Goal: Information Seeking & Learning: Learn about a topic

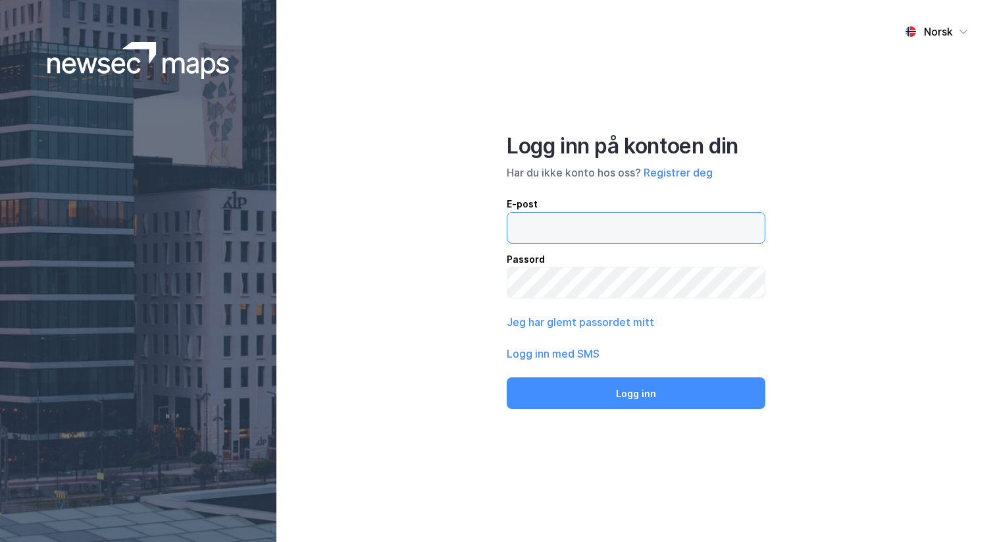
click at [553, 229] on input "email" at bounding box center [636, 228] width 257 height 30
type input "andreas+admin@newsecmaps.com"
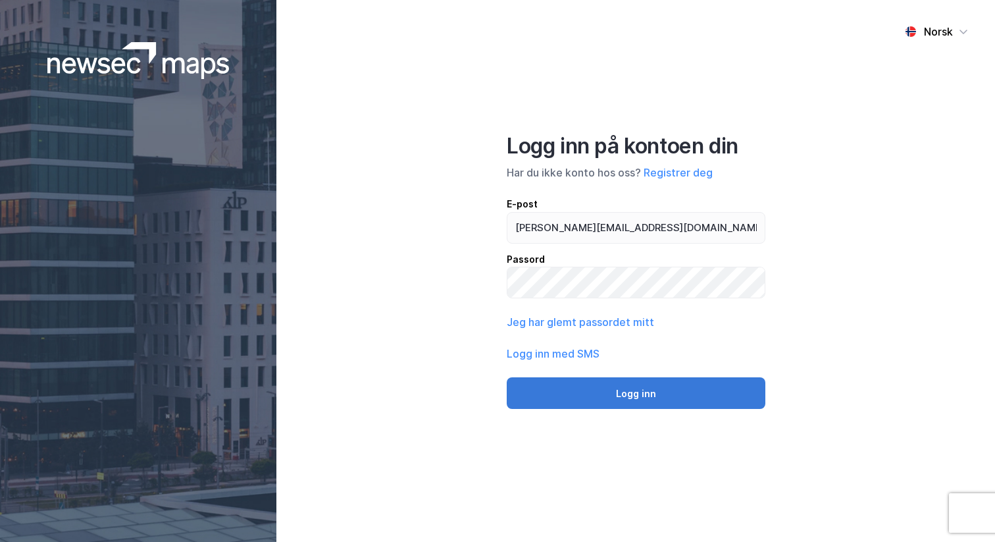
click at [670, 390] on button "Logg inn" at bounding box center [636, 393] width 259 height 32
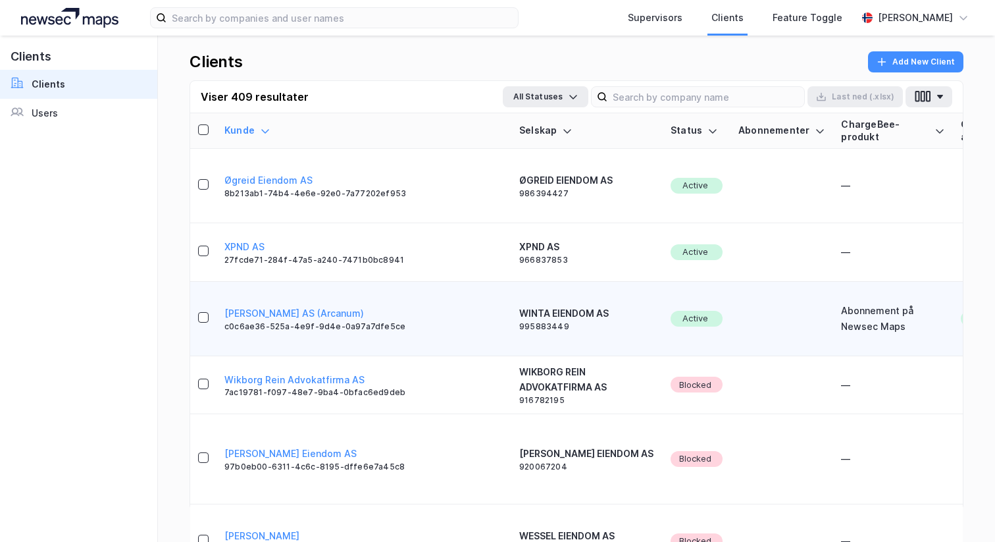
click at [663, 282] on td "Active" at bounding box center [697, 319] width 68 height 74
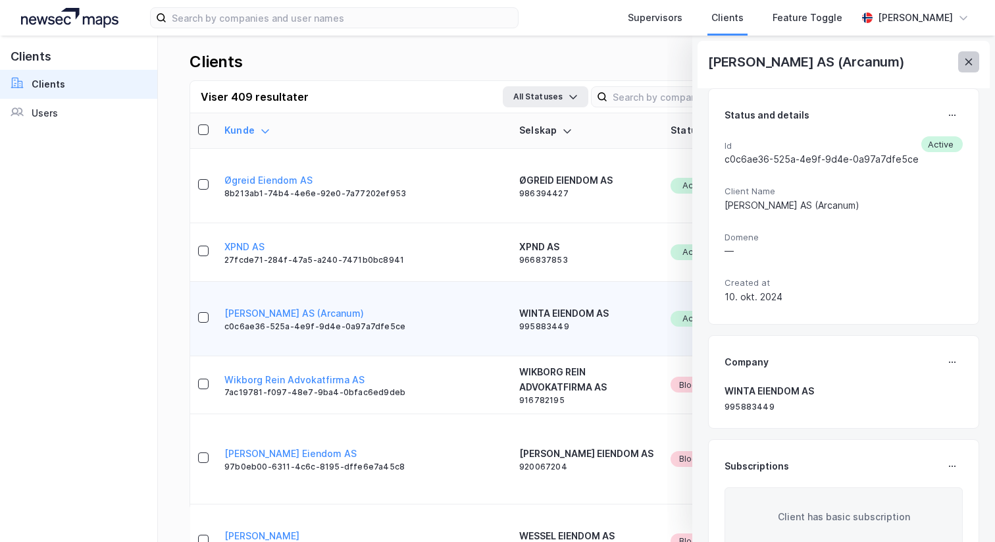
click at [959, 65] on button at bounding box center [968, 61] width 21 height 21
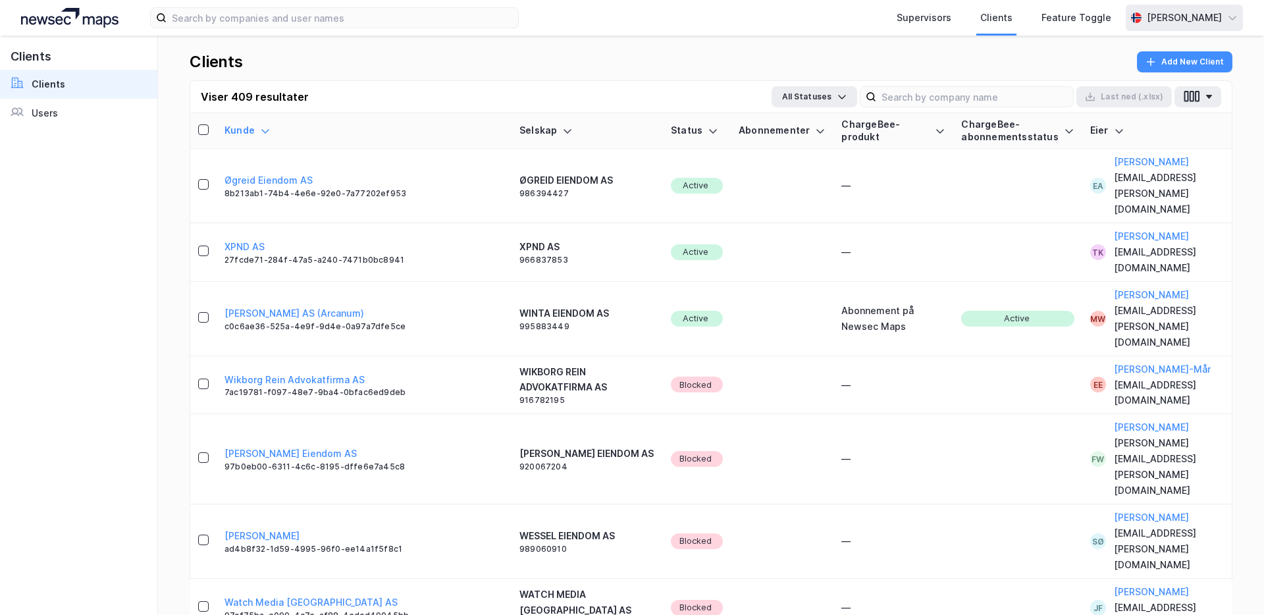
click at [995, 8] on div "[PERSON_NAME]" at bounding box center [1184, 18] width 117 height 26
click at [995, 67] on div "Logg ut" at bounding box center [1157, 81] width 171 height 32
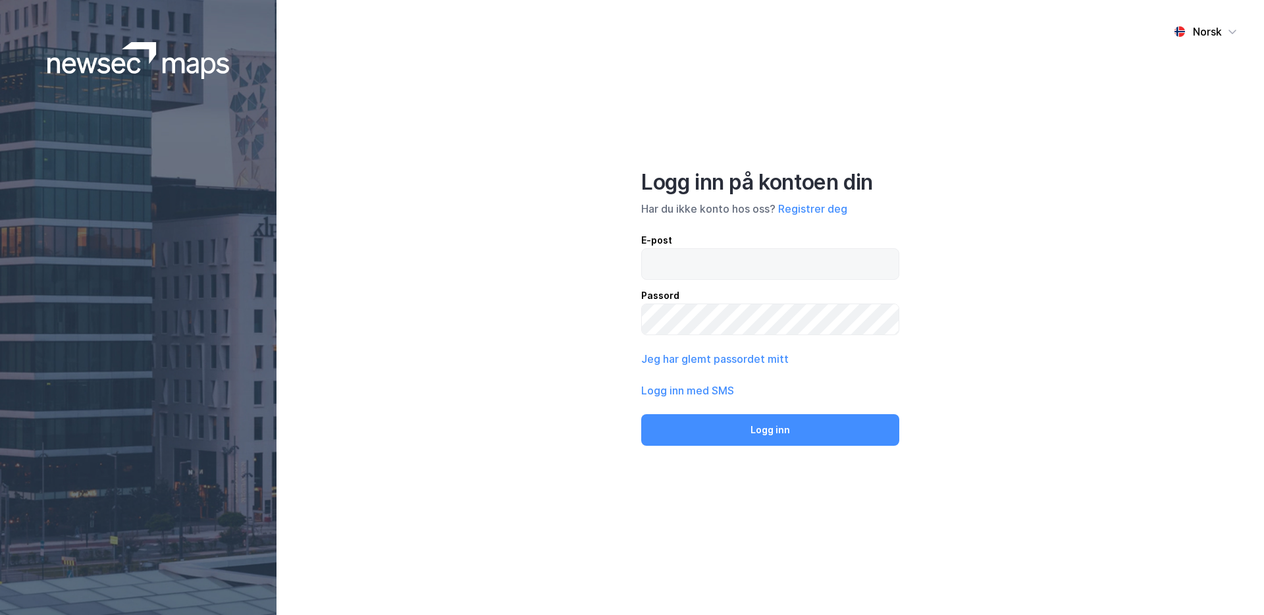
click at [673, 257] on input "email" at bounding box center [770, 264] width 257 height 30
type input "[PERSON_NAME][EMAIL_ADDRESS][DOMAIN_NAME]"
click at [727, 446] on div "Norsk Logg inn på kontoen din Har du ikke konto hos oss? Registrer deg E-post […" at bounding box center [769, 307] width 987 height 615
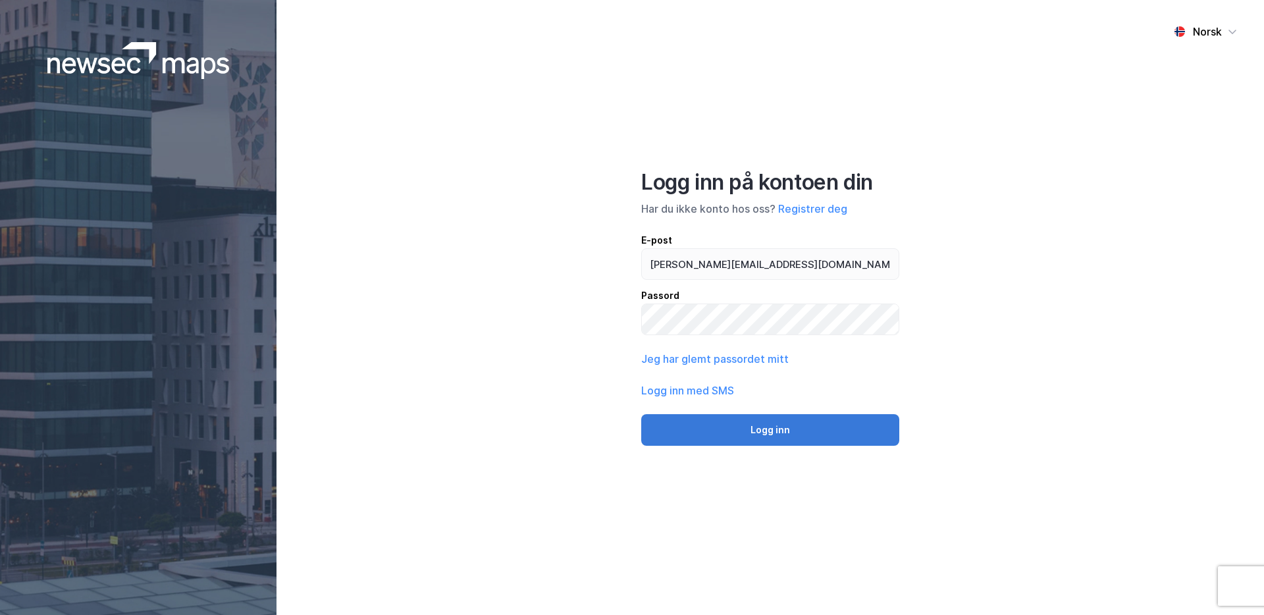
click at [727, 435] on button "Logg inn" at bounding box center [770, 430] width 258 height 32
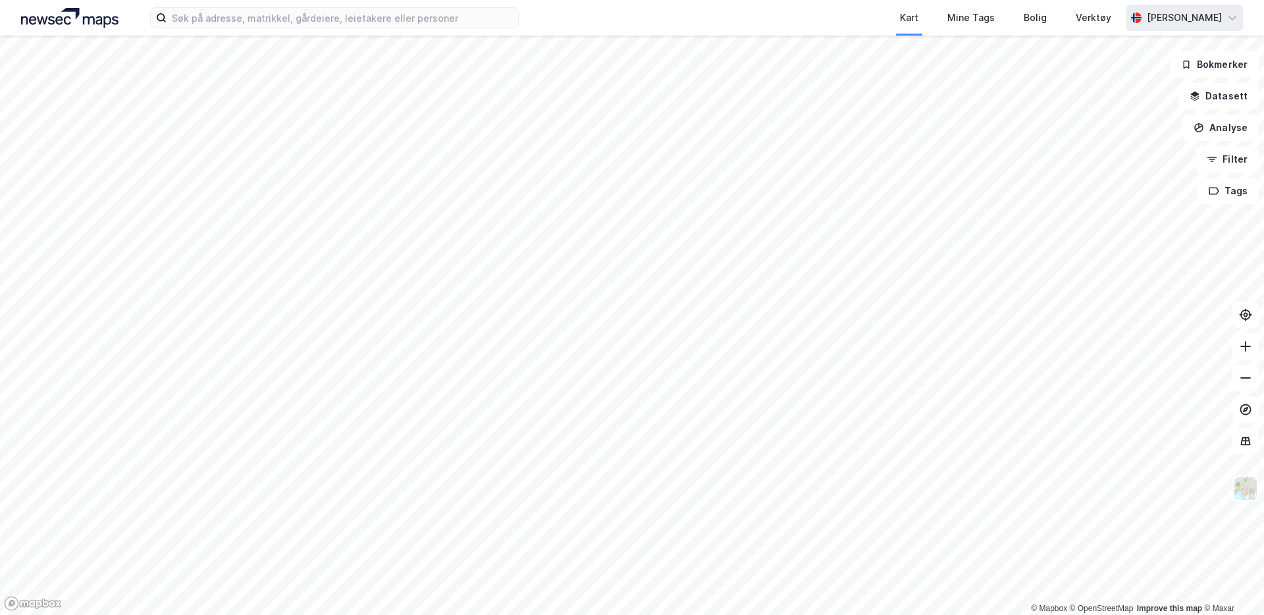
click at [1211, 16] on div "[PERSON_NAME]" at bounding box center [1184, 18] width 75 height 16
click at [1172, 83] on div "Åpne Supervisor portalen" at bounding box center [1159, 81] width 117 height 16
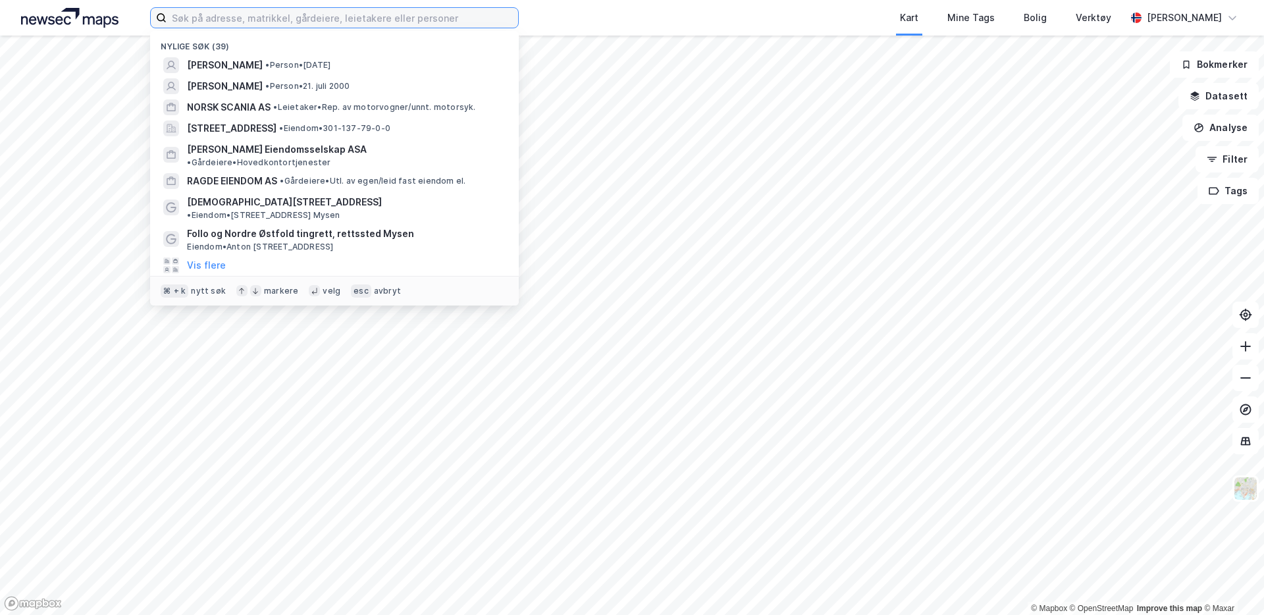
click at [325, 22] on input at bounding box center [343, 18] width 352 height 20
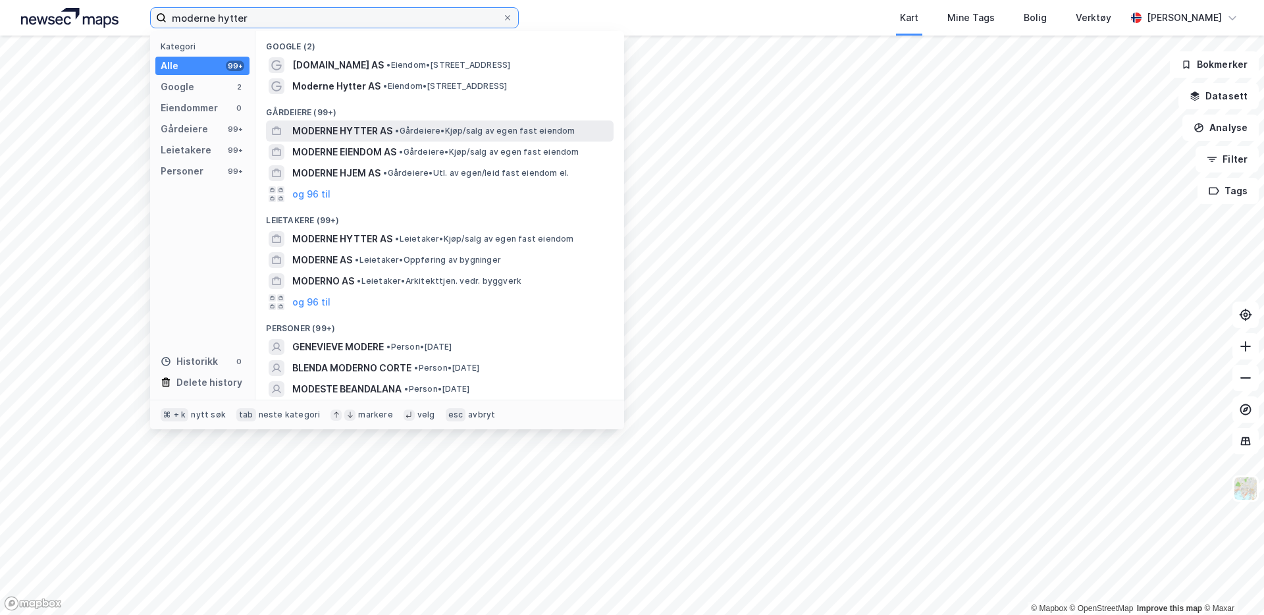
type input "moderne hytter"
click at [352, 130] on span "MODERNE HYTTER AS" at bounding box center [342, 131] width 100 height 16
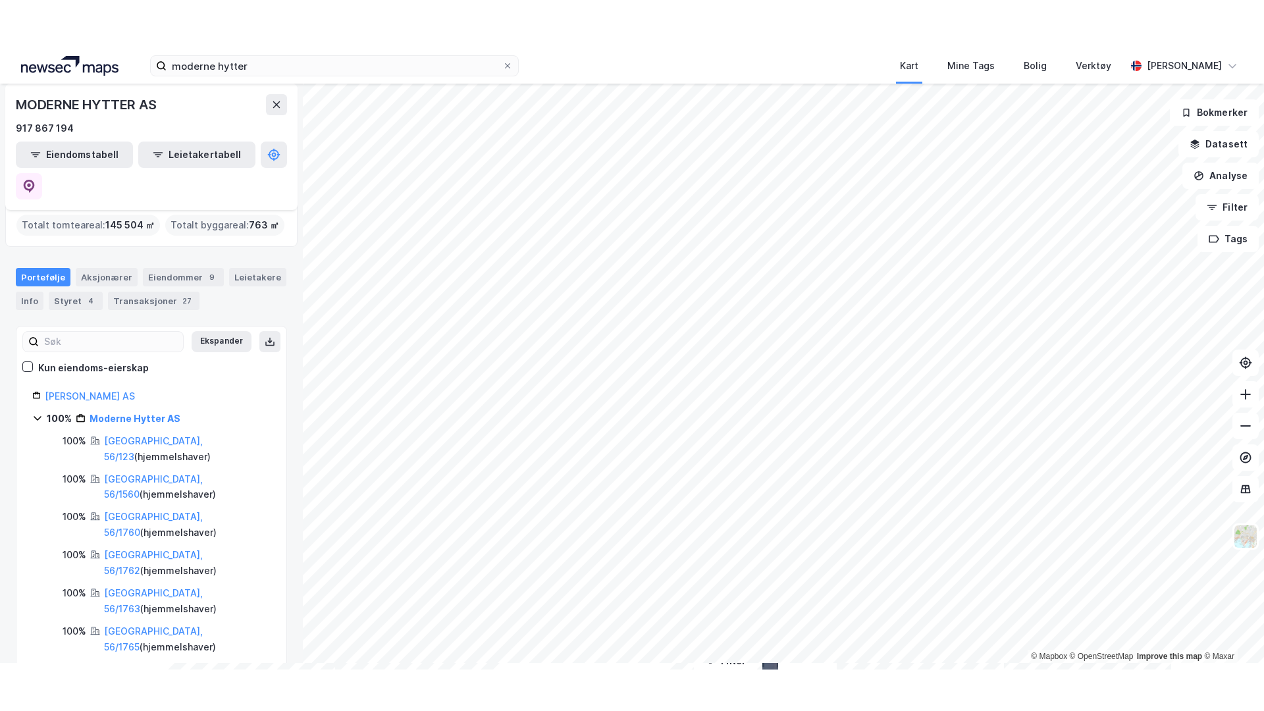
scroll to position [41, 0]
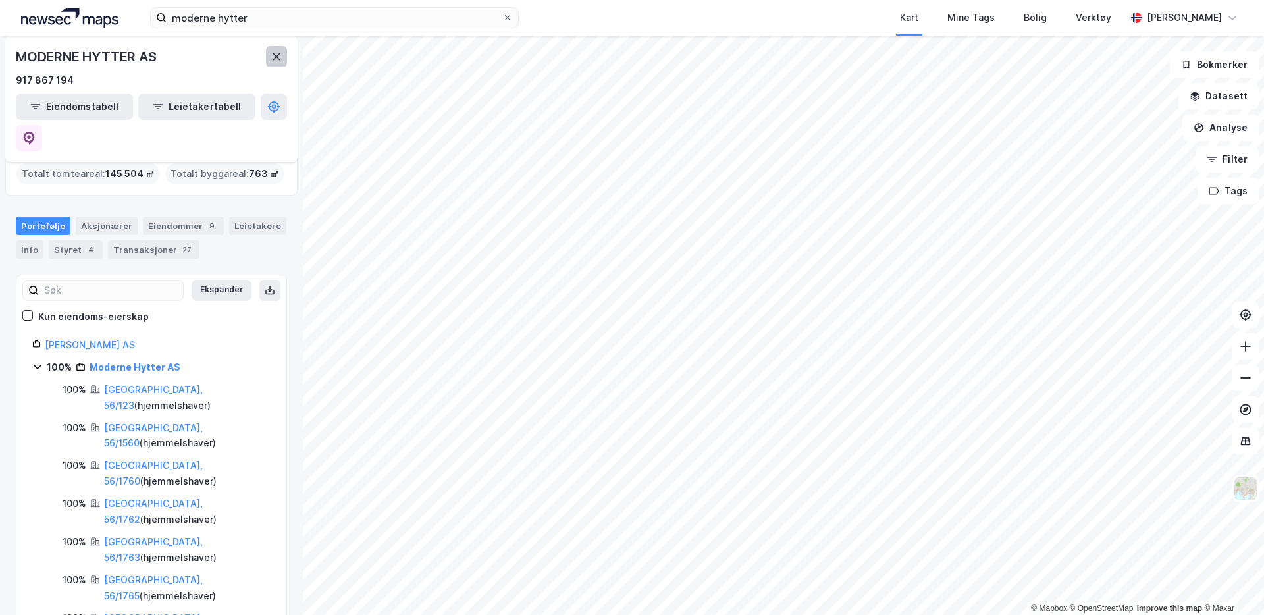
click at [282, 51] on button at bounding box center [276, 56] width 21 height 21
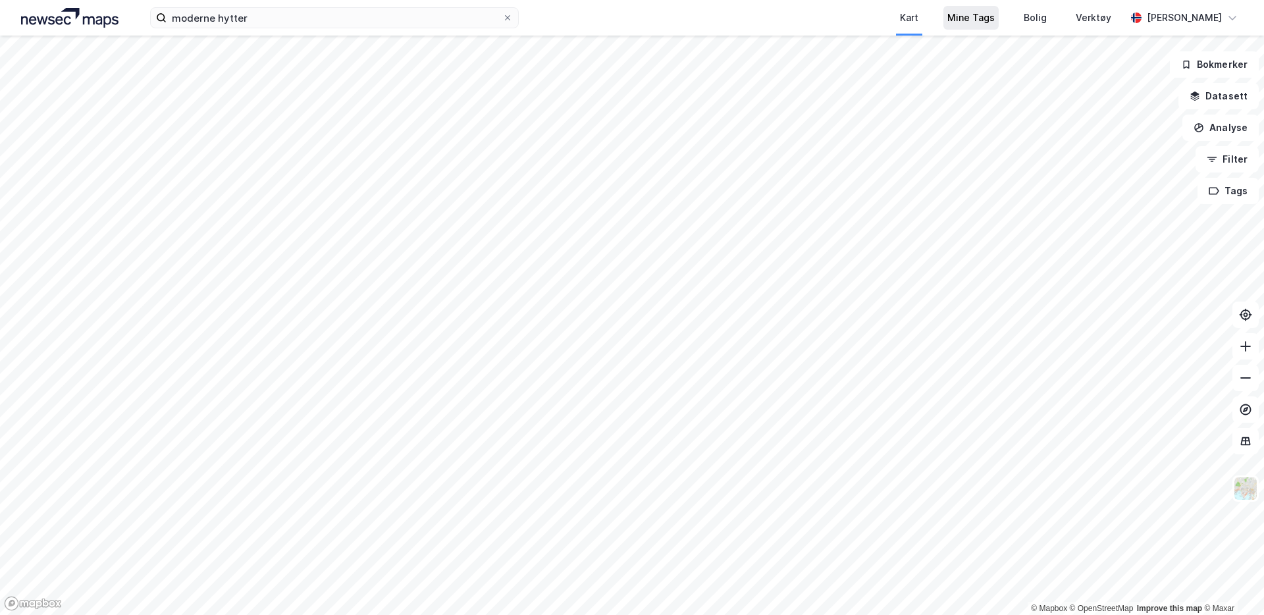
click at [968, 22] on div "Mine Tags" at bounding box center [970, 18] width 47 height 16
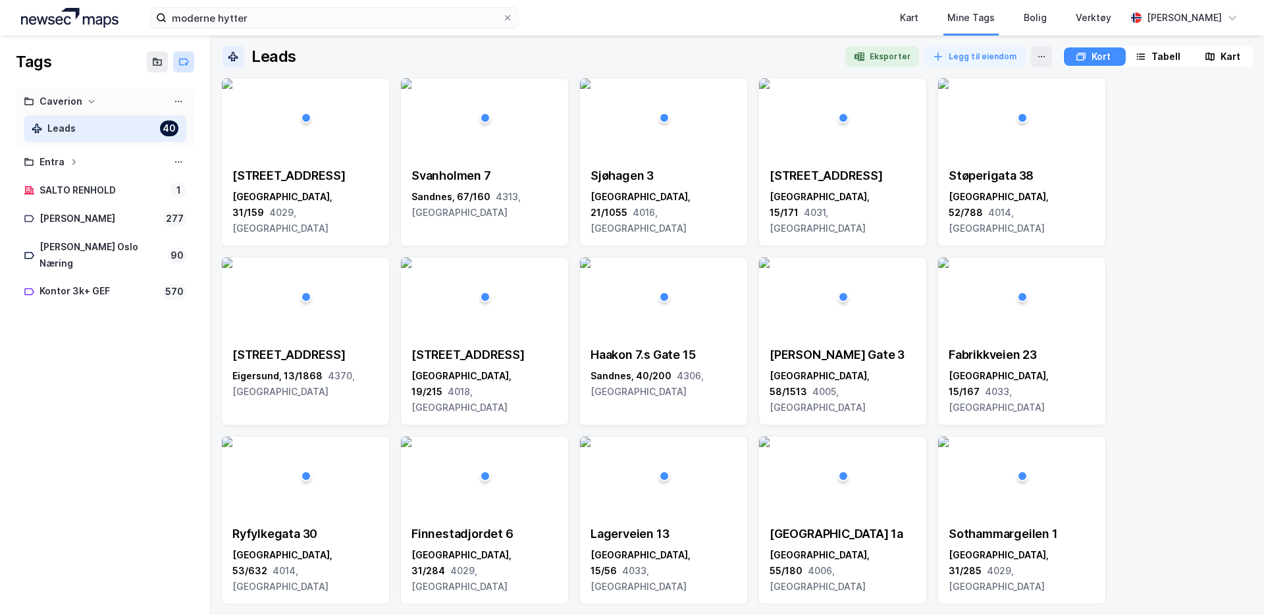
click at [181, 62] on icon at bounding box center [183, 62] width 11 height 11
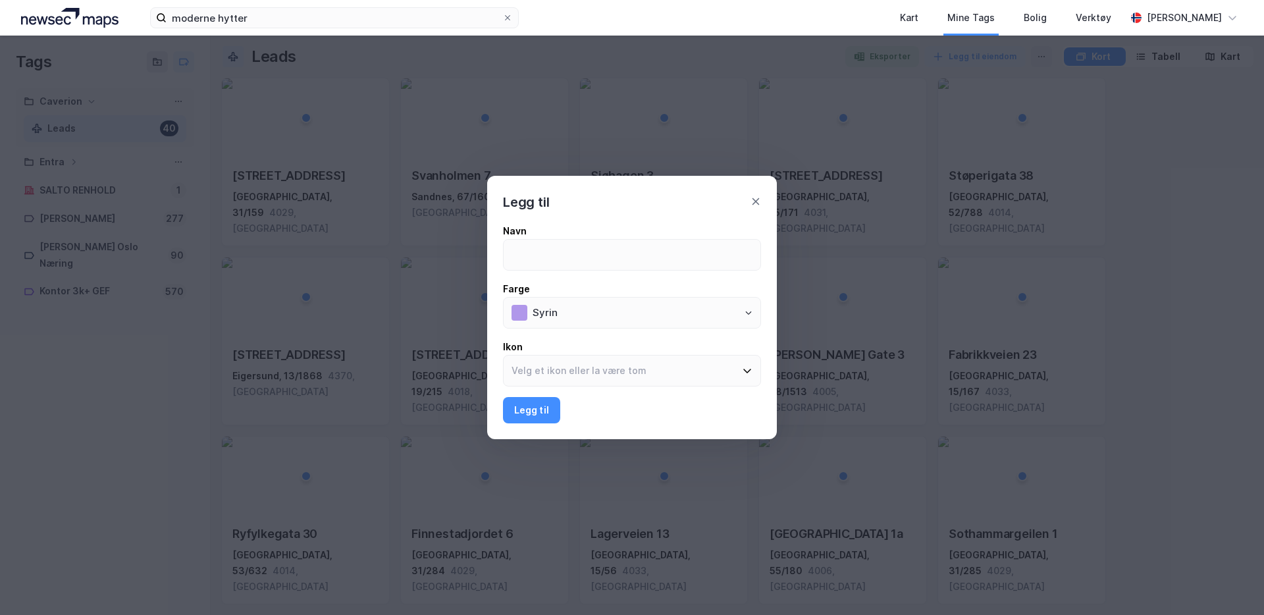
type input "S"
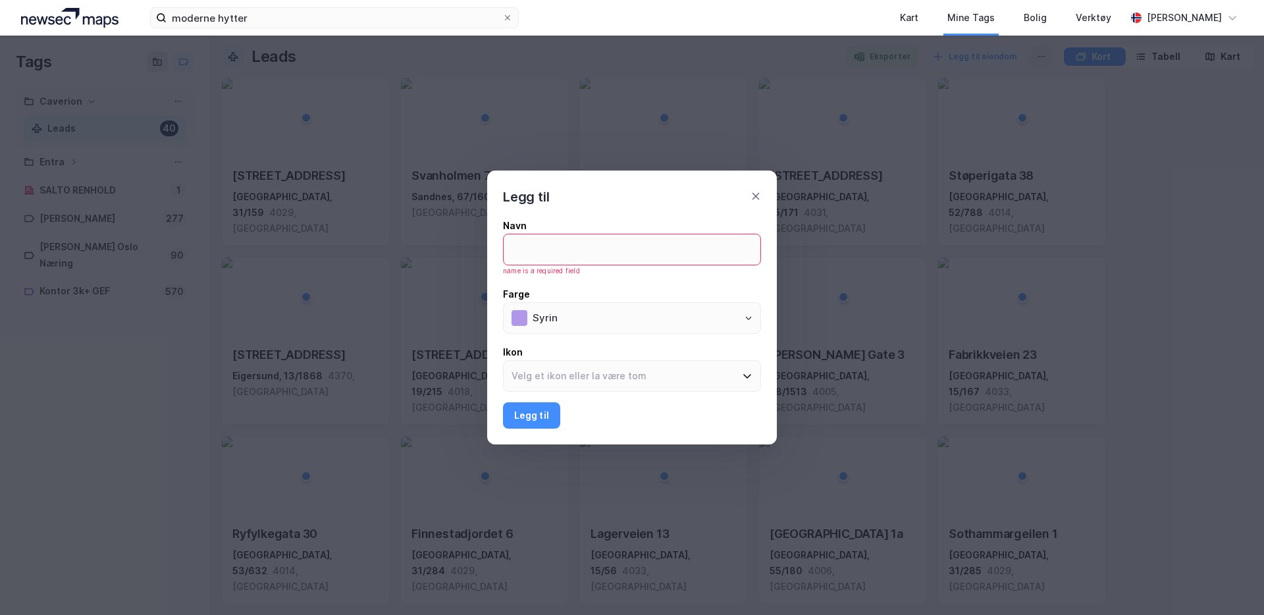
click at [756, 203] on div "Legg til" at bounding box center [632, 188] width 290 height 37
click at [754, 197] on icon at bounding box center [755, 196] width 7 height 7
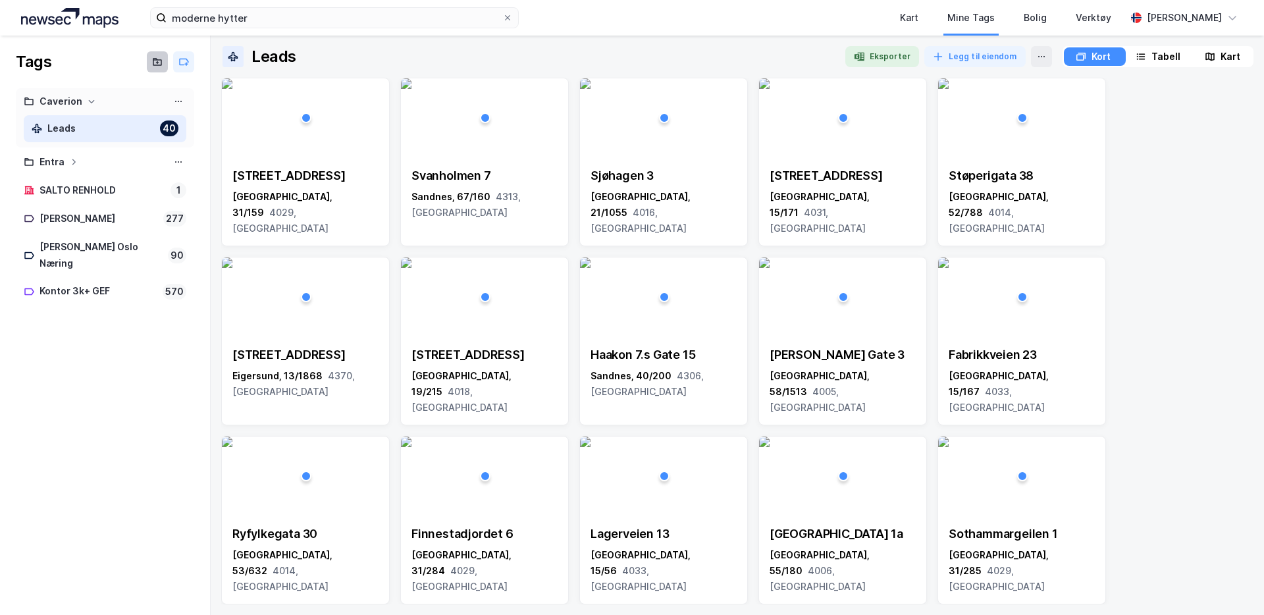
click at [159, 61] on icon at bounding box center [157, 62] width 11 height 11
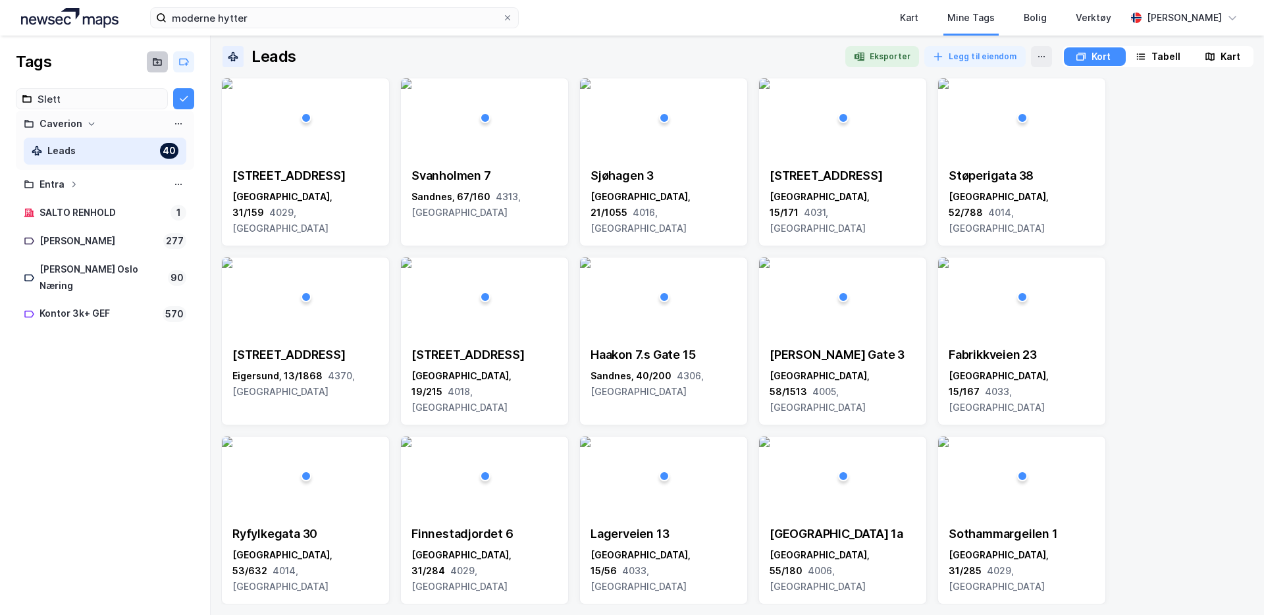
type input "Slett"
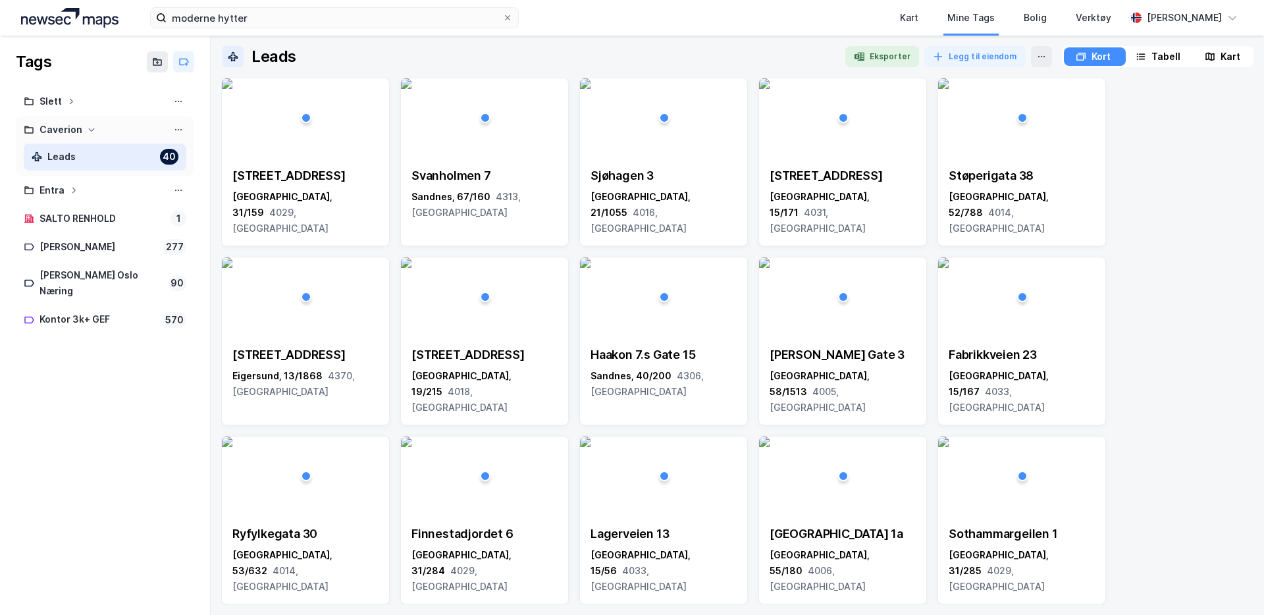
click at [72, 134] on div "Caverion" at bounding box center [60, 130] width 43 height 16
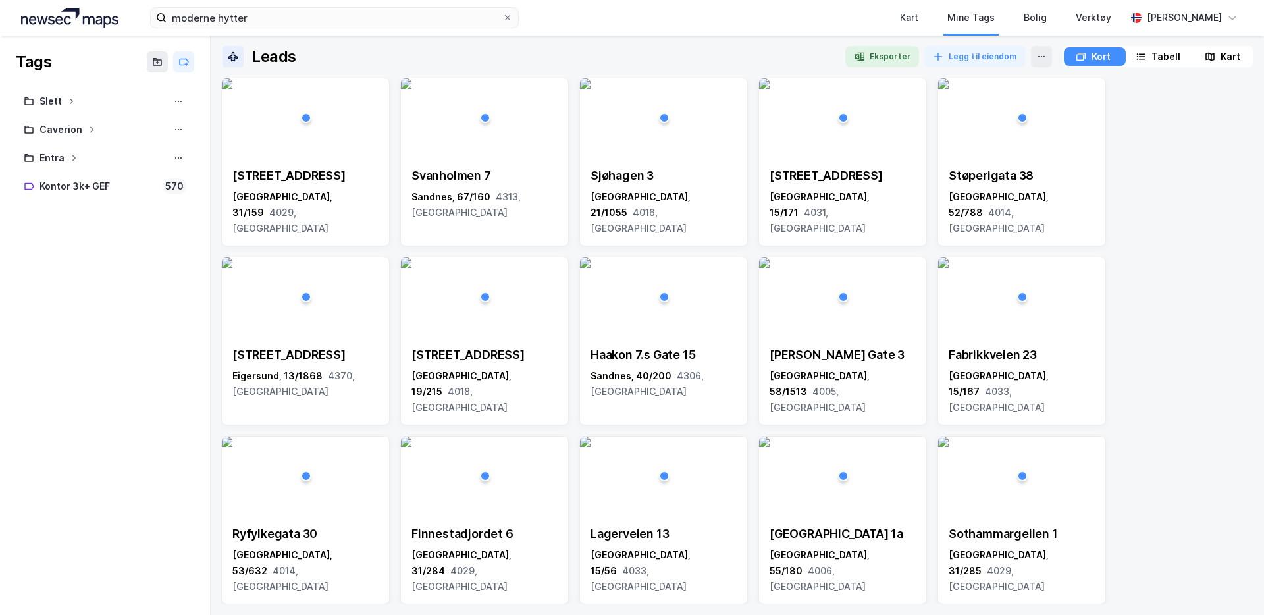
click at [80, 203] on div at bounding box center [105, 214] width 178 height 26
click at [182, 98] on icon at bounding box center [178, 101] width 11 height 11
click at [181, 98] on icon at bounding box center [178, 101] width 11 height 11
click at [115, 136] on div "Caverion" at bounding box center [105, 130] width 163 height 16
click at [170, 129] on button at bounding box center [178, 130] width 16 height 16
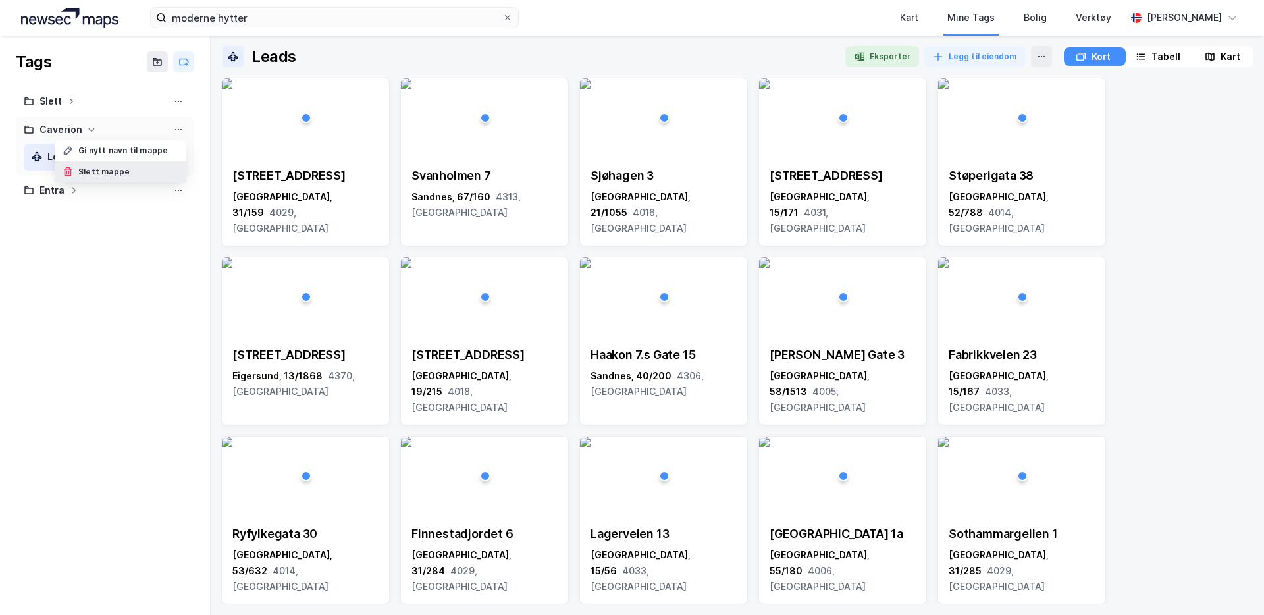
click at [142, 169] on div "Slett mappe" at bounding box center [121, 171] width 132 height 21
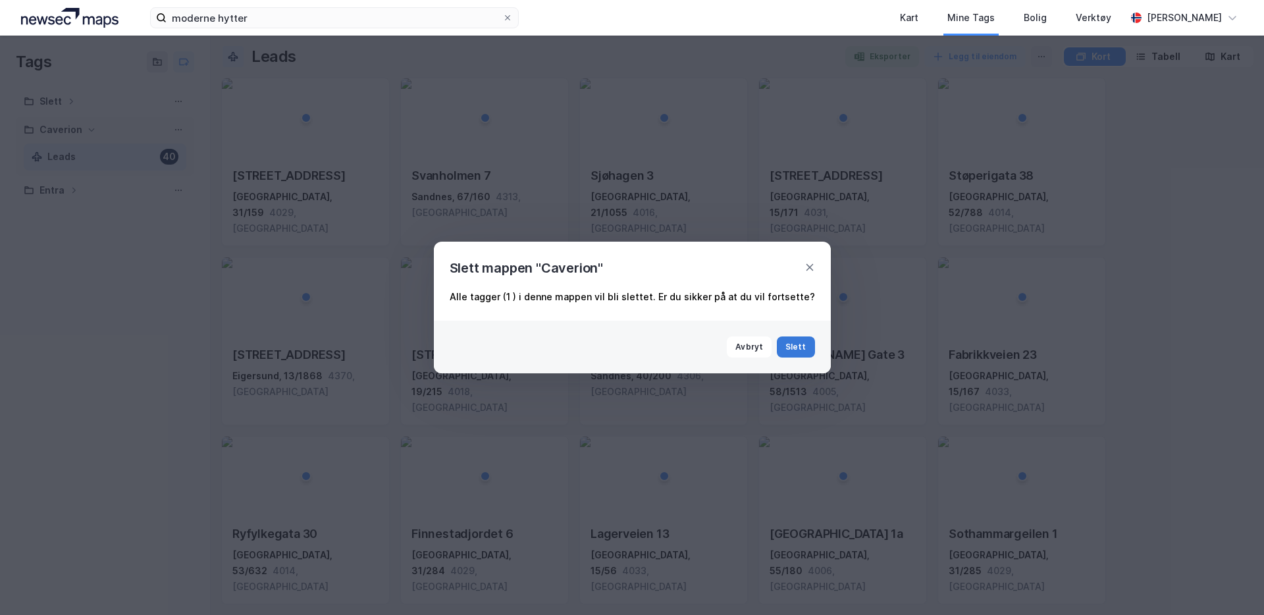
click at [788, 352] on button "Slett" at bounding box center [796, 346] width 38 height 21
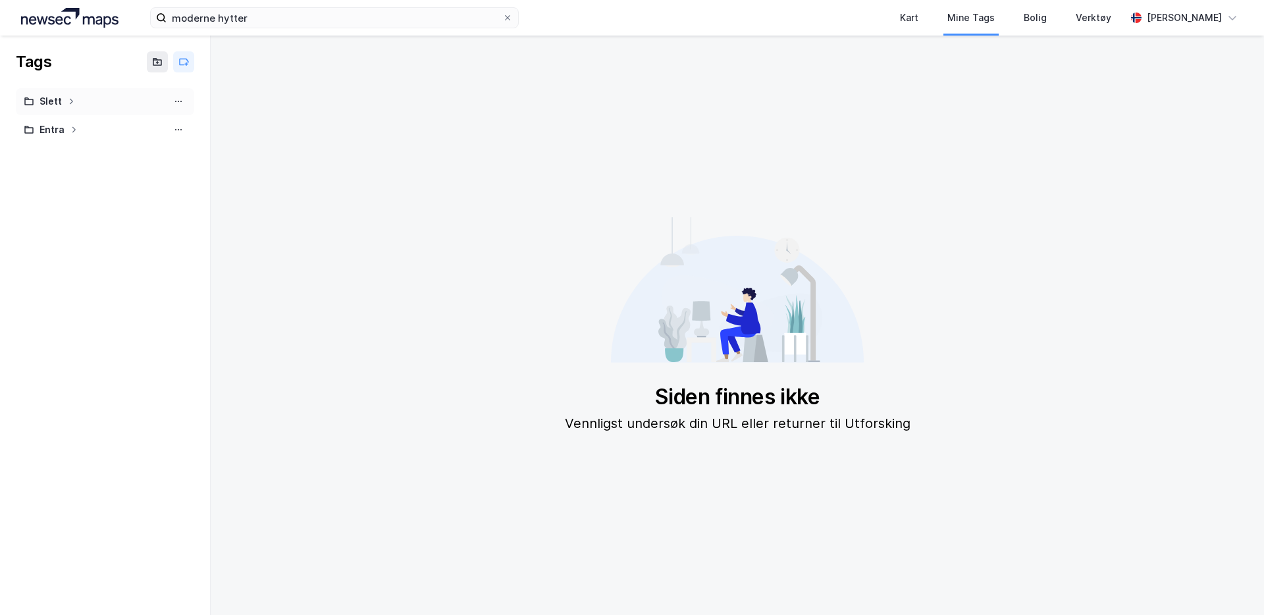
click at [134, 103] on div "Slett" at bounding box center [105, 101] width 163 height 16
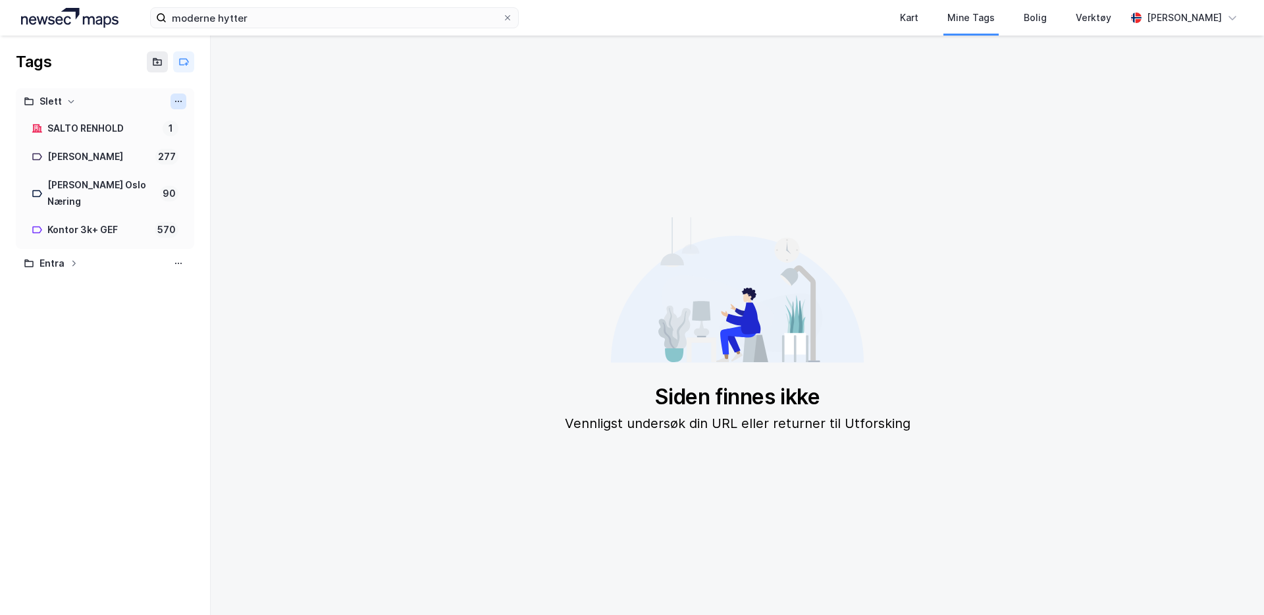
click at [174, 101] on icon at bounding box center [178, 101] width 11 height 11
click at [141, 139] on div "Slett mappe" at bounding box center [121, 143] width 132 height 21
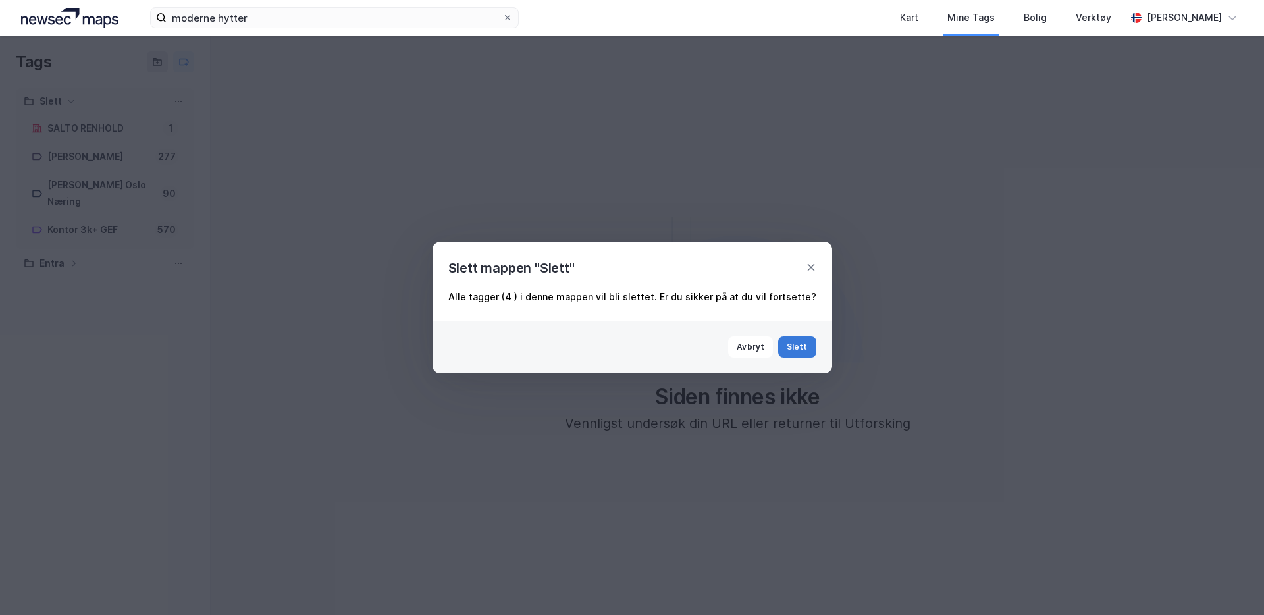
click at [789, 336] on button "Slett" at bounding box center [797, 346] width 38 height 21
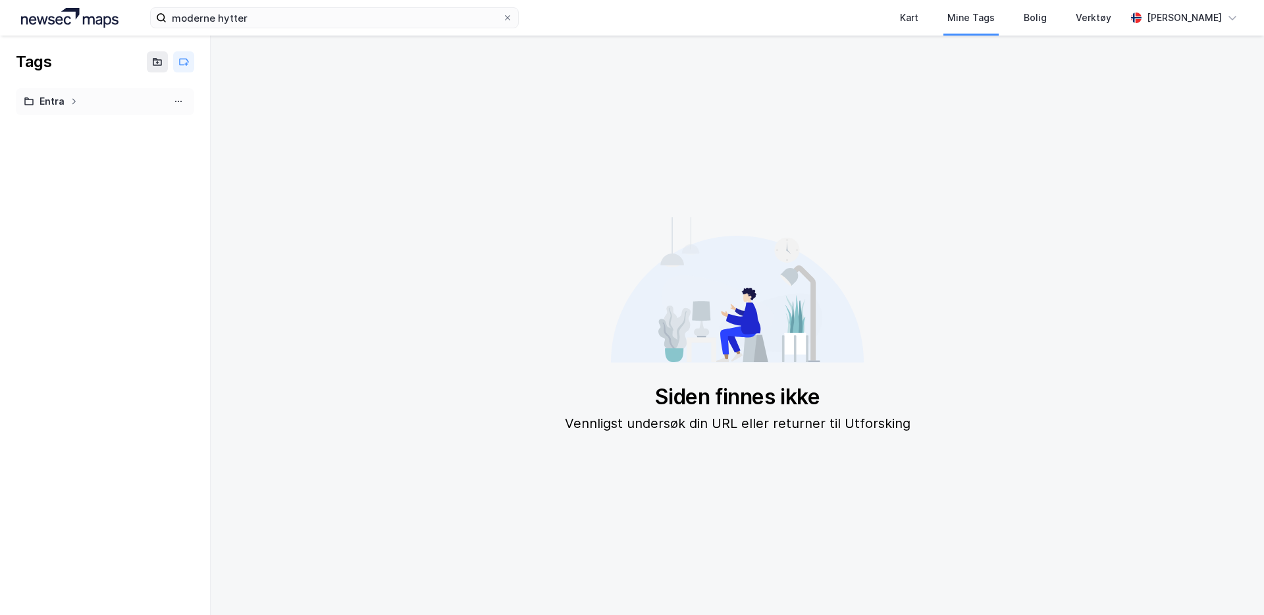
click at [117, 102] on div "Entra" at bounding box center [105, 101] width 163 height 16
click at [115, 102] on div "Entra" at bounding box center [105, 101] width 163 height 16
click at [900, 11] on div "Kart" at bounding box center [909, 18] width 18 height 16
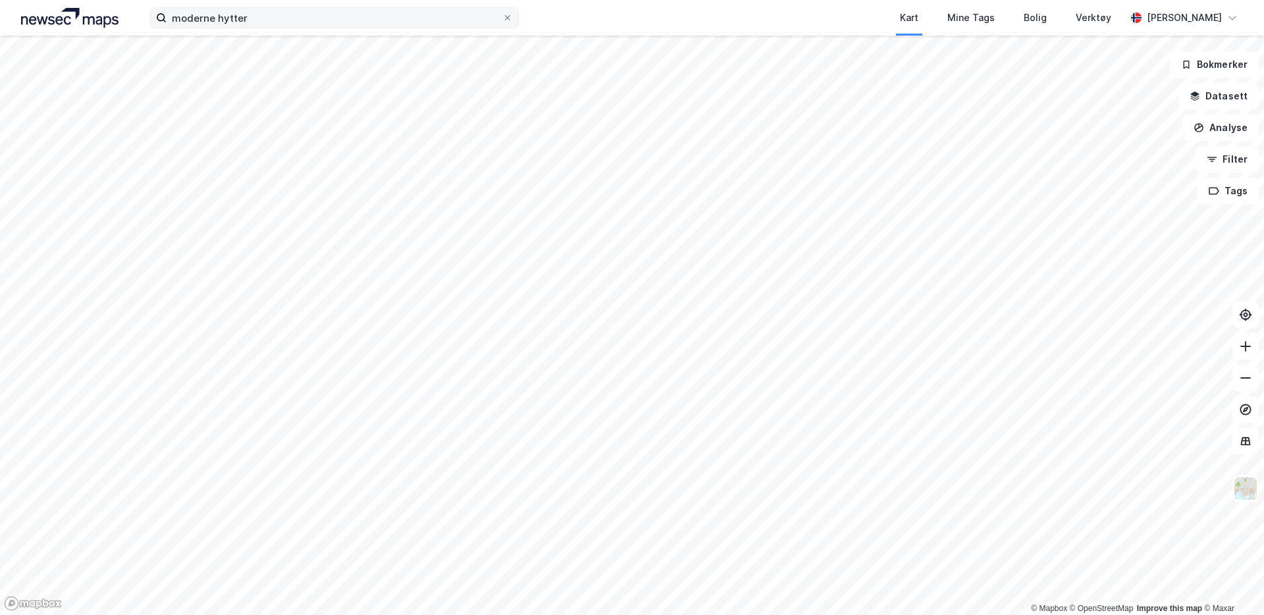
click at [330, 7] on label "moderne hytter" at bounding box center [334, 17] width 369 height 21
click at [330, 8] on input "moderne hytter" at bounding box center [335, 18] width 336 height 20
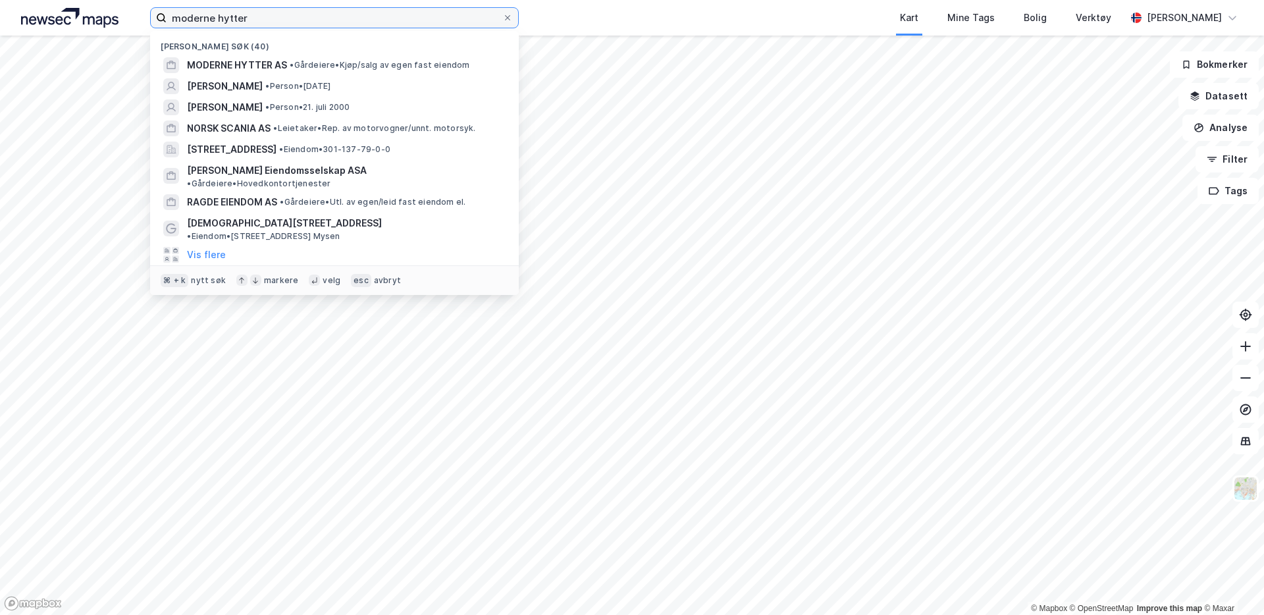
click at [326, 17] on input "moderne hytter" at bounding box center [335, 18] width 336 height 20
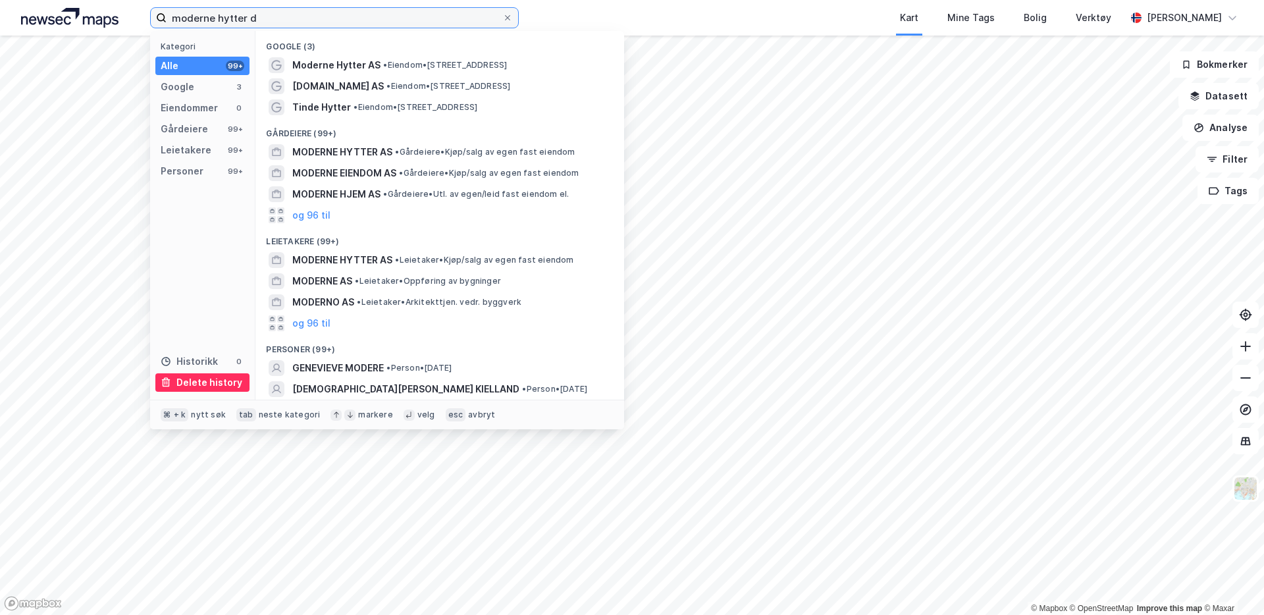
type input "moderne hytter d"
click at [214, 386] on div "Delete history" at bounding box center [209, 383] width 66 height 16
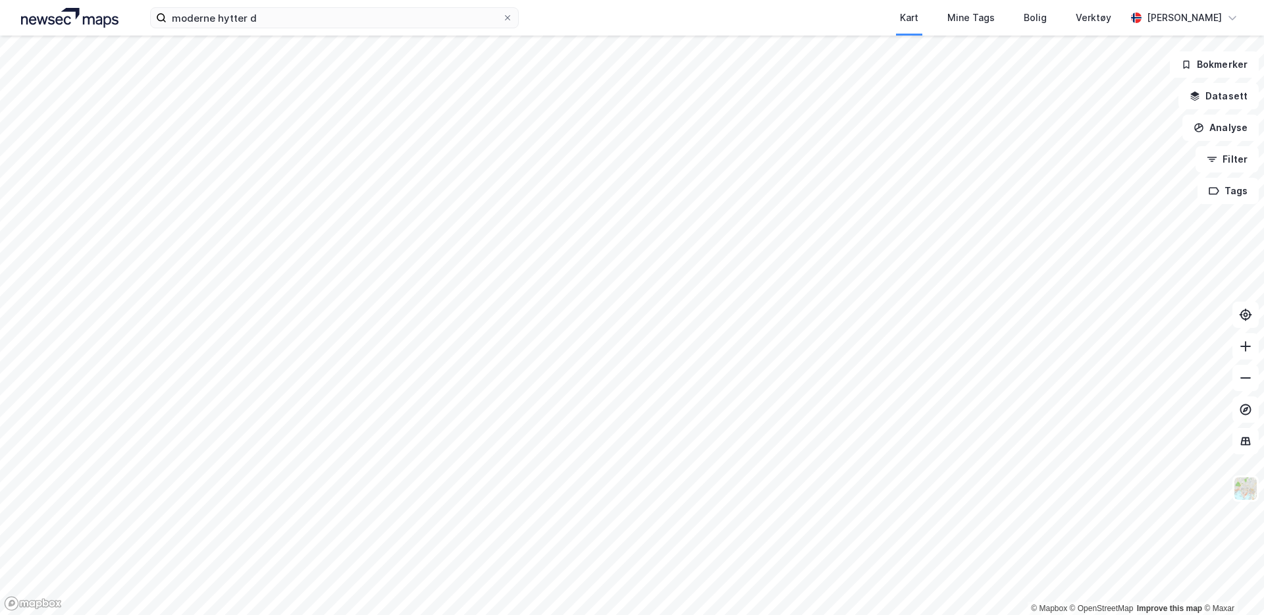
click at [80, 24] on img at bounding box center [69, 18] width 97 height 20
click at [405, 31] on div "moderne hytter d Kart Mine Tags Bolig Verktøy Andreas Vestadmin" at bounding box center [632, 18] width 1264 height 36
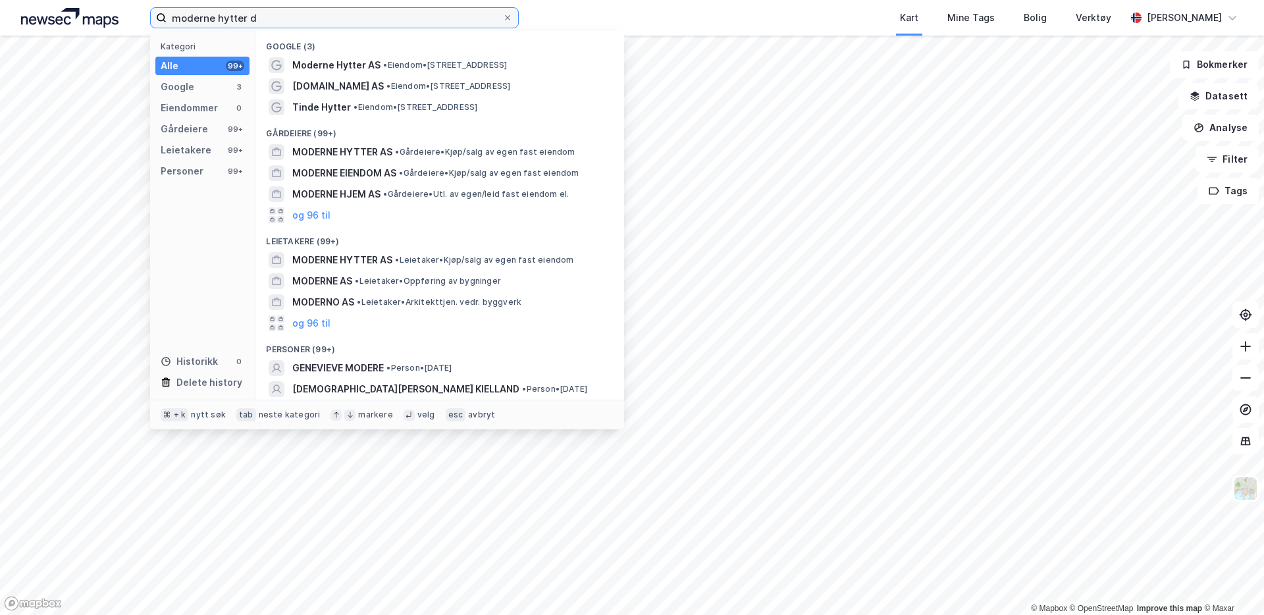
click at [405, 18] on input "moderne hytter d" at bounding box center [335, 18] width 336 height 20
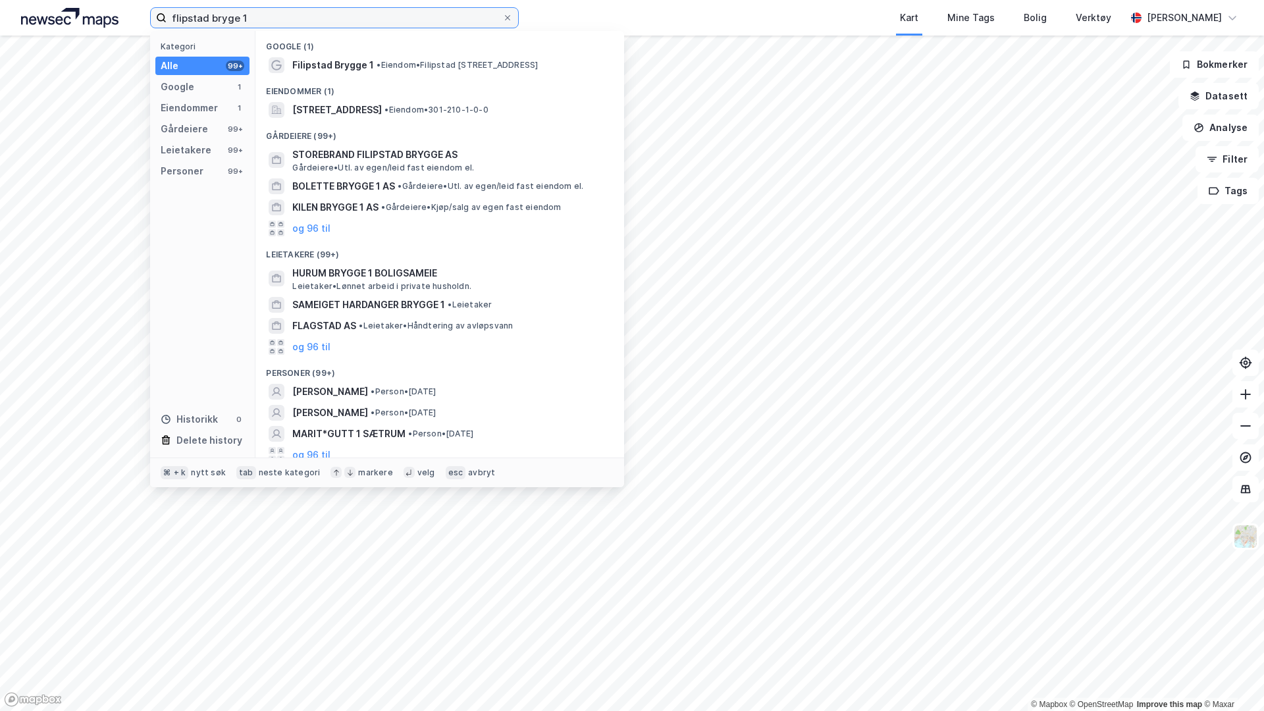
click at [265, 15] on input "flipstad bryge 1" at bounding box center [335, 18] width 336 height 20
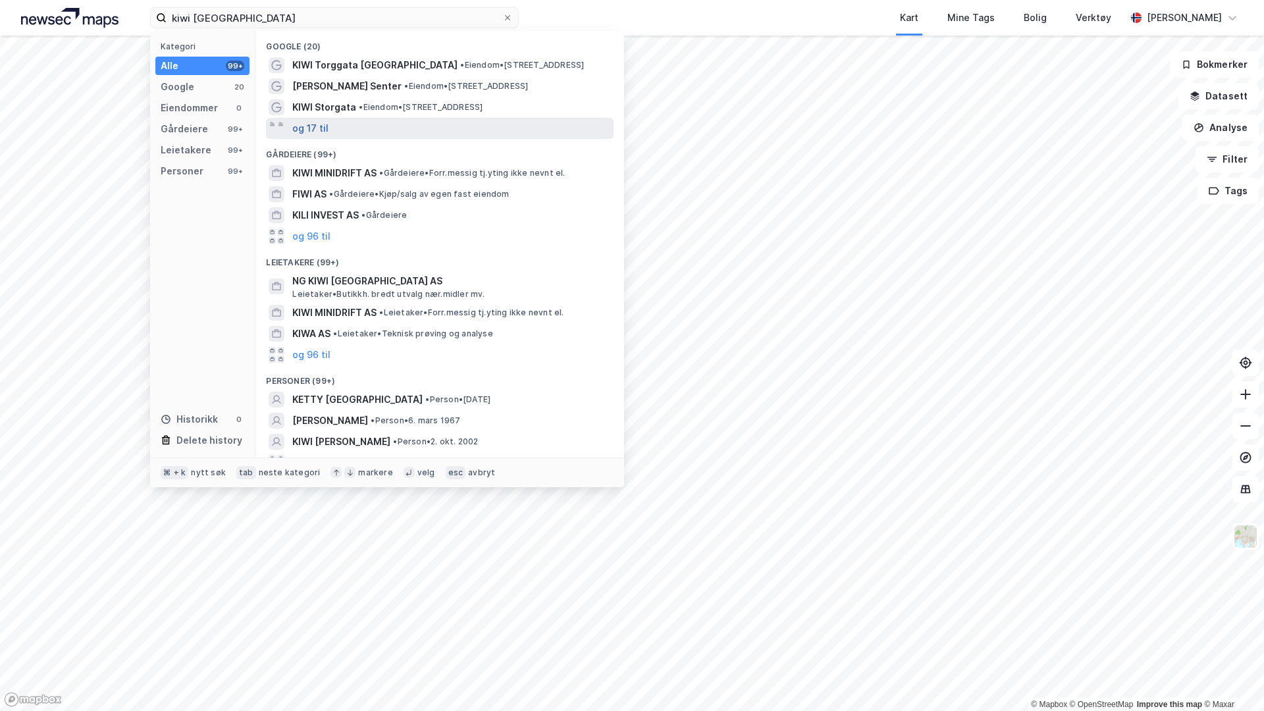
click at [323, 130] on button "og 17 til" at bounding box center [310, 128] width 36 height 16
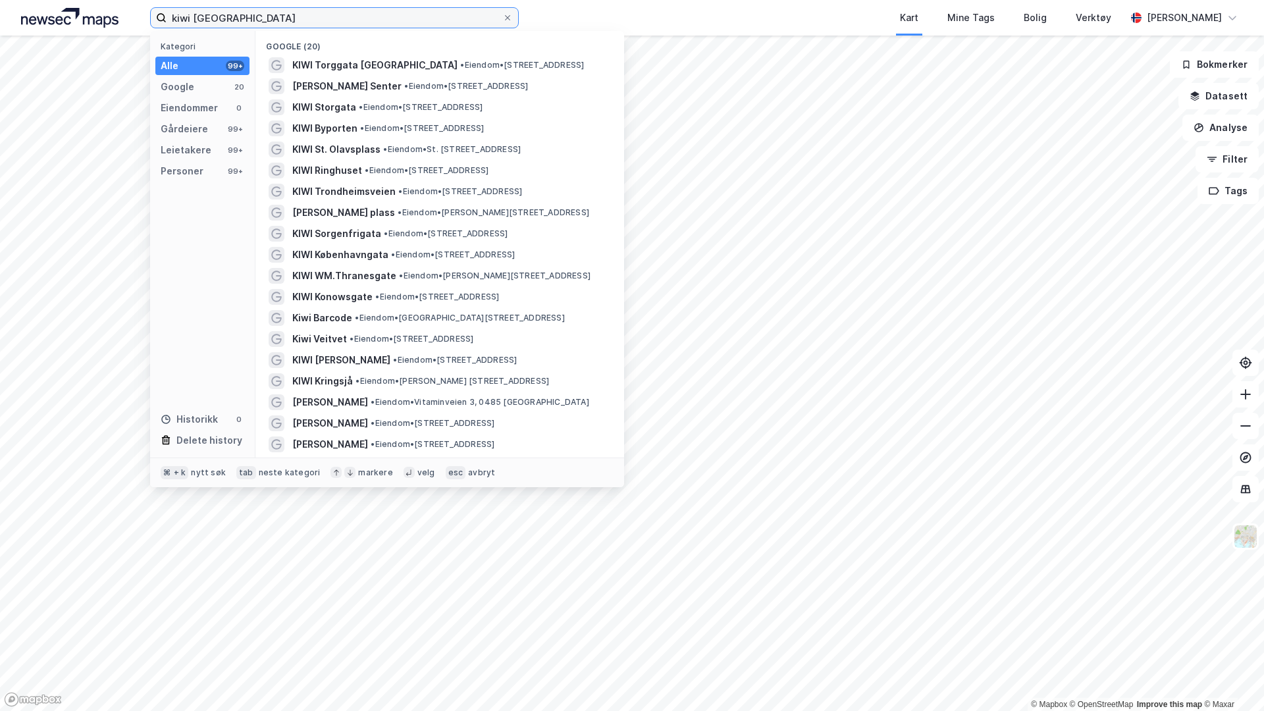
click at [219, 20] on input "kiwi oslo" at bounding box center [335, 18] width 336 height 20
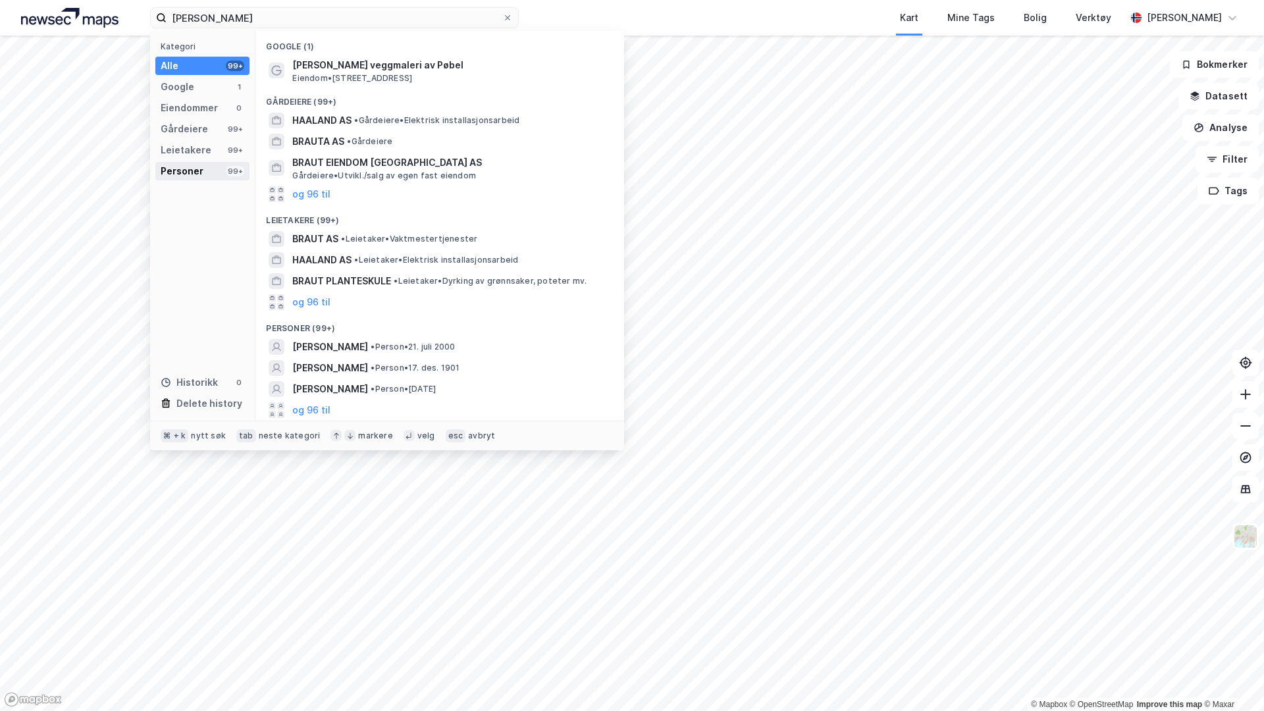
click at [186, 170] on div "Personer" at bounding box center [182, 171] width 43 height 16
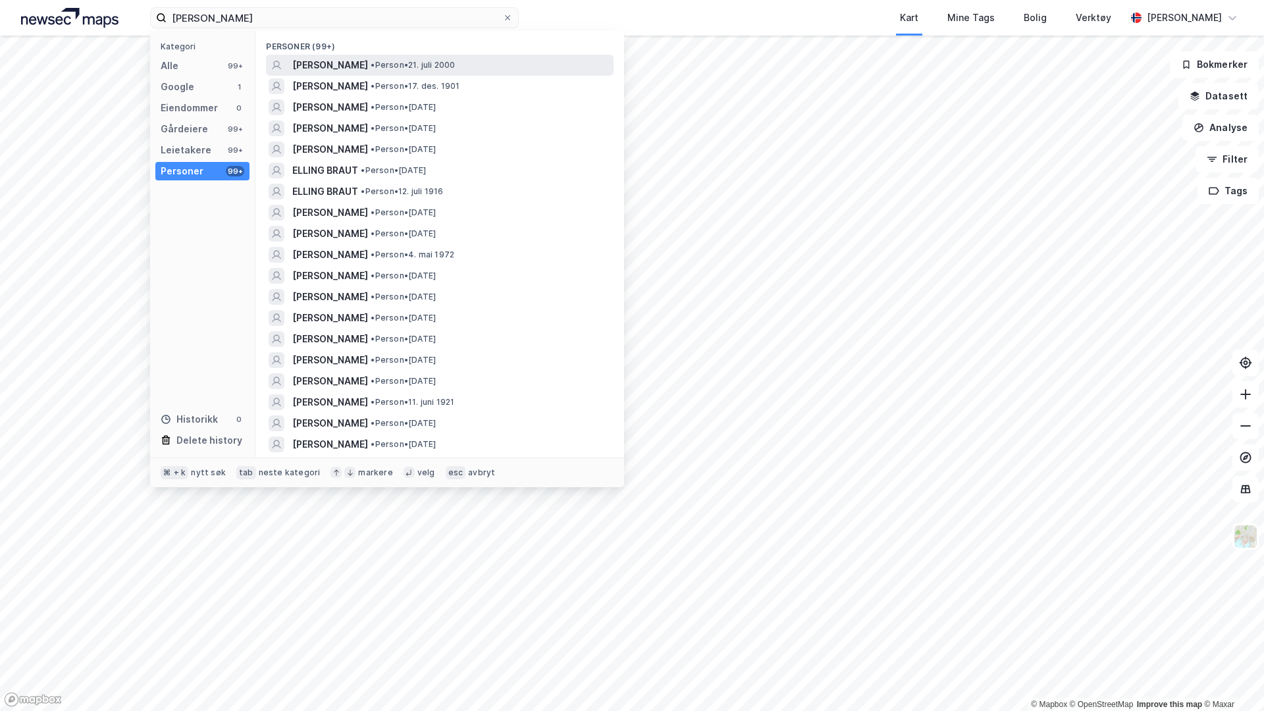
click at [357, 68] on span "ERLING BRAUT HAALAND" at bounding box center [330, 65] width 76 height 16
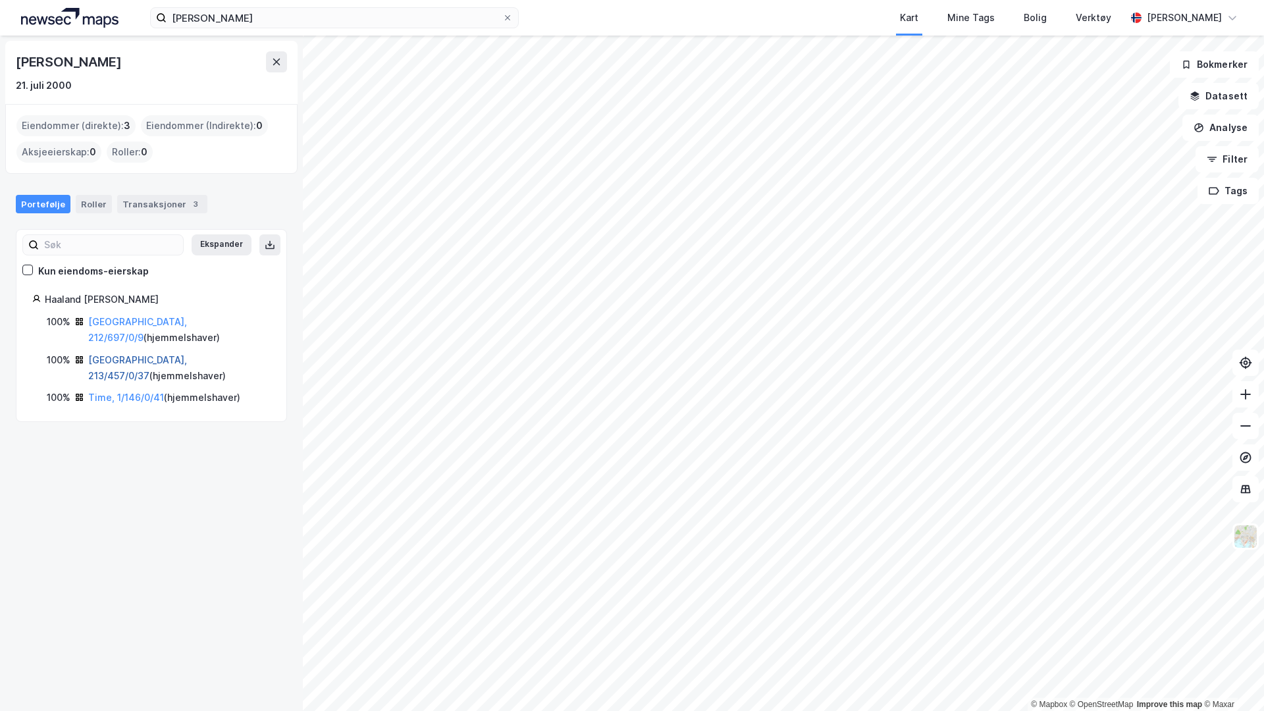
click at [141, 354] on link "Oslo, 213/457/0/37" at bounding box center [137, 367] width 99 height 27
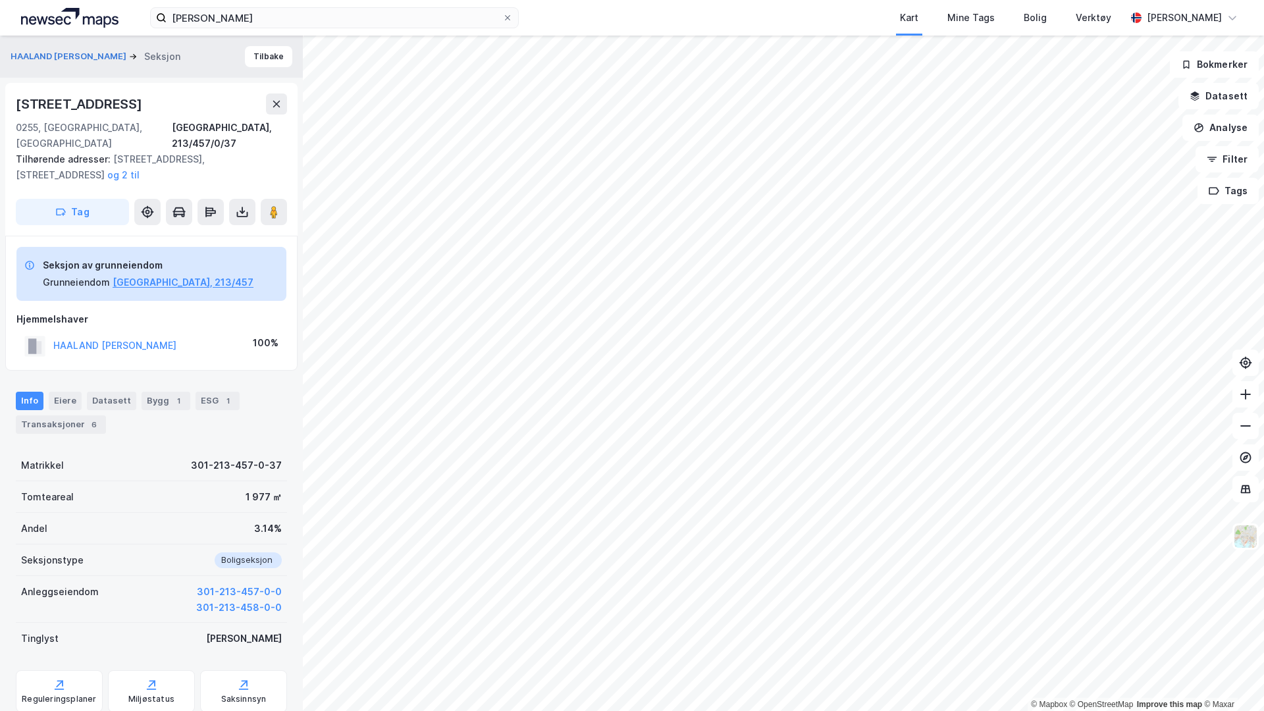
scroll to position [29, 0]
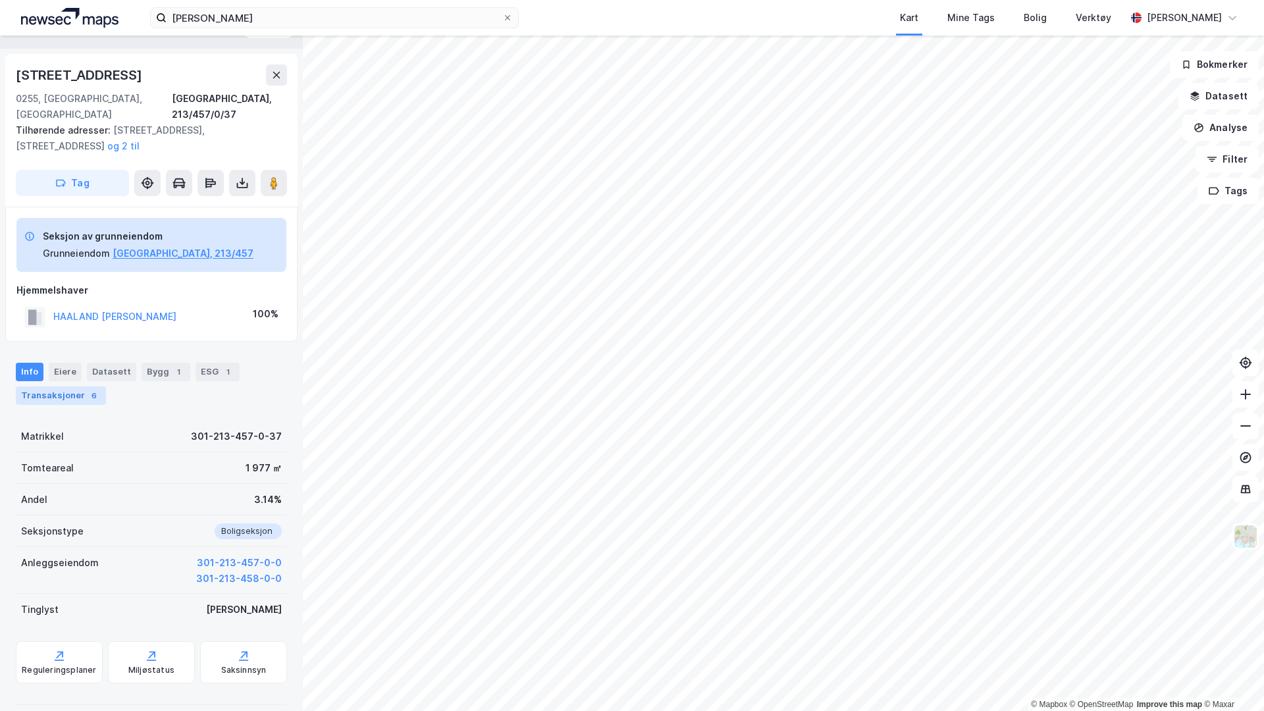
click at [88, 389] on div "6" at bounding box center [94, 395] width 13 height 13
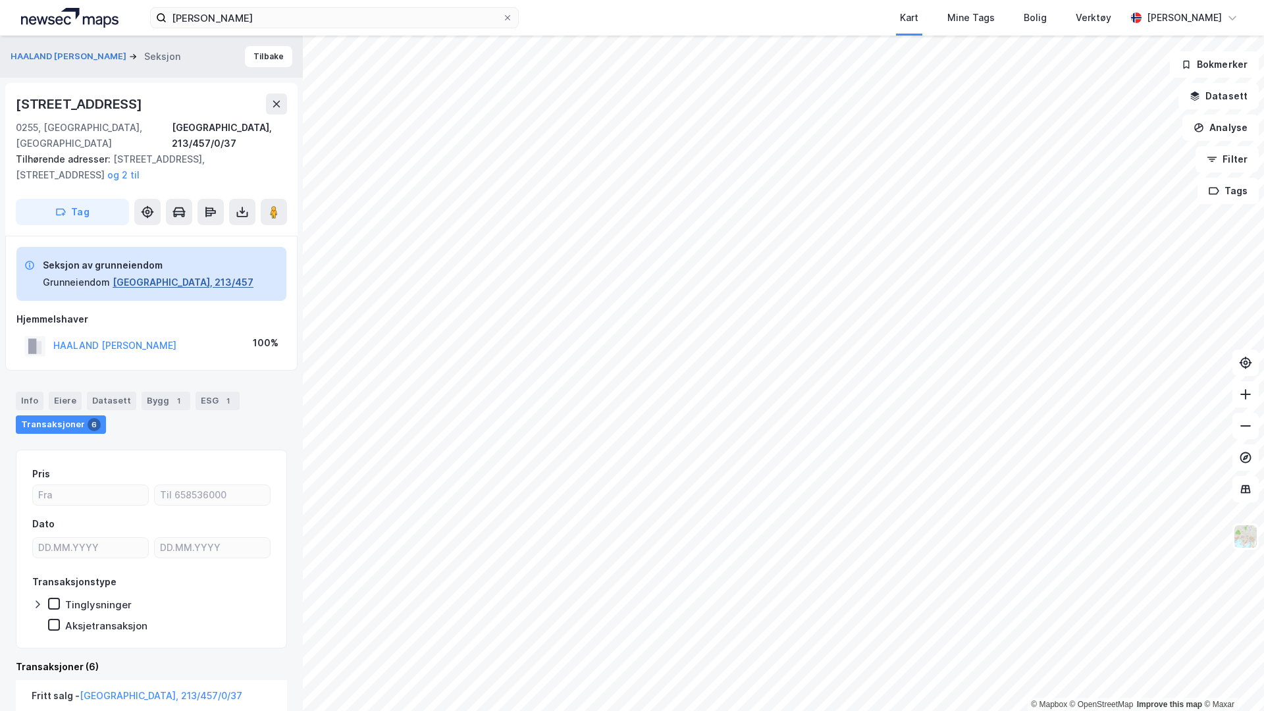
click at [142, 274] on button "Oslo, 213/457" at bounding box center [183, 282] width 141 height 16
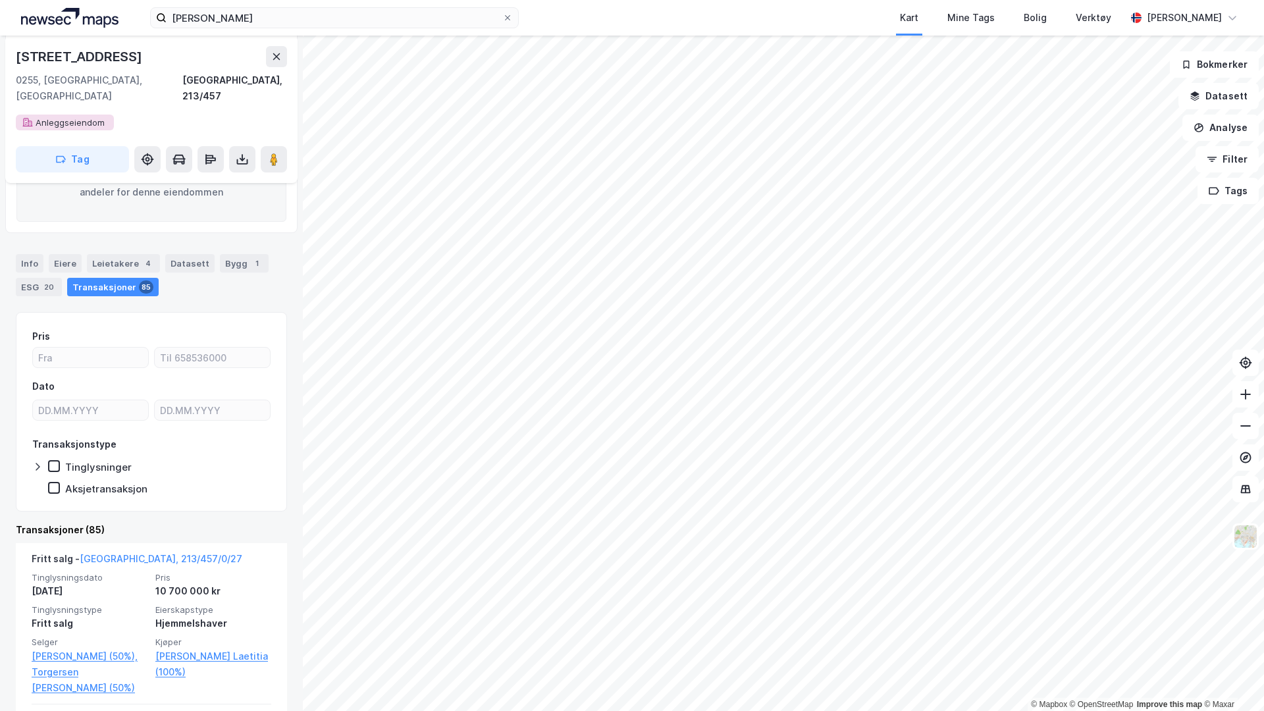
scroll to position [270, 0]
click at [38, 459] on icon at bounding box center [37, 464] width 11 height 11
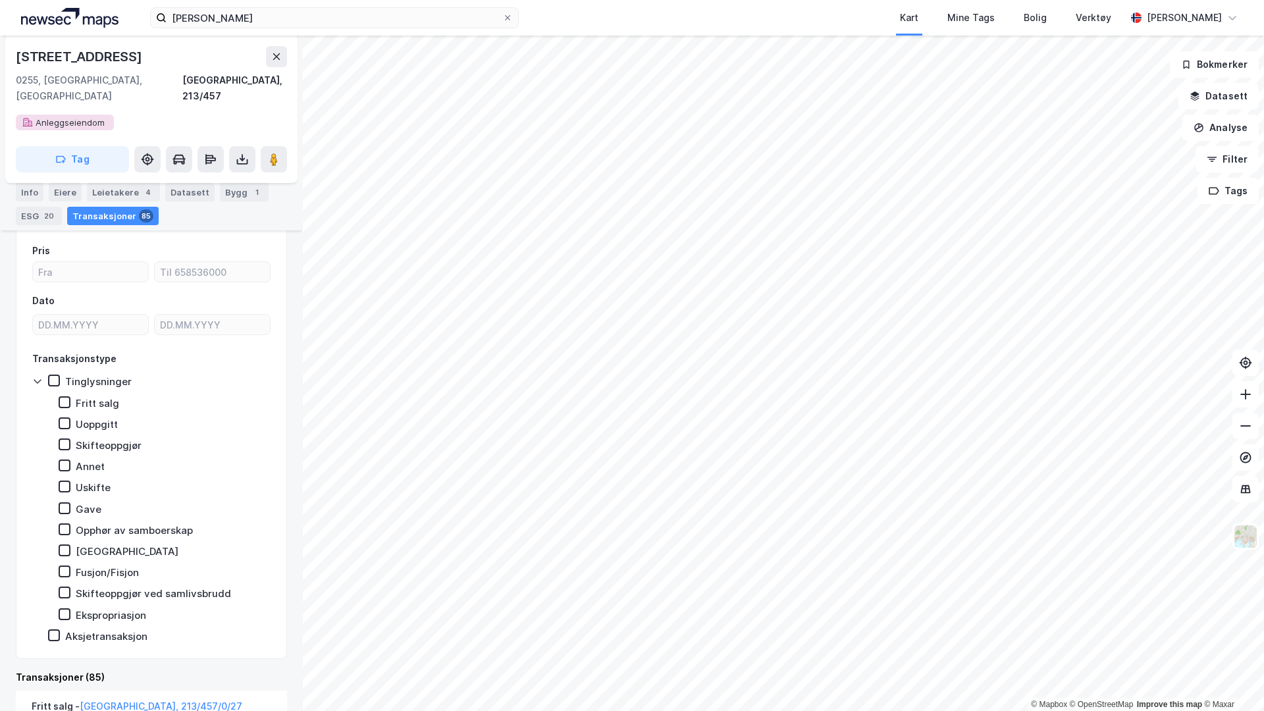
scroll to position [394, 0]
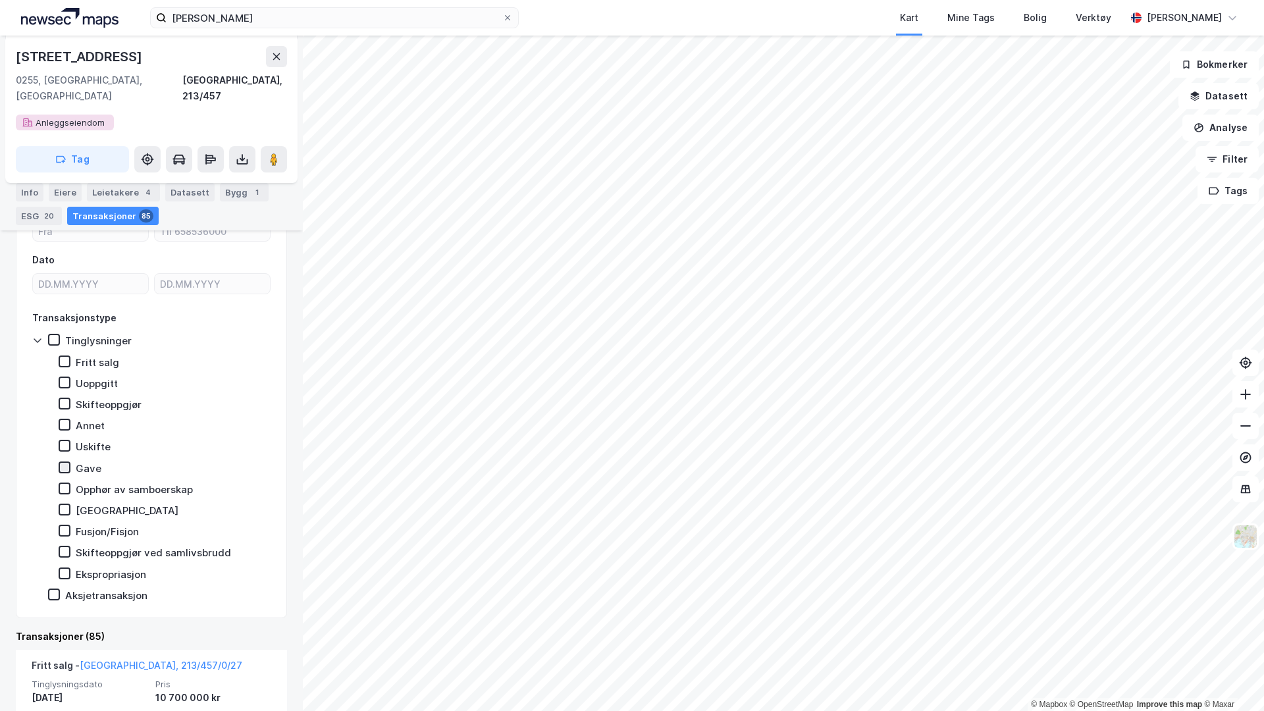
click at [61, 463] on icon at bounding box center [64, 467] width 9 height 9
click at [71, 463] on div "Gave" at bounding box center [72, 469] width 59 height 13
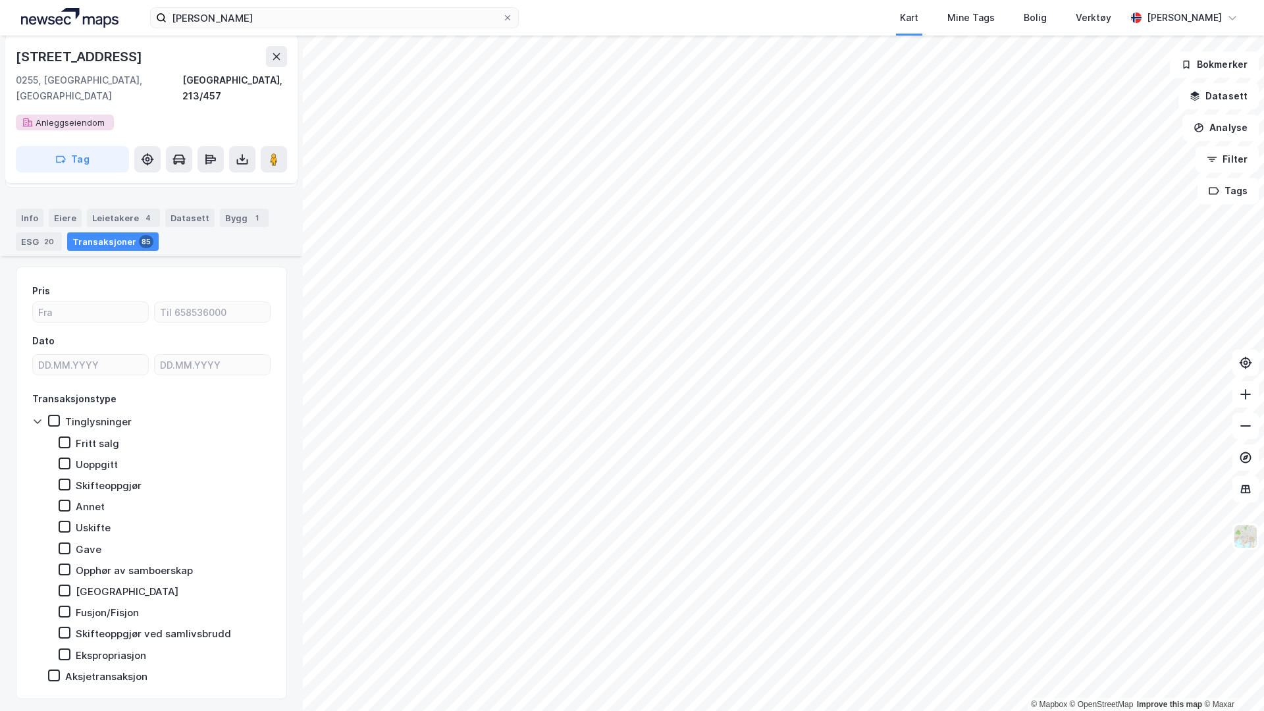
scroll to position [586, 0]
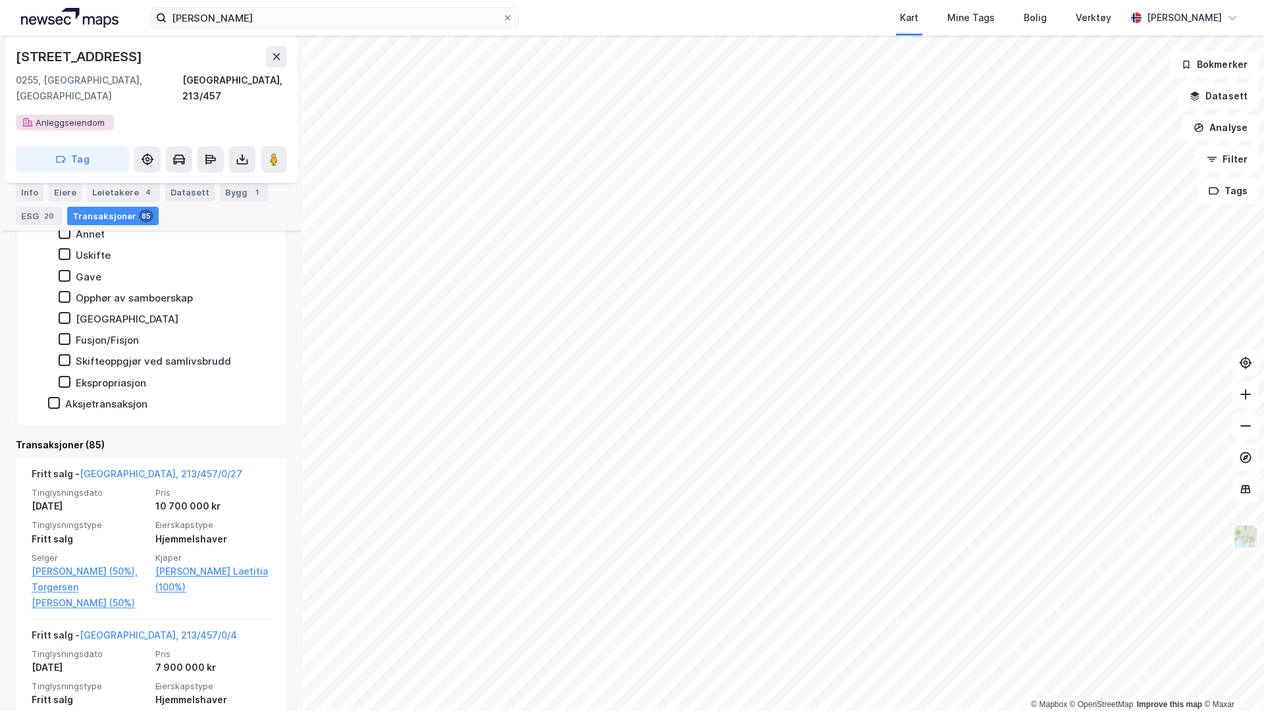
click at [60, 397] on div "Aksjetransaksjon" at bounding box center [97, 403] width 99 height 13
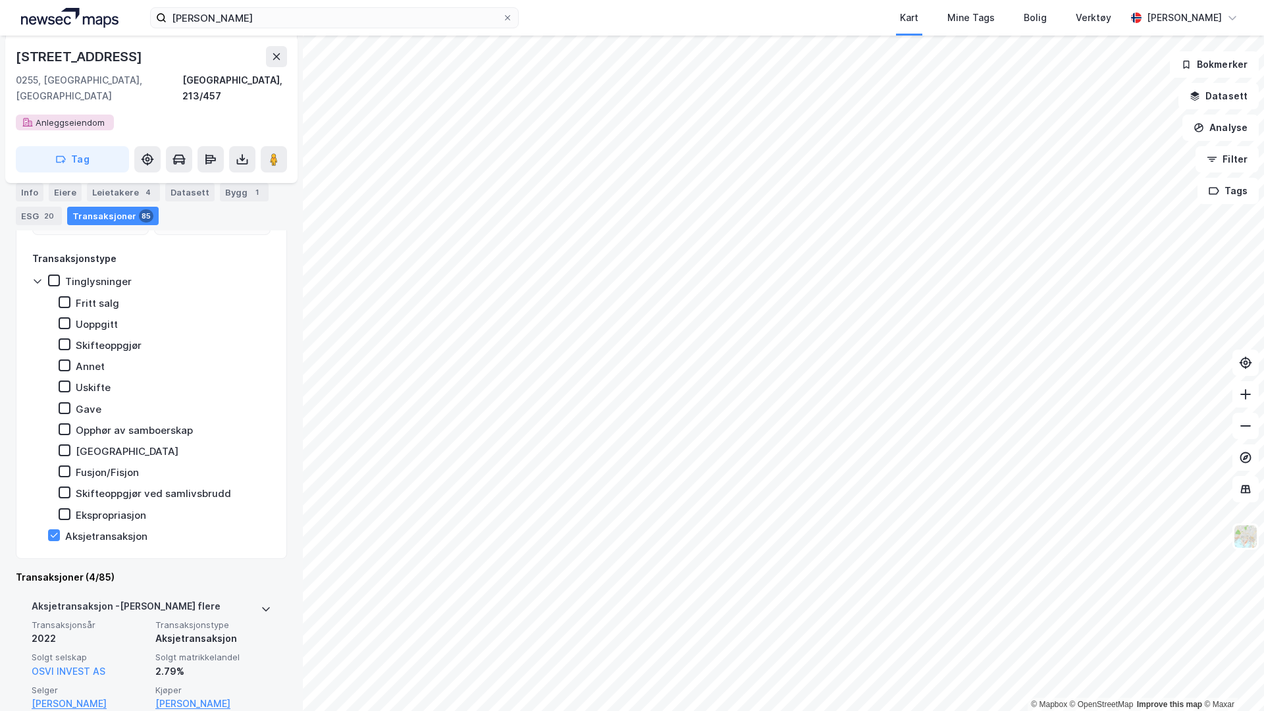
scroll to position [275, 0]
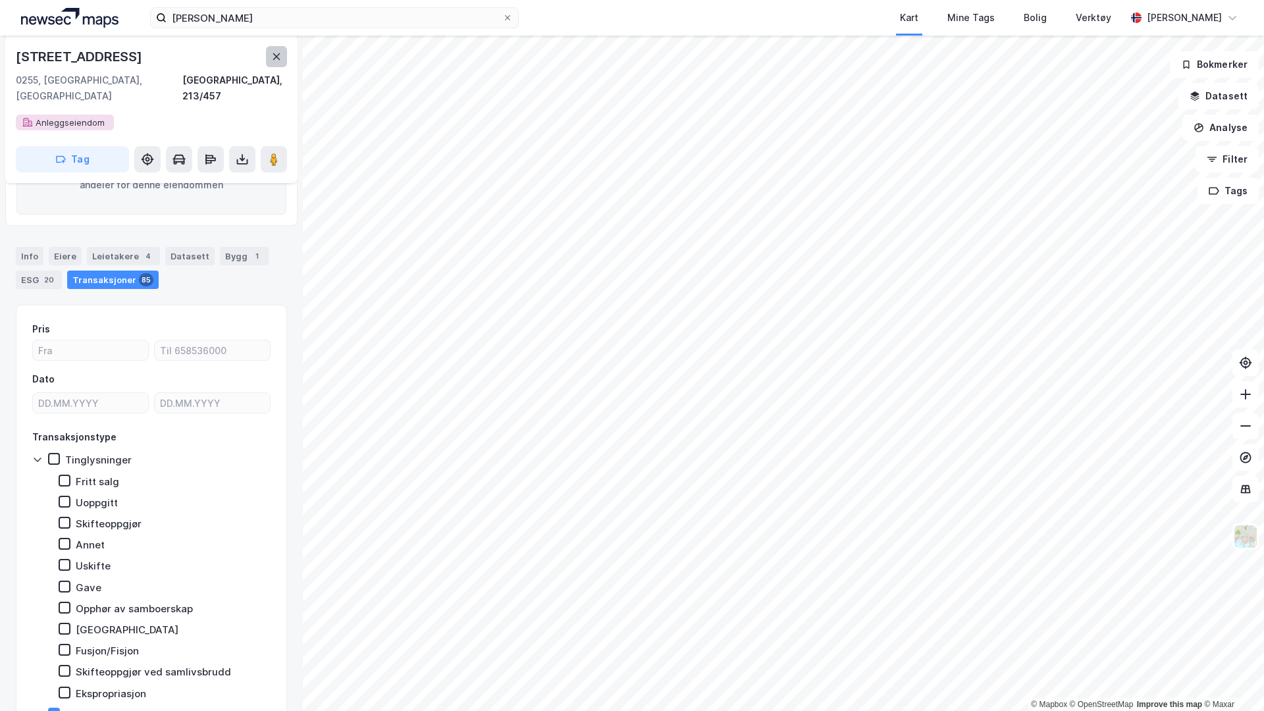
click at [278, 58] on icon at bounding box center [276, 56] width 7 height 7
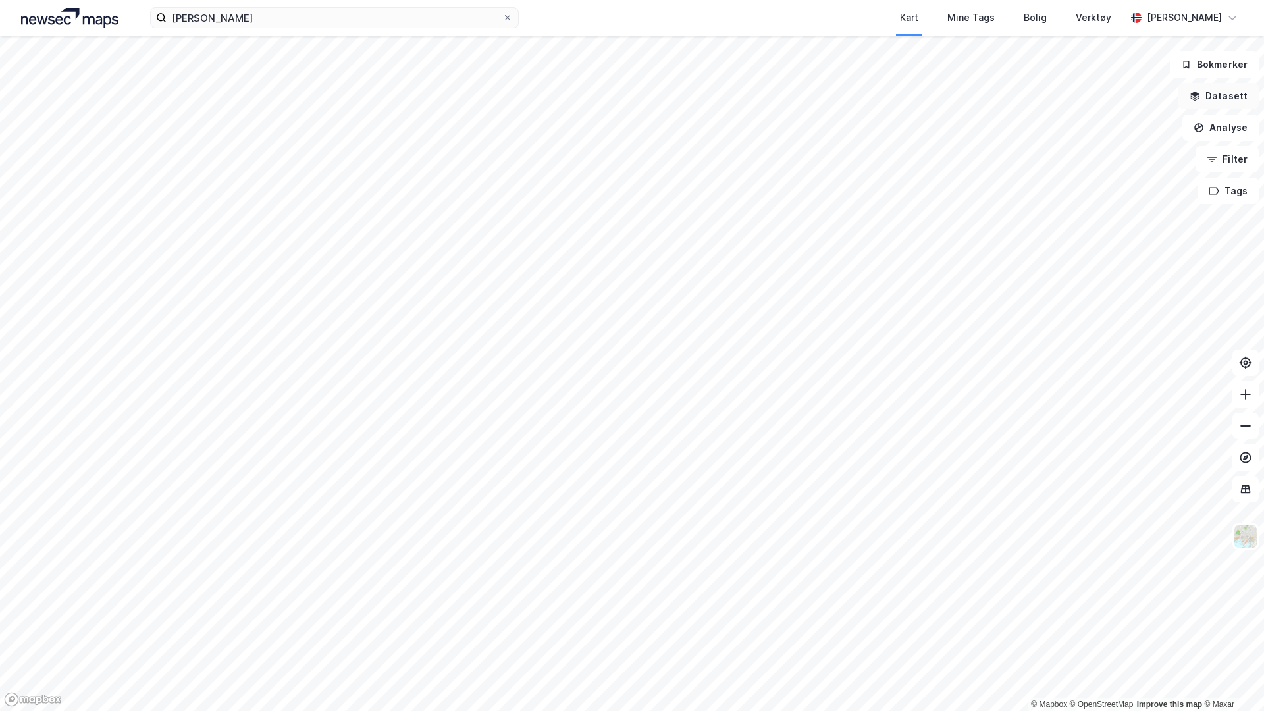
click at [1212, 97] on button "Datasett" at bounding box center [1218, 96] width 80 height 26
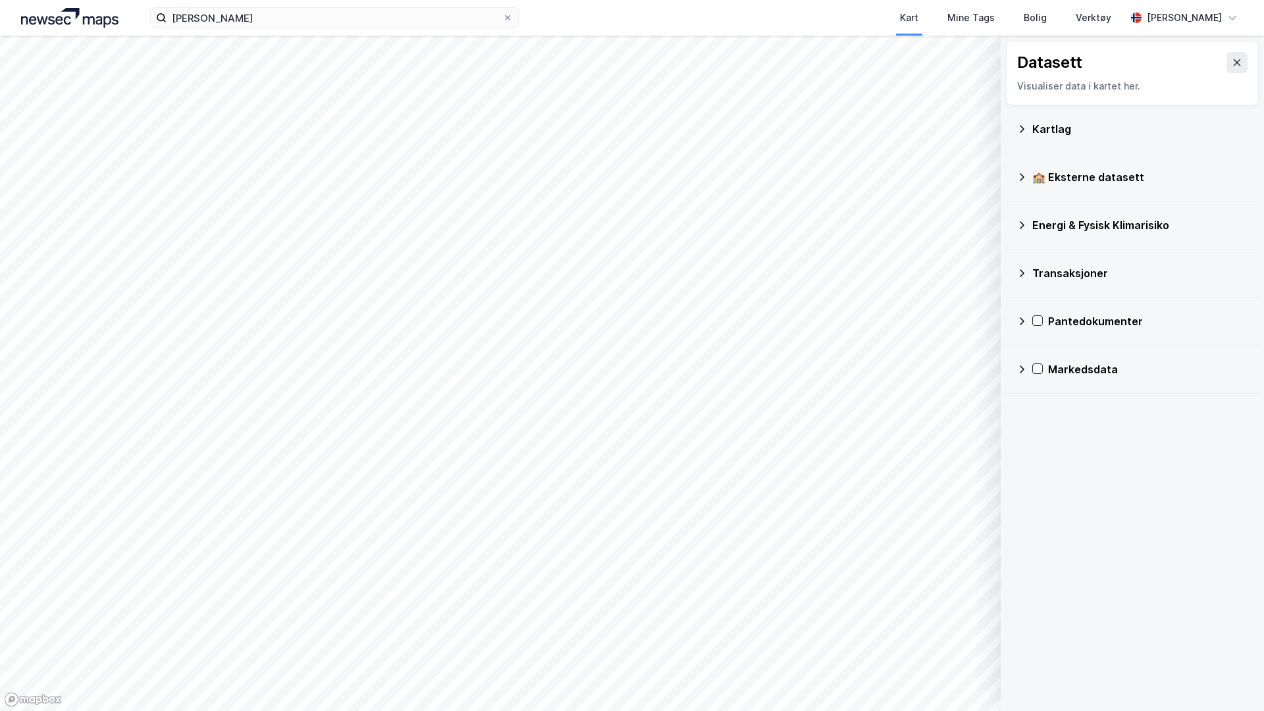
click at [1065, 270] on div "Transaksjoner" at bounding box center [1140, 273] width 216 height 16
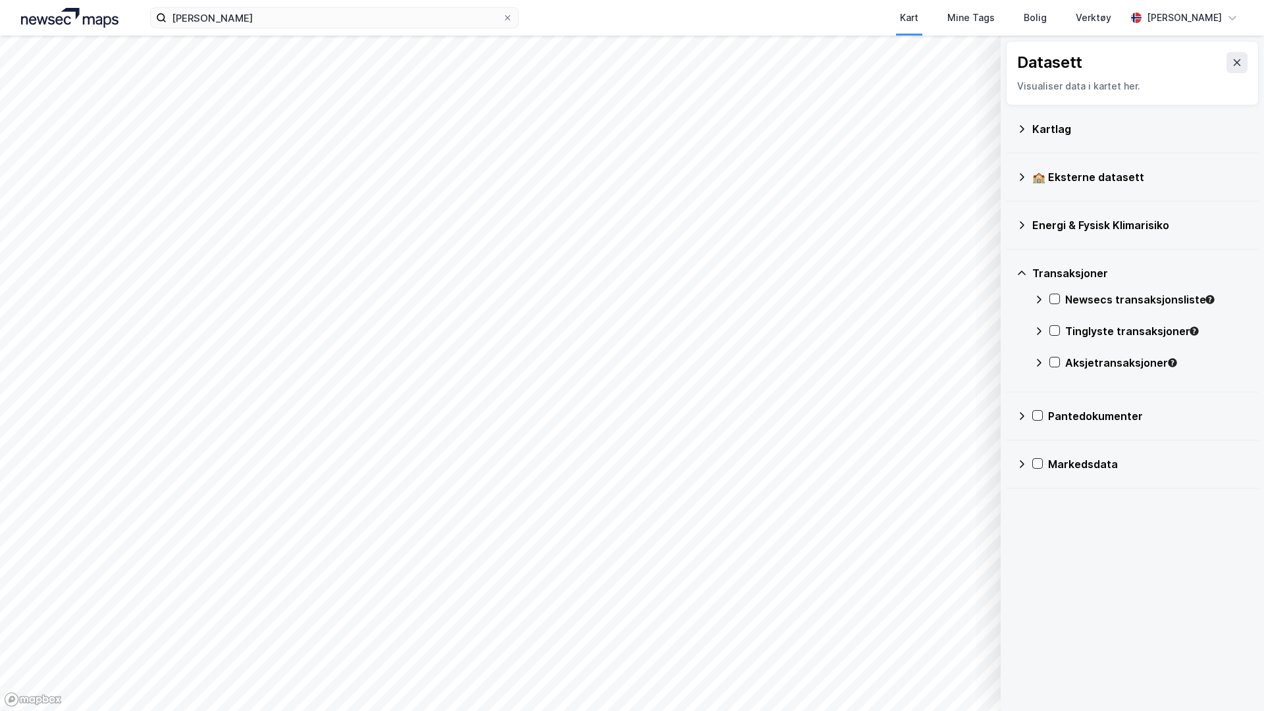
click at [1042, 330] on icon at bounding box center [1038, 331] width 11 height 11
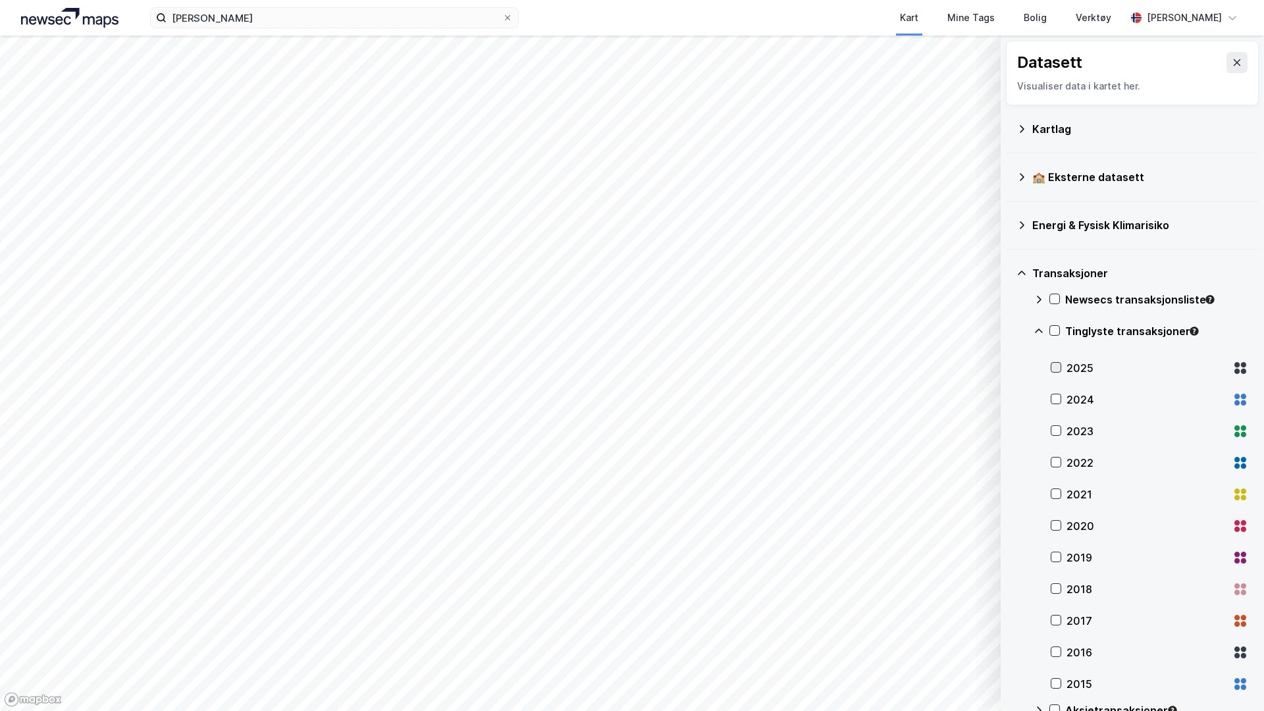
click at [1055, 368] on icon at bounding box center [1056, 367] width 7 height 5
click at [1071, 363] on div "2025" at bounding box center [1146, 368] width 161 height 16
click at [1038, 326] on icon at bounding box center [1038, 331] width 11 height 11
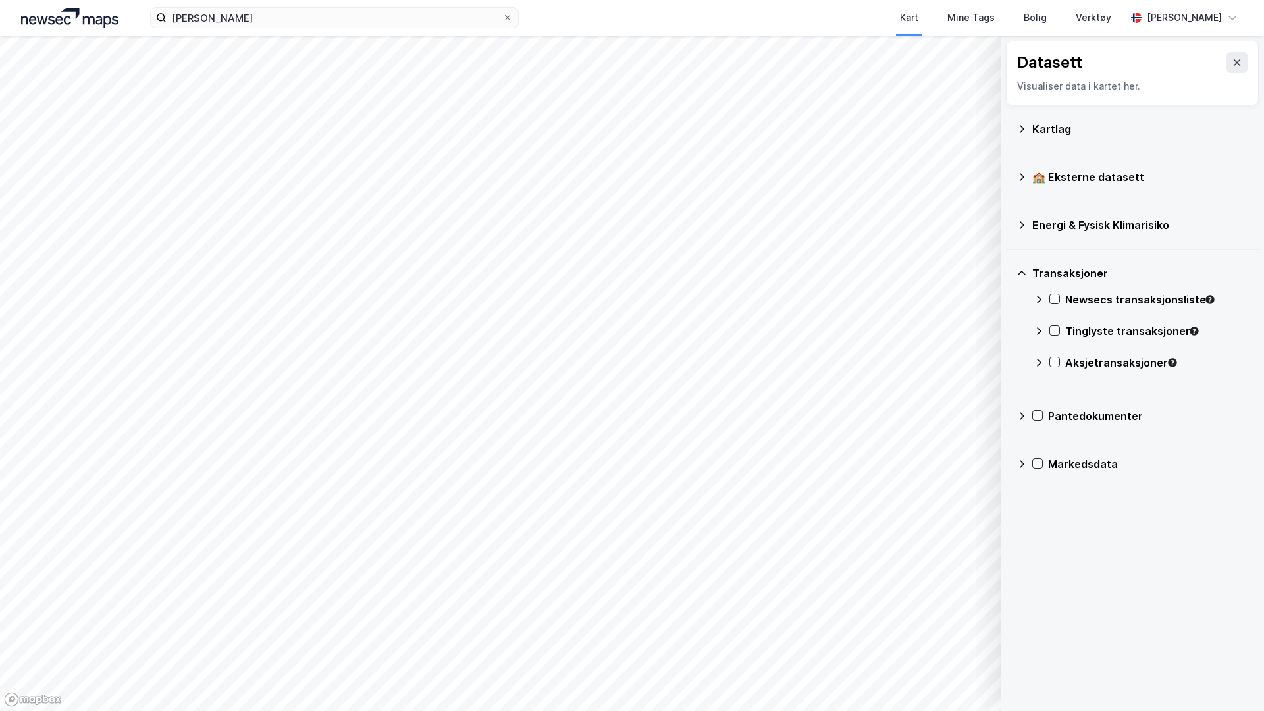
click at [1037, 363] on icon at bounding box center [1038, 362] width 11 height 11
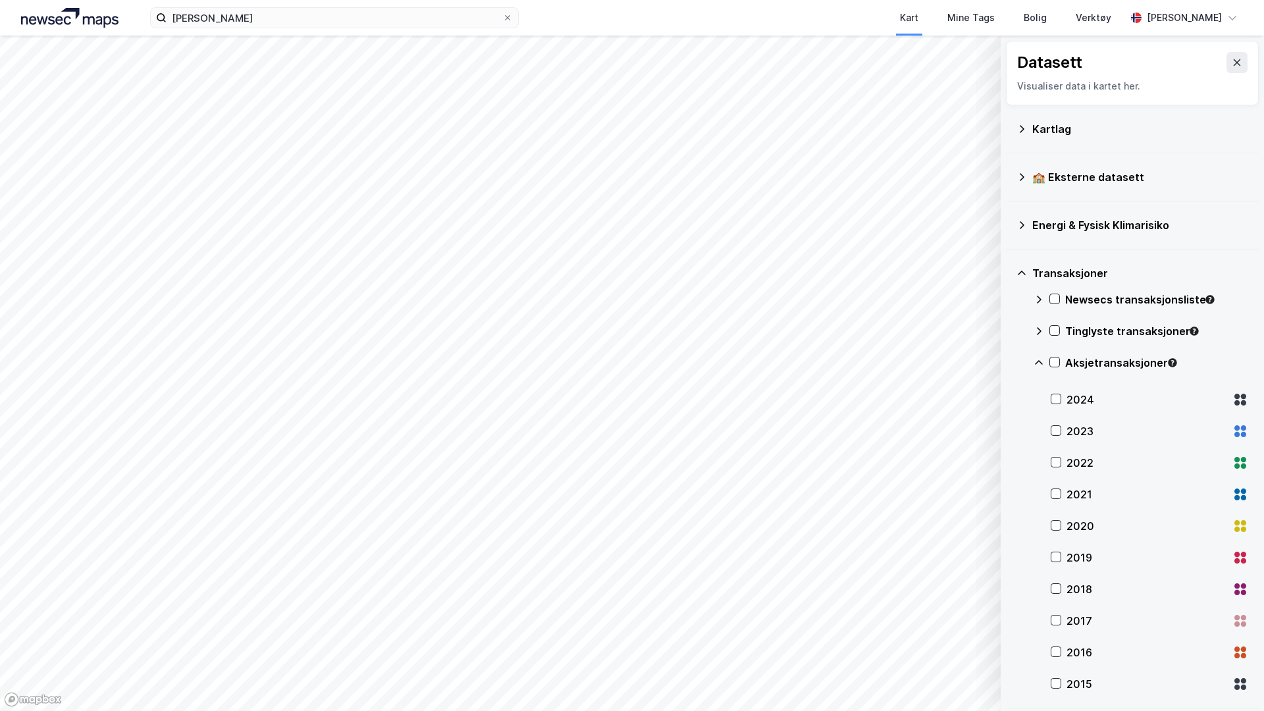
click at [1067, 394] on div "2024" at bounding box center [1146, 400] width 161 height 16
click at [1064, 394] on div "2024" at bounding box center [1149, 400] width 197 height 32
click at [1041, 363] on icon at bounding box center [1039, 362] width 8 height 5
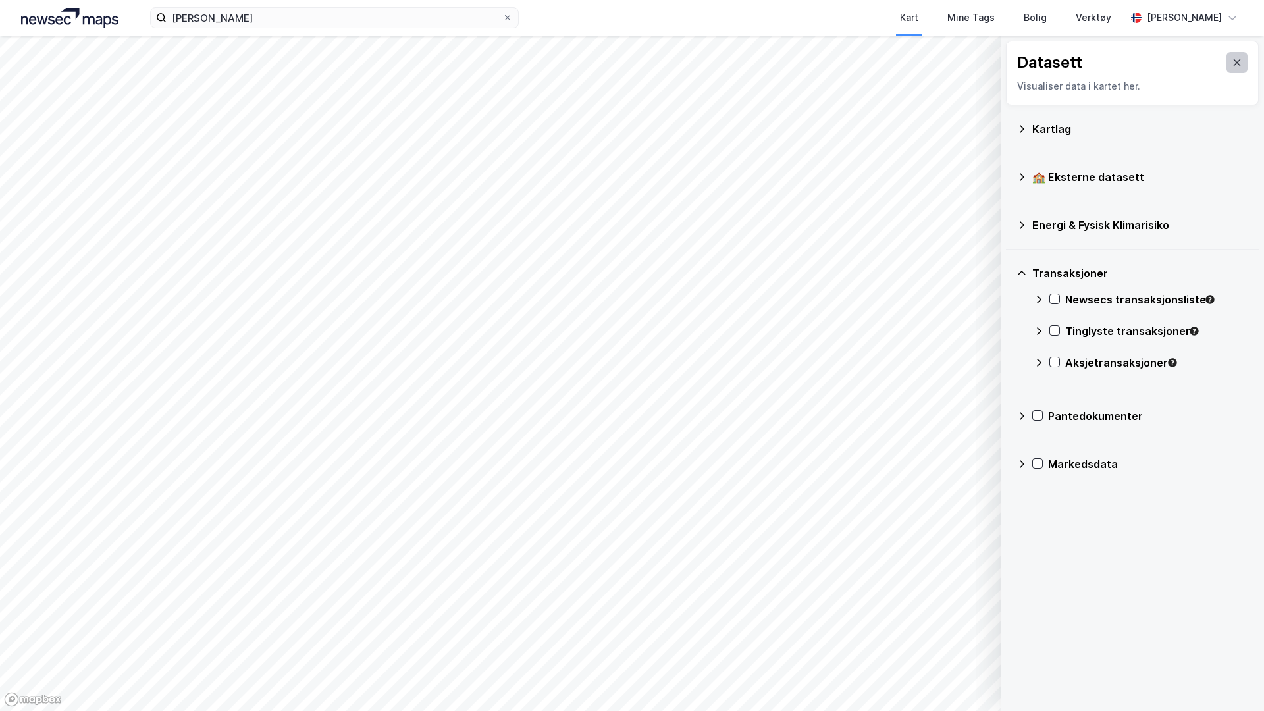
click at [1226, 68] on button at bounding box center [1236, 62] width 21 height 21
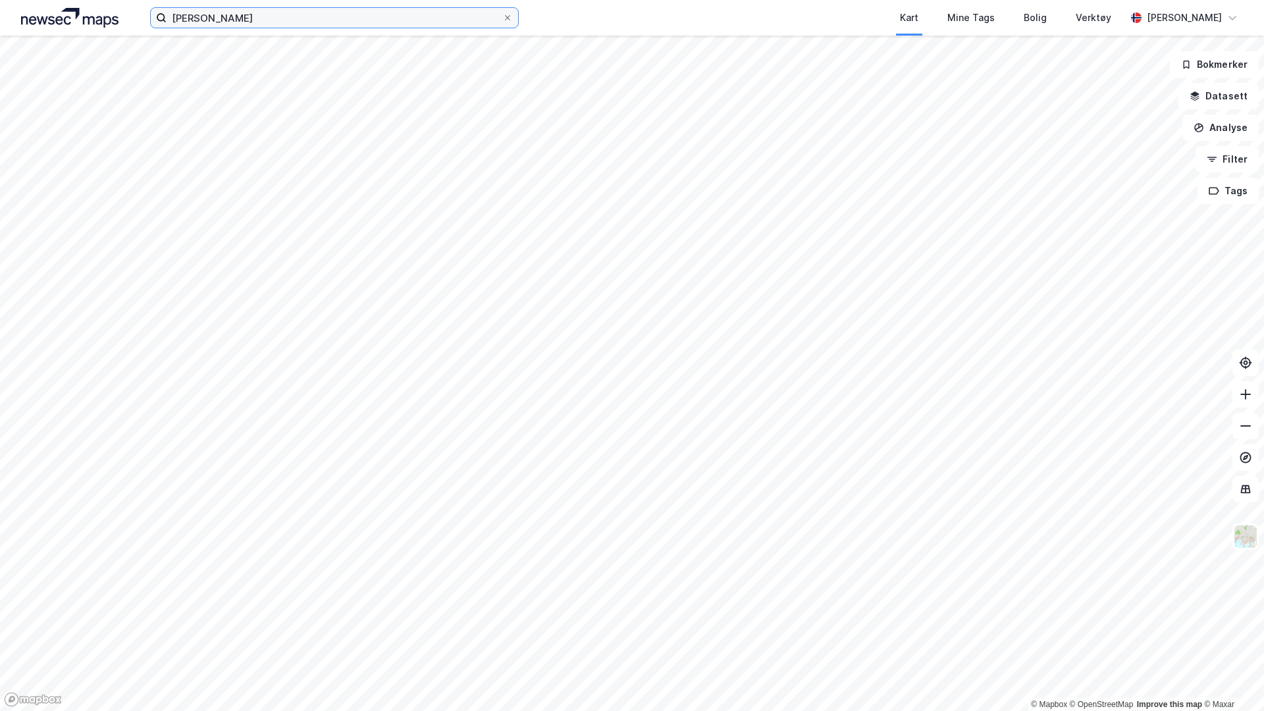
click at [321, 18] on input "erling braut haaland" at bounding box center [335, 18] width 336 height 20
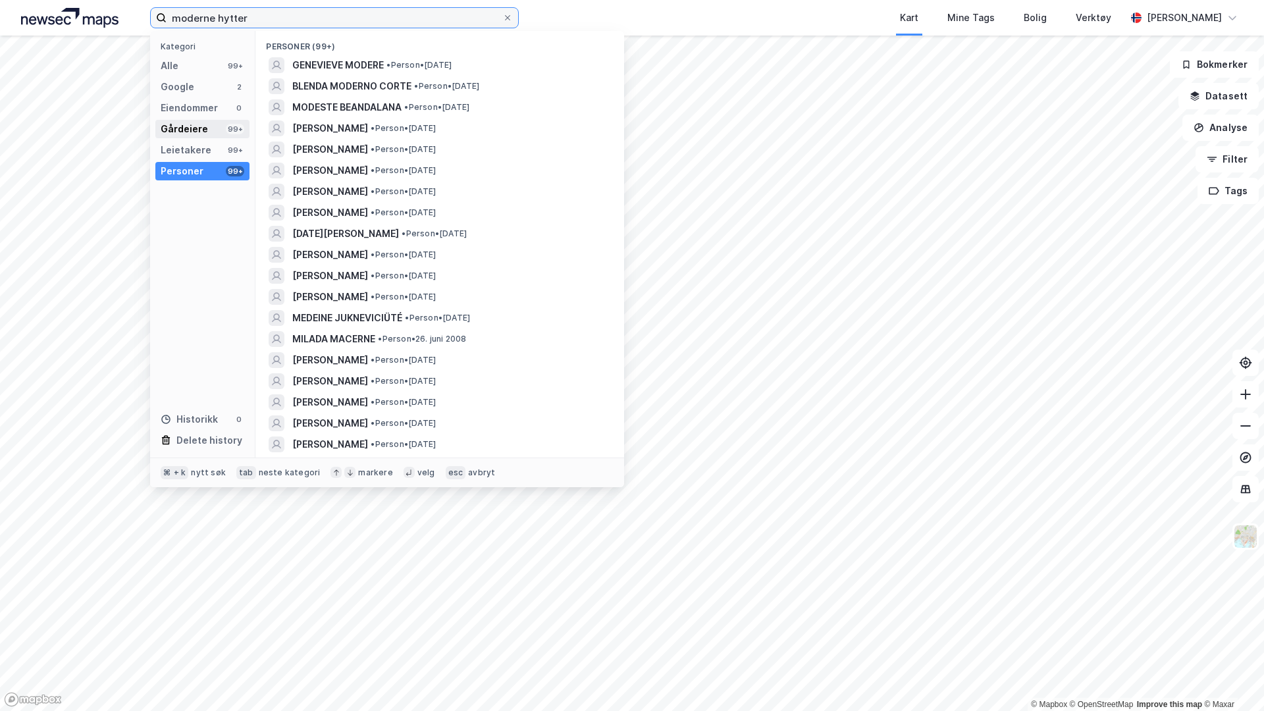
type input "moderne hytter"
click at [198, 136] on div "Gårdeiere" at bounding box center [184, 129] width 47 height 16
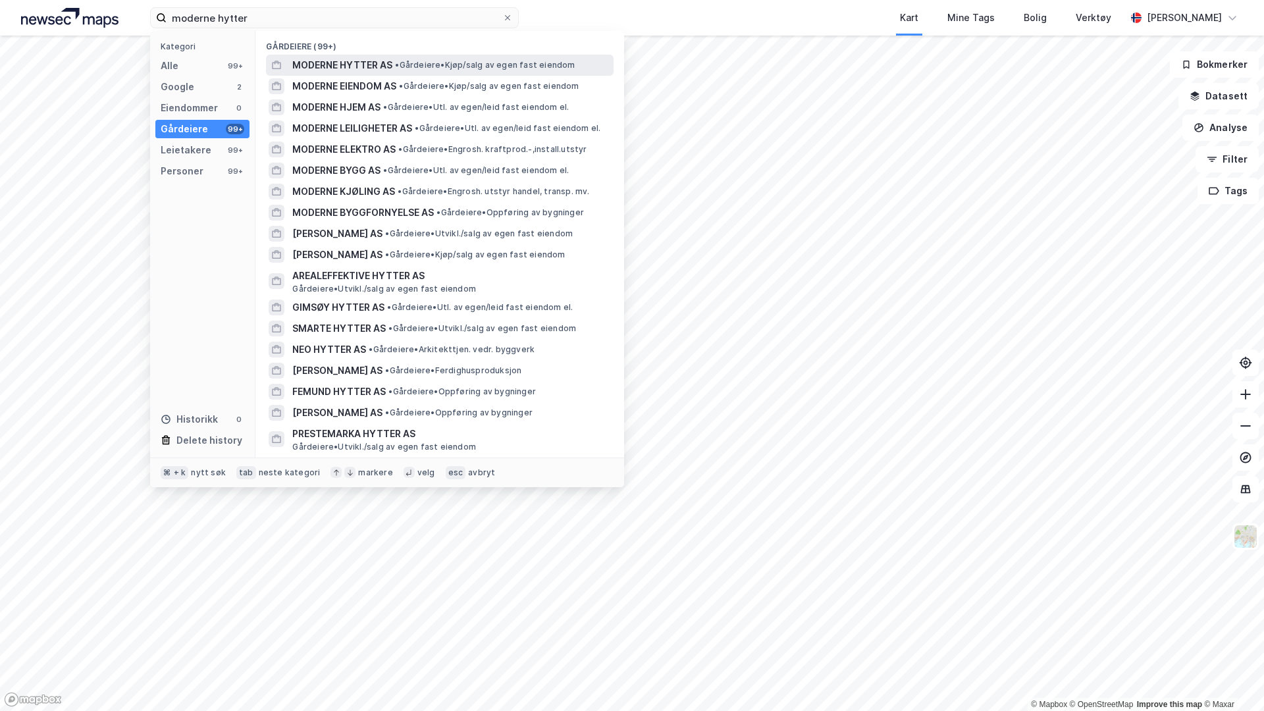
click at [355, 65] on span "MODERNE HYTTER AS" at bounding box center [342, 65] width 100 height 16
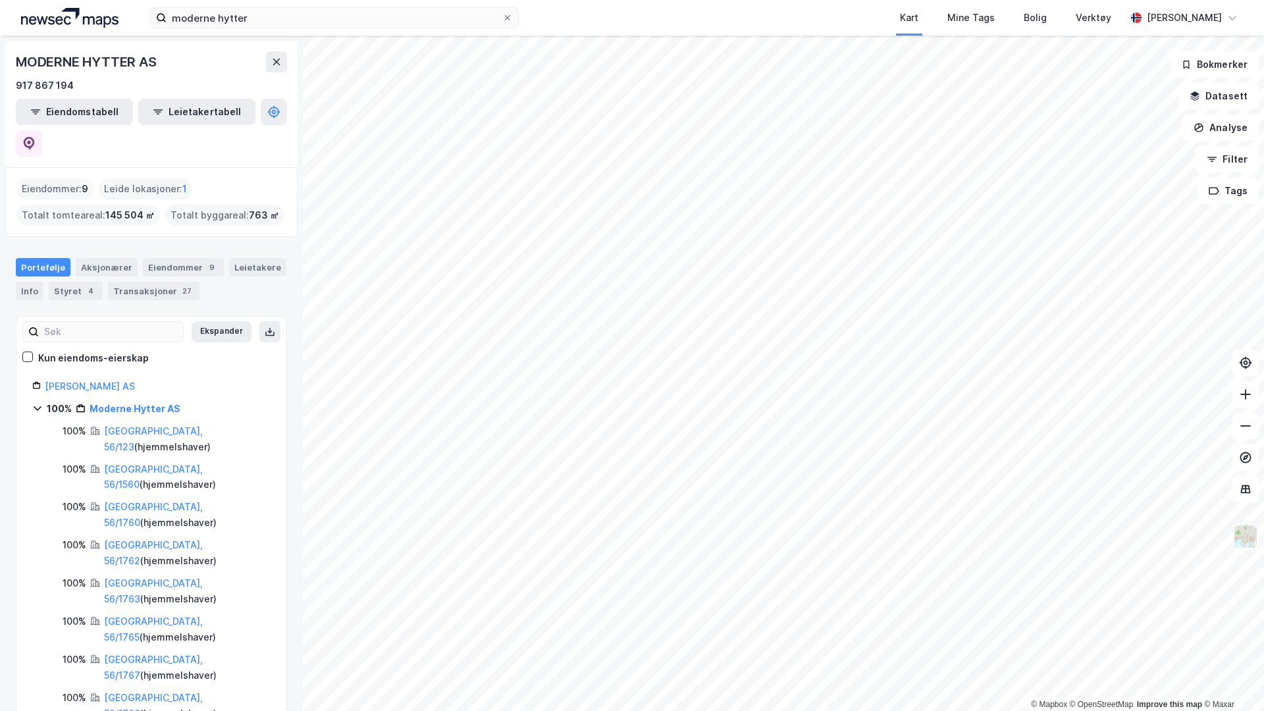
click at [1243, 531] on img at bounding box center [1245, 536] width 25 height 25
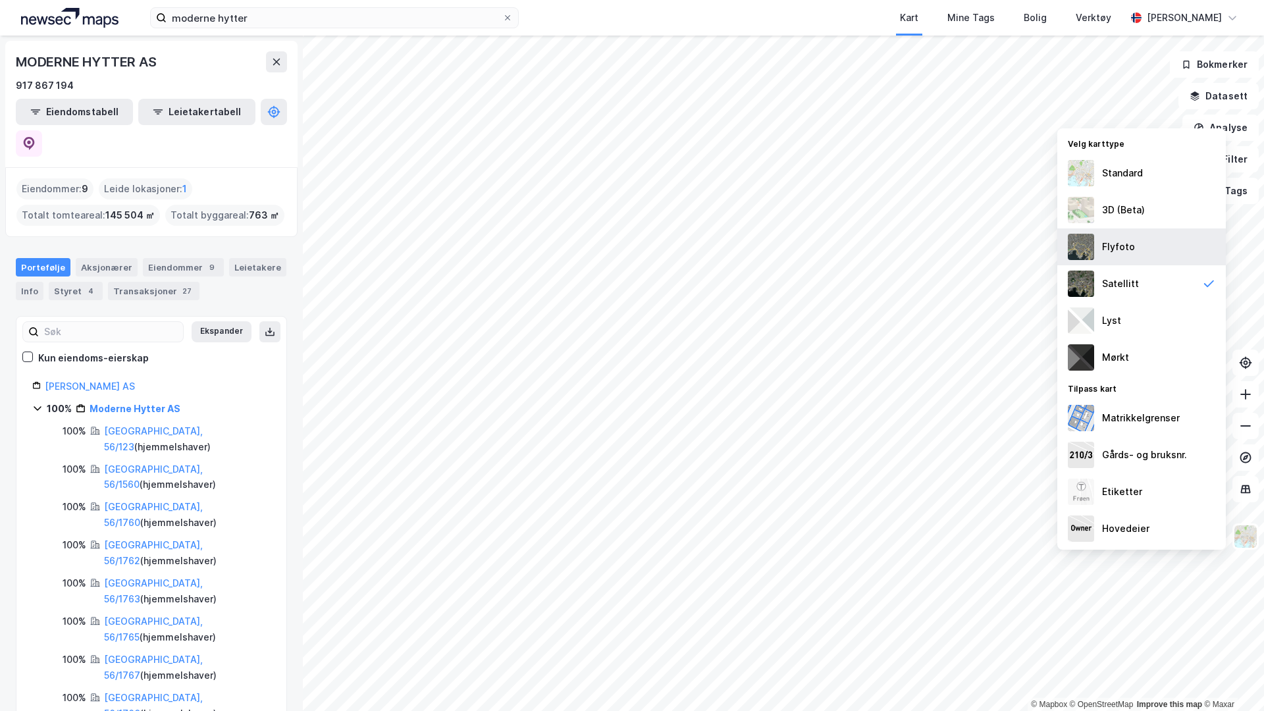
click at [1128, 250] on div "Flyfoto" at bounding box center [1118, 247] width 33 height 16
click at [1112, 282] on div "Satellitt" at bounding box center [1120, 284] width 37 height 16
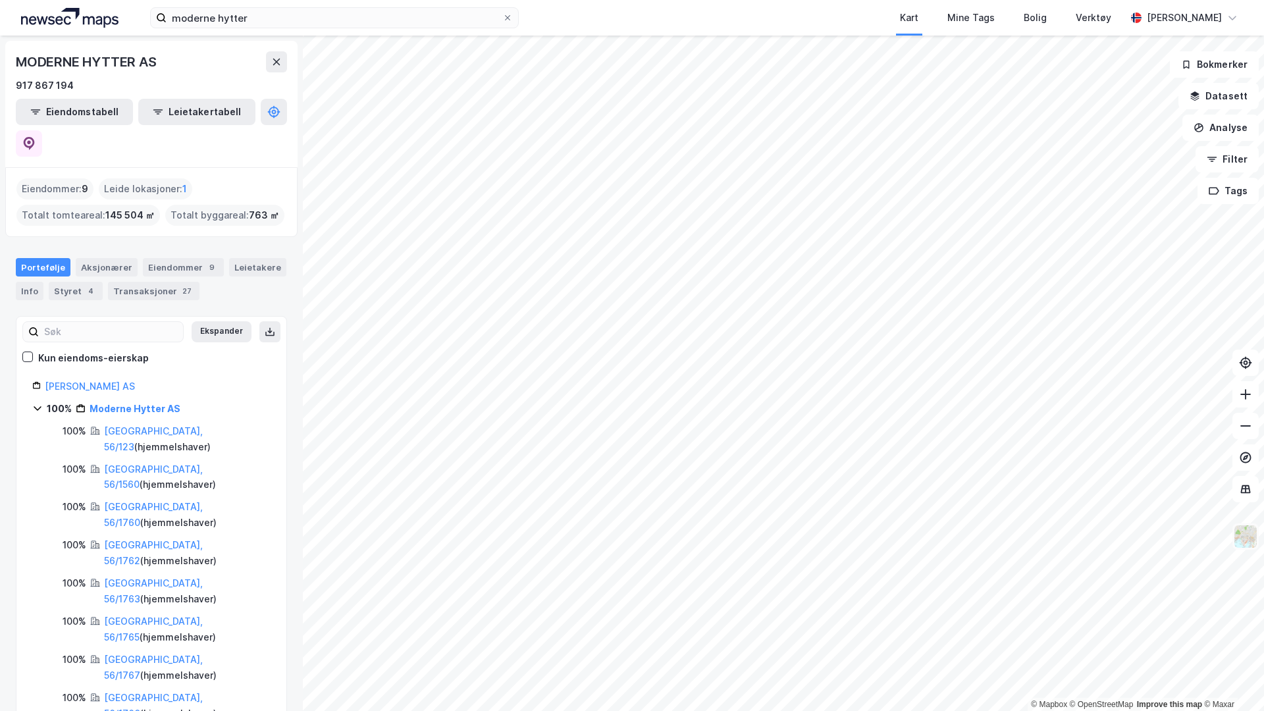
click at [1244, 538] on img at bounding box center [1245, 536] width 25 height 25
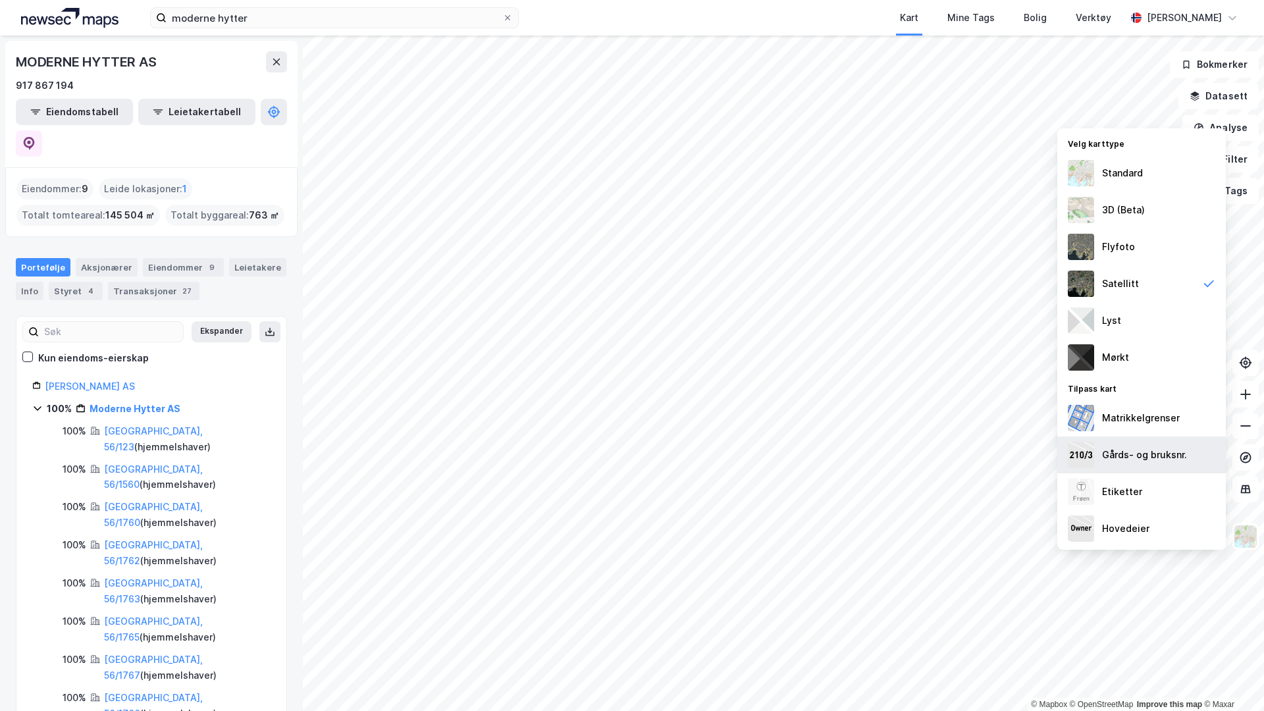
click at [1121, 456] on div "Gårds- og bruksnr." at bounding box center [1144, 455] width 85 height 16
click at [1127, 494] on div "Etiketter" at bounding box center [1122, 492] width 40 height 16
click at [1108, 176] on div "Standard" at bounding box center [1122, 173] width 41 height 16
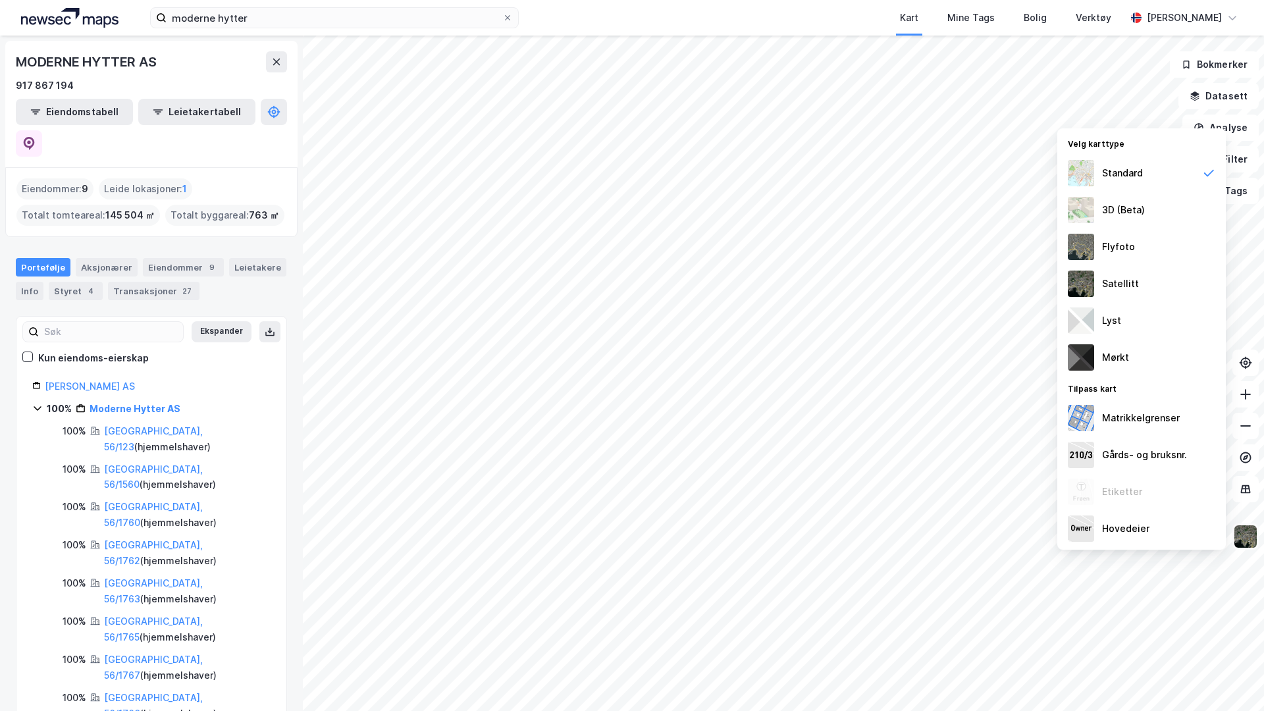
click at [1241, 540] on img at bounding box center [1245, 536] width 25 height 25
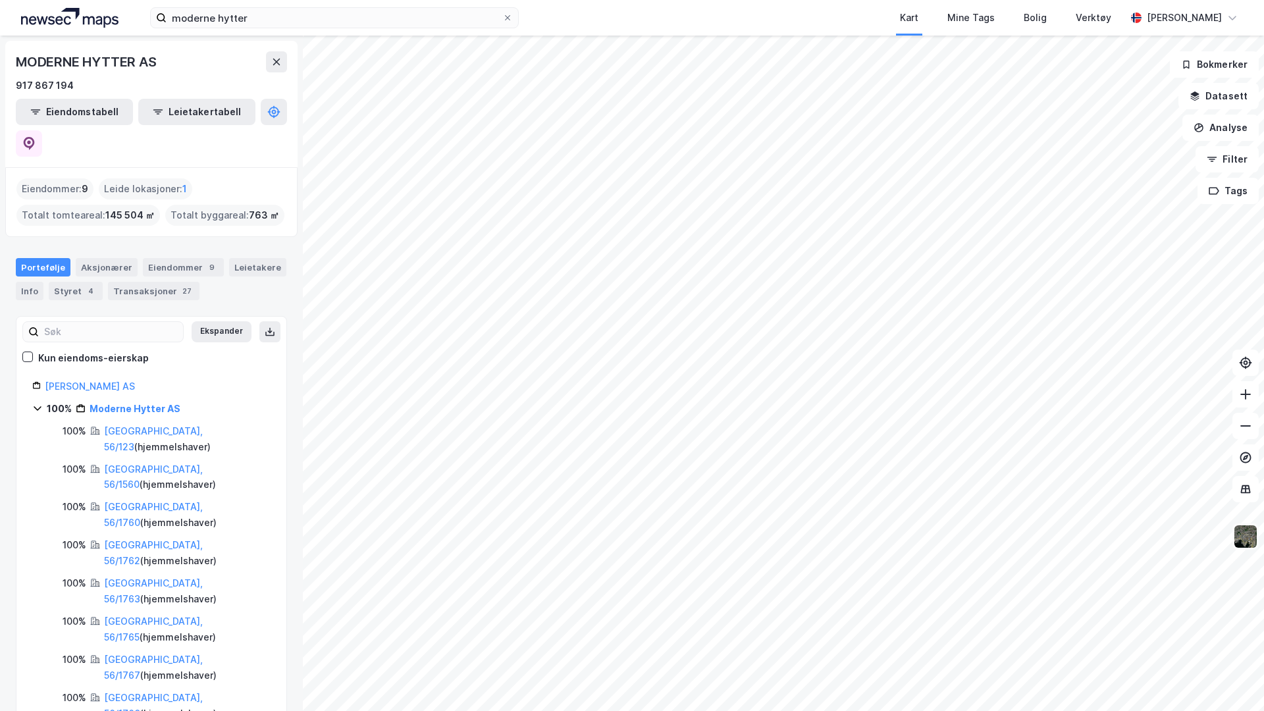
click at [1243, 531] on img at bounding box center [1245, 536] width 25 height 25
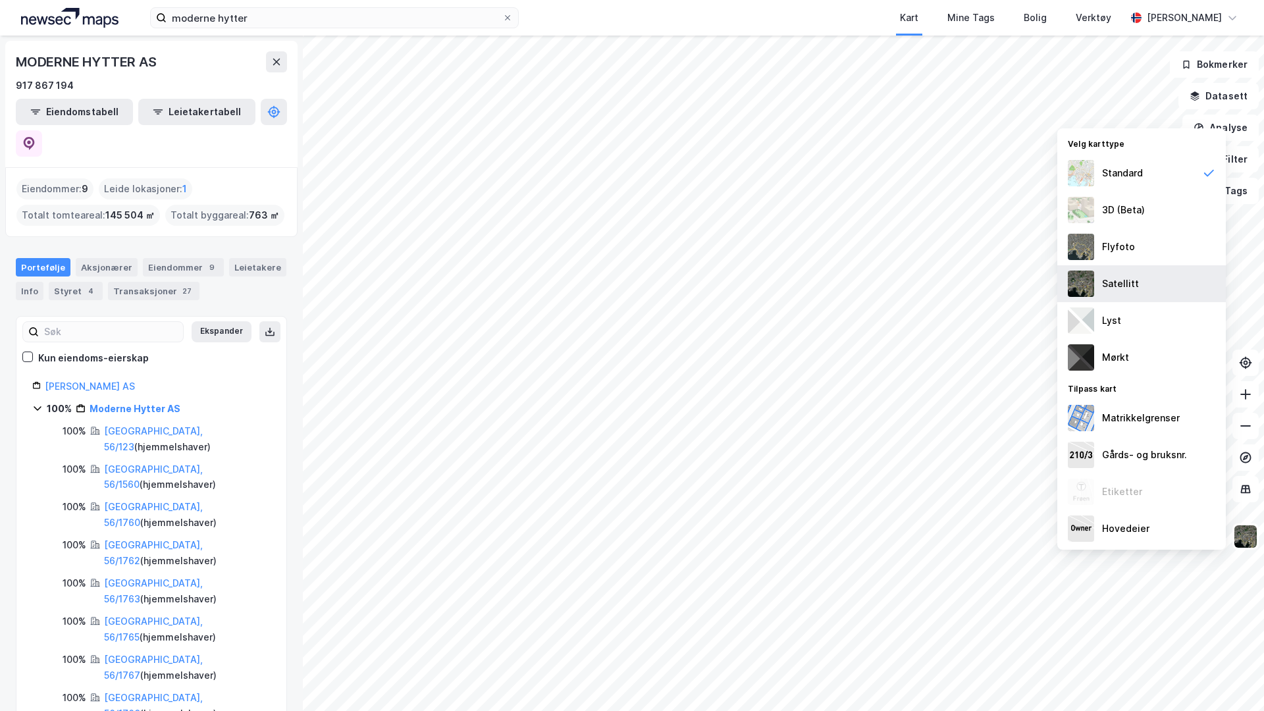
click at [1114, 272] on div "Satellitt" at bounding box center [1141, 283] width 169 height 37
click at [1243, 536] on img at bounding box center [1245, 536] width 25 height 25
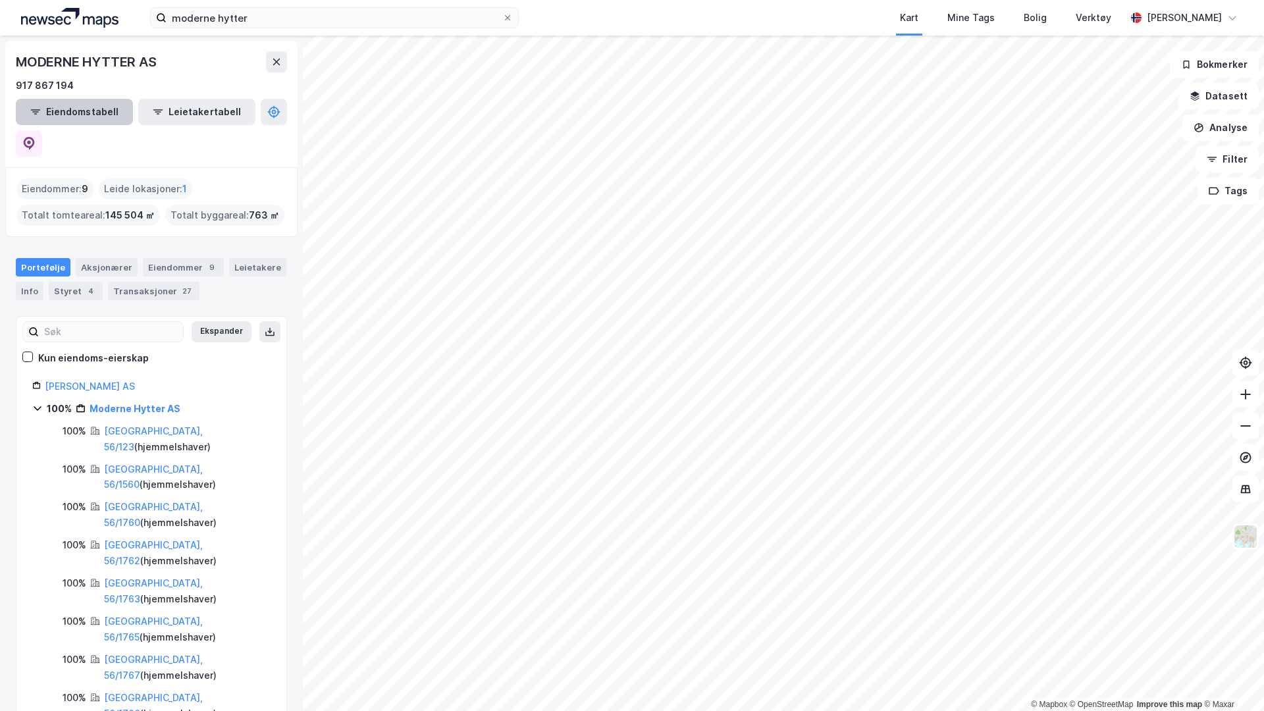
click at [77, 113] on button "Eiendomstabell" at bounding box center [74, 112] width 117 height 26
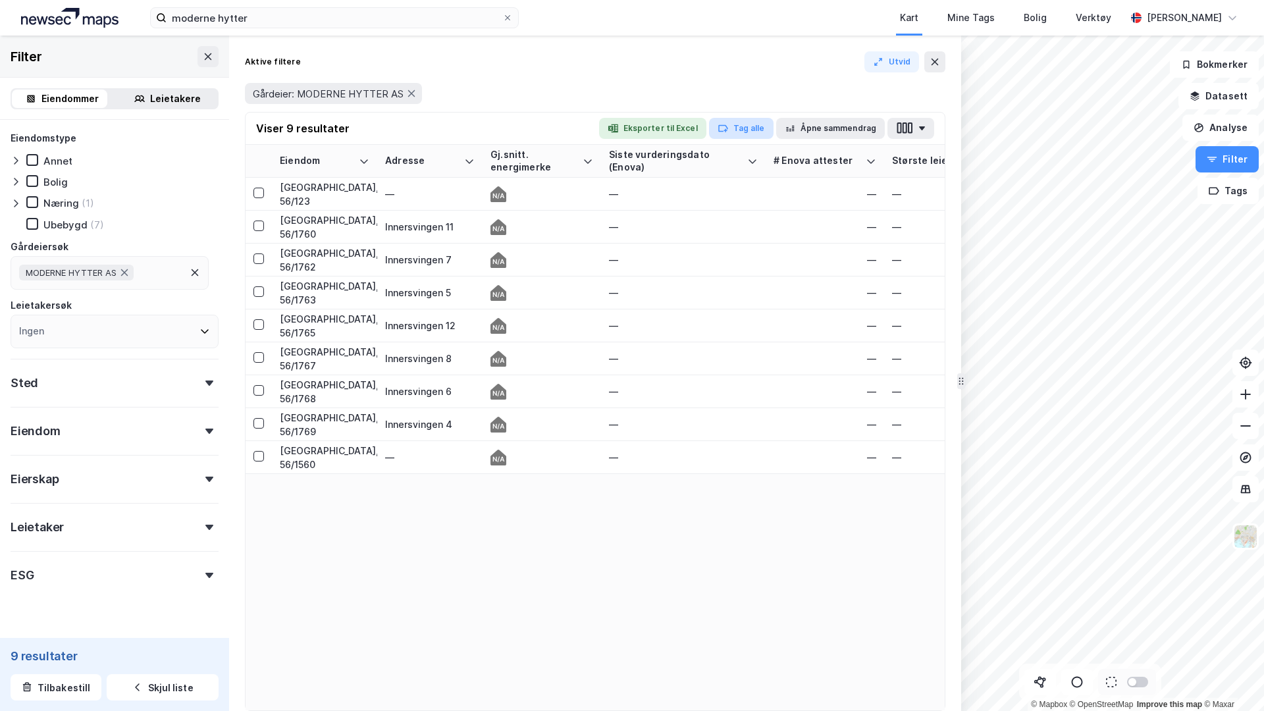
click at [739, 128] on button "Tag alle" at bounding box center [741, 128] width 65 height 21
type input "Moderne Hytter"
click at [780, 175] on div "Moderne Hytter" at bounding box center [812, 178] width 74 height 16
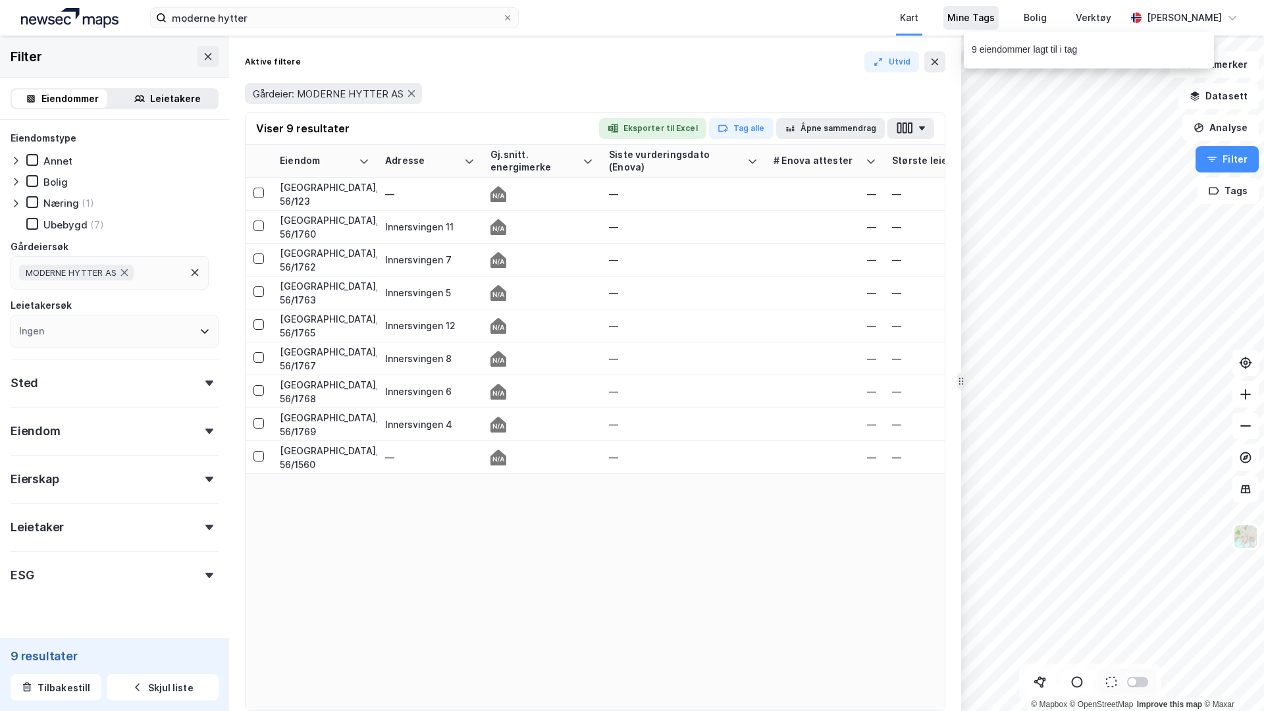
click at [959, 18] on div "Mine Tags" at bounding box center [970, 18] width 47 height 16
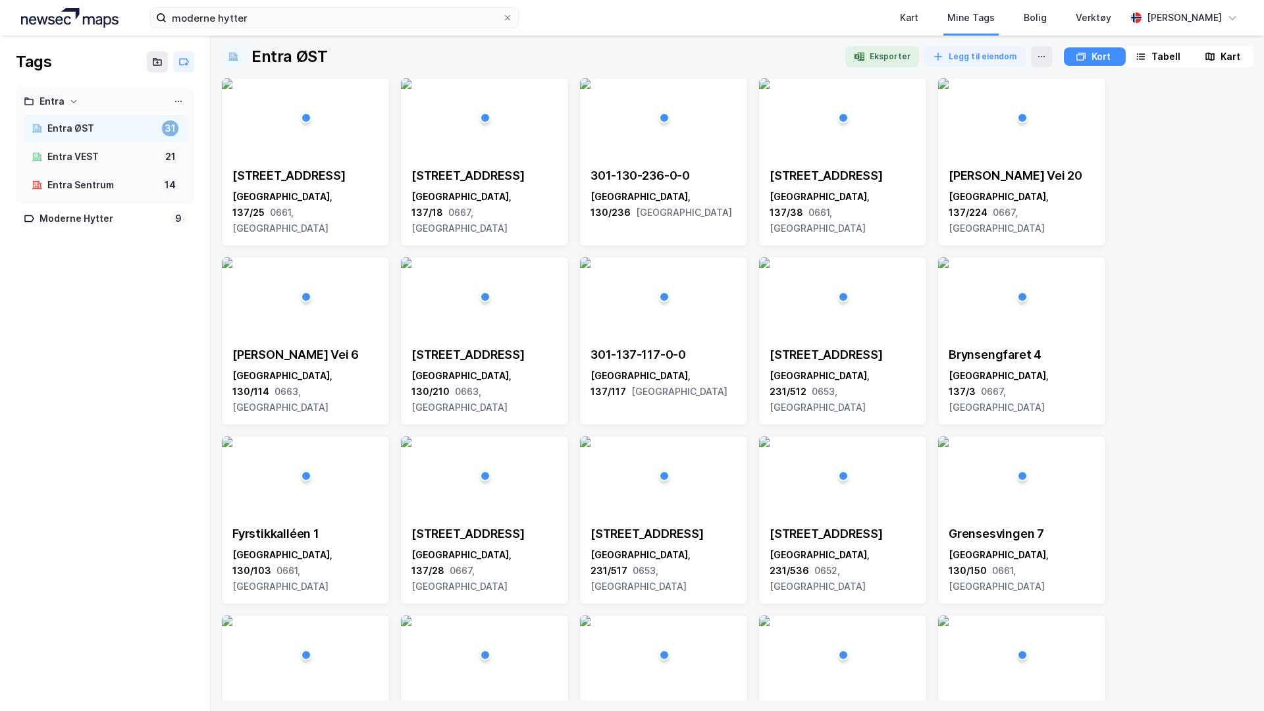
click at [70, 101] on icon at bounding box center [74, 101] width 8 height 8
click at [90, 133] on div "Moderne Hytter" at bounding box center [102, 130] width 126 height 16
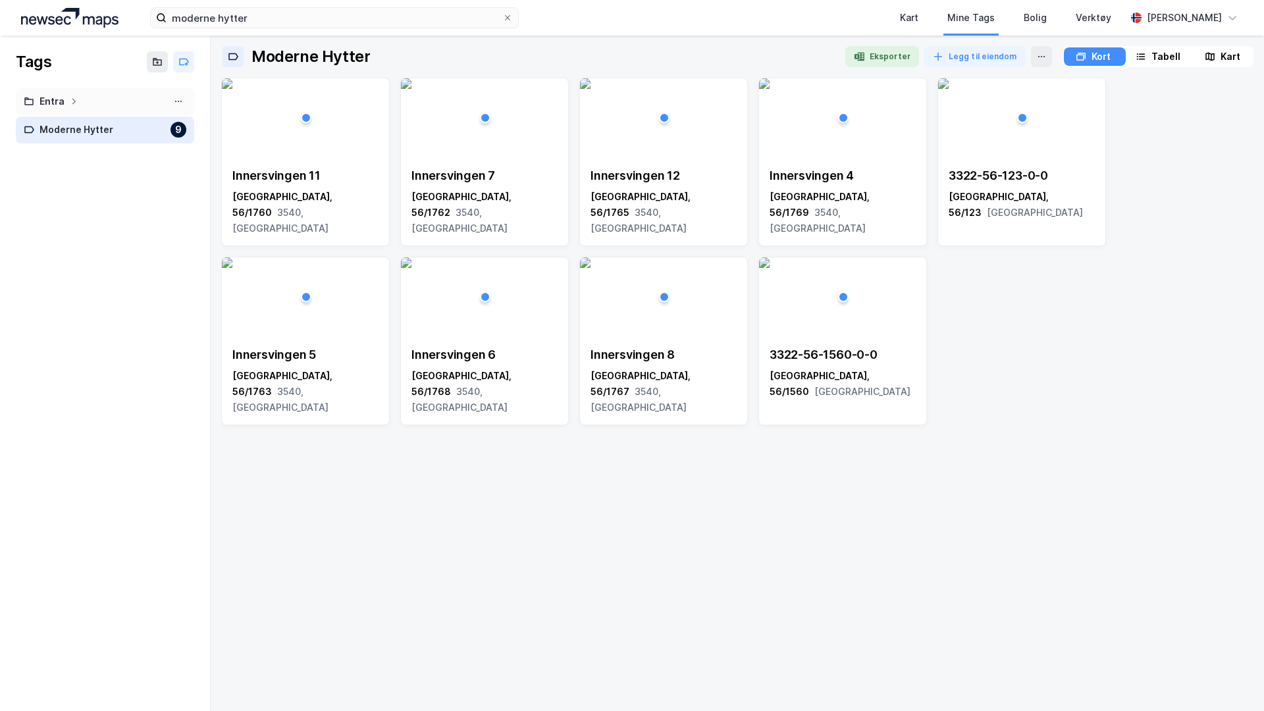
click at [1148, 57] on div "Tabell" at bounding box center [1157, 56] width 59 height 18
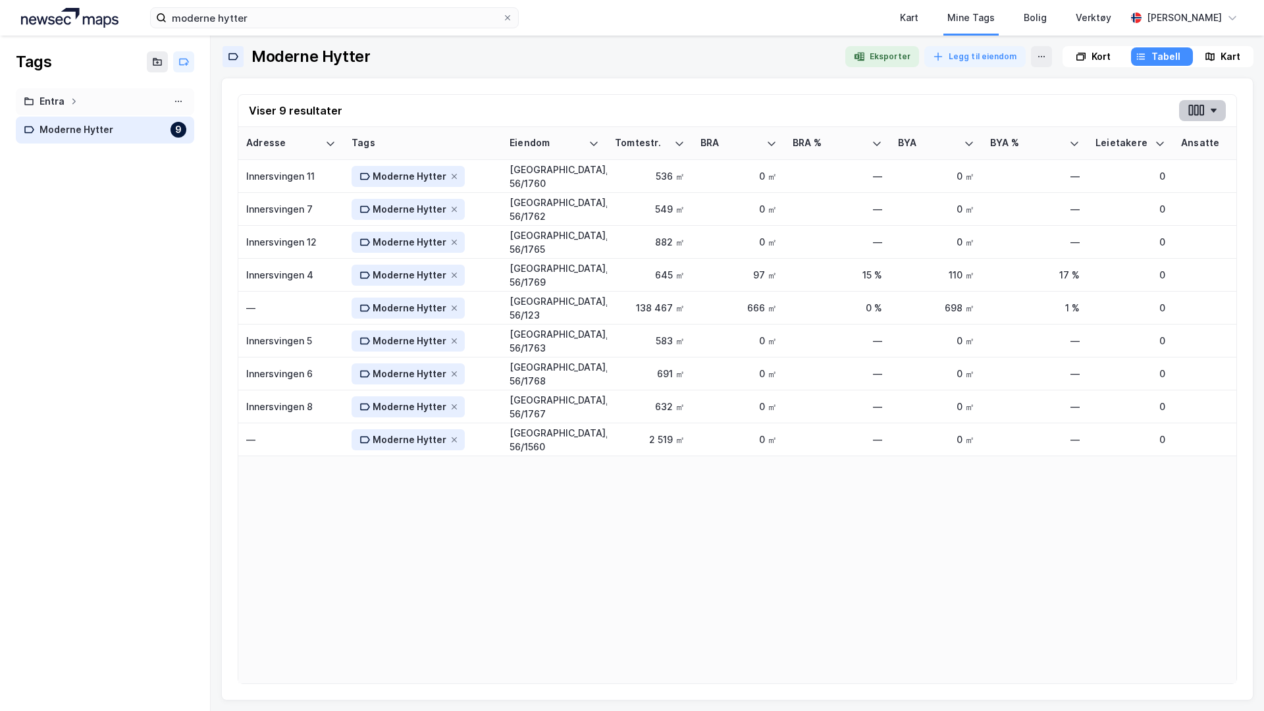
click at [1207, 106] on button "button" at bounding box center [1202, 110] width 47 height 21
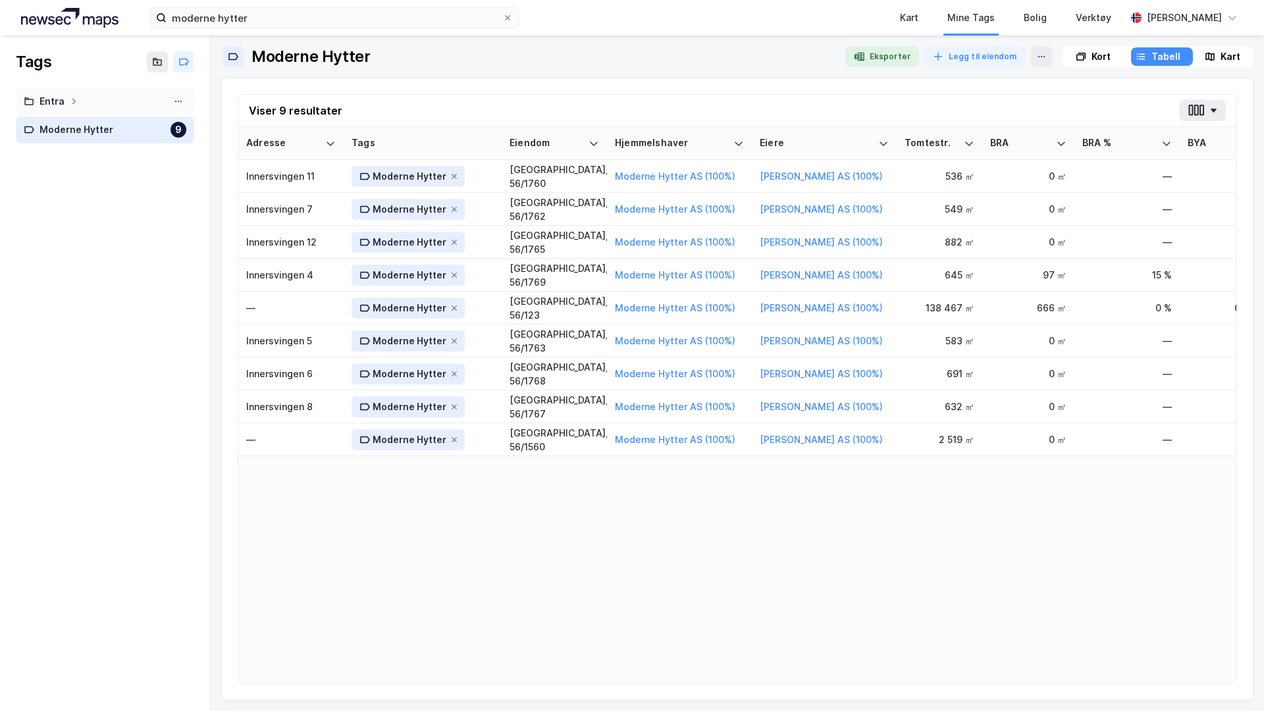
click at [831, 91] on div "Viser 9 resultater Adresse Tags Eiendom Hjemmelshaver Eiere Tomtestr. BRA BRA %…" at bounding box center [737, 389] width 1032 height 623
click at [903, 26] on div "Kart" at bounding box center [909, 18] width 26 height 24
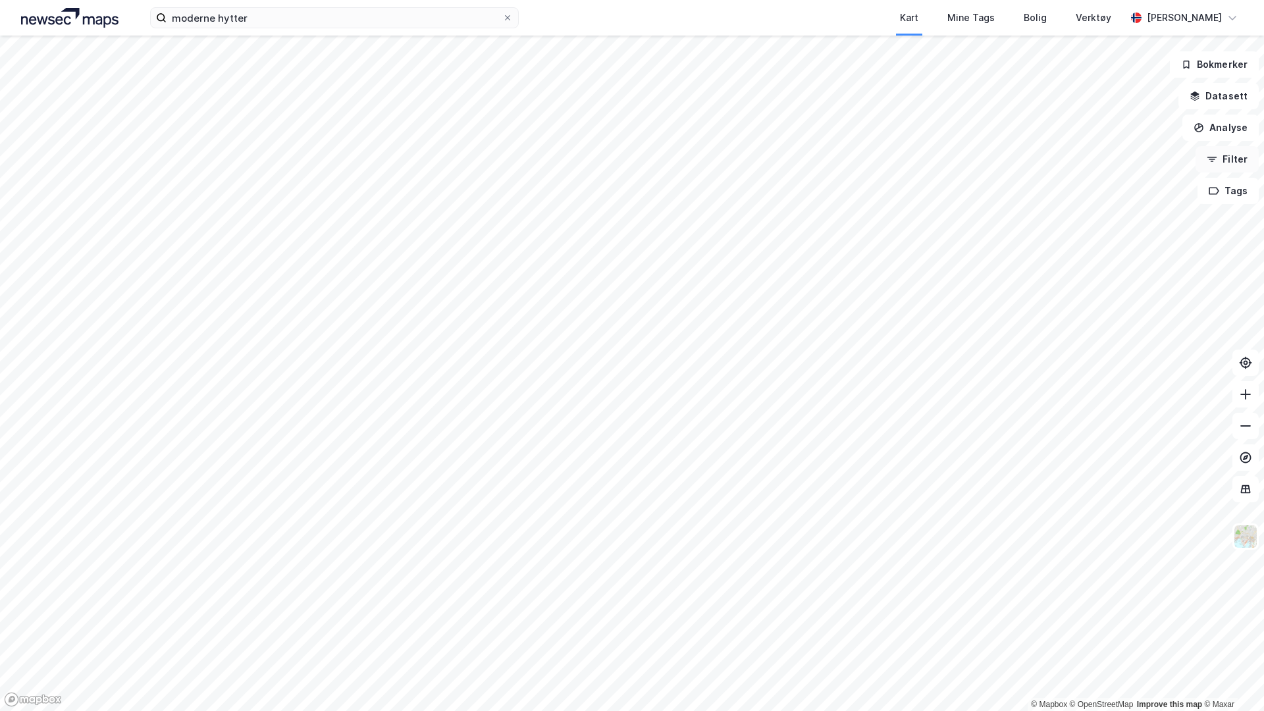
click at [1219, 159] on button "Filter" at bounding box center [1226, 159] width 63 height 26
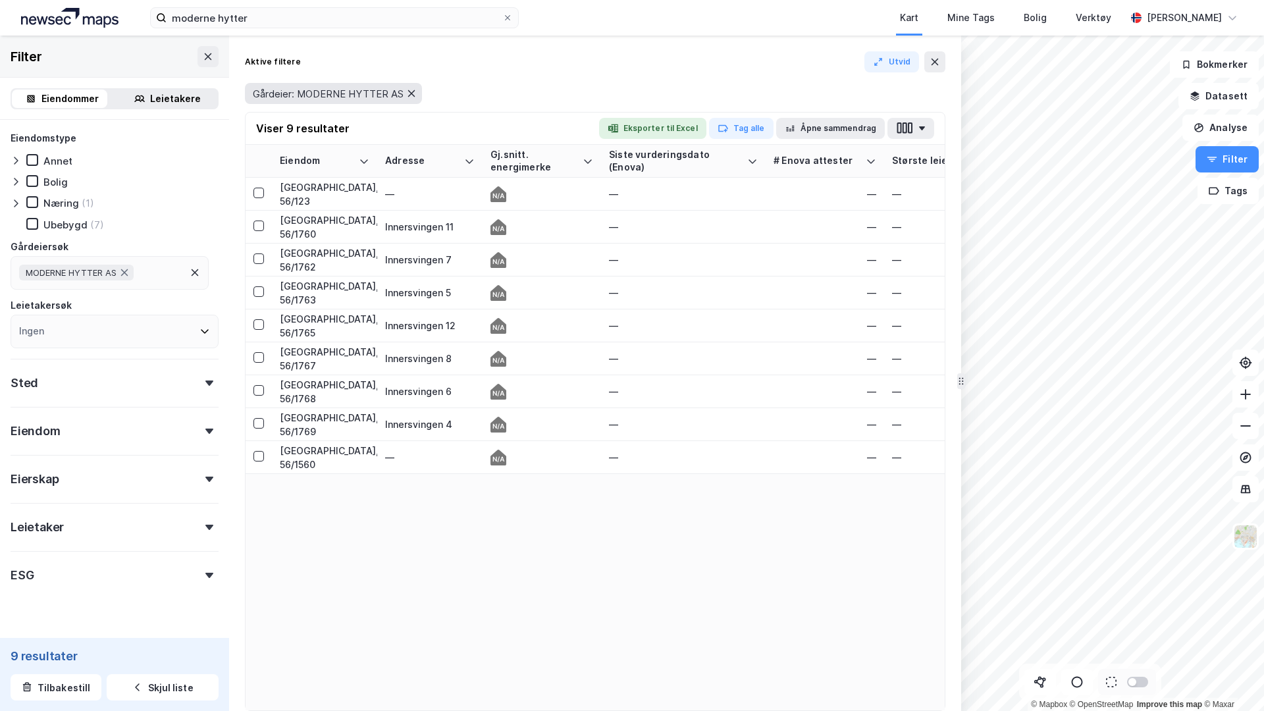
click at [411, 93] on icon at bounding box center [411, 93] width 7 height 7
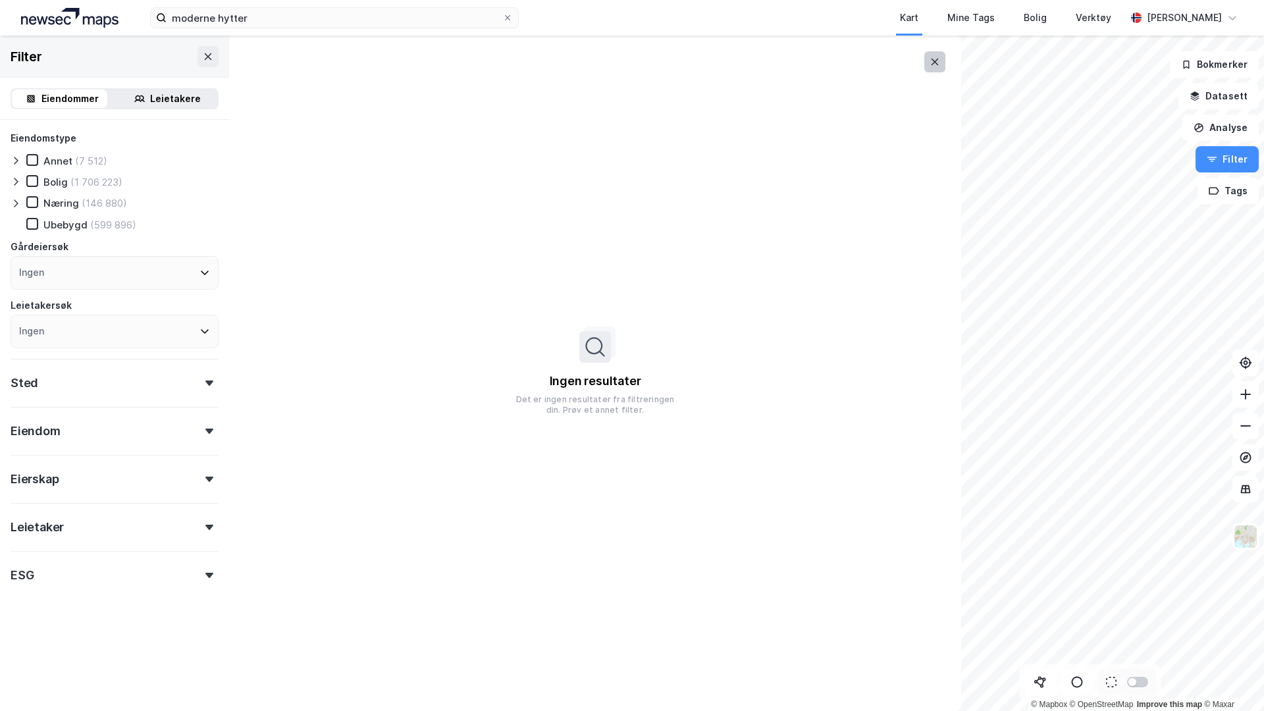
click at [935, 60] on icon at bounding box center [934, 62] width 11 height 11
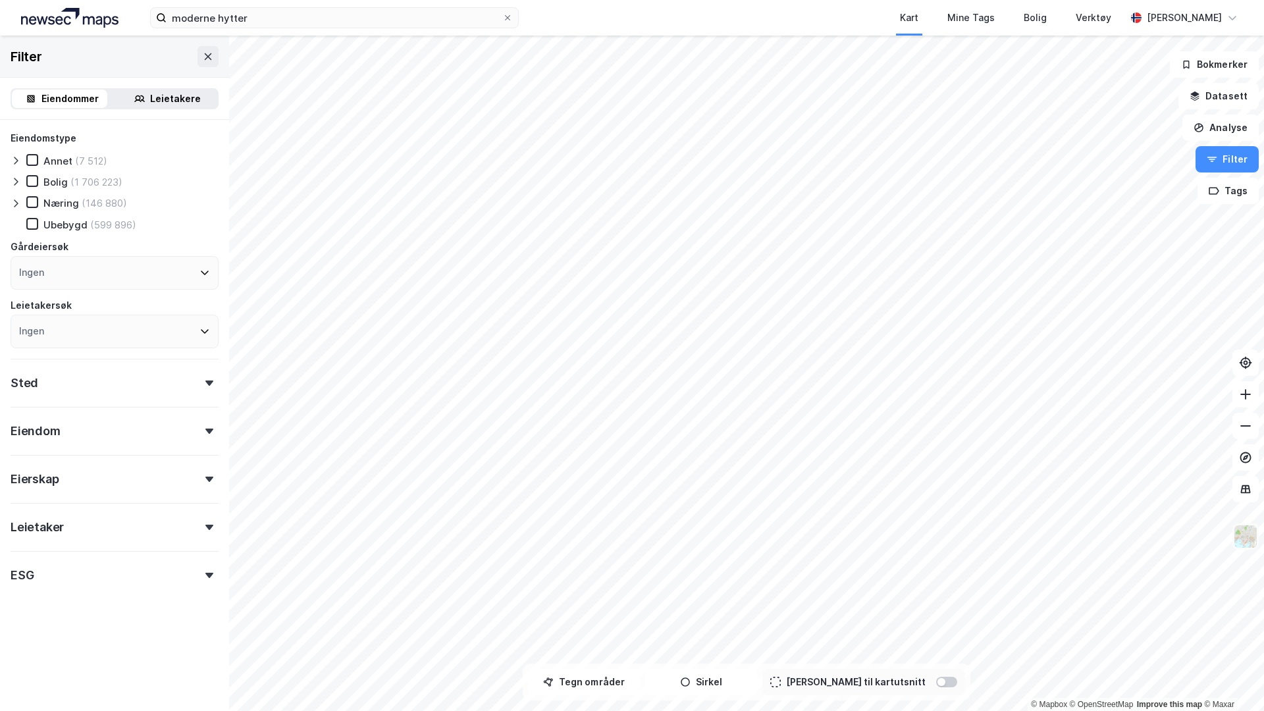
click at [1242, 536] on img at bounding box center [1245, 536] width 25 height 25
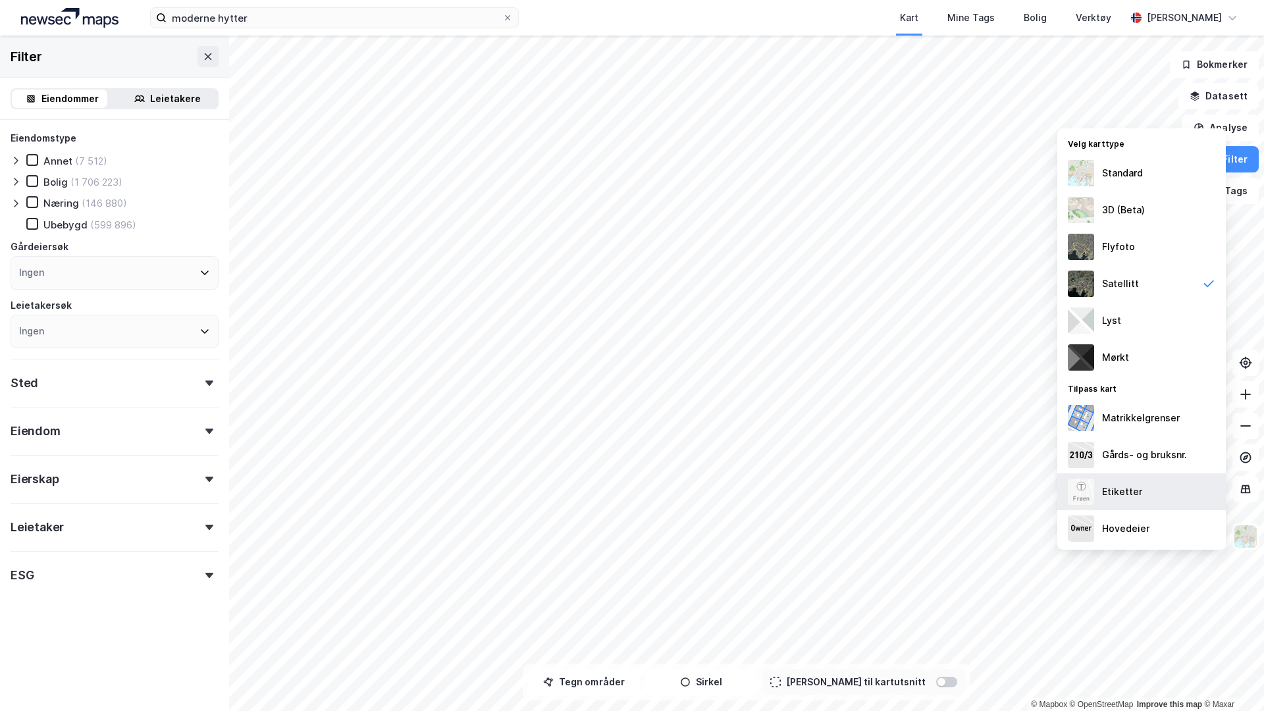
click at [1130, 490] on div "Etiketter" at bounding box center [1122, 492] width 40 height 16
click at [1253, 540] on img at bounding box center [1245, 536] width 25 height 25
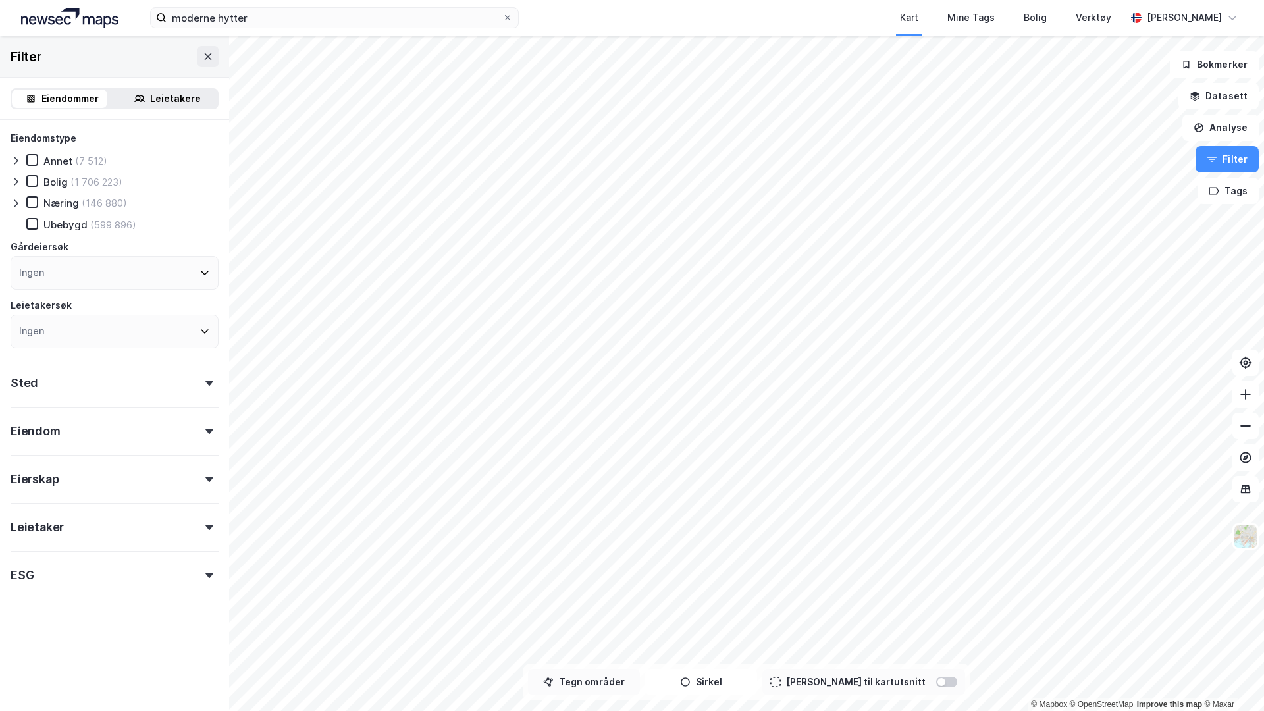
click at [616, 614] on button "Tegn områder" at bounding box center [584, 682] width 112 height 26
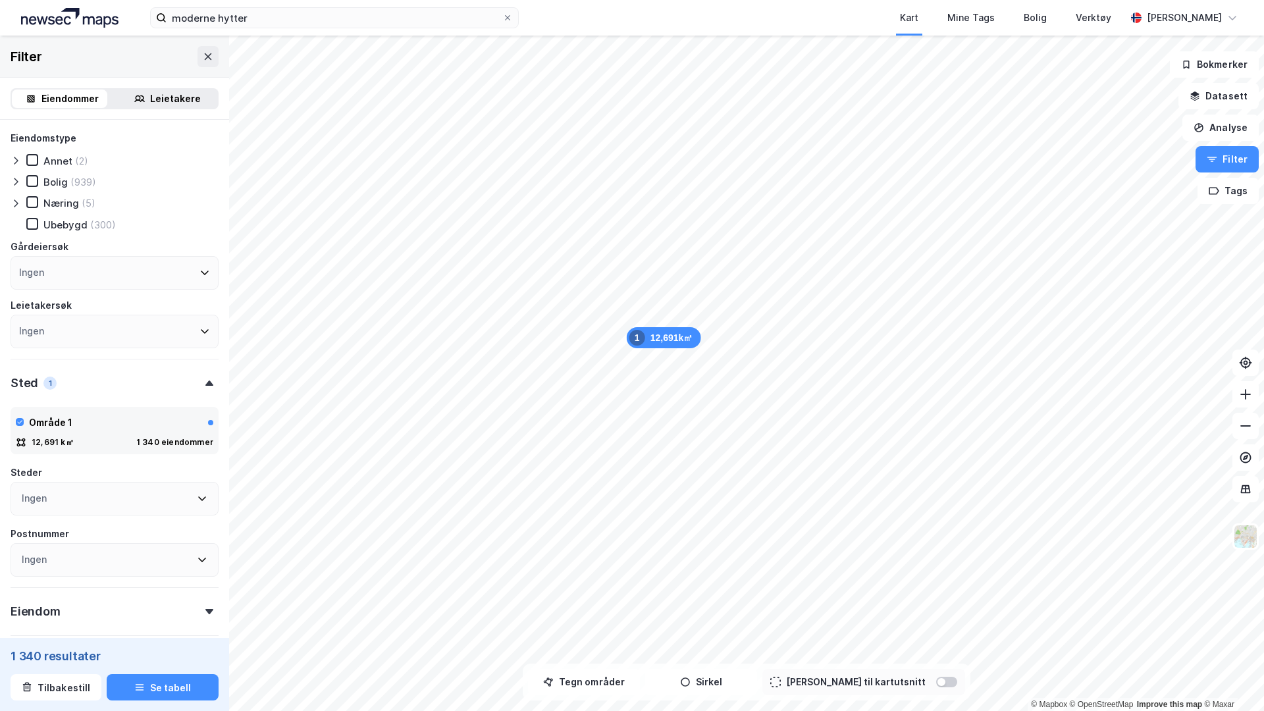
click at [16, 176] on icon at bounding box center [16, 181] width 11 height 11
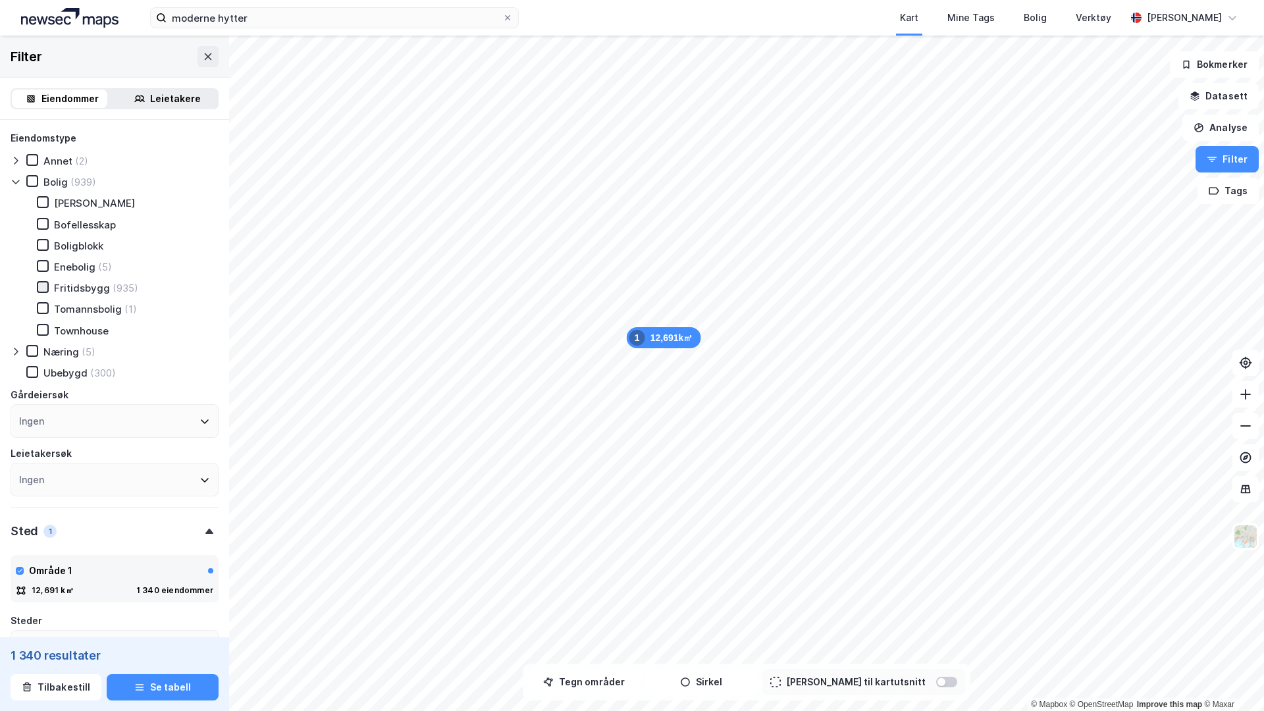
click at [47, 288] on div at bounding box center [43, 287] width 12 height 12
click at [38, 367] on div "Ubebygd (300)" at bounding box center [71, 372] width 90 height 13
click at [45, 285] on icon at bounding box center [42, 286] width 9 height 9
click at [141, 614] on button "Se tabell" at bounding box center [163, 687] width 112 height 26
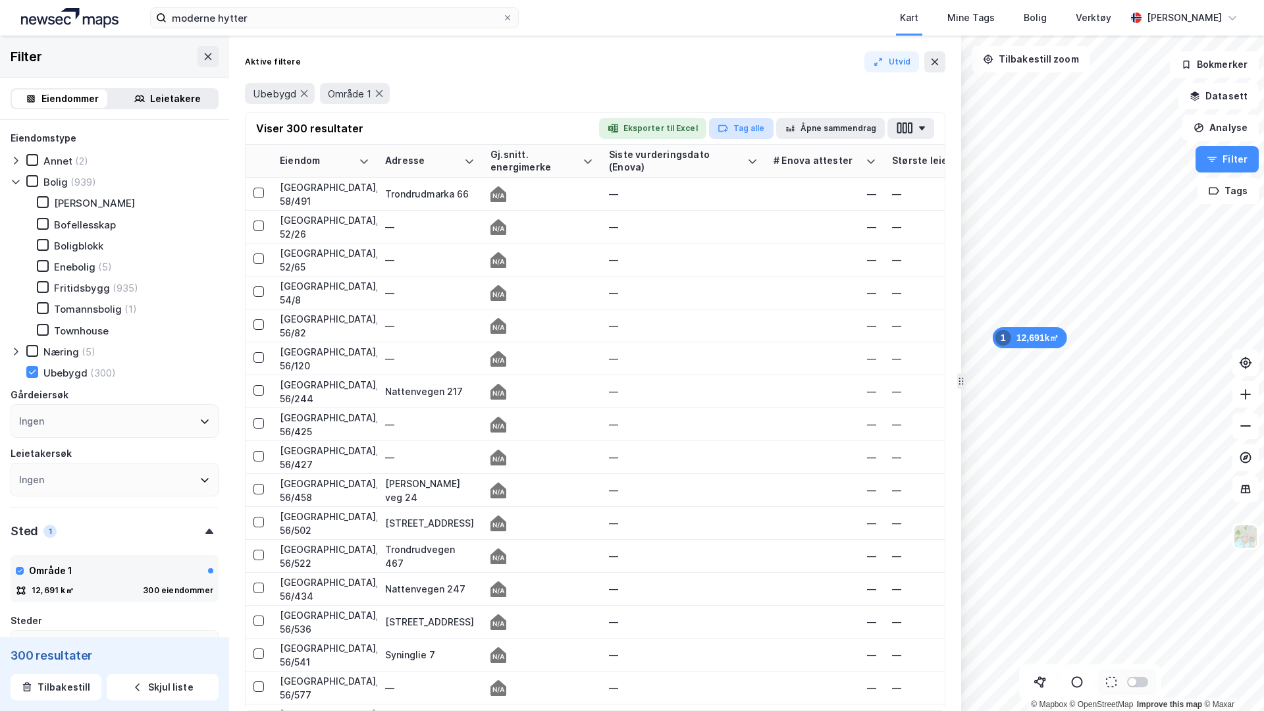
click at [748, 127] on button "Tag alle" at bounding box center [741, 128] width 65 height 21
type input "Ubebygd Nesbyen"
click at [37, 373] on div at bounding box center [32, 372] width 12 height 12
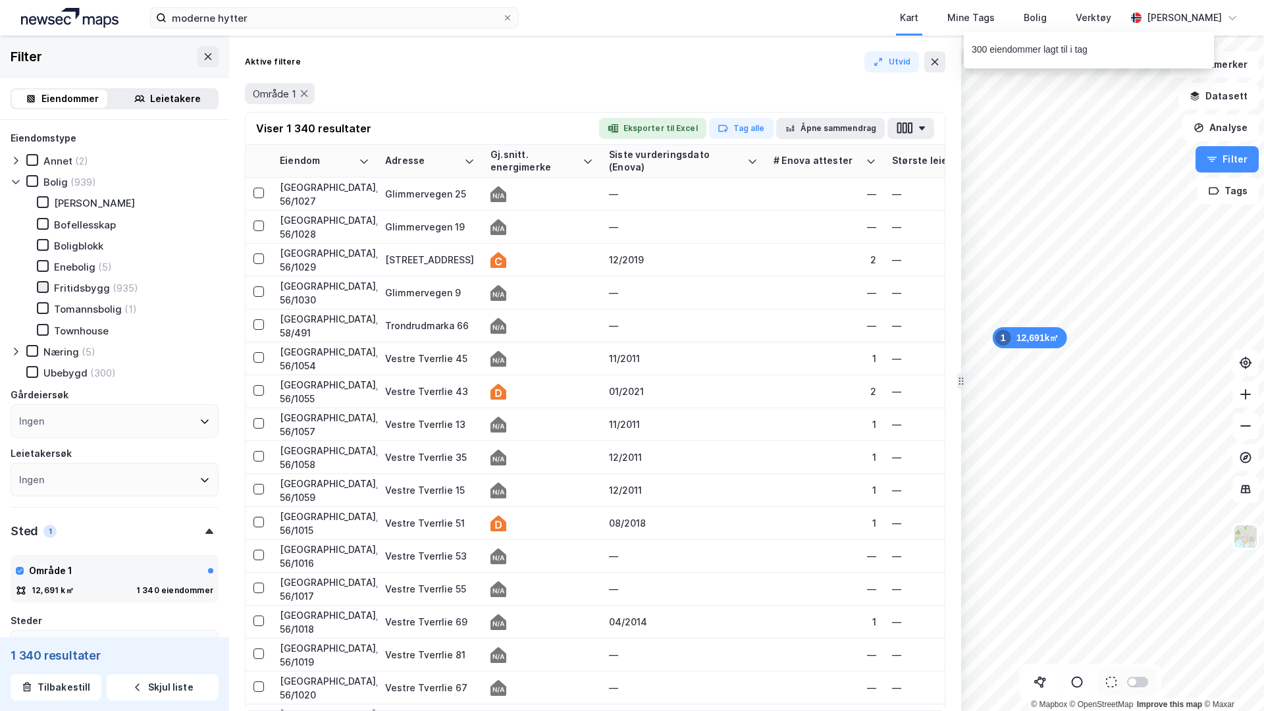
click at [45, 288] on icon at bounding box center [42, 286] width 9 height 9
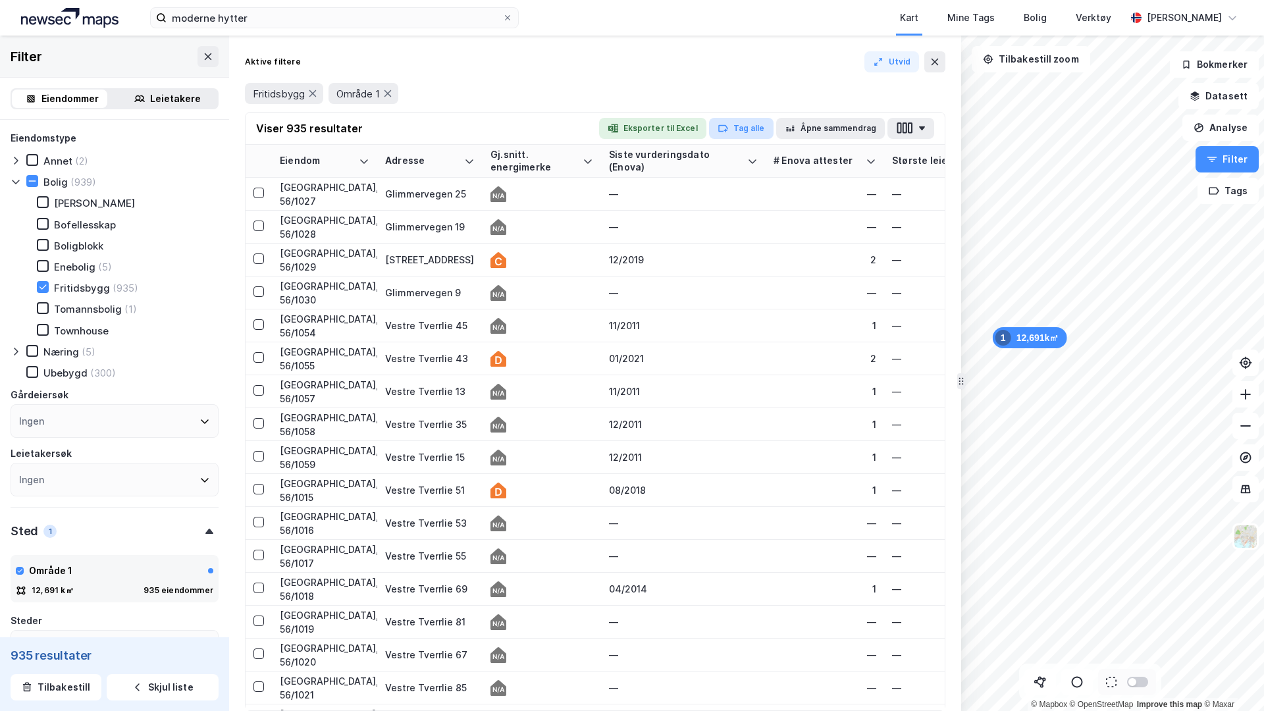
click at [750, 127] on button "Tag alle" at bounding box center [741, 128] width 65 height 21
type input "Fritidsbygg Nesbyen"
click at [930, 62] on icon at bounding box center [934, 62] width 11 height 11
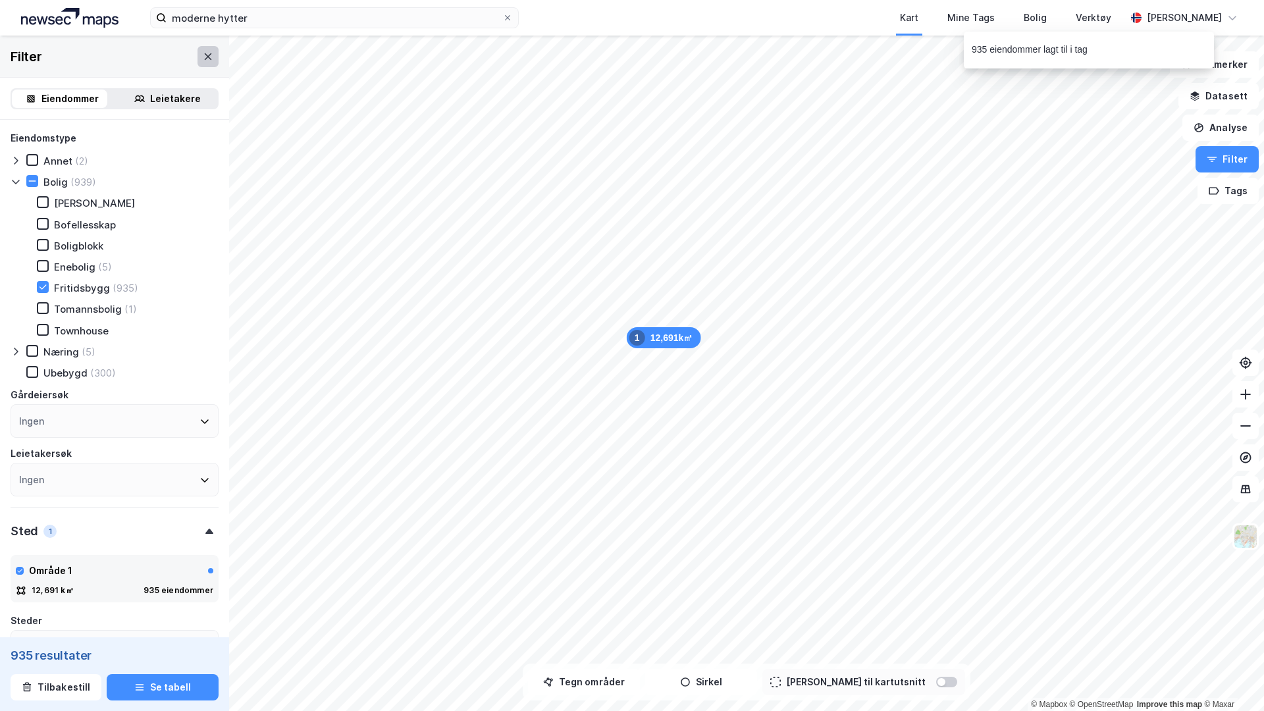
click at [200, 62] on button at bounding box center [207, 56] width 21 height 21
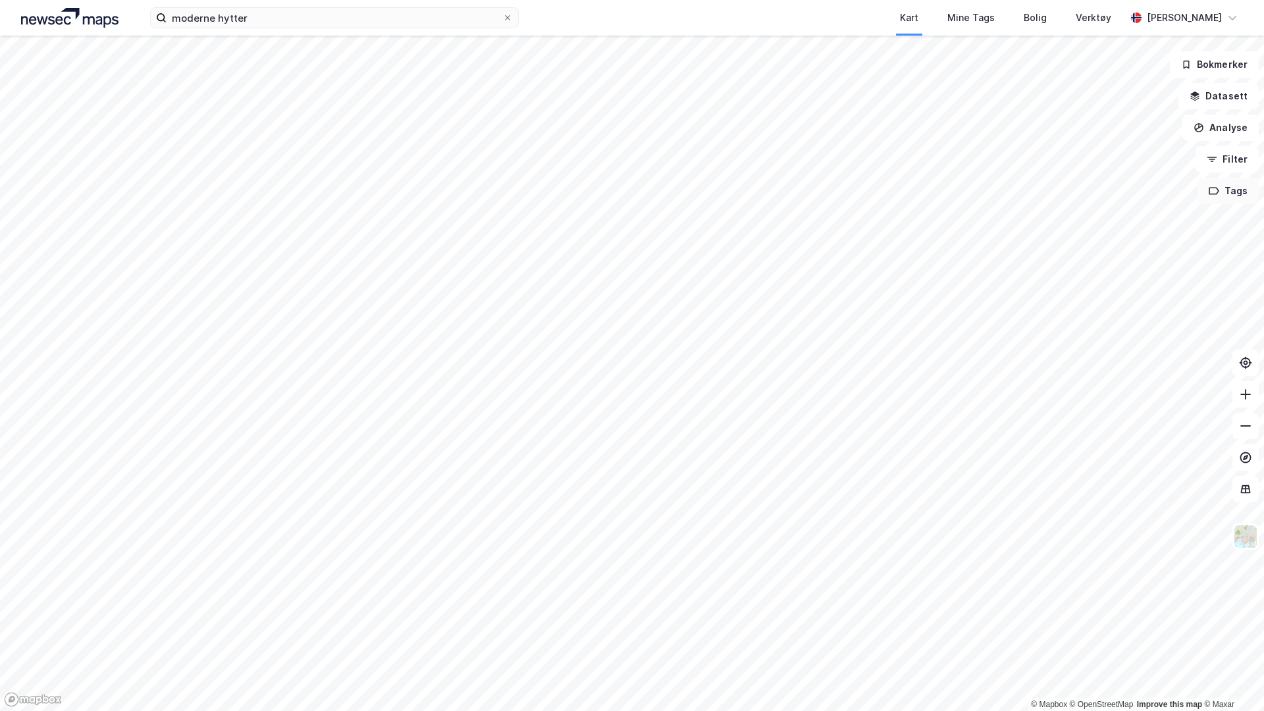
click at [1225, 195] on button "Tags" at bounding box center [1227, 191] width 61 height 26
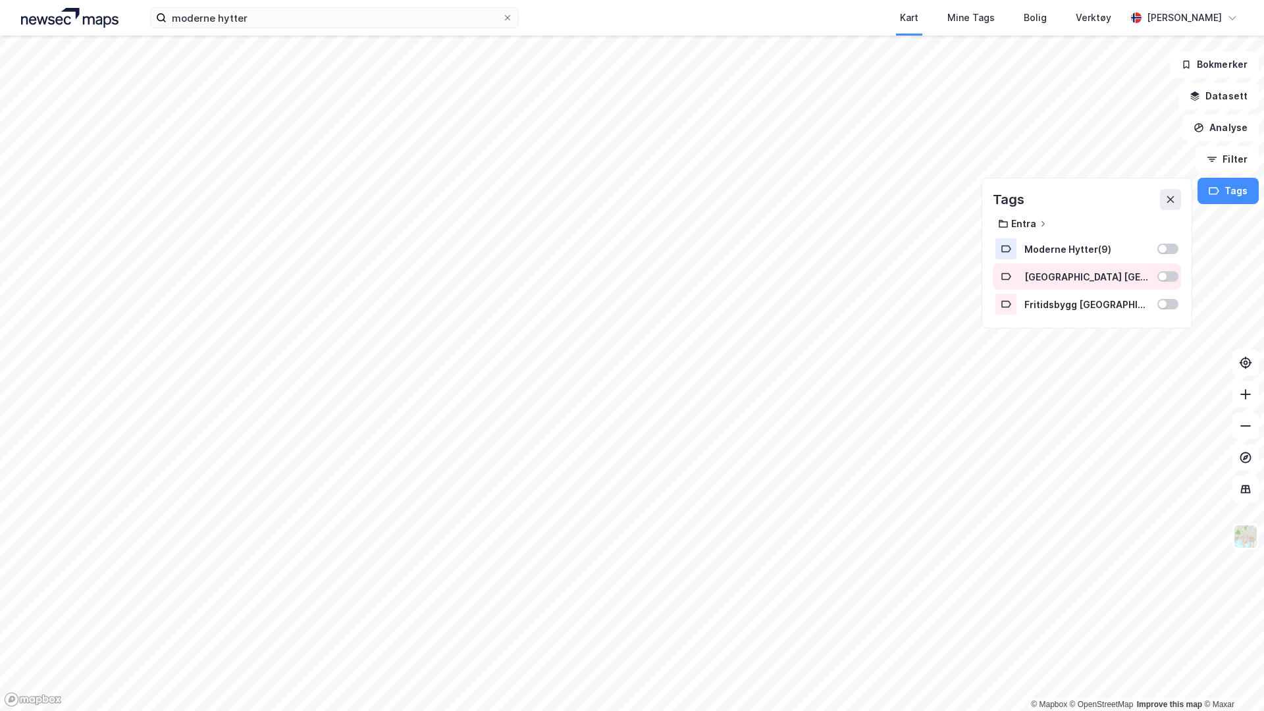
click at [1163, 275] on div at bounding box center [1163, 277] width 8 height 8
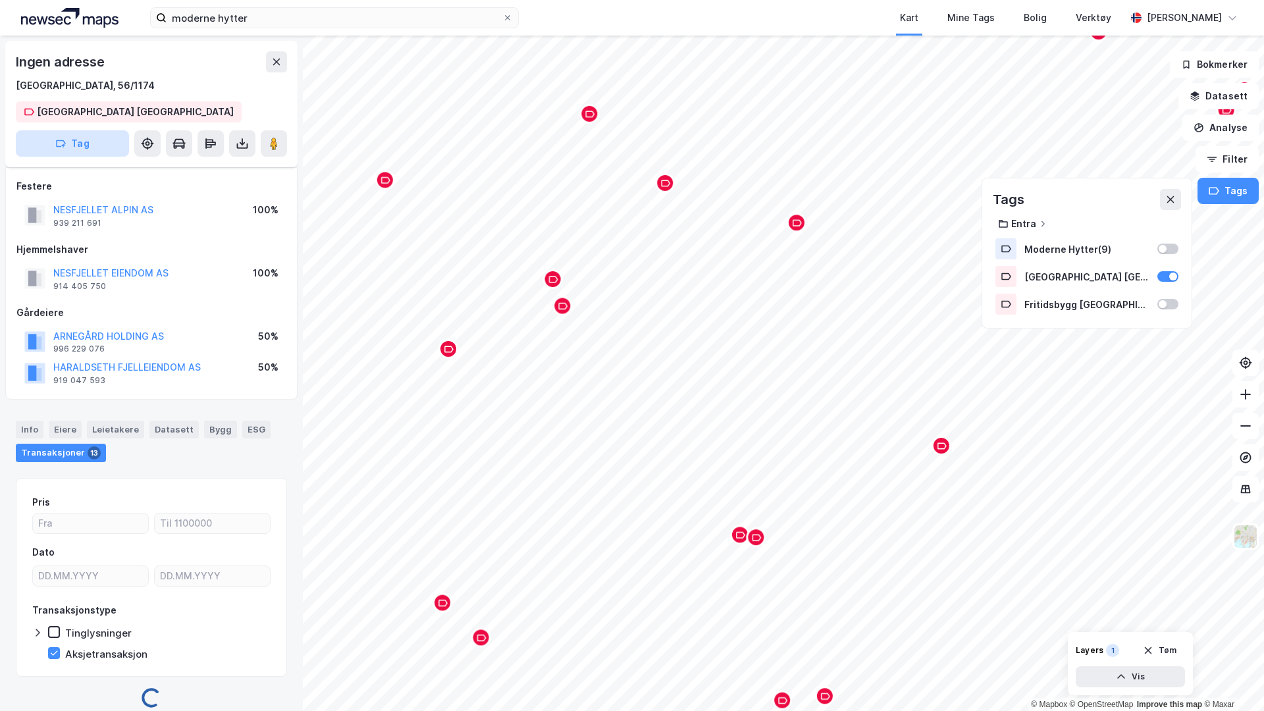
scroll to position [13, 0]
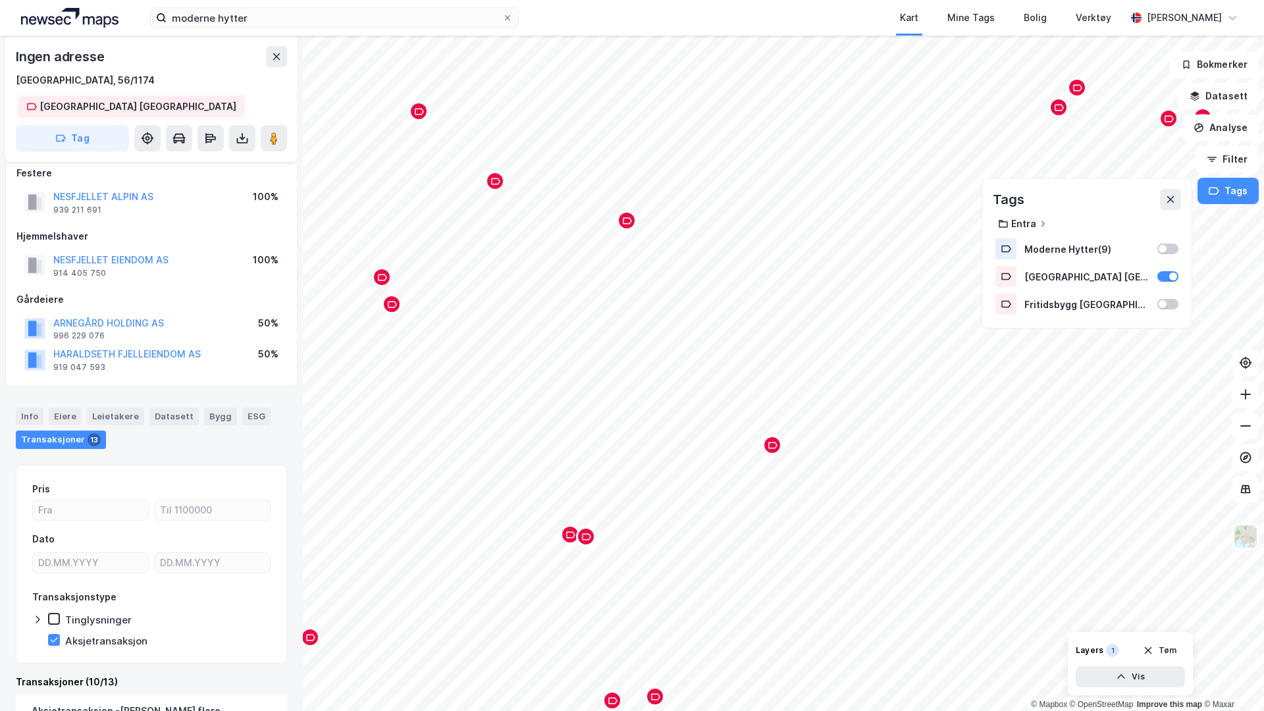
click at [75, 109] on div "Ubebygd Nesbyen" at bounding box center [137, 107] width 197 height 16
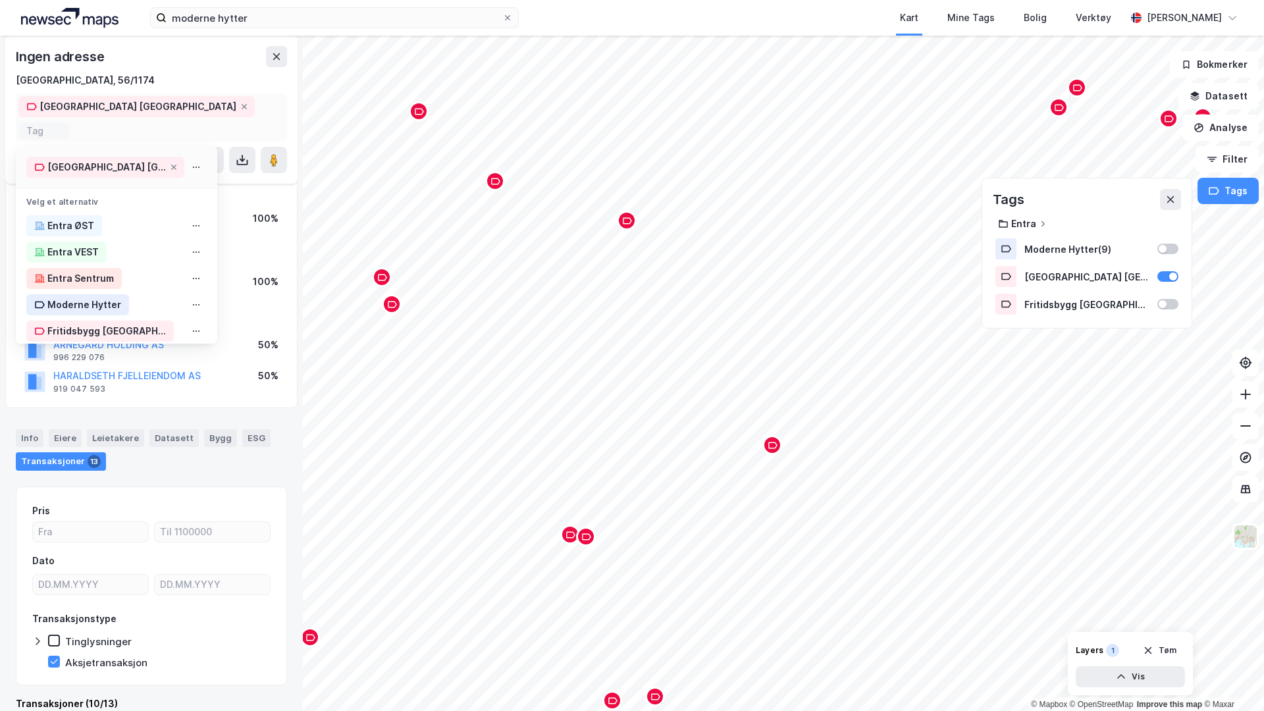
click at [191, 162] on icon at bounding box center [196, 167] width 11 height 11
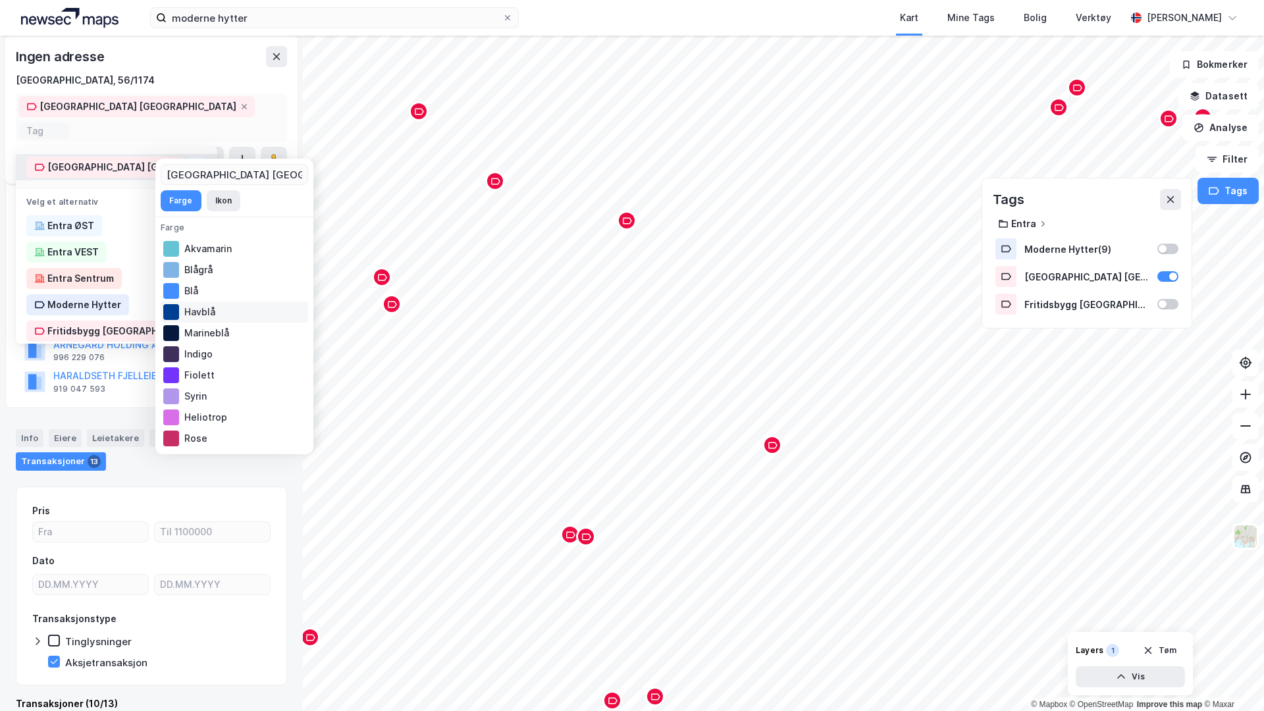
click at [214, 308] on div "Havblå" at bounding box center [234, 311] width 147 height 21
click at [220, 194] on button "Ikon" at bounding box center [224, 200] width 34 height 21
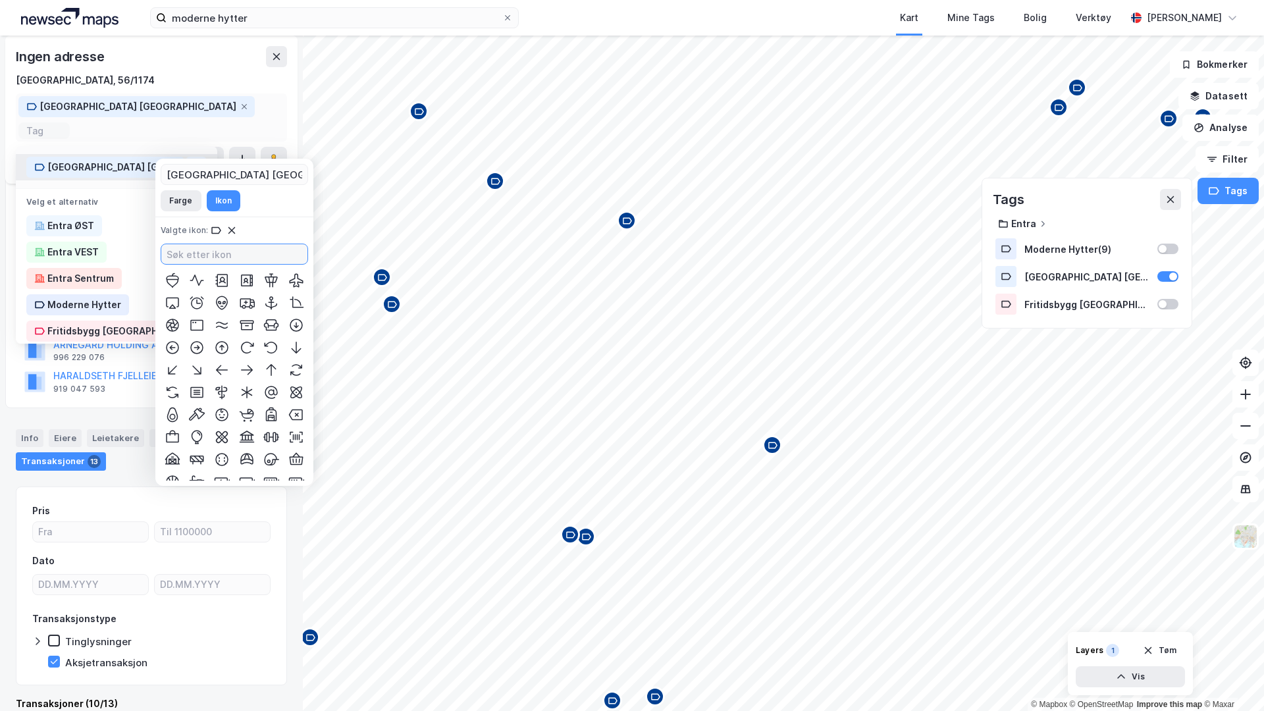
click at [217, 251] on input at bounding box center [234, 254] width 146 height 20
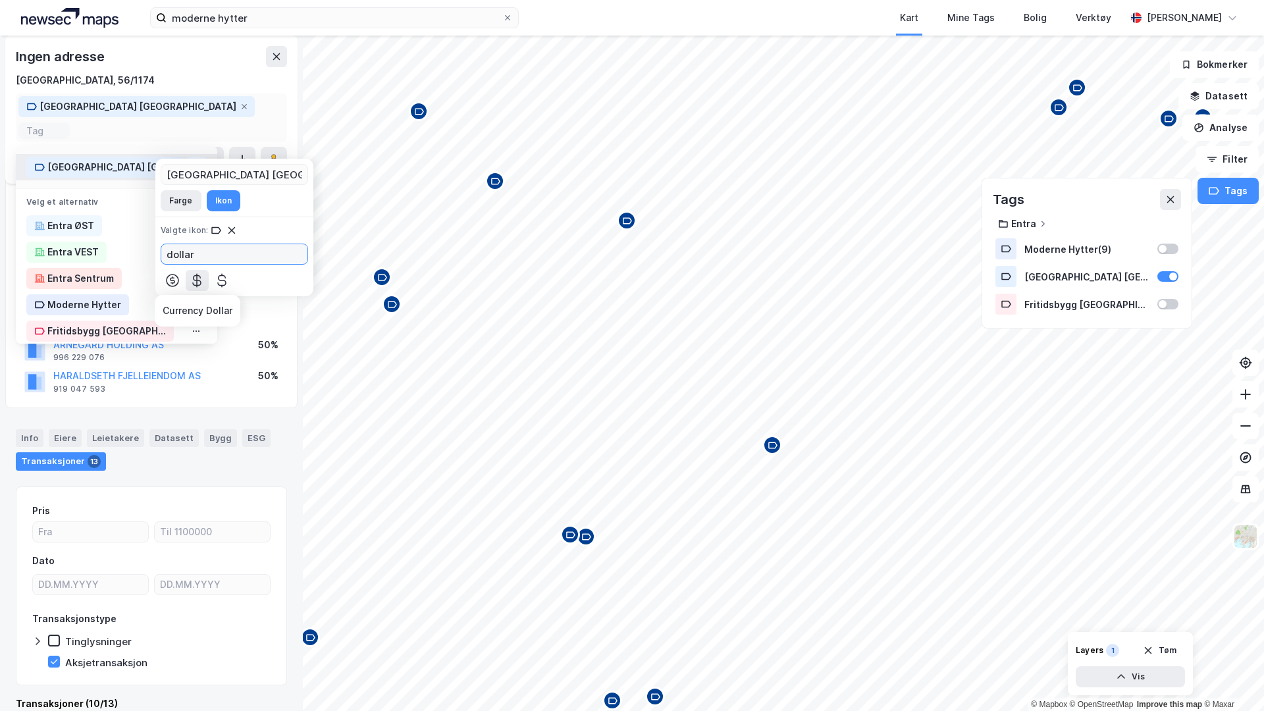
type input "dollar"
click at [200, 275] on icon at bounding box center [197, 281] width 16 height 16
click at [180, 200] on button "Farge" at bounding box center [181, 200] width 41 height 21
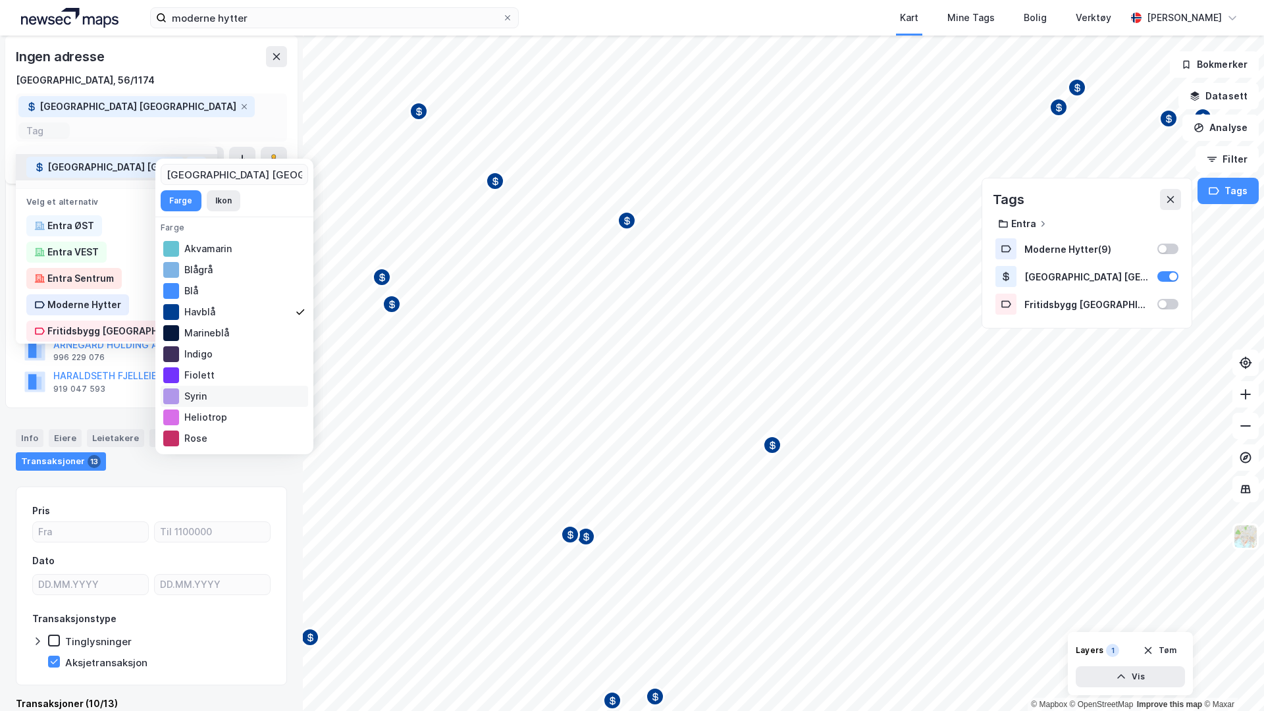
scroll to position [232, 0]
click at [198, 396] on div "Smaragd" at bounding box center [234, 396] width 147 height 21
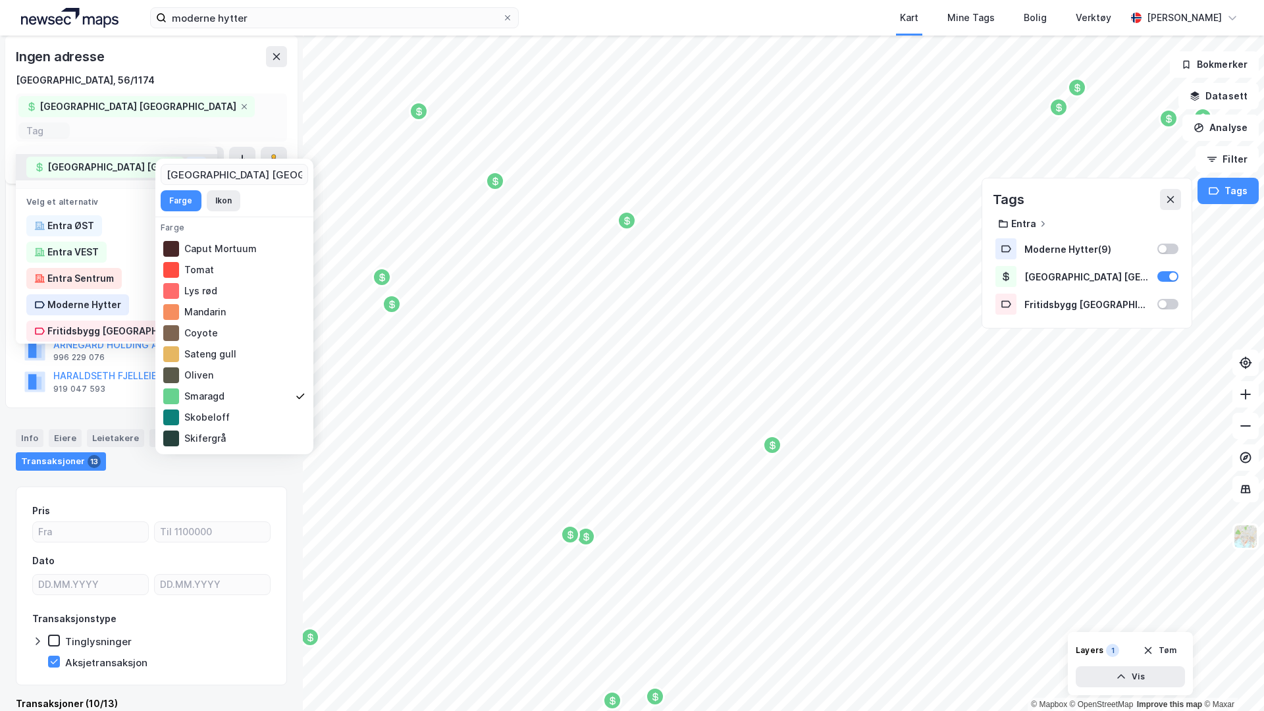
click at [250, 99] on div "Ingen adresse Nesbyen, 56/1174 Ubebygd Nesbyen Tag Ubebygd Nesbyen Velg et alte…" at bounding box center [151, 110] width 292 height 148
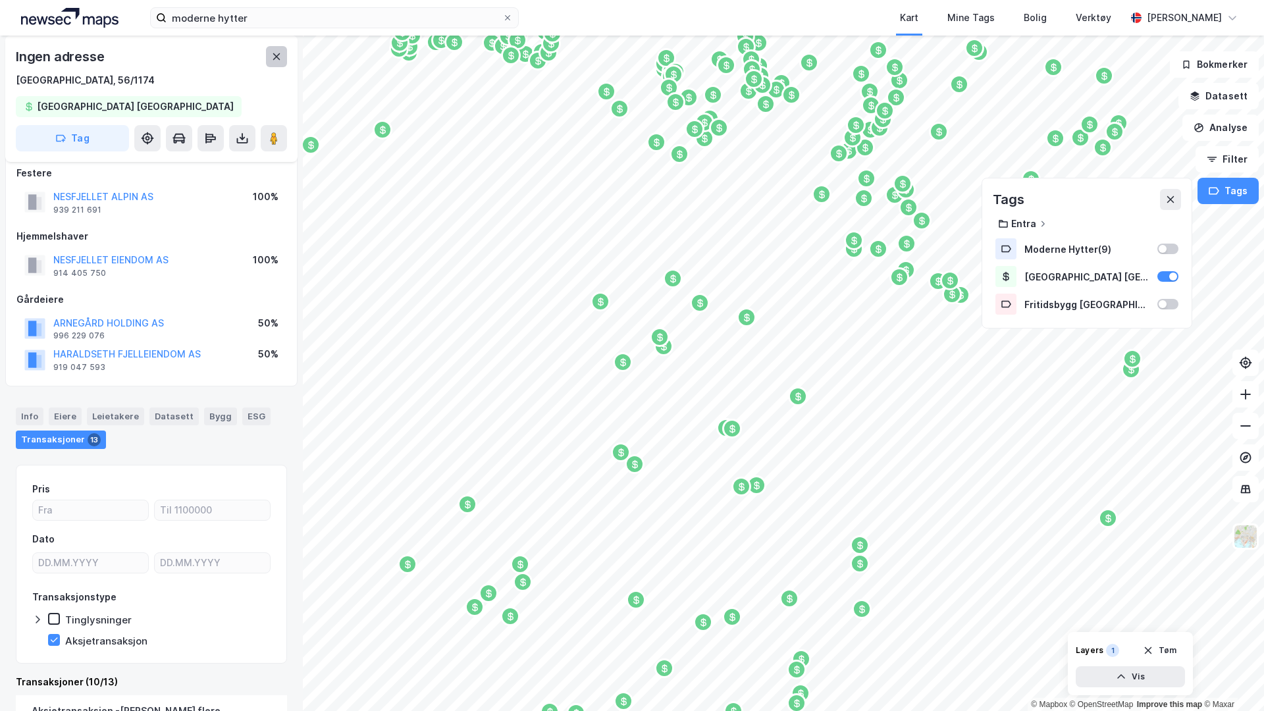
click at [274, 53] on icon at bounding box center [276, 56] width 11 height 11
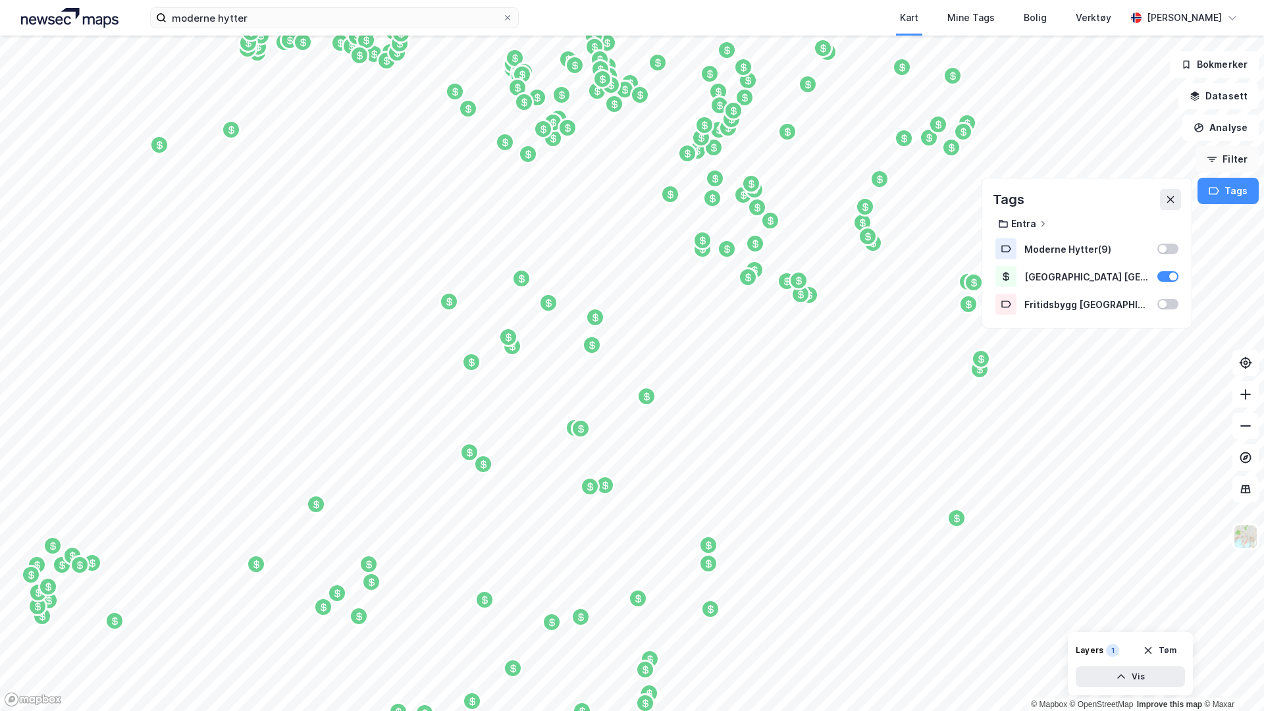
click at [1232, 159] on button "Filter" at bounding box center [1226, 159] width 63 height 26
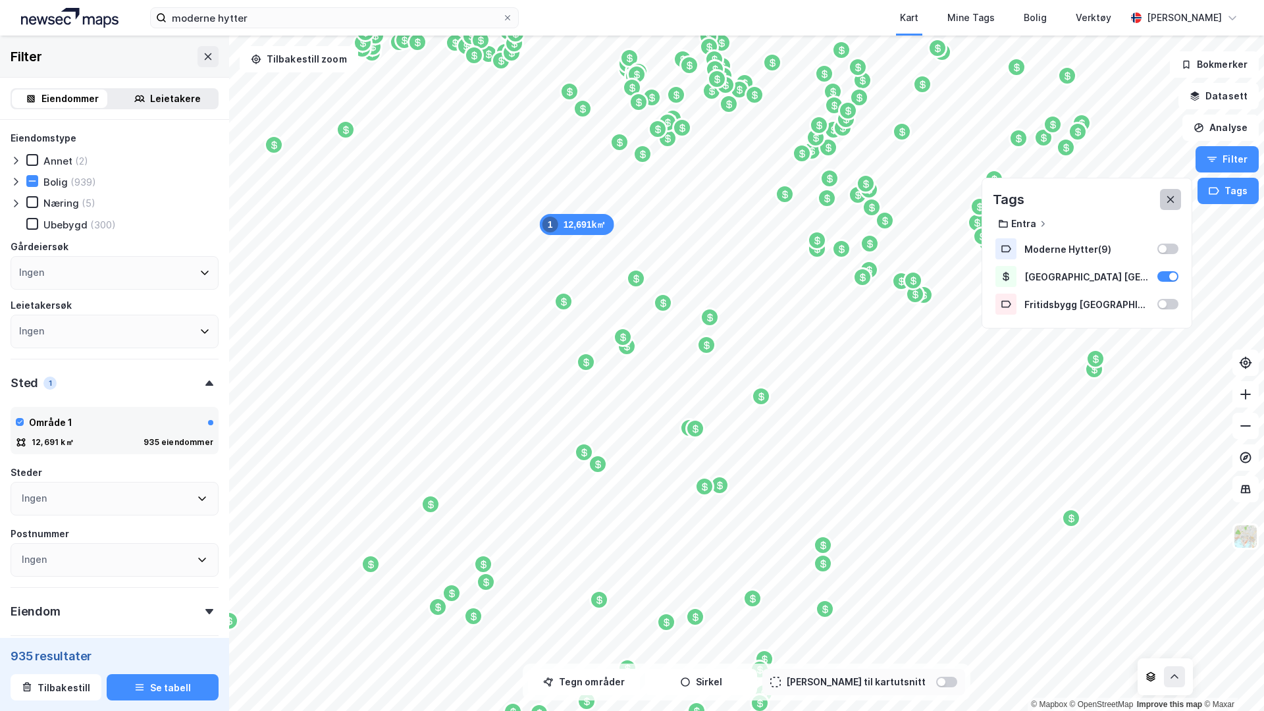
click at [1164, 197] on button at bounding box center [1170, 199] width 21 height 21
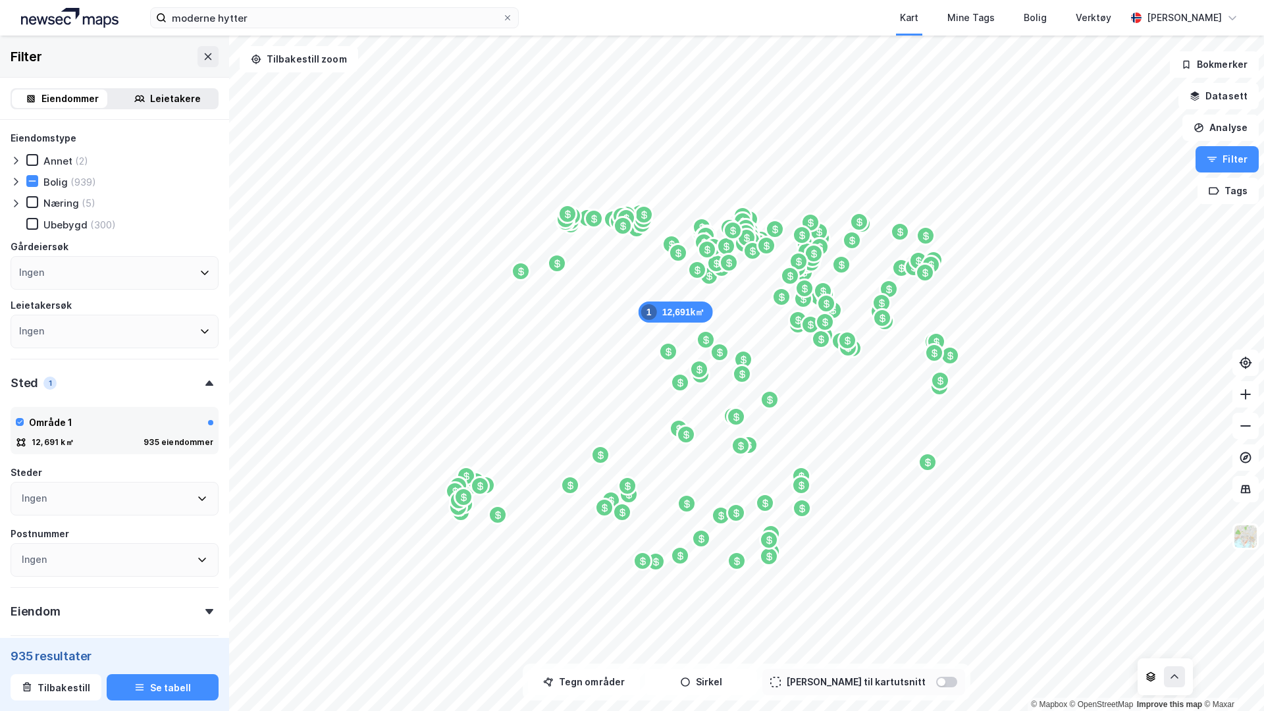
drag, startPoint x: 1164, startPoint y: 197, endPoint x: 778, endPoint y: 338, distance: 411.0
click at [778, 390] on div "Map marker" at bounding box center [770, 400] width 20 height 20
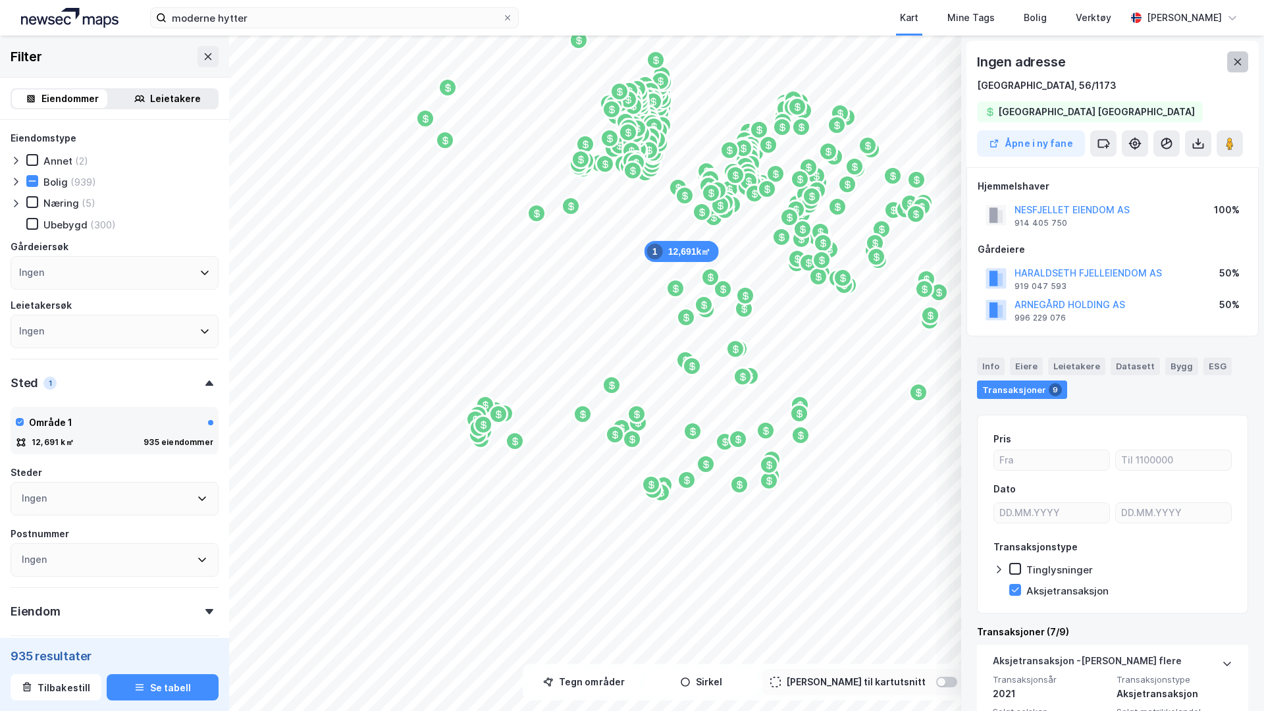
click at [1231, 54] on button at bounding box center [1237, 61] width 21 height 21
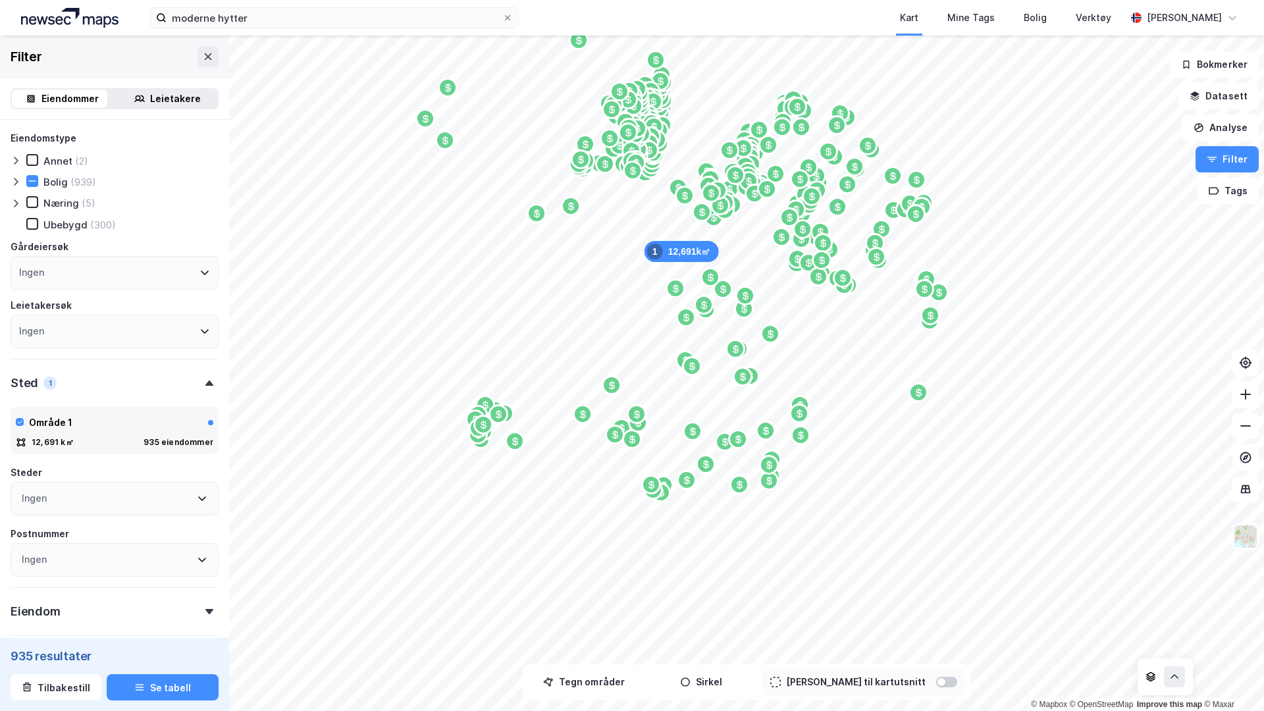
scroll to position [27, 0]
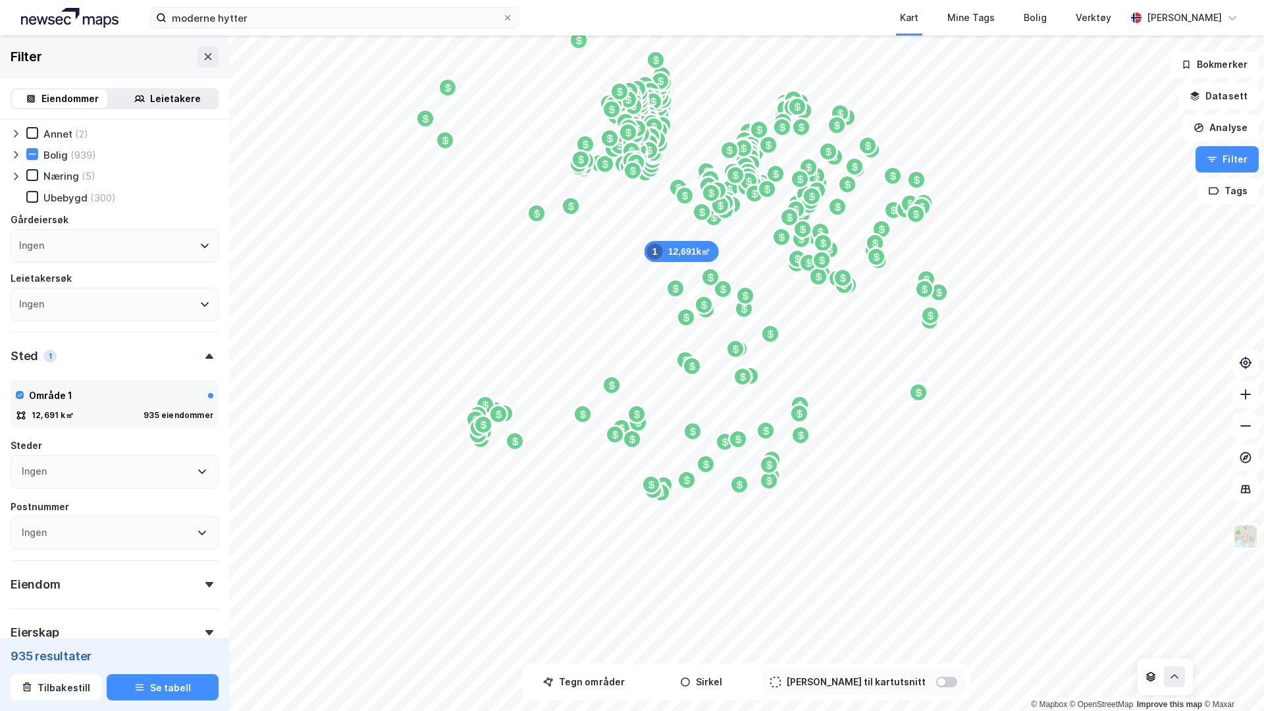
click at [11, 155] on icon at bounding box center [16, 154] width 11 height 11
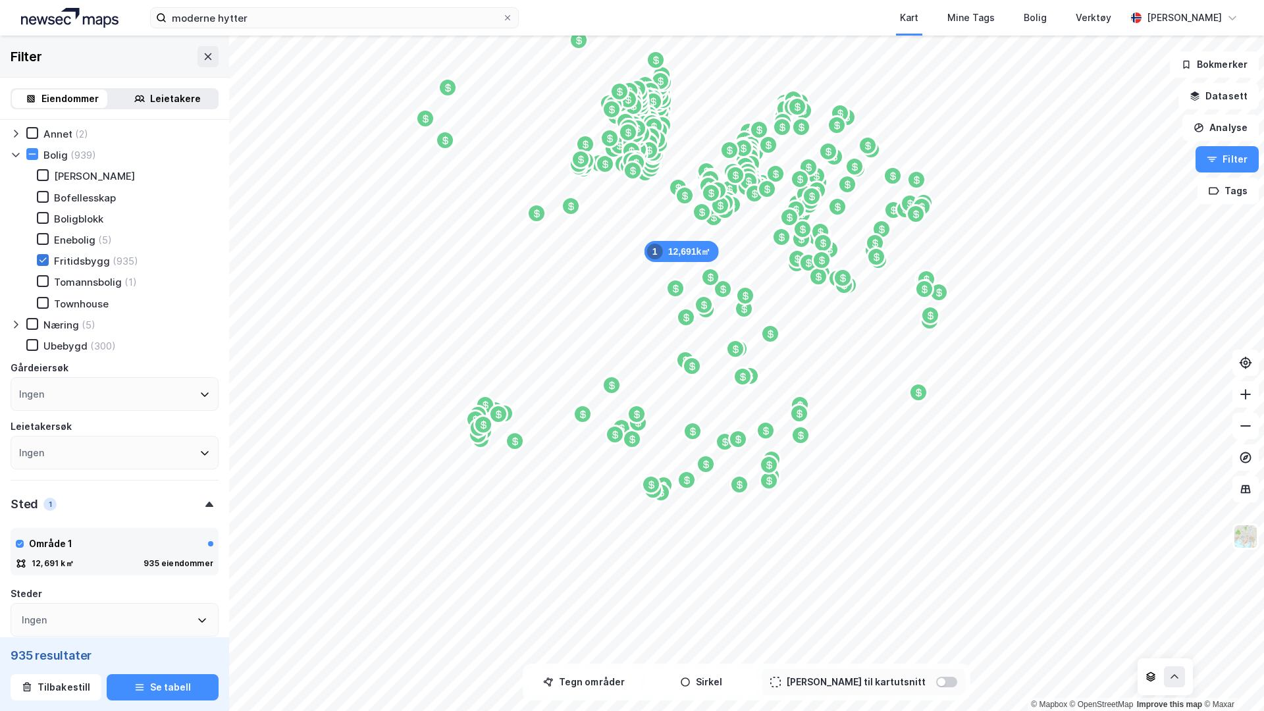
click at [41, 255] on div at bounding box center [43, 260] width 12 height 12
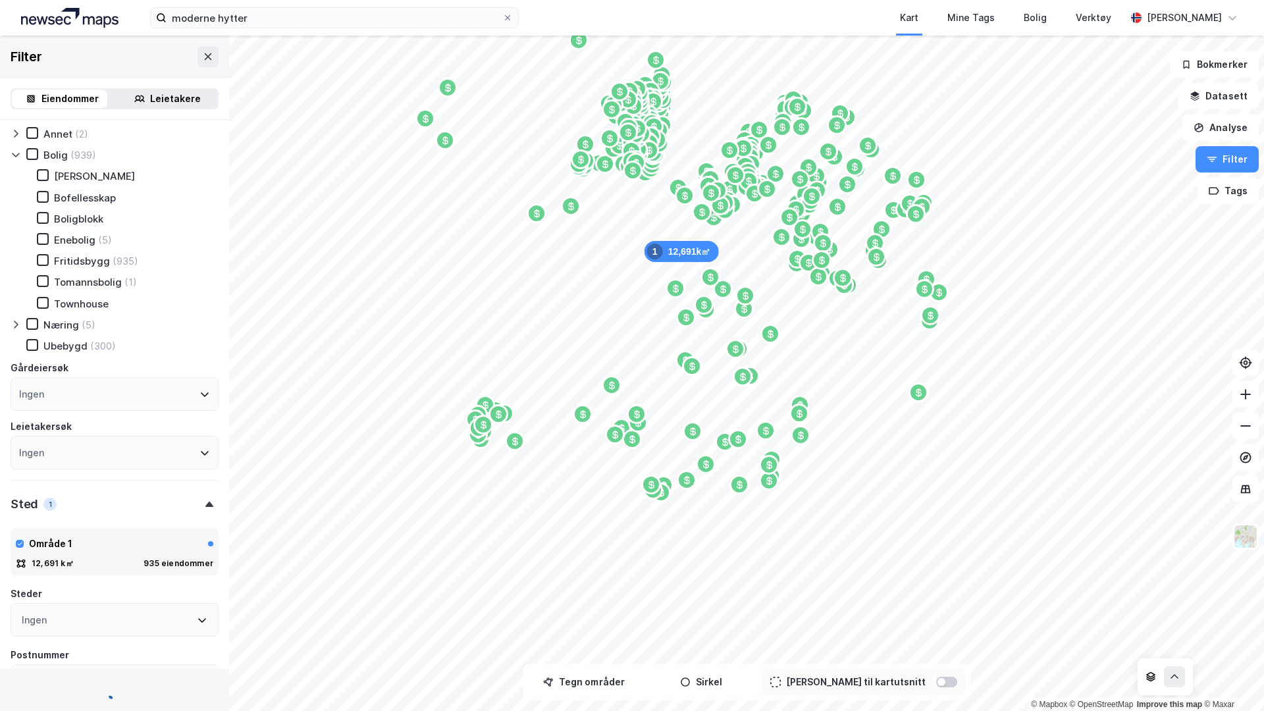
click at [38, 345] on div at bounding box center [32, 345] width 12 height 12
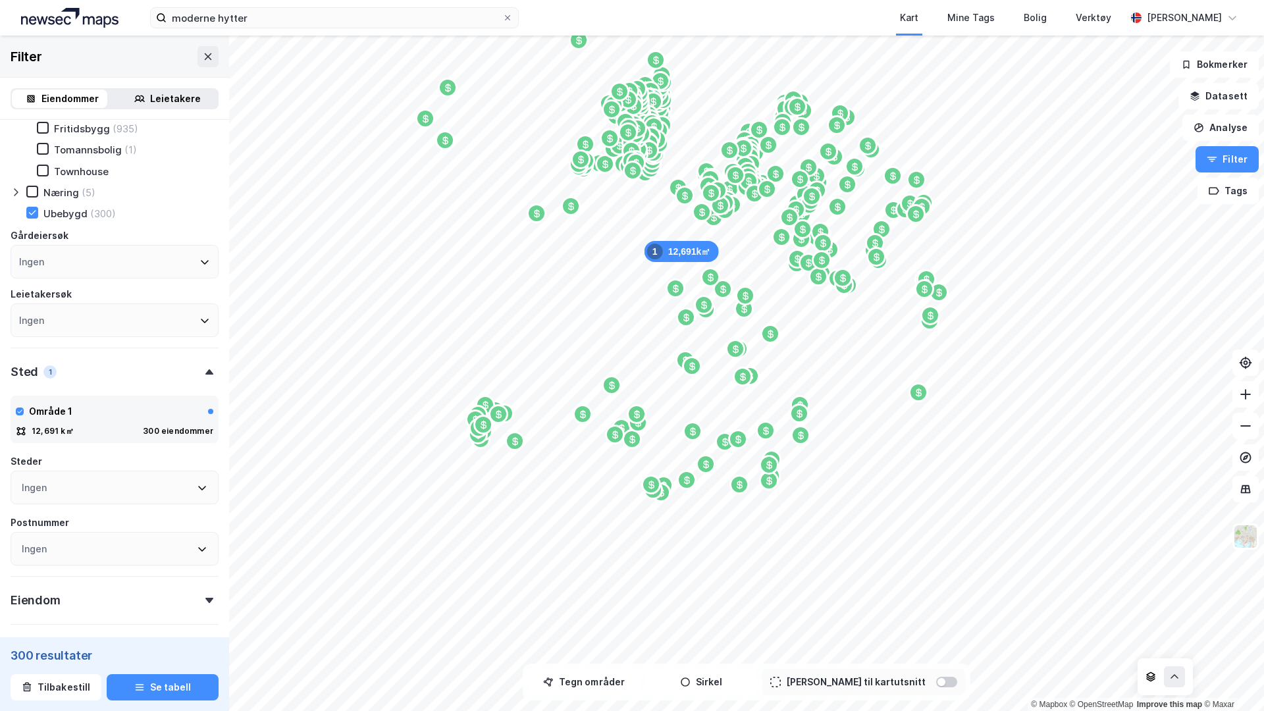
scroll to position [166, 0]
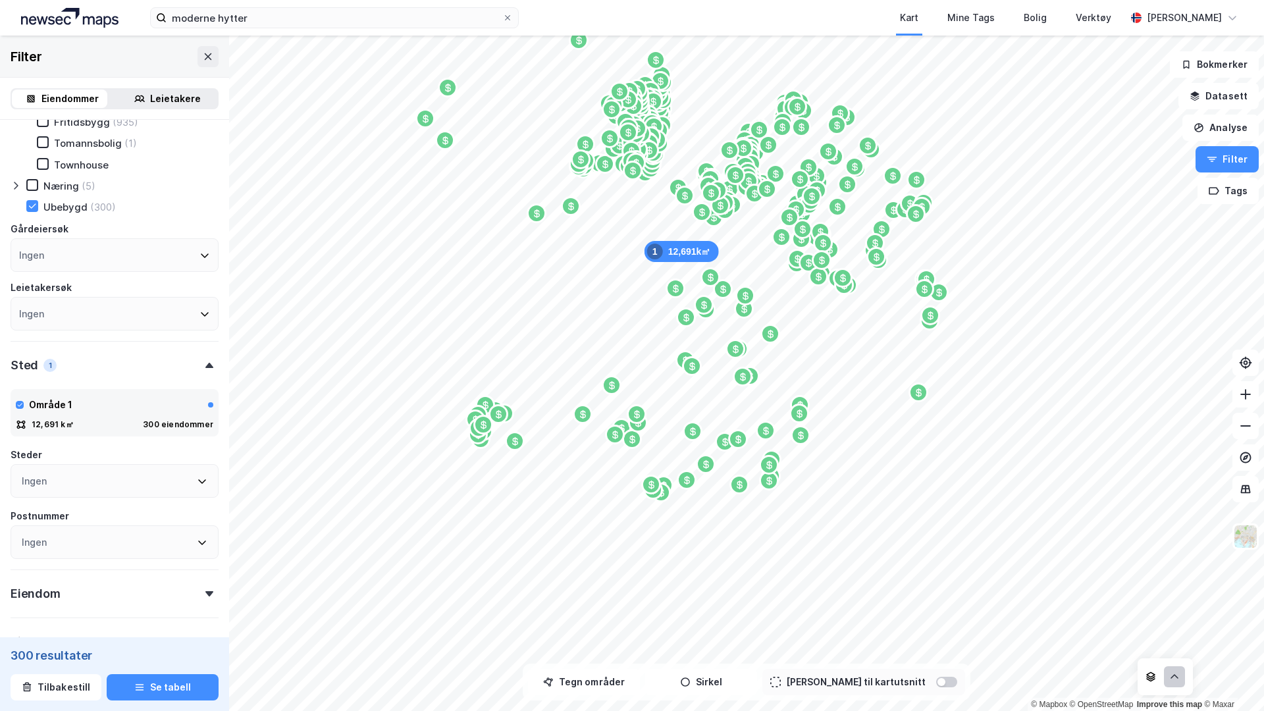
click at [1173, 614] on icon at bounding box center [1174, 676] width 11 height 11
click at [1125, 614] on icon at bounding box center [1124, 647] width 11 height 11
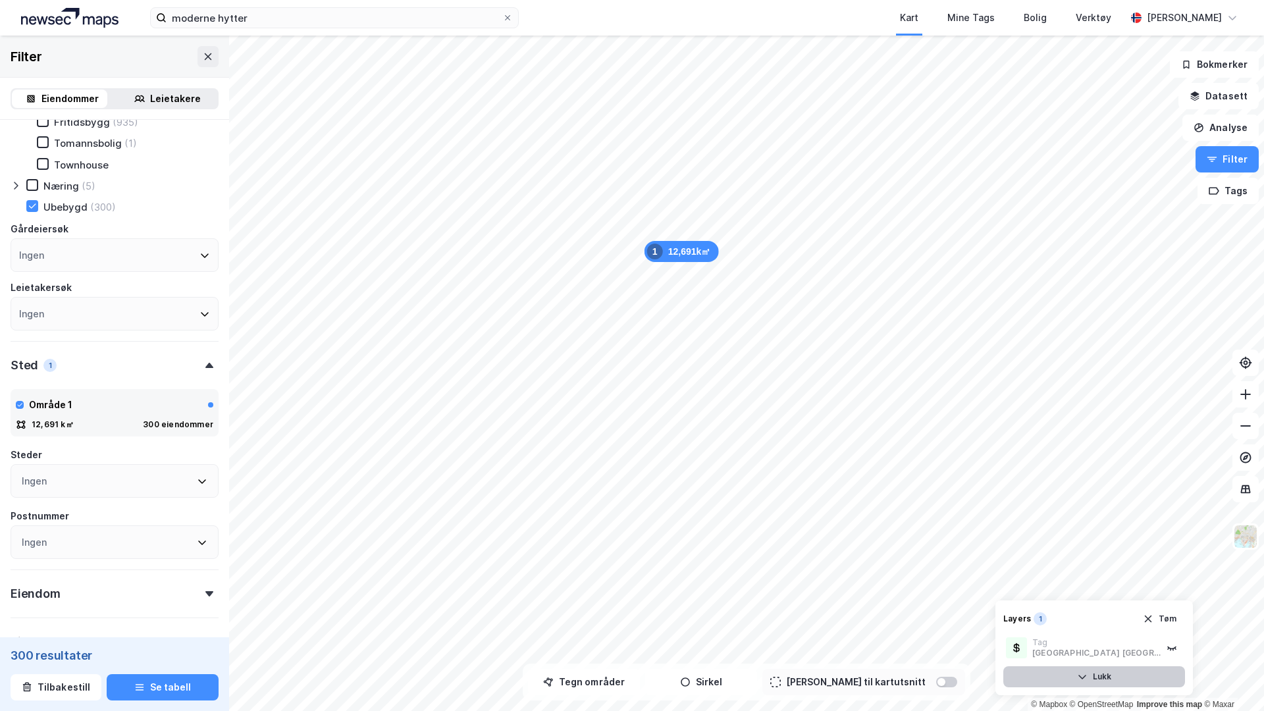
click at [1071, 614] on button "Lukk" at bounding box center [1094, 676] width 182 height 21
click at [1178, 614] on icon at bounding box center [1174, 676] width 11 height 11
click at [1125, 614] on icon at bounding box center [1124, 647] width 11 height 11
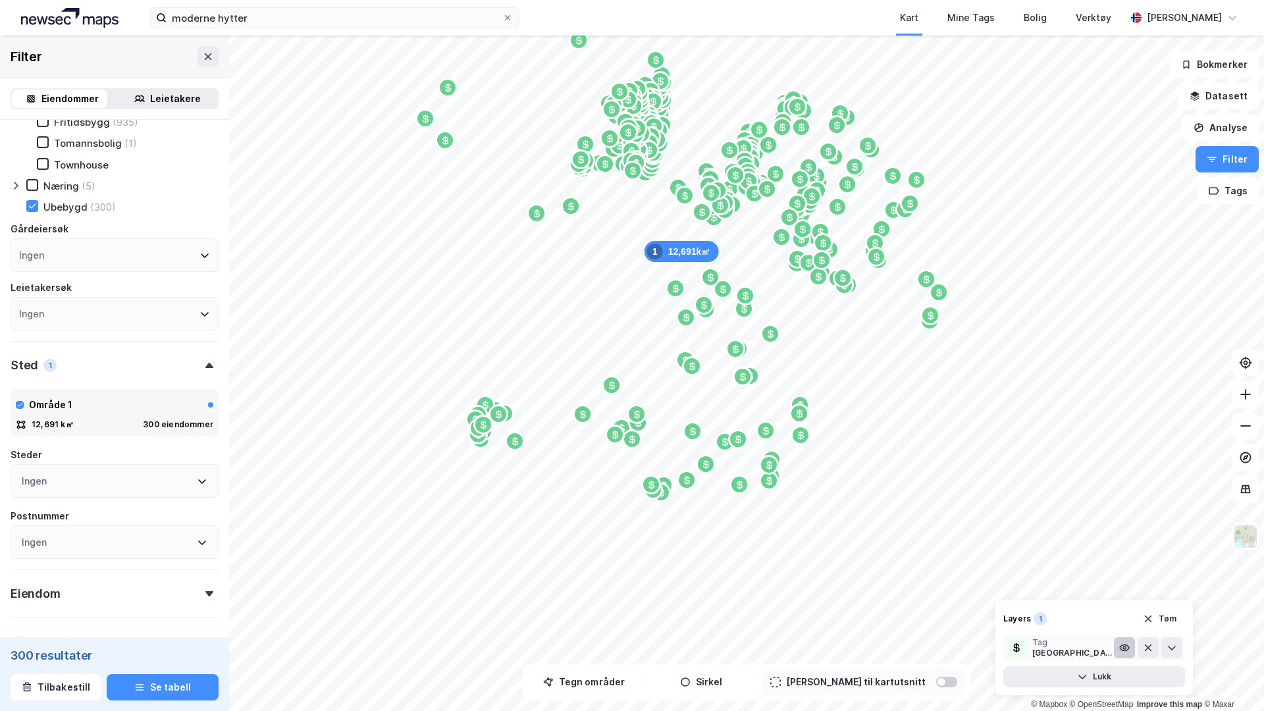
click at [1125, 614] on icon at bounding box center [1124, 647] width 3 height 3
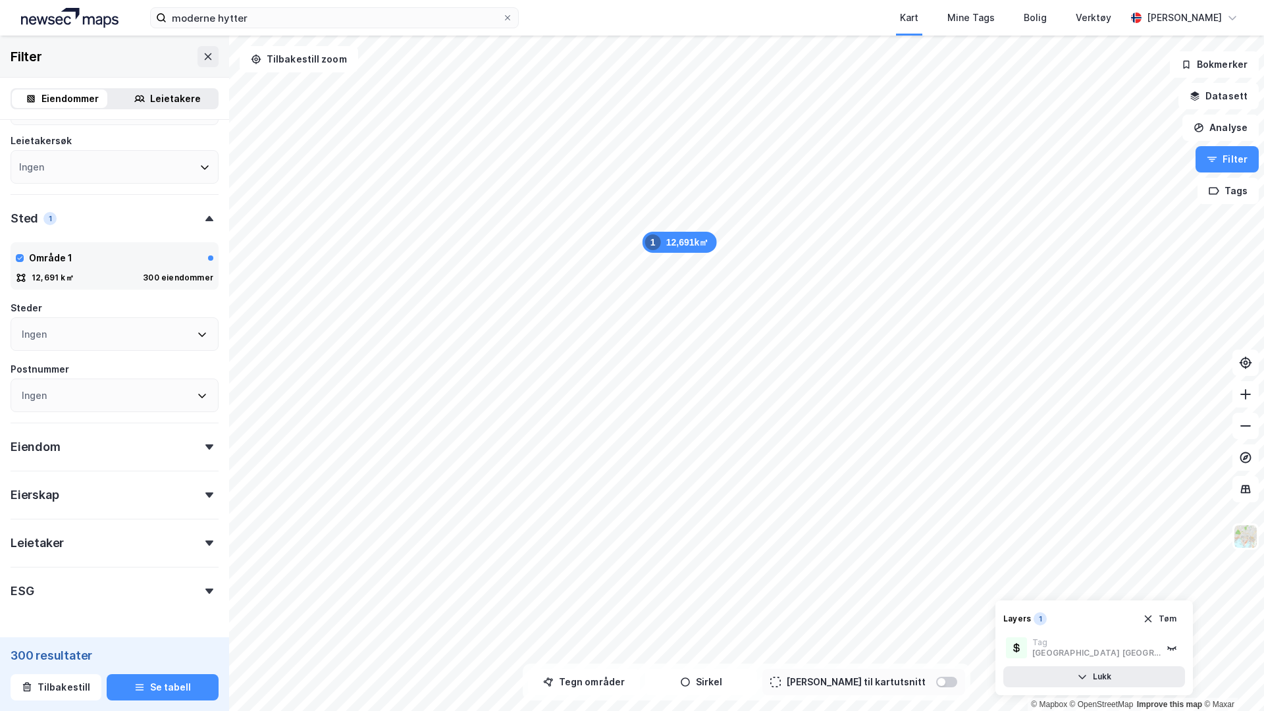
scroll to position [314, 0]
click at [165, 446] on div "Eiendom" at bounding box center [115, 440] width 208 height 38
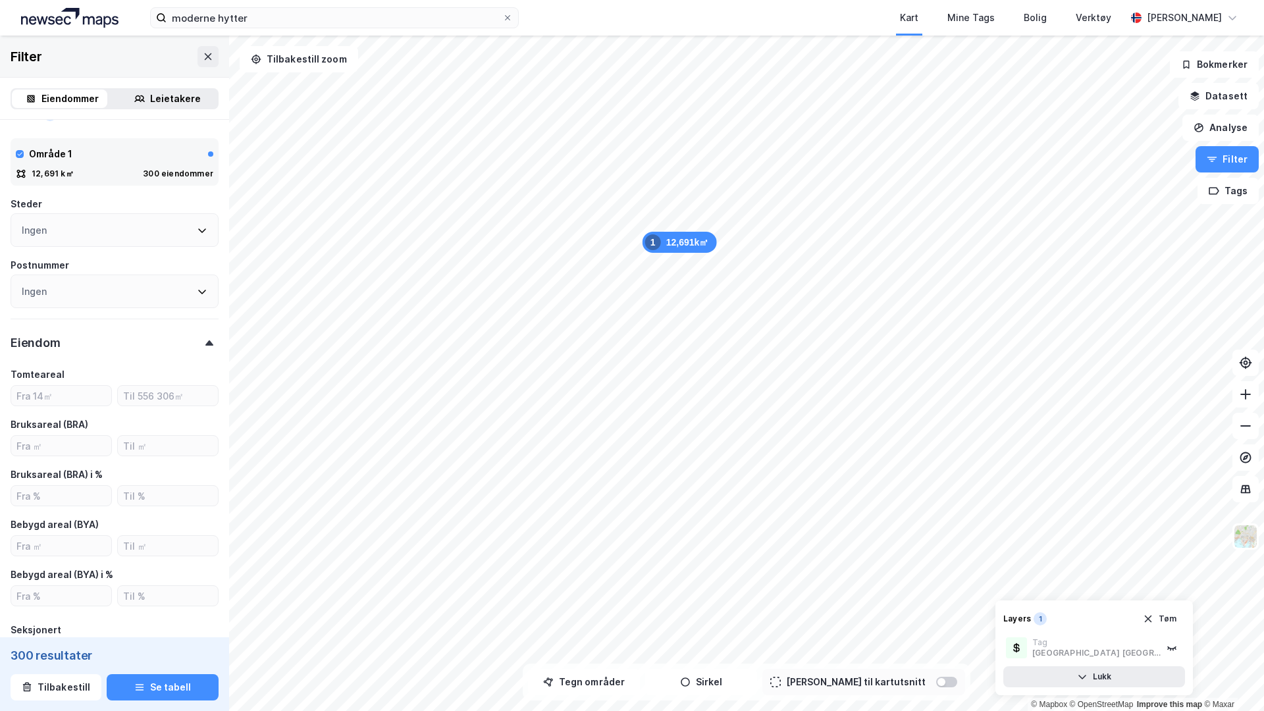
scroll to position [416, 0]
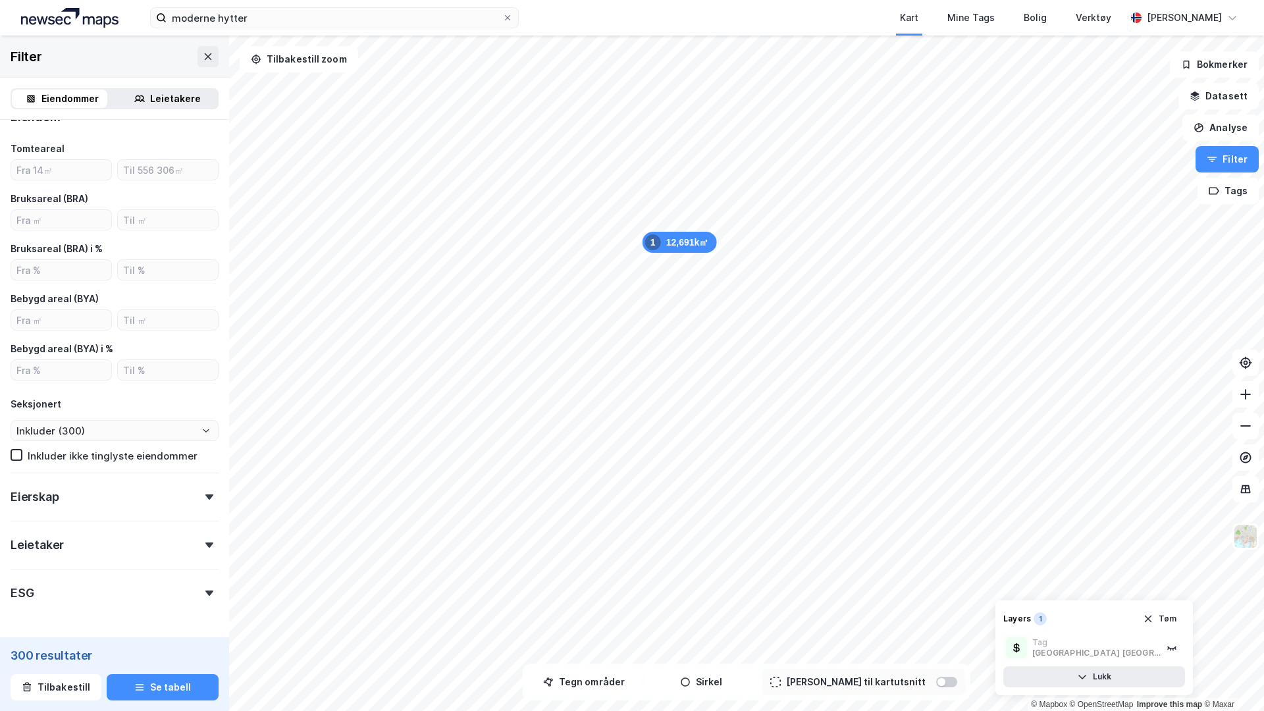
click at [97, 497] on div "Eierskap" at bounding box center [115, 492] width 208 height 38
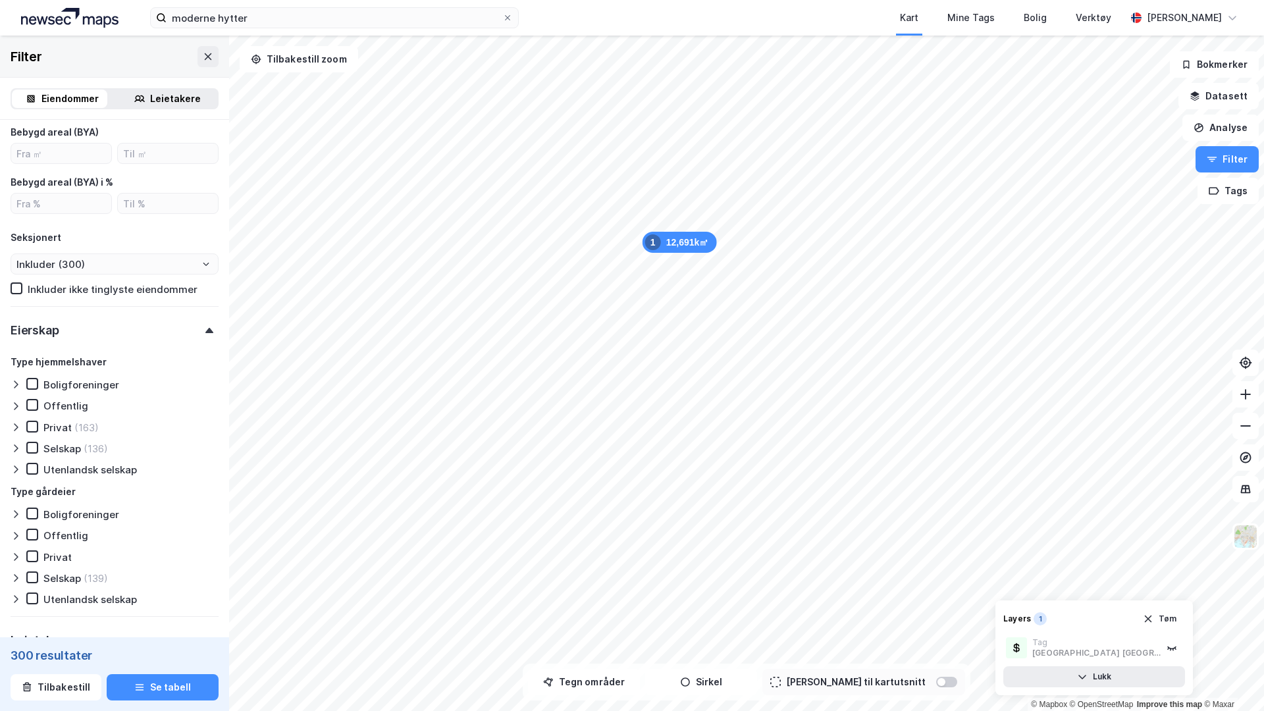
scroll to position [831, 0]
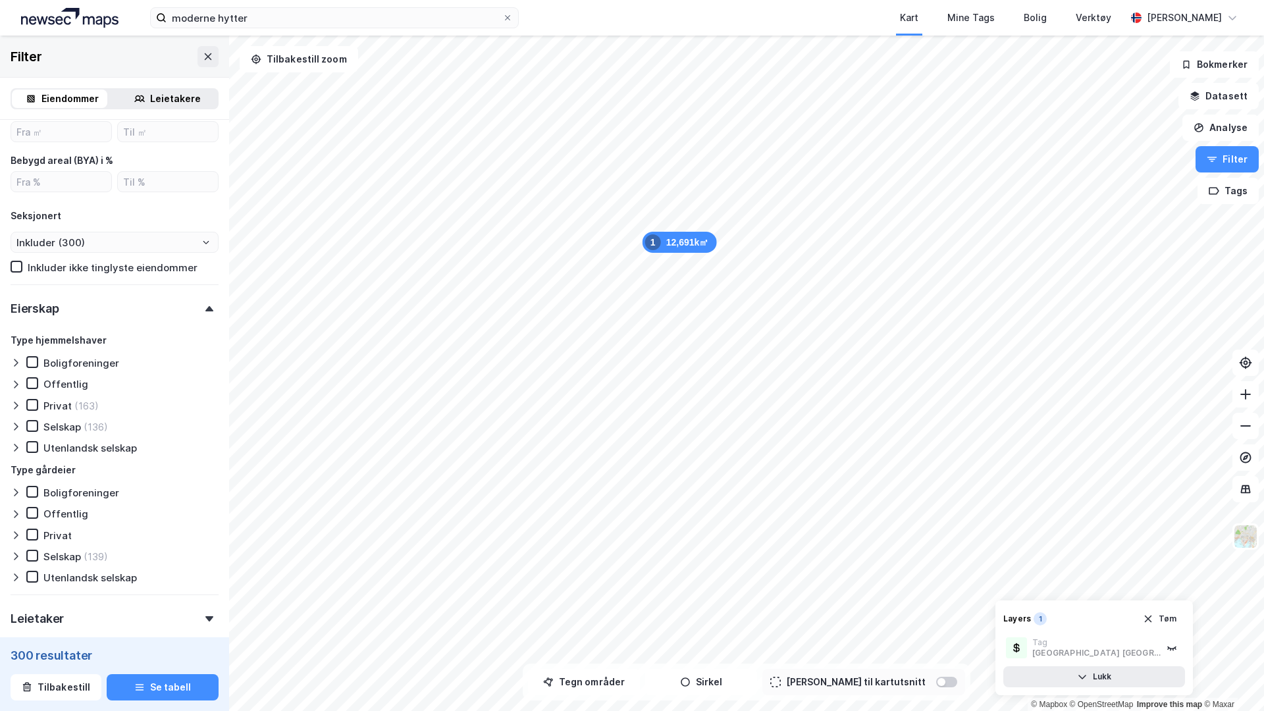
click at [17, 425] on icon at bounding box center [16, 427] width 4 height 8
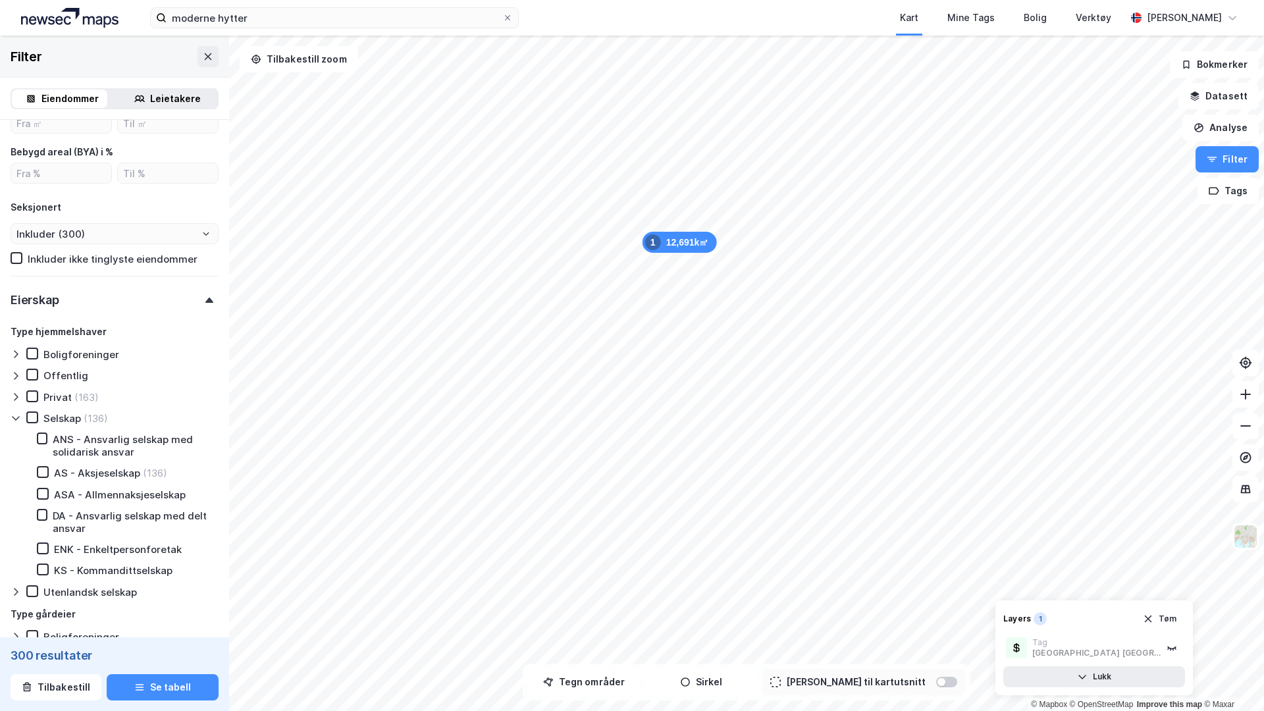
scroll to position [840, 0]
click at [16, 414] on icon at bounding box center [16, 417] width 11 height 11
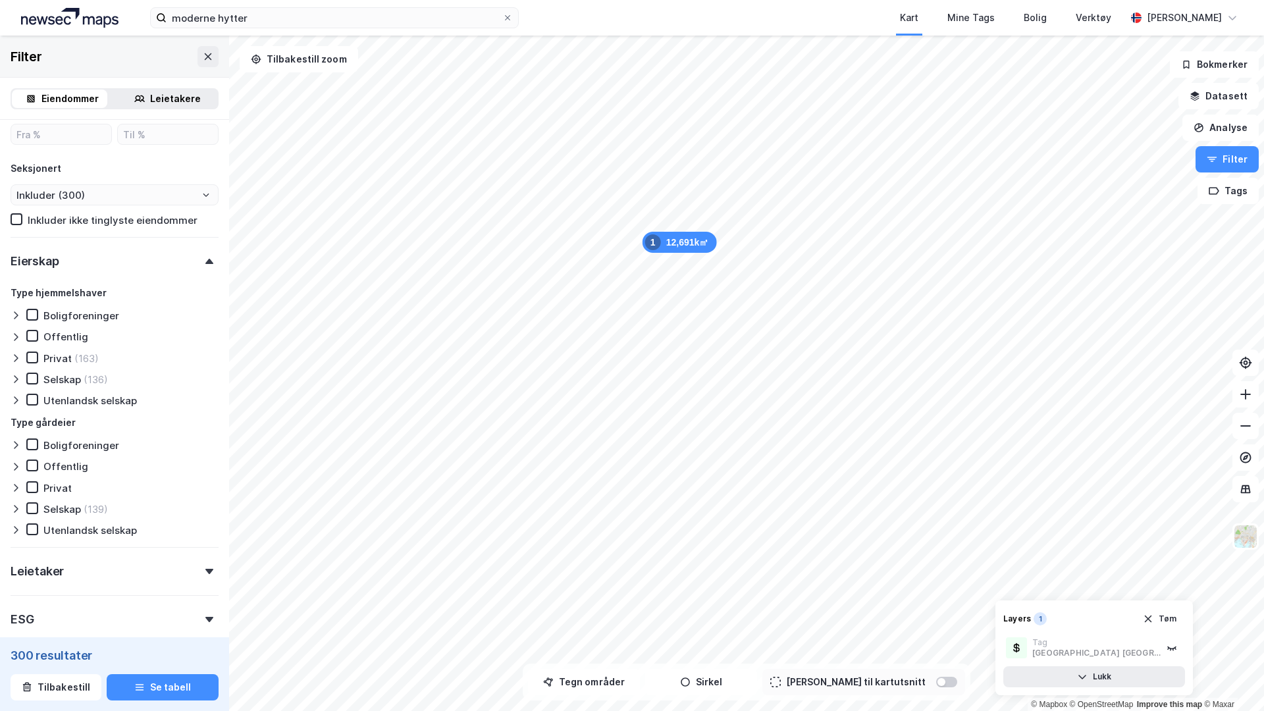
scroll to position [872, 0]
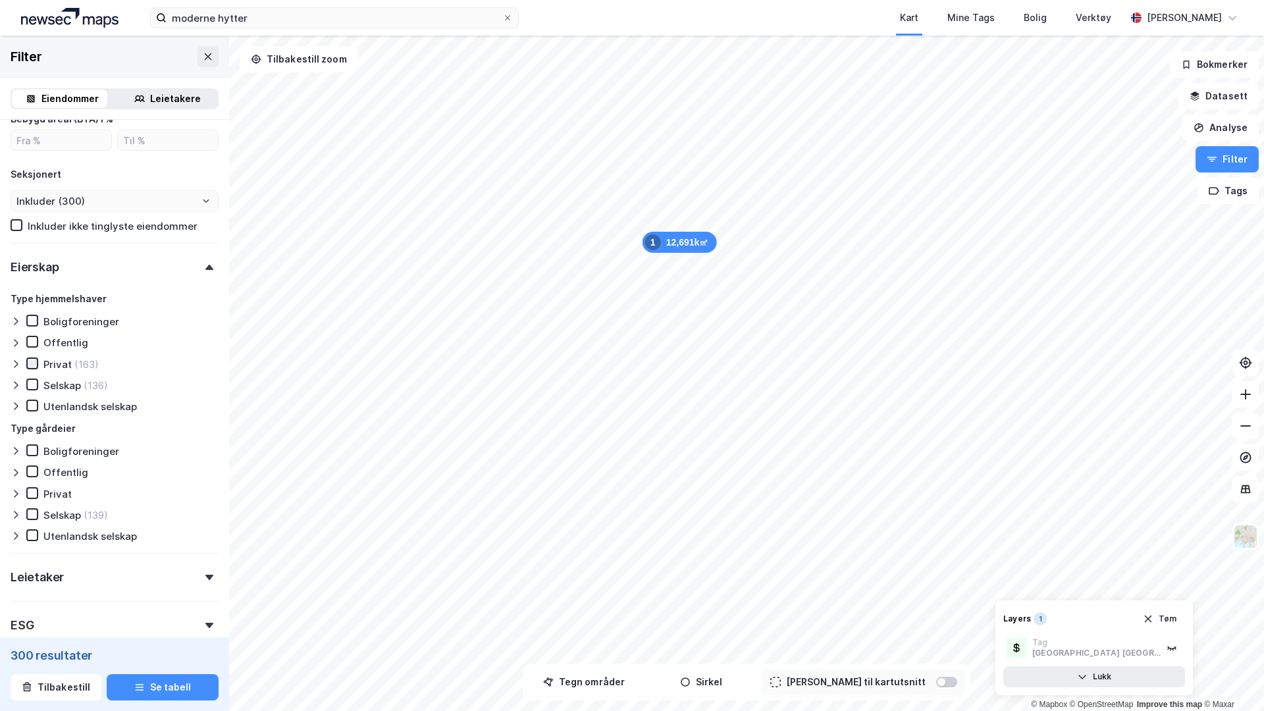
click at [30, 360] on icon at bounding box center [32, 363] width 9 height 9
click at [602, 614] on button "Tegn områder" at bounding box center [584, 682] width 112 height 26
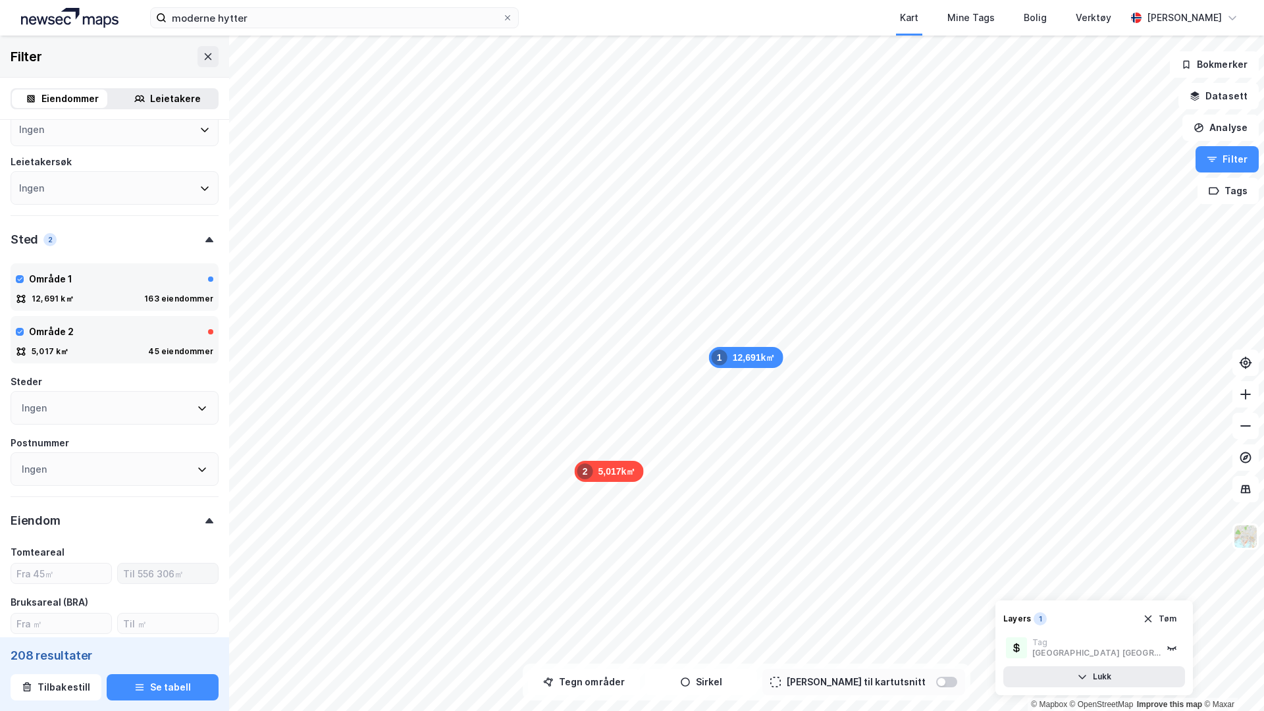
scroll to position [192, 0]
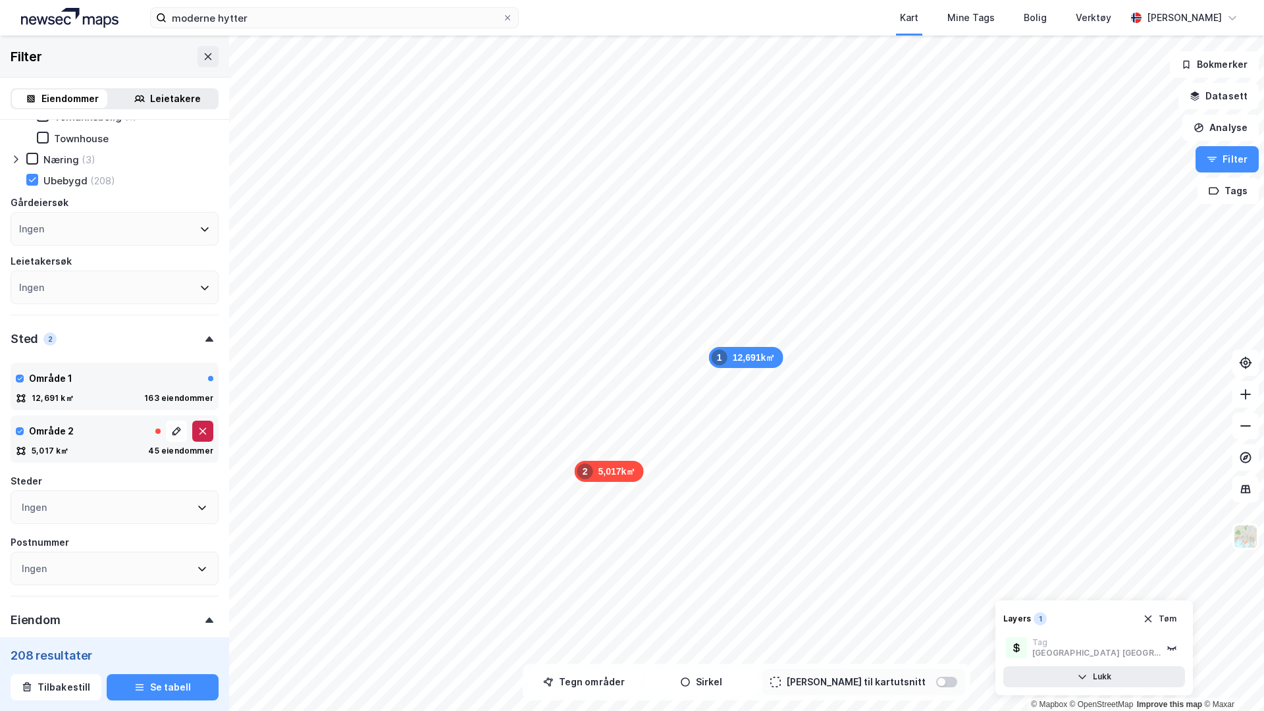
click at [197, 430] on icon at bounding box center [202, 431] width 11 height 11
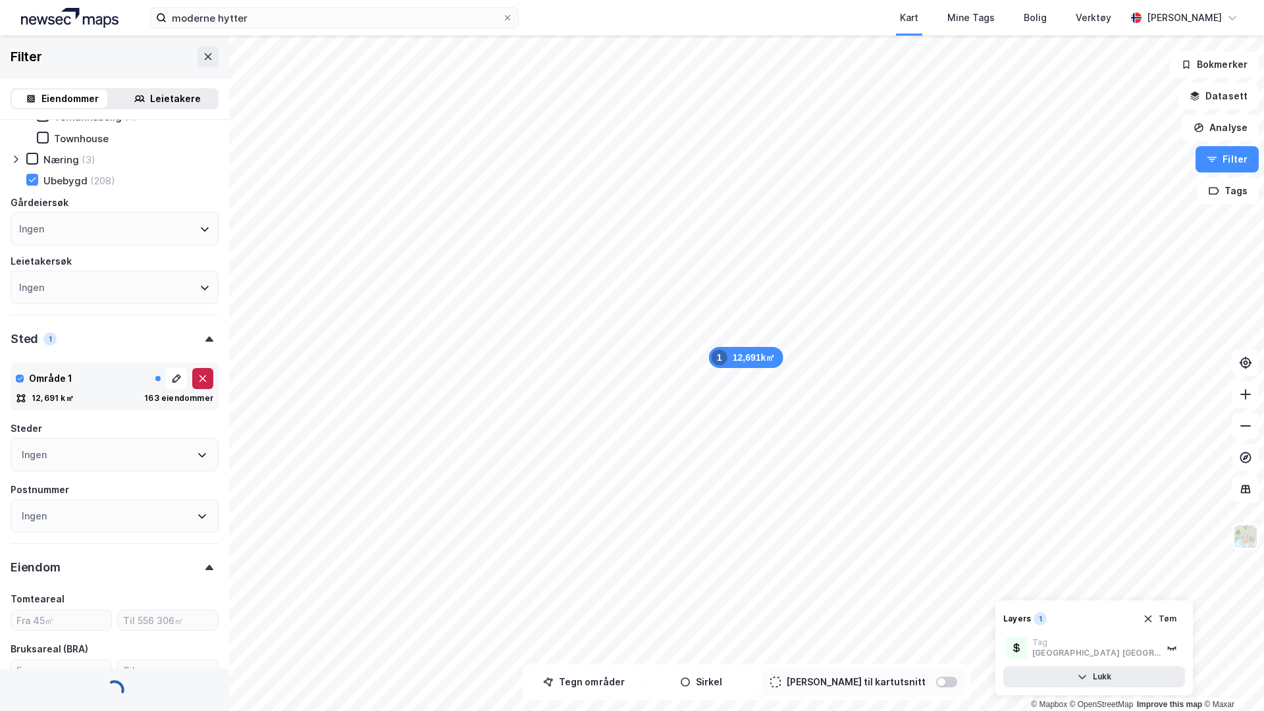
click at [197, 375] on icon at bounding box center [202, 378] width 11 height 11
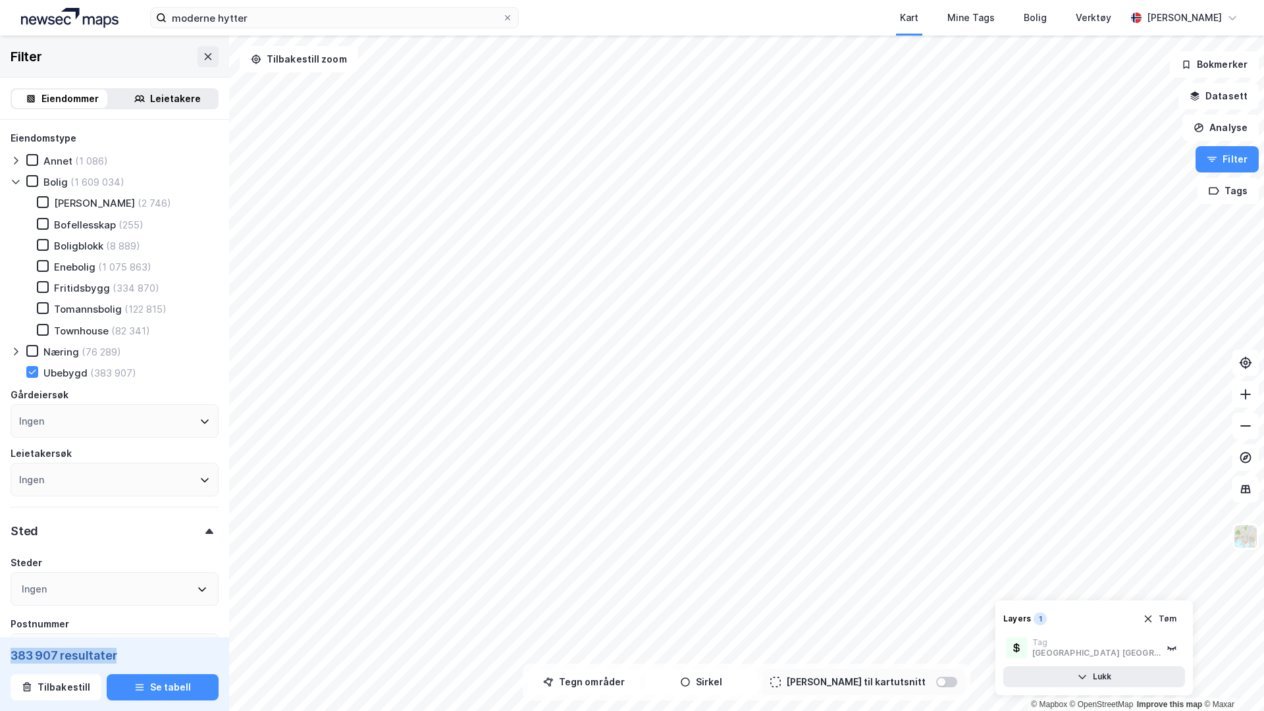
drag, startPoint x: 11, startPoint y: 656, endPoint x: 142, endPoint y: 656, distance: 131.7
click at [142, 614] on div "383 907 resultater" at bounding box center [115, 656] width 208 height 16
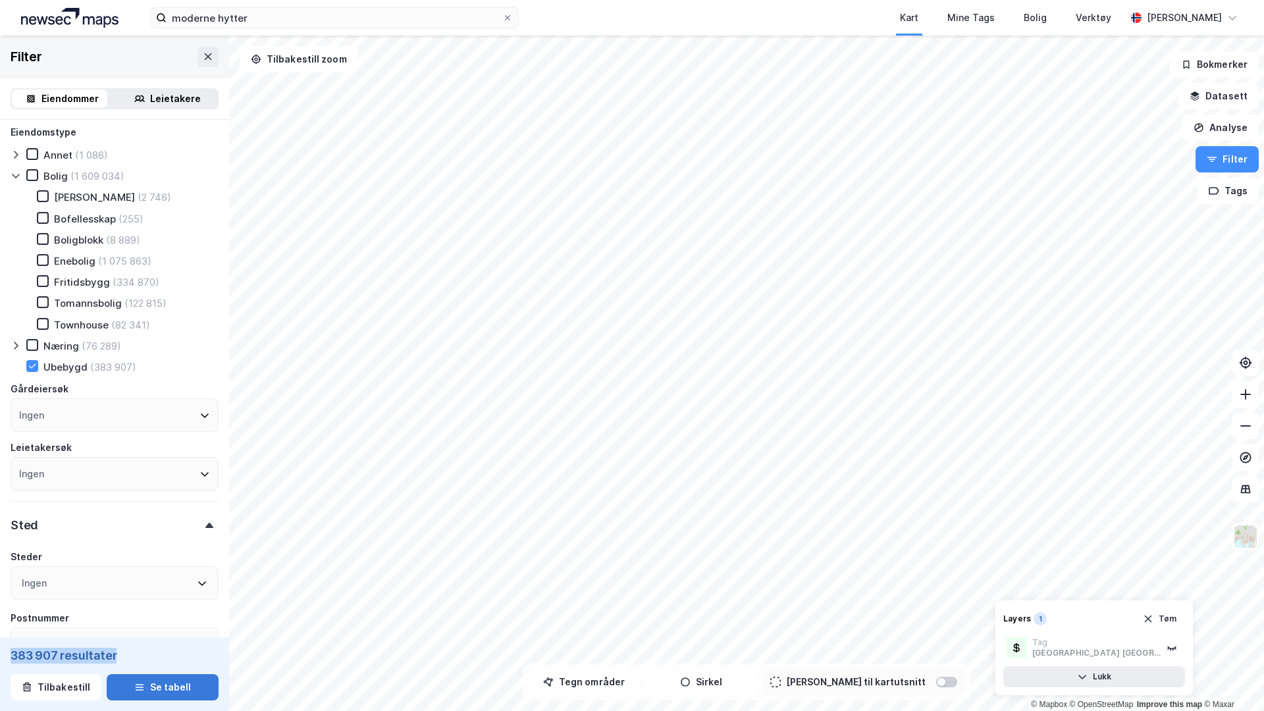
click at [150, 614] on button "Se tabell" at bounding box center [163, 687] width 112 height 26
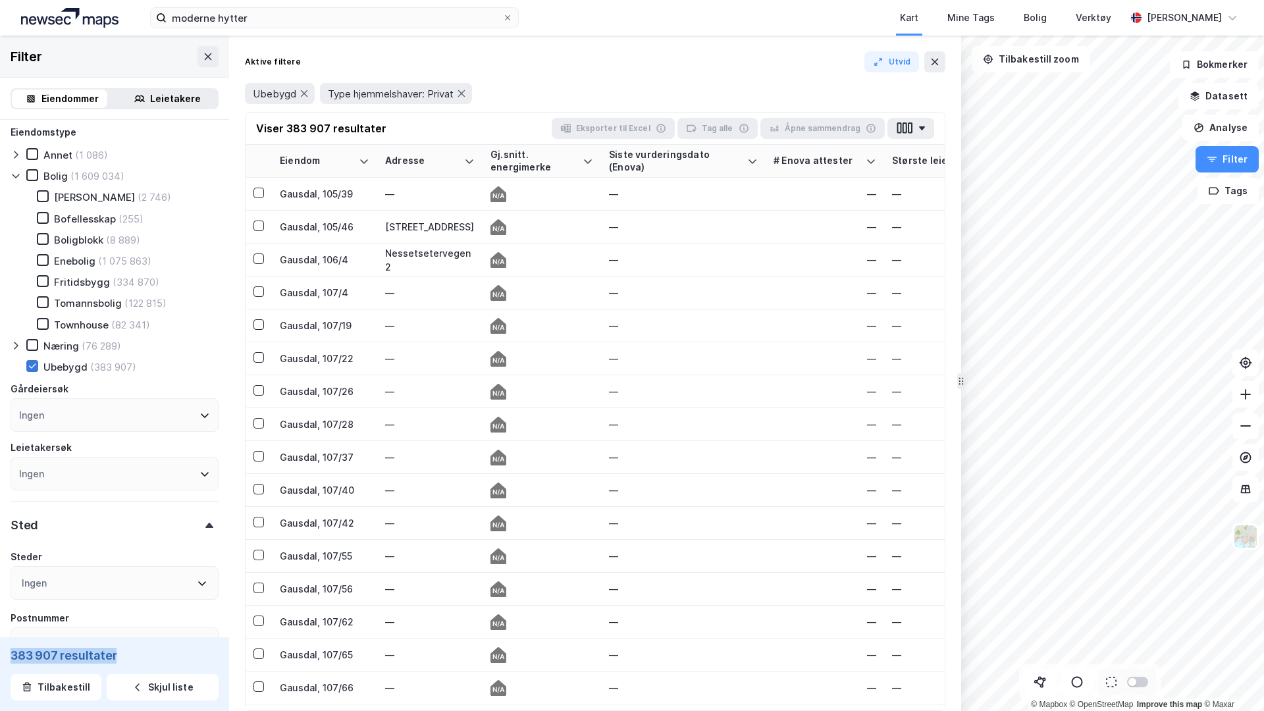
click at [34, 362] on icon at bounding box center [32, 365] width 9 height 9
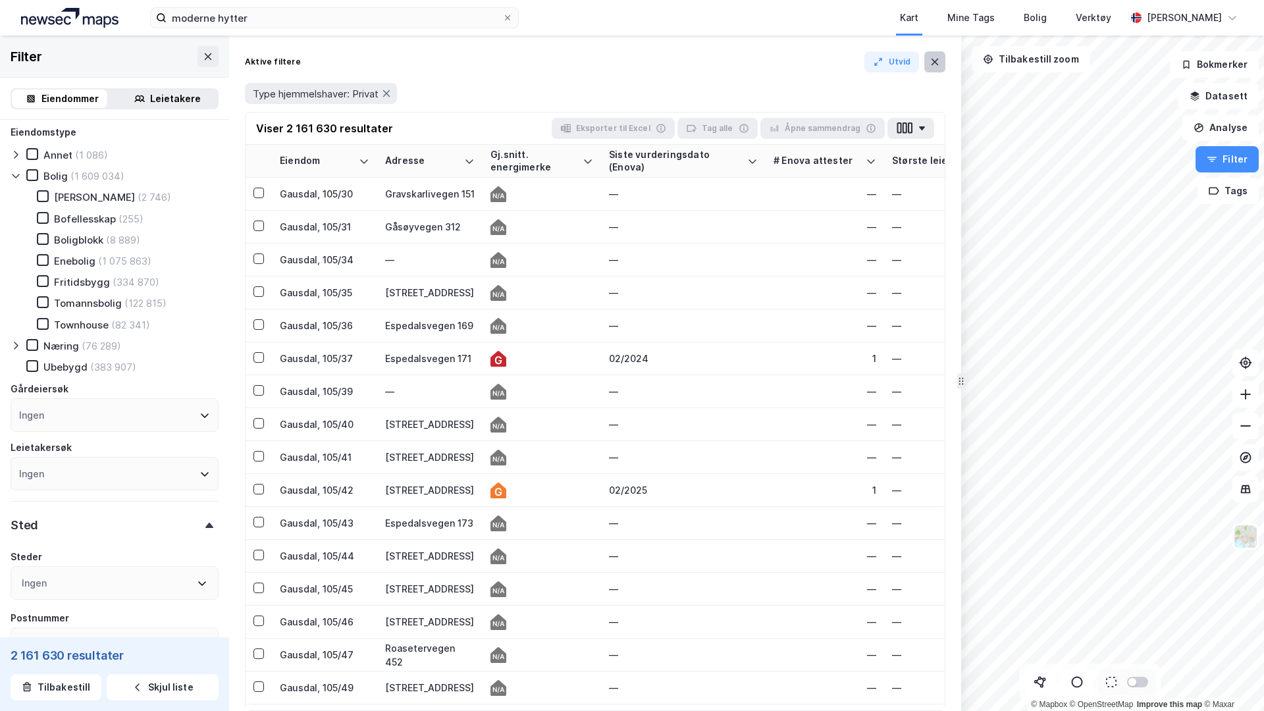
type input "Inkluder (2 161 630)"
click at [932, 61] on icon at bounding box center [934, 62] width 11 height 11
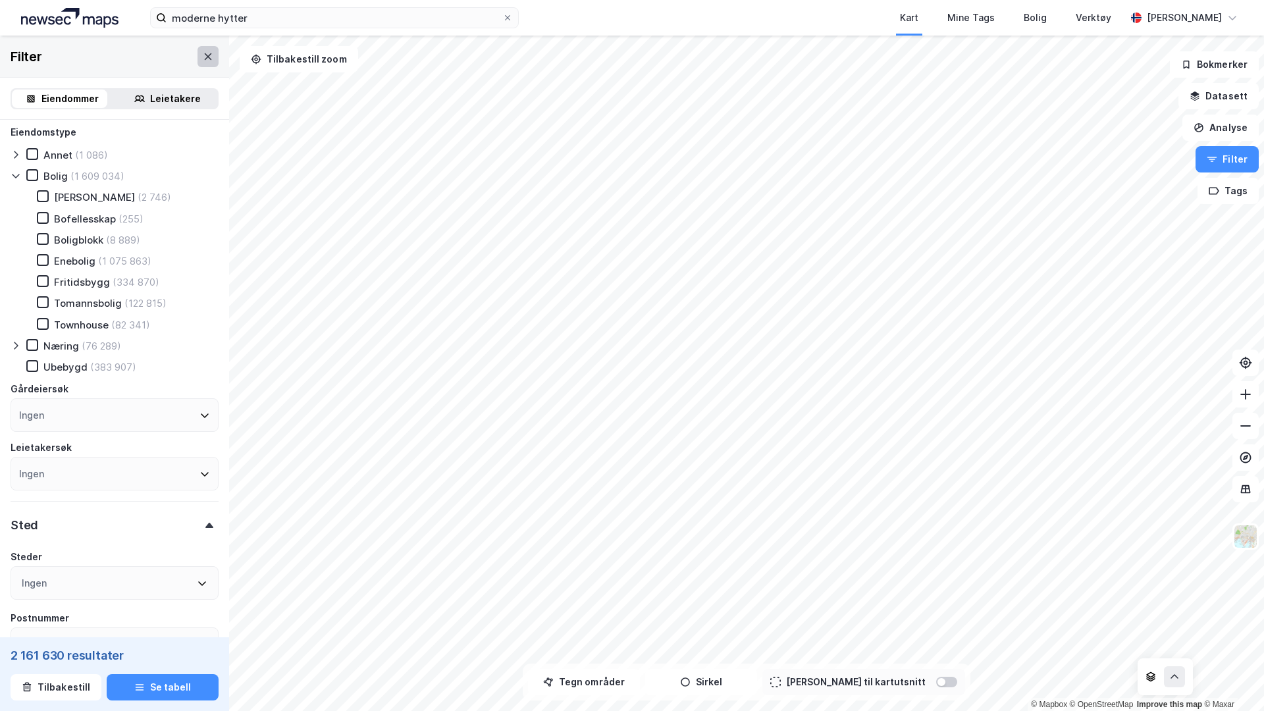
click at [204, 60] on button at bounding box center [207, 56] width 21 height 21
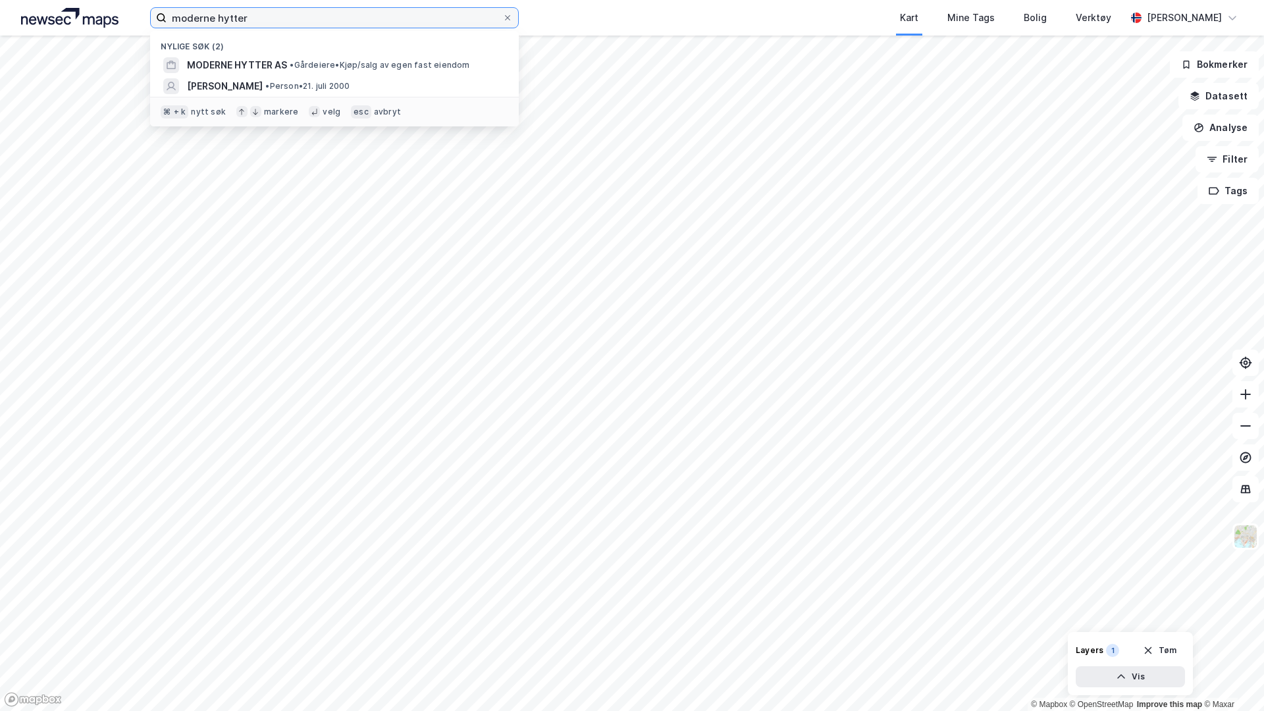
click at [253, 18] on input "moderne hytter" at bounding box center [335, 18] width 336 height 20
click at [401, 22] on input "moderne hytter" at bounding box center [335, 18] width 336 height 20
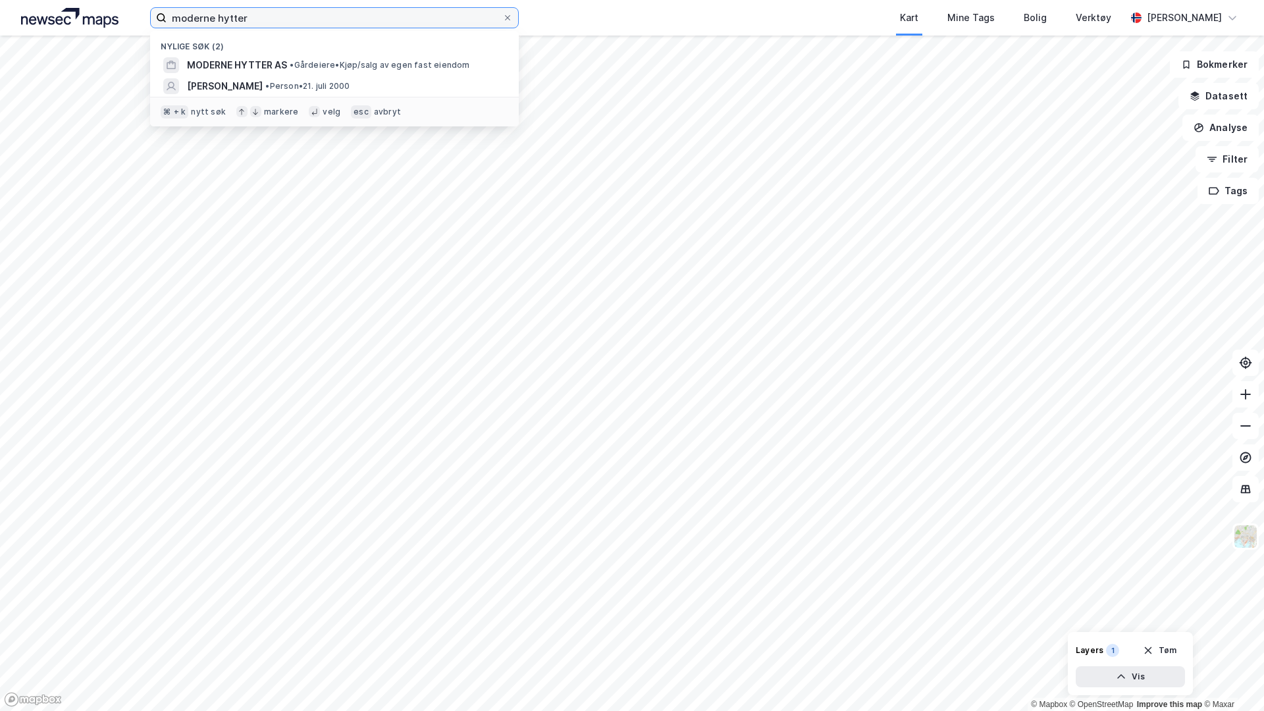
click at [401, 22] on input "moderne hytter" at bounding box center [335, 18] width 336 height 20
click at [378, 20] on input "moderne hytter" at bounding box center [335, 18] width 336 height 20
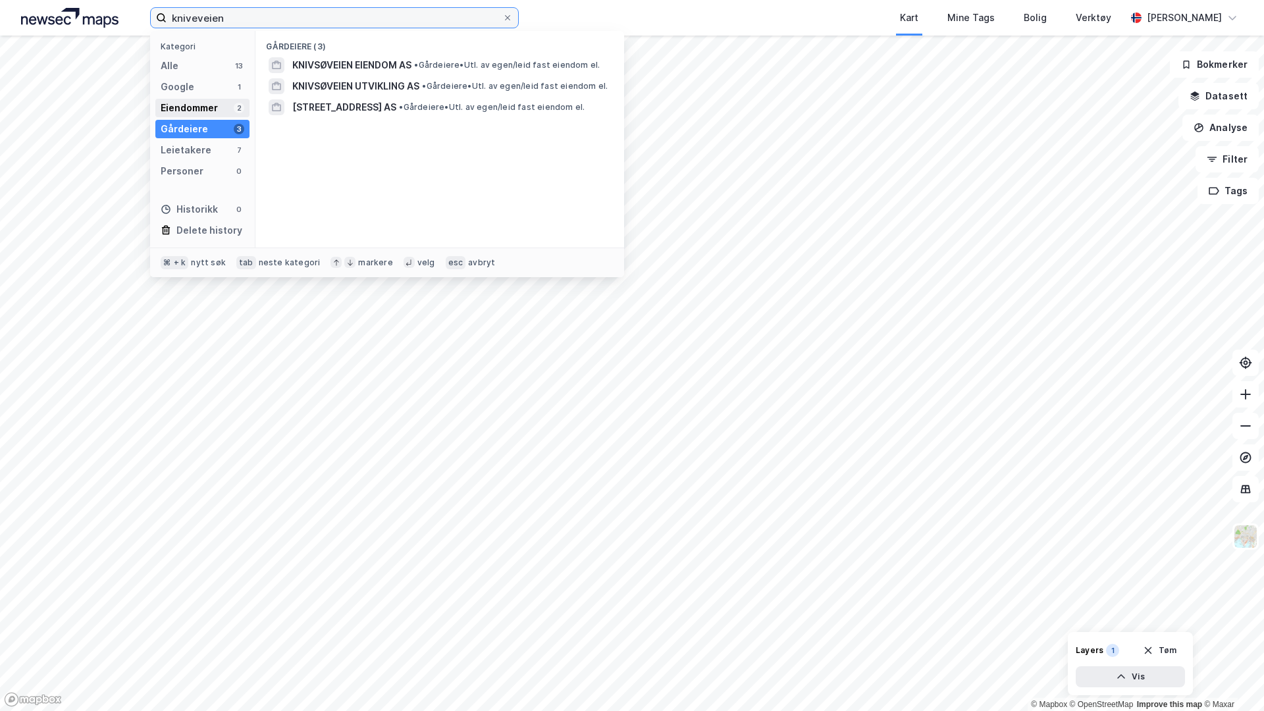
type input "kniveveien"
click at [214, 107] on div "Eiendommer" at bounding box center [189, 108] width 57 height 16
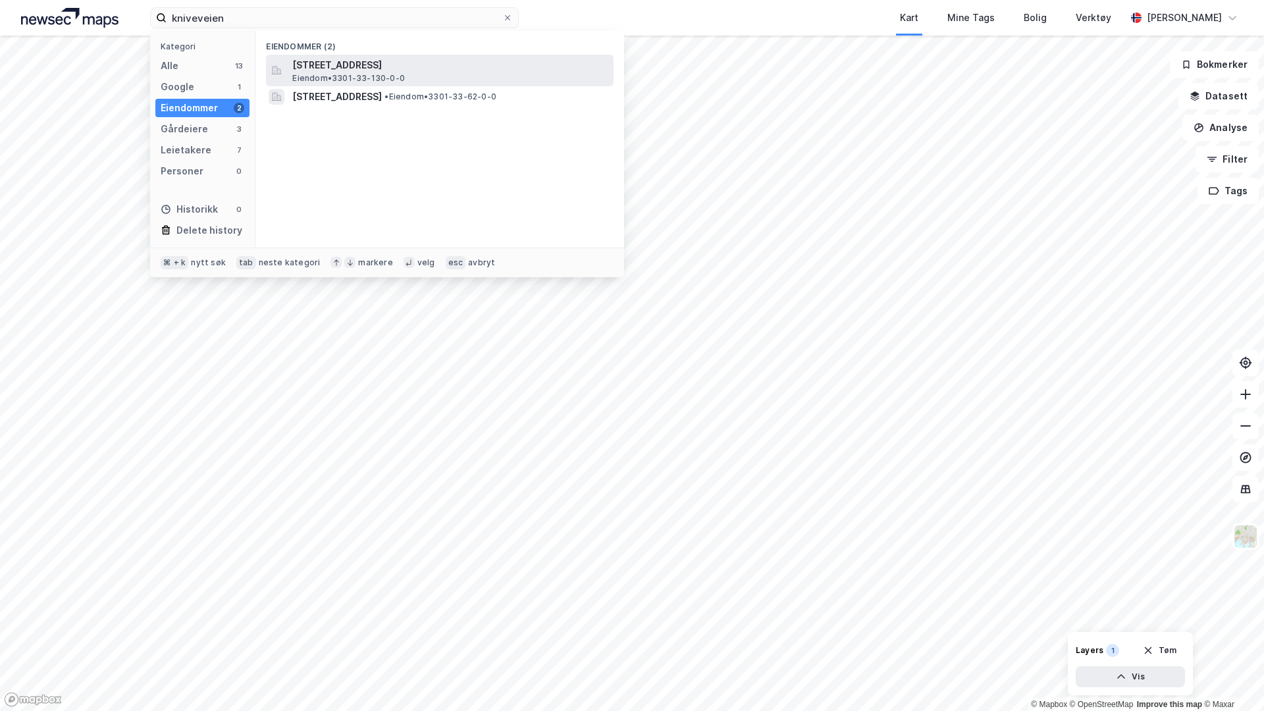
click at [331, 75] on span "Eiendom • 3301-33-130-0-0" at bounding box center [348, 78] width 113 height 11
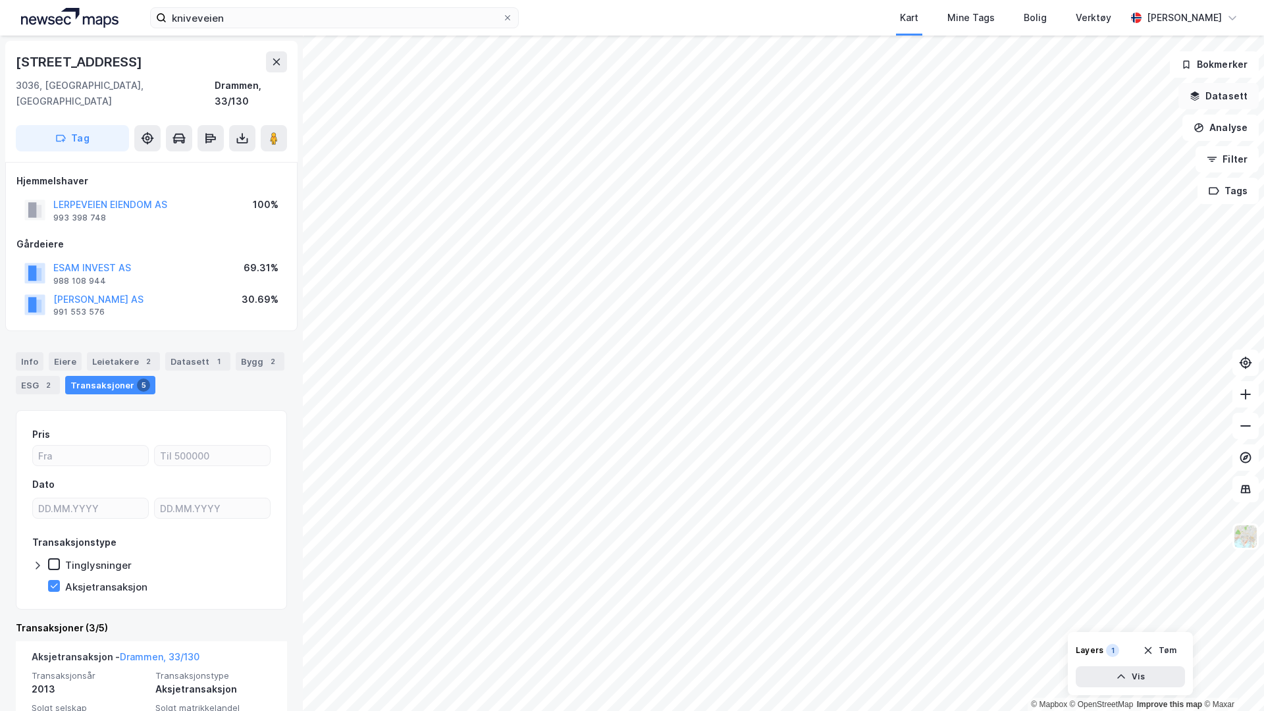
click at [1224, 95] on button "Datasett" at bounding box center [1218, 96] width 80 height 26
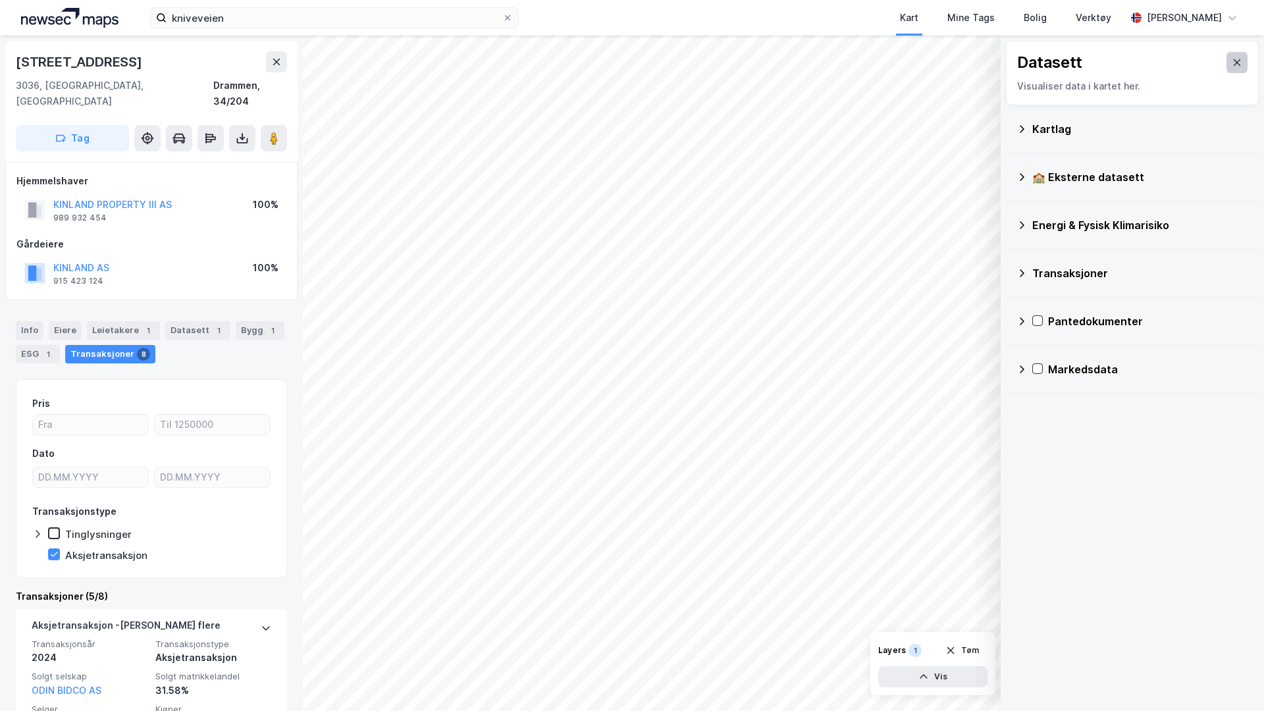
click at [1232, 59] on icon at bounding box center [1237, 62] width 11 height 11
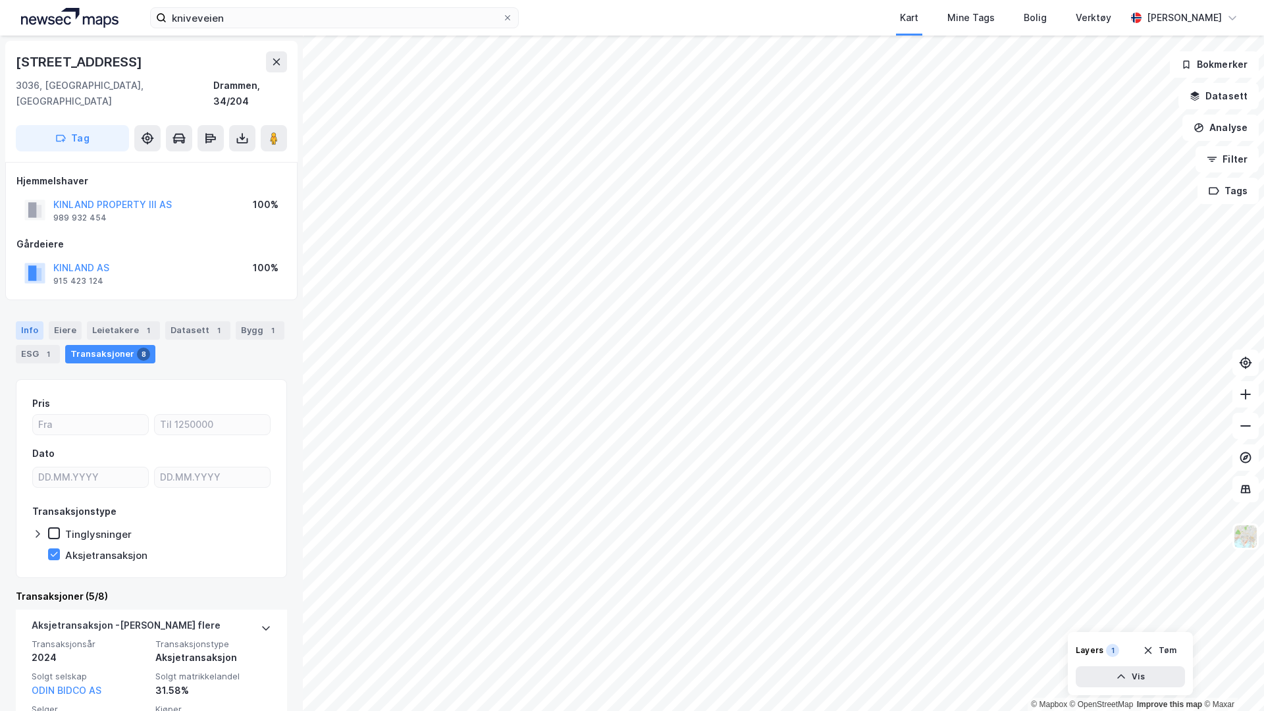
click at [33, 321] on div "Info" at bounding box center [30, 330] width 28 height 18
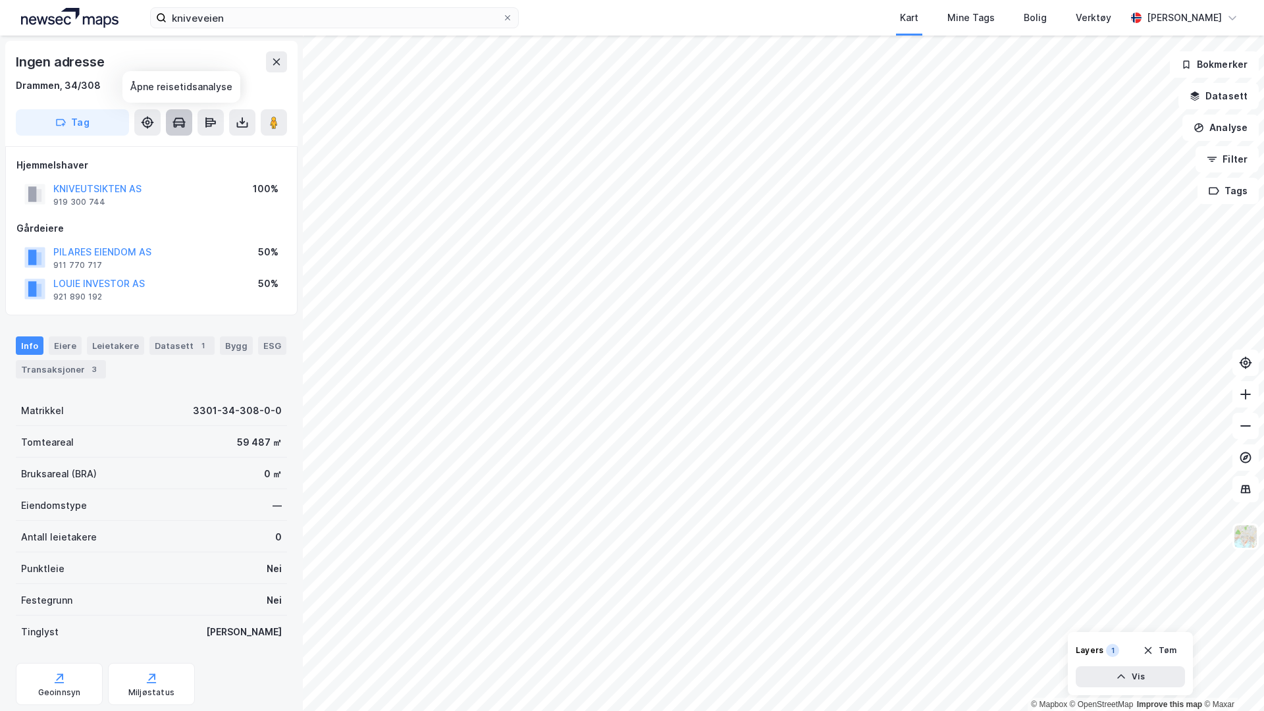
click at [185, 128] on icon at bounding box center [178, 122] width 13 height 13
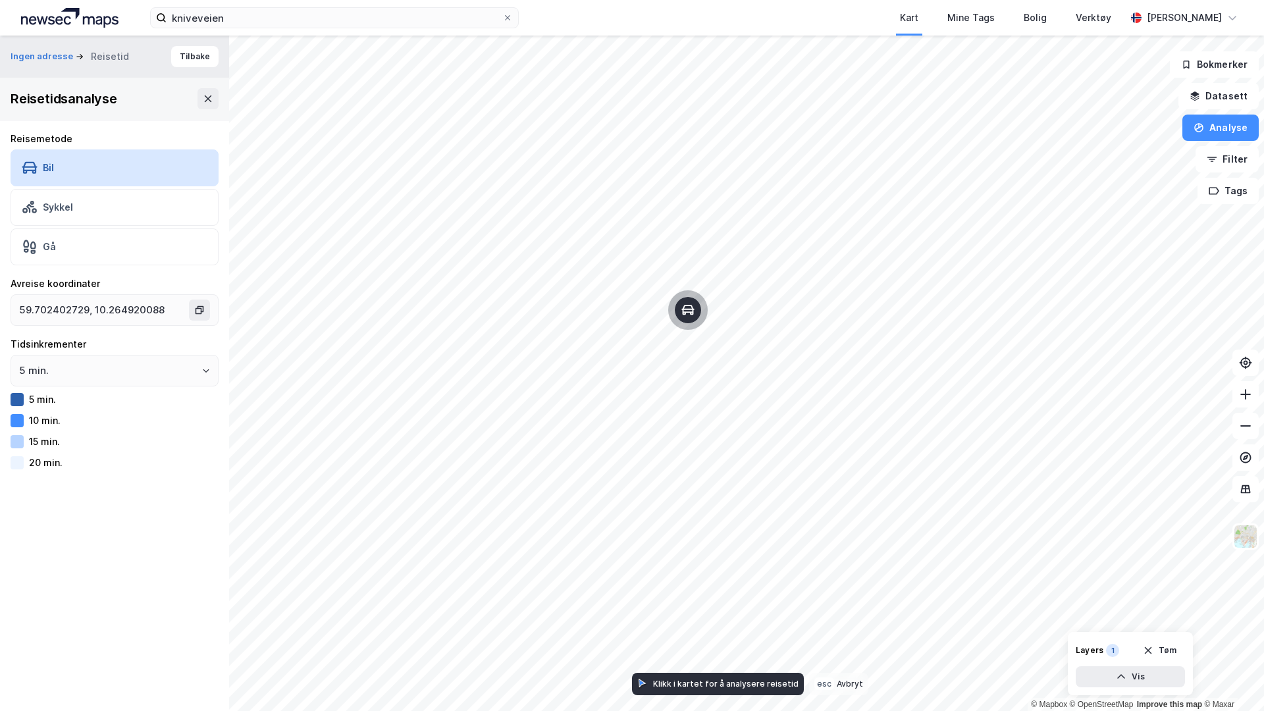
drag, startPoint x: 220, startPoint y: 134, endPoint x: 683, endPoint y: 299, distance: 491.8
click at [683, 299] on div "Map marker" at bounding box center [688, 310] width 26 height 26
click at [163, 373] on input "5 min." at bounding box center [114, 370] width 207 height 30
click at [166, 371] on input "5 min." at bounding box center [114, 370] width 207 height 30
click at [188, 57] on button "Tilbake" at bounding box center [194, 56] width 47 height 21
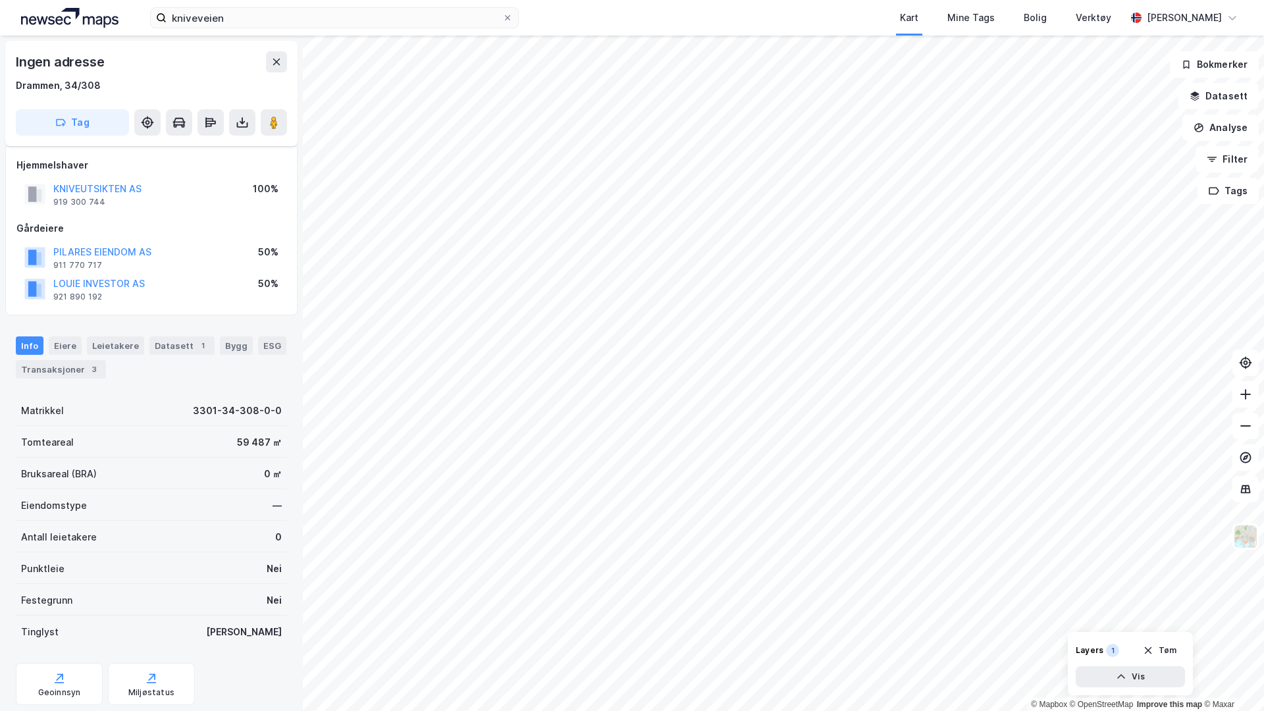
scroll to position [7, 0]
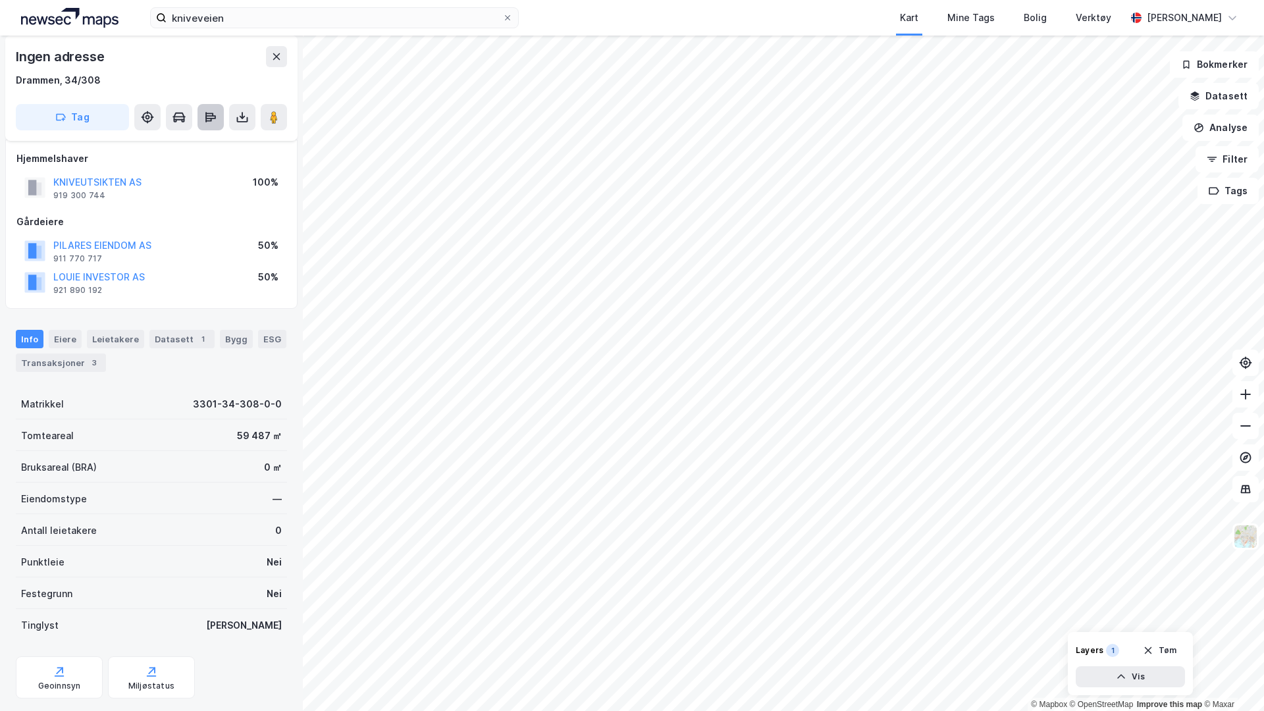
click at [210, 119] on icon at bounding box center [208, 120] width 6 height 4
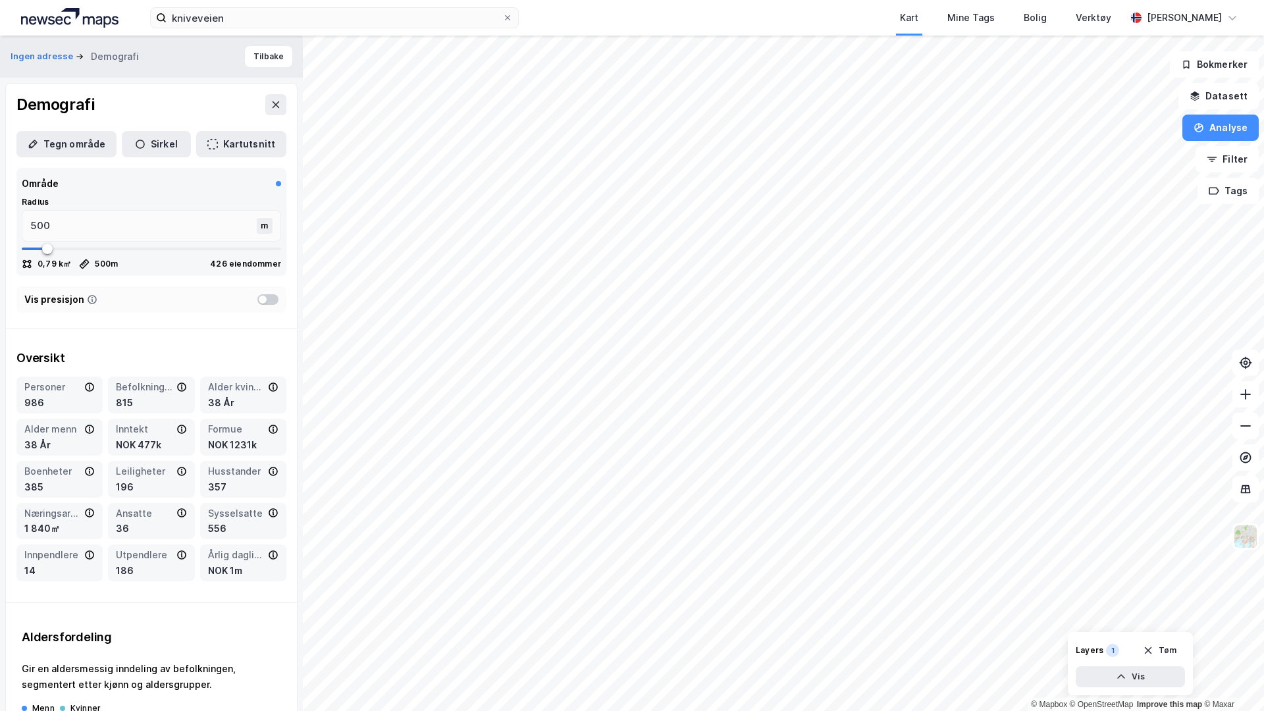
click at [263, 300] on div at bounding box center [267, 299] width 21 height 11
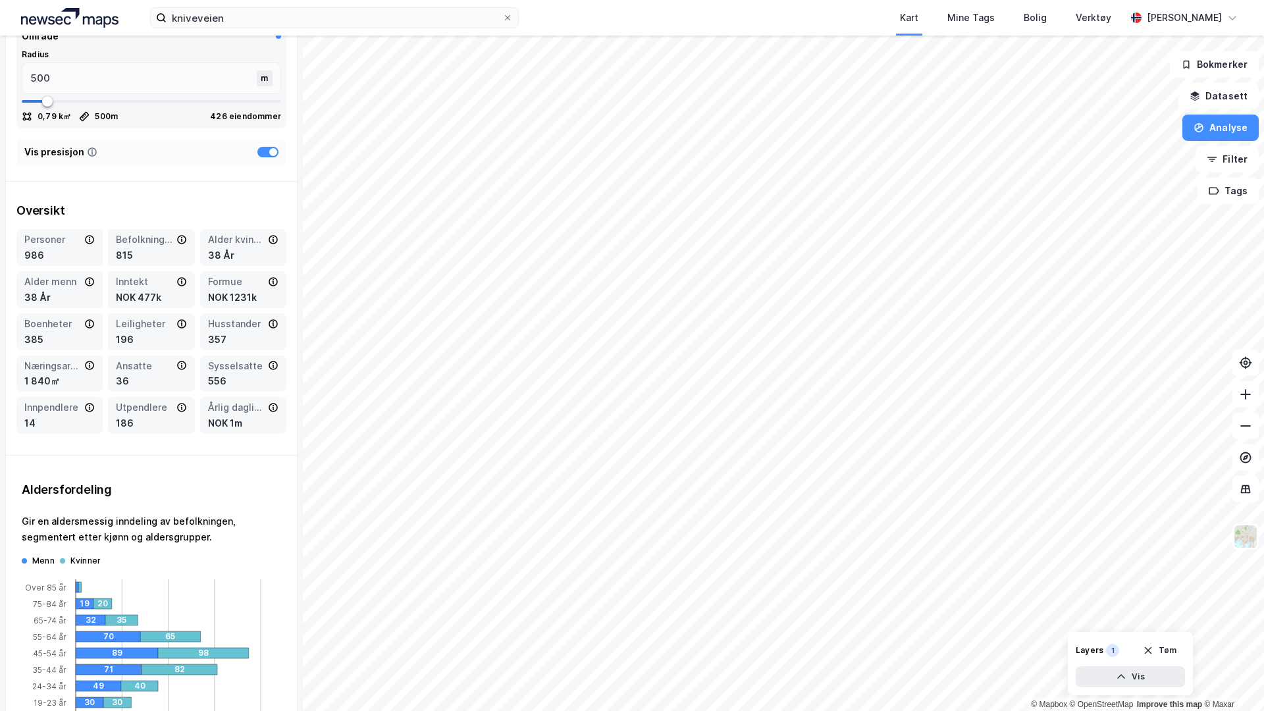
scroll to position [0, 0]
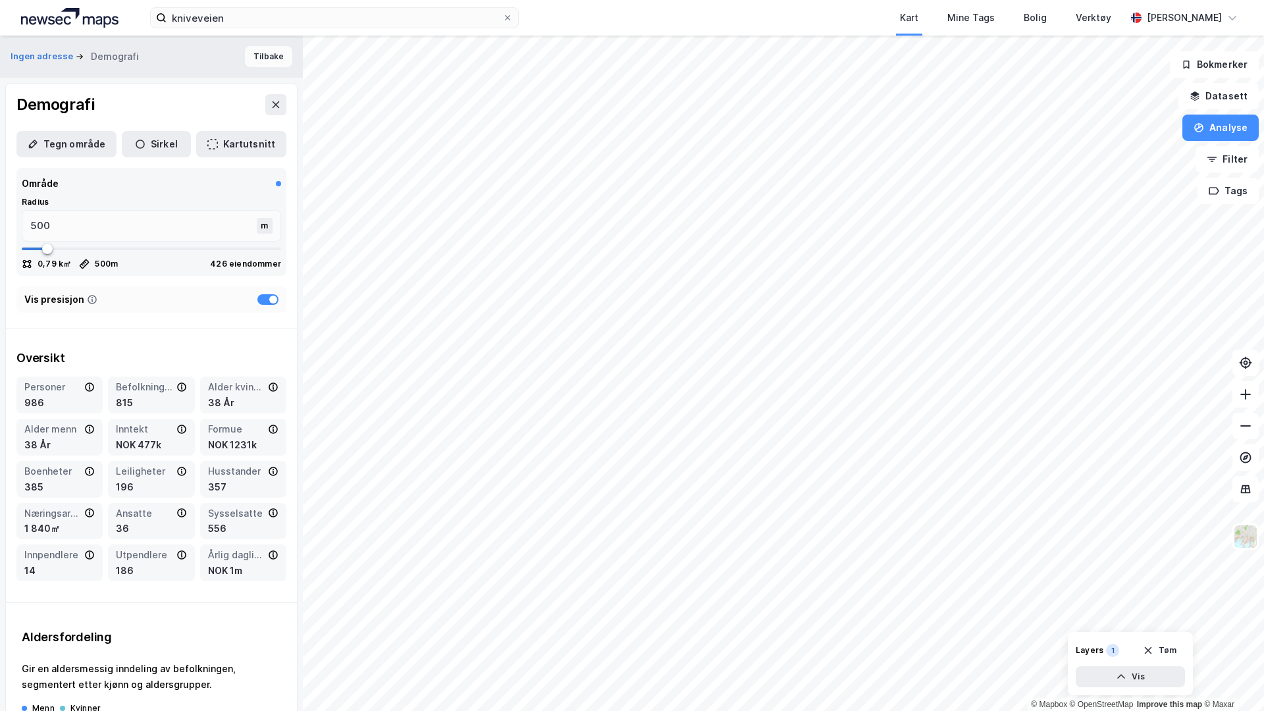
click at [253, 58] on button "Tilbake" at bounding box center [268, 56] width 47 height 21
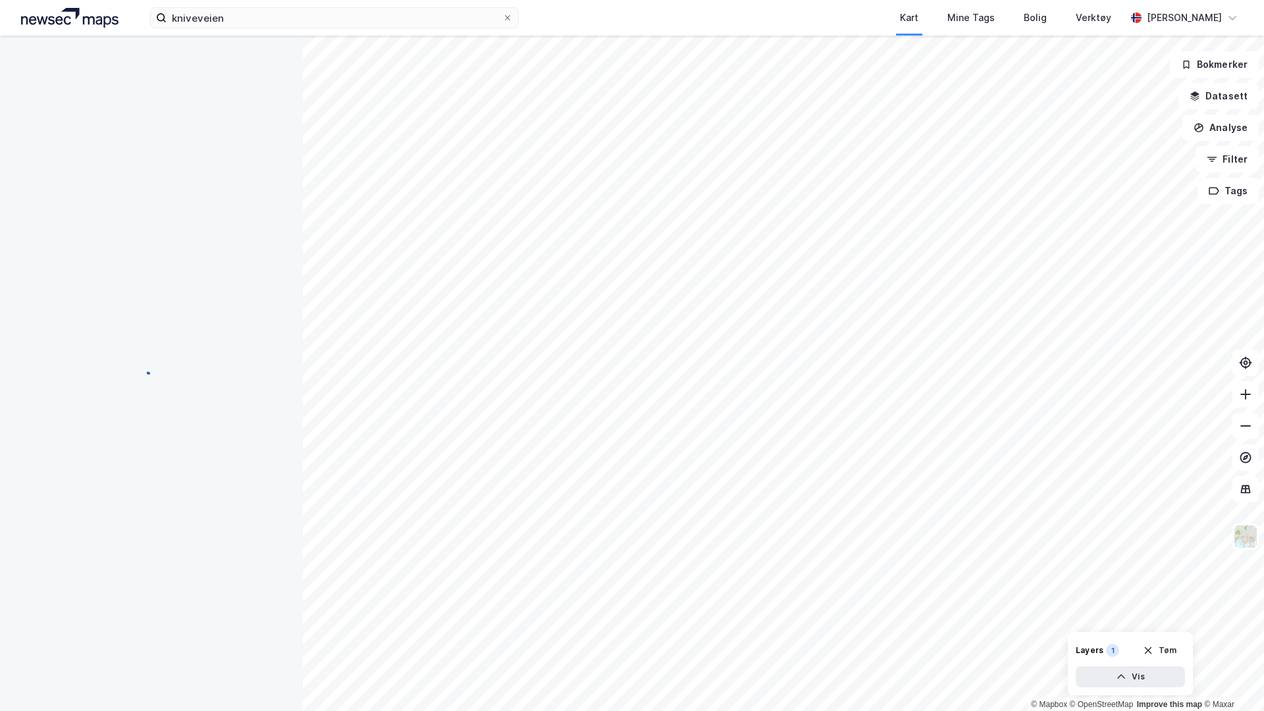
scroll to position [7, 0]
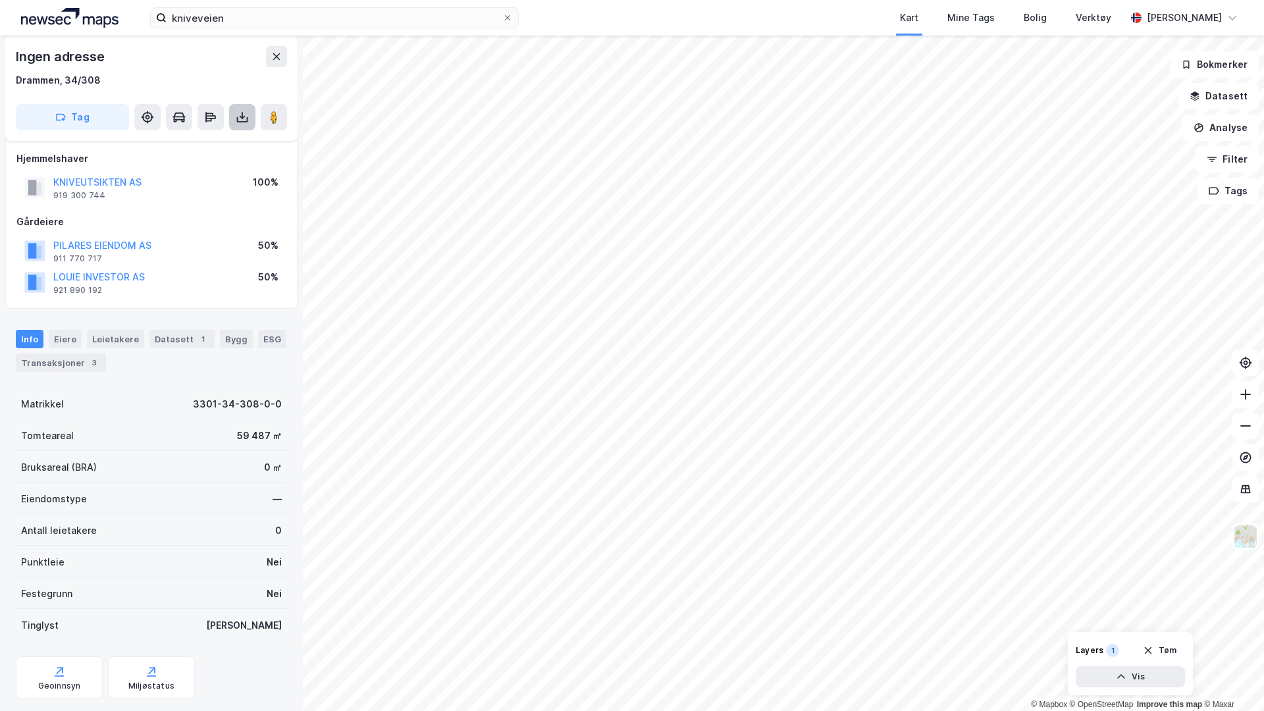
click at [248, 121] on icon at bounding box center [242, 117] width 13 height 13
click at [213, 150] on div "Last ned grunnbok" at bounding box center [185, 143] width 140 height 21
click at [213, 163] on div "Last ned matrikkelrapport" at bounding box center [193, 164] width 109 height 11
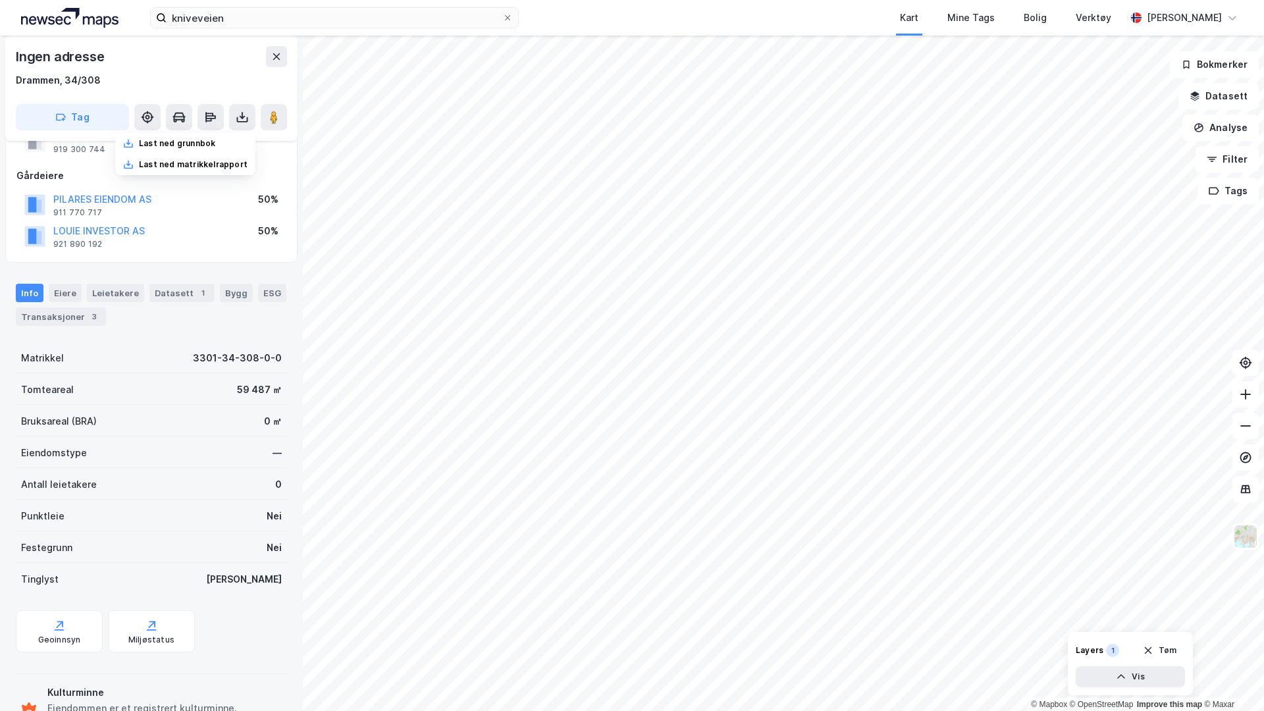
scroll to position [80, 0]
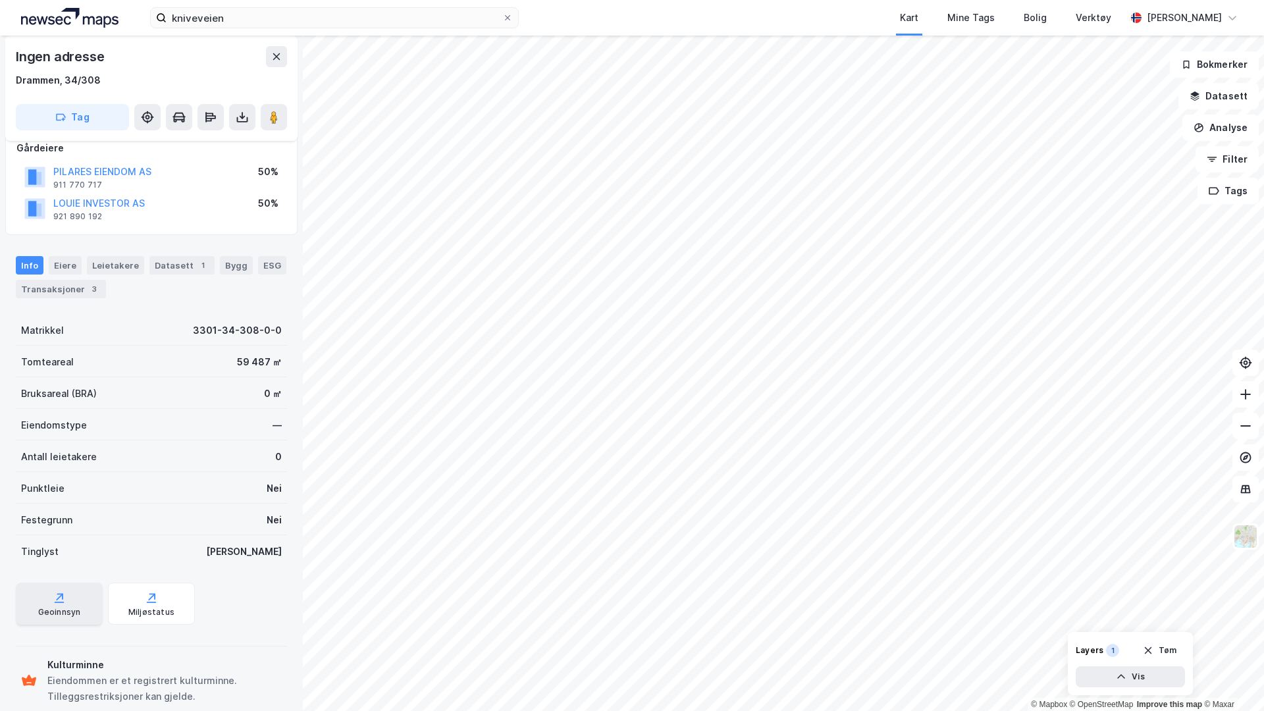
click at [70, 609] on div "Geoinnsyn" at bounding box center [59, 612] width 43 height 11
click at [1224, 88] on button "Datasett" at bounding box center [1218, 96] width 80 height 26
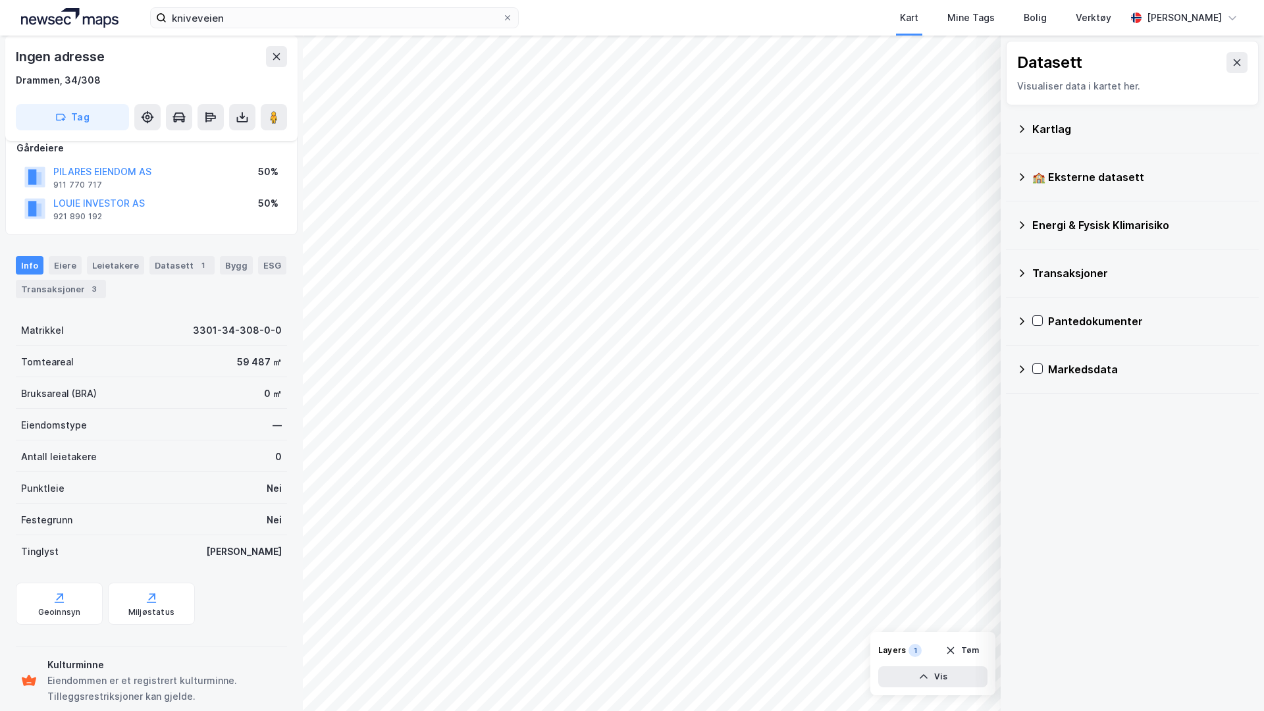
click at [1054, 135] on div "Kartlag" at bounding box center [1140, 129] width 216 height 16
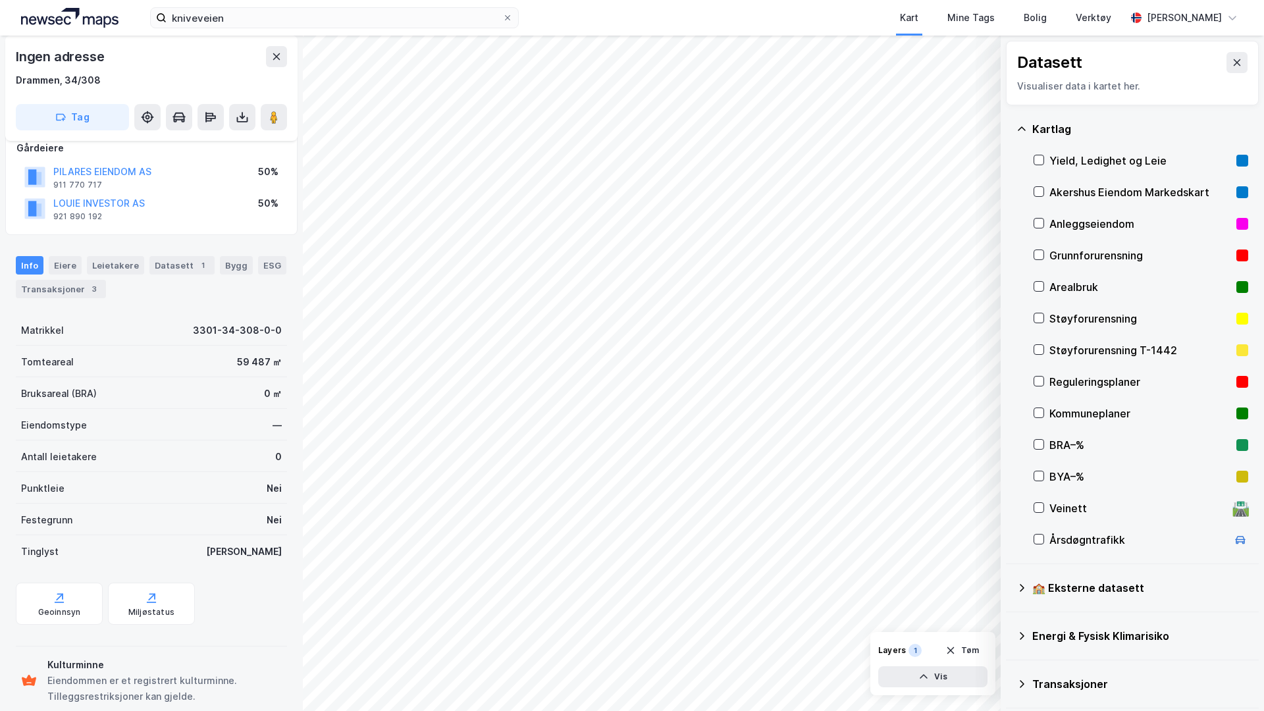
click at [1100, 415] on div "Kommuneplaner" at bounding box center [1140, 413] width 182 height 16
click at [1096, 383] on div "Reguleringsplaner" at bounding box center [1140, 382] width 182 height 16
click at [280, 62] on button at bounding box center [276, 56] width 21 height 21
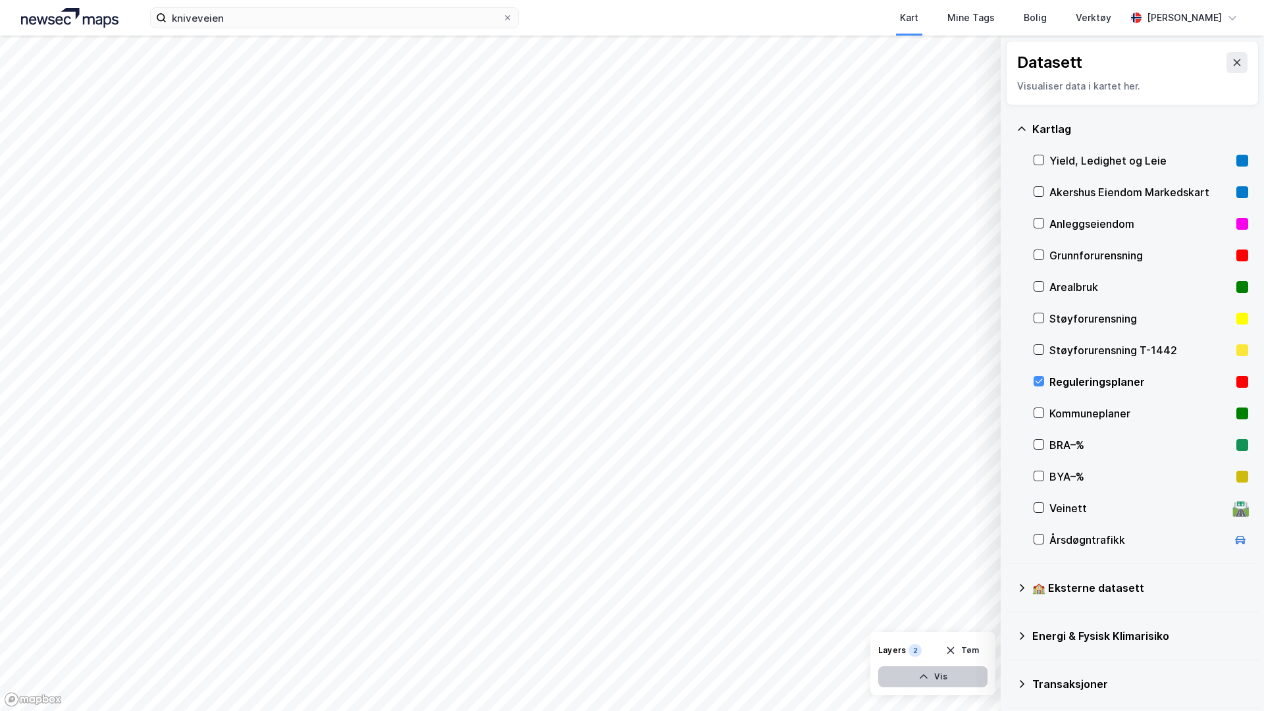
click at [927, 614] on icon "button" at bounding box center [923, 676] width 11 height 11
click at [1066, 378] on div "Reguleringsplaner" at bounding box center [1140, 382] width 182 height 16
click at [1070, 439] on div "BRA–%" at bounding box center [1140, 445] width 182 height 16
click at [1074, 448] on div "BRA–%" at bounding box center [1140, 445] width 182 height 16
click at [1071, 467] on div "BYA–%" at bounding box center [1140, 477] width 215 height 32
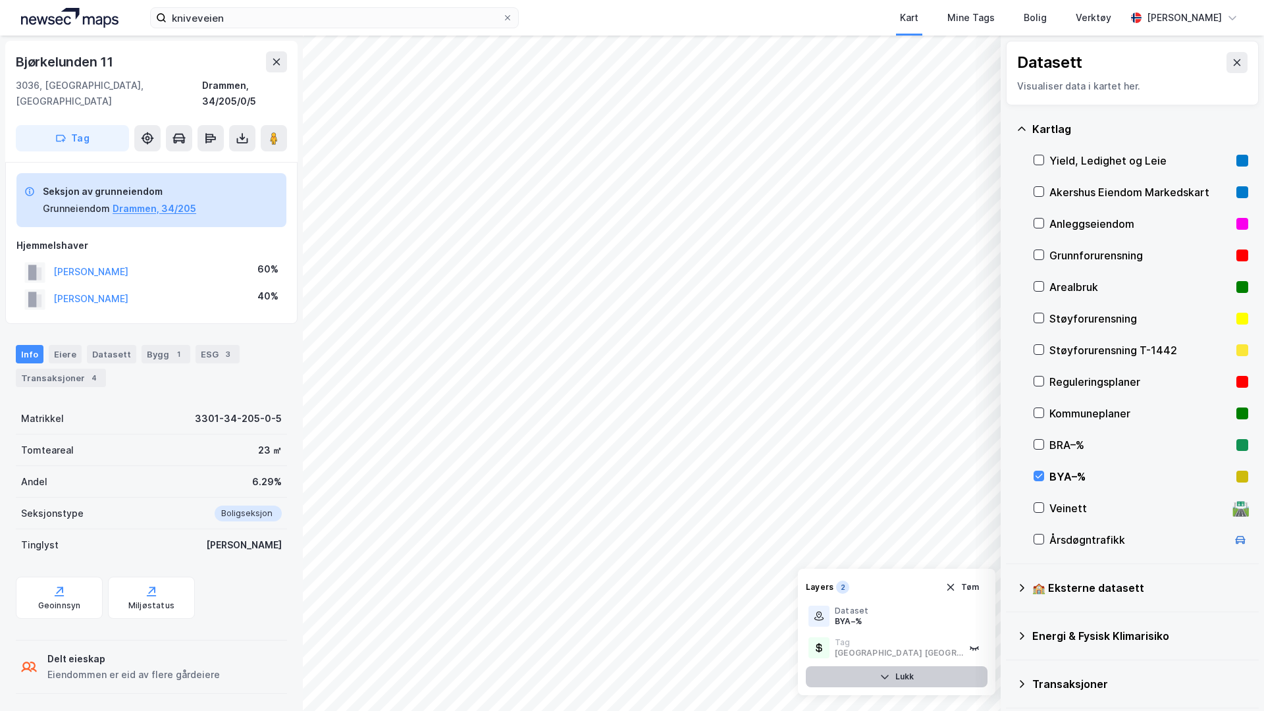
click at [1064, 477] on div "BYA–%" at bounding box center [1140, 477] width 182 height 16
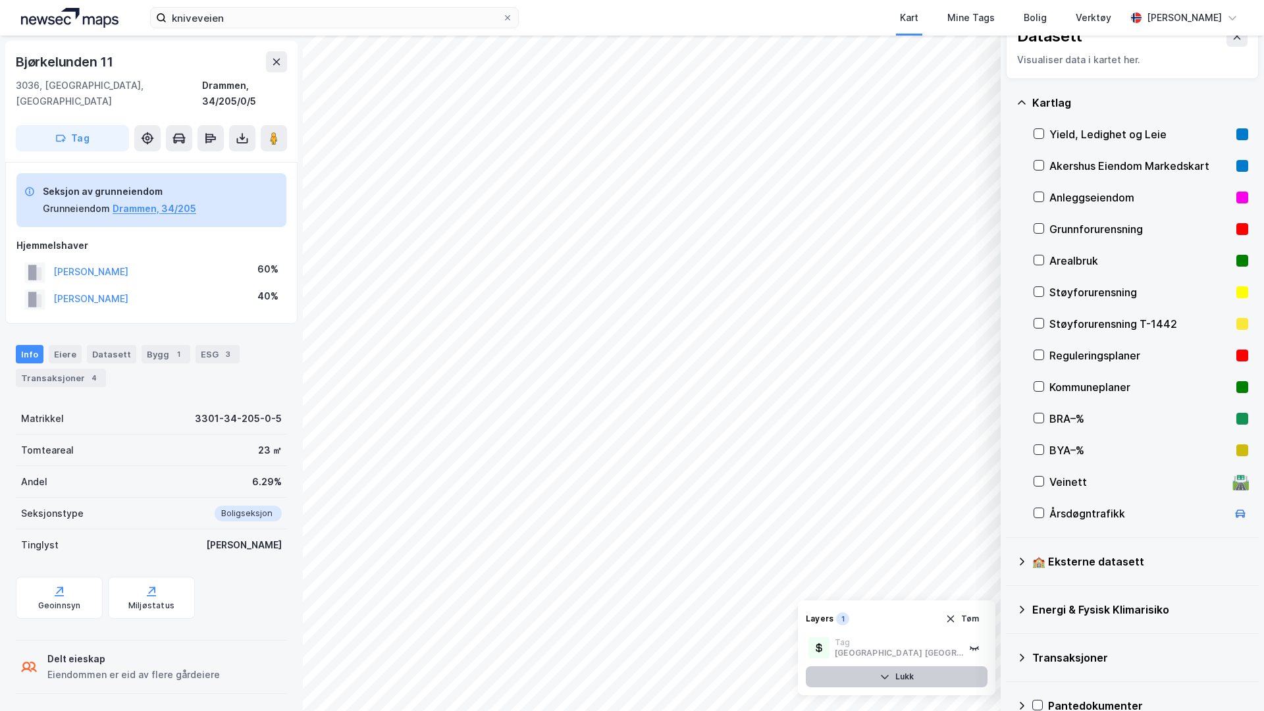
click at [1081, 607] on div "Energi & Fysisk Klimarisiko" at bounding box center [1140, 610] width 216 height 16
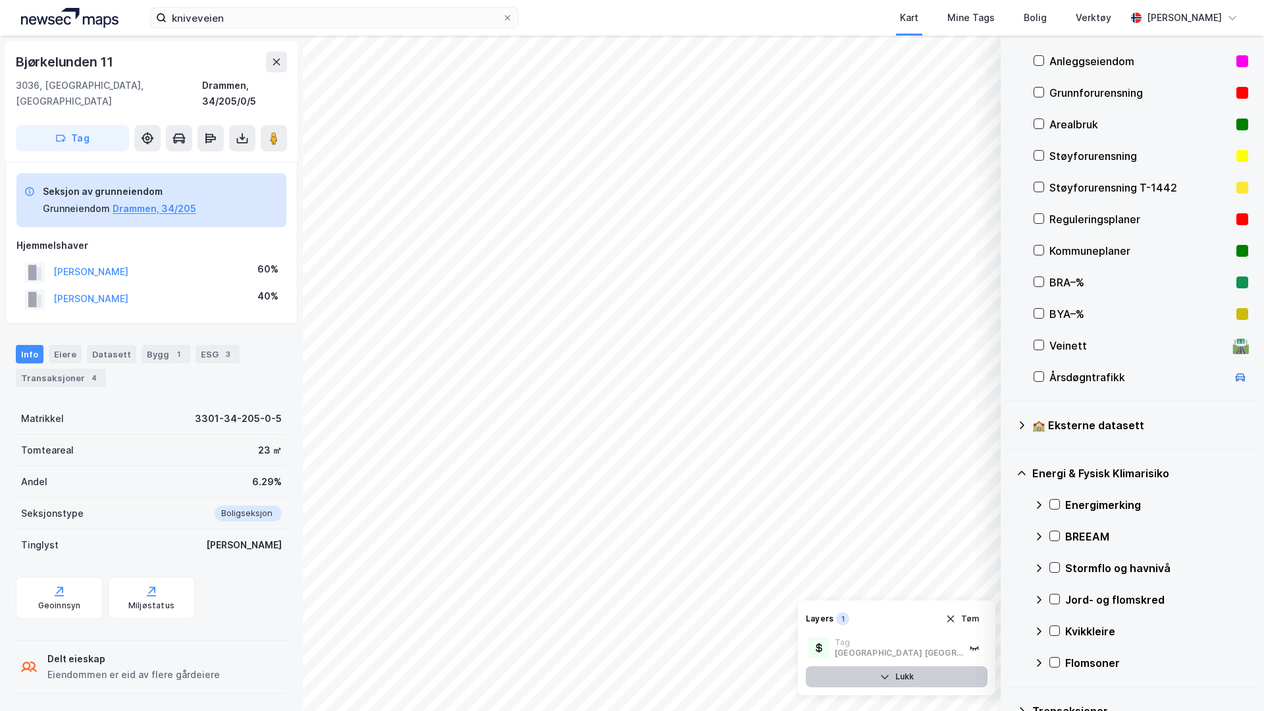
scroll to position [165, 0]
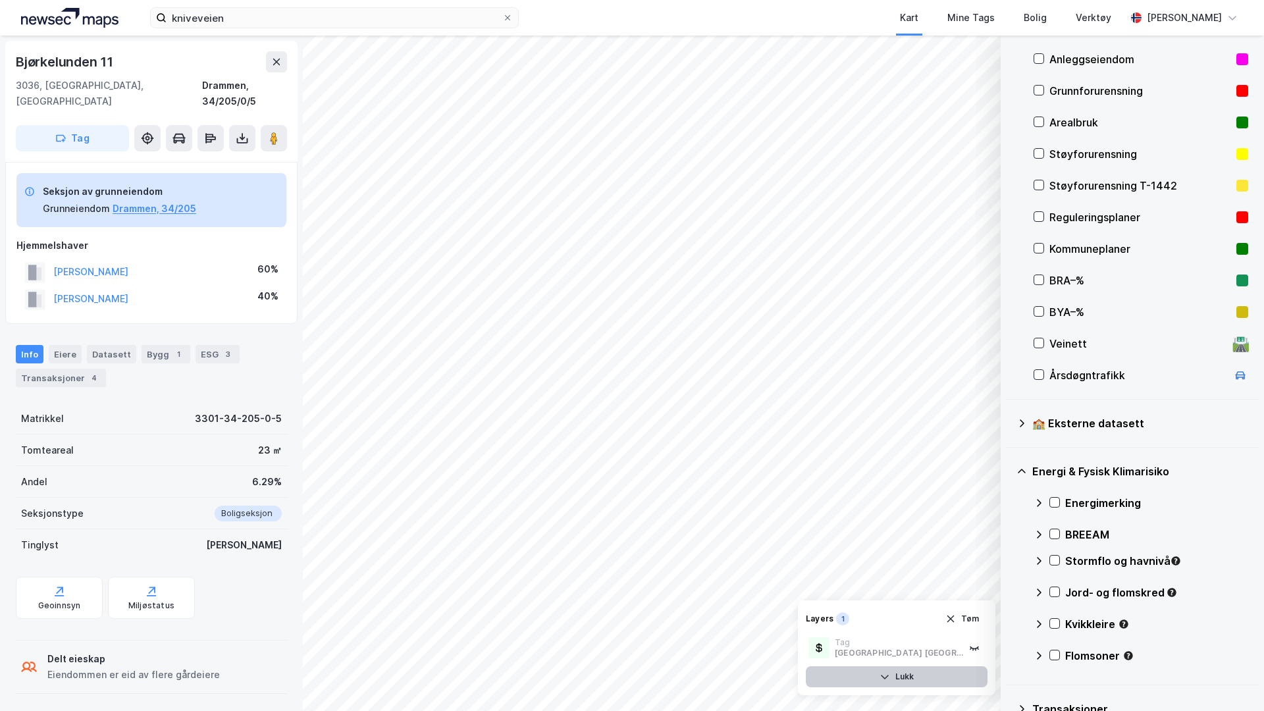
click at [1036, 560] on icon at bounding box center [1038, 561] width 11 height 11
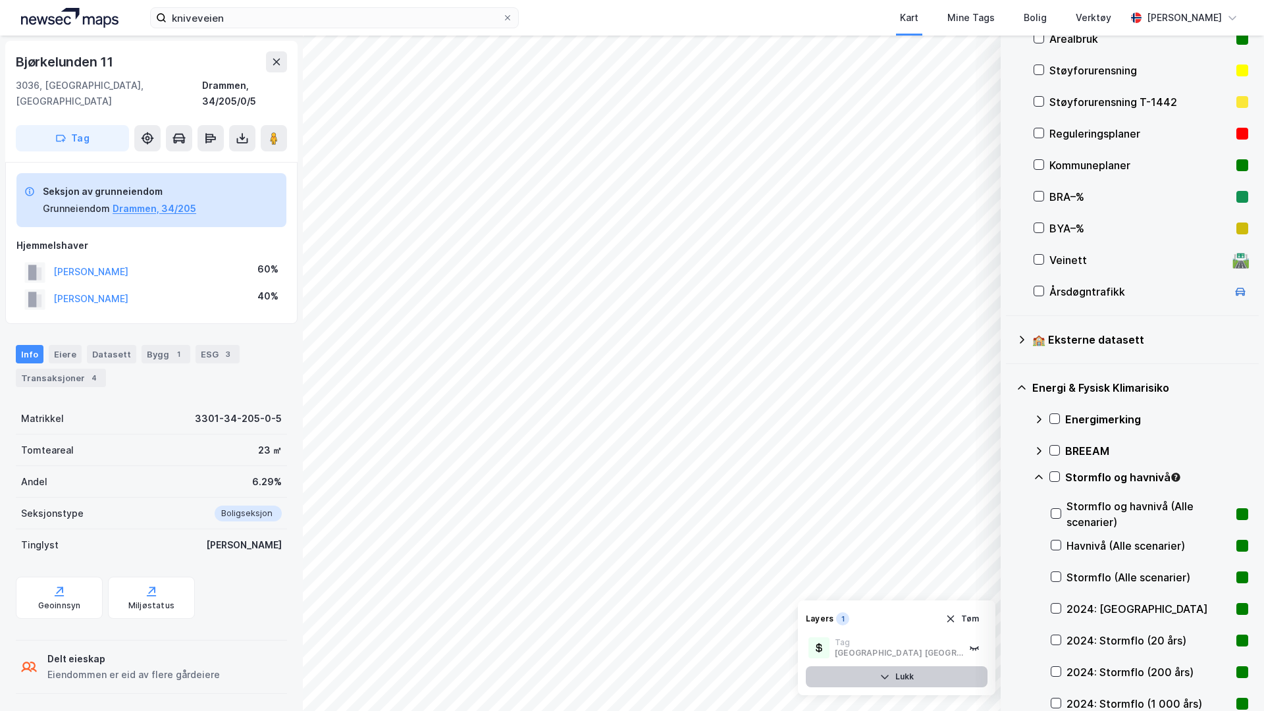
scroll to position [250, 0]
click at [1031, 477] on div "Energi & Fysisk Klimarisiko Energimerking BREEAM Stormflo og havnivå Stormflo o…" at bounding box center [1132, 718] width 253 height 712
click at [1037, 476] on icon at bounding box center [1038, 475] width 11 height 11
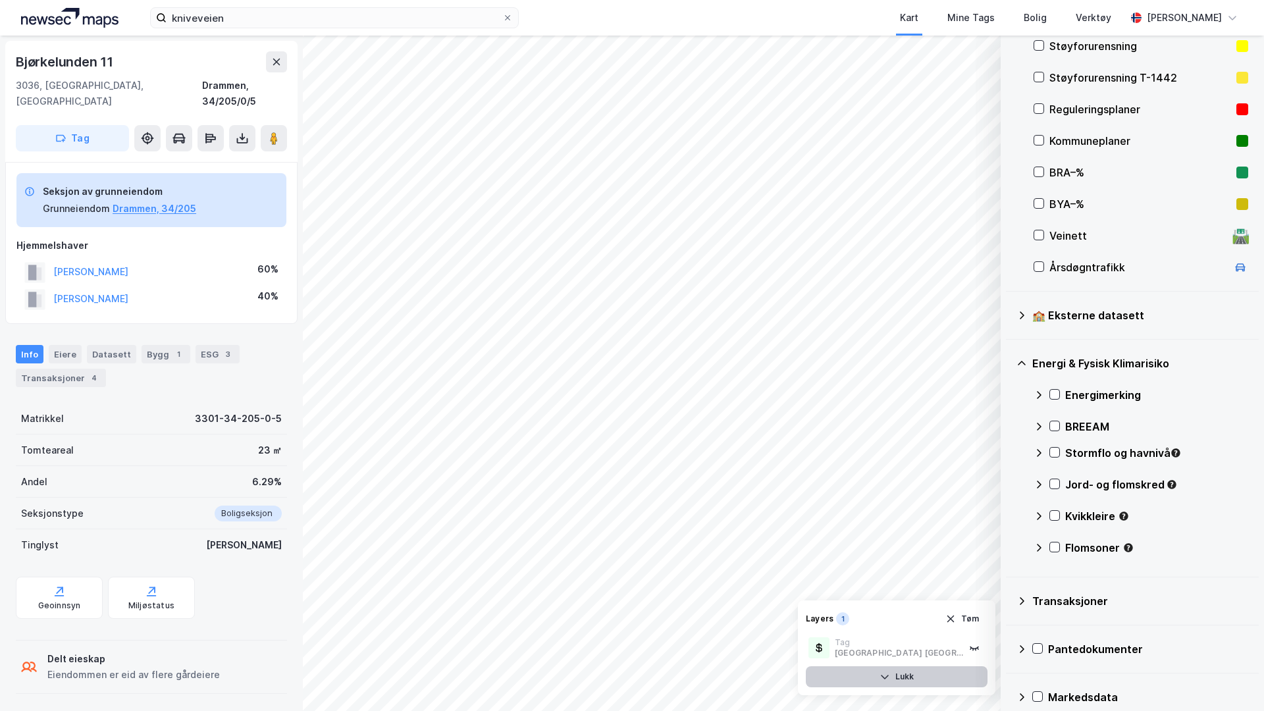
scroll to position [278, 0]
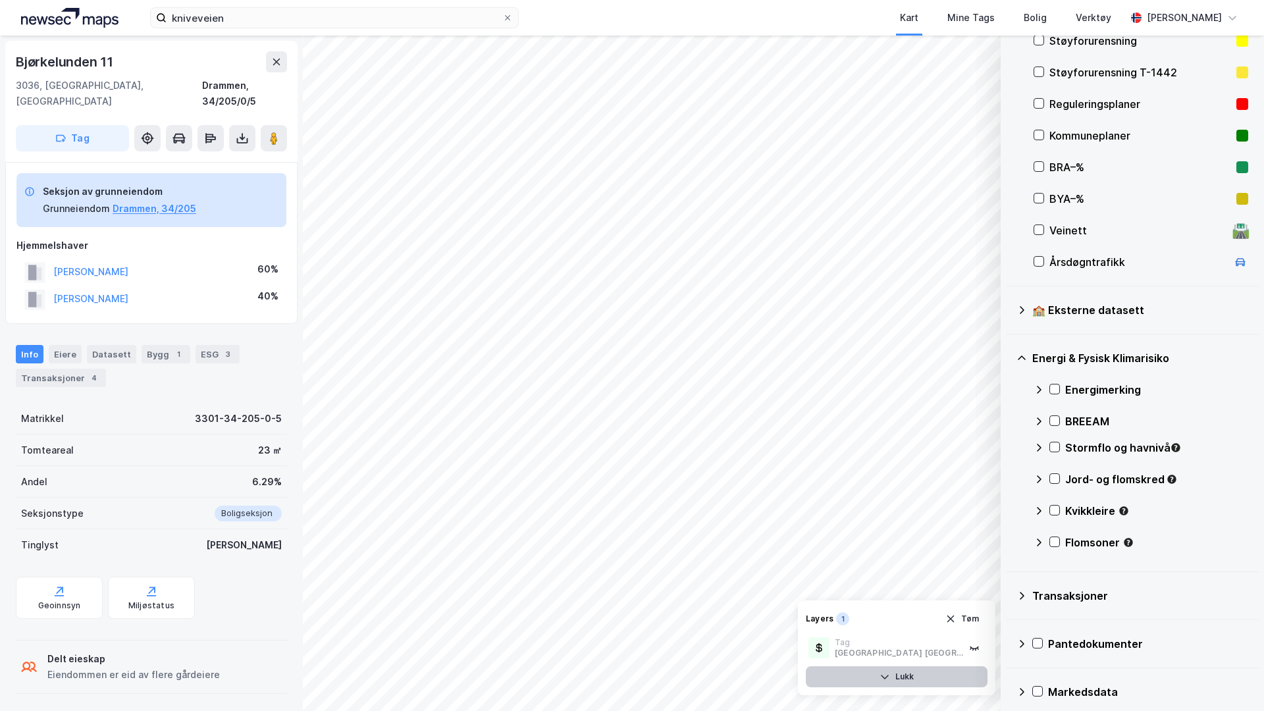
click at [1039, 448] on icon at bounding box center [1038, 447] width 11 height 11
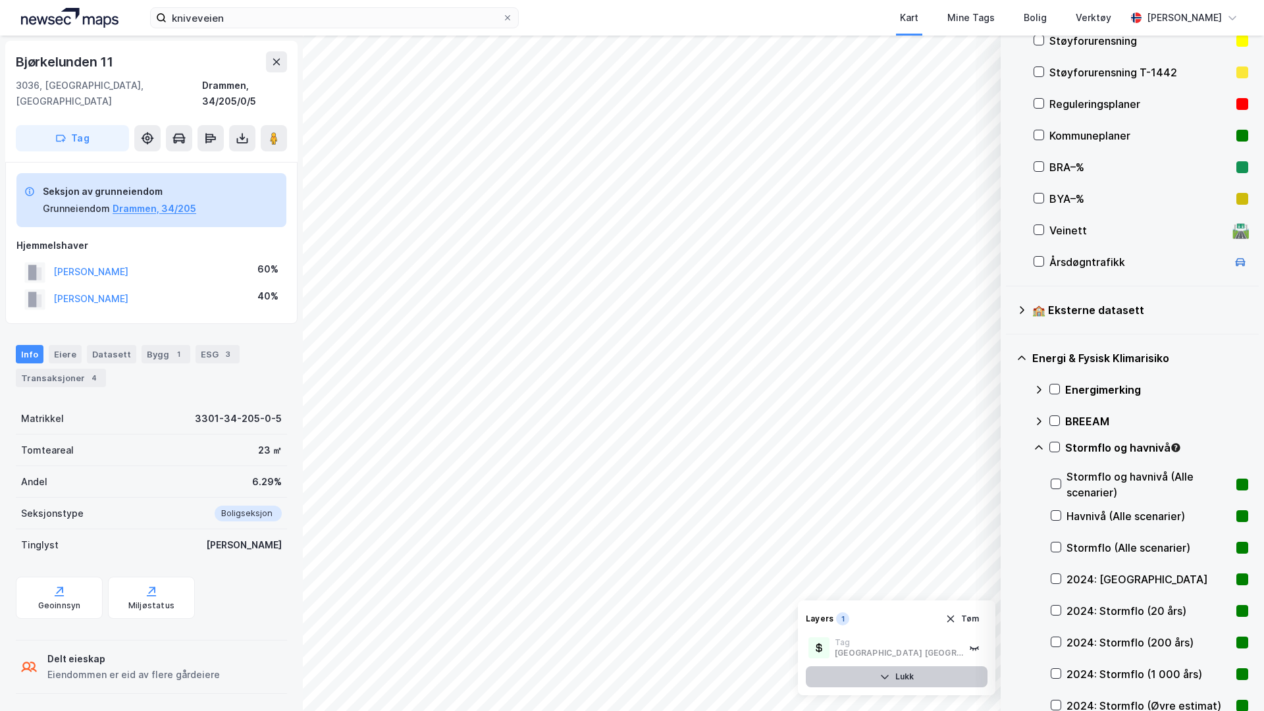
click at [1039, 449] on icon at bounding box center [1038, 447] width 11 height 11
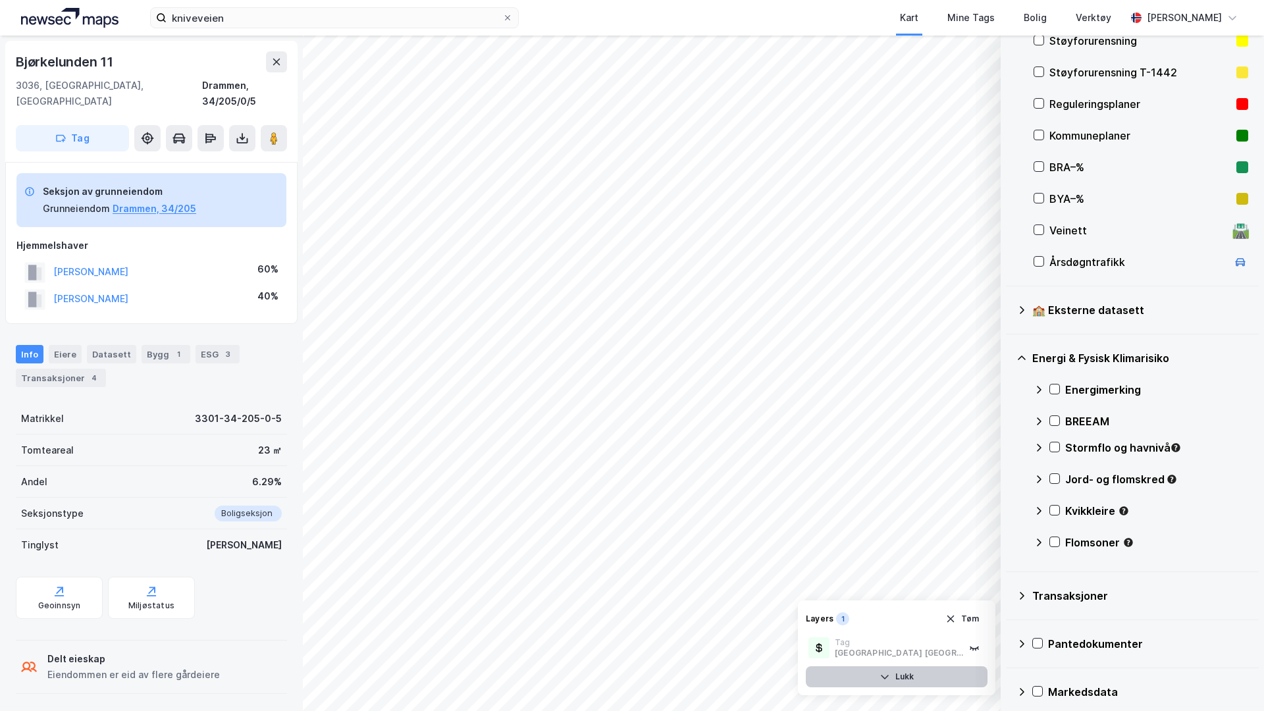
click at [1037, 477] on icon at bounding box center [1038, 479] width 11 height 11
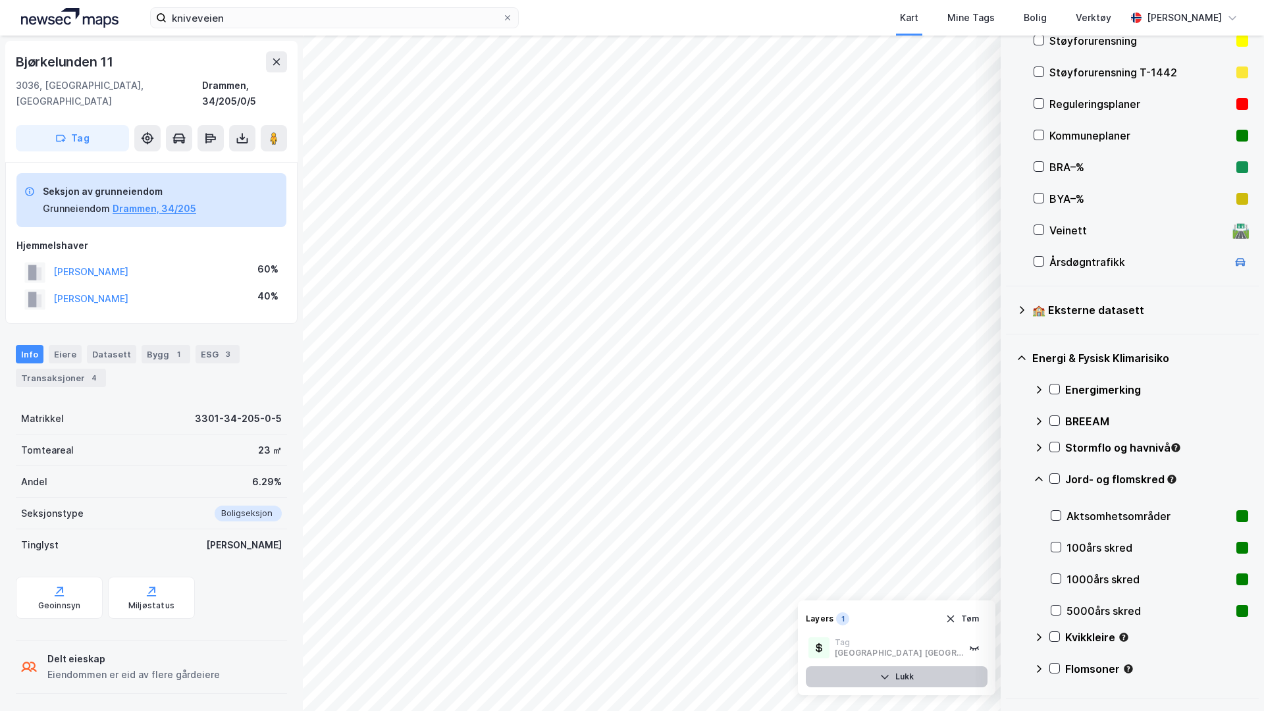
click at [1039, 481] on icon at bounding box center [1038, 479] width 11 height 11
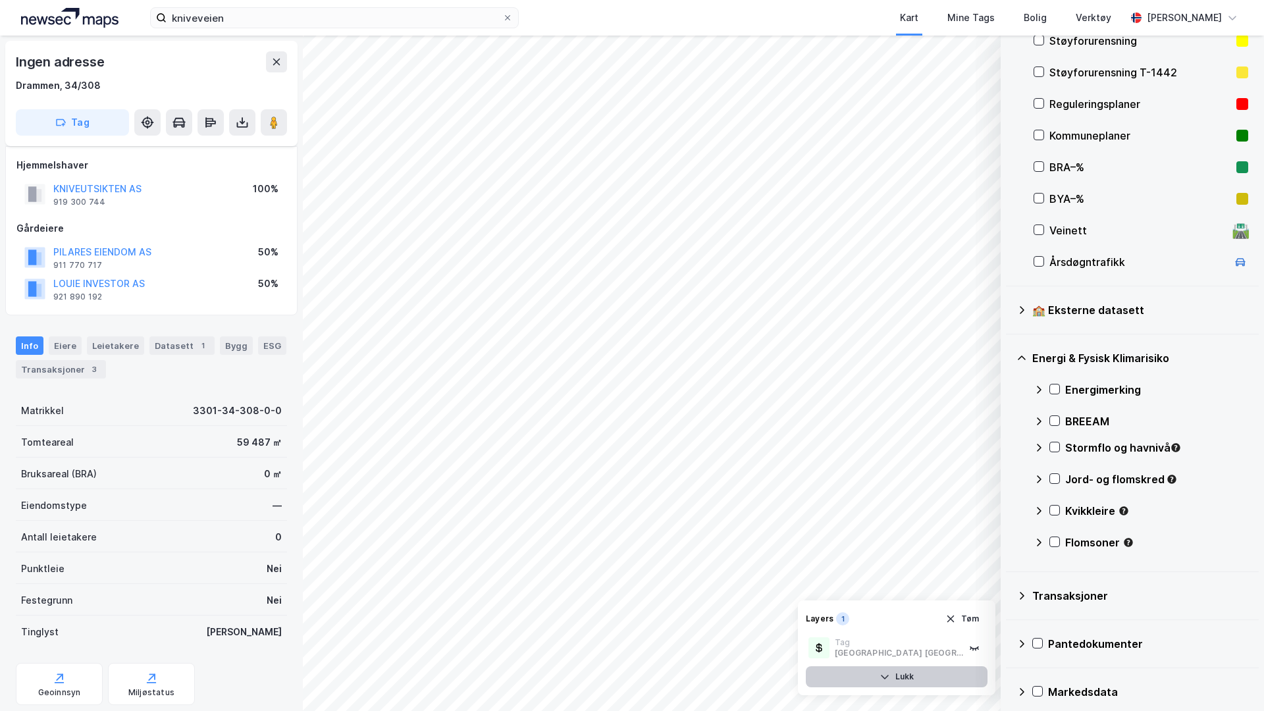
scroll to position [80, 0]
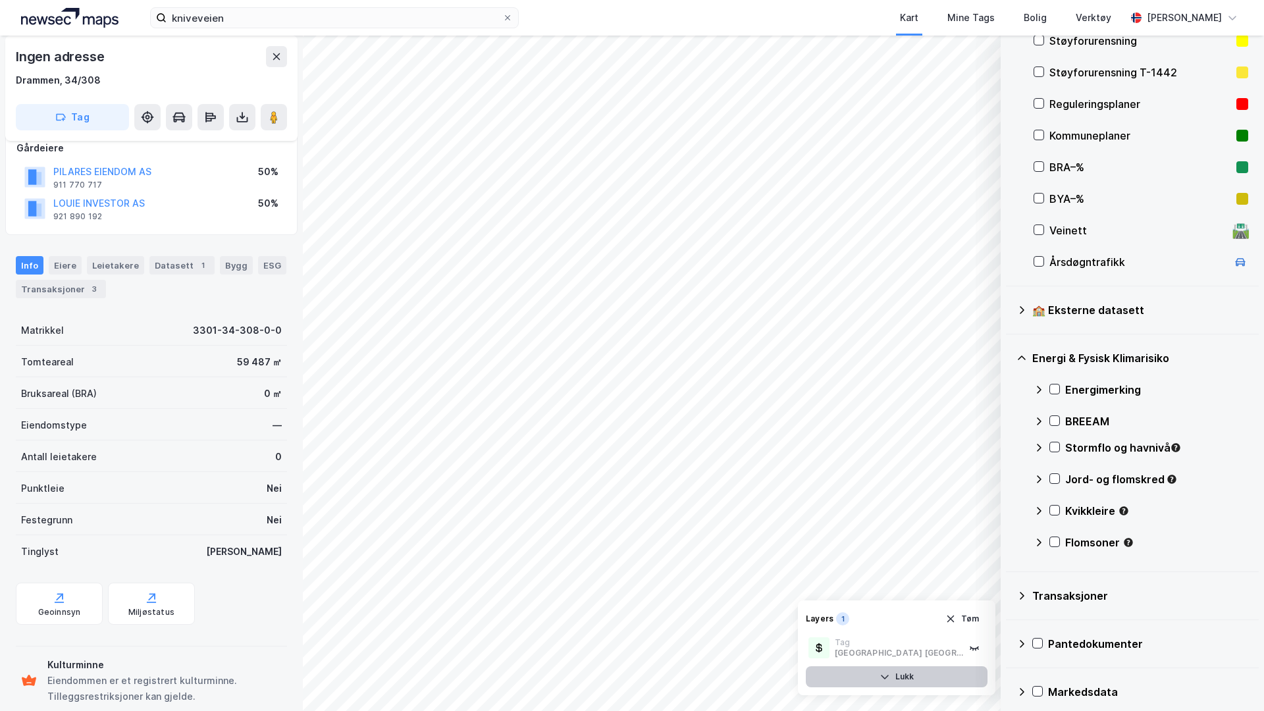
click at [1039, 506] on icon at bounding box center [1038, 511] width 11 height 11
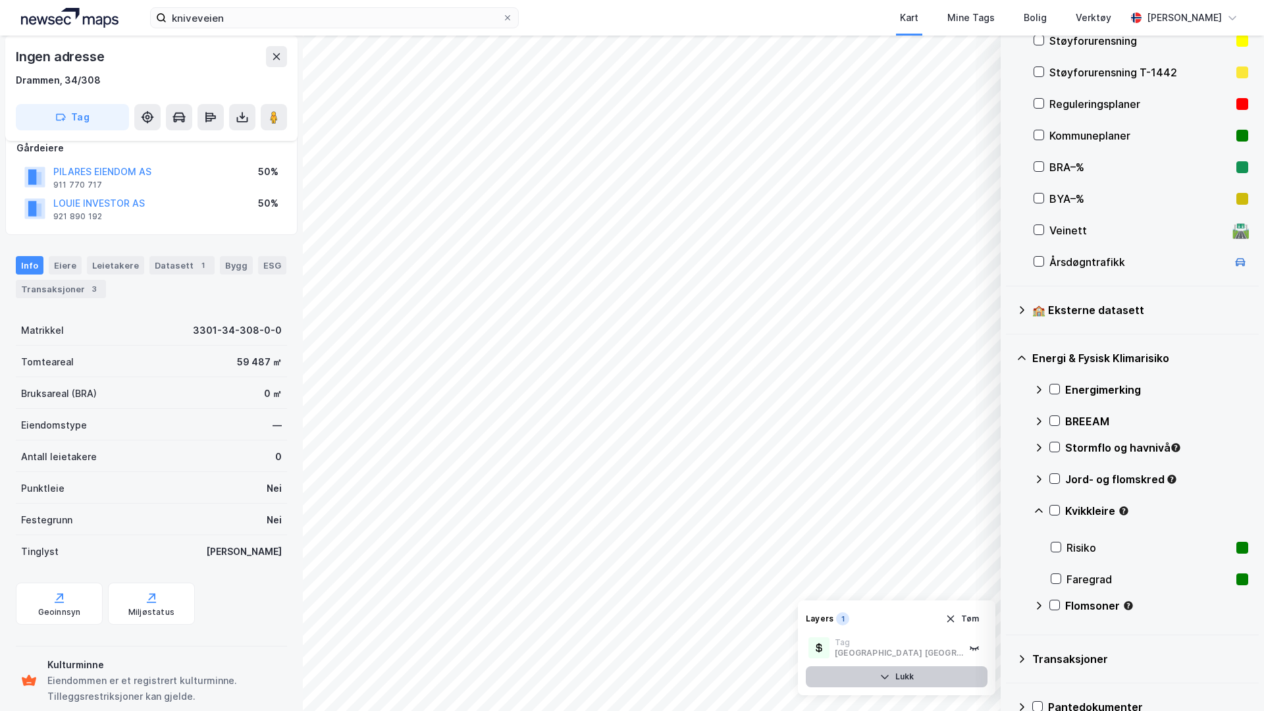
click at [1091, 545] on div "Risiko" at bounding box center [1148, 548] width 165 height 16
click at [1066, 553] on div "Risiko" at bounding box center [1148, 548] width 165 height 16
click at [1068, 582] on div "Faregrad" at bounding box center [1148, 579] width 165 height 16
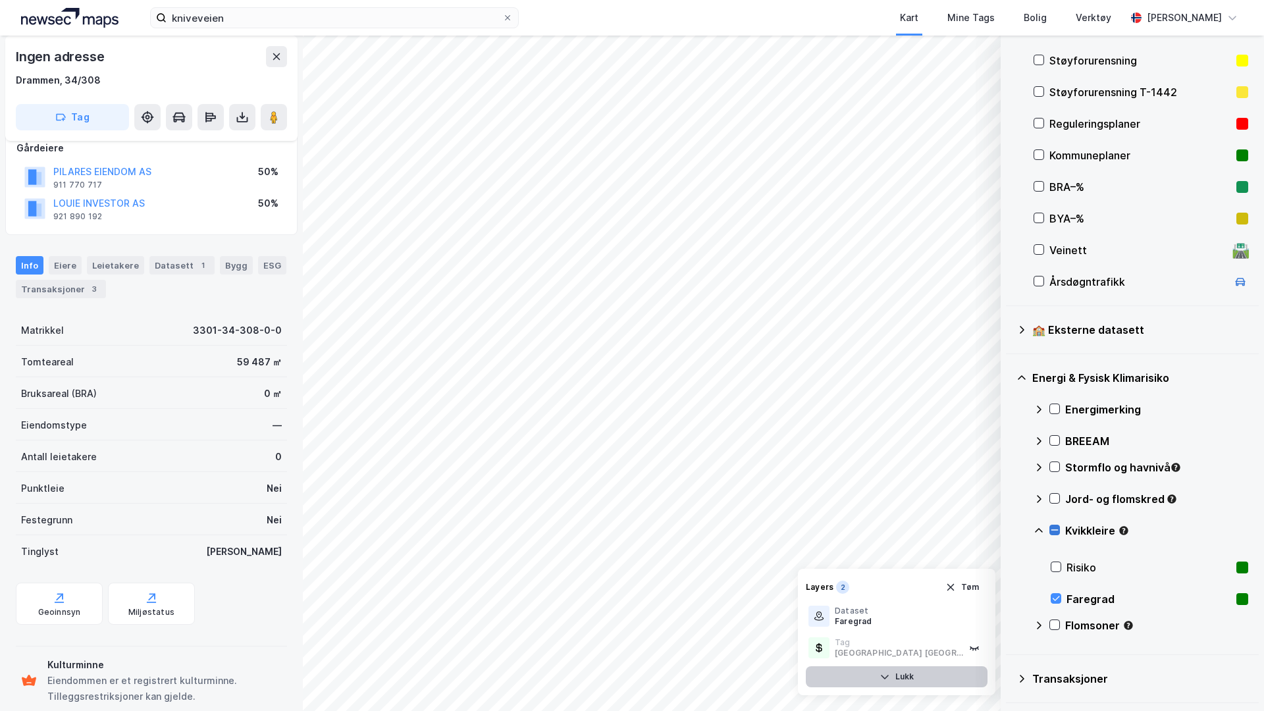
click at [1055, 529] on icon at bounding box center [1054, 529] width 9 height 9
click at [1056, 528] on icon at bounding box center [1054, 530] width 7 height 5
click at [1056, 497] on icon at bounding box center [1054, 498] width 9 height 9
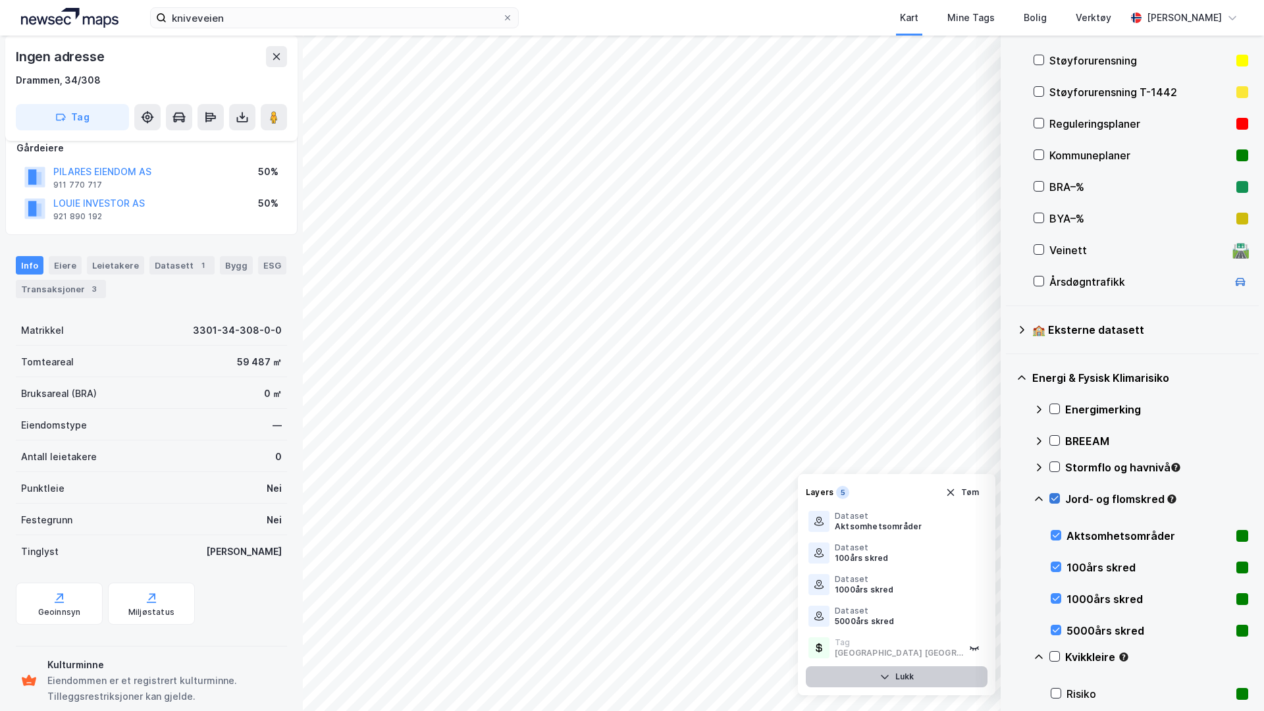
click at [1056, 497] on icon at bounding box center [1054, 498] width 9 height 9
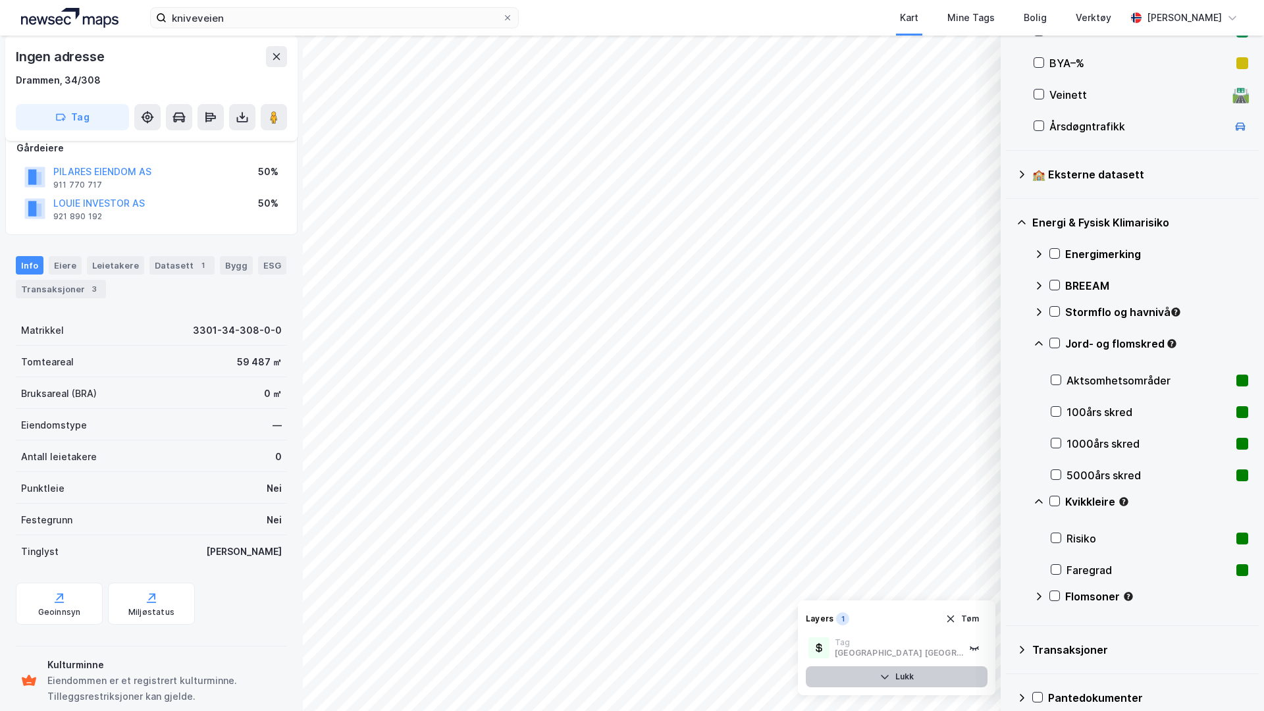
scroll to position [418, 0]
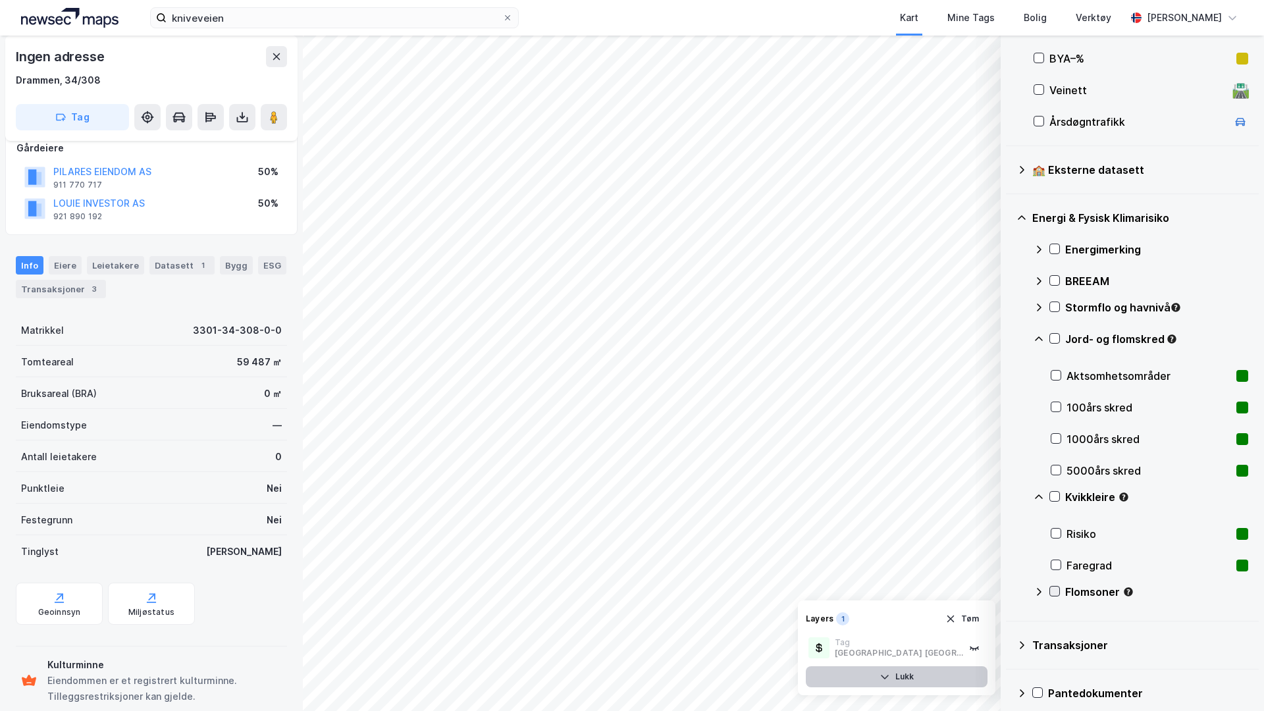
click at [1056, 587] on icon at bounding box center [1054, 591] width 9 height 9
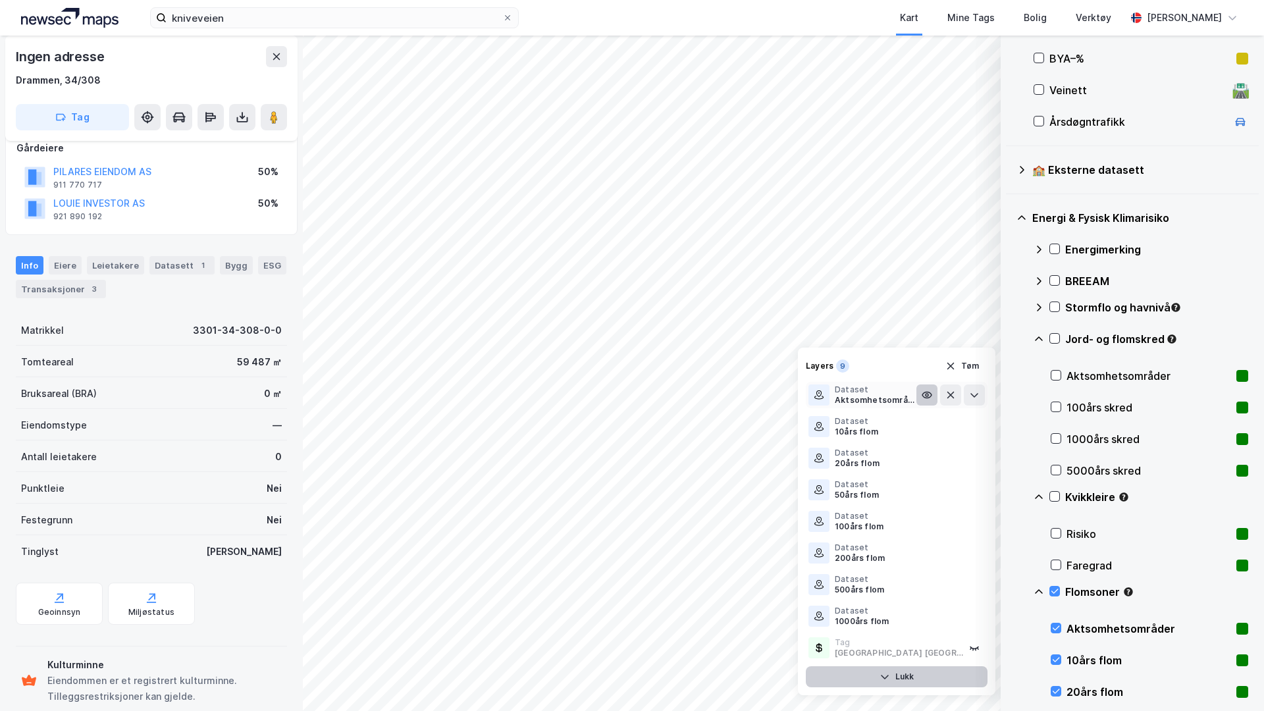
click at [925, 391] on icon at bounding box center [927, 395] width 11 height 11
click at [924, 396] on icon at bounding box center [927, 395] width 11 height 11
click at [927, 614] on icon at bounding box center [927, 616] width 11 height 11
click at [925, 614] on icon at bounding box center [927, 616] width 11 height 11
click at [966, 368] on button "Tøm" at bounding box center [962, 365] width 51 height 21
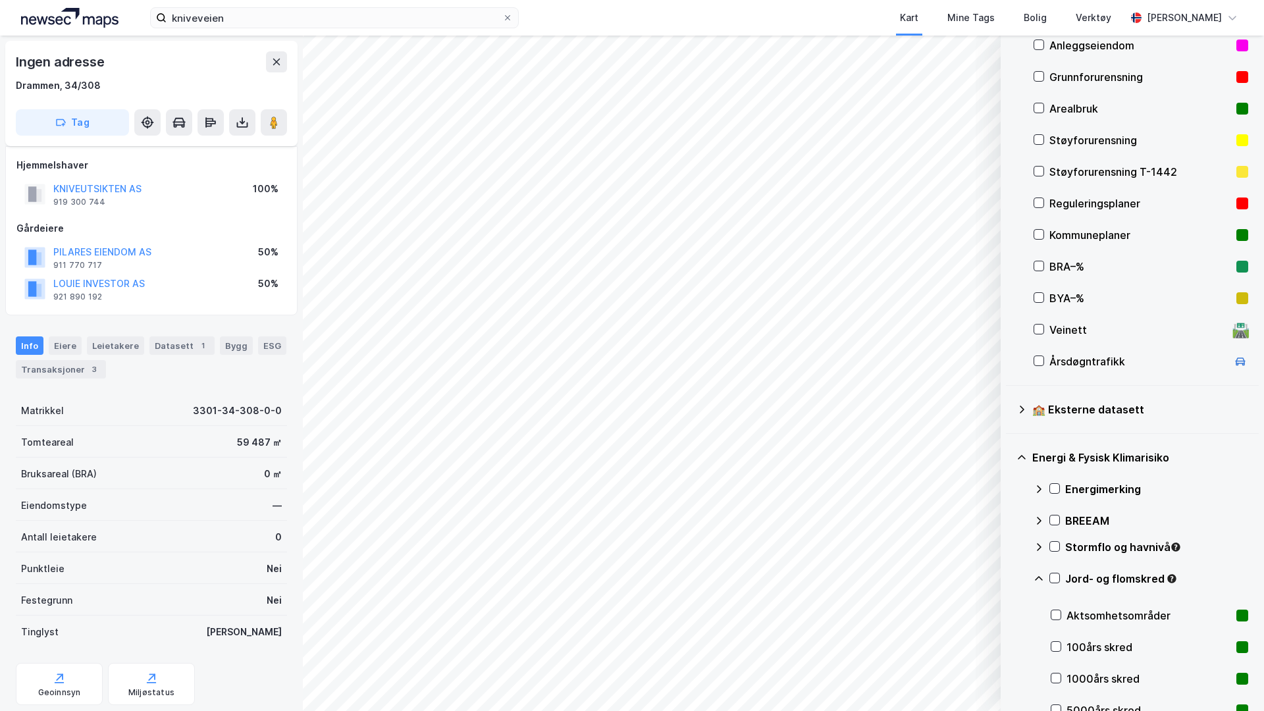
scroll to position [173, 0]
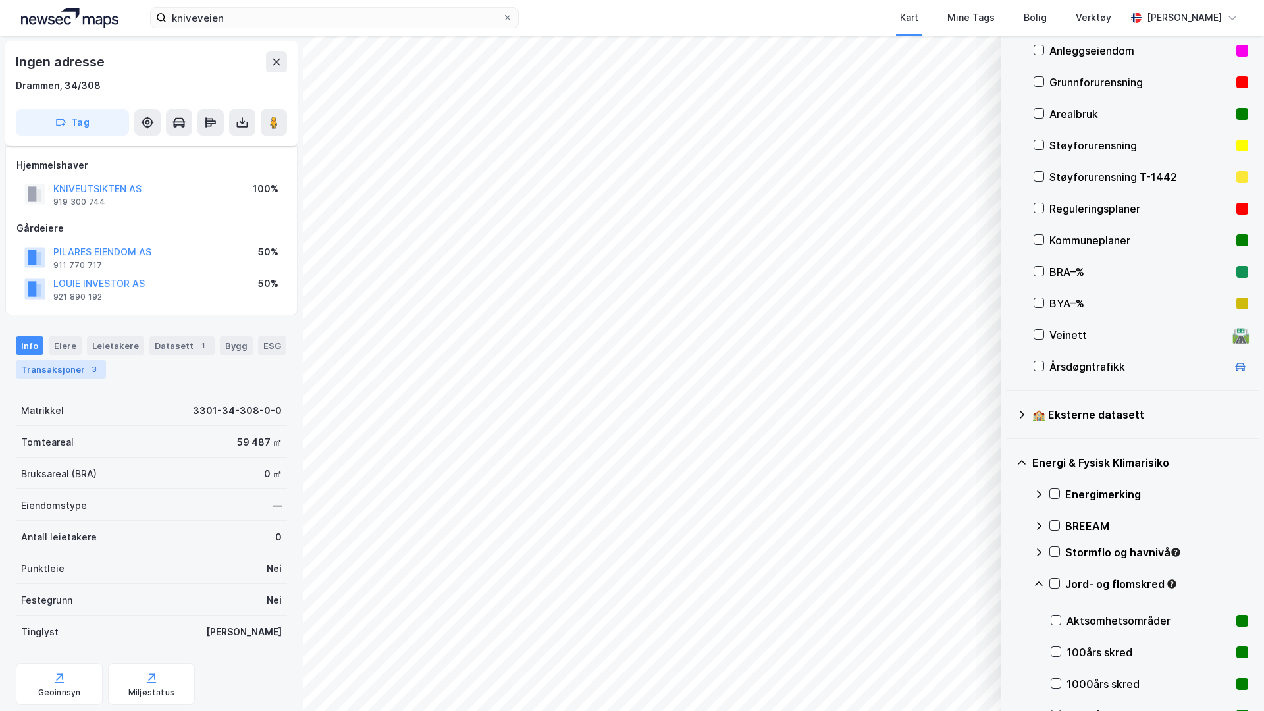
click at [78, 369] on div "Transaksjoner 3" at bounding box center [61, 369] width 90 height 18
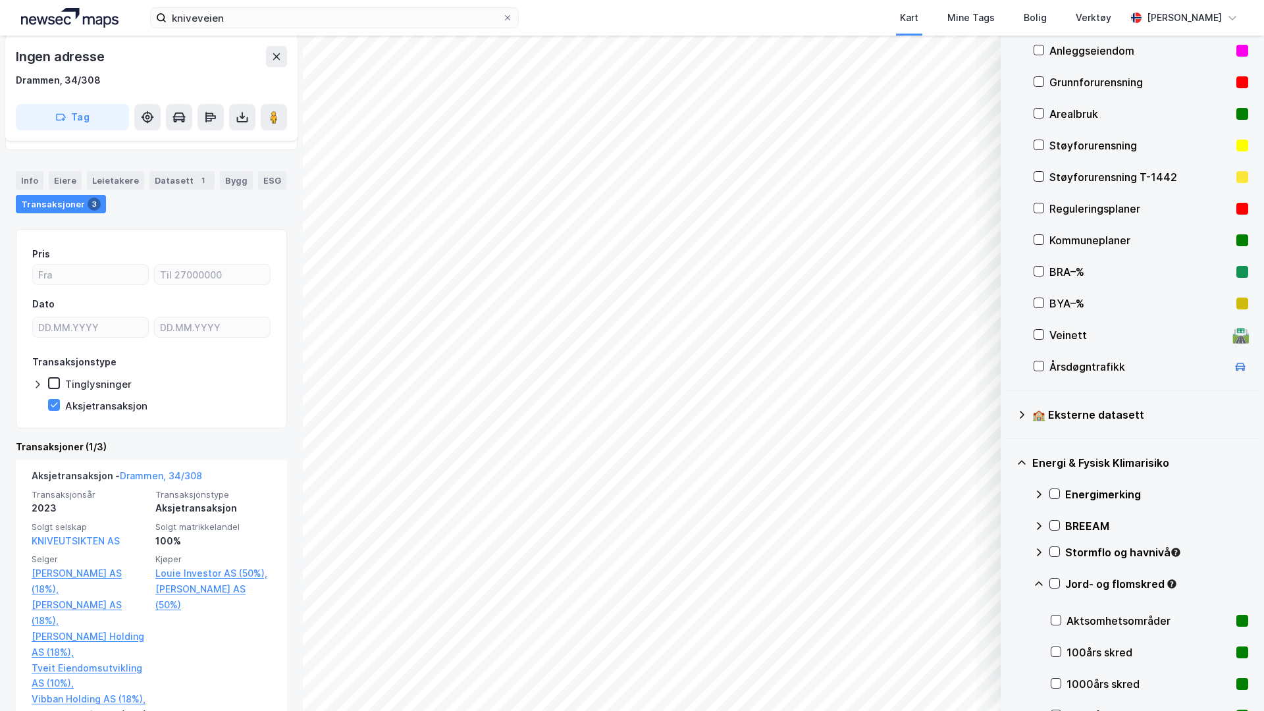
scroll to position [232, 0]
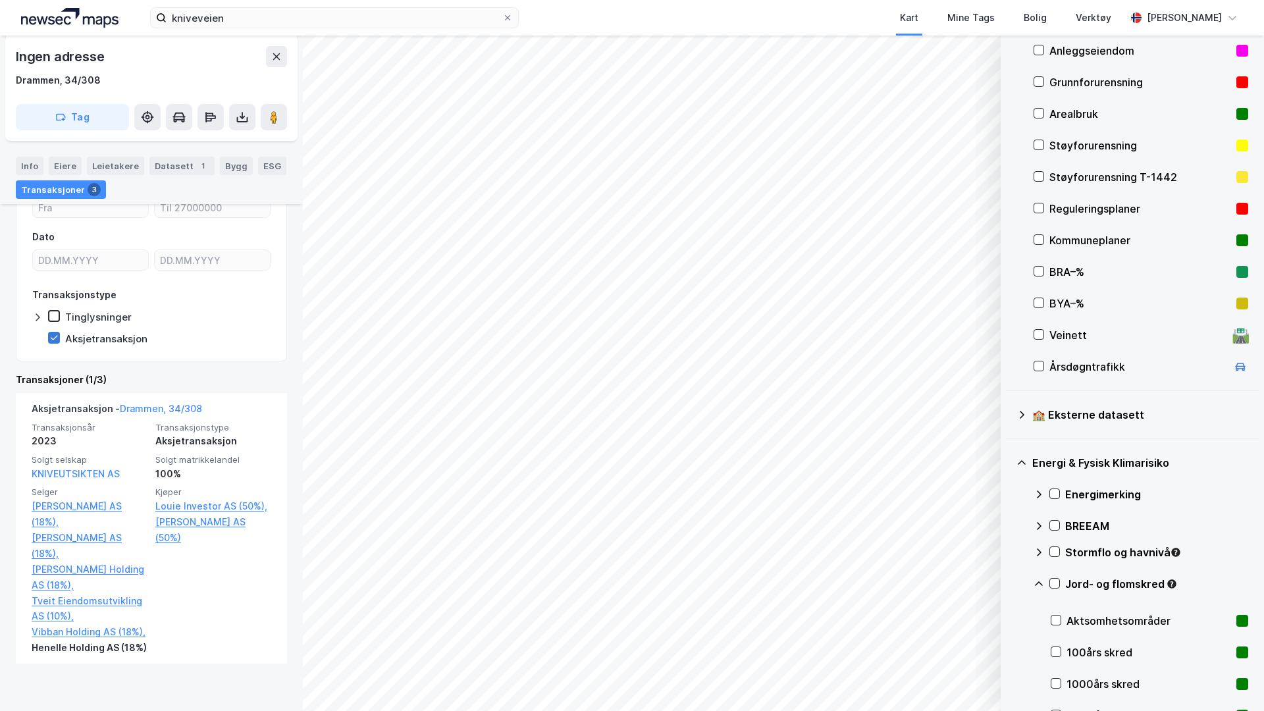
click at [54, 336] on icon at bounding box center [53, 337] width 9 height 9
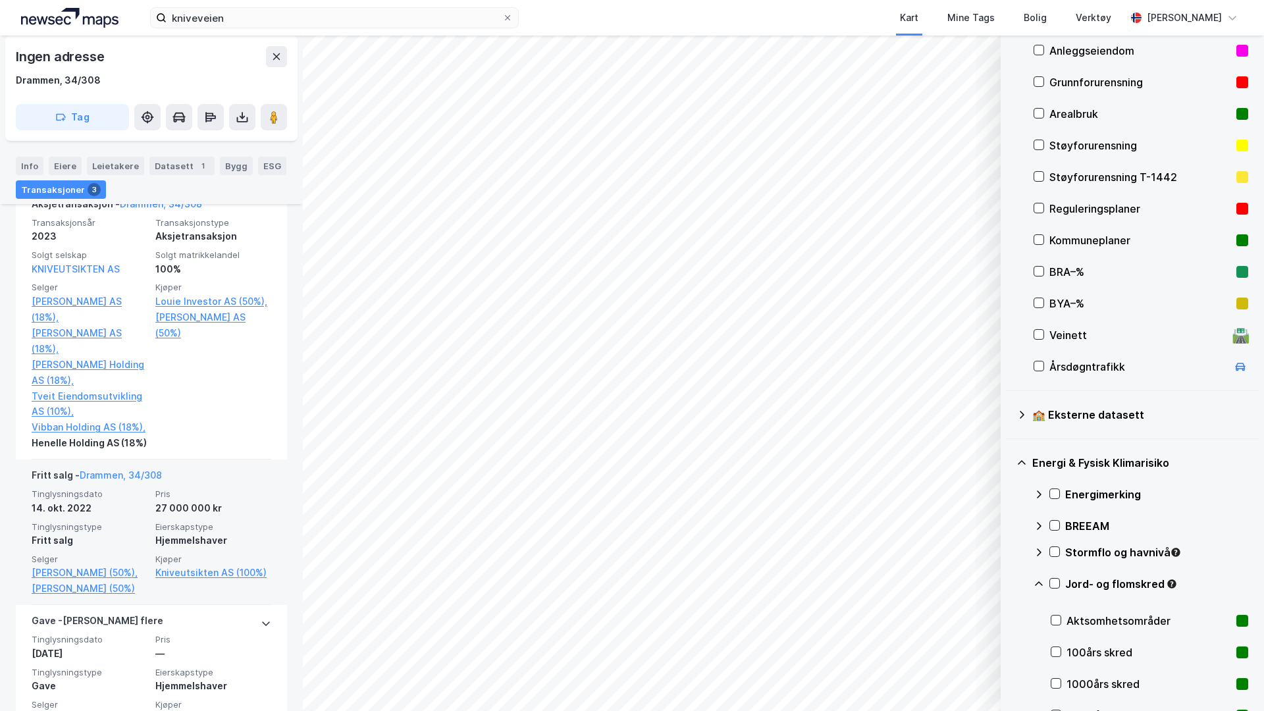
scroll to position [512, 0]
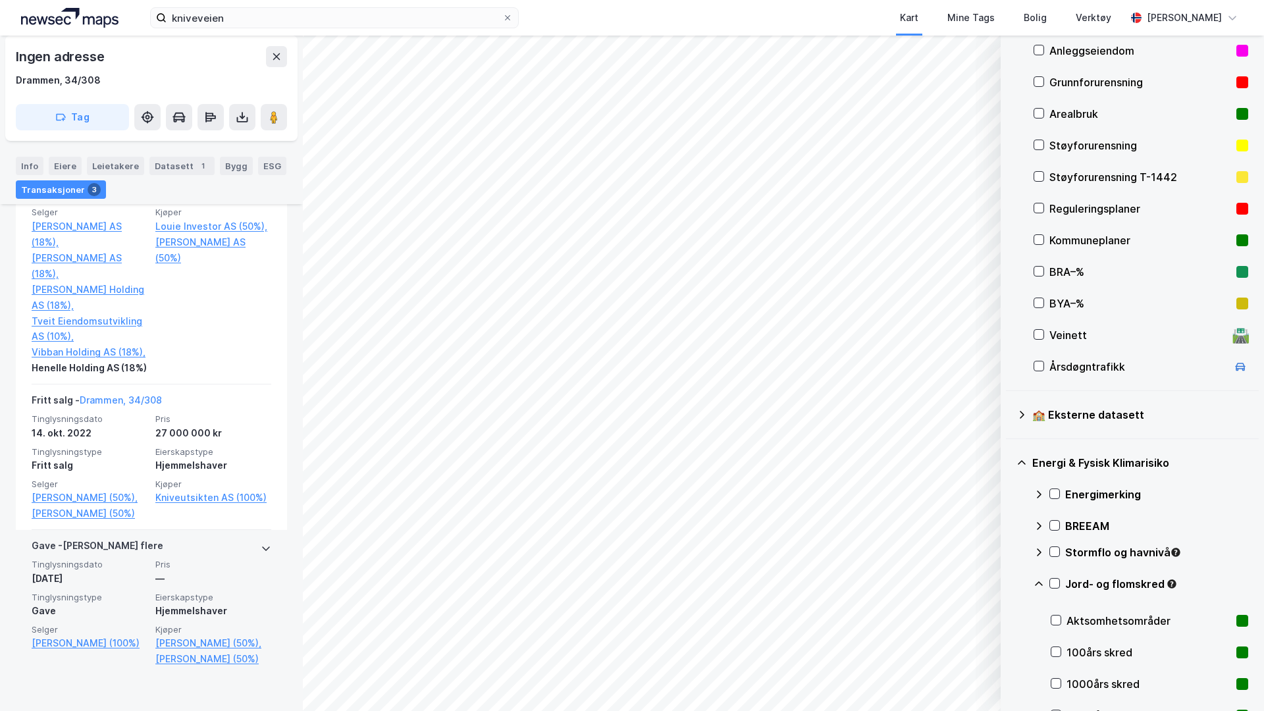
click at [262, 551] on icon at bounding box center [266, 548] width 8 height 5
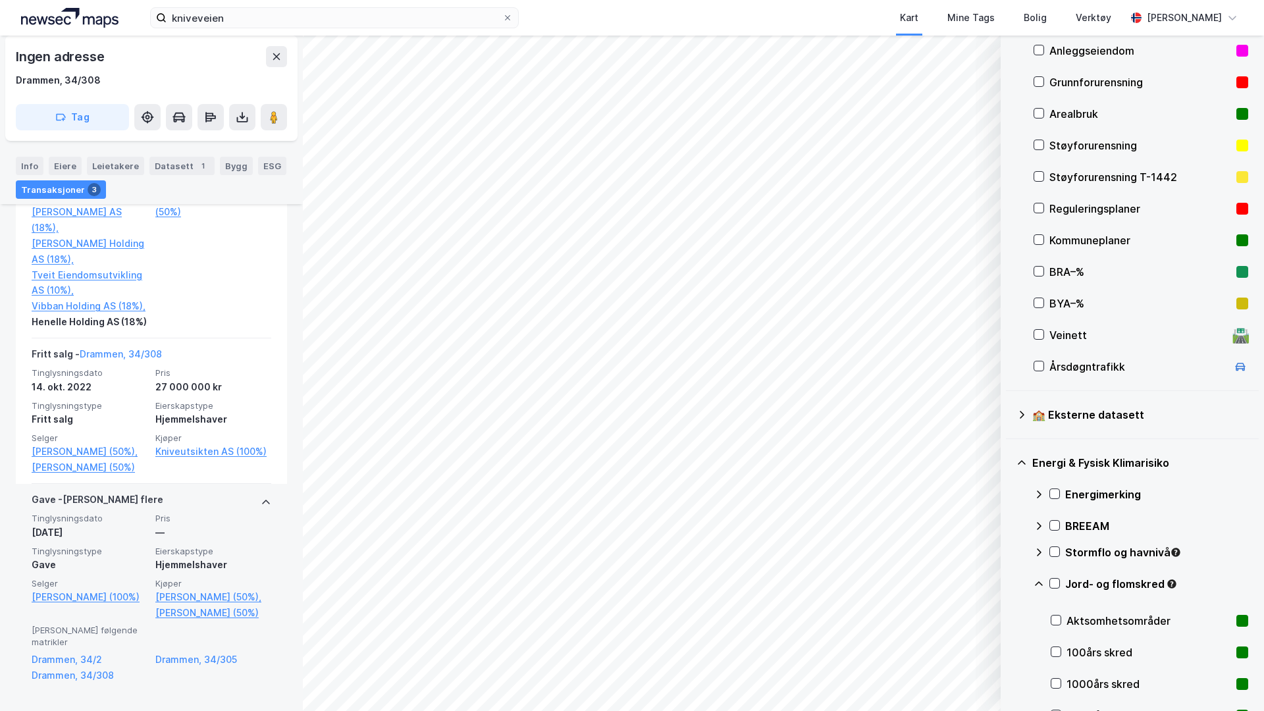
scroll to position [574, 0]
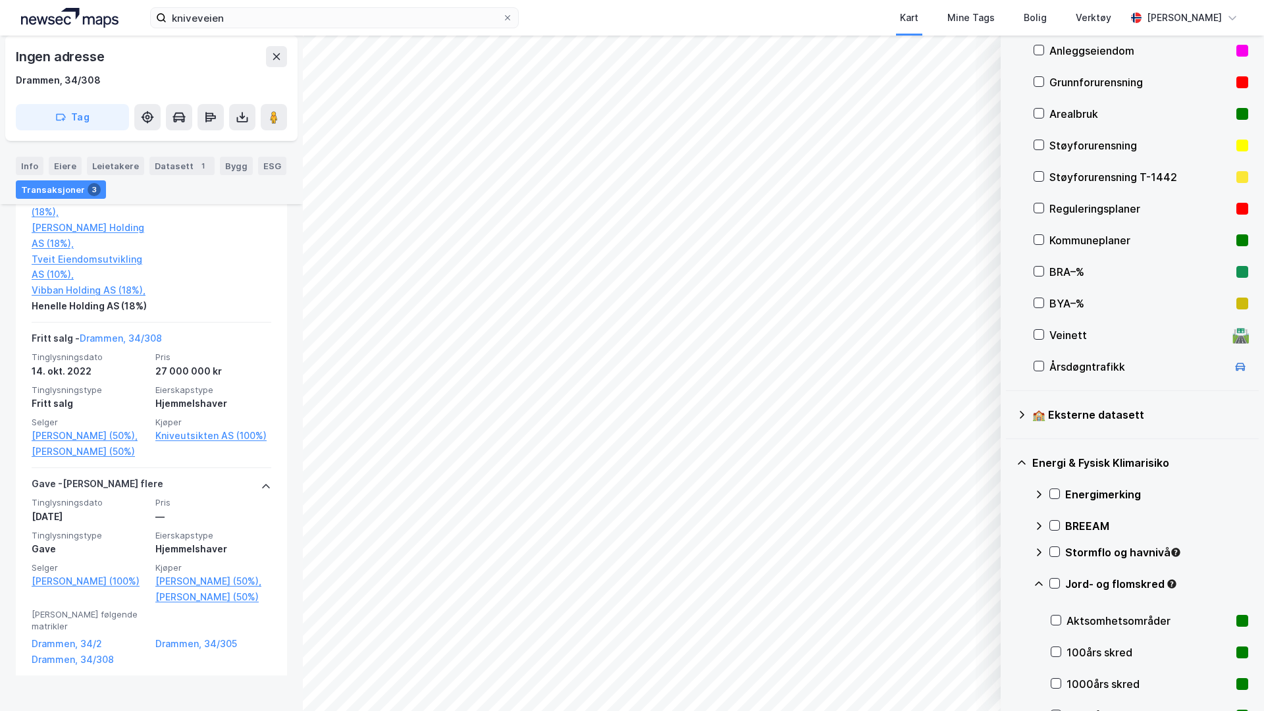
click at [261, 492] on icon at bounding box center [266, 486] width 11 height 11
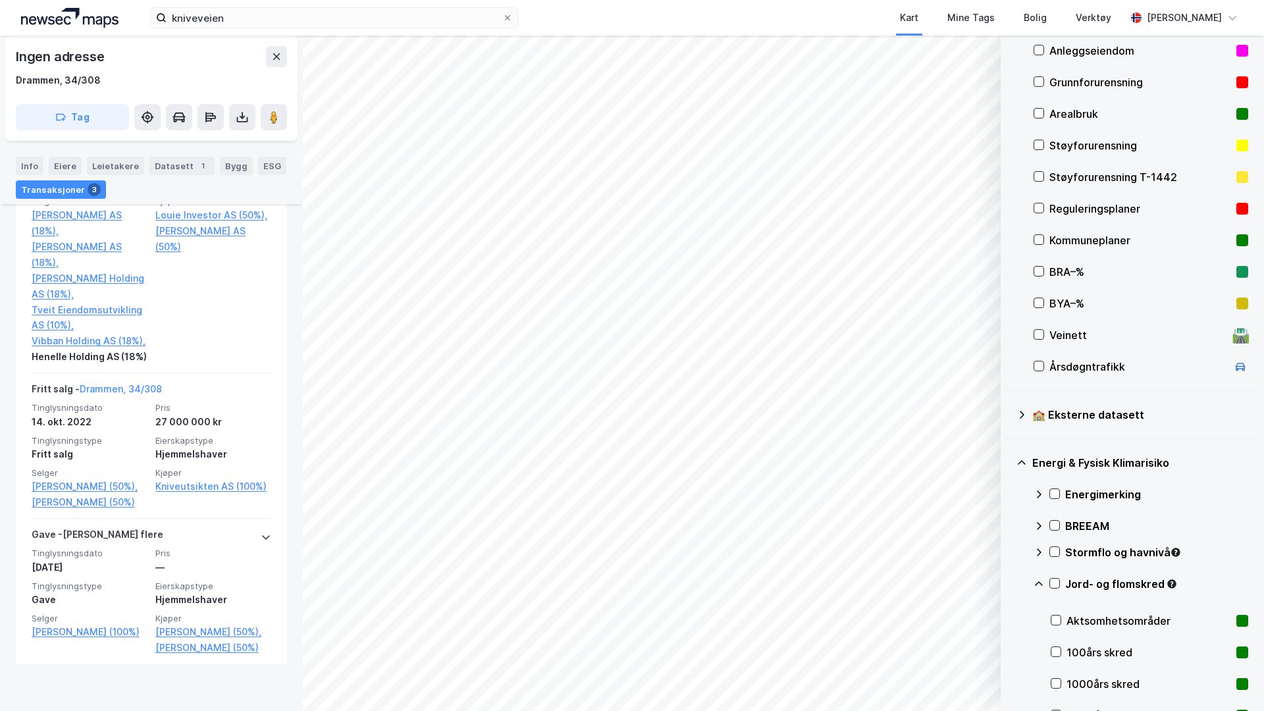
scroll to position [523, 0]
click at [262, 540] on icon at bounding box center [266, 537] width 8 height 5
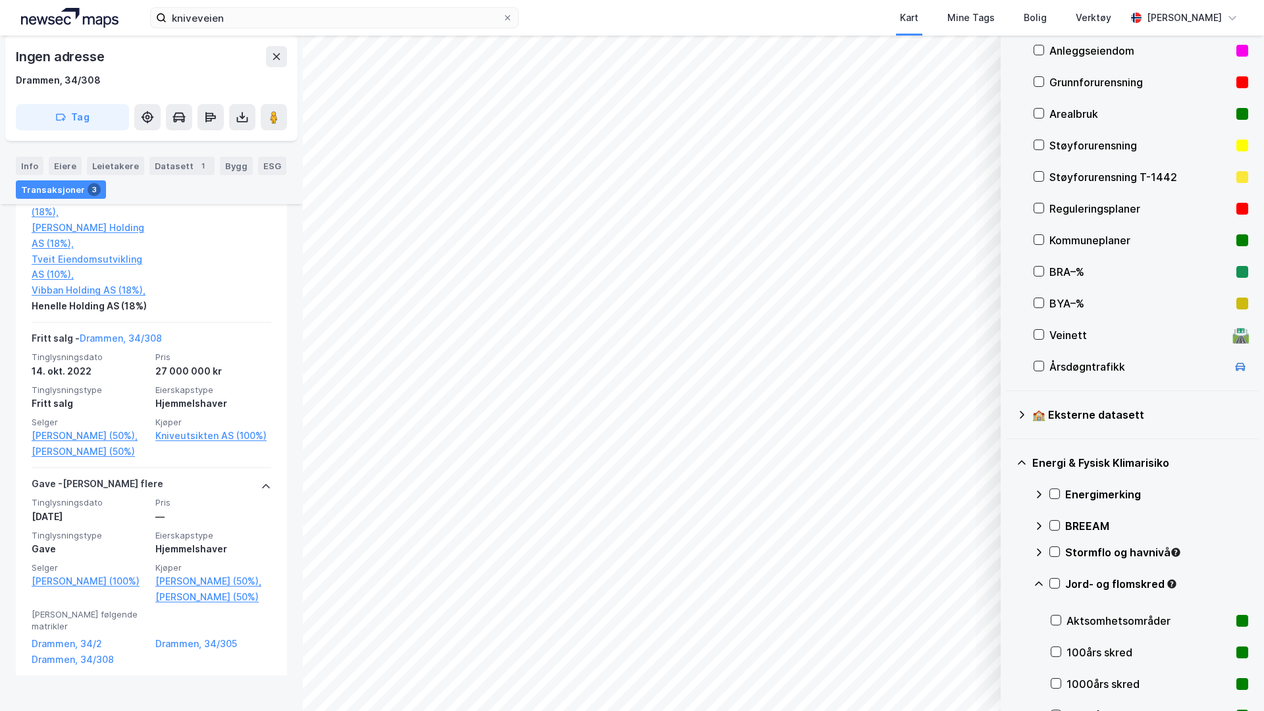
click at [261, 492] on icon at bounding box center [266, 486] width 11 height 11
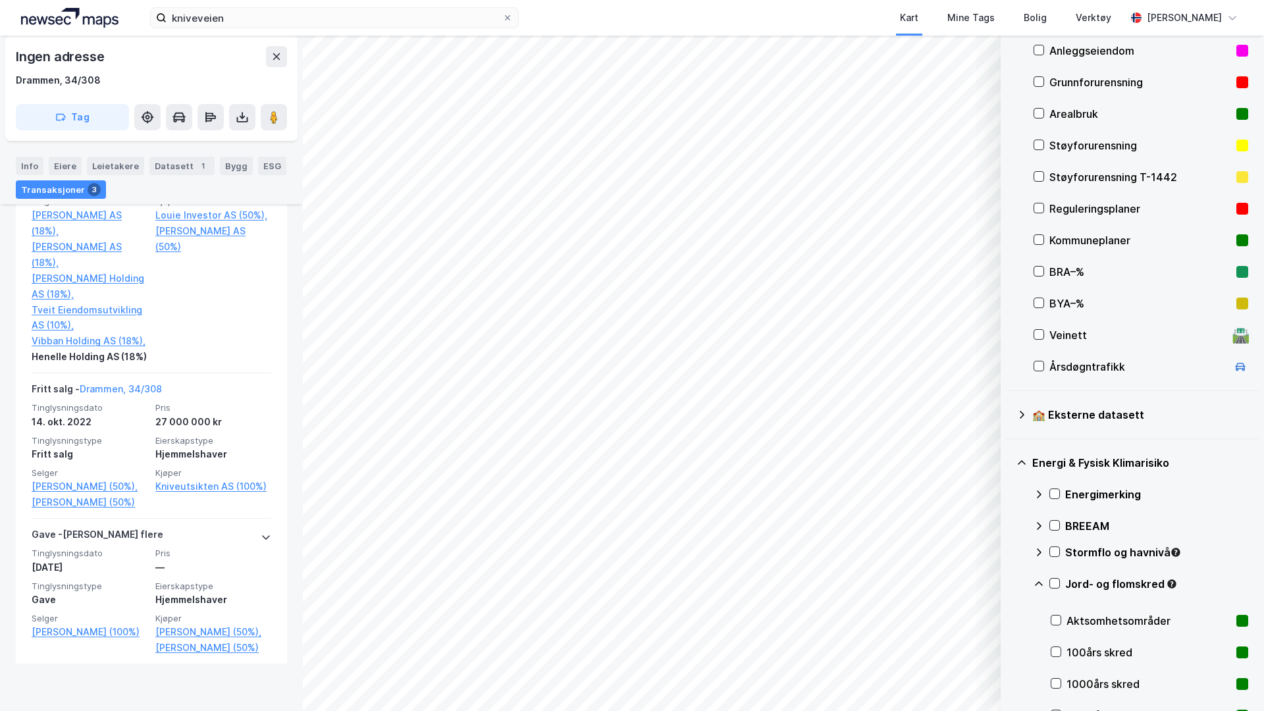
scroll to position [523, 0]
click at [261, 542] on icon at bounding box center [266, 537] width 11 height 11
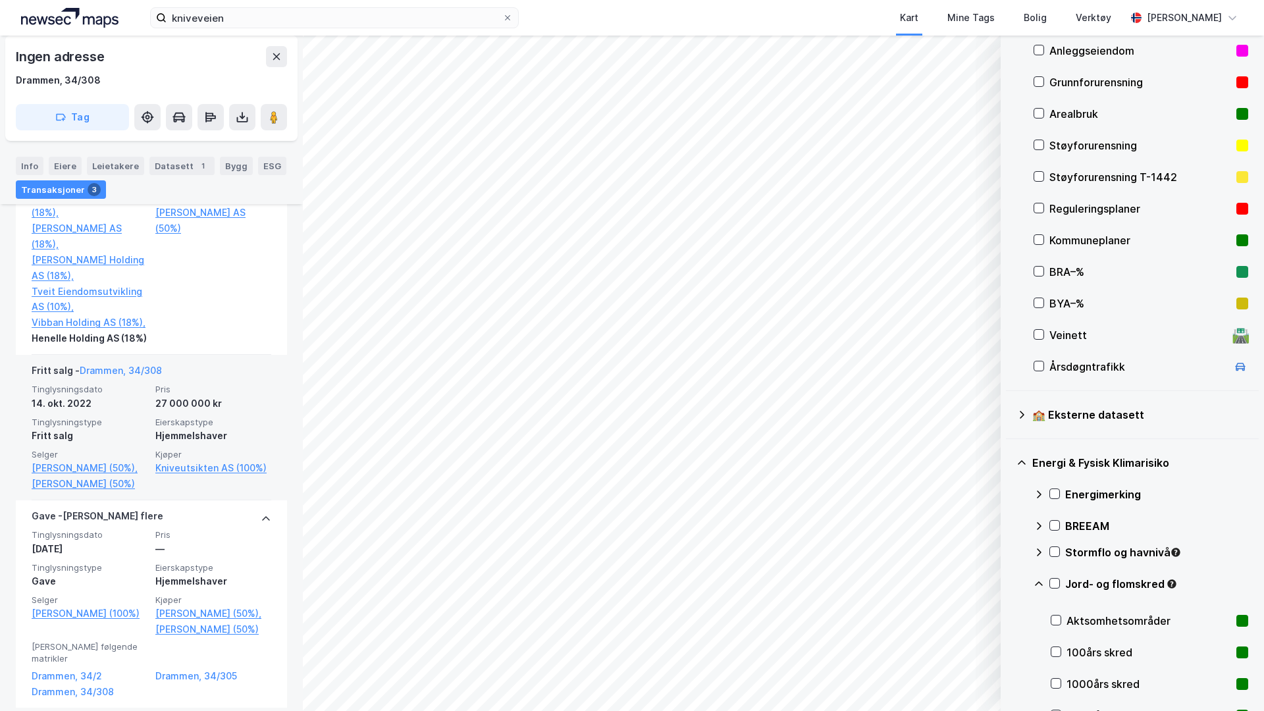
scroll to position [0, 0]
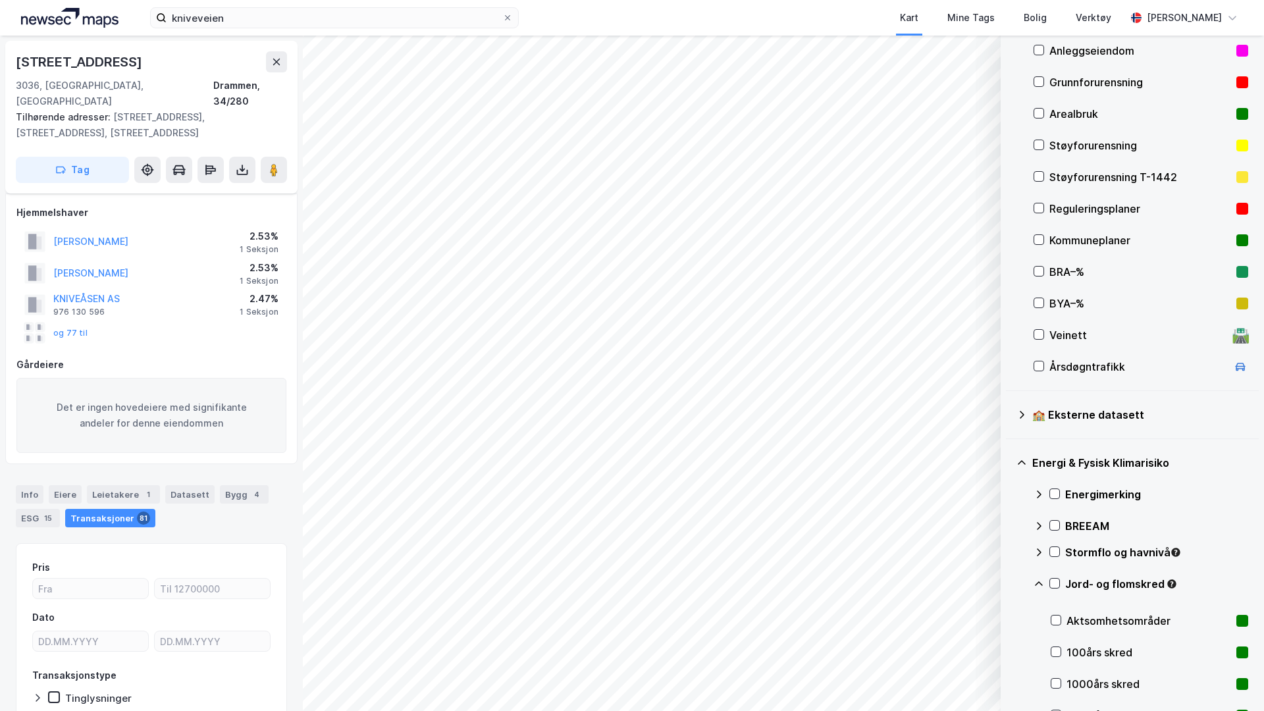
scroll to position [63, 0]
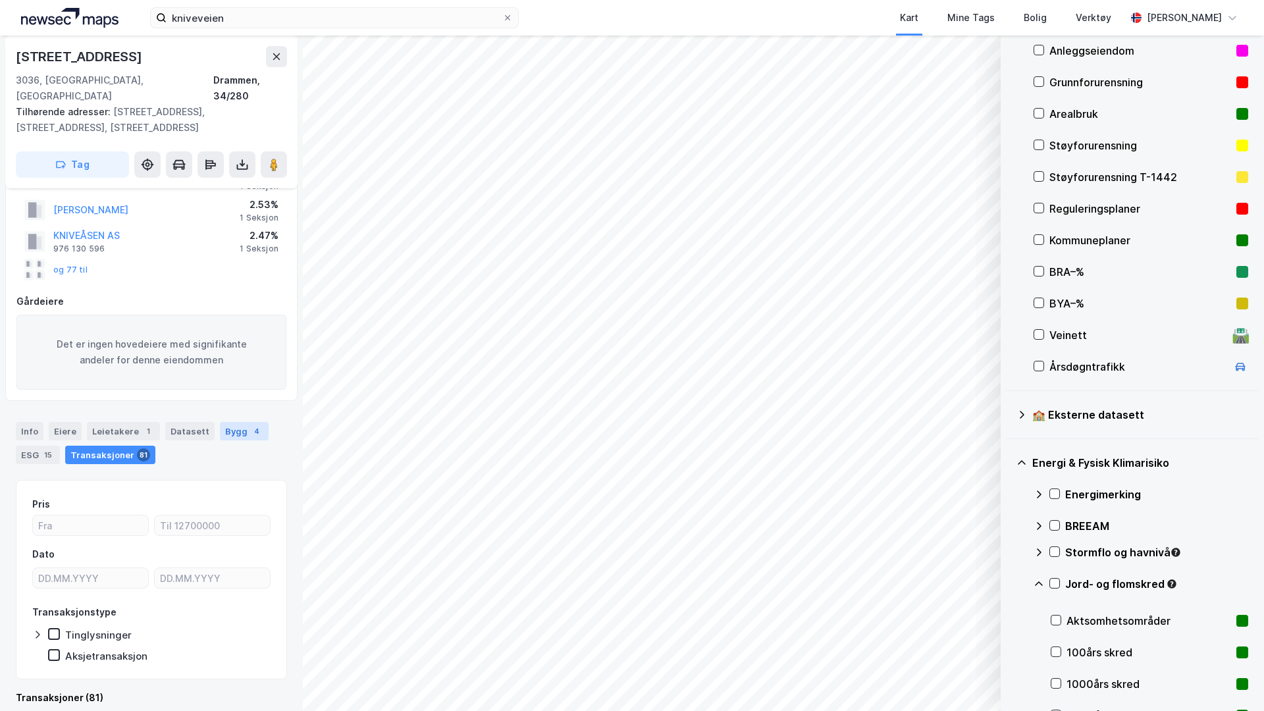
click at [227, 422] on div "Bygg 4" at bounding box center [244, 431] width 49 height 18
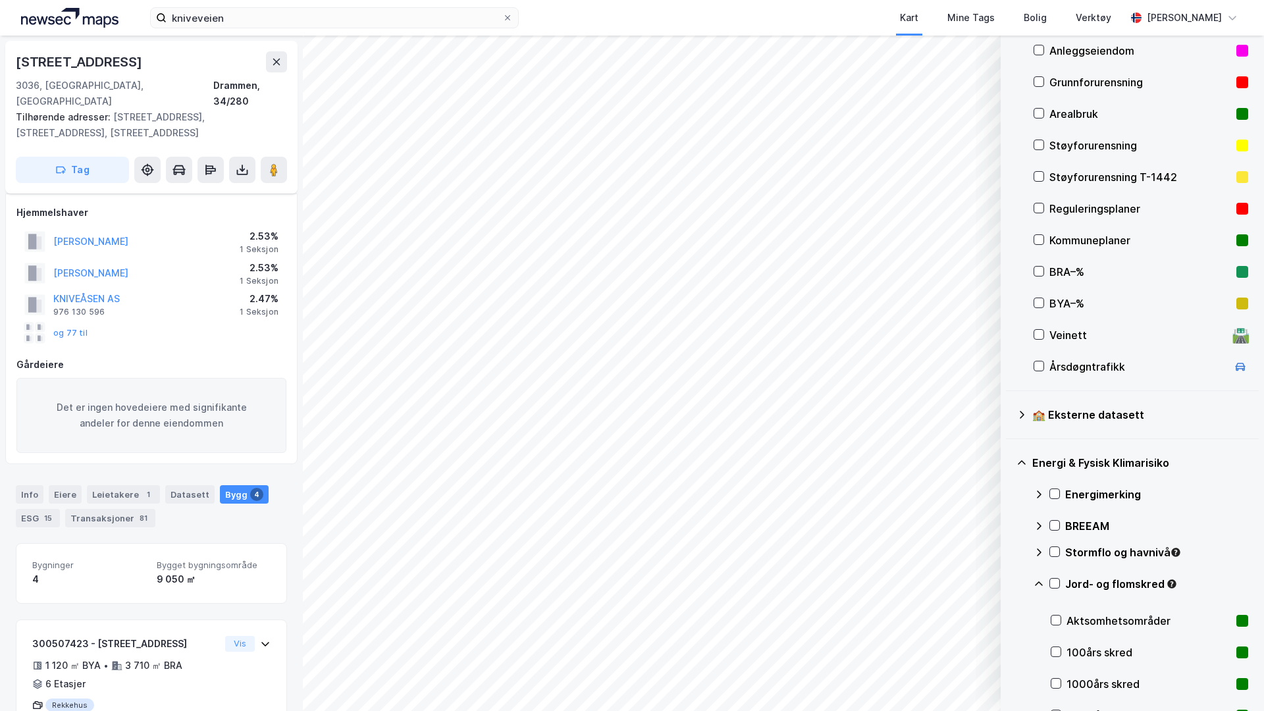
scroll to position [94, 0]
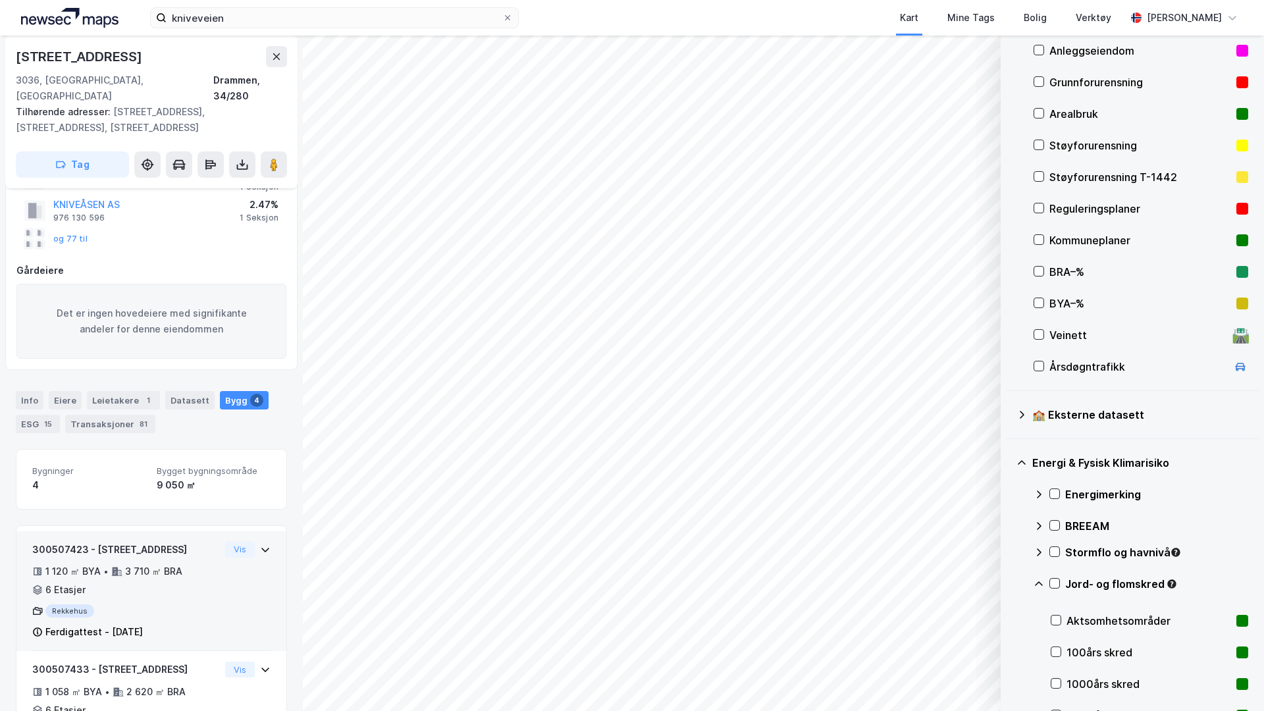
click at [260, 544] on icon at bounding box center [265, 549] width 11 height 11
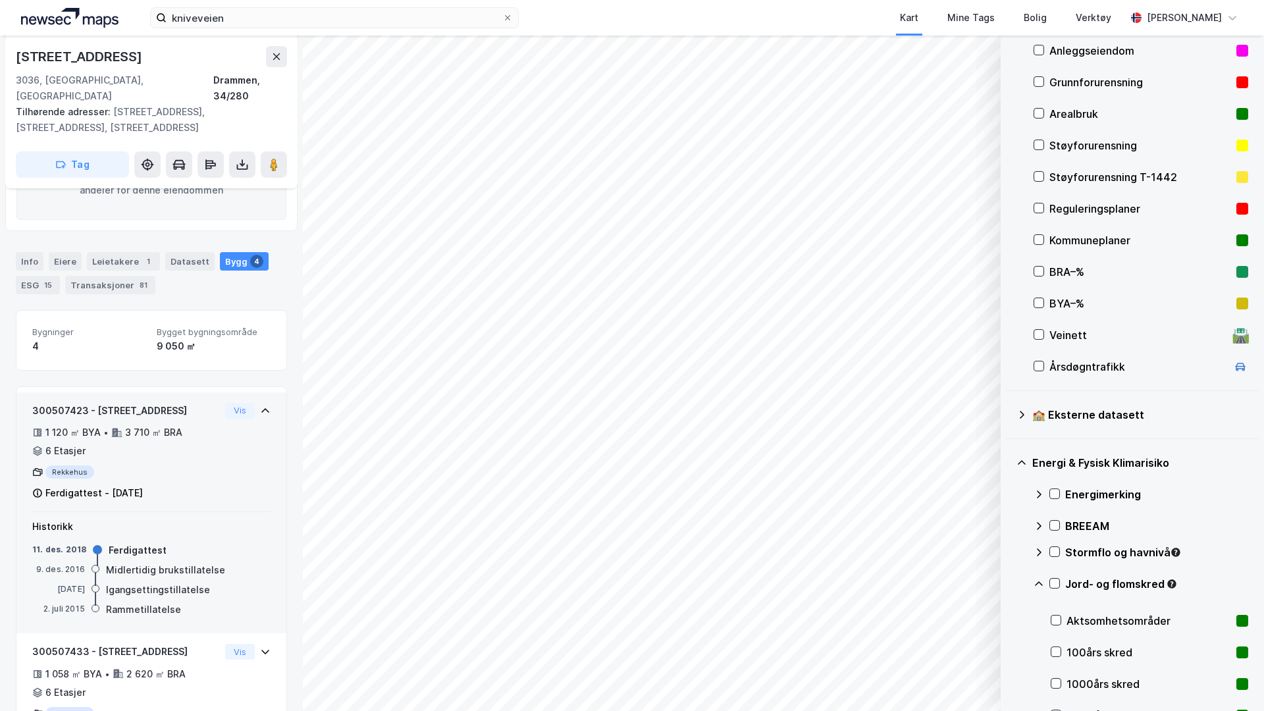
scroll to position [238, 0]
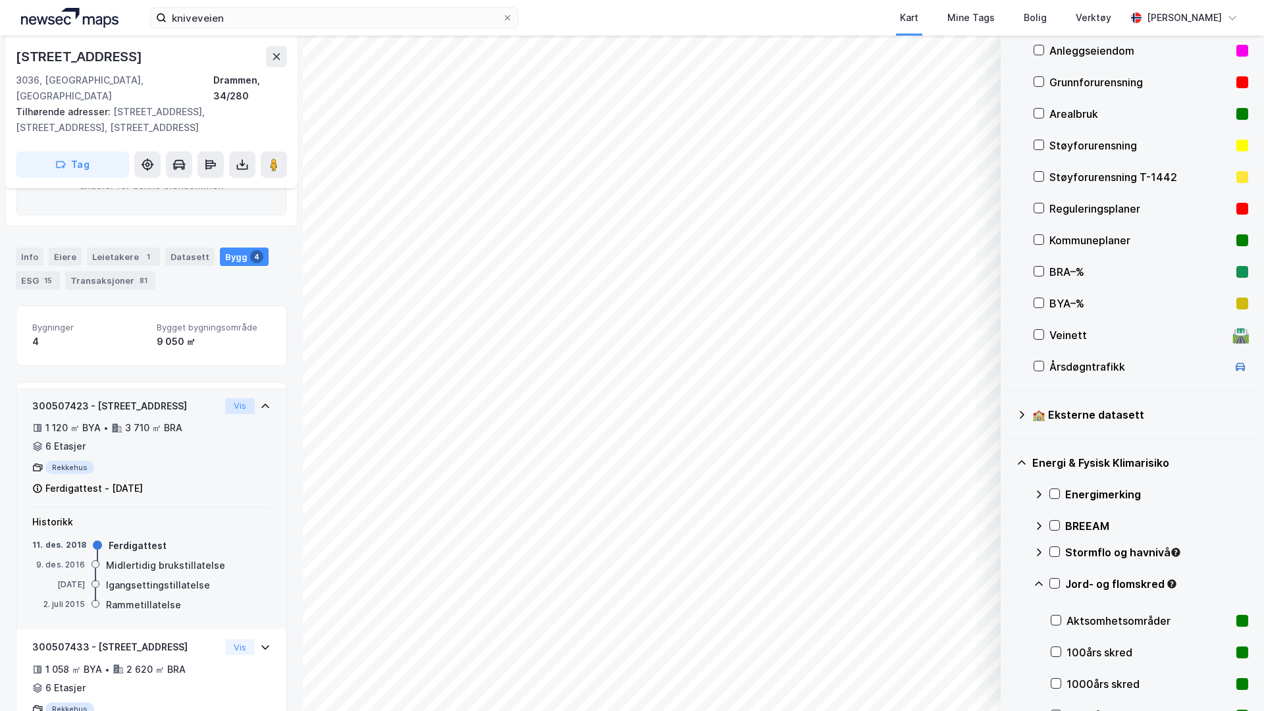
click at [230, 398] on button "Vis" at bounding box center [240, 406] width 30 height 16
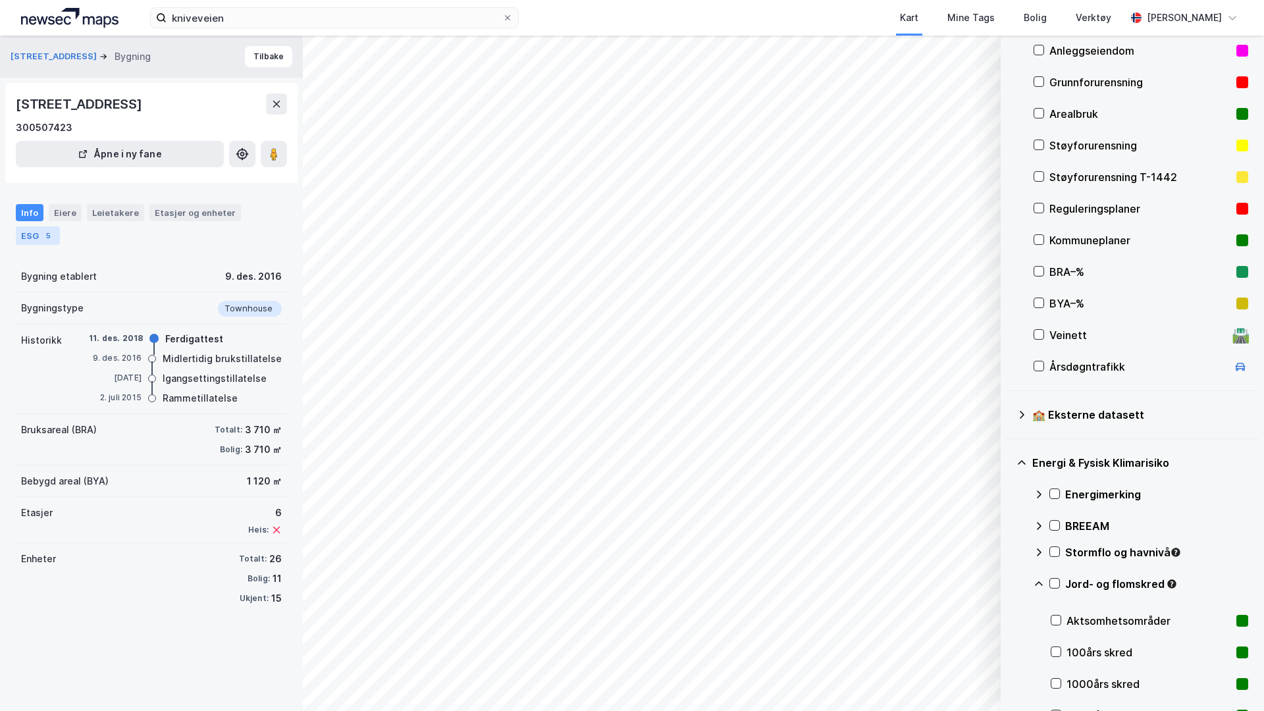
click at [43, 241] on div "5" at bounding box center [47, 235] width 13 height 13
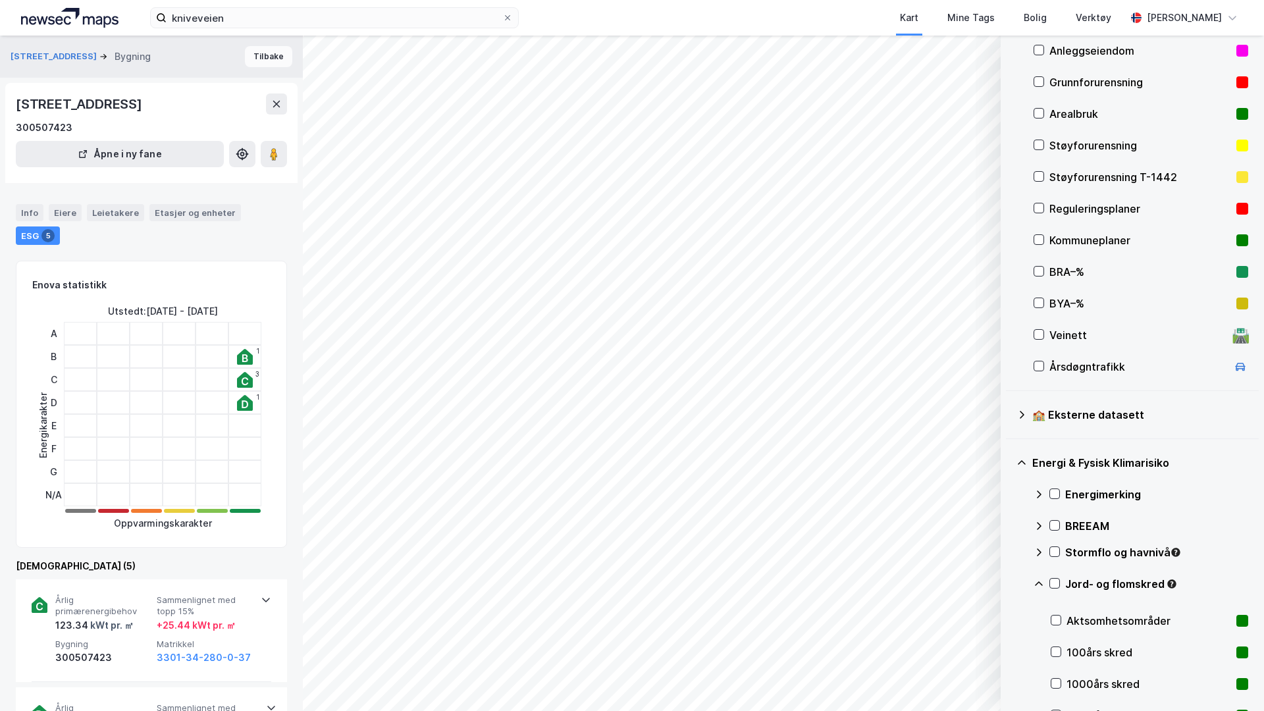
click at [253, 53] on button "Tilbake" at bounding box center [268, 56] width 47 height 21
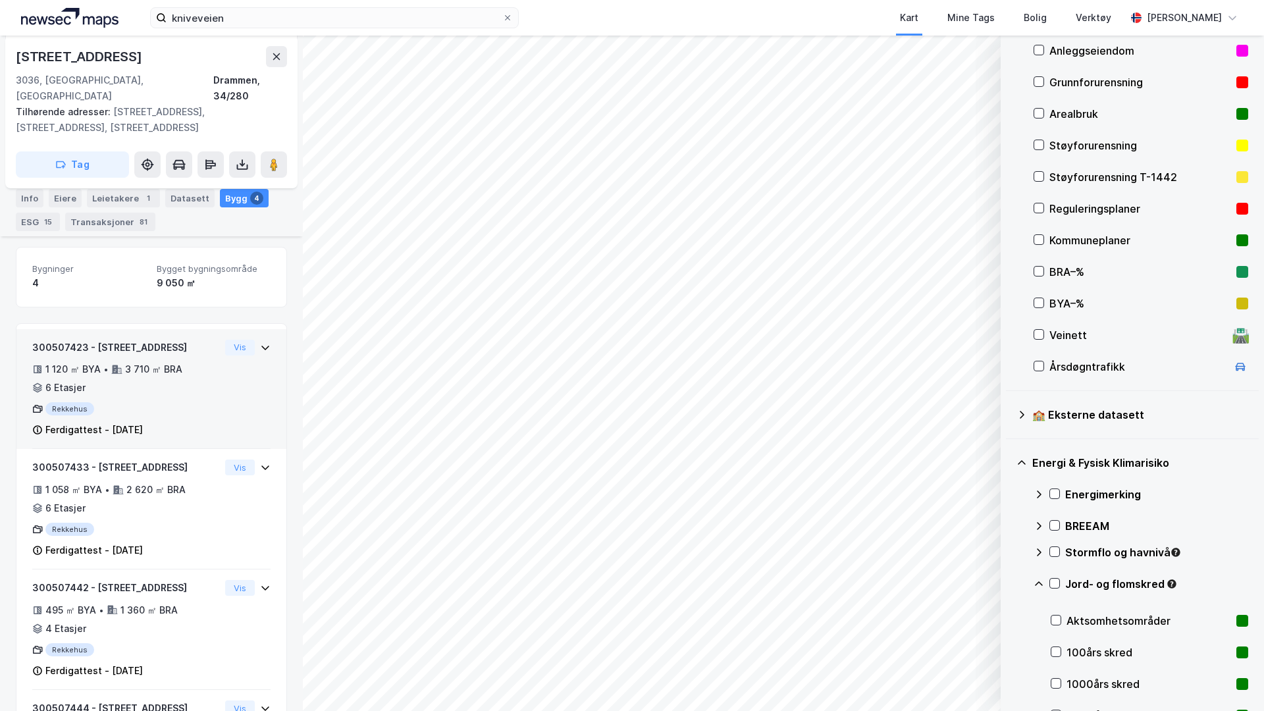
scroll to position [401, 0]
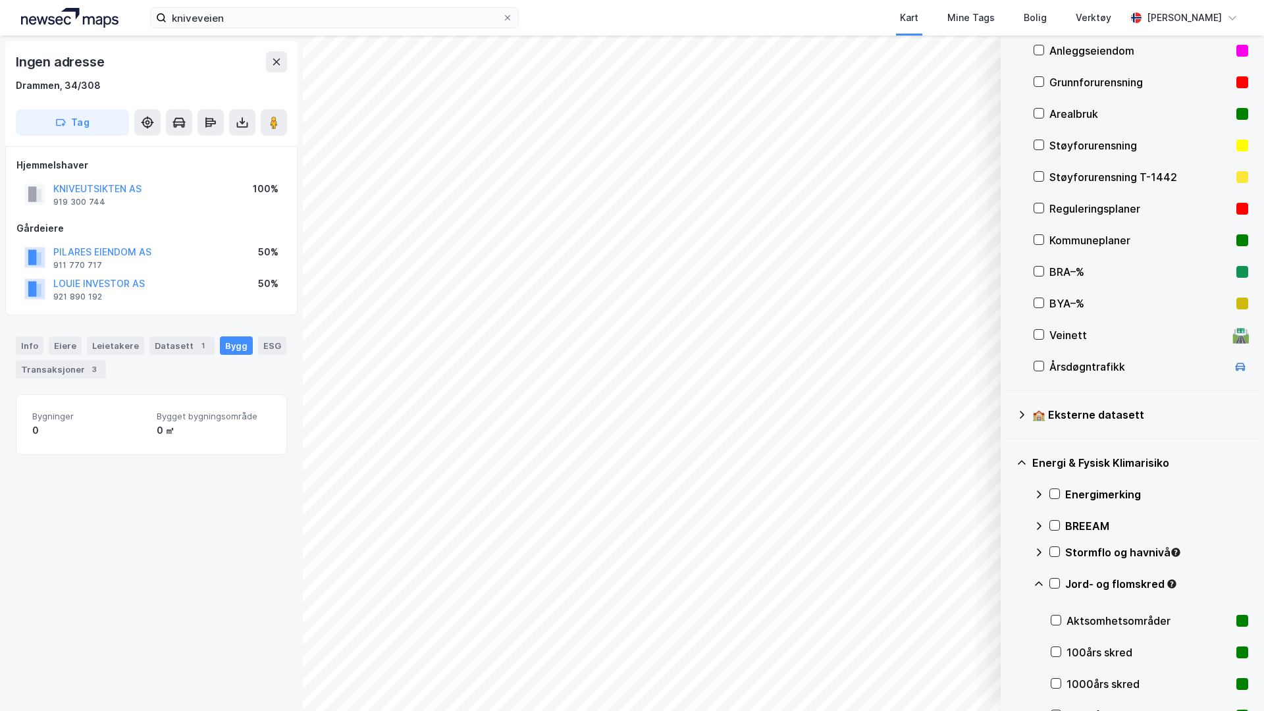
click at [28, 333] on div "Info Eiere Leietakere Datasett 1 Bygg ESG Transaksjoner 3" at bounding box center [151, 352] width 303 height 63
click at [28, 344] on div "Info" at bounding box center [30, 345] width 28 height 18
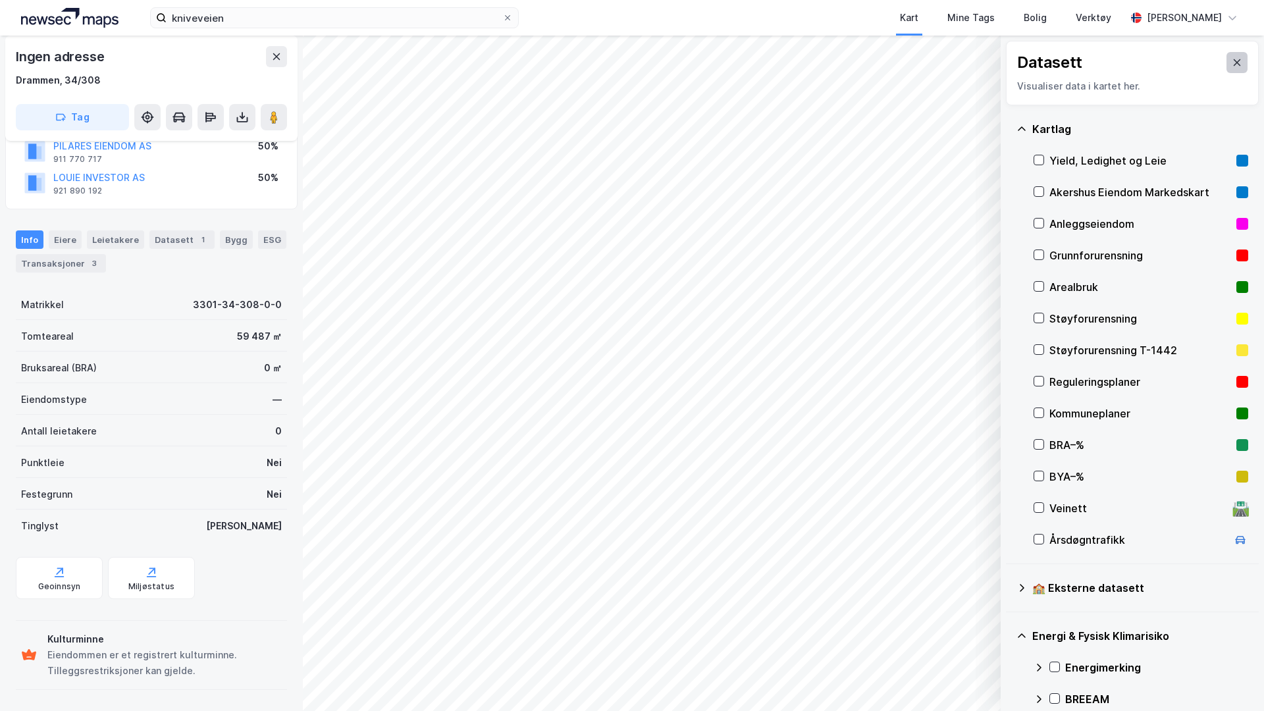
click at [1234, 64] on icon at bounding box center [1237, 62] width 7 height 7
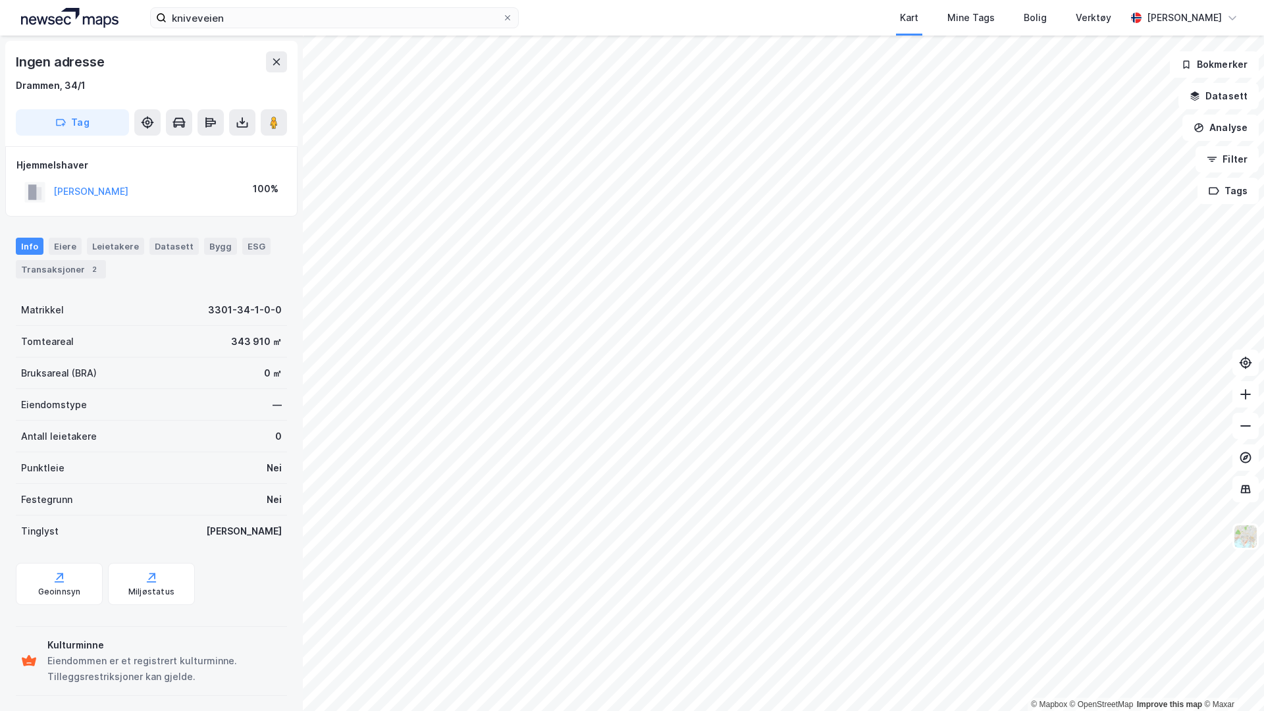
scroll to position [1, 0]
click at [86, 131] on button "Tag" at bounding box center [72, 121] width 113 height 26
type input "HUSK"
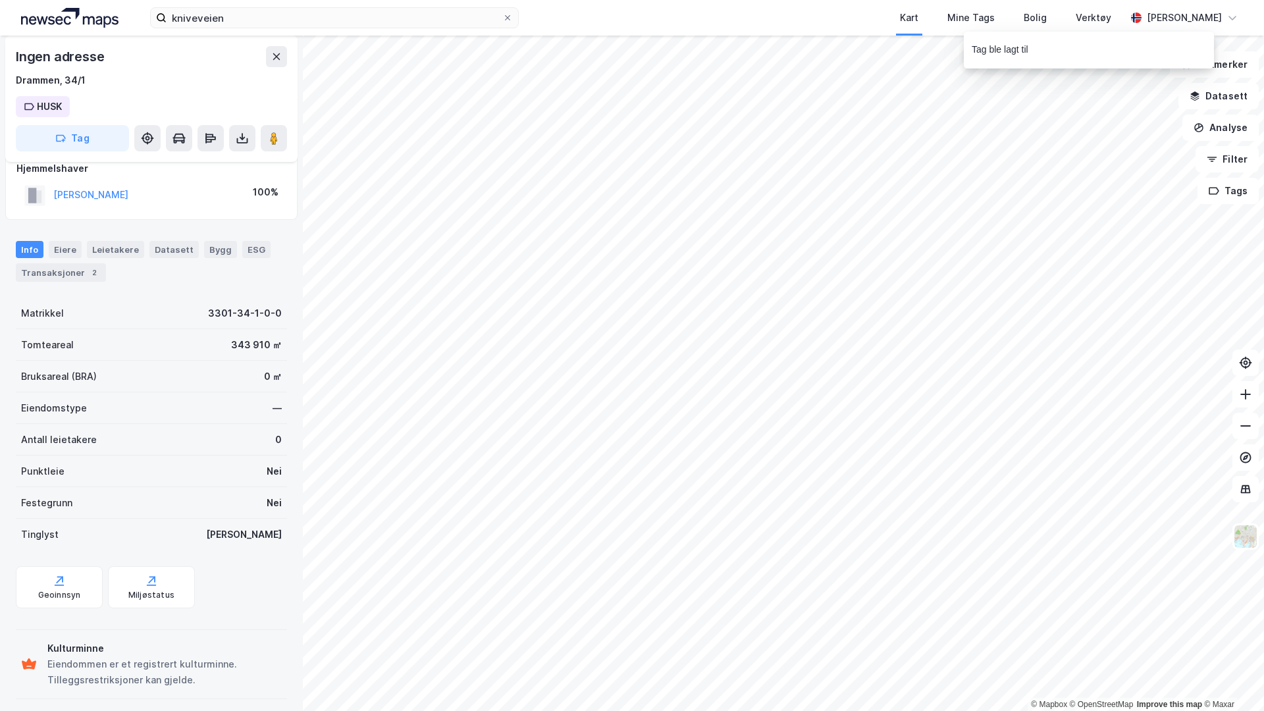
scroll to position [0, 0]
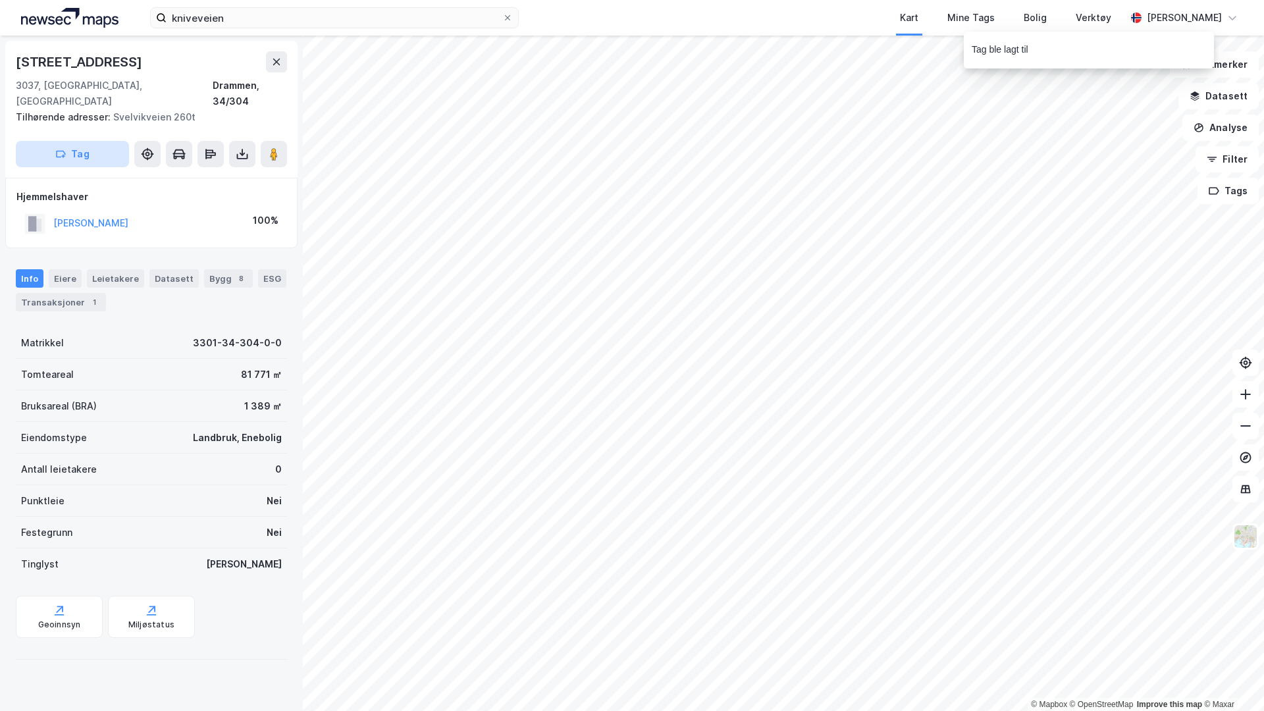
click at [93, 145] on button "Tag" at bounding box center [72, 154] width 113 height 26
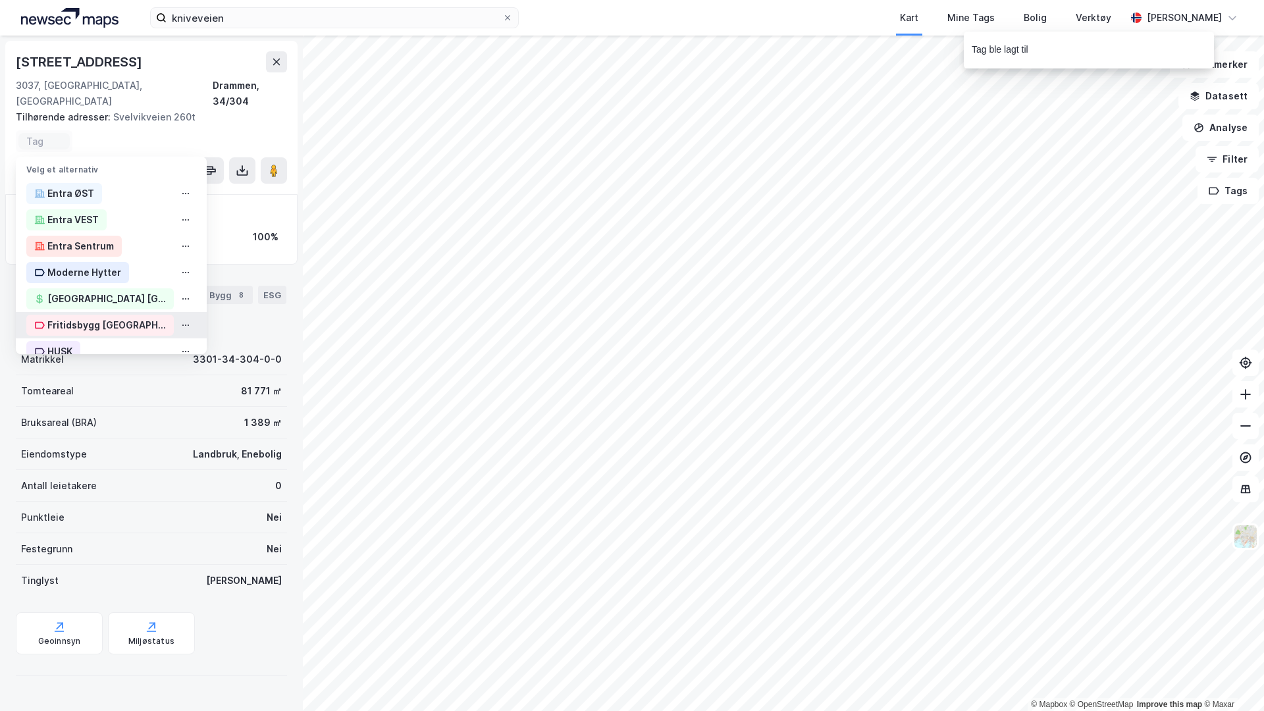
scroll to position [28, 0]
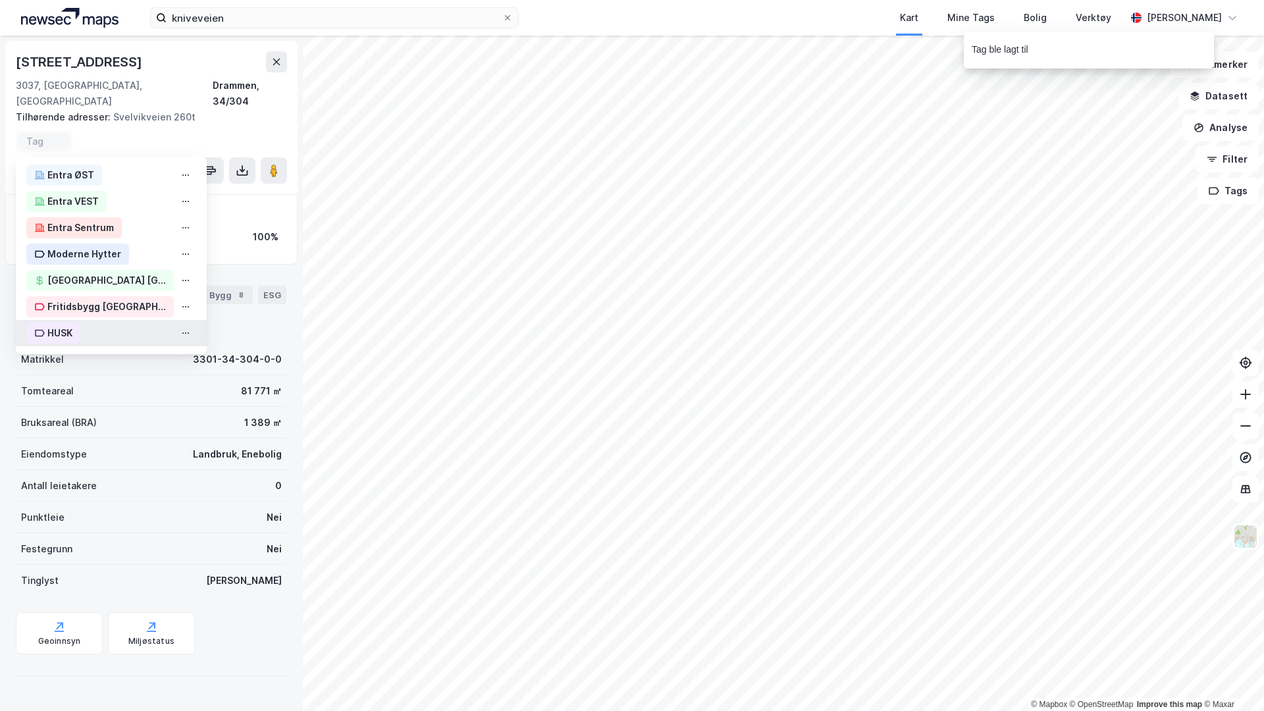
click at [76, 323] on div "HUSK" at bounding box center [53, 333] width 54 height 21
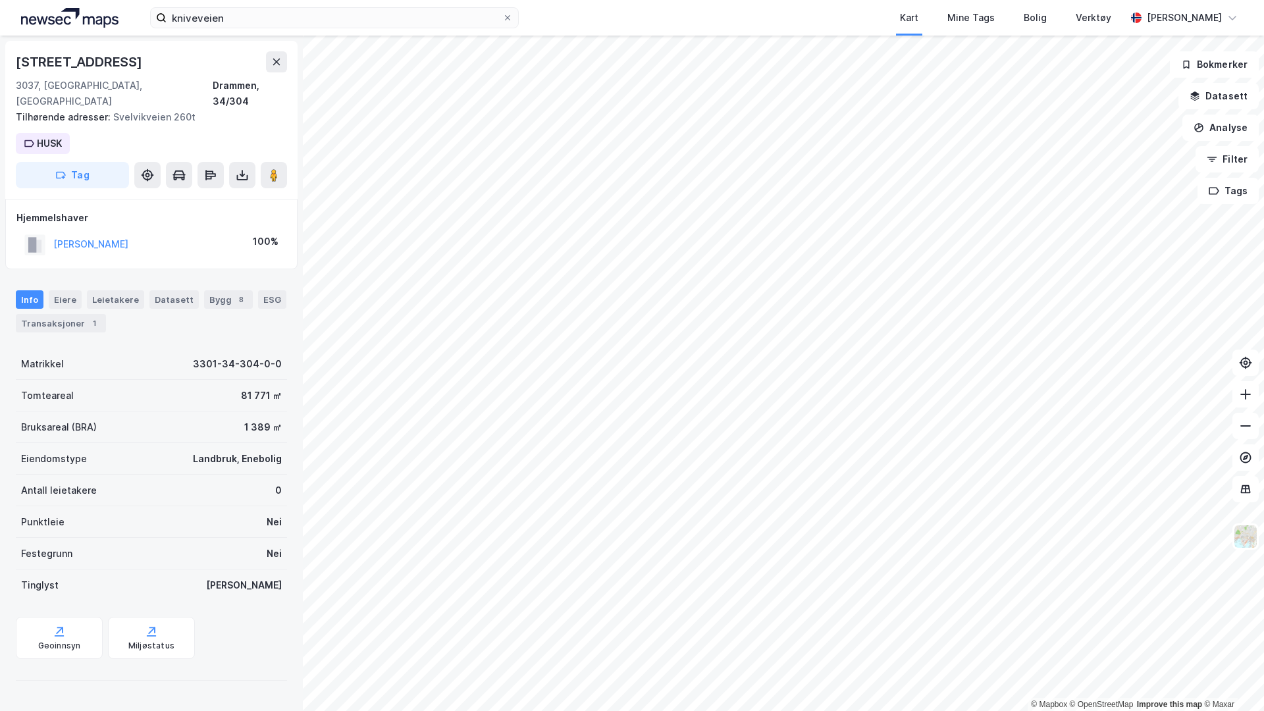
scroll to position [18, 0]
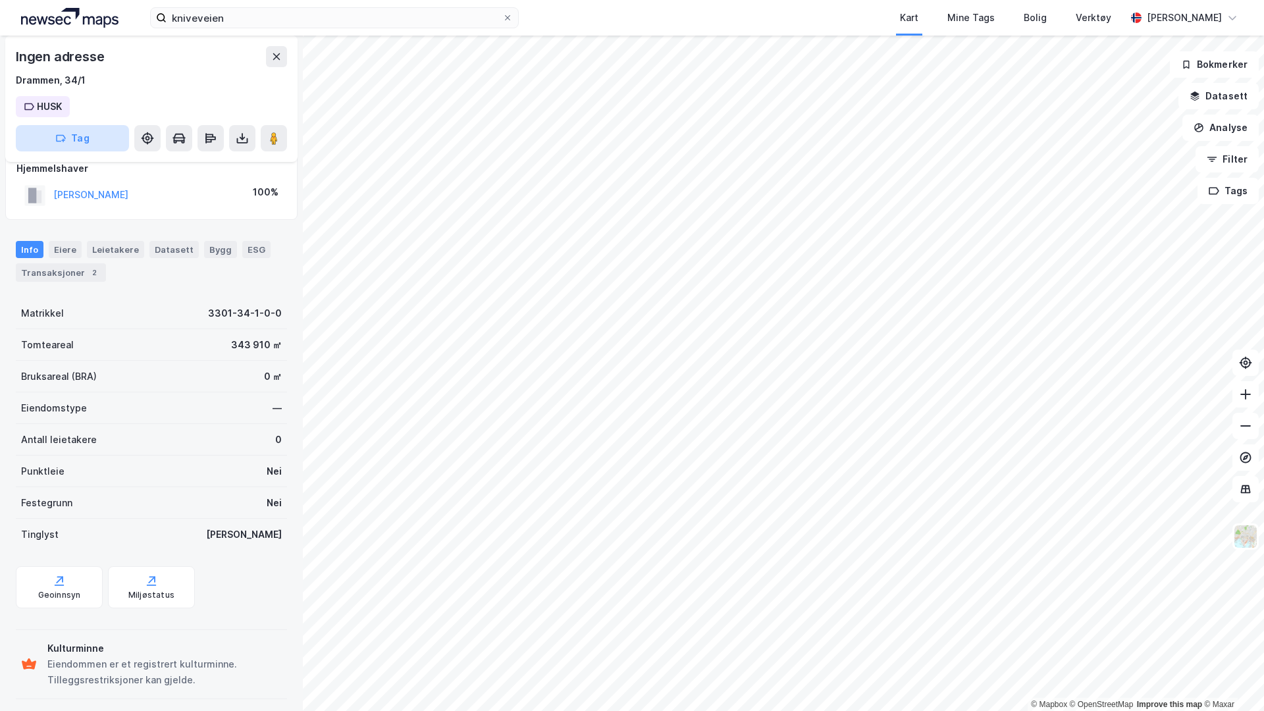
click at [64, 143] on icon "button" at bounding box center [60, 138] width 11 height 11
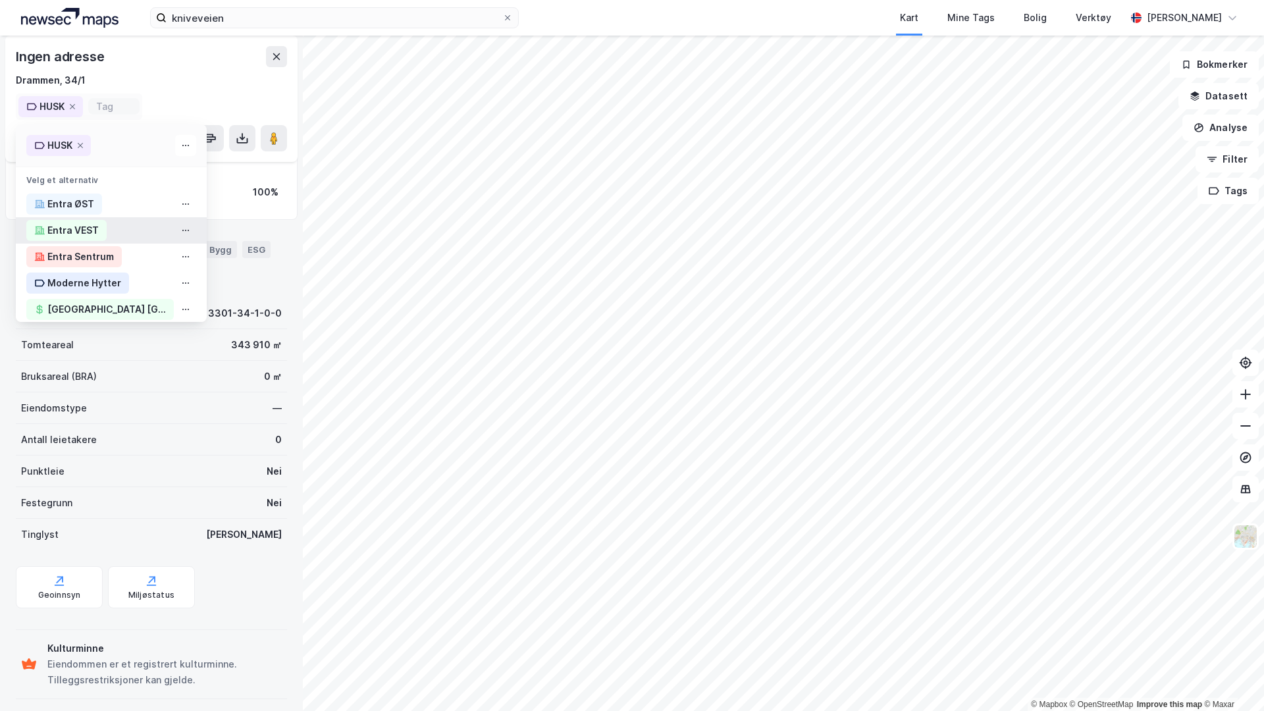
scroll to position [4, 0]
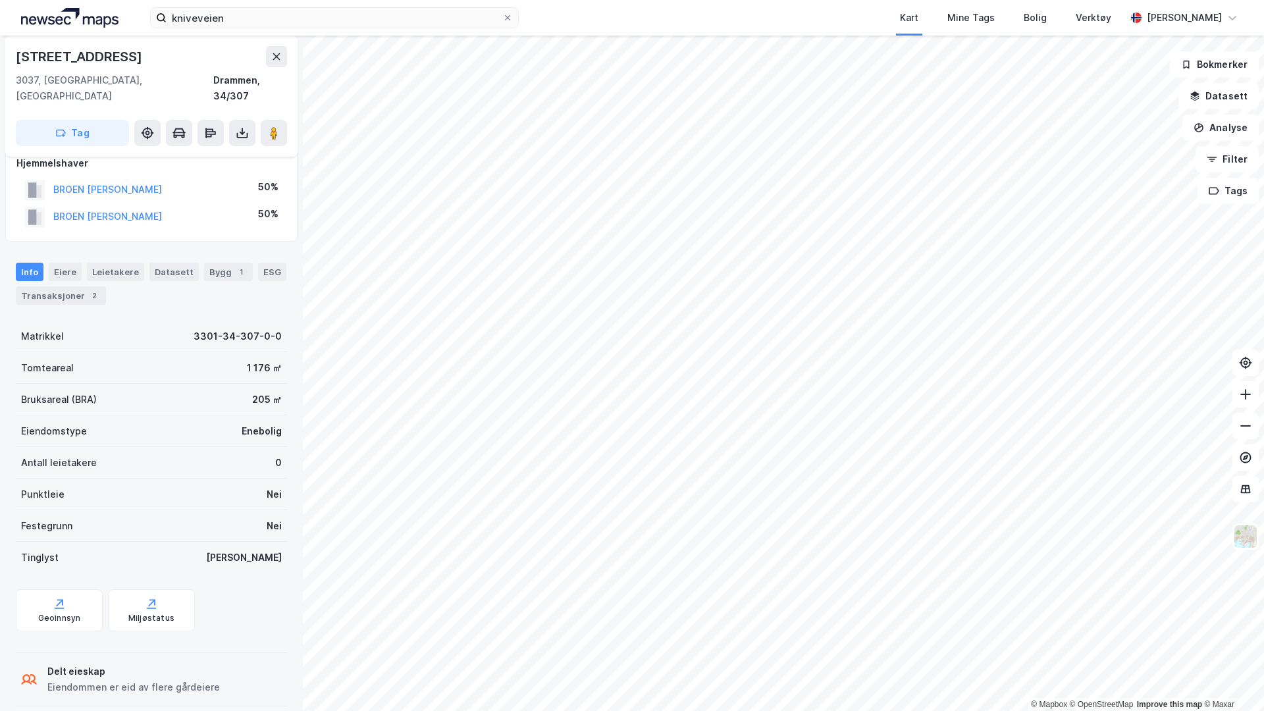
scroll to position [18, 0]
click at [100, 120] on button "Tag" at bounding box center [72, 133] width 113 height 26
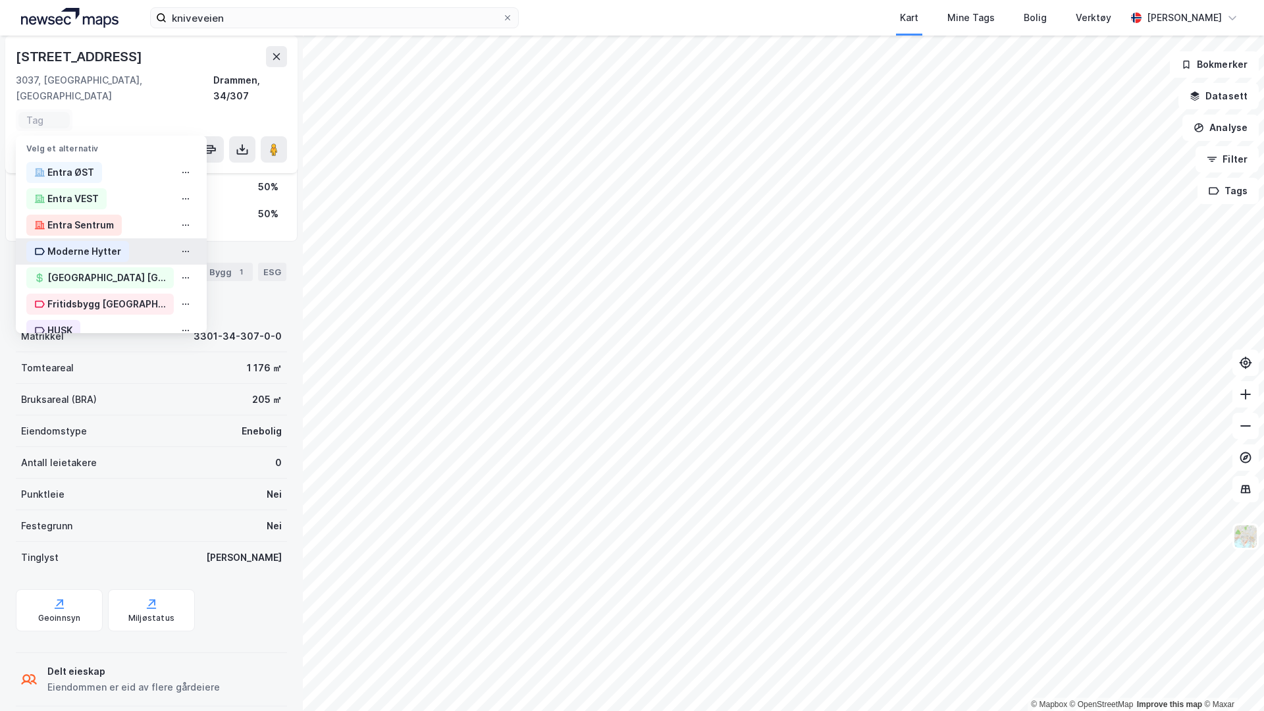
scroll to position [28, 0]
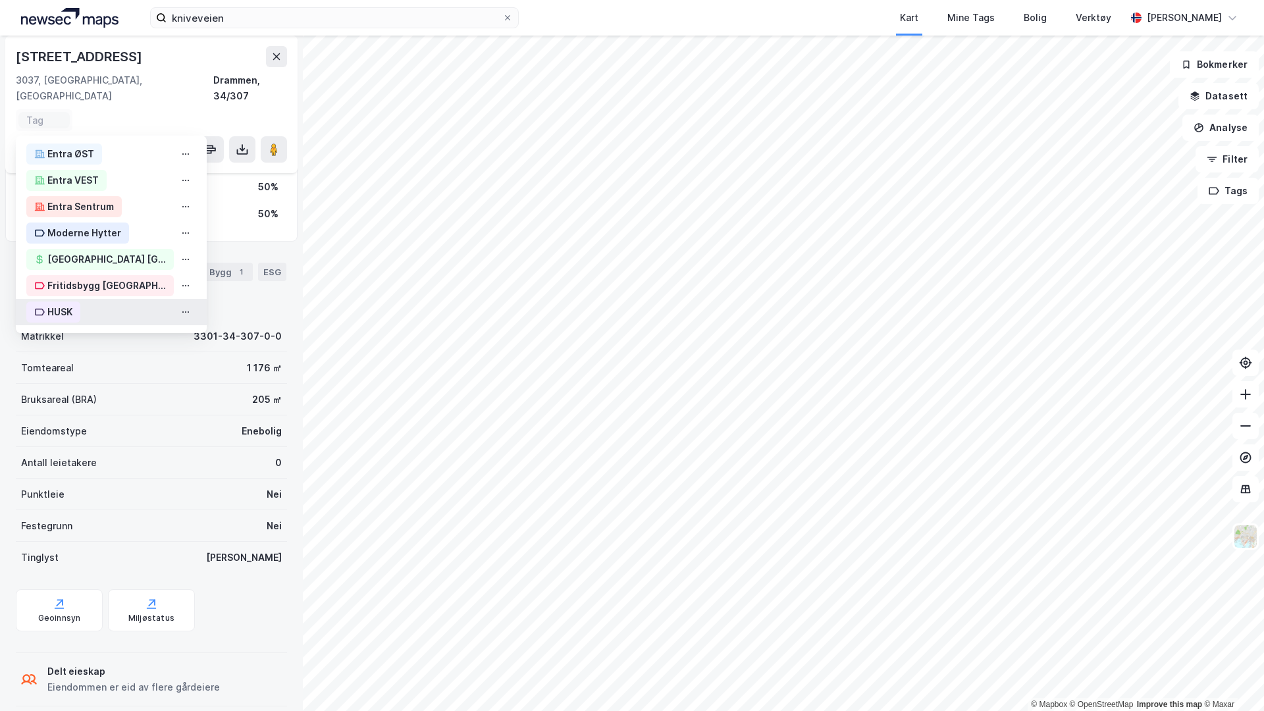
click at [63, 304] on div "HUSK" at bounding box center [59, 312] width 25 height 16
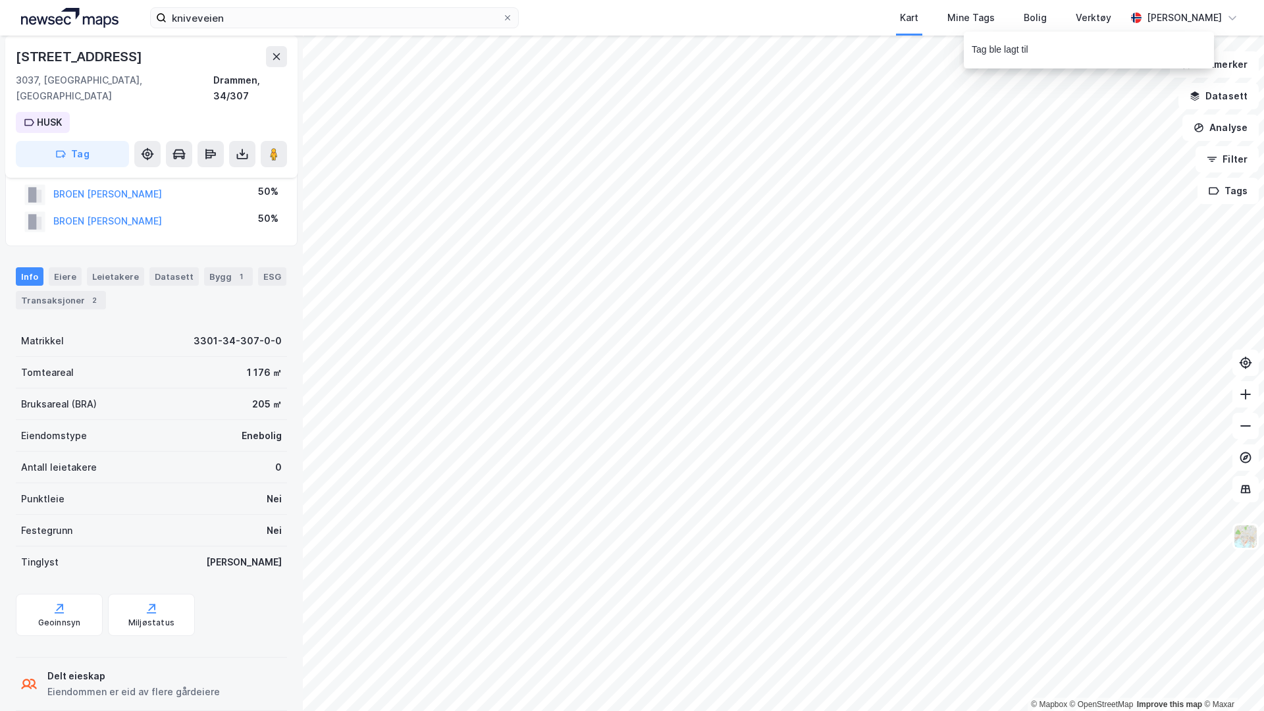
scroll to position [39, 0]
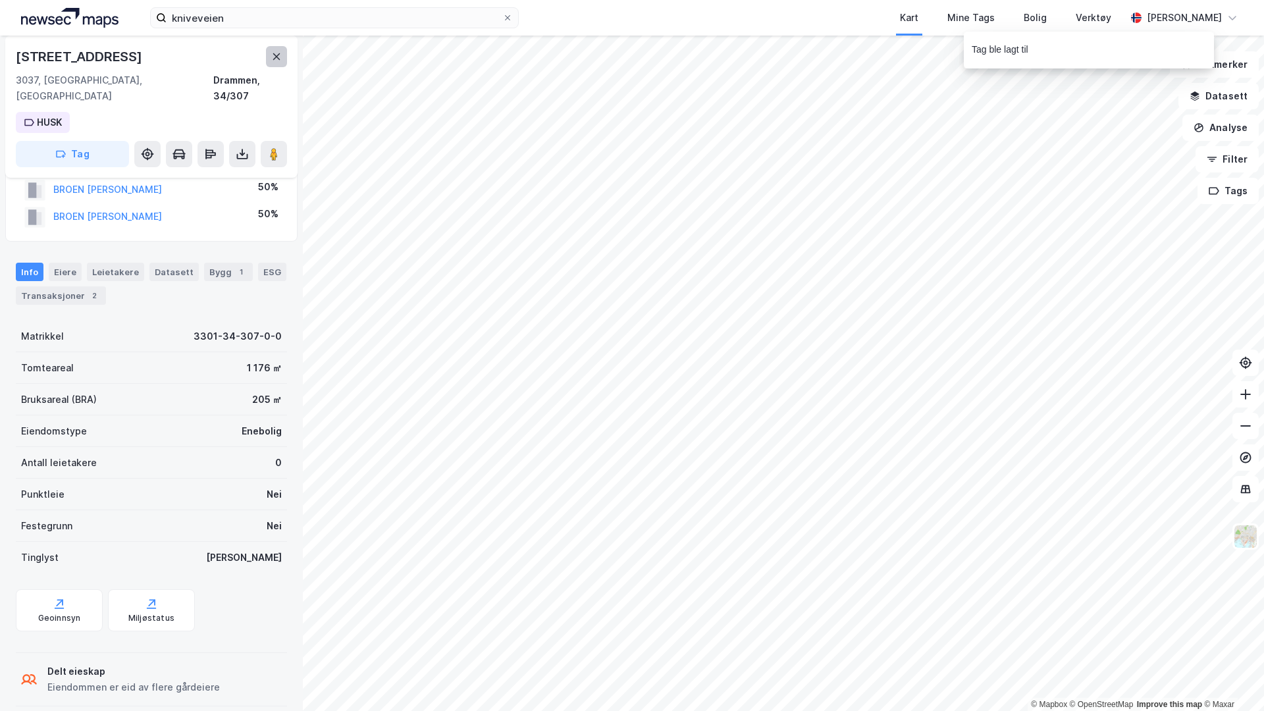
click at [271, 59] on icon at bounding box center [276, 56] width 11 height 11
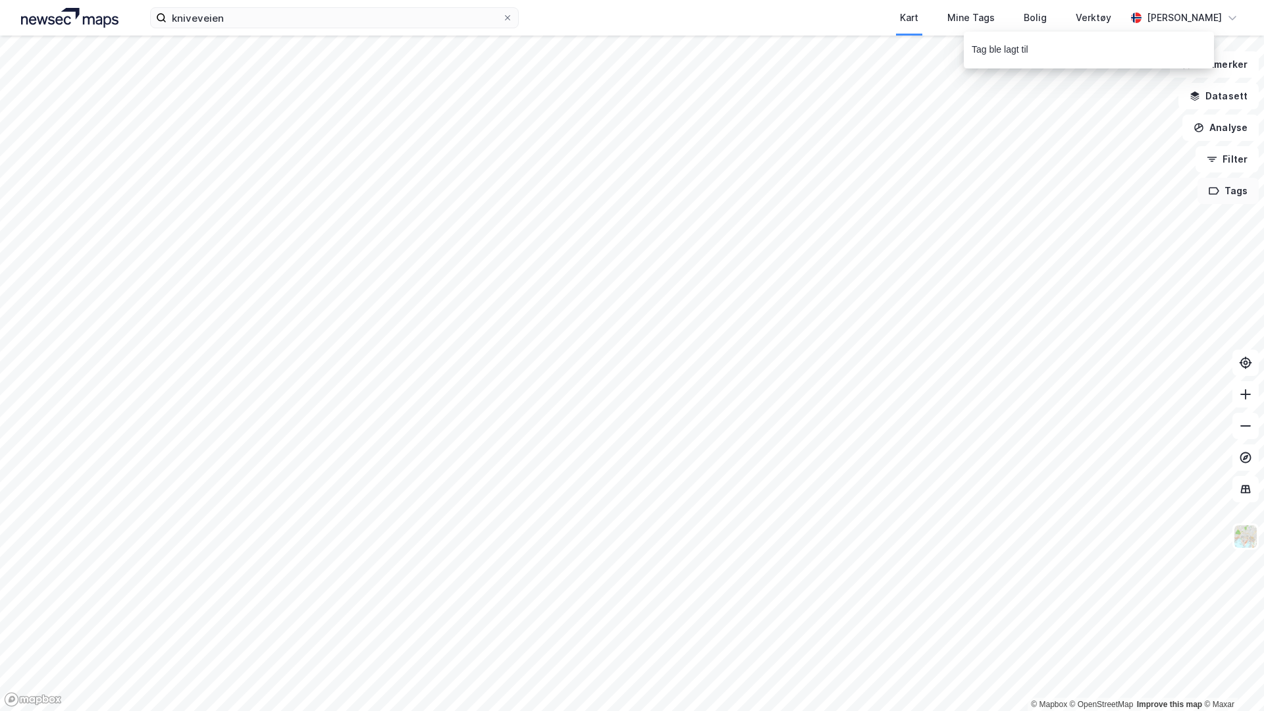
click at [1227, 196] on button "Tags" at bounding box center [1227, 191] width 61 height 26
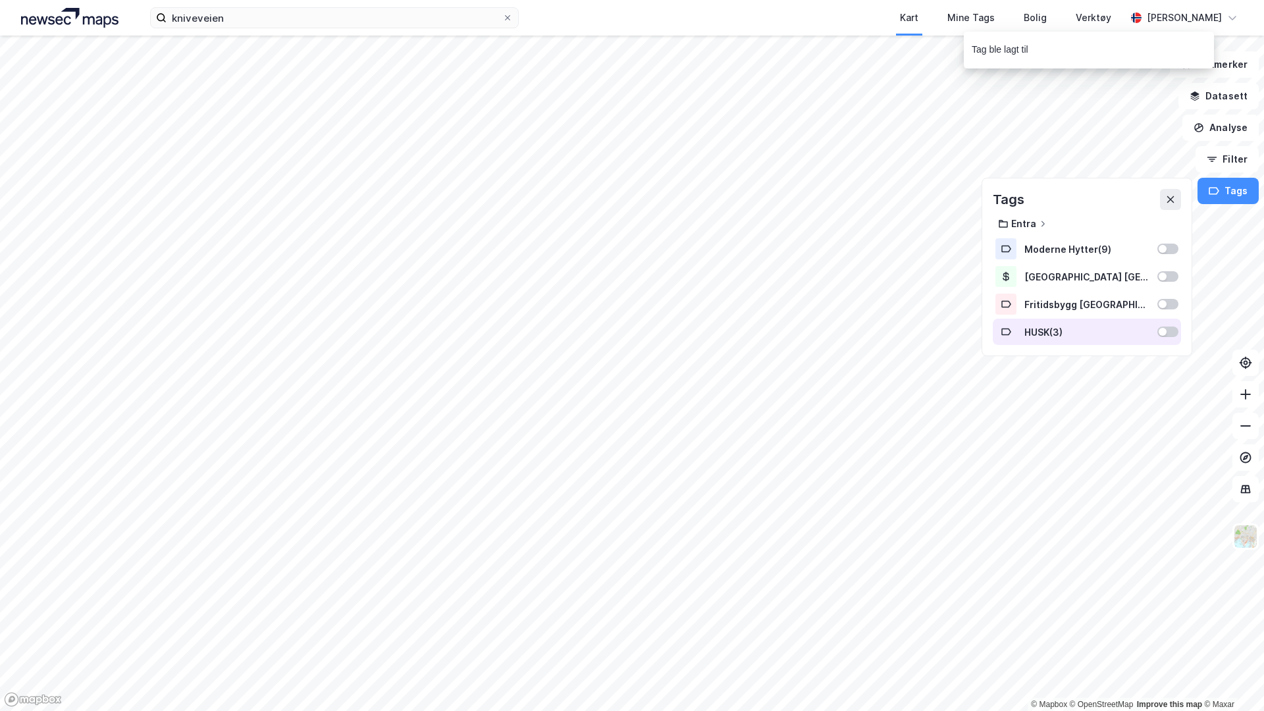
click at [1167, 328] on div at bounding box center [1167, 331] width 21 height 11
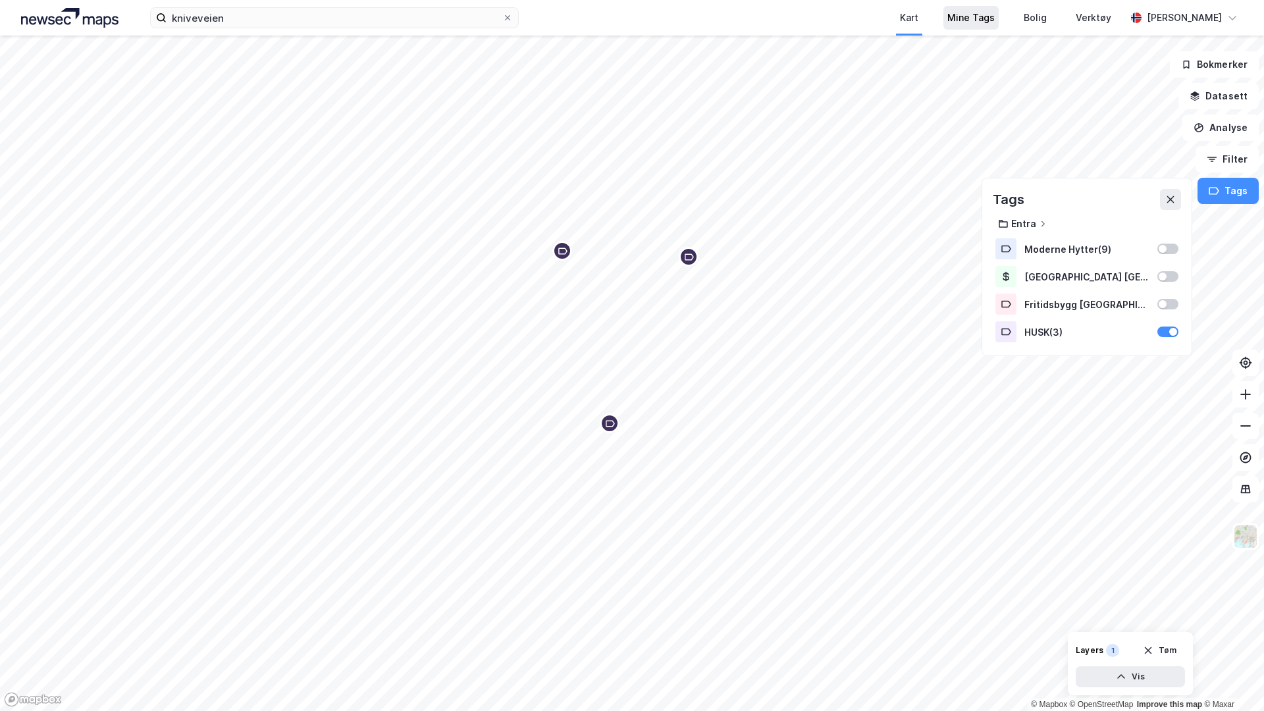
click at [958, 17] on div "Mine Tags" at bounding box center [970, 18] width 47 height 16
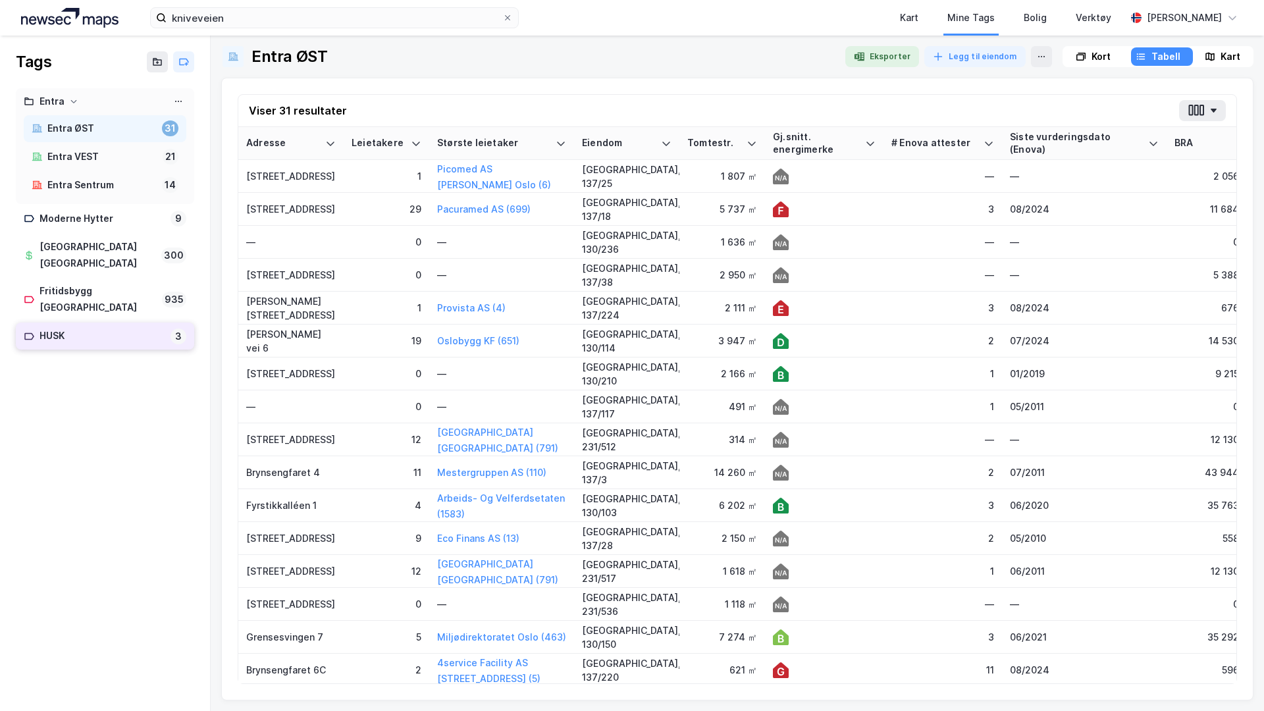
click at [118, 328] on div "HUSK" at bounding box center [102, 336] width 126 height 16
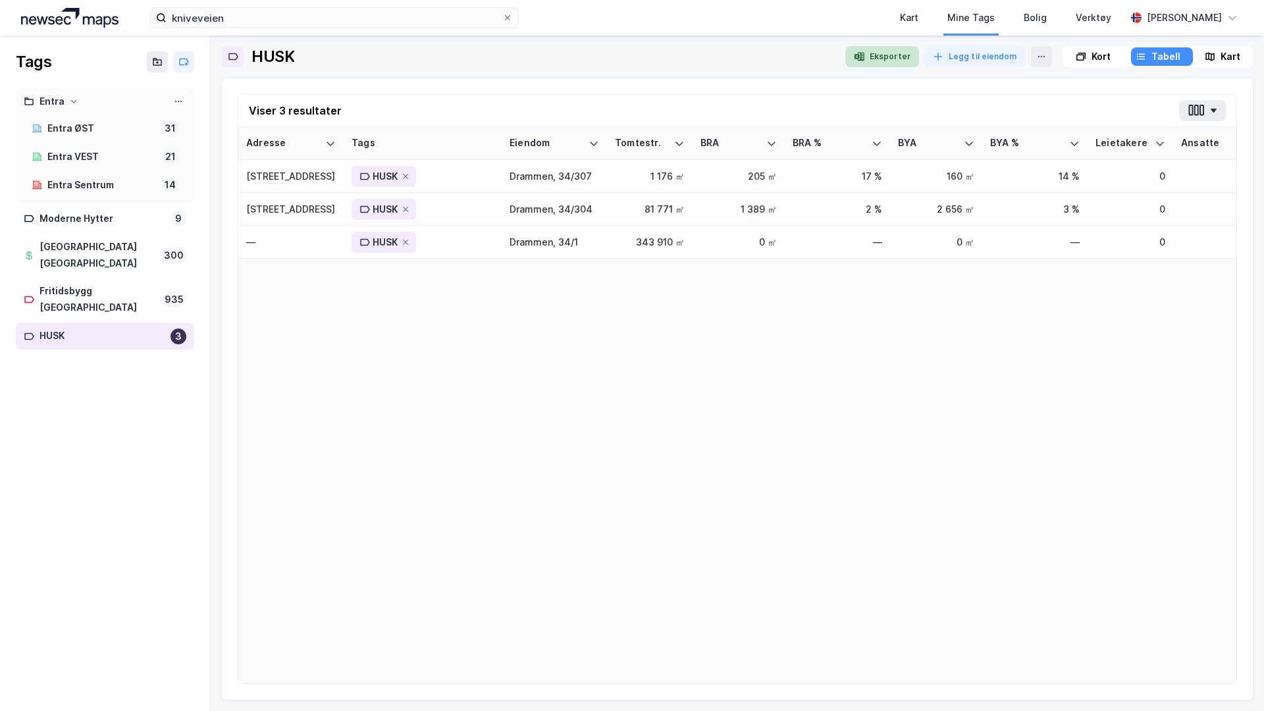
click at [887, 59] on button "Eksporter" at bounding box center [882, 56] width 74 height 21
click at [107, 23] on img at bounding box center [69, 18] width 97 height 20
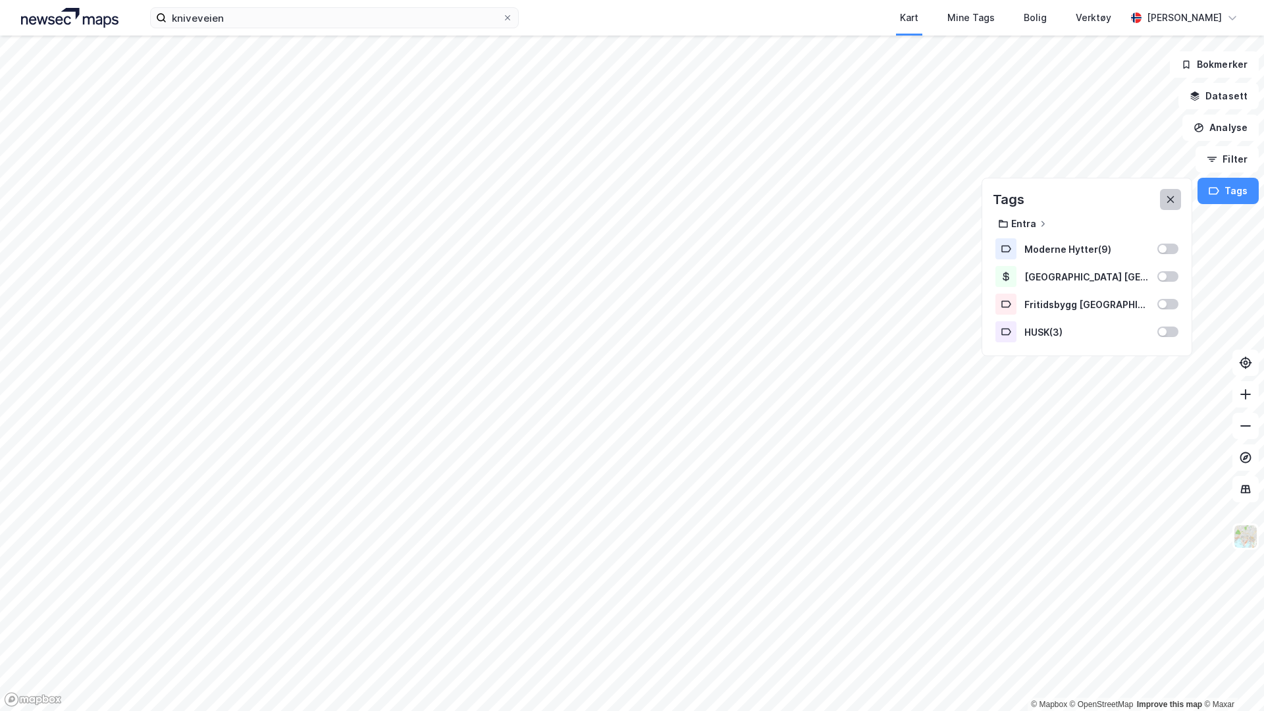
click at [1164, 196] on button at bounding box center [1170, 199] width 21 height 21
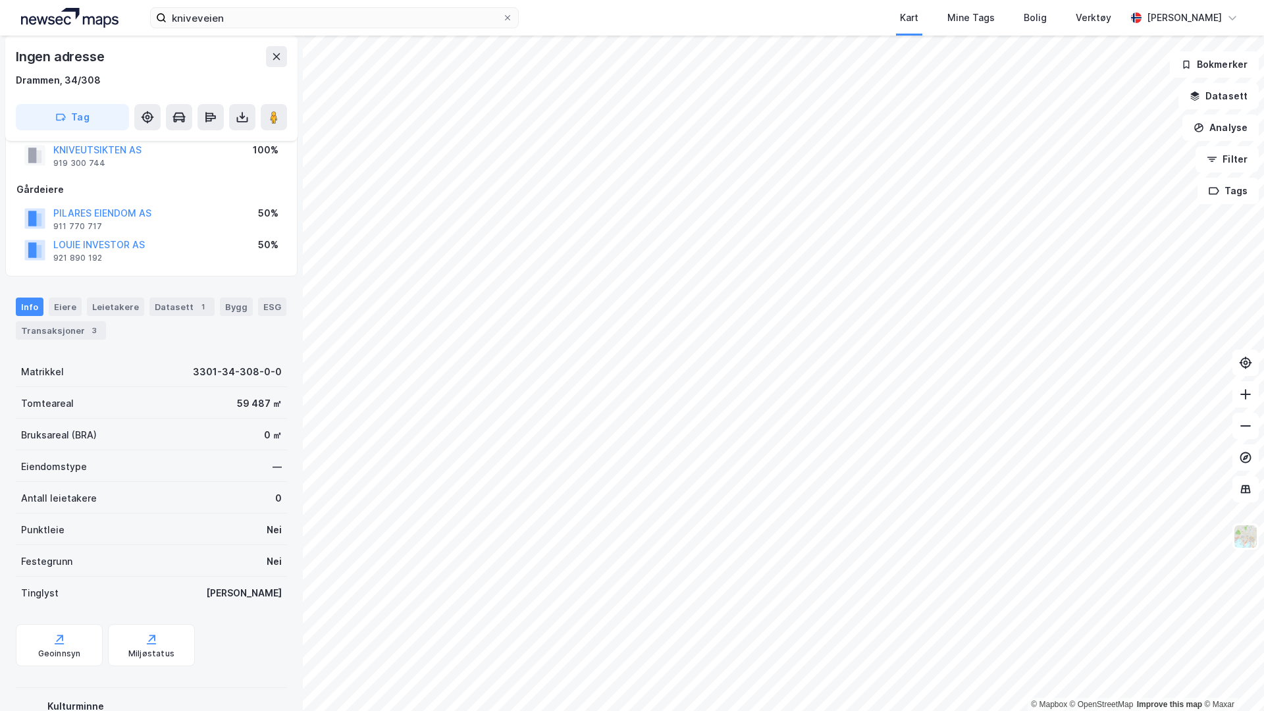
scroll to position [106, 0]
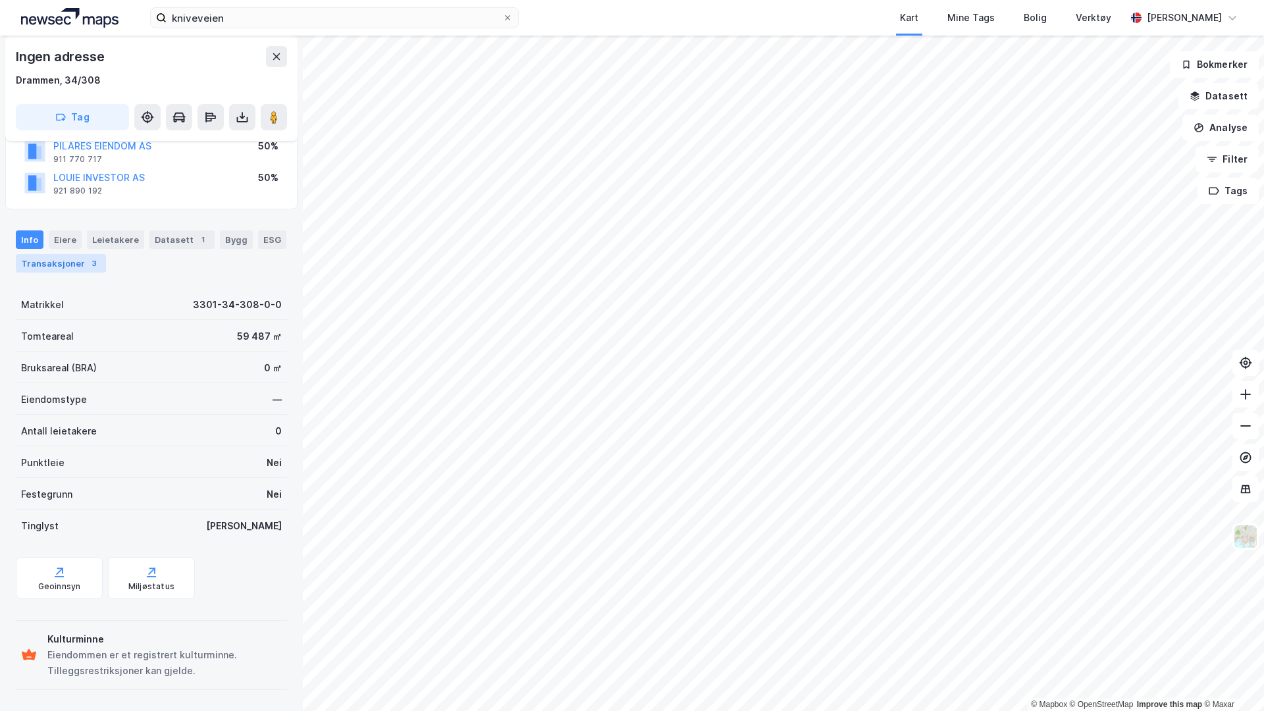
click at [65, 254] on div "Transaksjoner 3" at bounding box center [61, 263] width 90 height 18
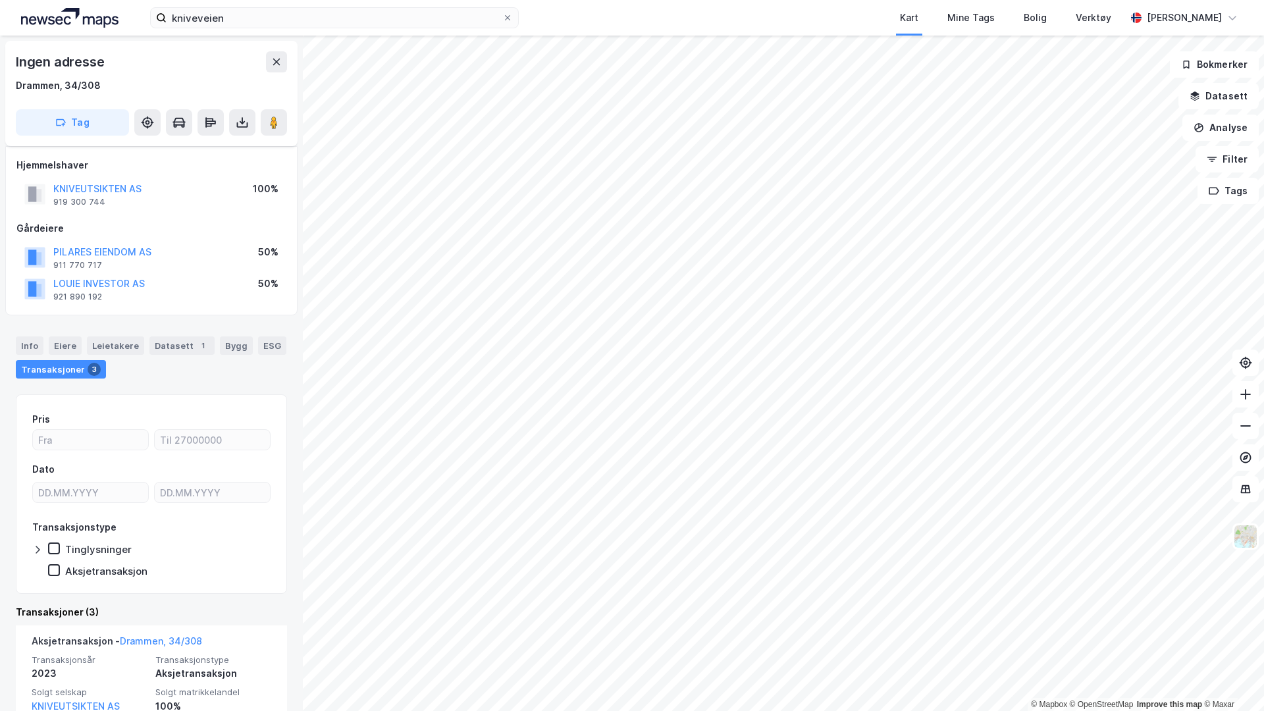
scroll to position [523, 0]
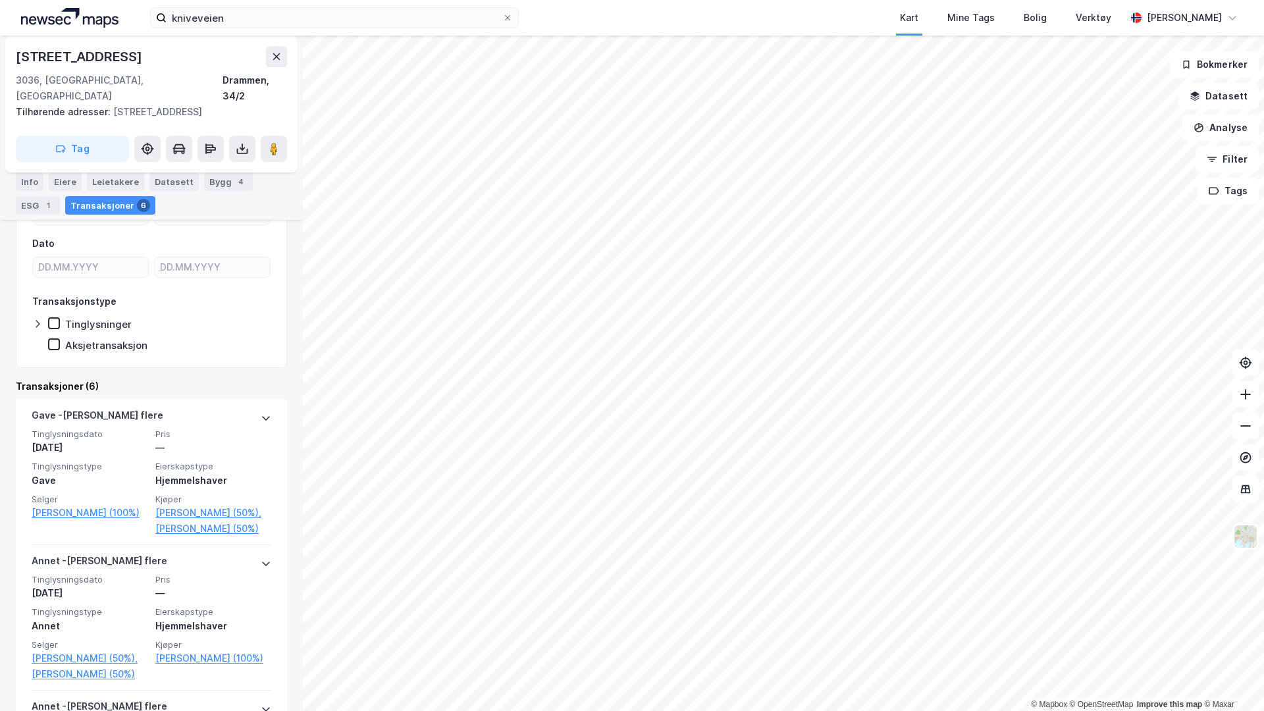
scroll to position [187, 0]
click at [241, 142] on icon at bounding box center [242, 148] width 13 height 13
click at [221, 165] on div "Last ned grunnbok" at bounding box center [185, 175] width 140 height 21
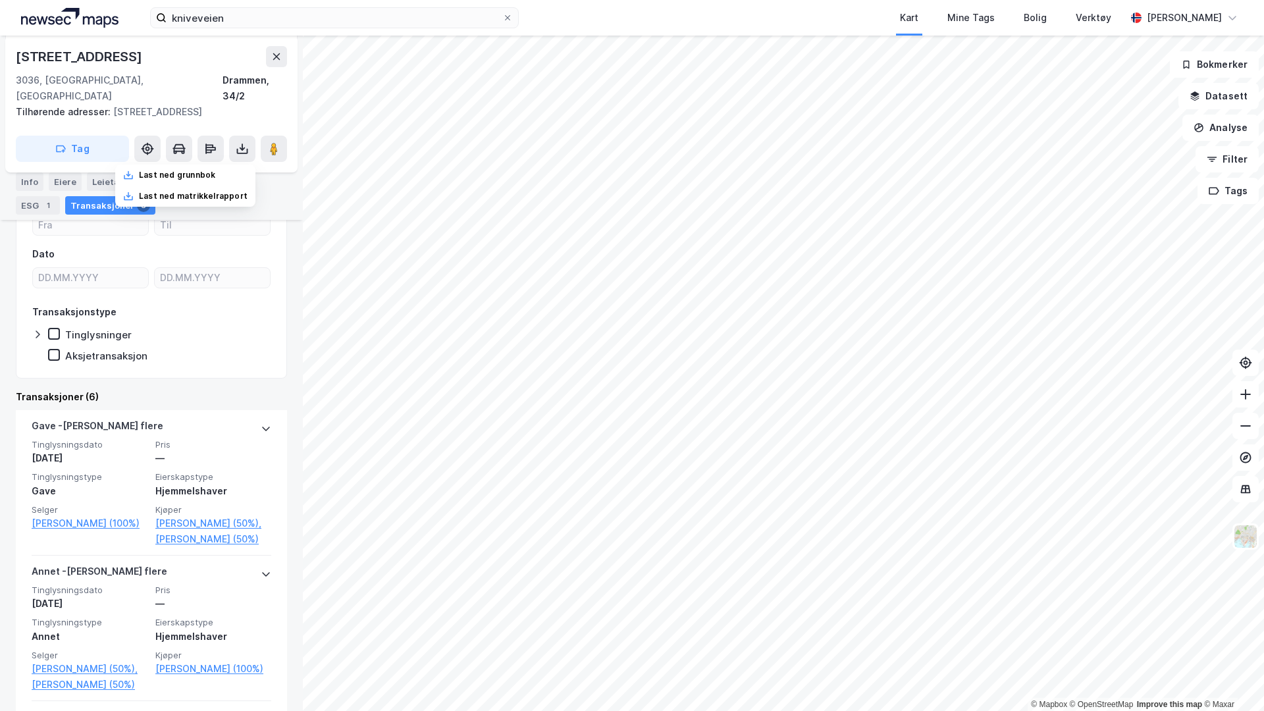
scroll to position [166, 0]
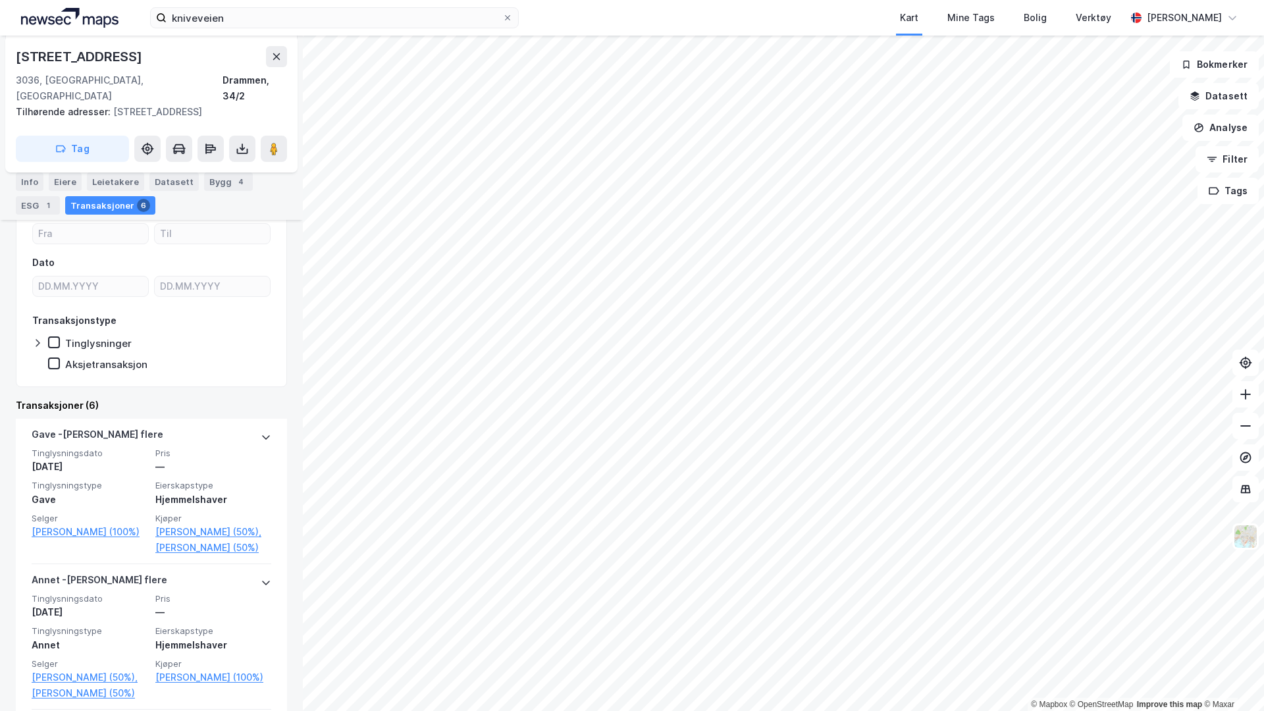
click at [38, 338] on icon at bounding box center [37, 343] width 11 height 11
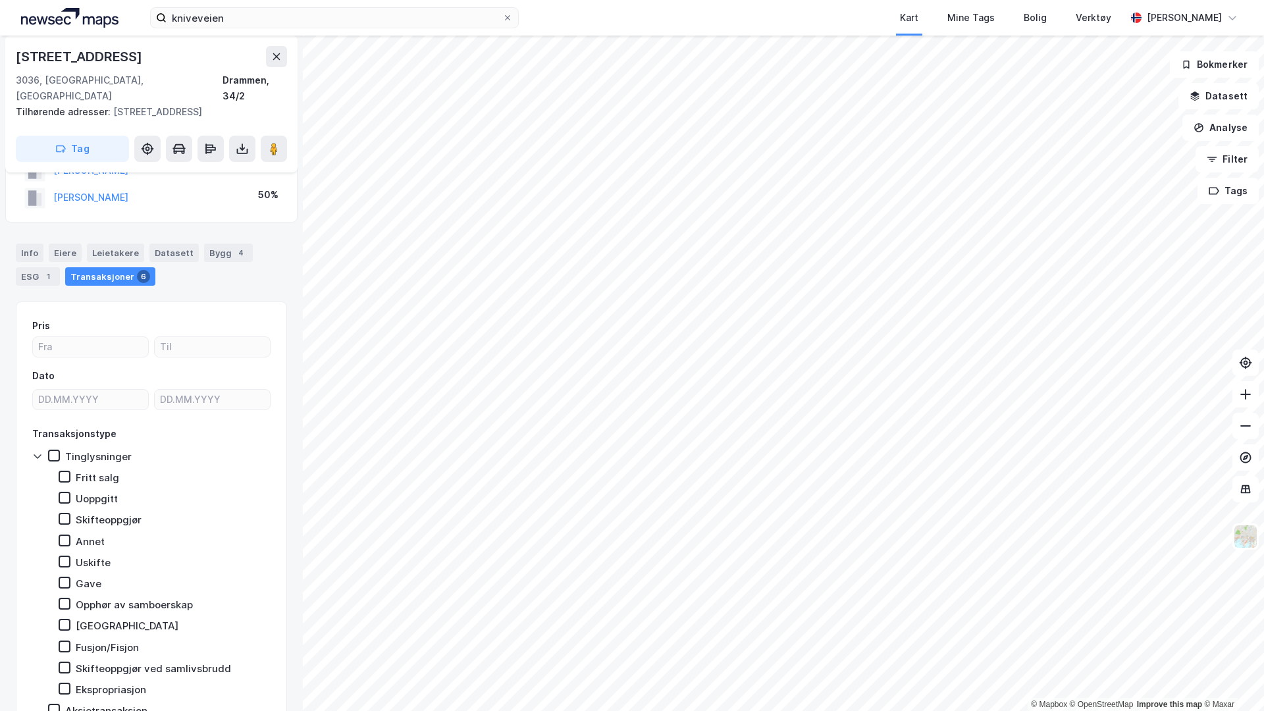
scroll to position [25, 0]
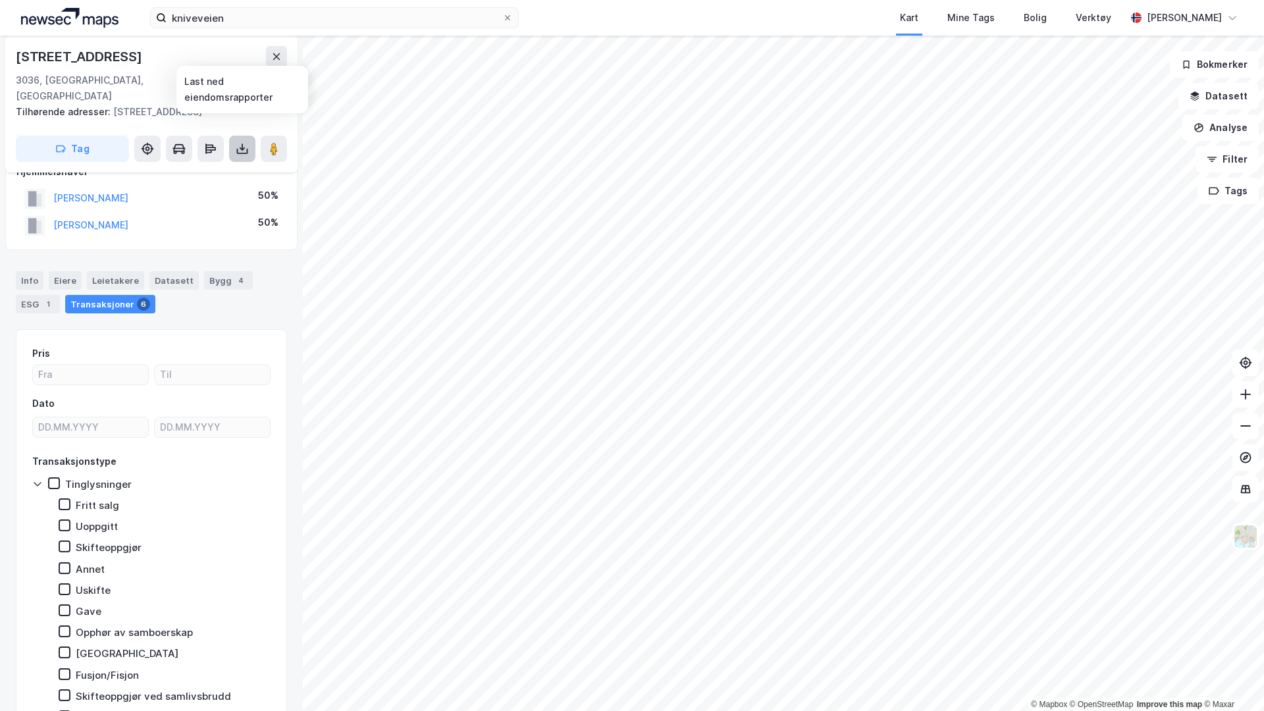
click at [238, 142] on icon at bounding box center [242, 148] width 13 height 13
click at [192, 170] on div "Last ned grunnbok" at bounding box center [177, 175] width 76 height 11
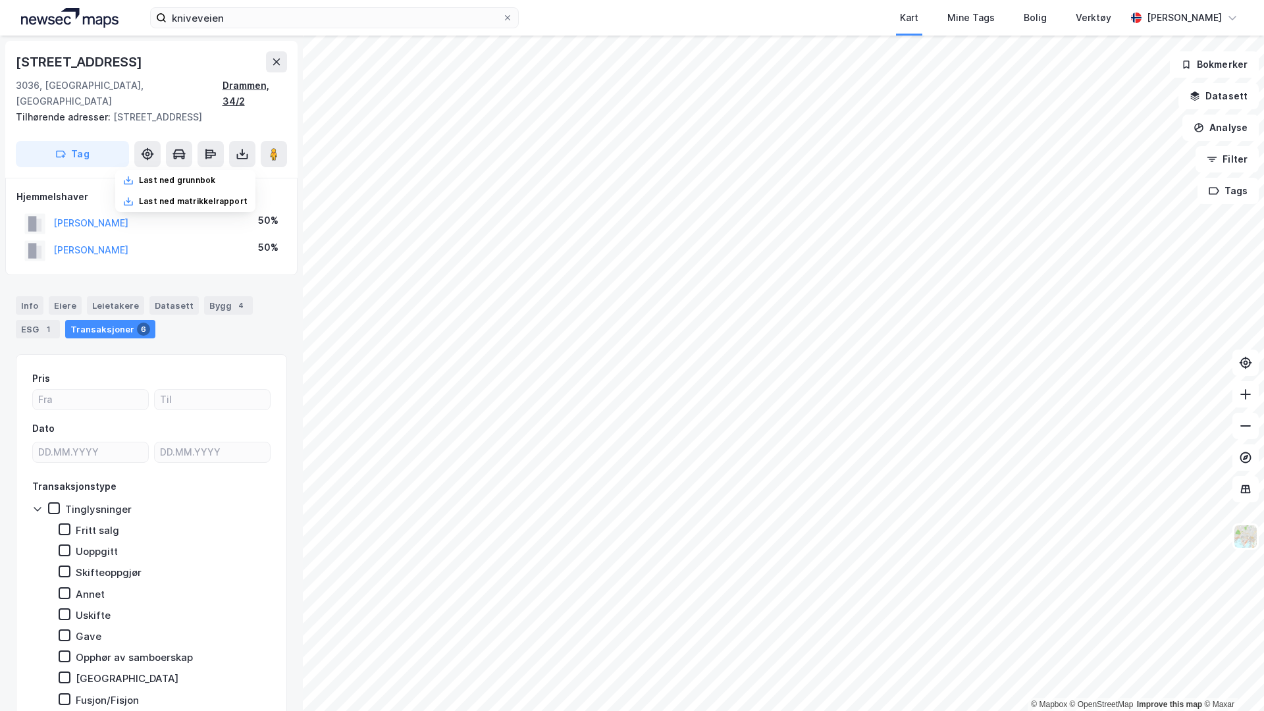
click at [233, 85] on div "Drammen, 34/2" at bounding box center [254, 94] width 65 height 32
click at [138, 109] on div "Tilhørende adresser: Lerpeveien 93" at bounding box center [146, 117] width 261 height 16
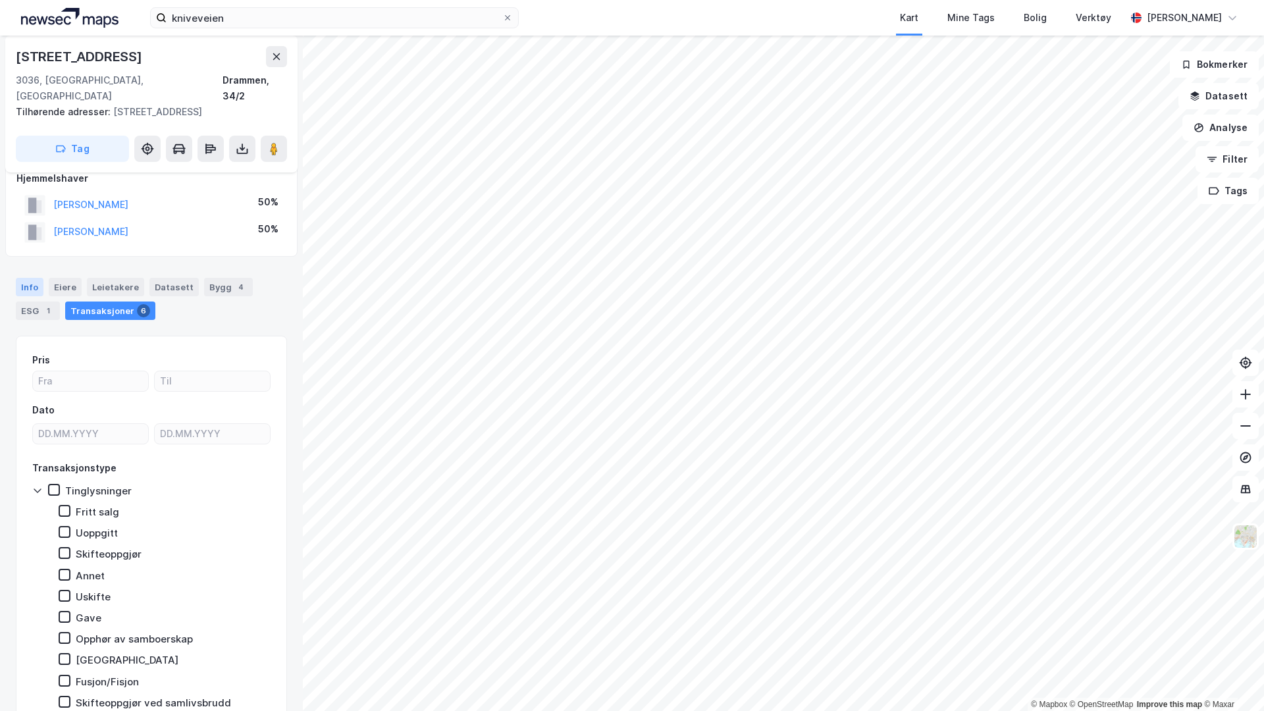
click at [28, 278] on div "Info" at bounding box center [30, 287] width 28 height 18
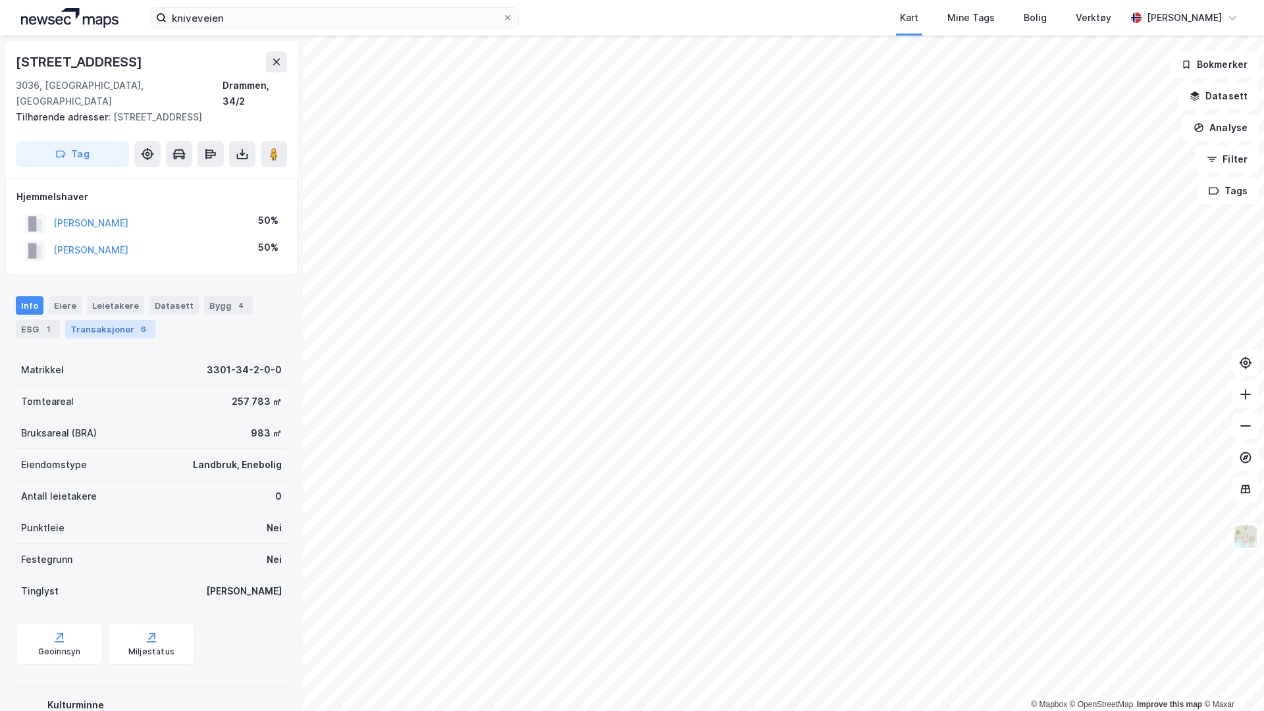
click at [129, 320] on div "Transaksjoner 6" at bounding box center [110, 329] width 90 height 18
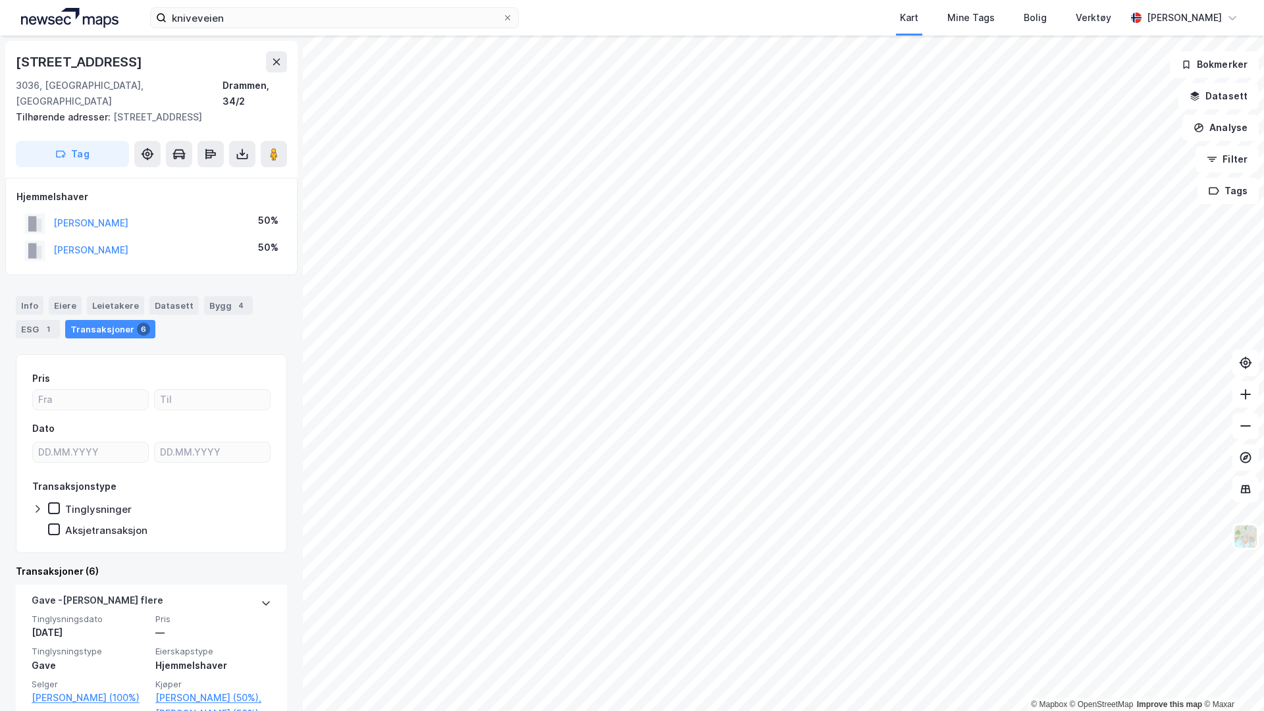
click at [231, 255] on div "Hjemmelshaver ALMQUIST CECILIE 50% HESLIEN TRULS 50%" at bounding box center [151, 226] width 292 height 97
click at [154, 257] on div "Hjemmelshaver ALMQUIST CECILIE 50% HESLIEN TRULS 50%" at bounding box center [151, 226] width 292 height 97
click at [246, 147] on icon at bounding box center [242, 153] width 13 height 13
click at [222, 196] on div "Last ned matrikkelrapport" at bounding box center [193, 201] width 109 height 11
click at [1251, 535] on img at bounding box center [1245, 536] width 25 height 25
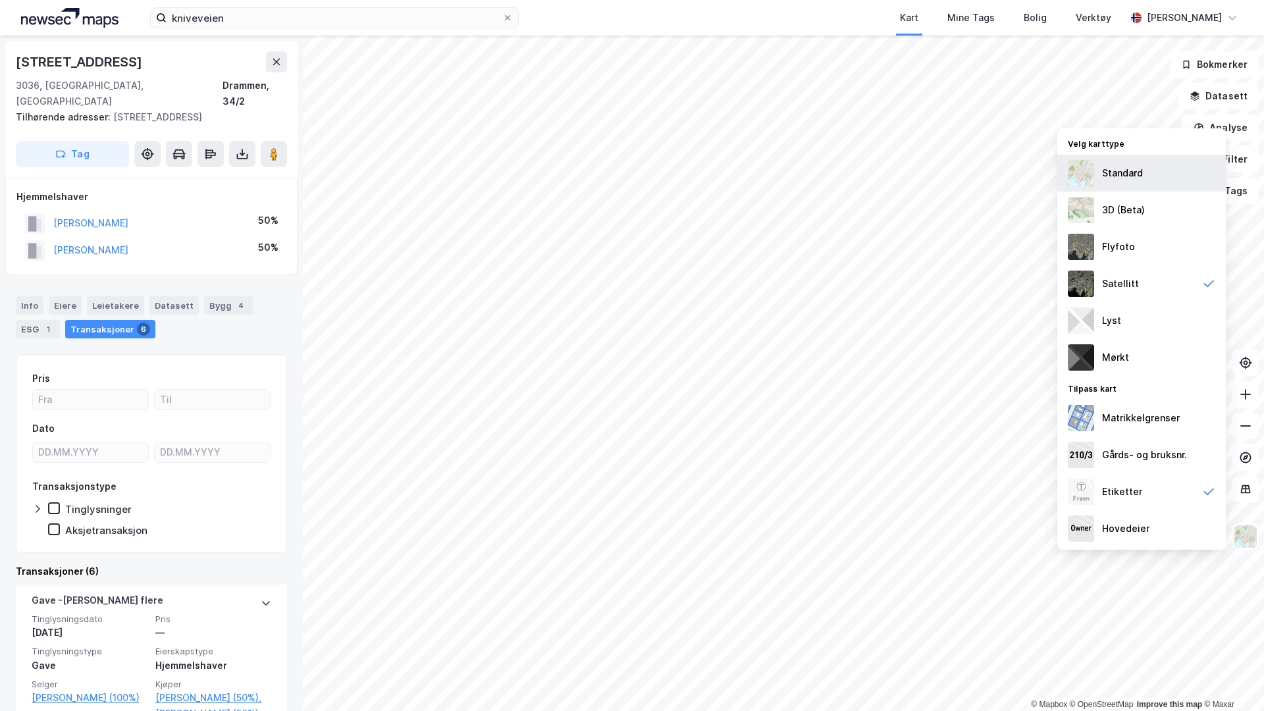
click at [1124, 170] on div "Standard" at bounding box center [1122, 173] width 41 height 16
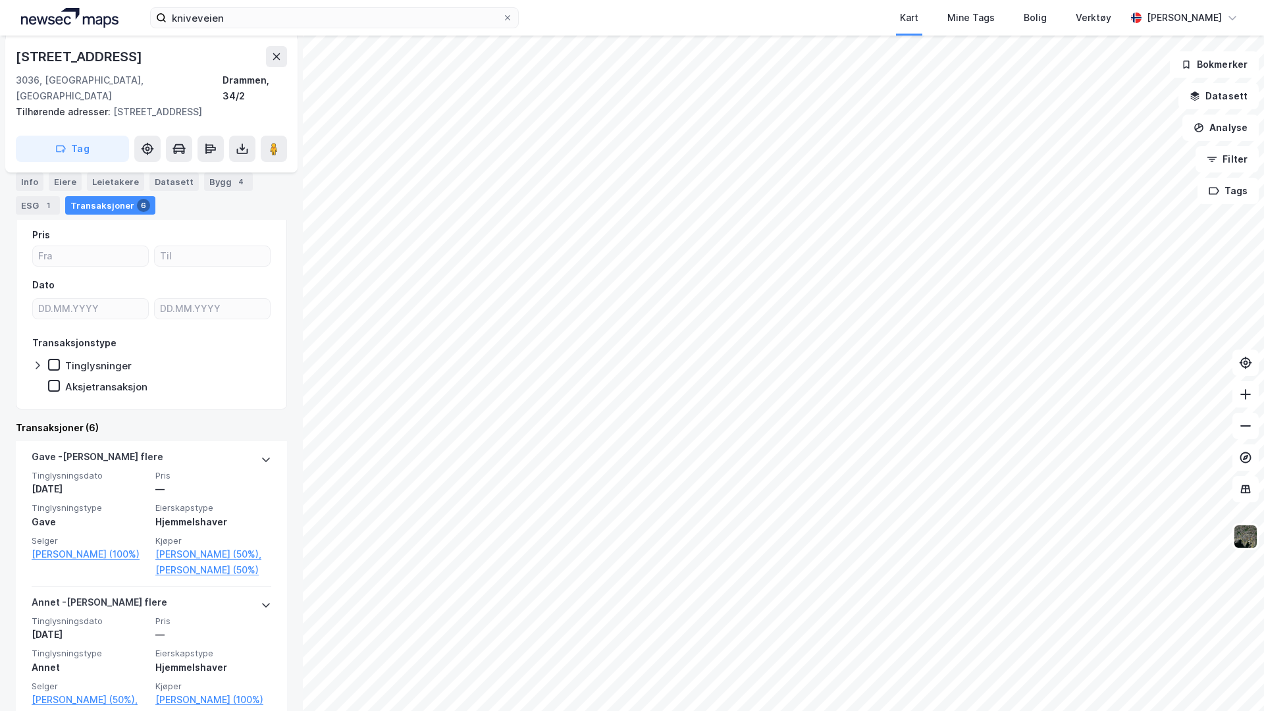
scroll to position [183, 0]
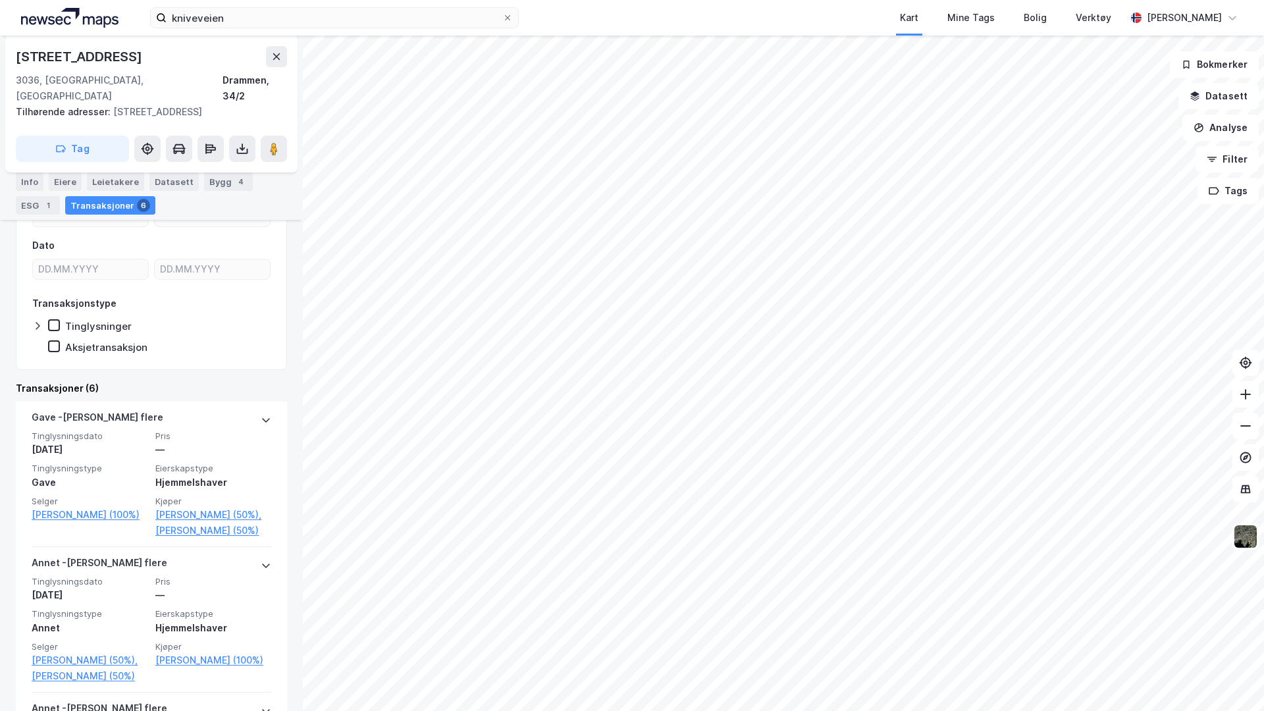
click at [36, 321] on icon at bounding box center [37, 326] width 11 height 11
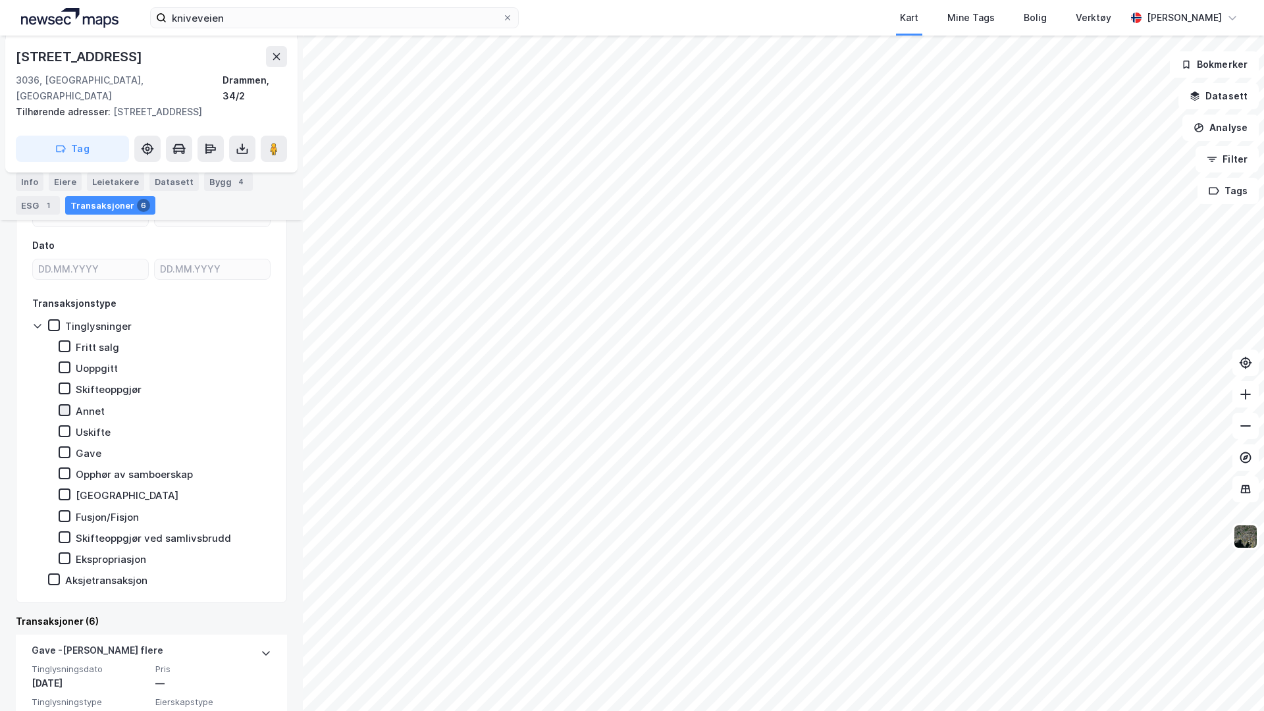
click at [63, 405] on icon at bounding box center [64, 409] width 9 height 9
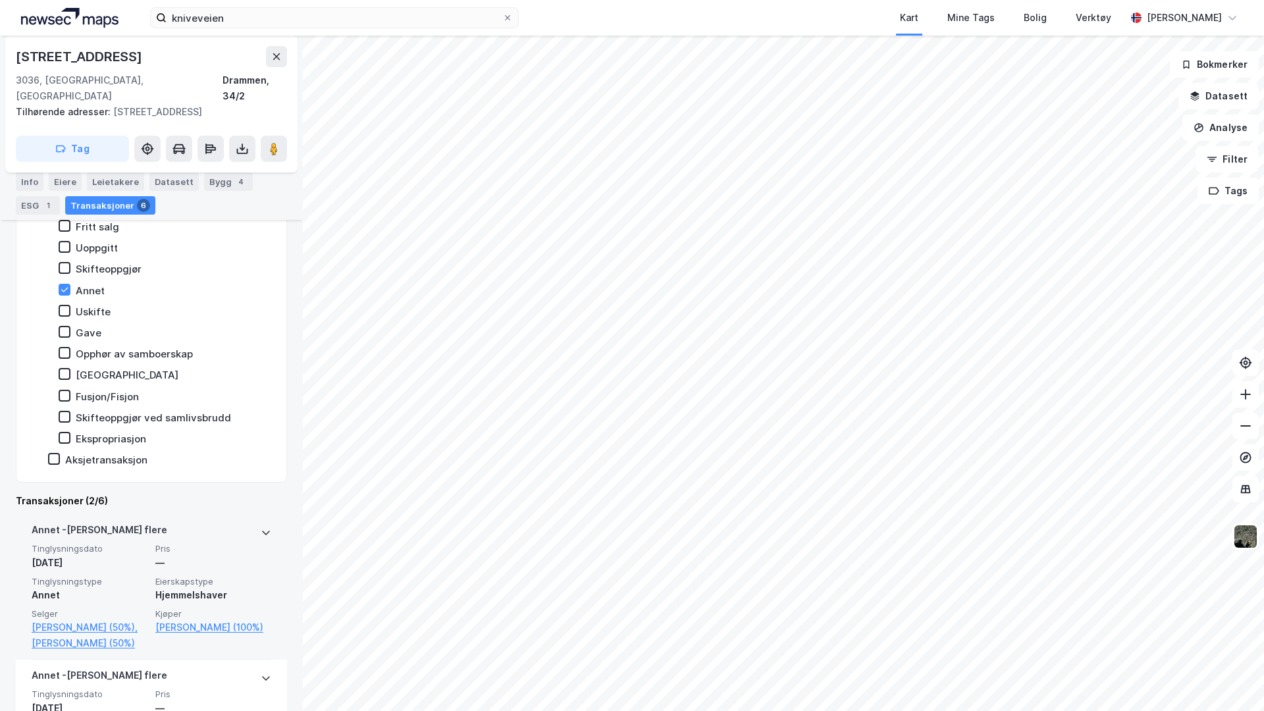
scroll to position [249, 0]
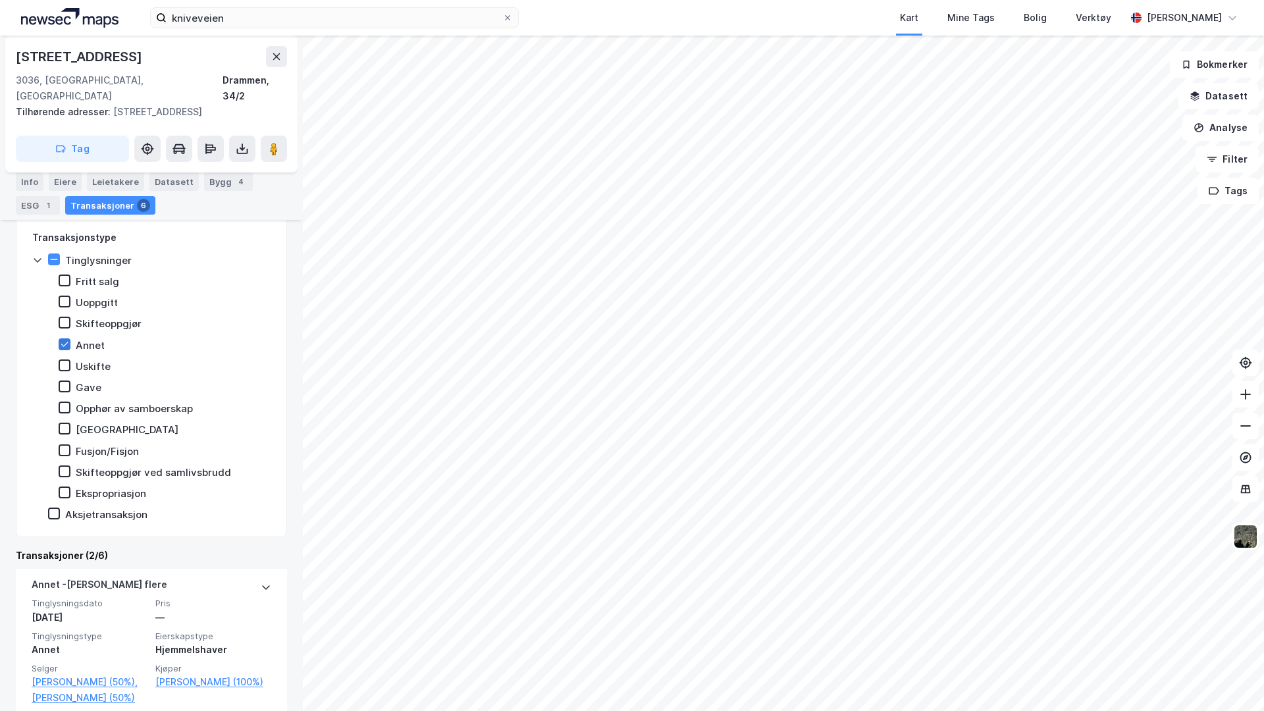
click at [63, 340] on icon at bounding box center [64, 344] width 9 height 9
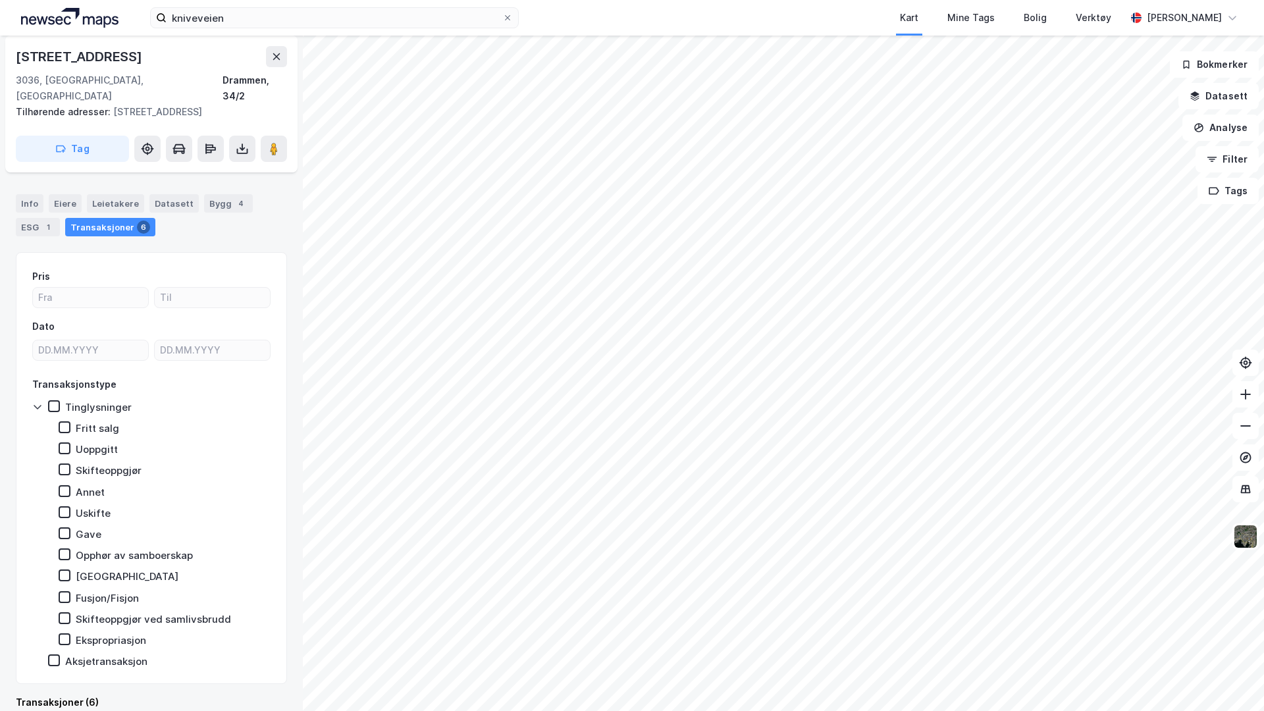
scroll to position [0, 0]
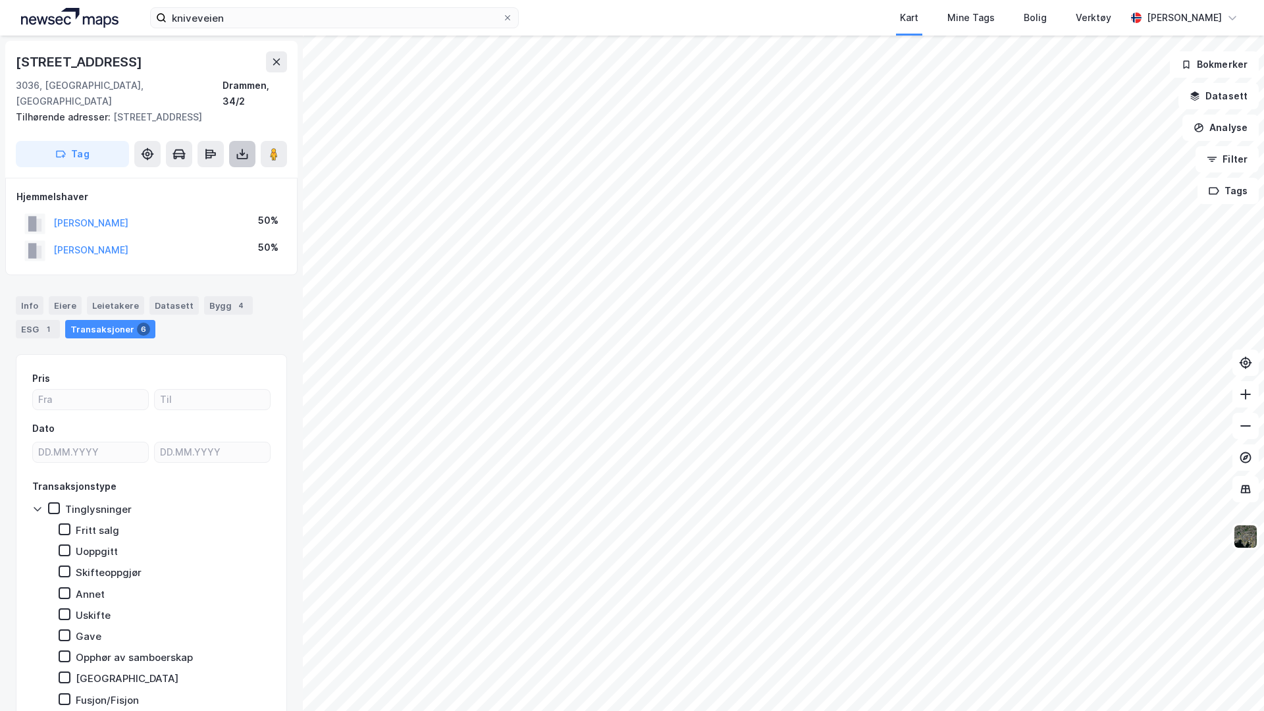
click at [241, 147] on icon at bounding box center [242, 153] width 13 height 13
click at [246, 316] on div "Info Eiere Leietakere Datasett Bygg 4 ESG 1 Transaksjoner 6" at bounding box center [151, 317] width 271 height 42
click at [244, 147] on icon at bounding box center [242, 153] width 13 height 13
click at [155, 79] on div "3036, Drammen, Buskerud Drammen, 34/2" at bounding box center [151, 94] width 271 height 32
click at [238, 88] on div "Drammen, 34/2" at bounding box center [254, 94] width 65 height 32
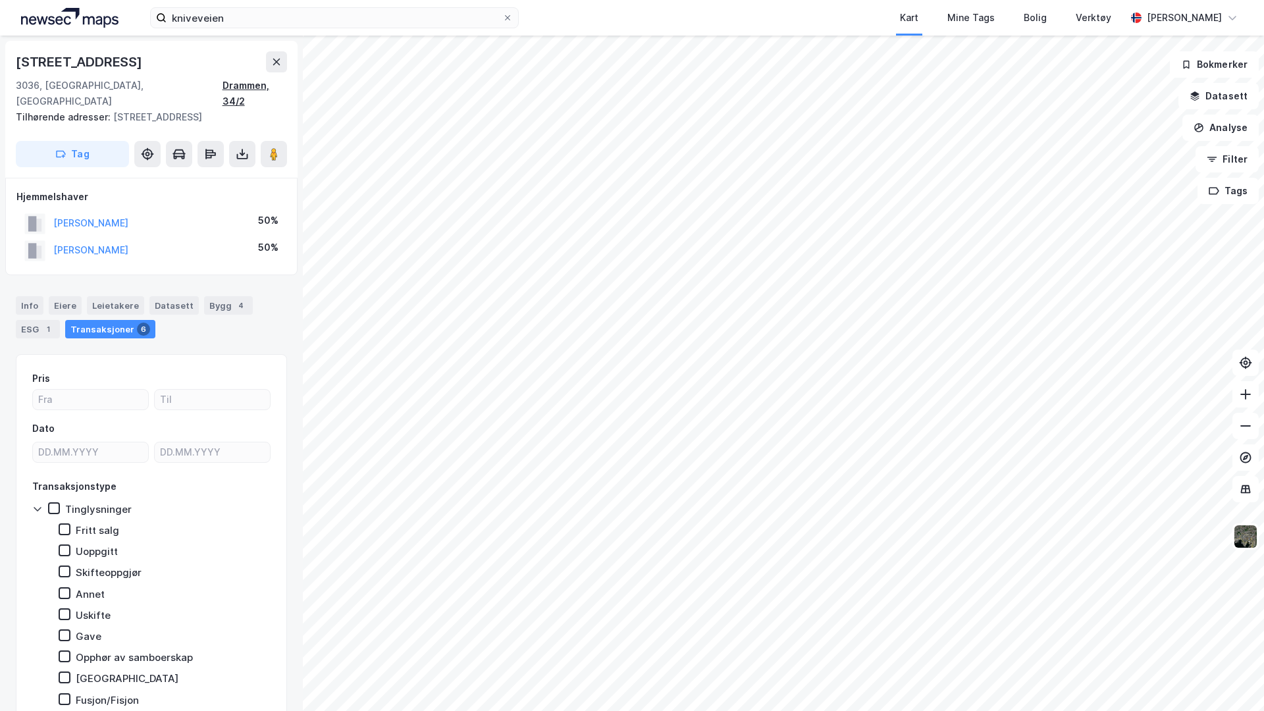
click at [246, 88] on div "Drammen, 34/2" at bounding box center [254, 94] width 65 height 32
click at [1076, 25] on div "Verktøy" at bounding box center [1094, 18] width 36 height 16
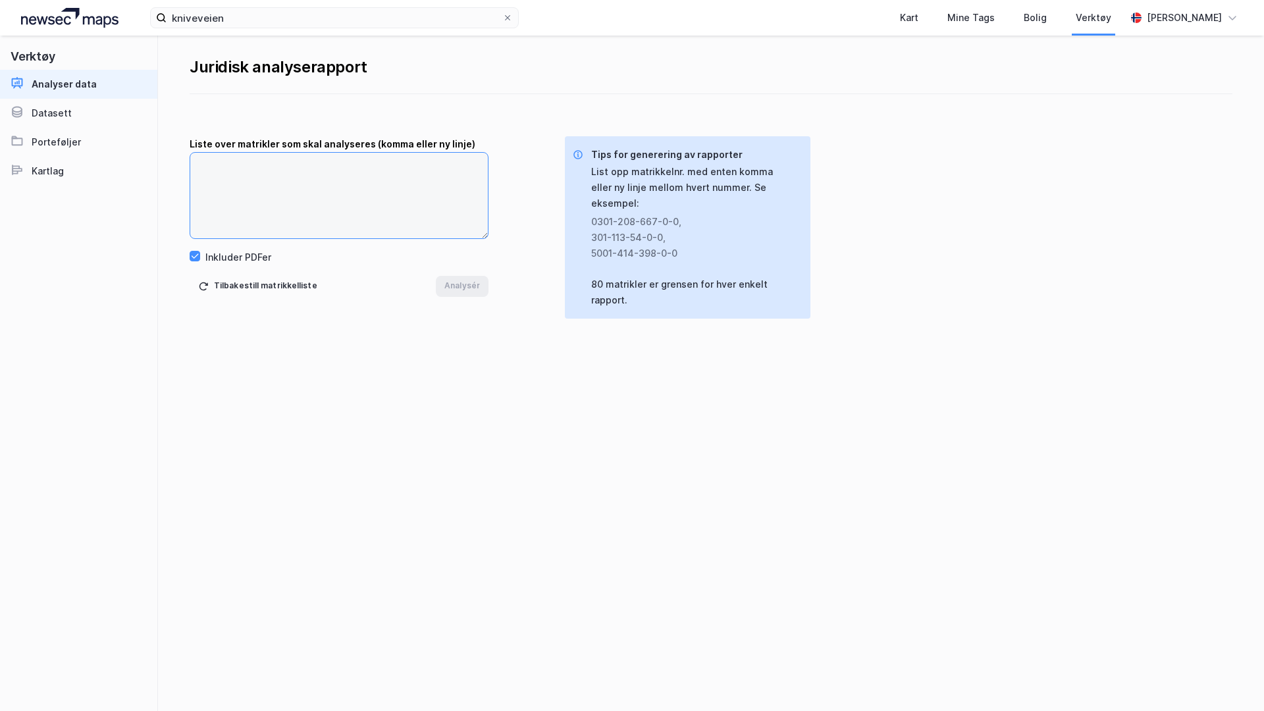
click at [290, 190] on textarea at bounding box center [339, 196] width 298 height 86
paste textarea "3301-34-2-0-0"
type textarea "3301-34-2-0-0"
click at [464, 286] on button "Analysér" at bounding box center [462, 286] width 53 height 21
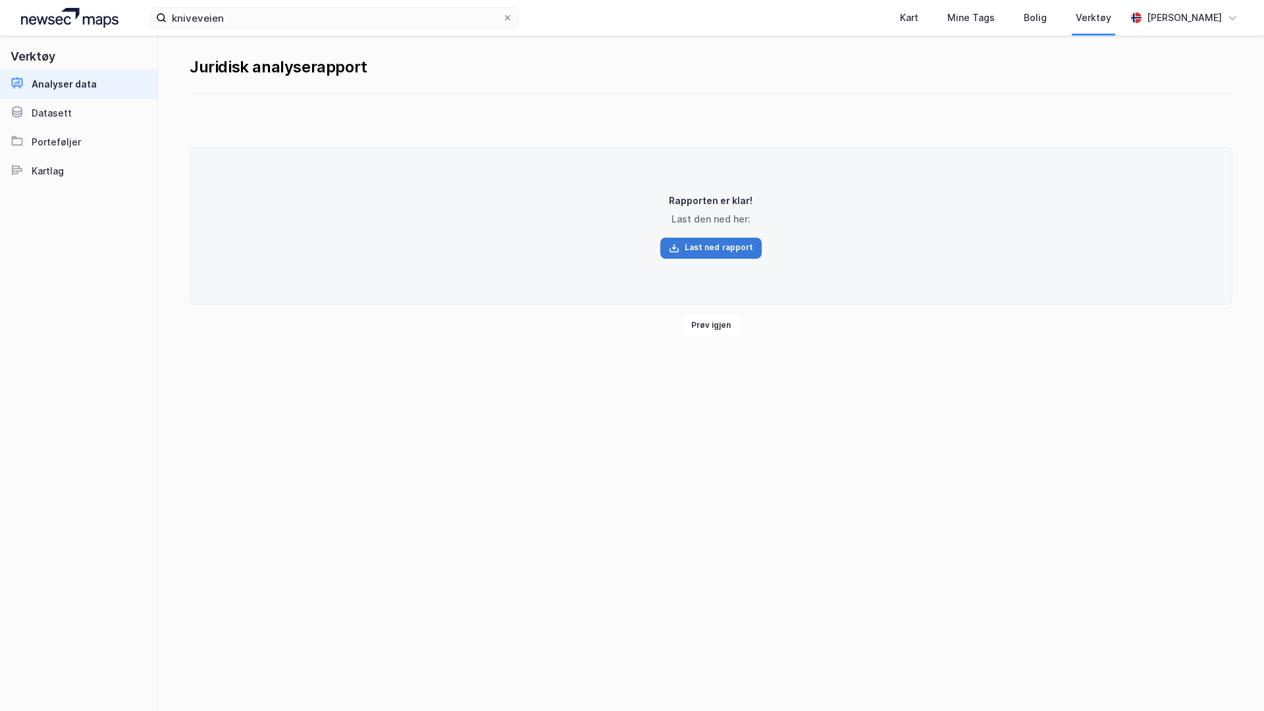
click at [716, 244] on button "Last ned rapport" at bounding box center [711, 248] width 102 height 21
click at [900, 18] on div "Kart" at bounding box center [909, 18] width 18 height 16
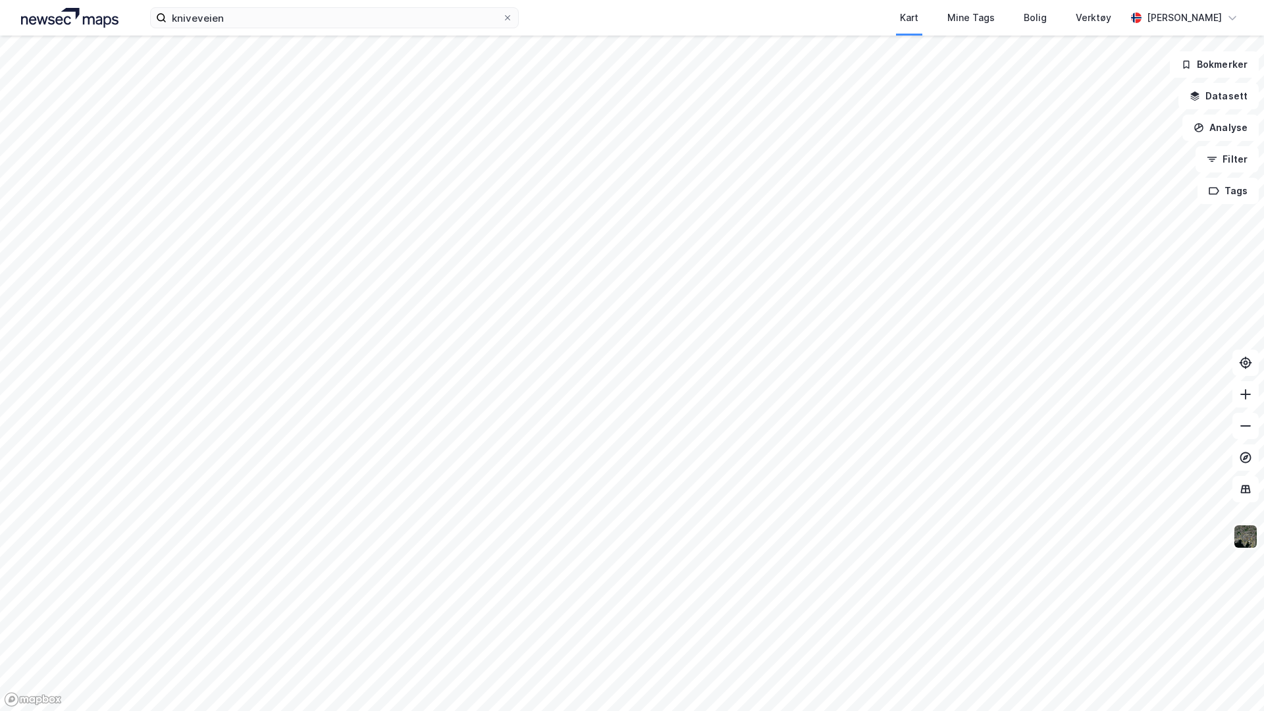
click at [1253, 538] on img at bounding box center [1245, 536] width 25 height 25
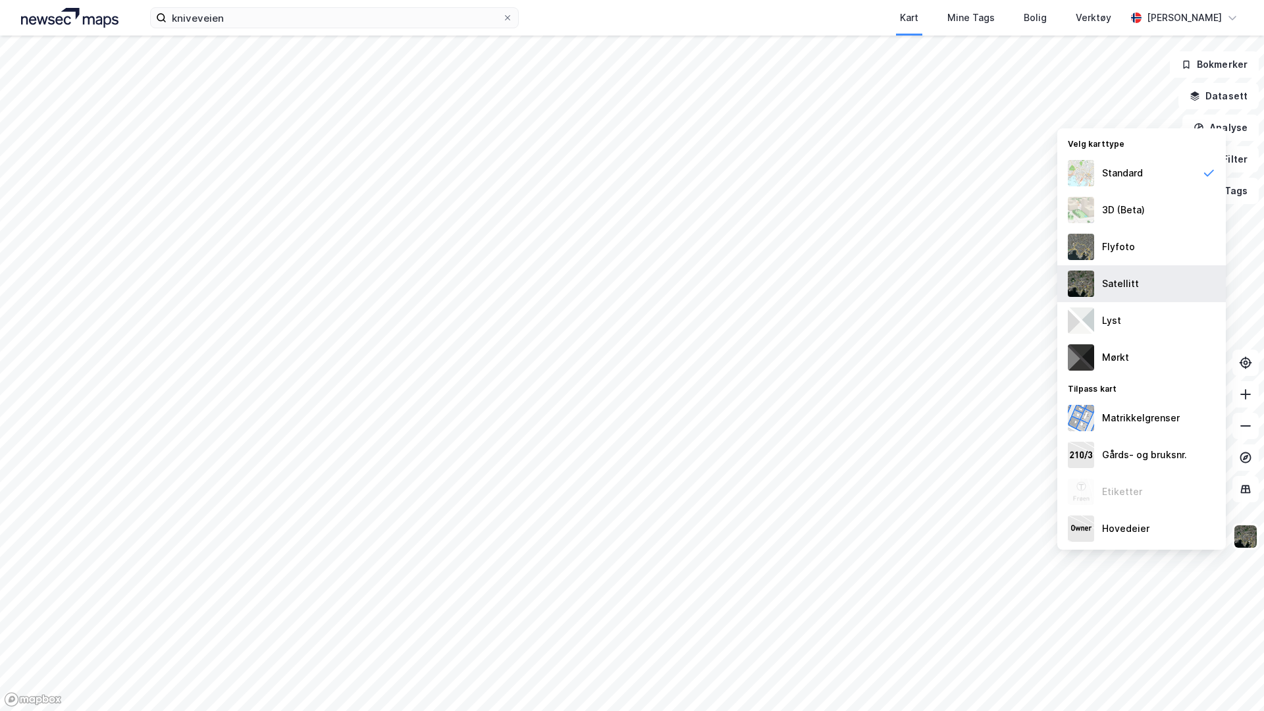
click at [1136, 286] on div "Satellitt" at bounding box center [1141, 283] width 169 height 37
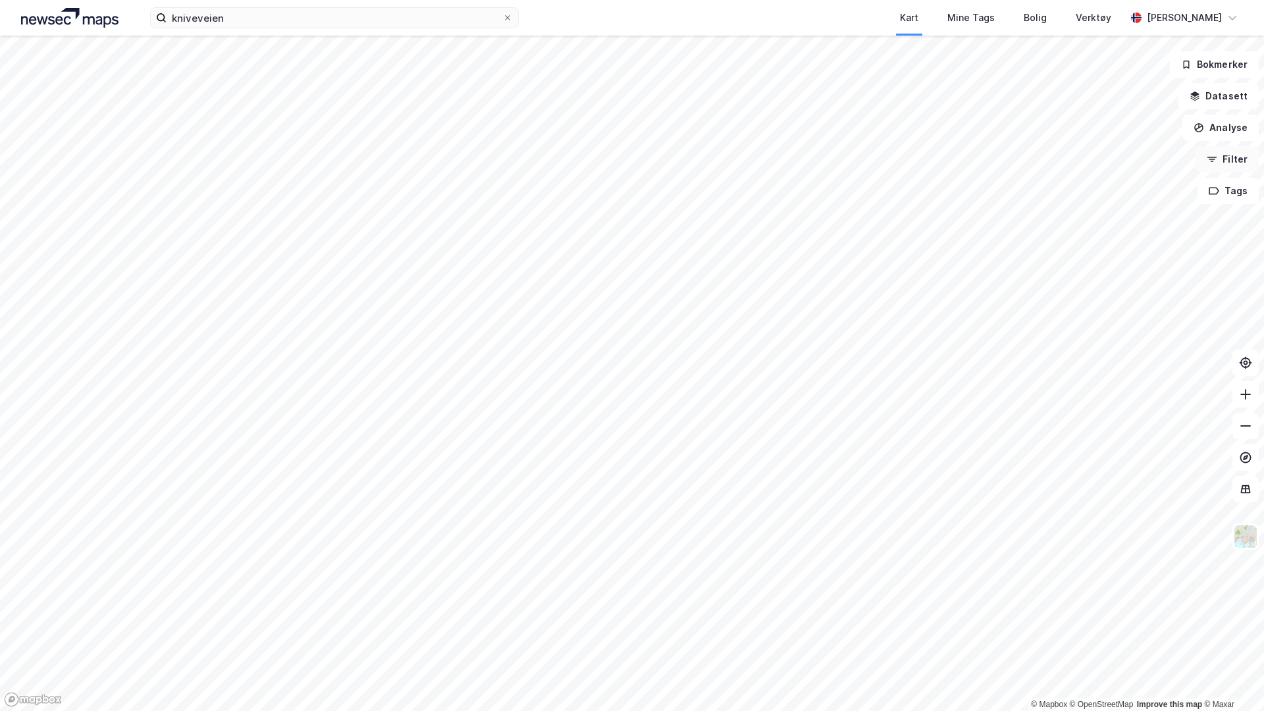
click at [1234, 159] on button "Filter" at bounding box center [1226, 159] width 63 height 26
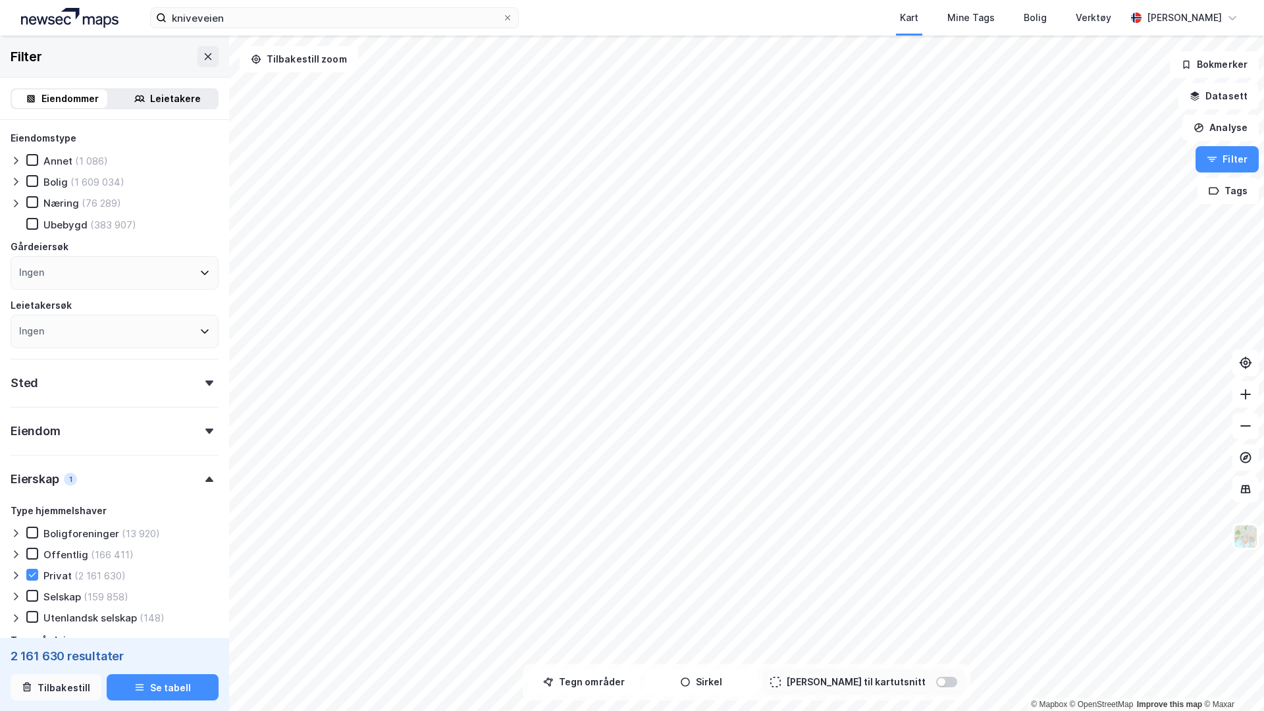
click at [65, 614] on button "Tilbakestill" at bounding box center [56, 687] width 91 height 26
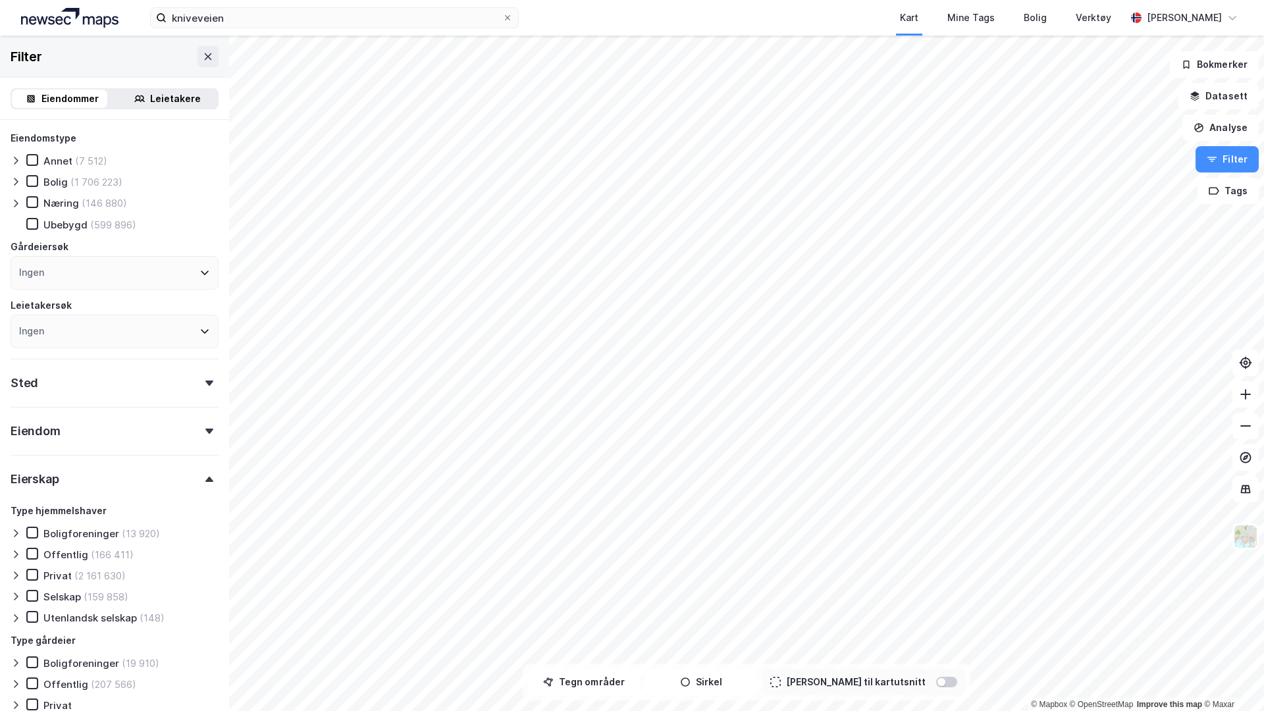
click at [83, 383] on div "Sted" at bounding box center [115, 378] width 208 height 38
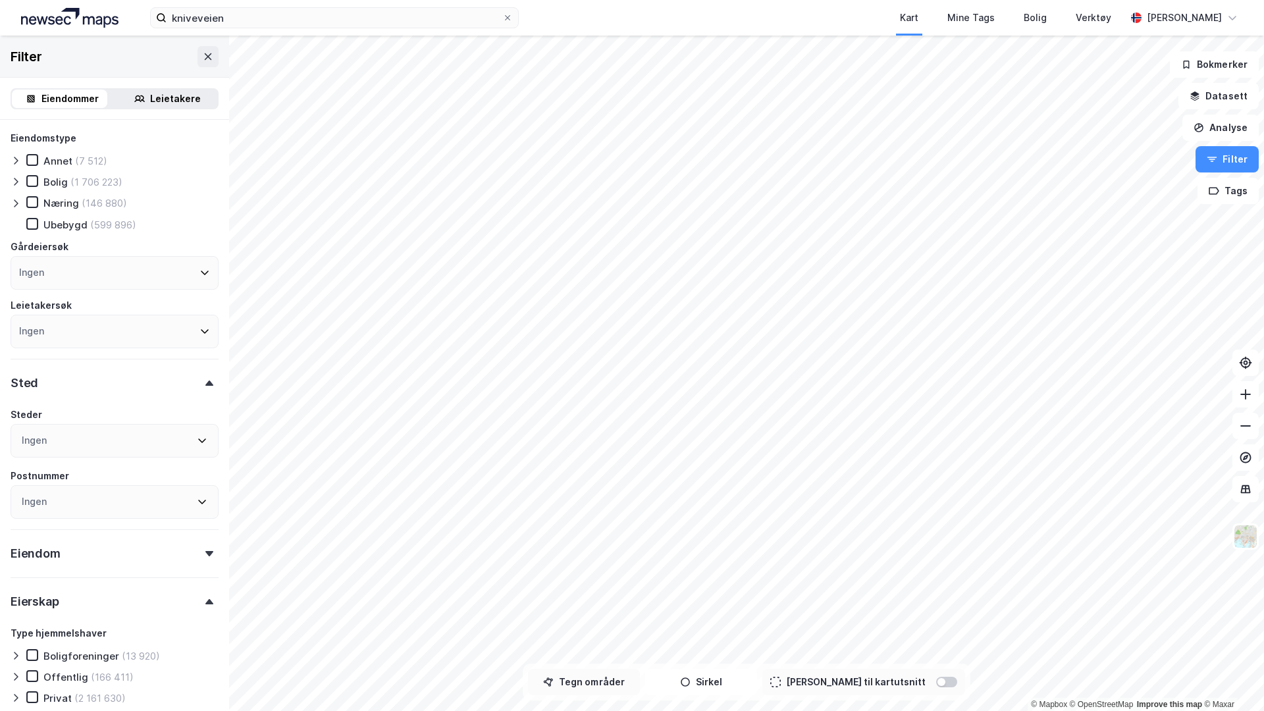
click at [595, 614] on button "Tegn områder" at bounding box center [584, 682] width 112 height 26
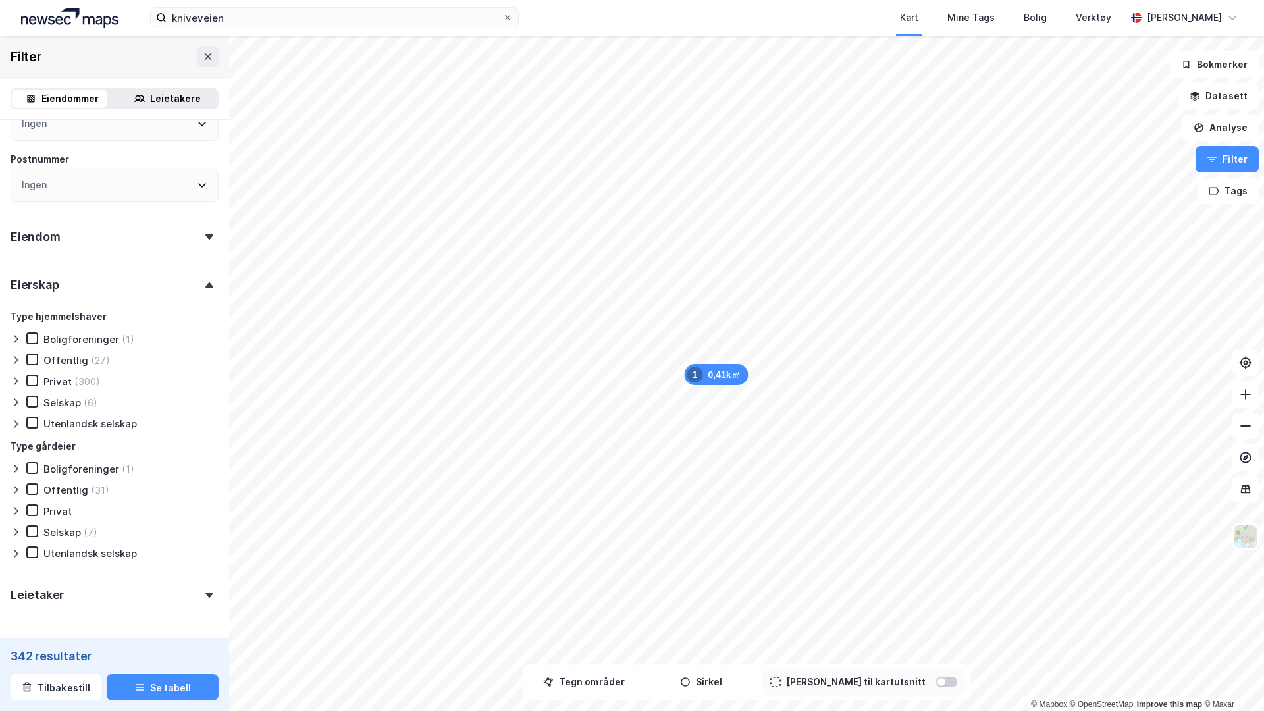
scroll to position [263, 0]
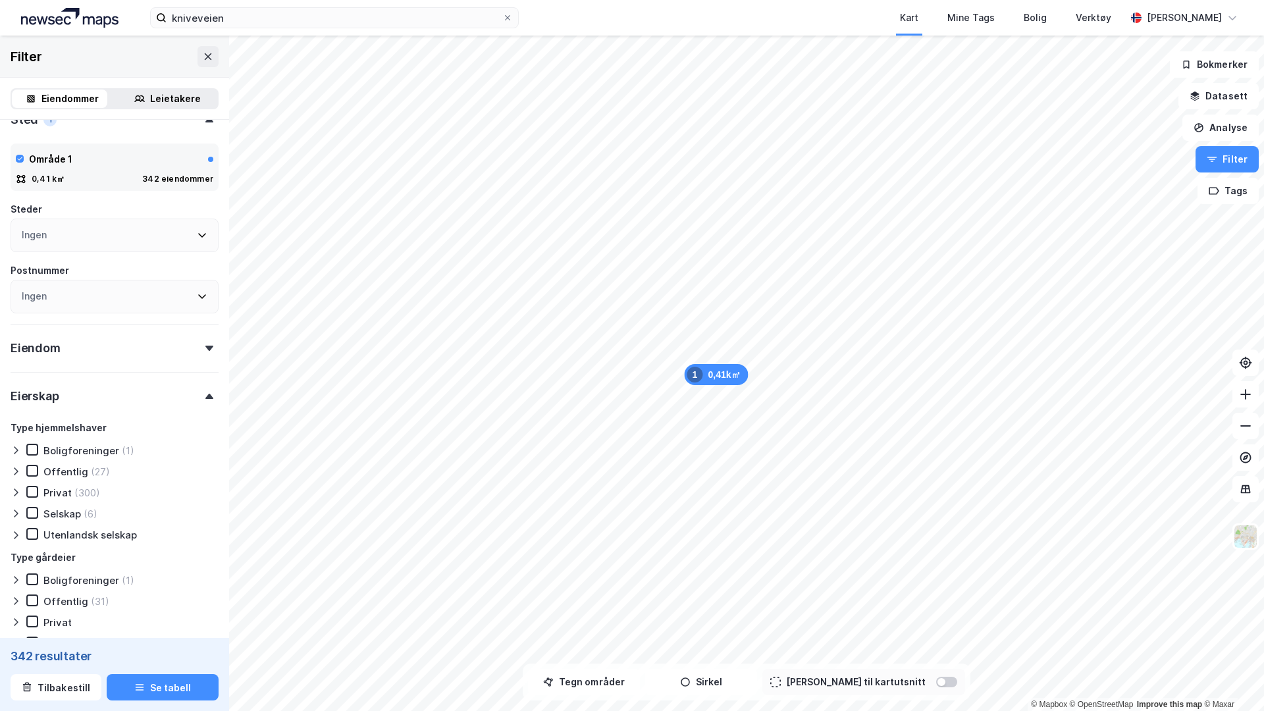
click at [82, 348] on div "Eiendom" at bounding box center [115, 343] width 208 height 38
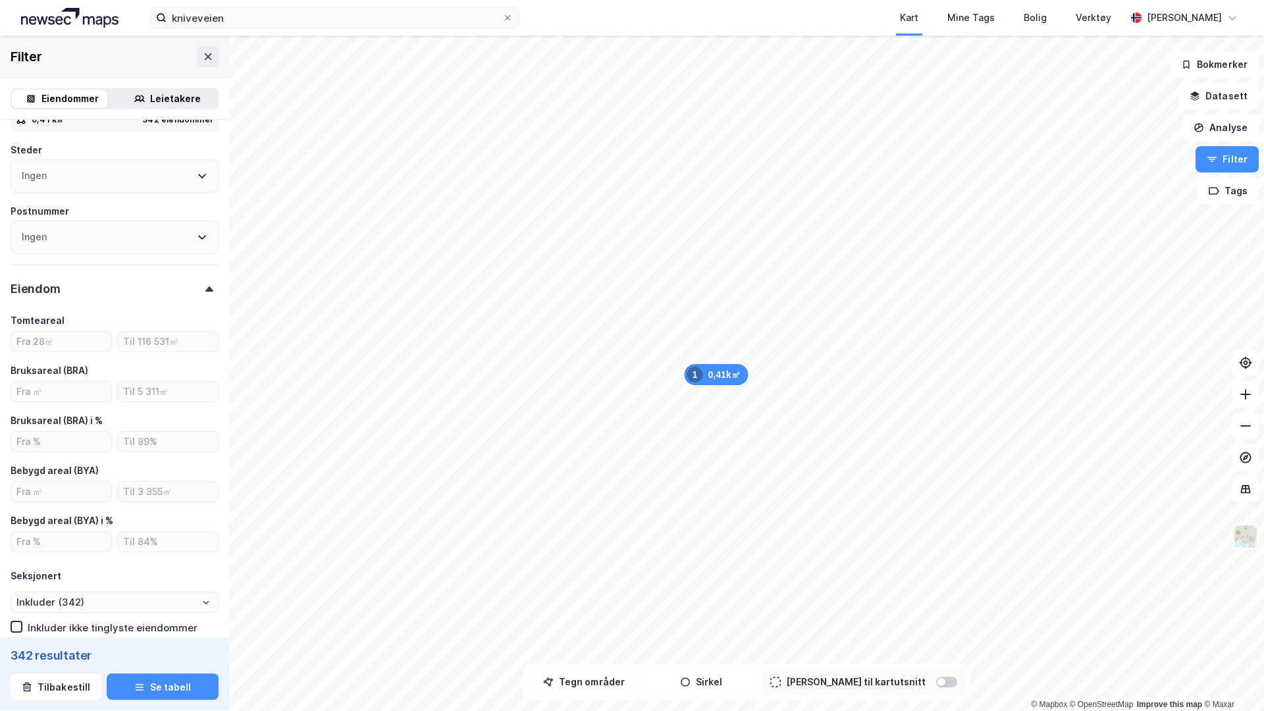
scroll to position [330, 0]
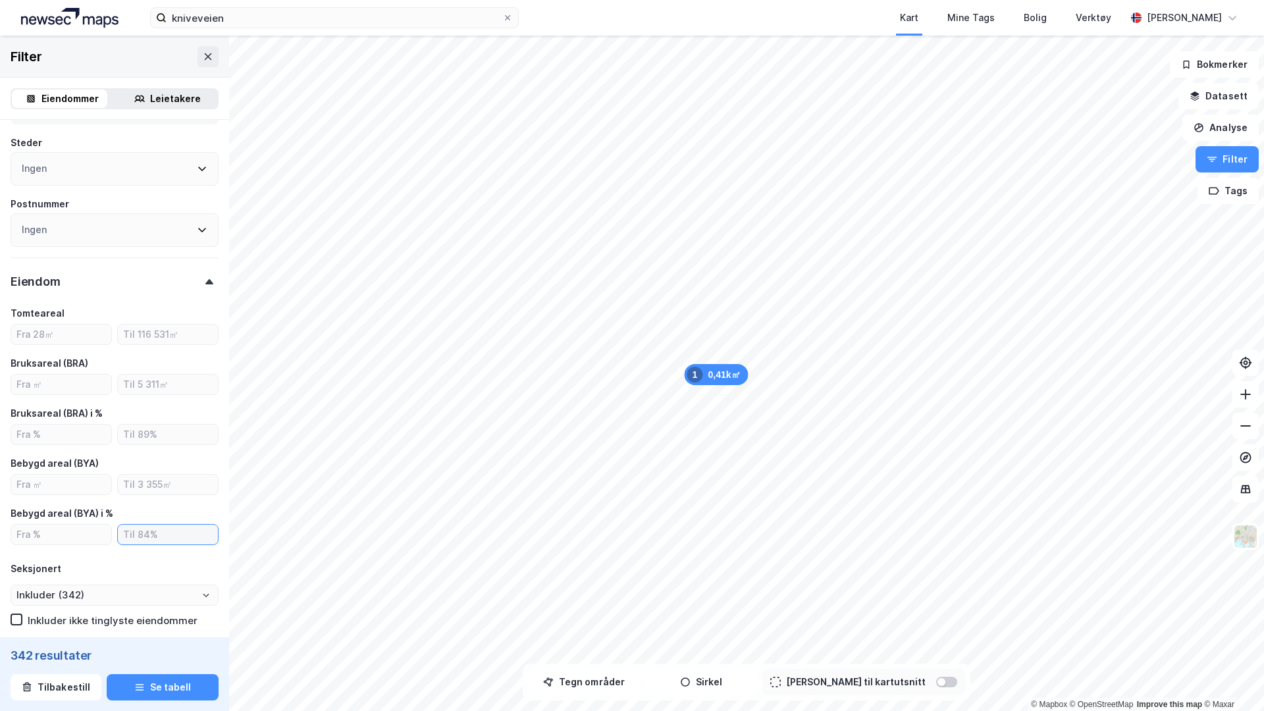
click at [137, 534] on input "number" at bounding box center [168, 535] width 100 height 20
type input "20"
type input "Inkluder (145)"
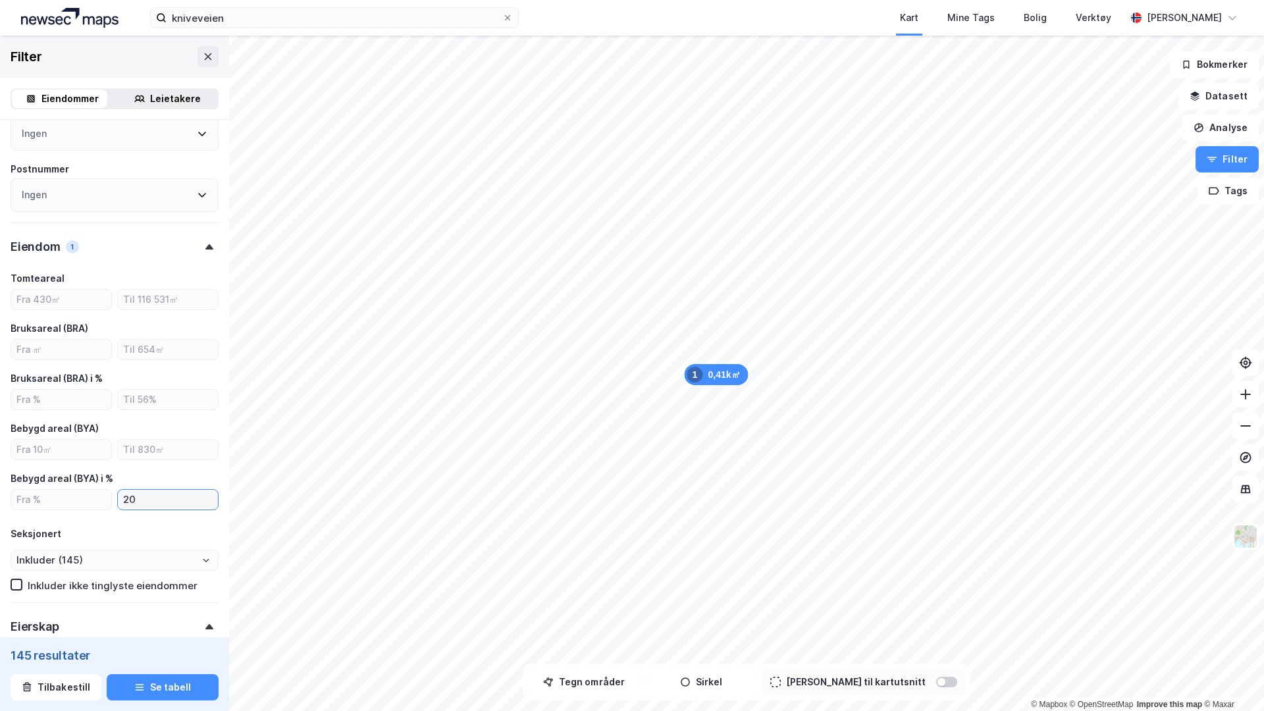
scroll to position [370, 0]
type input "20"
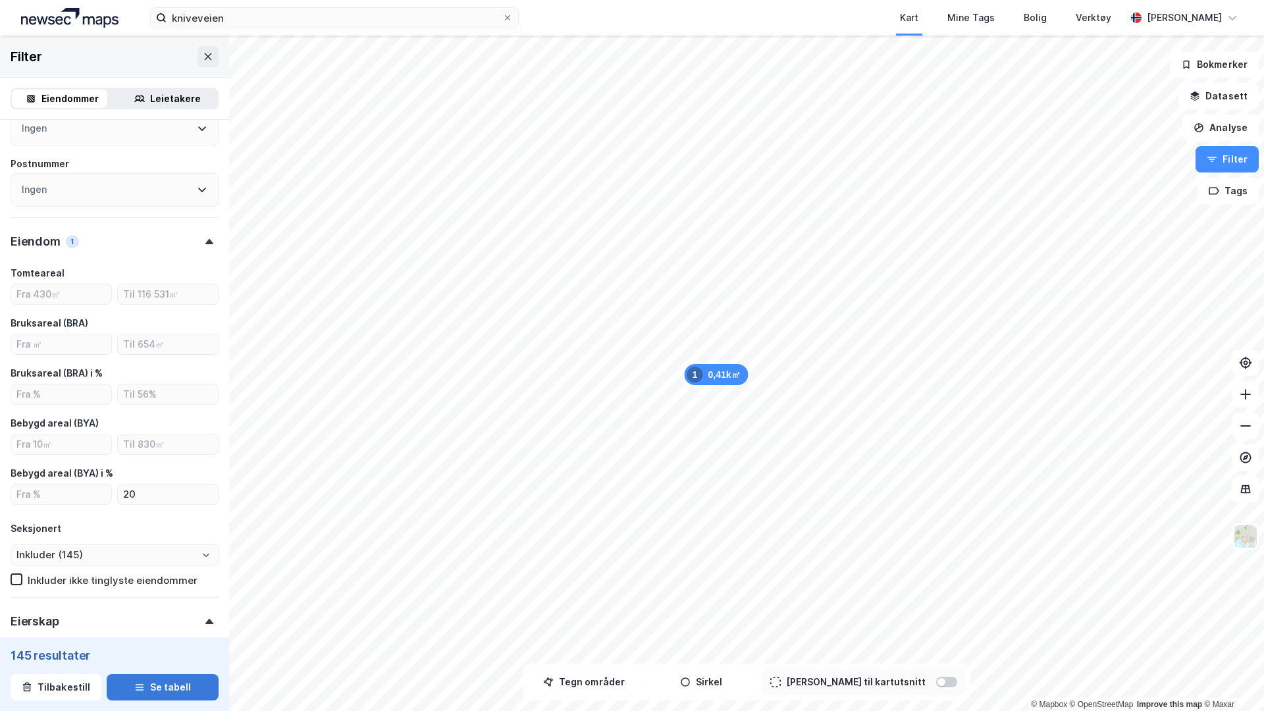
click at [154, 614] on button "Se tabell" at bounding box center [163, 687] width 112 height 26
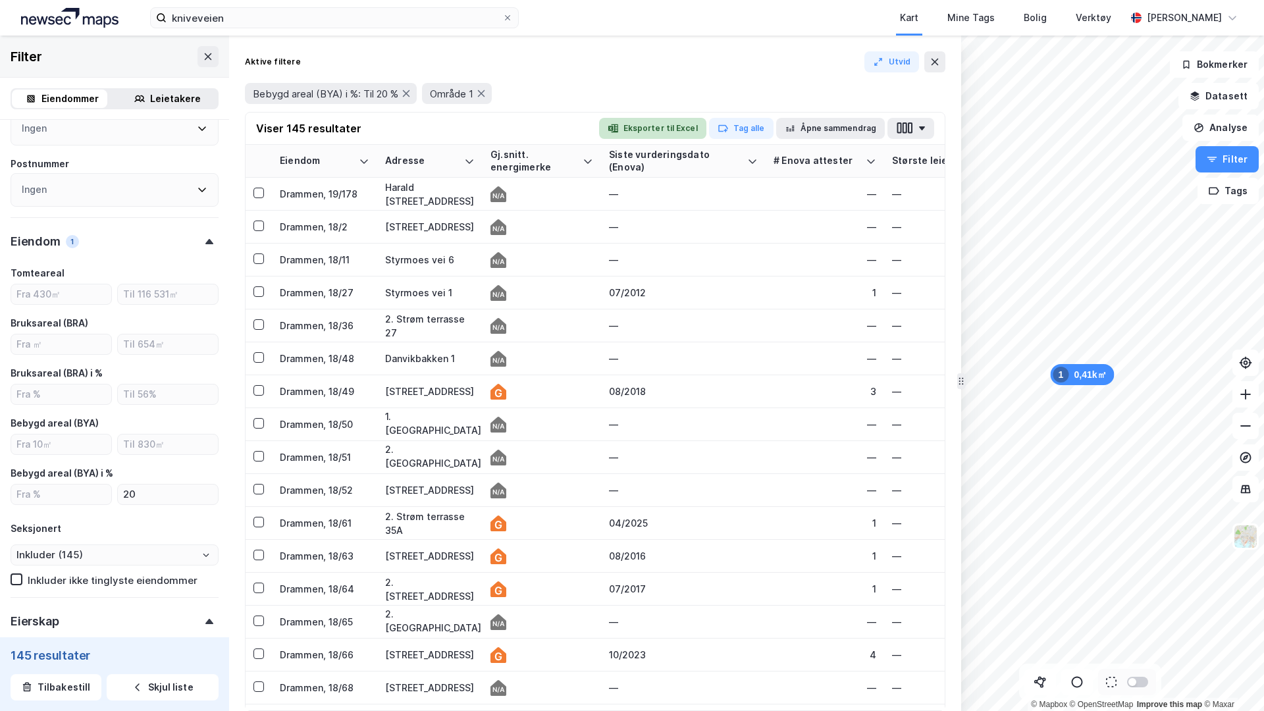
click at [672, 132] on button "Eksporter til Excel" at bounding box center [652, 128] width 107 height 21
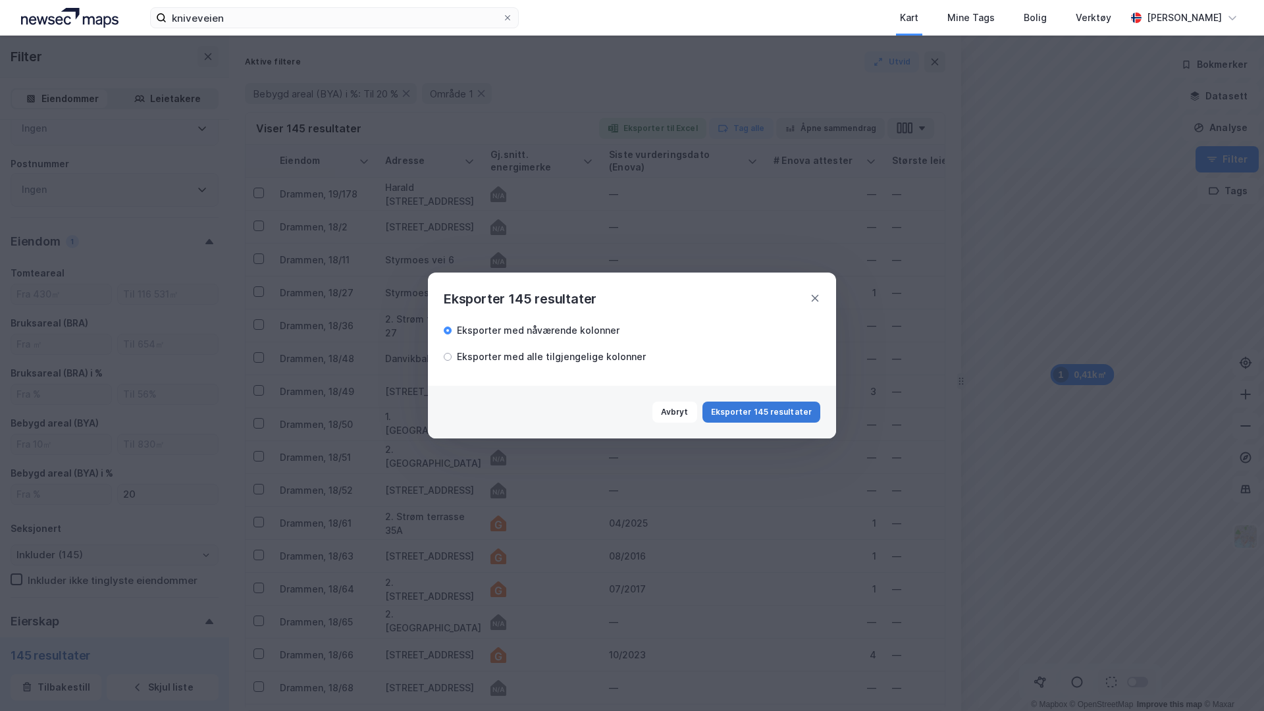
click at [795, 410] on button "Eksporter 145 resultater" at bounding box center [761, 412] width 118 height 21
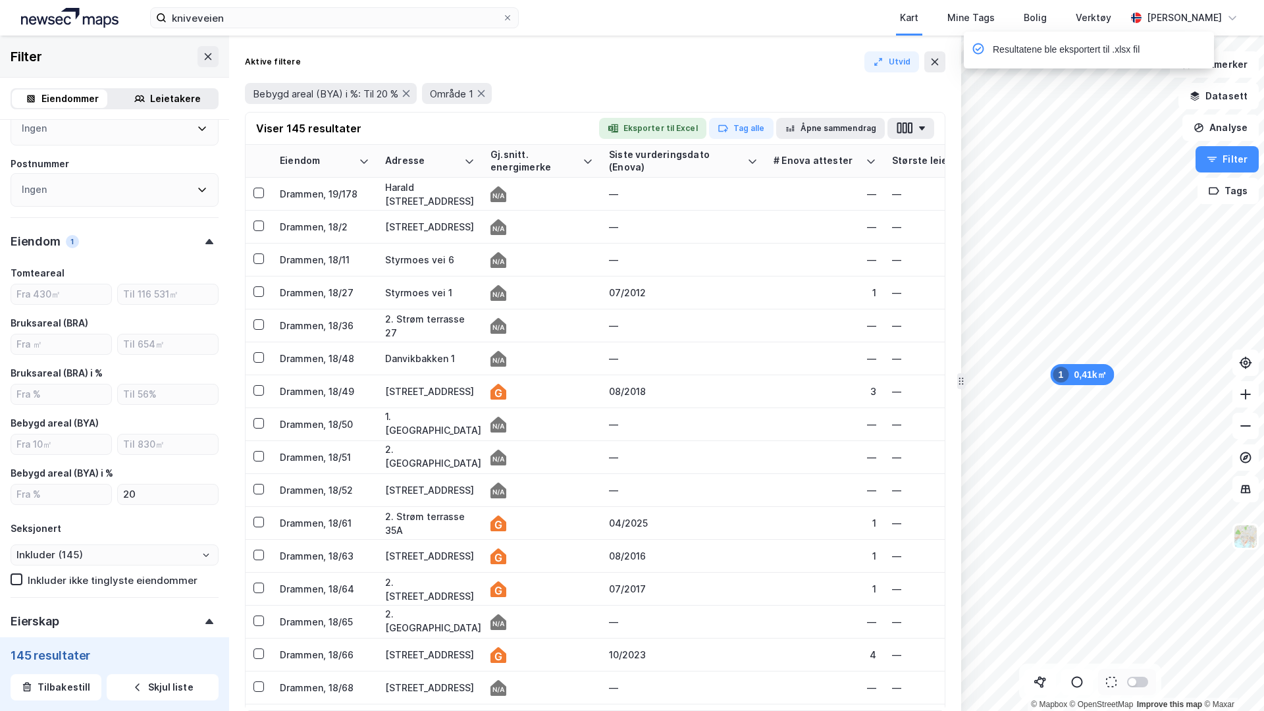
click at [947, 62] on div "Aktive filtere Utvid Bebygd areal (BYA) i %: Til 20 % Område 1 Viser 145 result…" at bounding box center [595, 373] width 732 height 675
click at [938, 57] on icon at bounding box center [934, 62] width 11 height 11
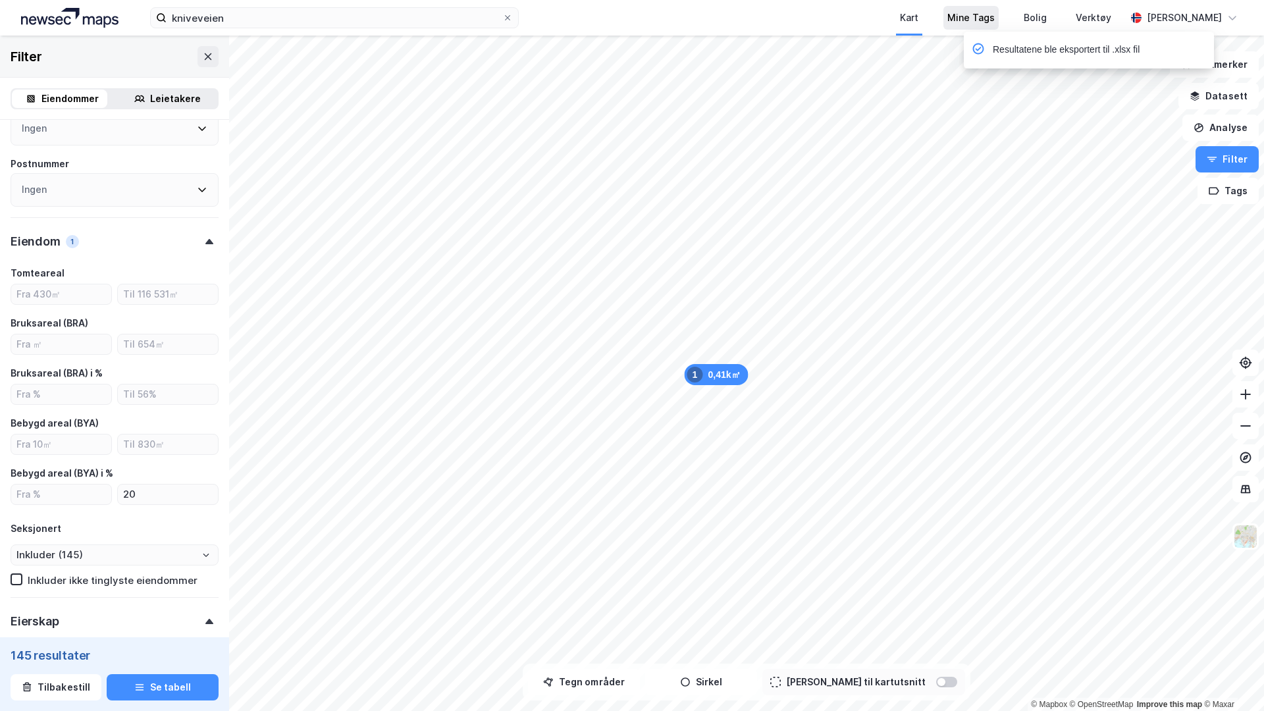
click at [964, 22] on div "Mine Tags" at bounding box center [970, 18] width 47 height 16
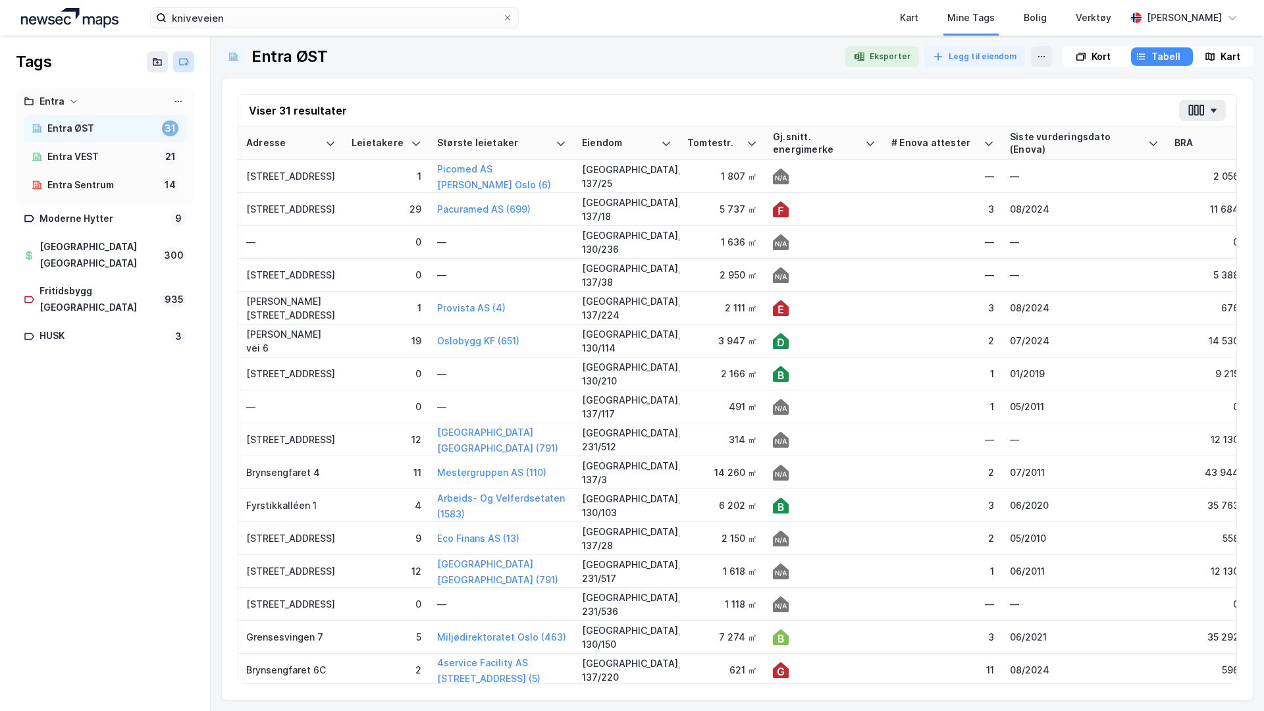
click at [187, 64] on icon at bounding box center [186, 64] width 3 height 0
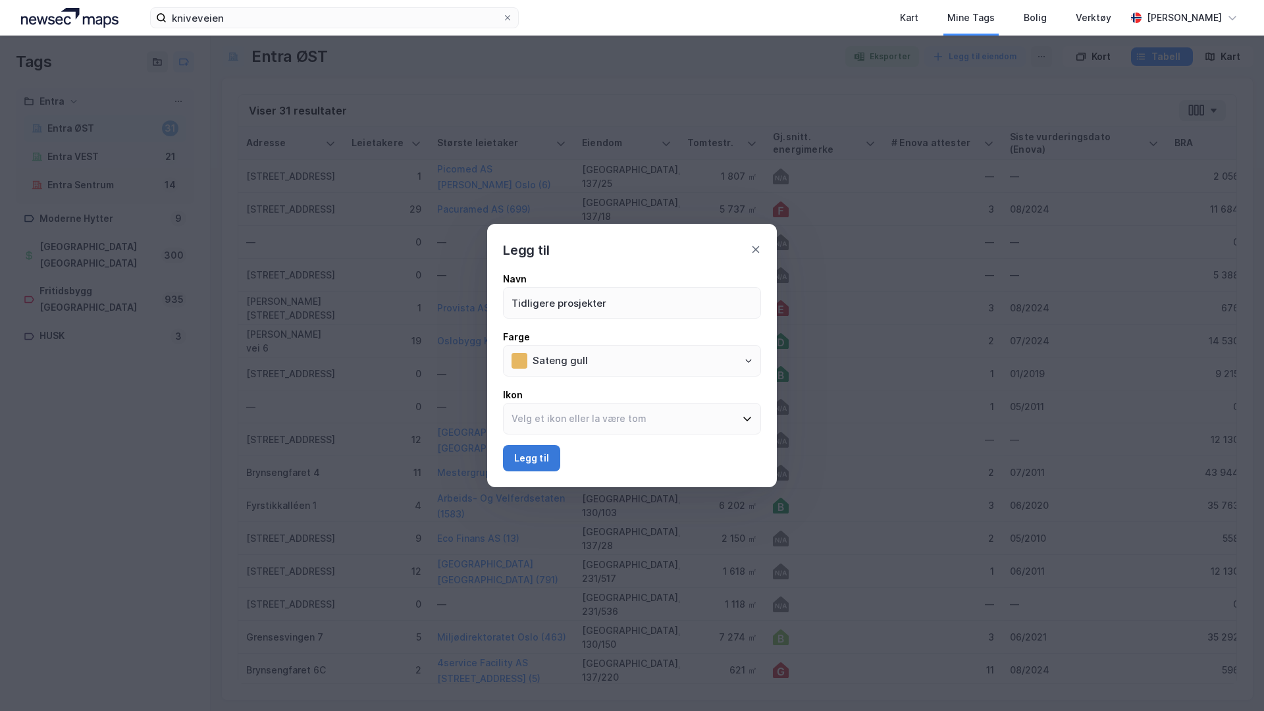
type input "Tidligere prosjekter"
click at [531, 461] on button "Legg til" at bounding box center [531, 458] width 57 height 26
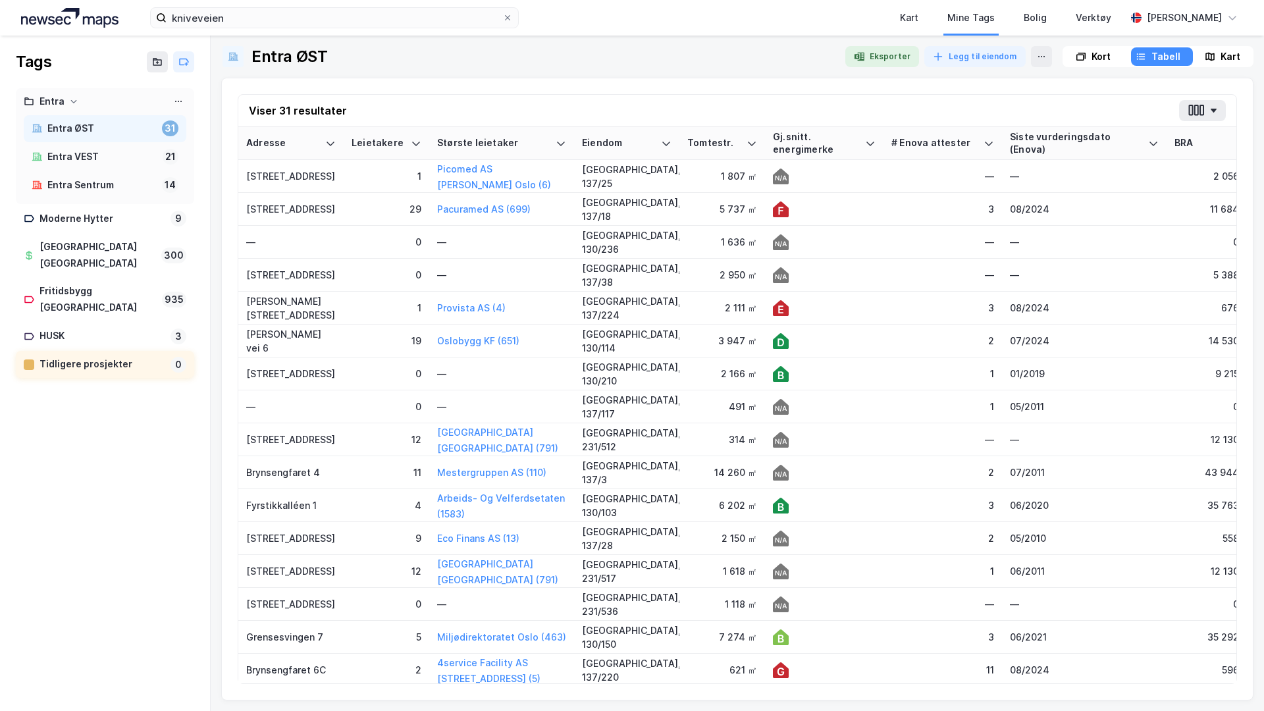
click at [86, 356] on div "Tidligere prosjekter" at bounding box center [102, 364] width 126 height 16
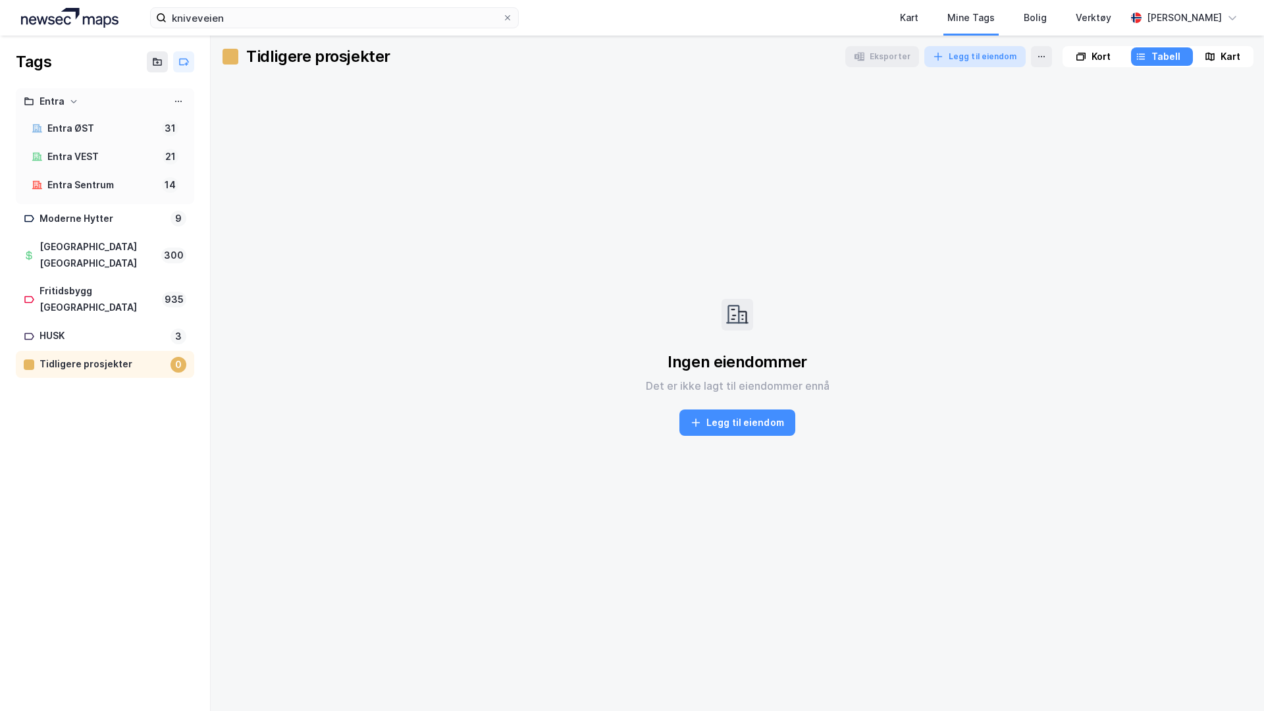
click at [968, 60] on button "Legg til eiendom" at bounding box center [974, 56] width 101 height 21
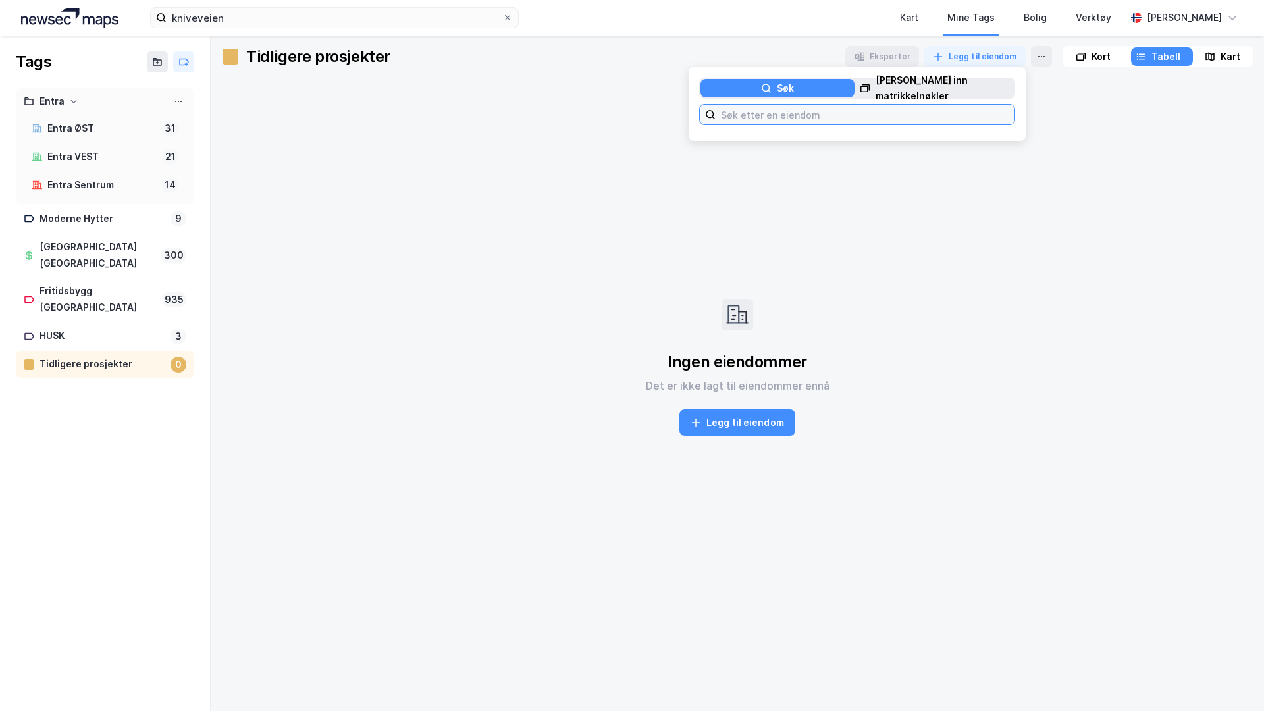
click at [820, 106] on input at bounding box center [865, 115] width 299 height 20
paste input "3301-18-109-0-0 3301-18-11-0-0 3301-18-114-0-0 3301-18-117-0-0 3301-18-123-0-0 …"
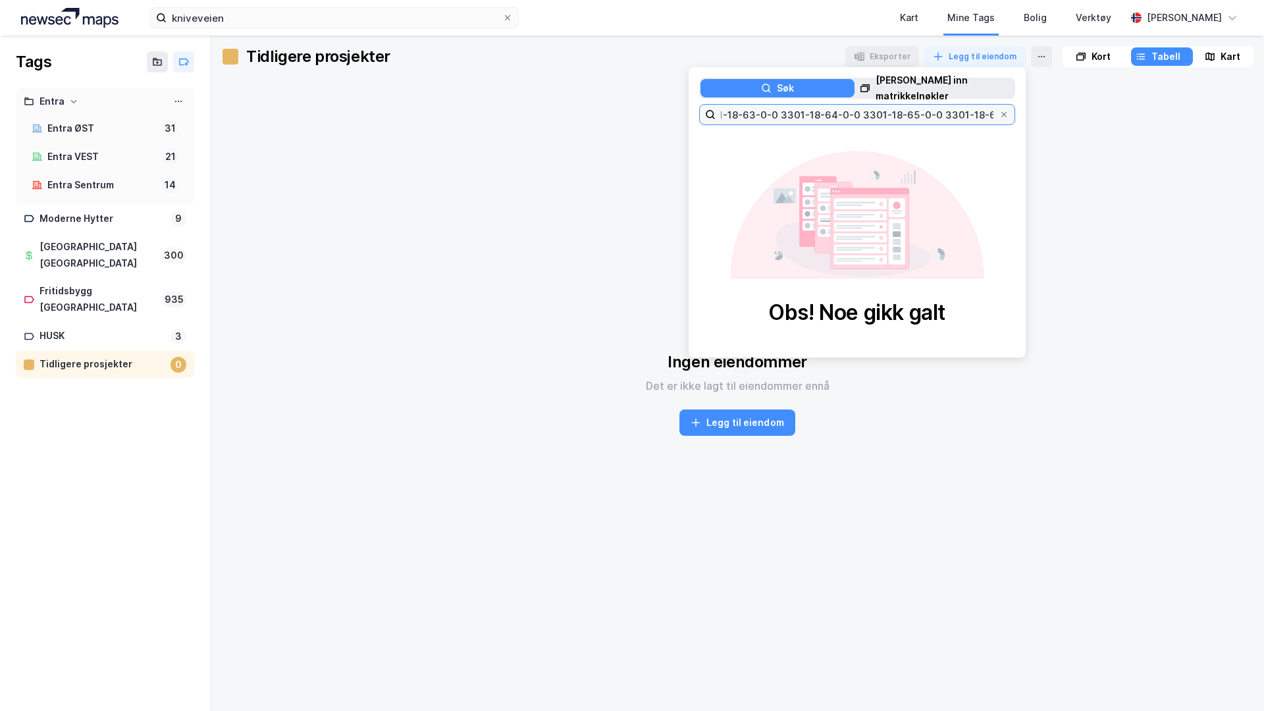
type input "3301-18-109-0-0 3301-18-11-0-0 3301-18-114-0-0 3301-18-117-0-0 3301-18-123-0-0 …"
click at [920, 88] on div "Lim inn matrikkelnøkler" at bounding box center [944, 88] width 138 height 32
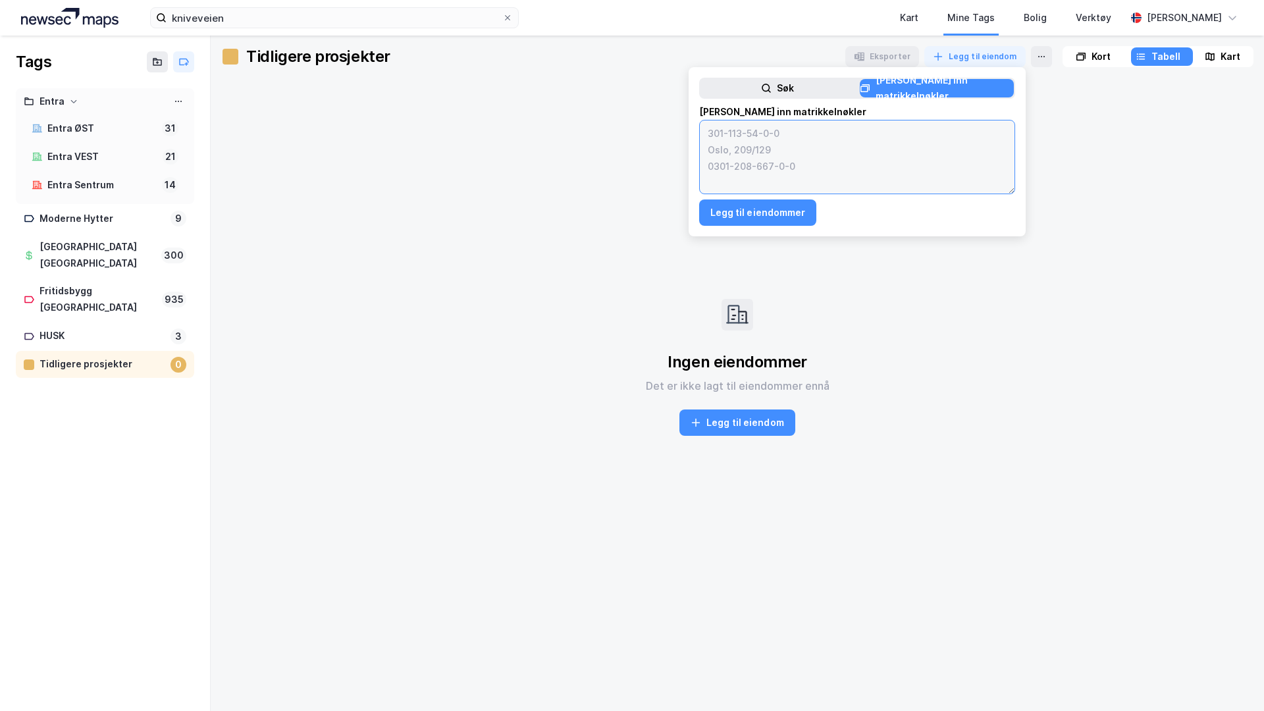
click at [828, 138] on textarea at bounding box center [857, 156] width 315 height 73
paste textarea "3301-18-109-0-0 3301-18-11-0-0 3301-18-114-0-0 3301-18-117-0-0 3301-18-123-0-0 …"
type textarea "3301-18-109-0-0 3301-18-11-0-0 3301-18-114-0-0 3301-18-117-0-0 3301-18-123-0-0 …"
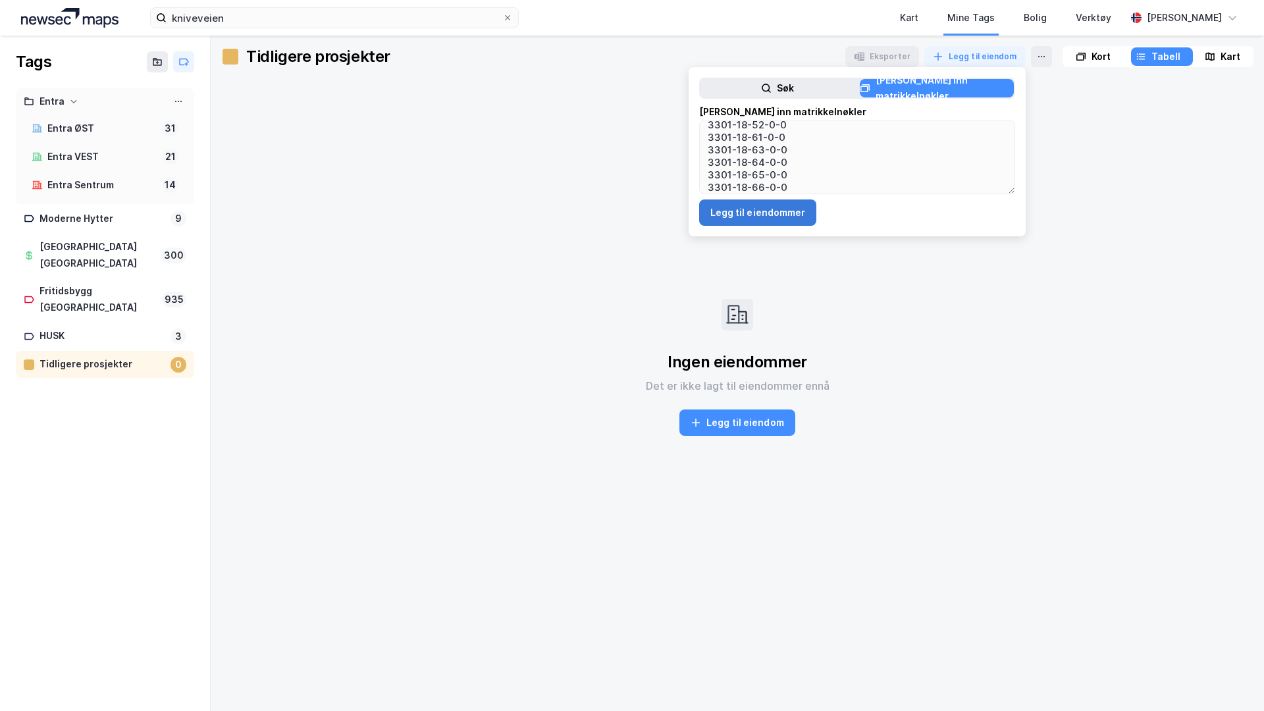
click at [762, 205] on button "Legg til eiendommer" at bounding box center [758, 212] width 118 height 26
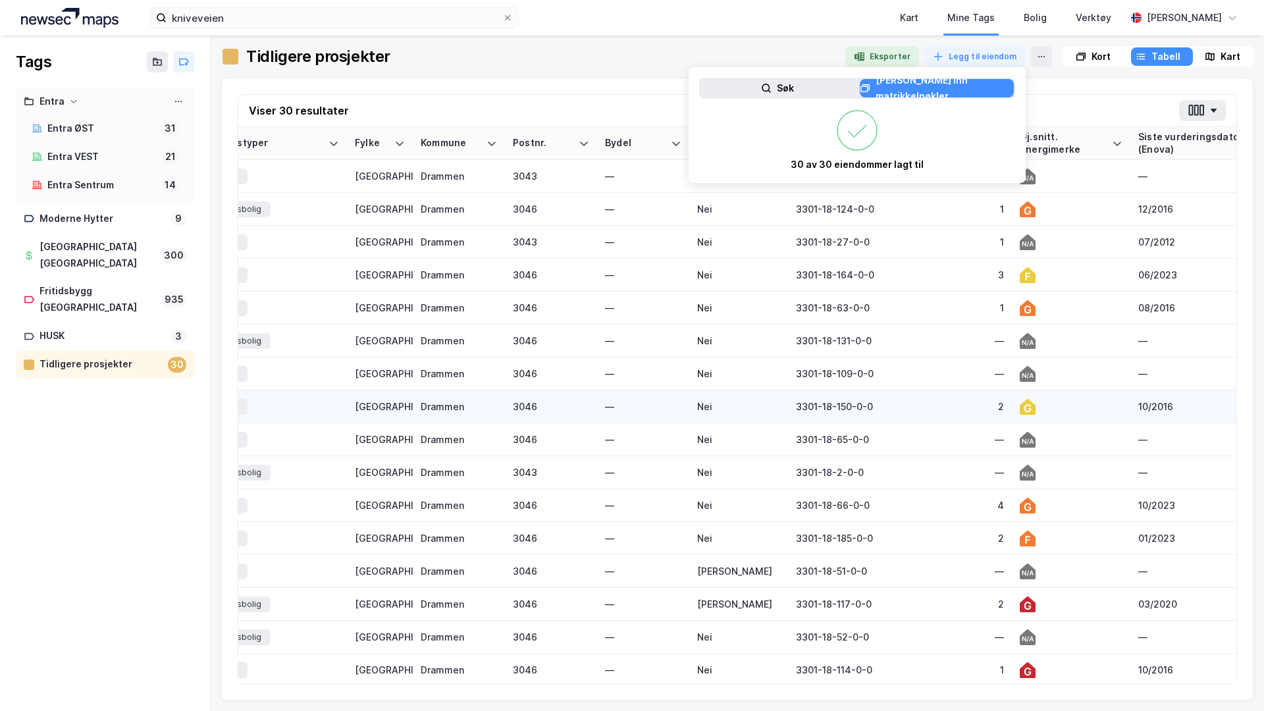
scroll to position [0, 1072]
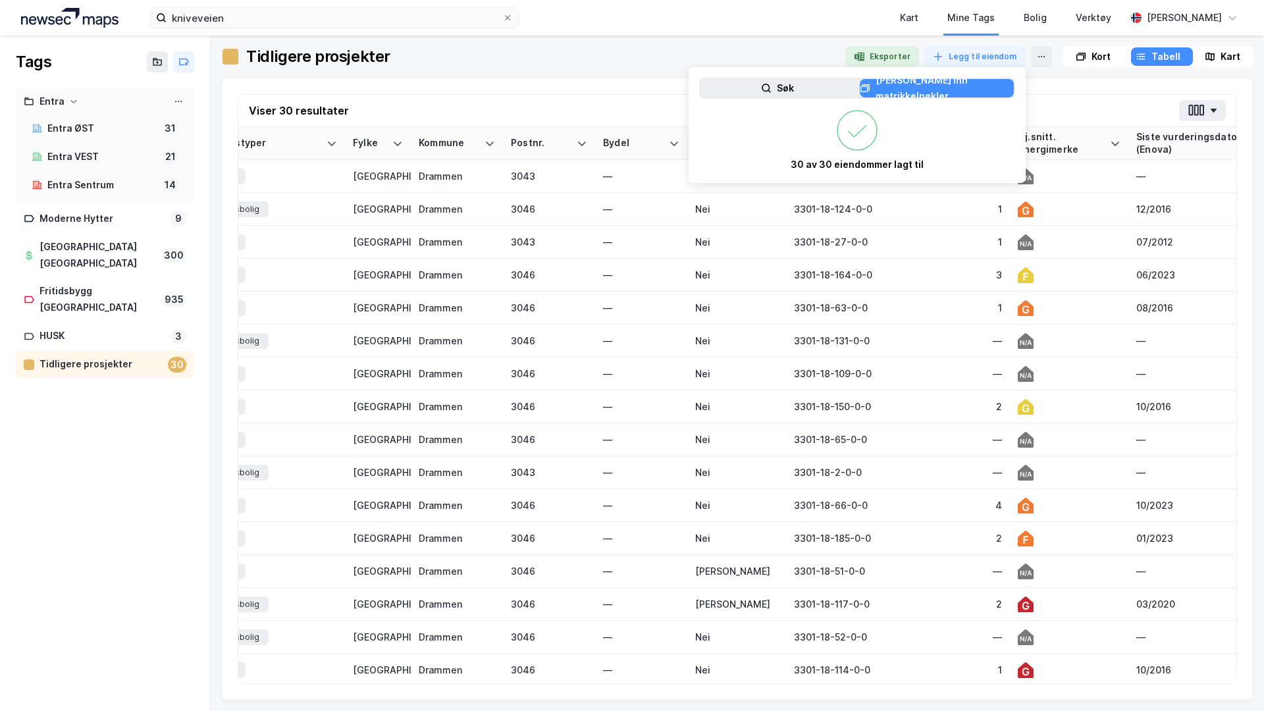
click at [1058, 84] on div "Viser 30 resultater Adresse Tags Eiendom Tomtestr. BRA BRA % BYA BYA % Leietake…" at bounding box center [737, 389] width 1032 height 623
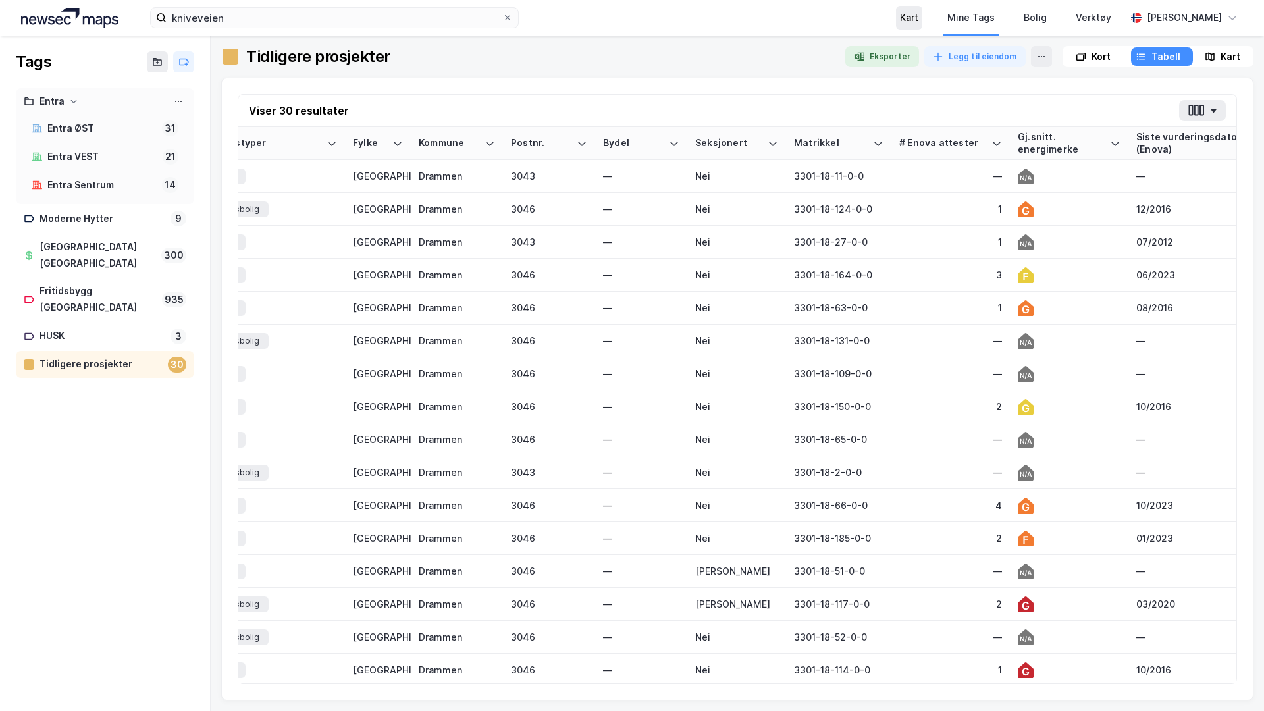
click at [905, 28] on div "Kart" at bounding box center [909, 18] width 26 height 24
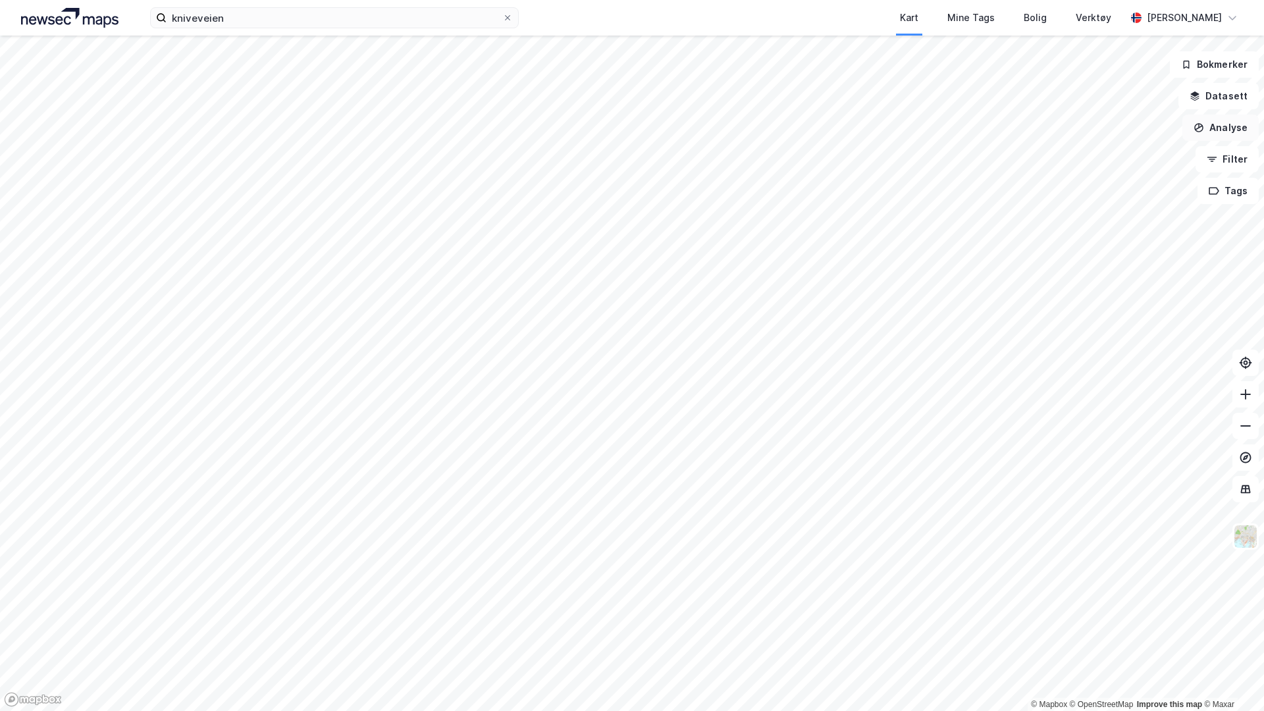
click at [1223, 130] on button "Analyse" at bounding box center [1220, 128] width 76 height 26
click at [1232, 57] on button "Bokmerker" at bounding box center [1214, 64] width 89 height 26
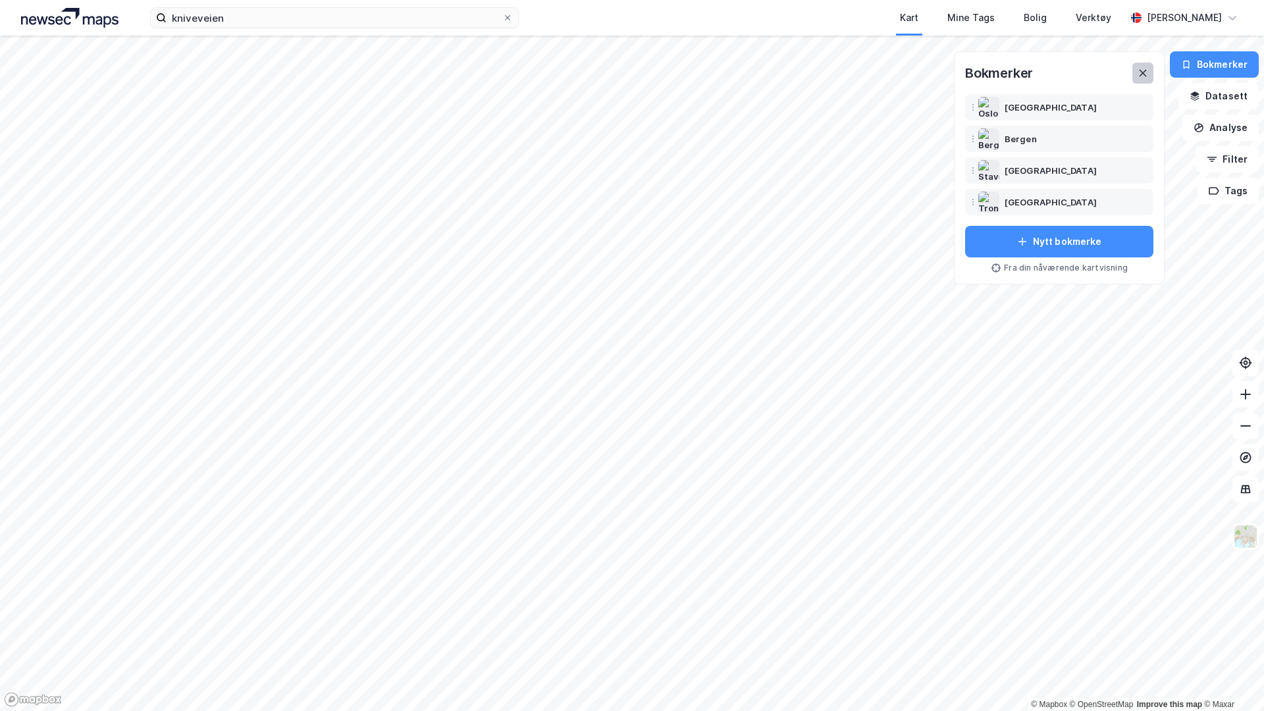
click at [1143, 74] on icon at bounding box center [1142, 73] width 7 height 7
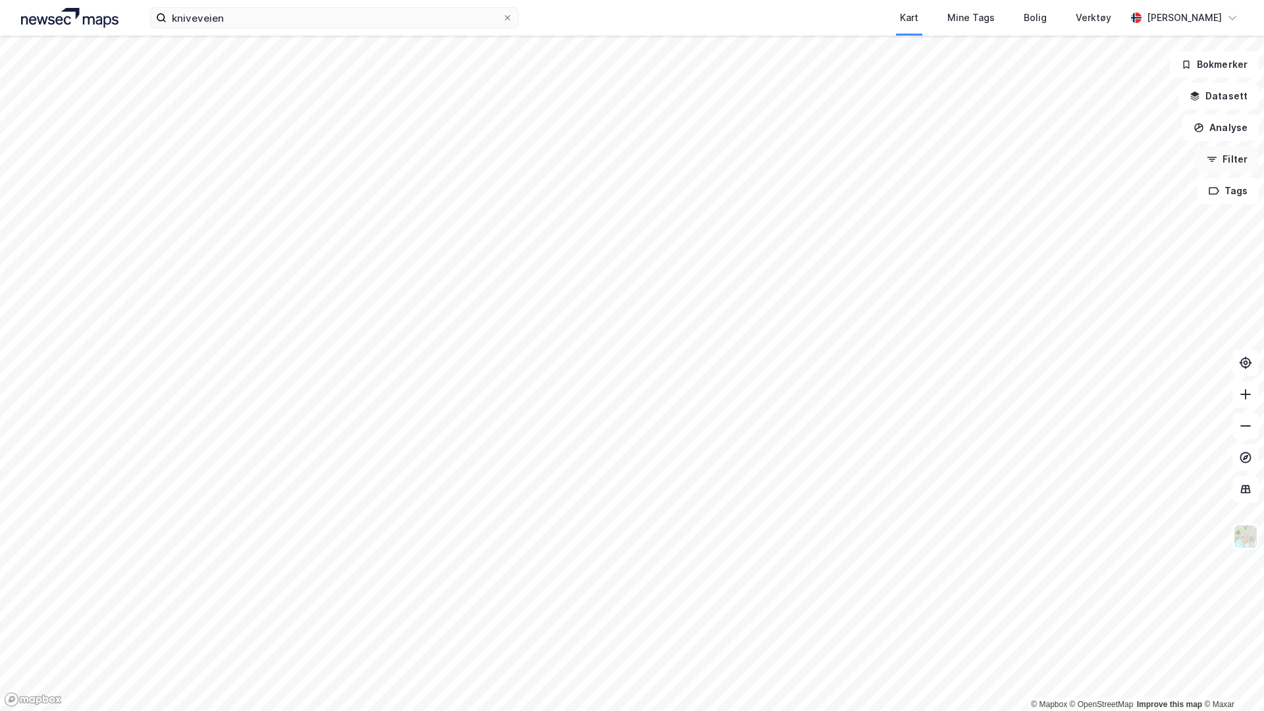
click at [1236, 161] on button "Filter" at bounding box center [1226, 159] width 63 height 26
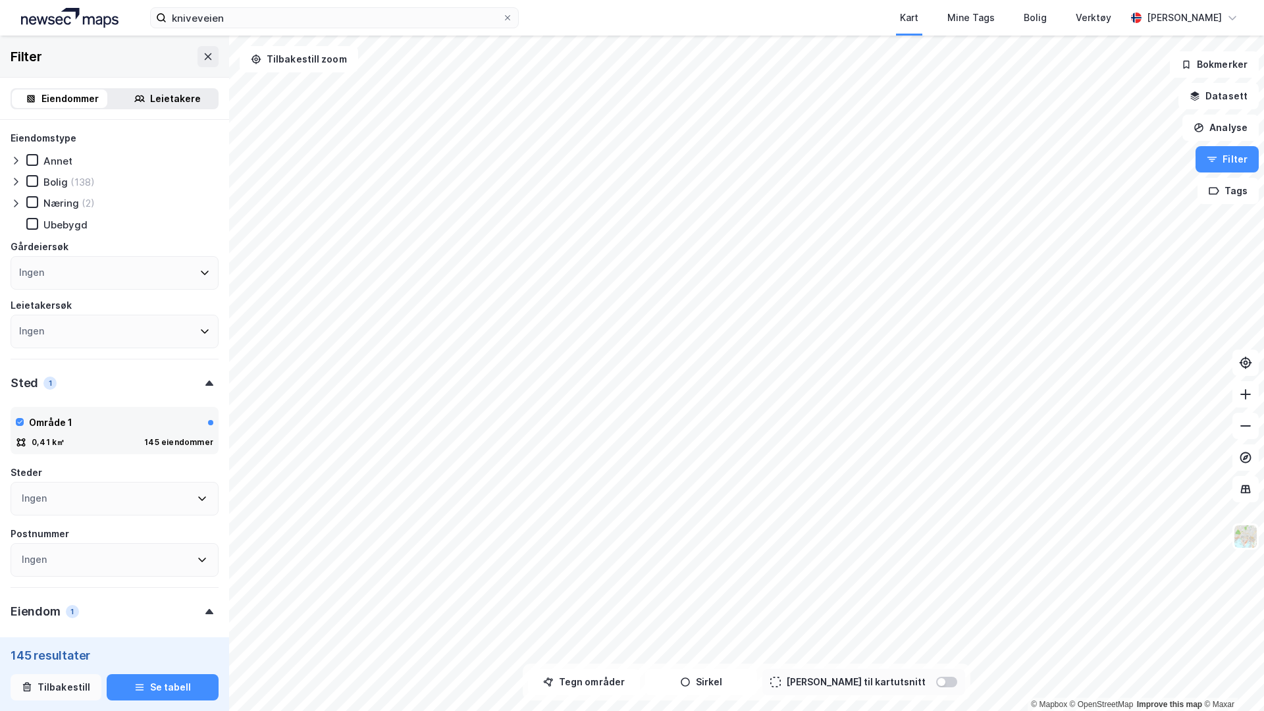
click at [53, 614] on button "Tilbakestill" at bounding box center [56, 687] width 91 height 26
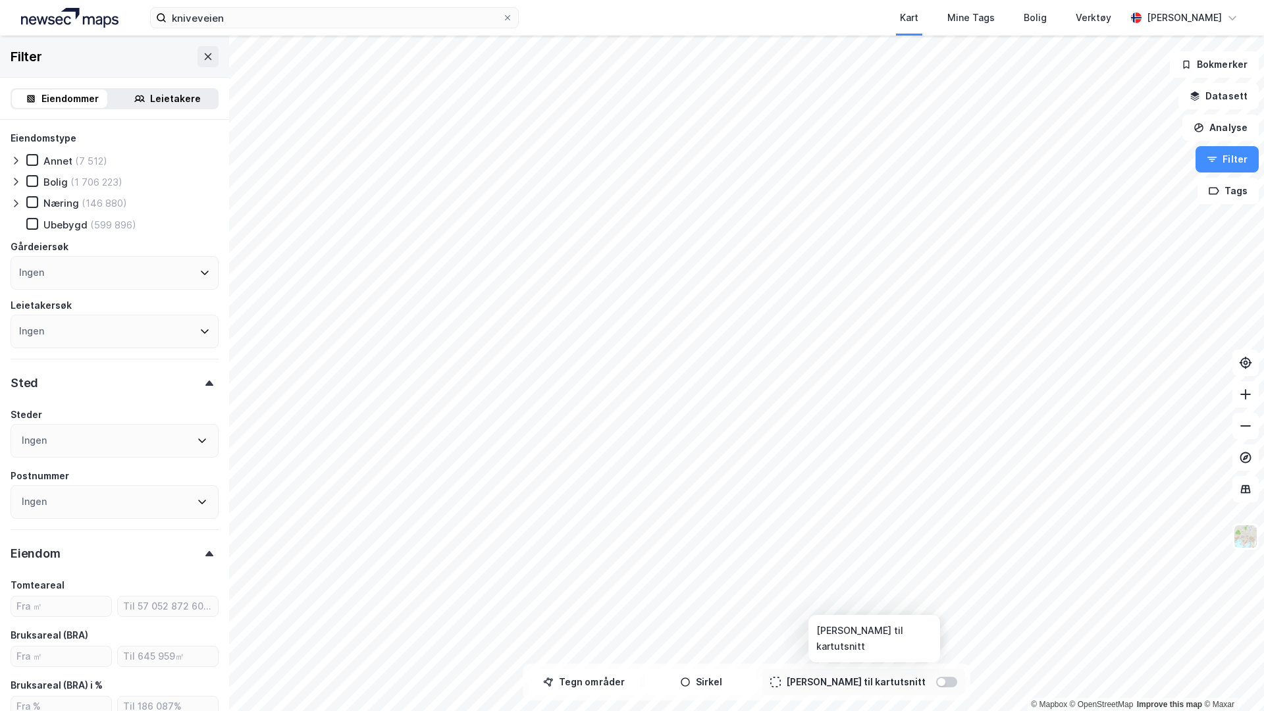
click at [936, 614] on div at bounding box center [946, 682] width 21 height 11
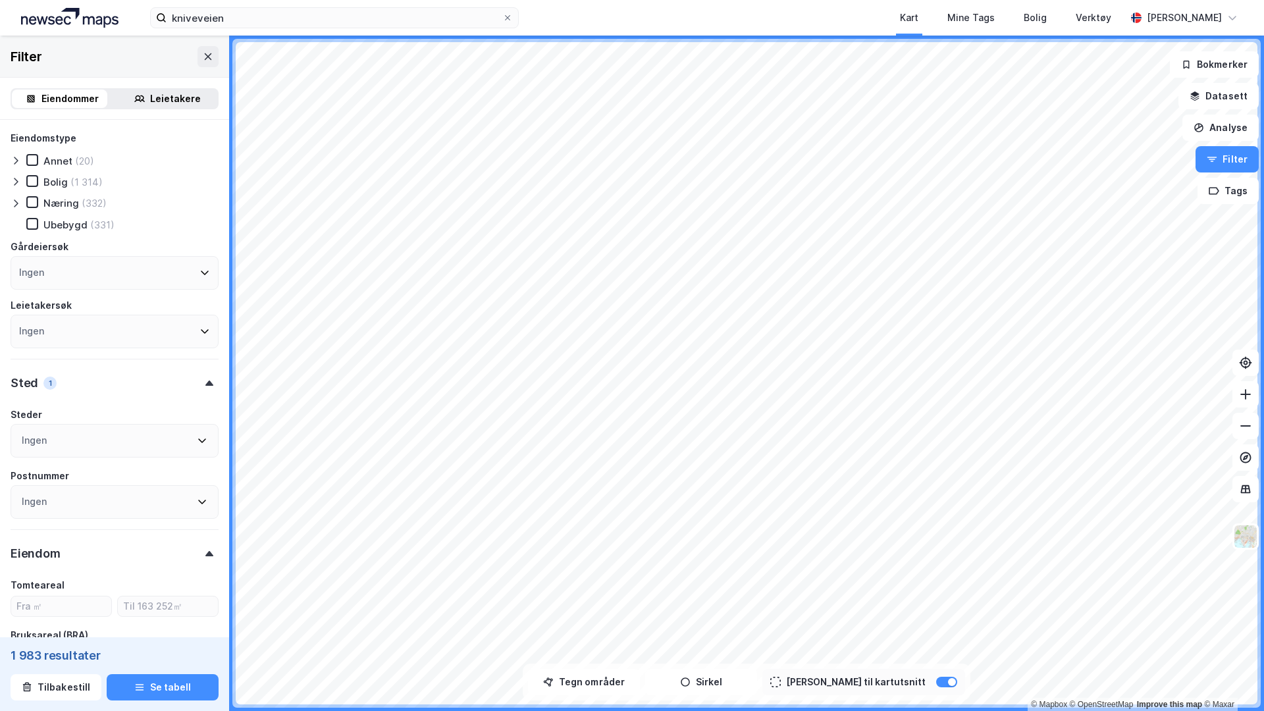
click at [13, 201] on icon at bounding box center [16, 203] width 11 height 11
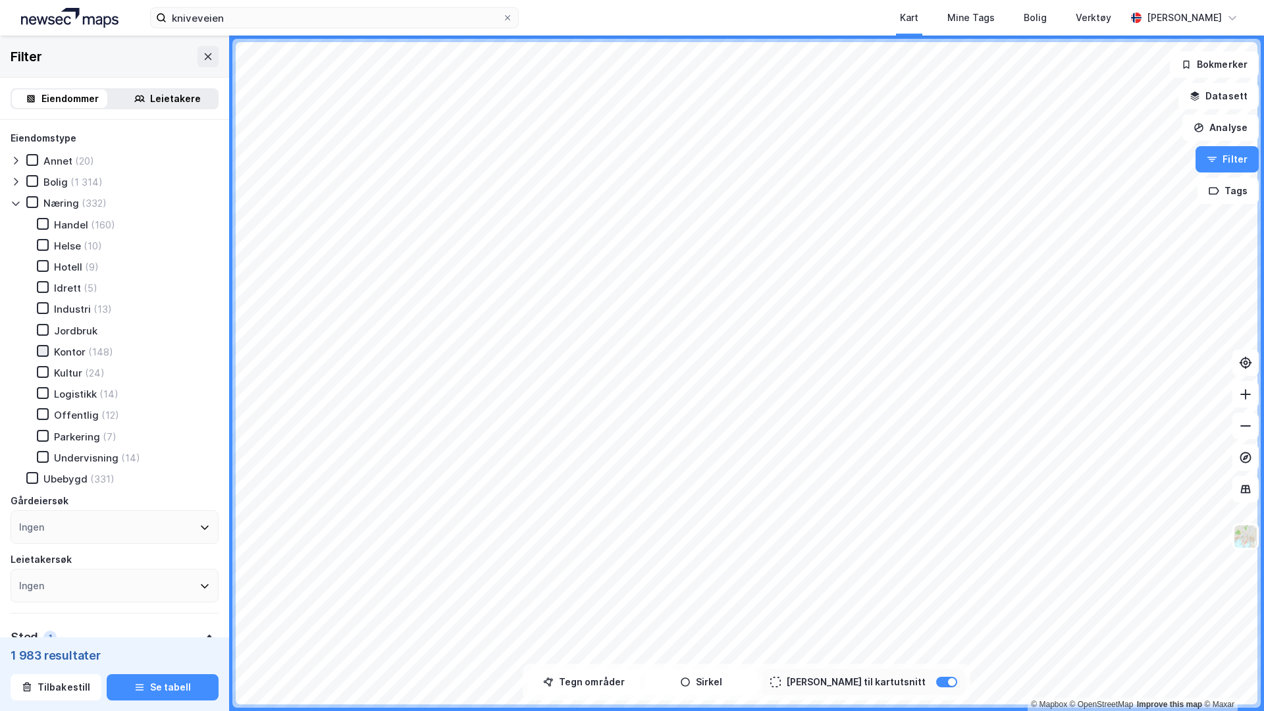
click at [47, 355] on div at bounding box center [43, 351] width 12 height 12
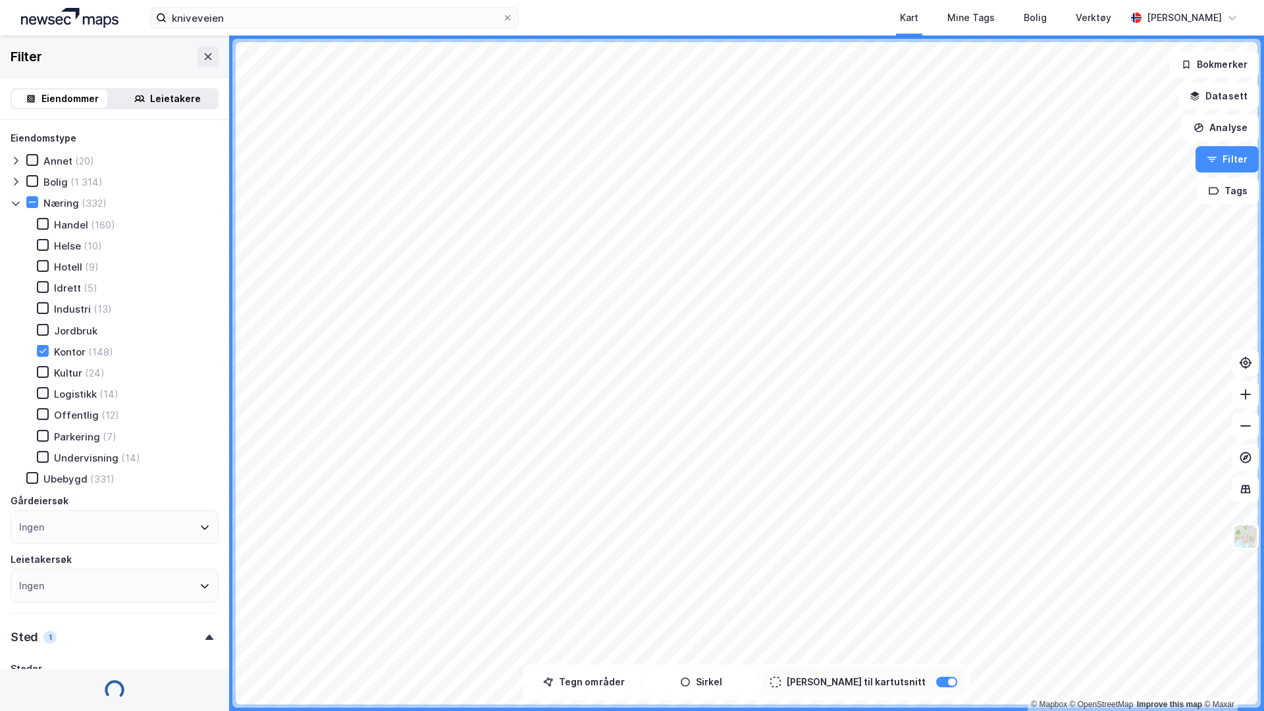
type input "Inkluder (148)"
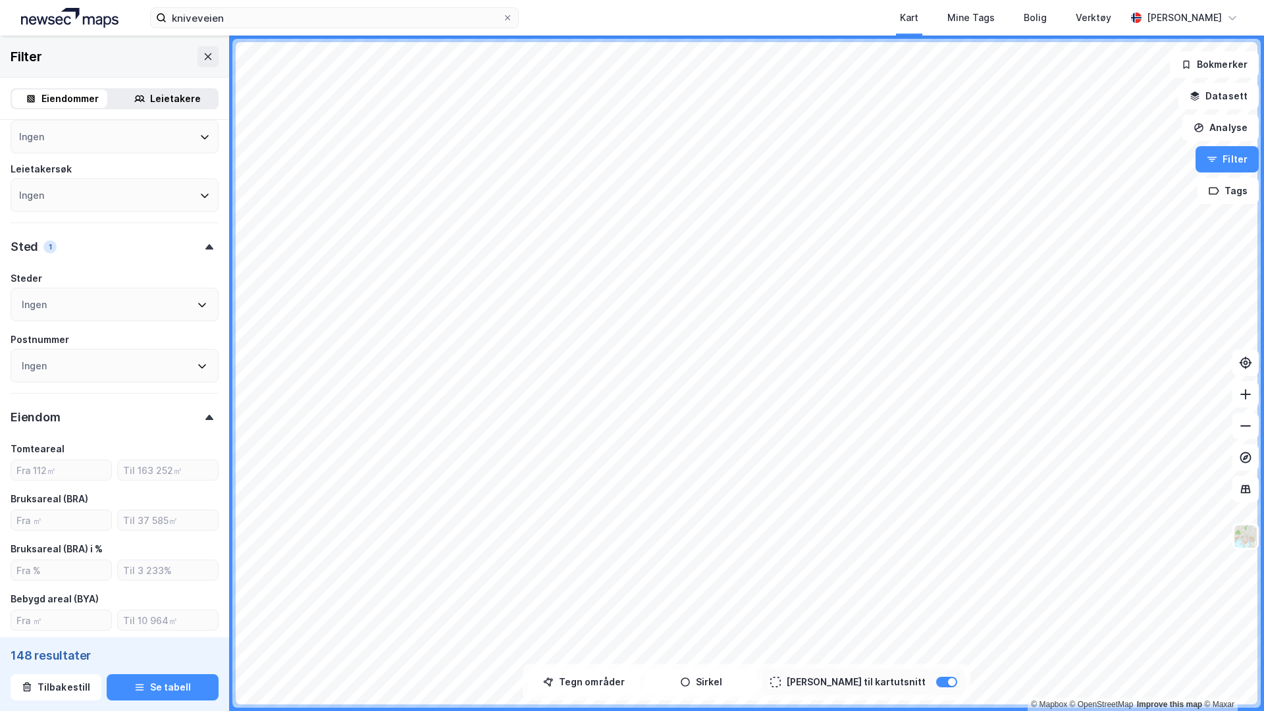
scroll to position [409, 0]
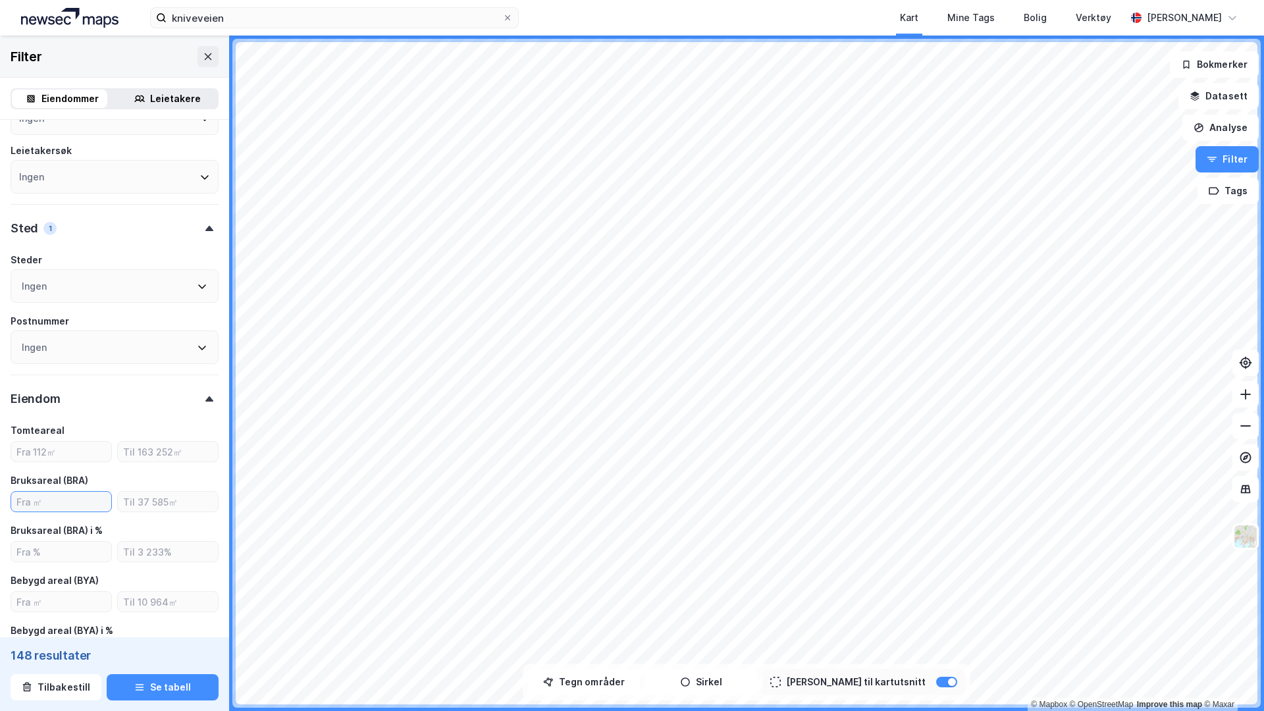
click at [59, 496] on input "number" at bounding box center [61, 502] width 100 height 20
type input "1000"
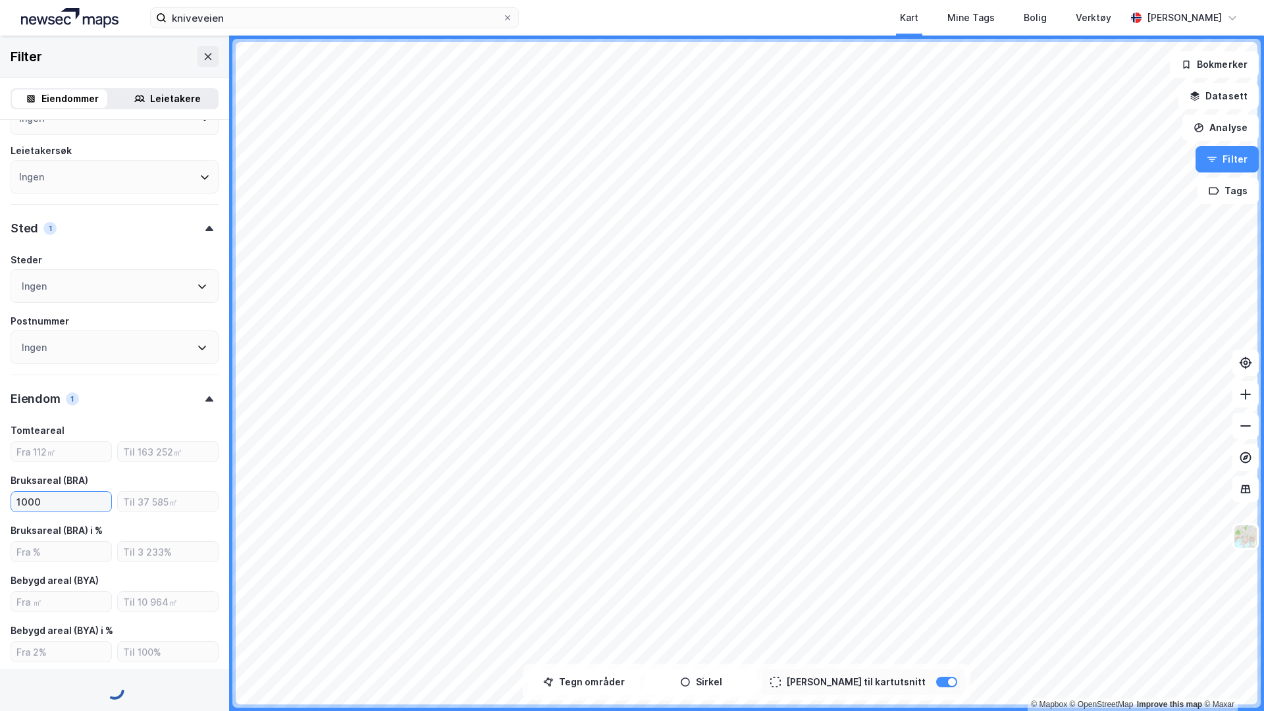
type input "Inkluder (81)"
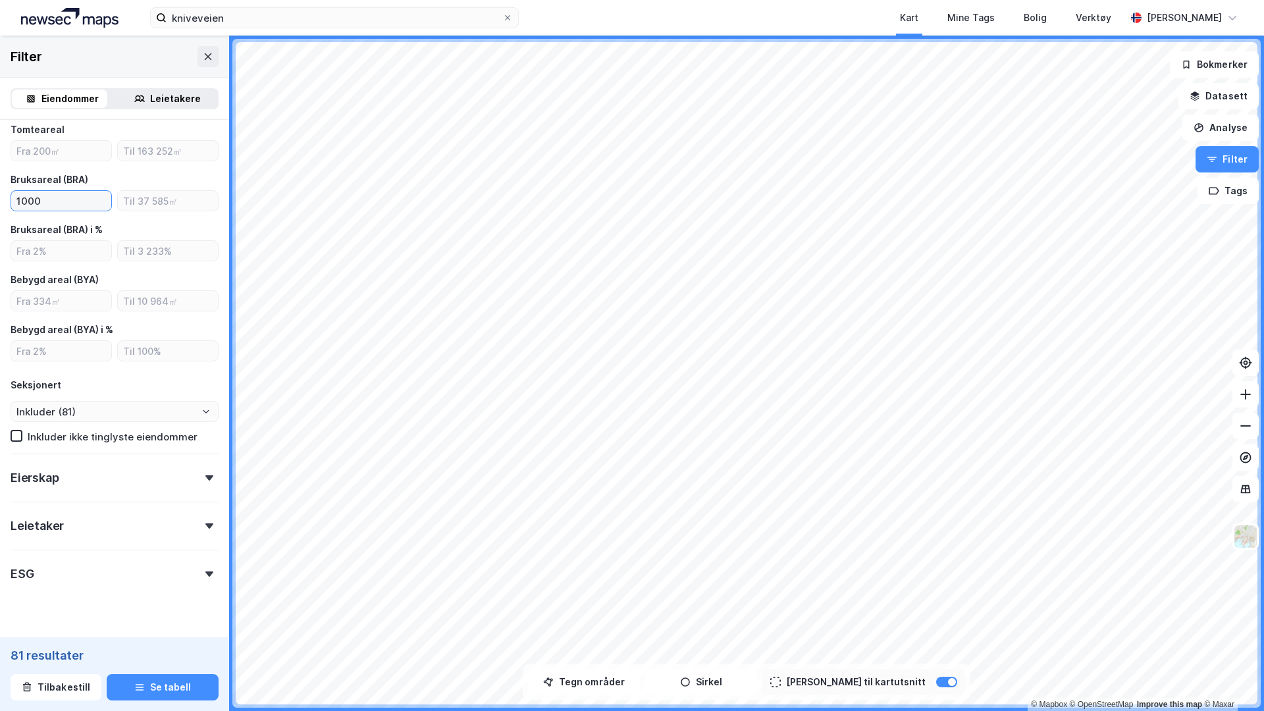
scroll to position [736, 0]
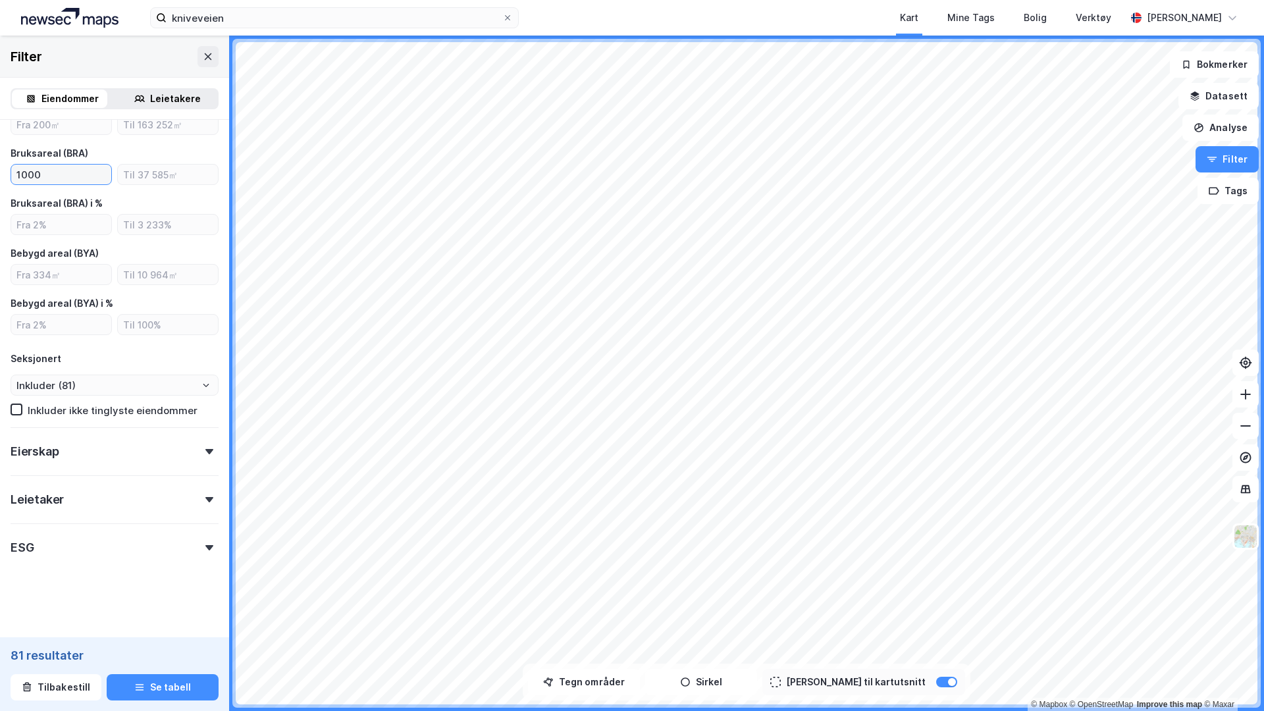
type input "1000"
click at [133, 454] on div "Eierskap" at bounding box center [115, 446] width 208 height 38
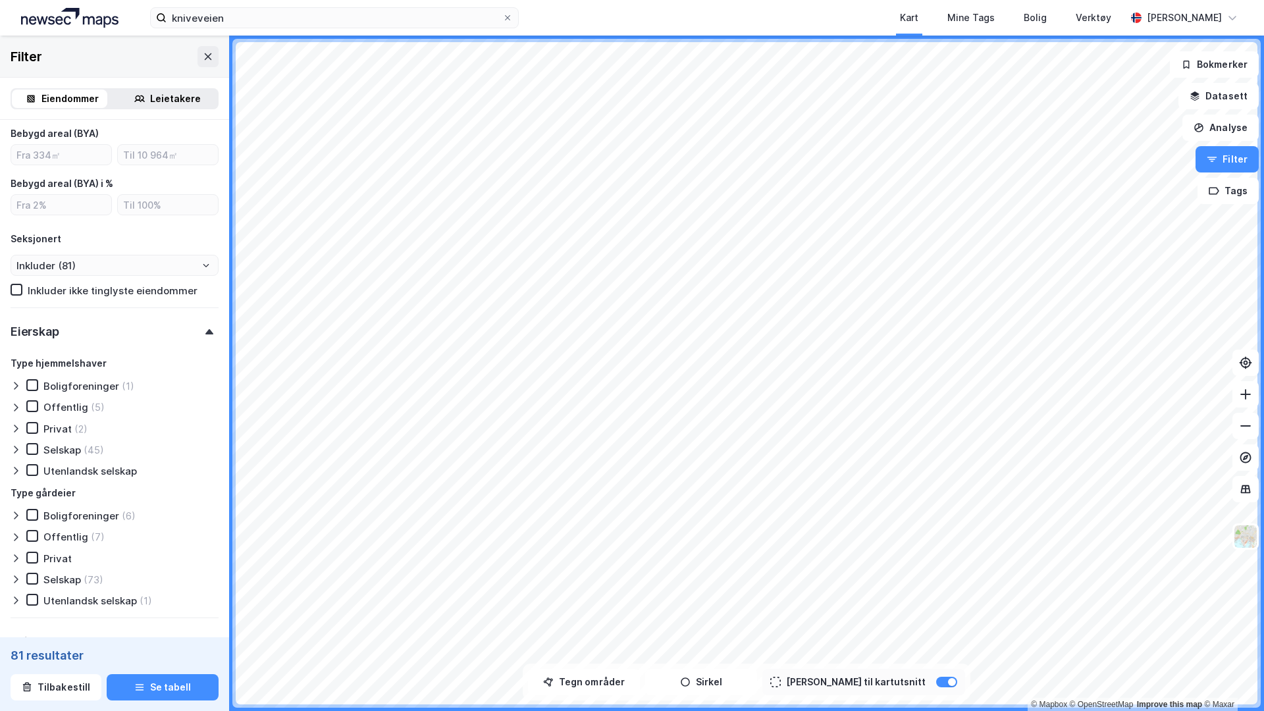
scroll to position [862, 0]
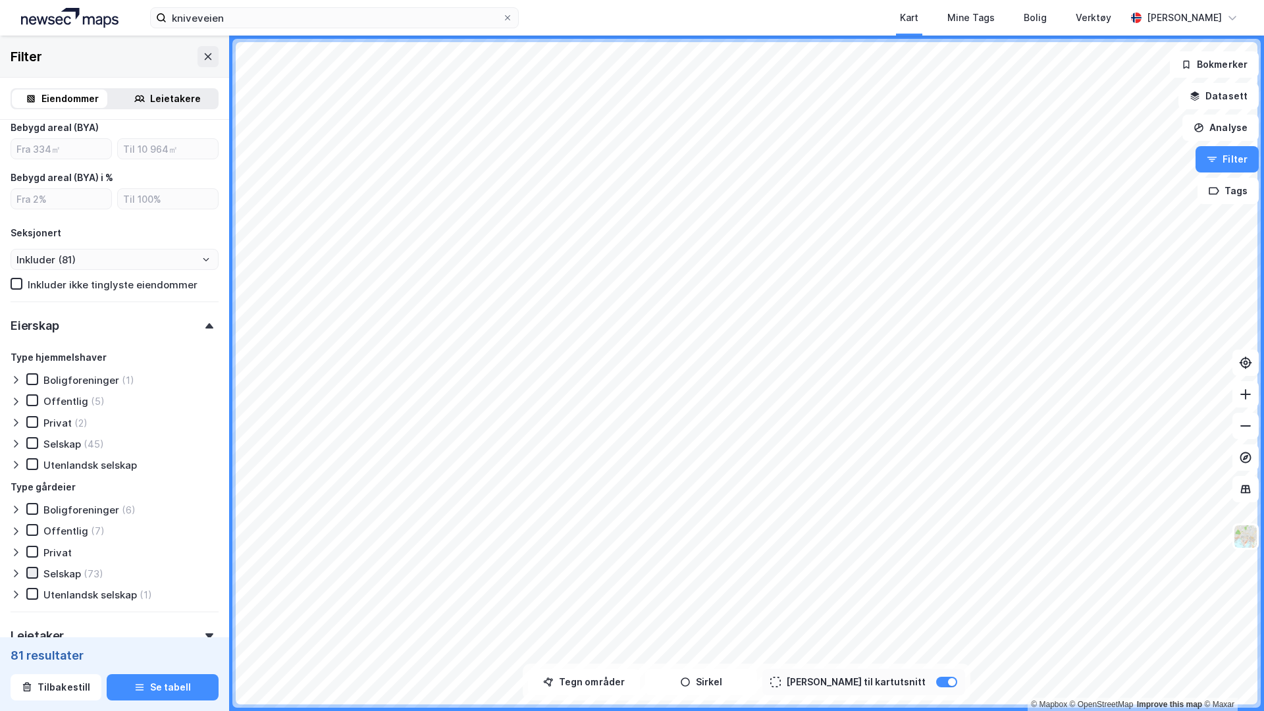
click at [34, 571] on icon at bounding box center [32, 572] width 9 height 9
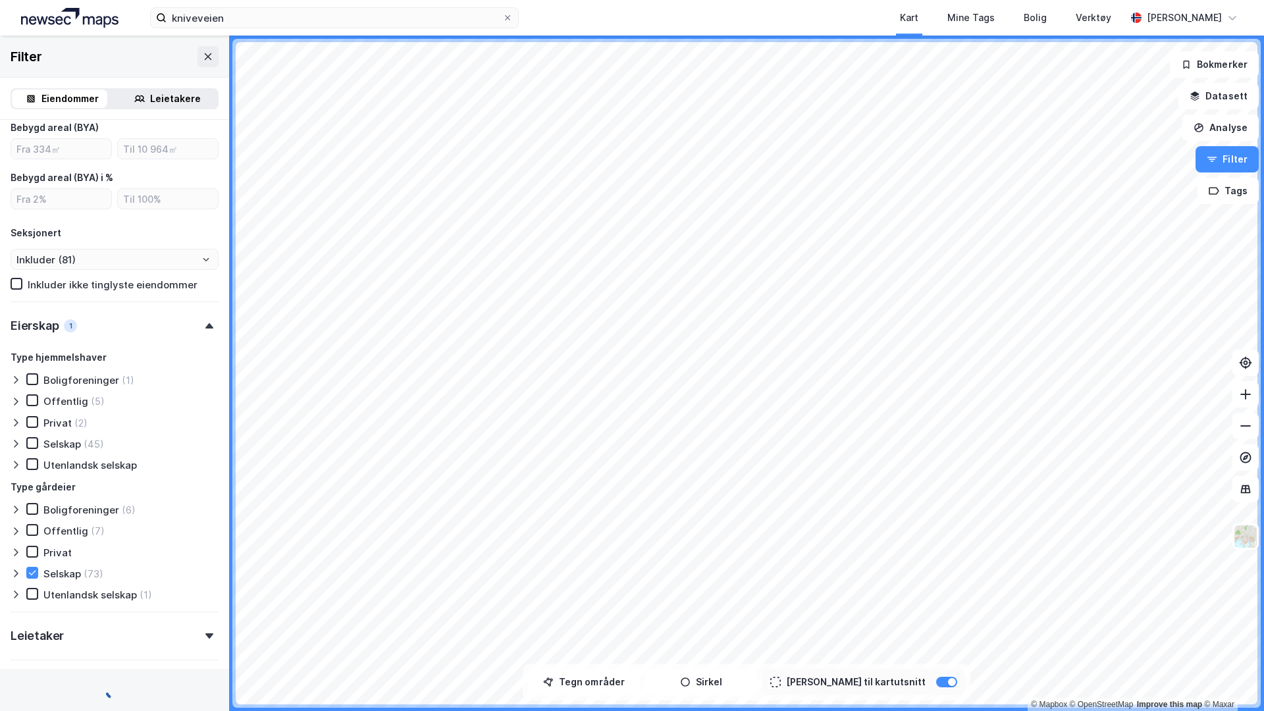
type input "Inkluder (70)"
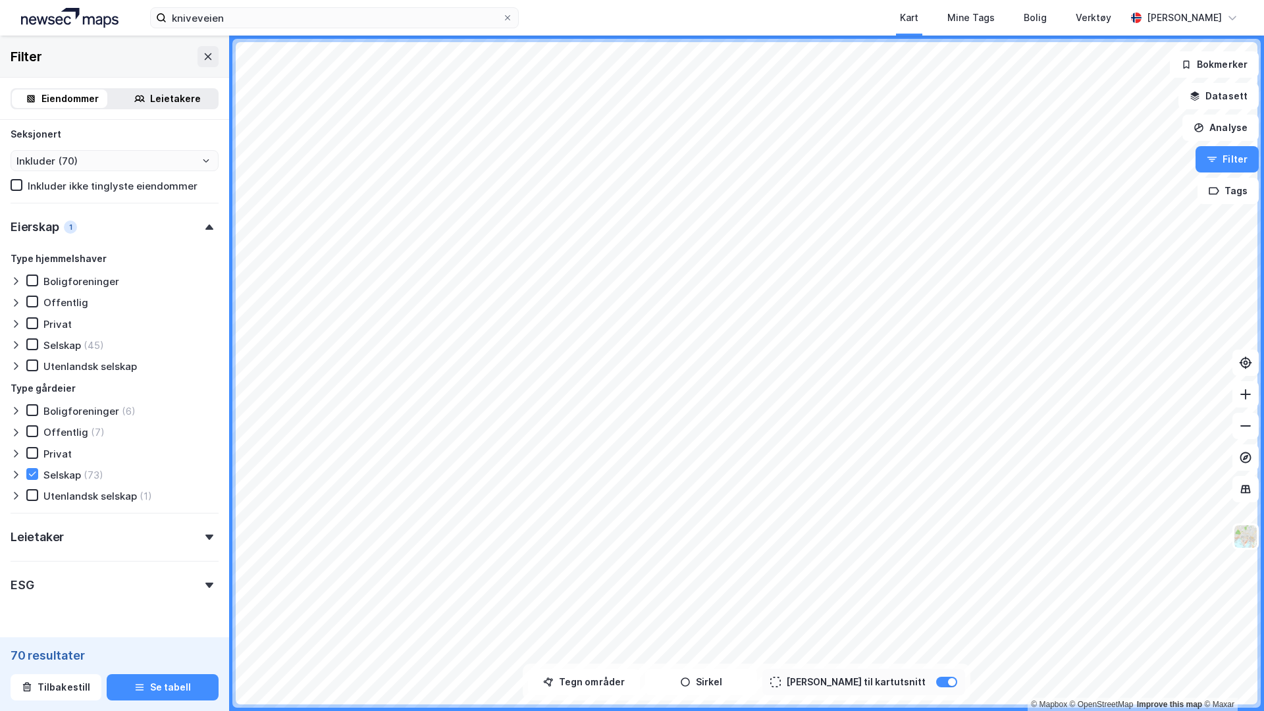
scroll to position [979, 0]
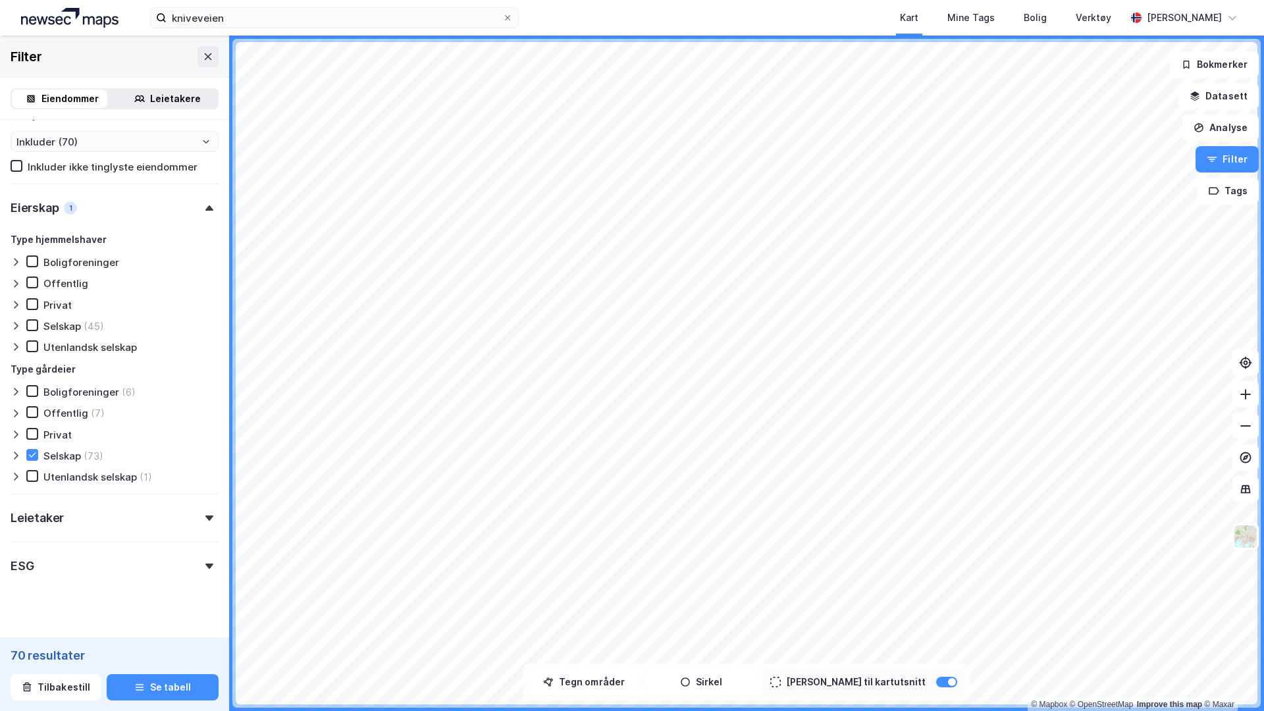
click at [152, 525] on div "Leietaker" at bounding box center [115, 513] width 208 height 38
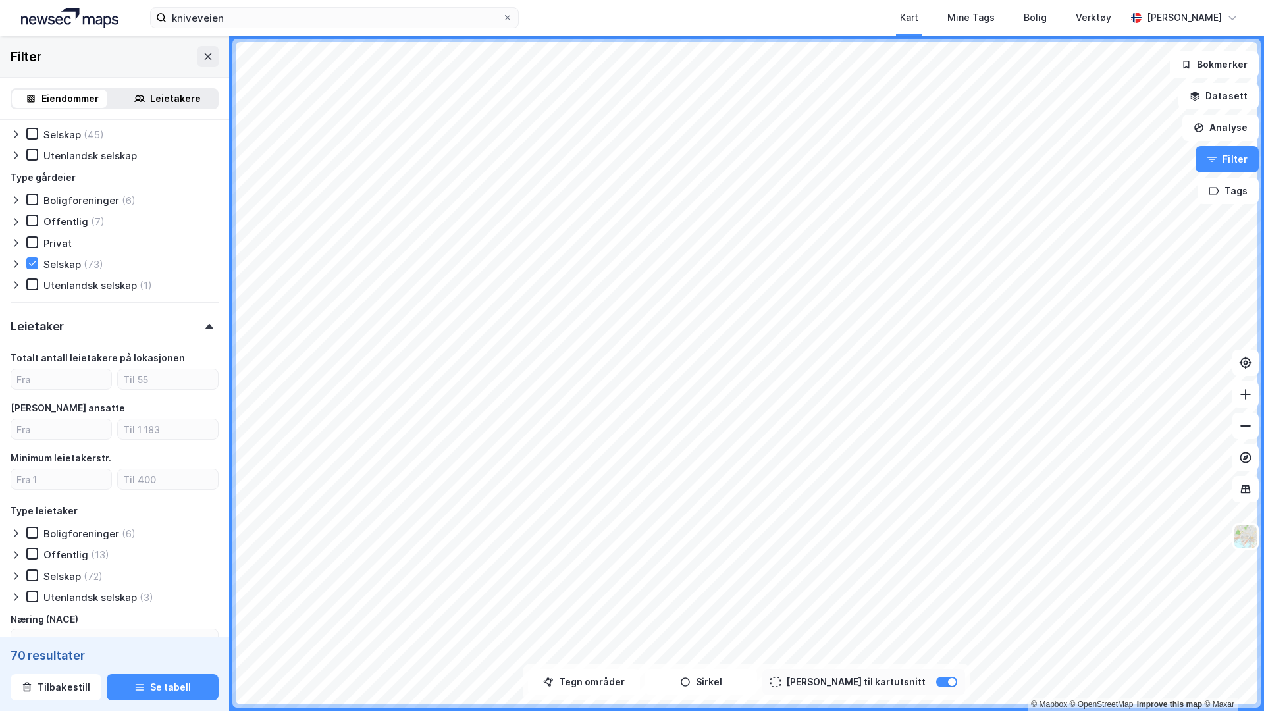
scroll to position [1185, 0]
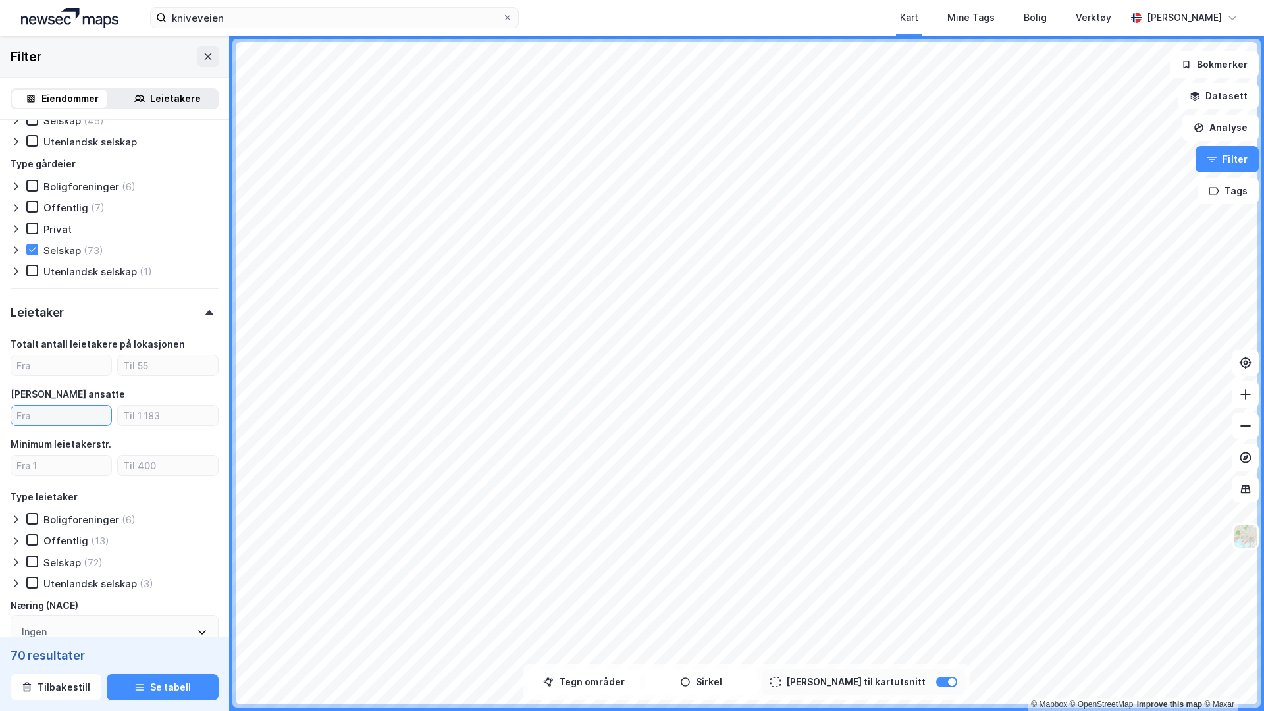
click at [76, 417] on input "number" at bounding box center [61, 415] width 100 height 20
click at [78, 467] on input "number" at bounding box center [61, 466] width 100 height 20
type input "40"
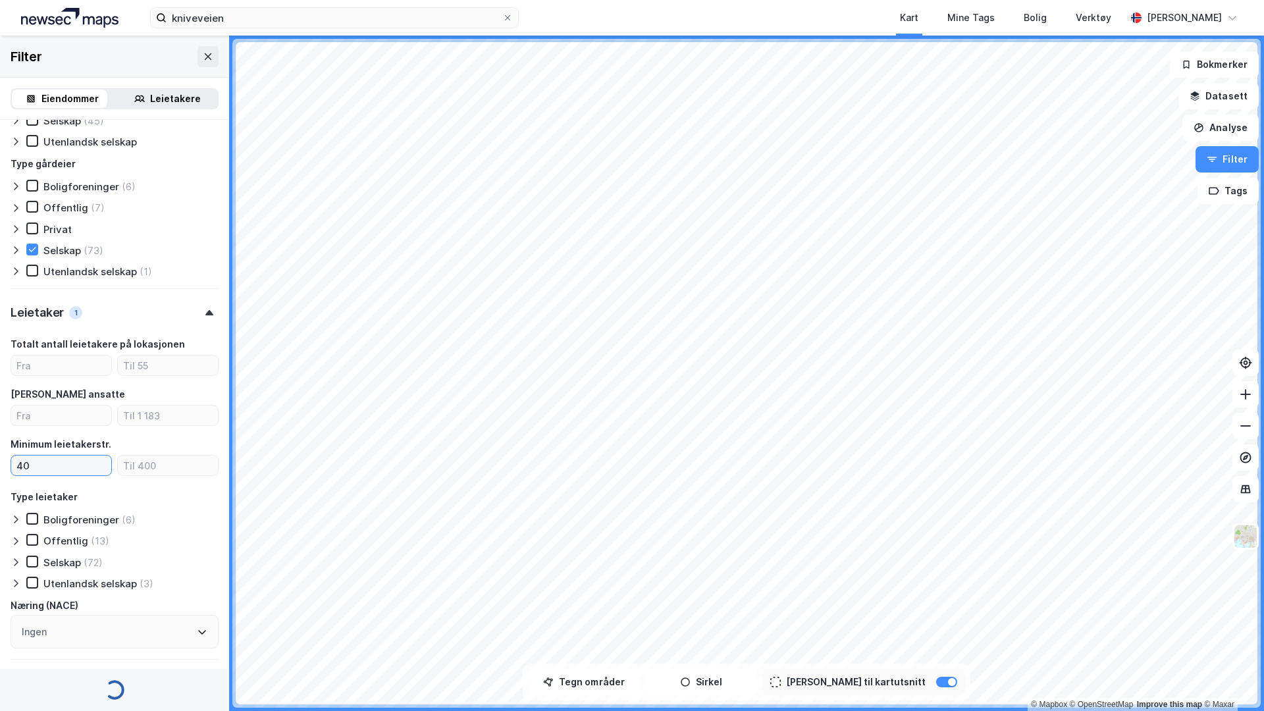
type input "Inkluder (21)"
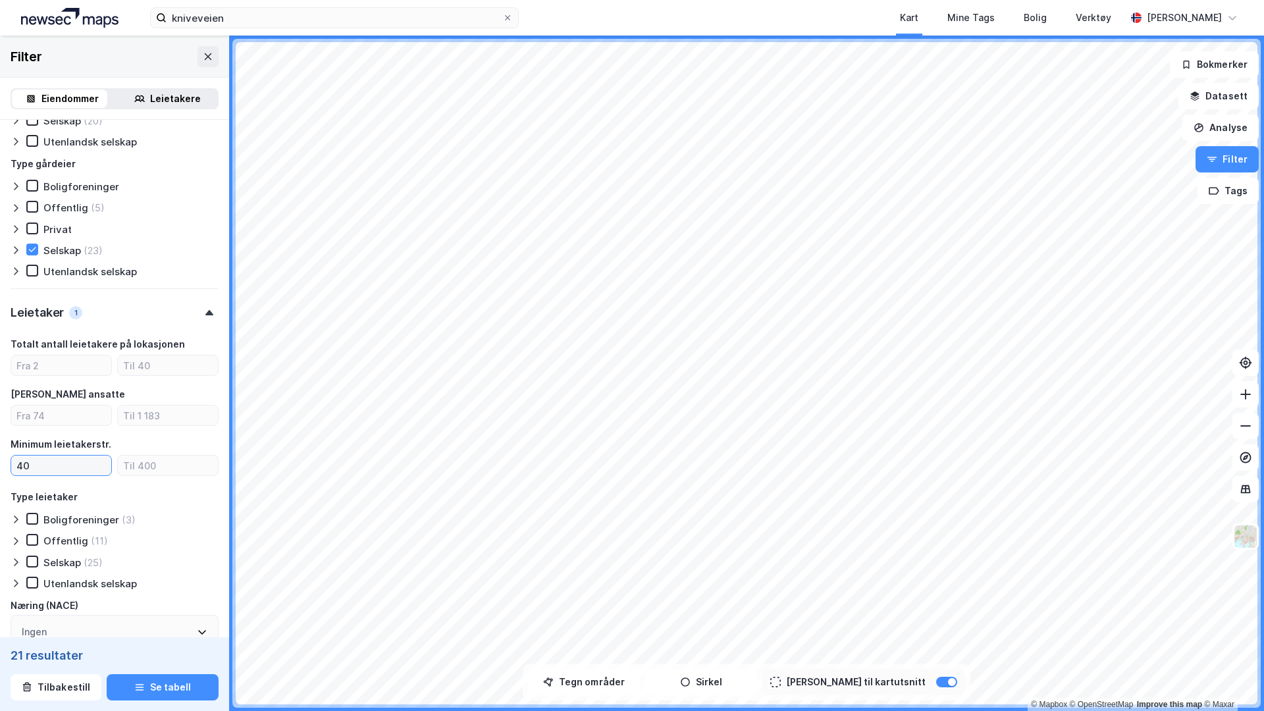
scroll to position [1320, 0]
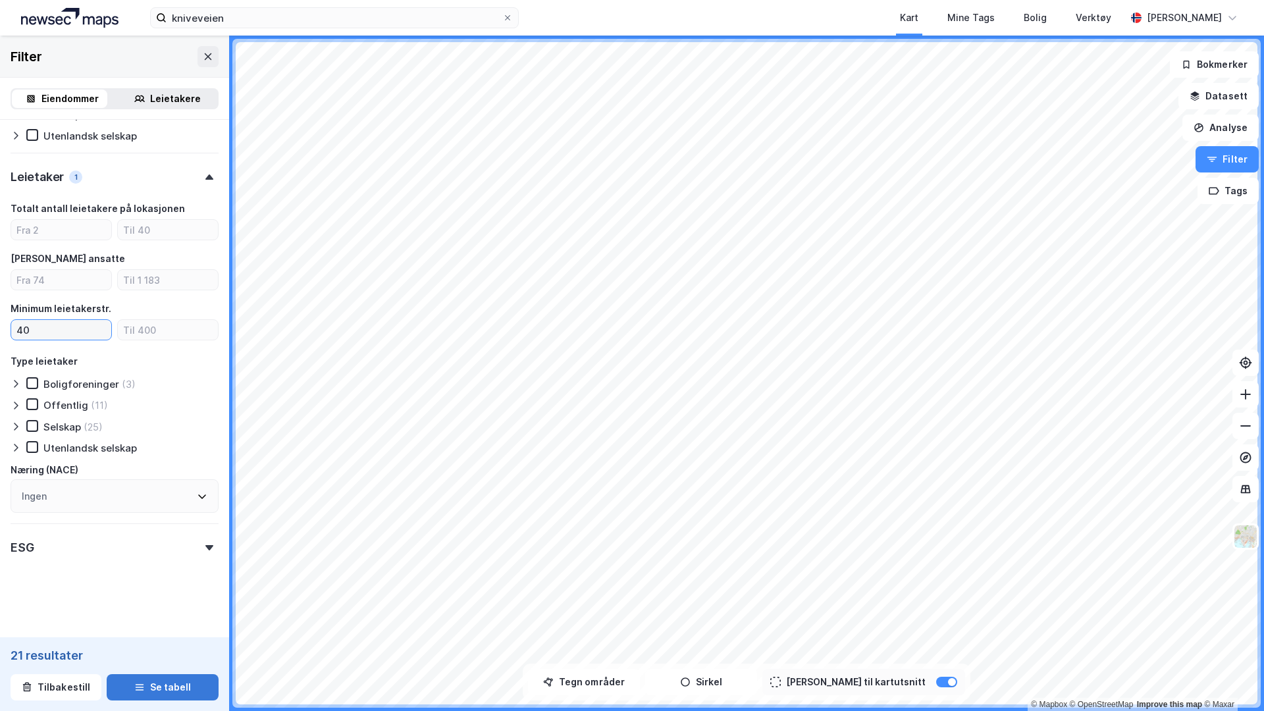
type input "40"
click at [147, 614] on button "Se tabell" at bounding box center [163, 687] width 112 height 26
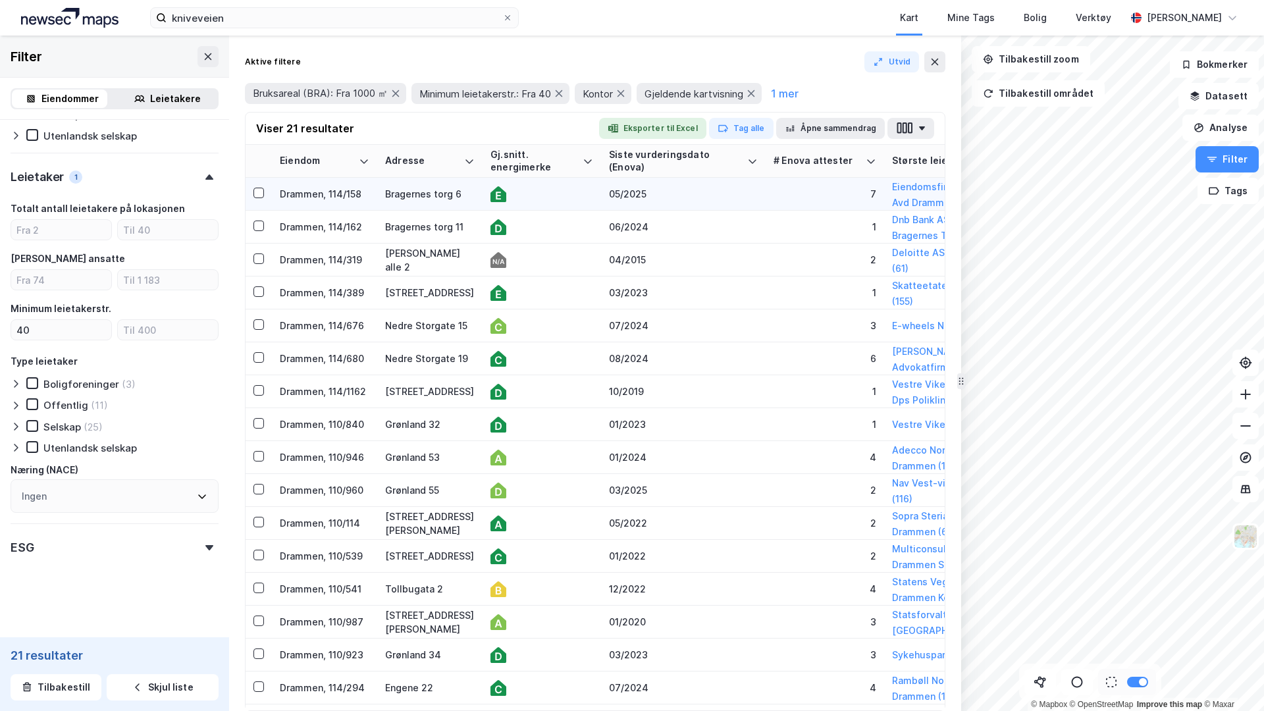
click at [417, 187] on div "Bragernes torg 6" at bounding box center [430, 194] width 90 height 14
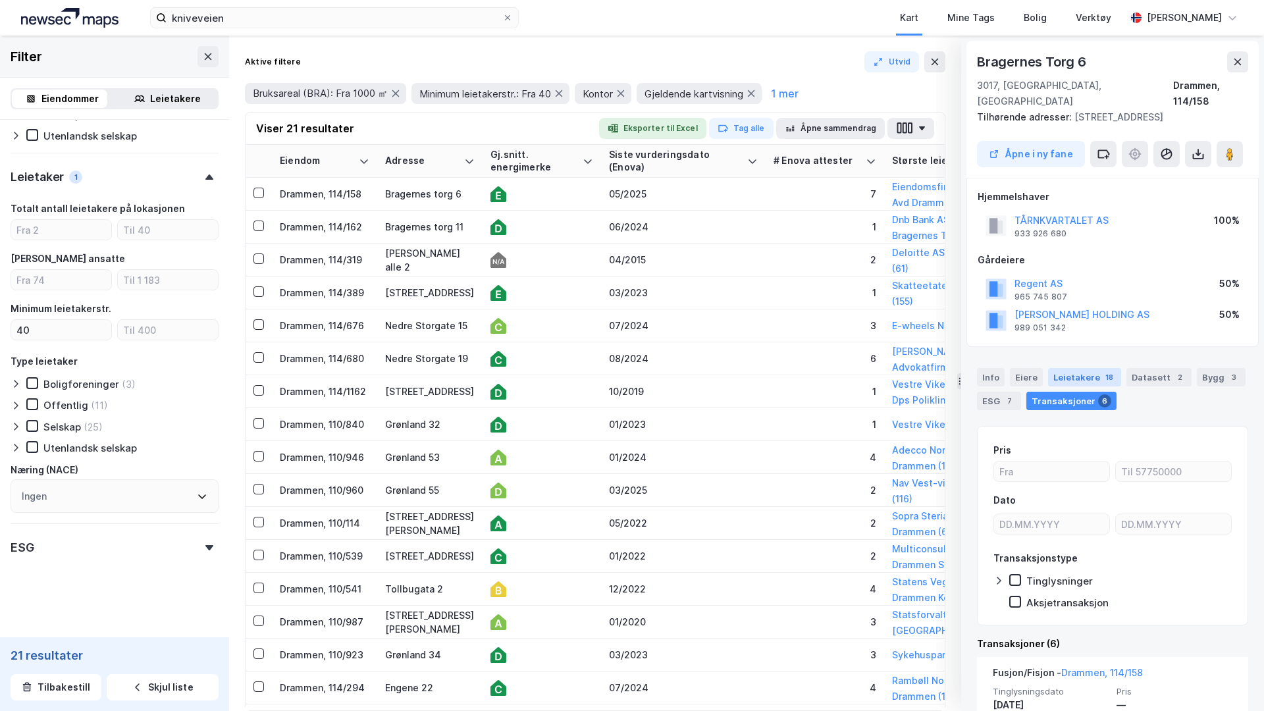
click at [1081, 368] on div "Leietakere 18" at bounding box center [1084, 377] width 73 height 18
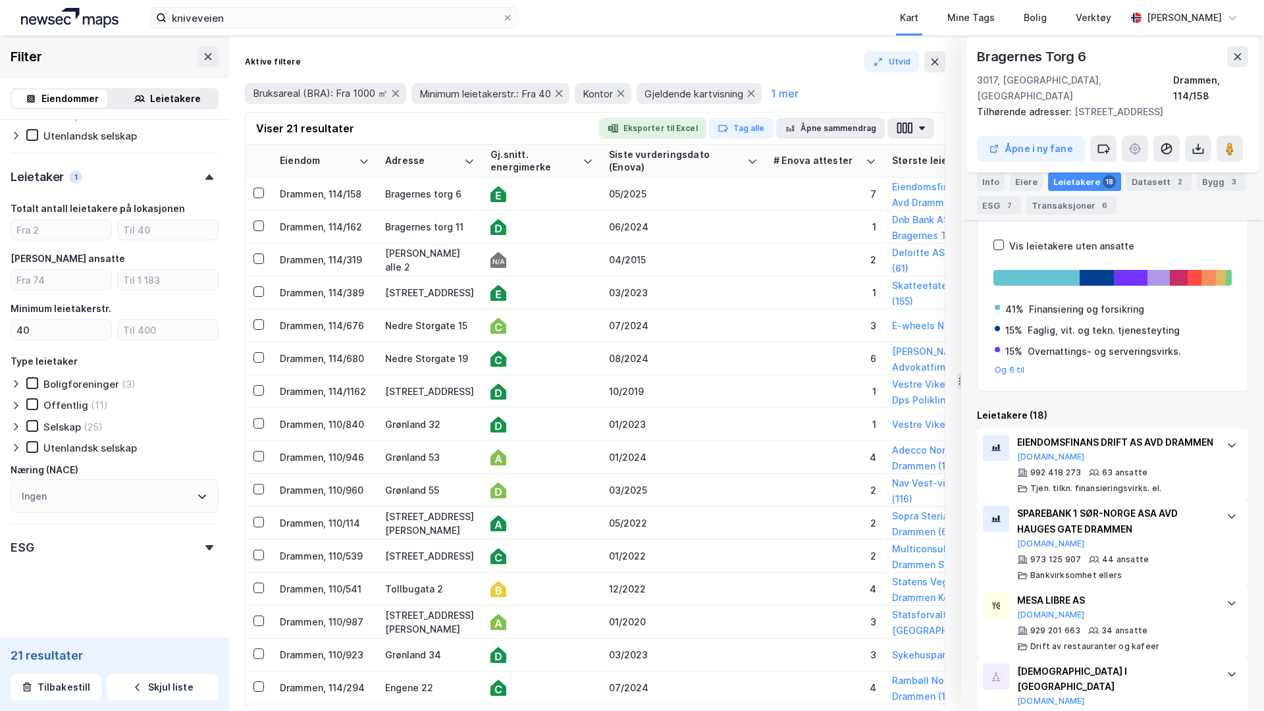
scroll to position [236, 0]
click at [1236, 57] on icon at bounding box center [1237, 56] width 7 height 7
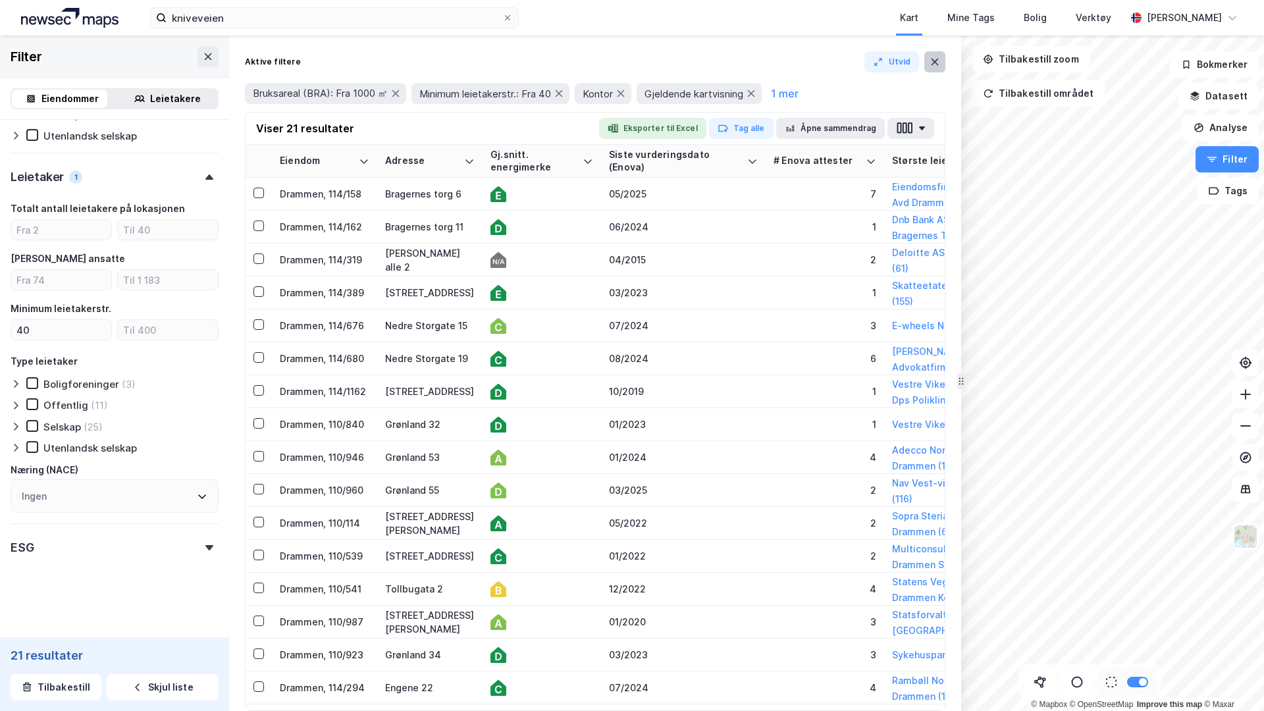
click at [929, 66] on icon at bounding box center [934, 62] width 11 height 11
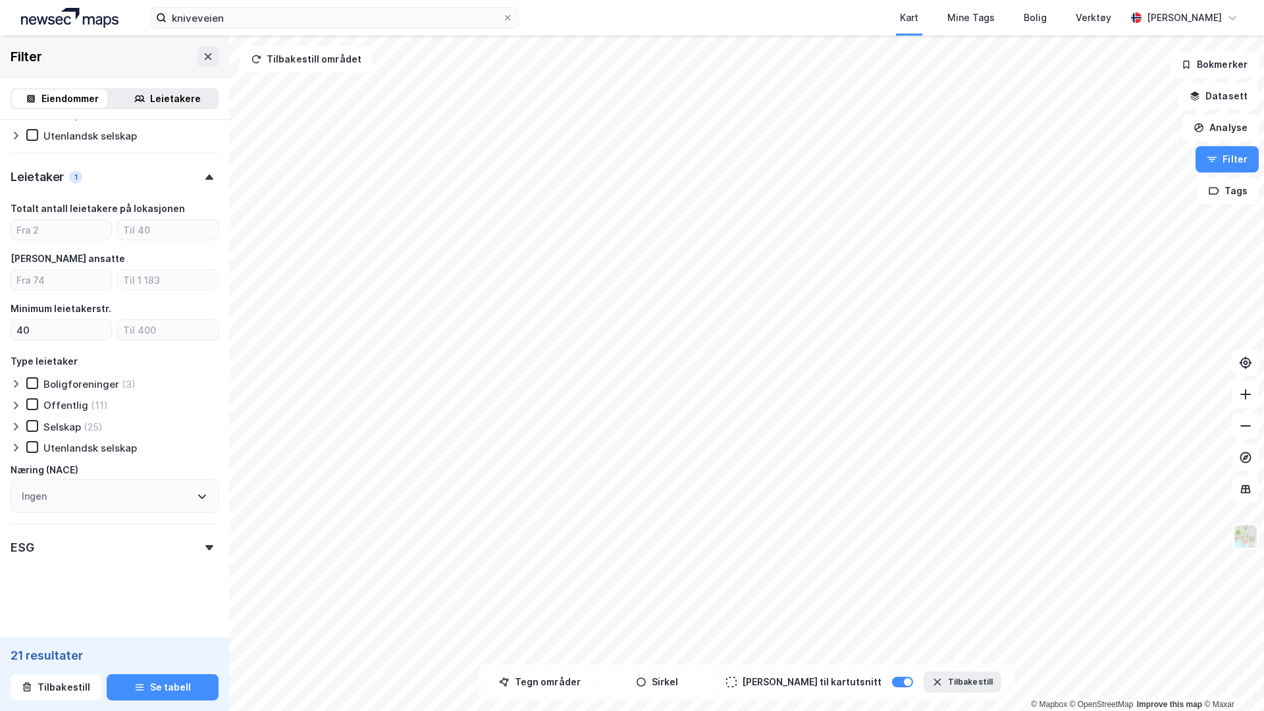
click at [171, 93] on div "Leietakere" at bounding box center [175, 99] width 51 height 16
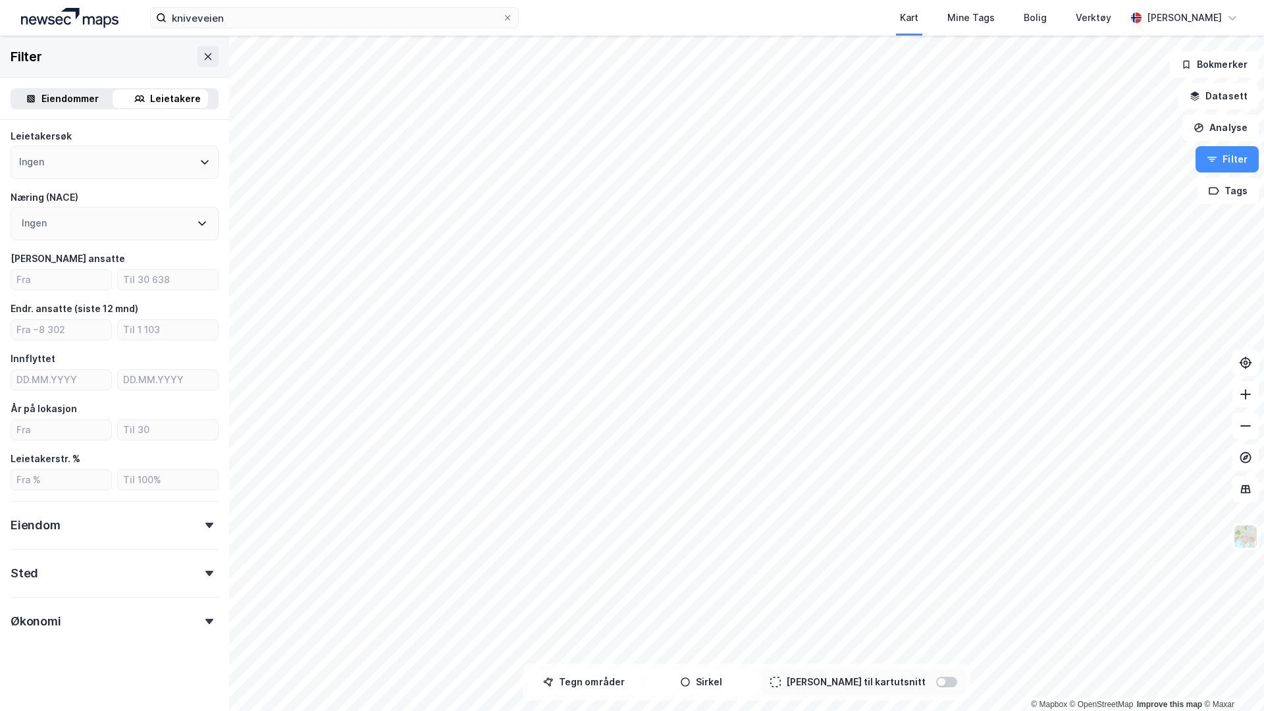
scroll to position [113, 0]
click at [936, 614] on div at bounding box center [946, 682] width 21 height 11
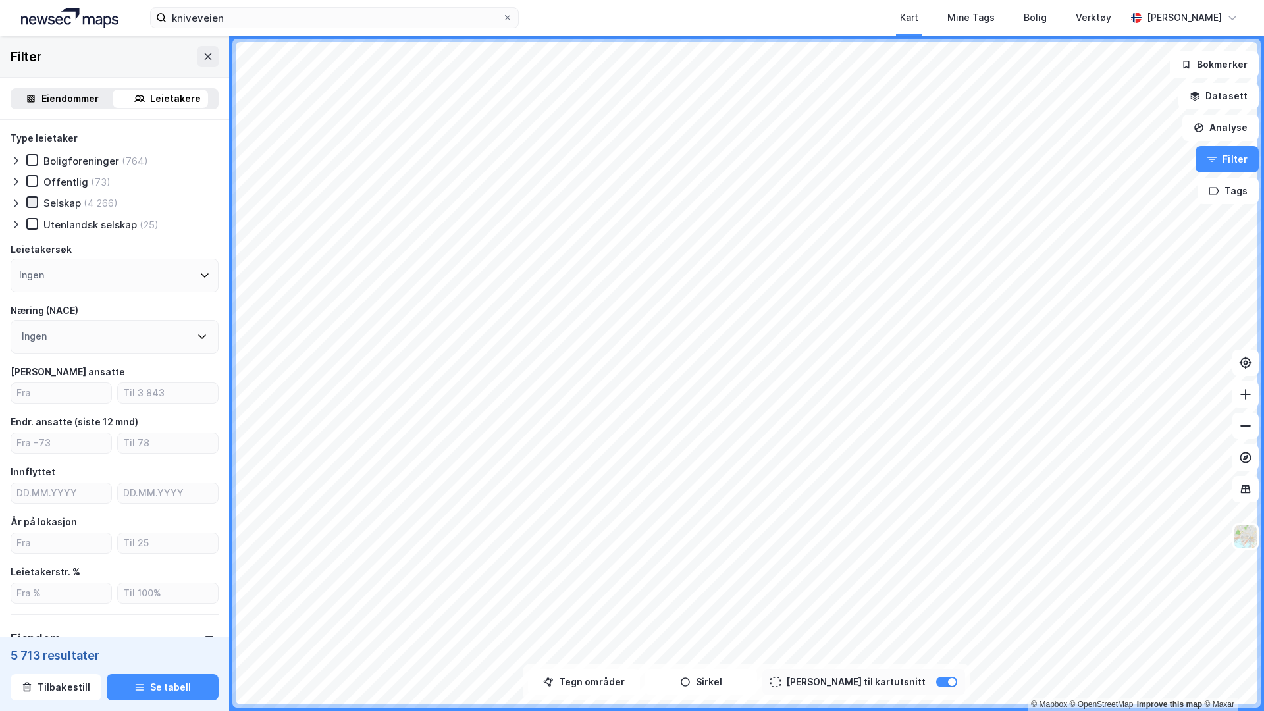
click at [31, 203] on icon at bounding box center [32, 201] width 9 height 9
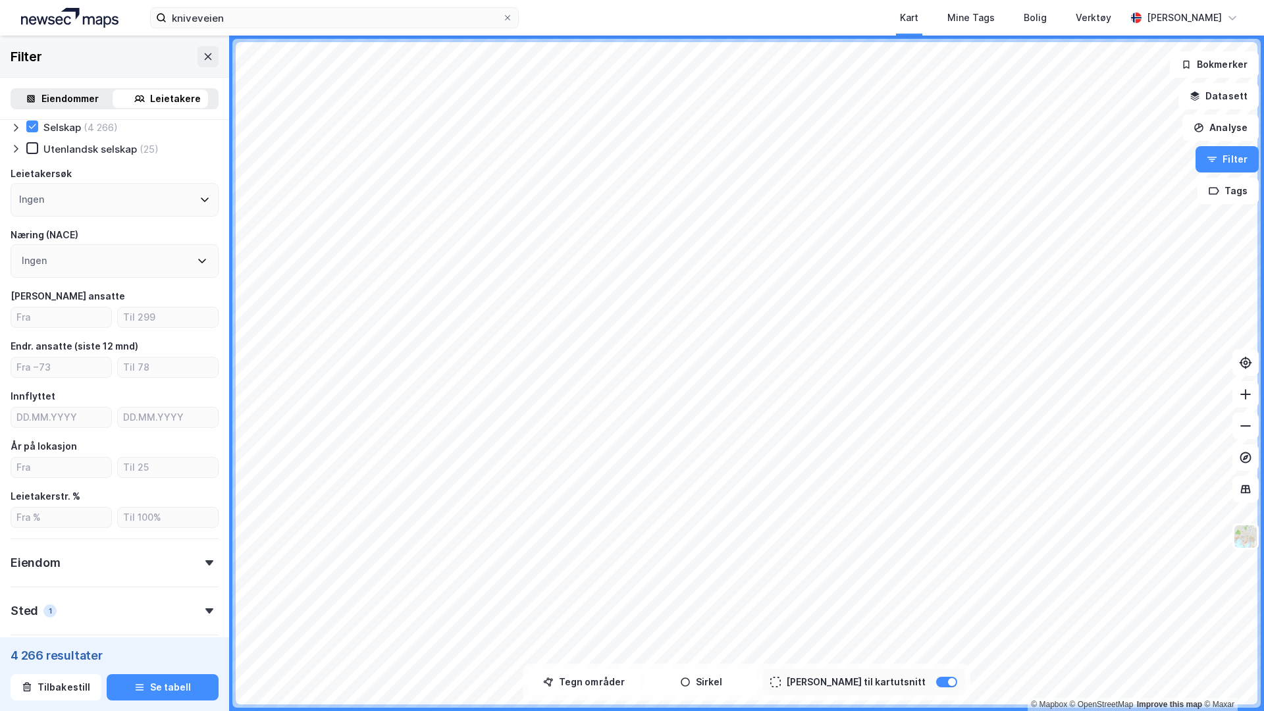
scroll to position [88, 0]
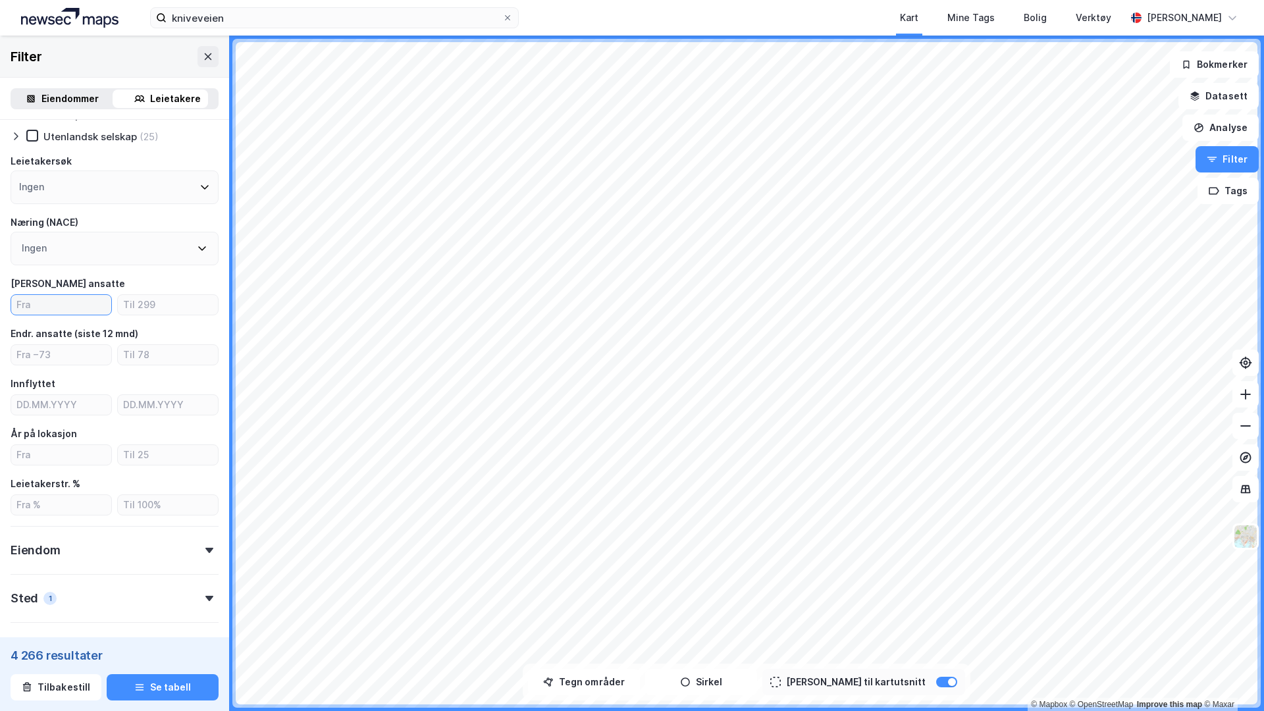
click at [65, 305] on input "number" at bounding box center [61, 305] width 100 height 20
type input "20"
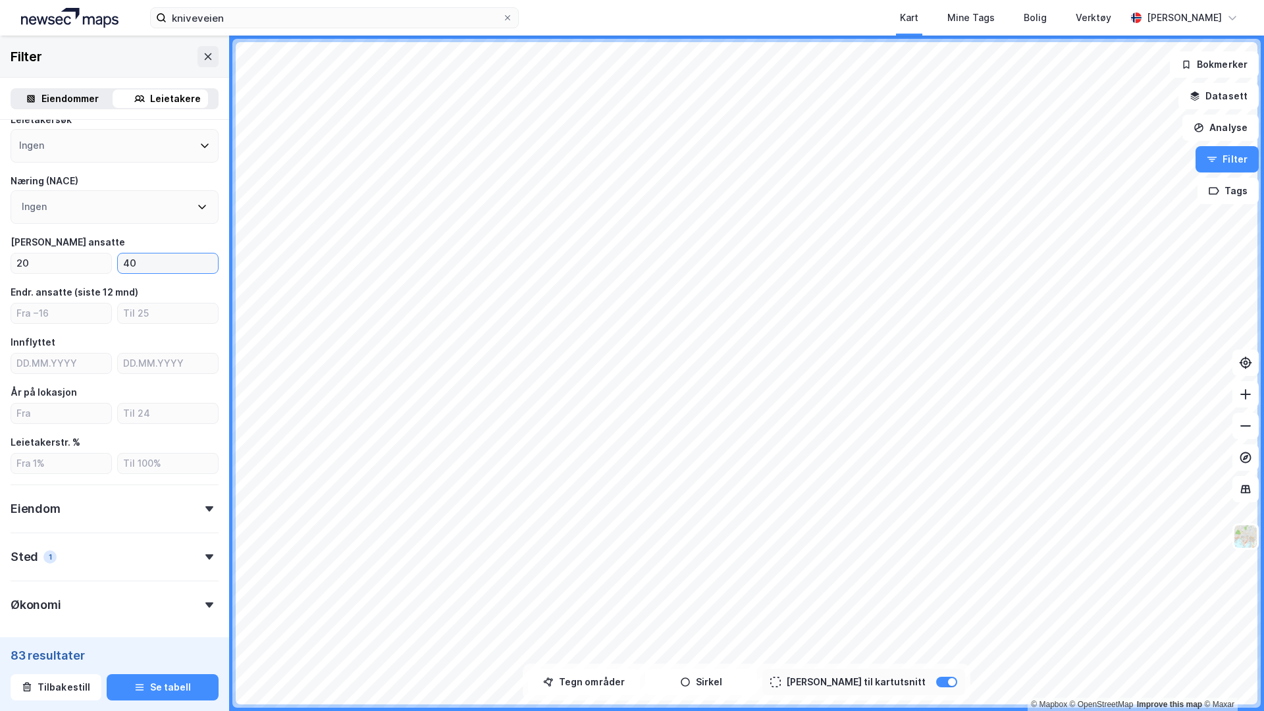
scroll to position [143, 0]
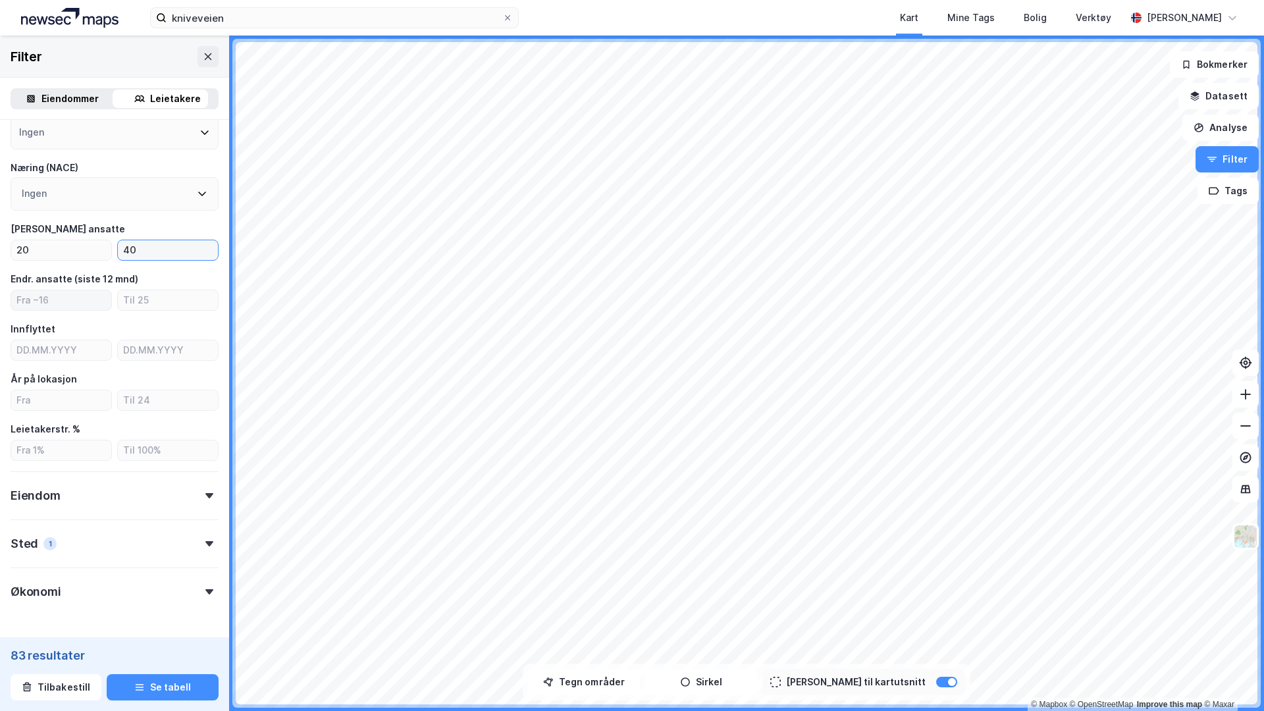
type input "40"
click at [69, 303] on input "number" at bounding box center [61, 300] width 100 height 20
click at [57, 405] on input "number" at bounding box center [61, 400] width 100 height 20
type input "2"
click at [140, 402] on input "number" at bounding box center [168, 400] width 100 height 20
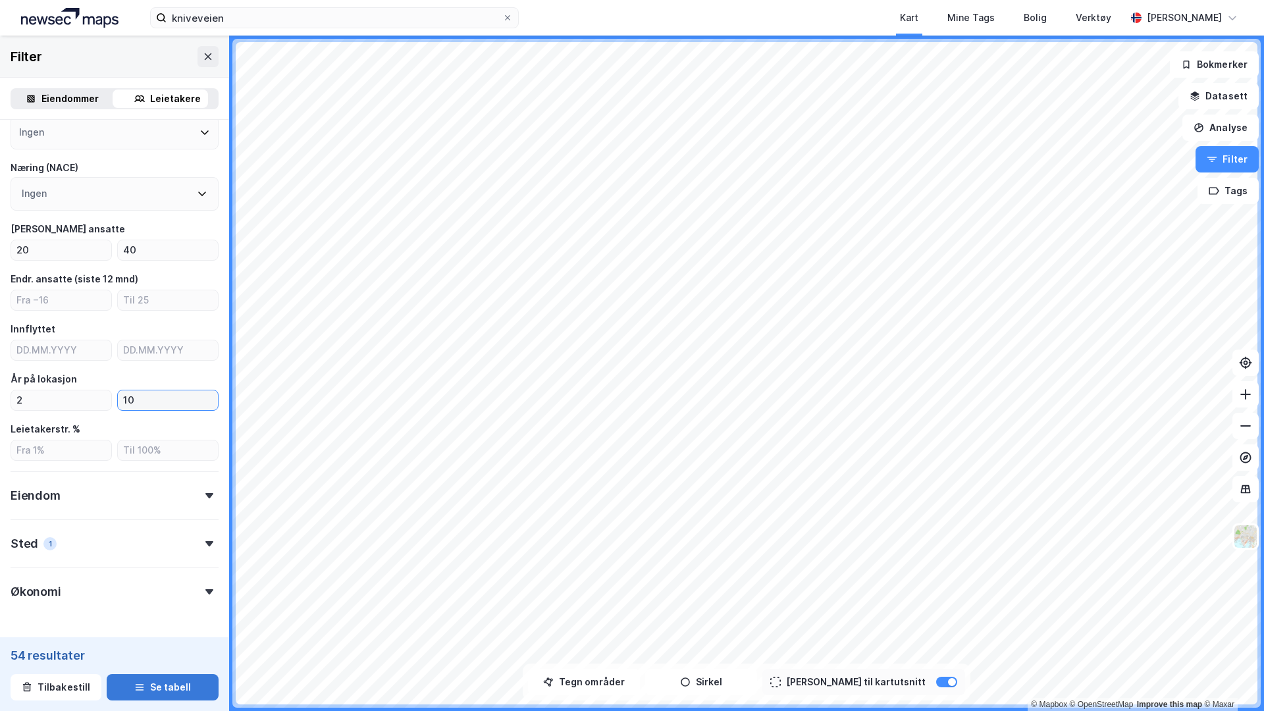
type input "10"
click at [134, 614] on icon "button" at bounding box center [139, 687] width 11 height 11
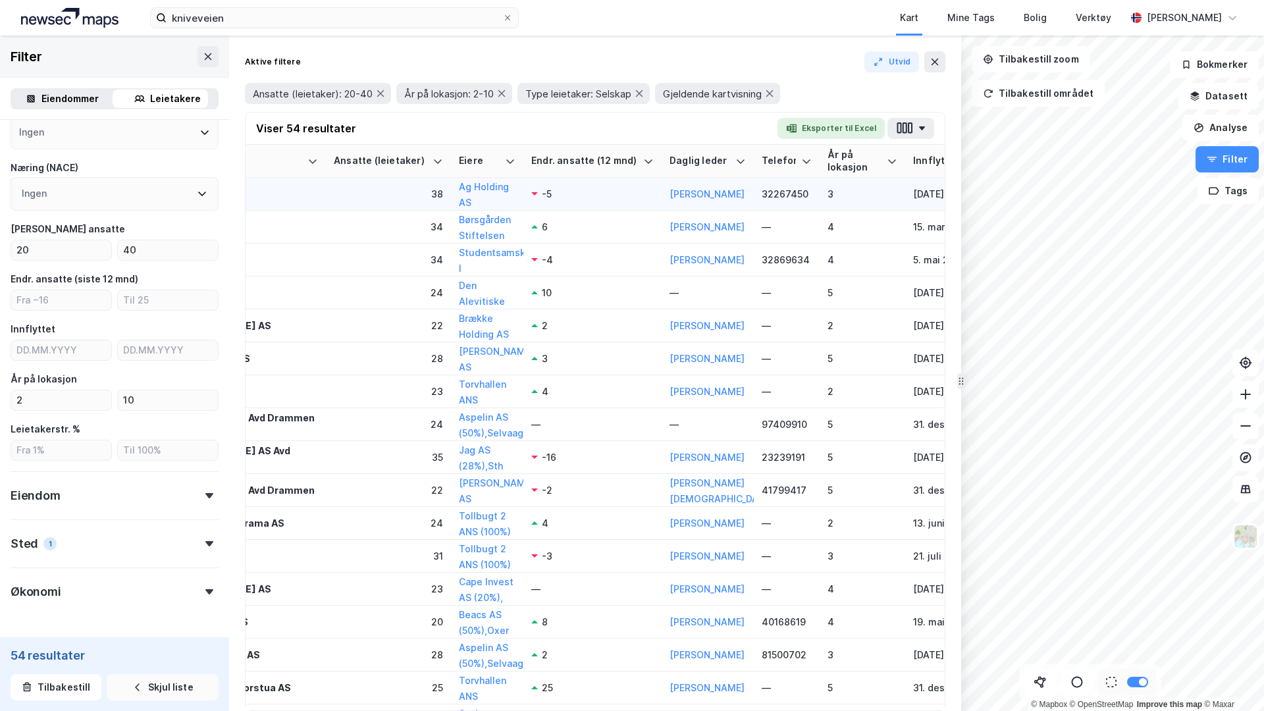
scroll to position [0, 113]
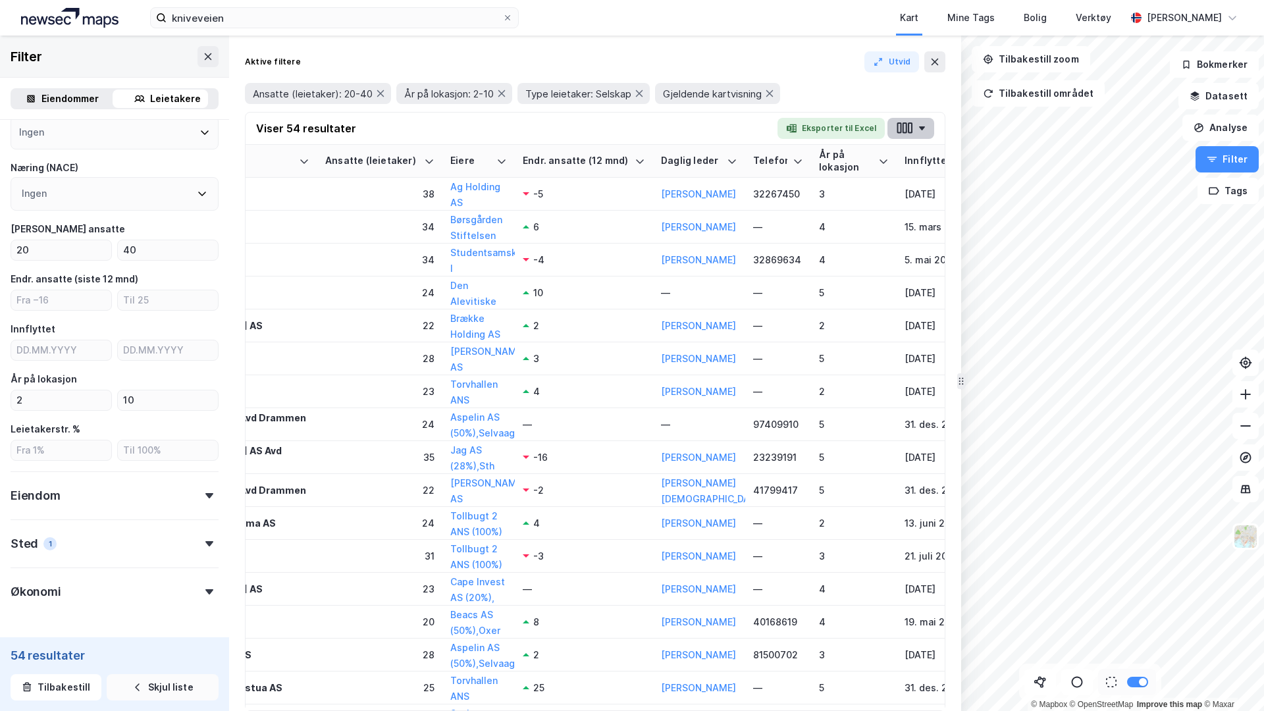
click at [920, 130] on button "button" at bounding box center [910, 128] width 47 height 21
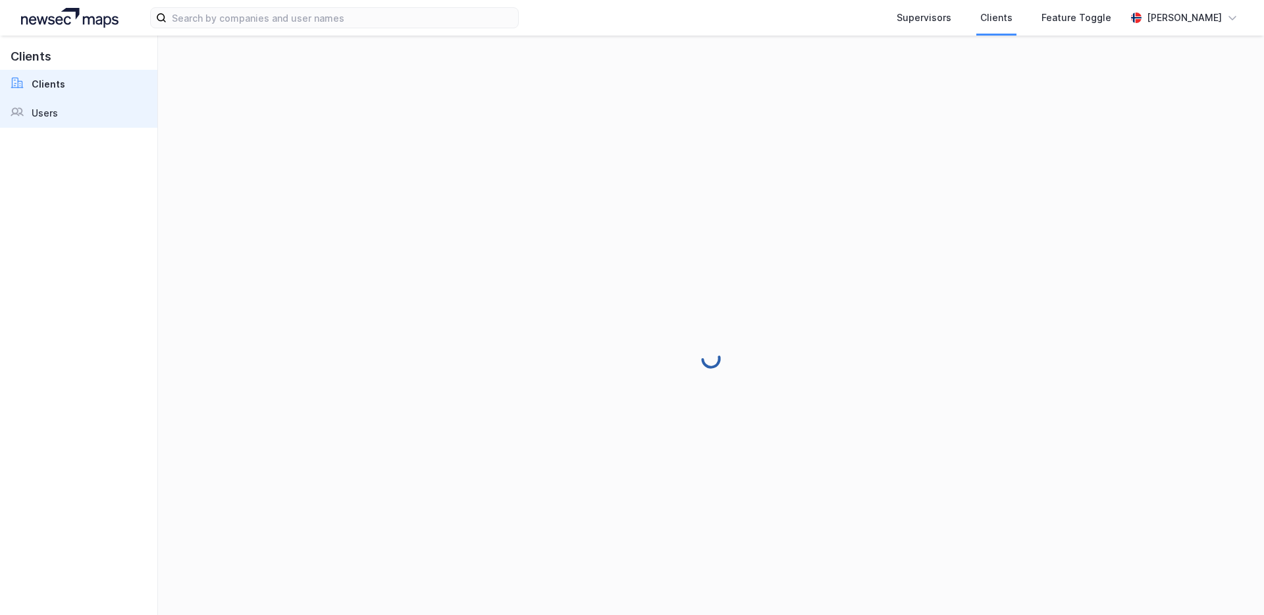
click at [99, 111] on link "Users" at bounding box center [78, 113] width 157 height 29
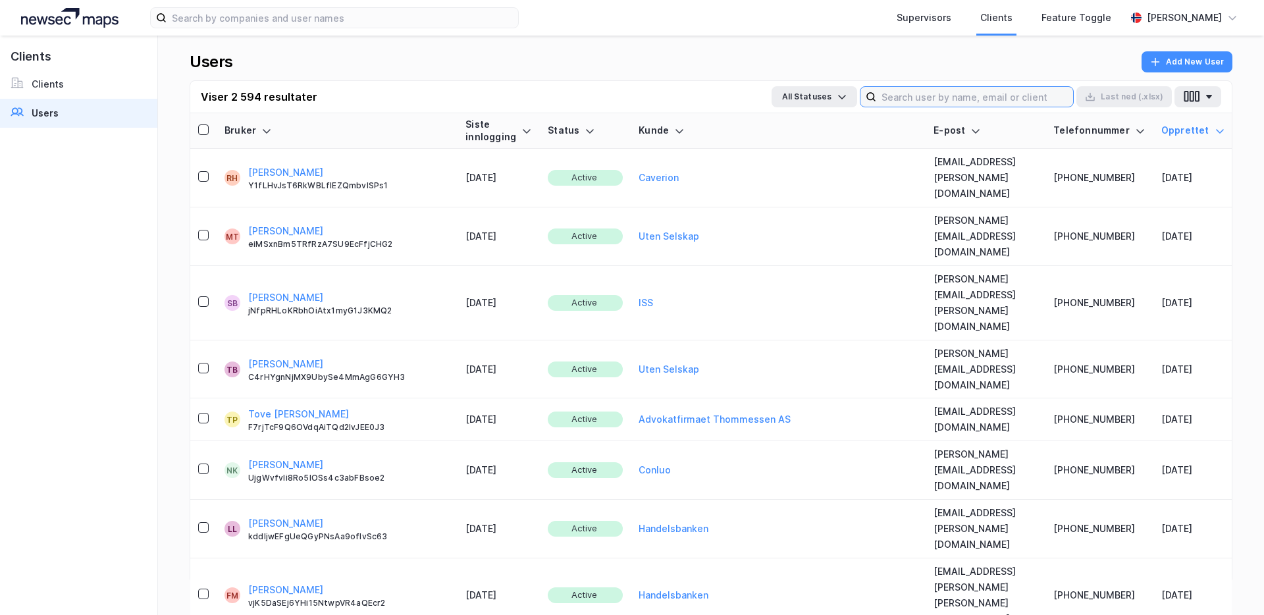
click at [928, 101] on input at bounding box center [974, 97] width 197 height 20
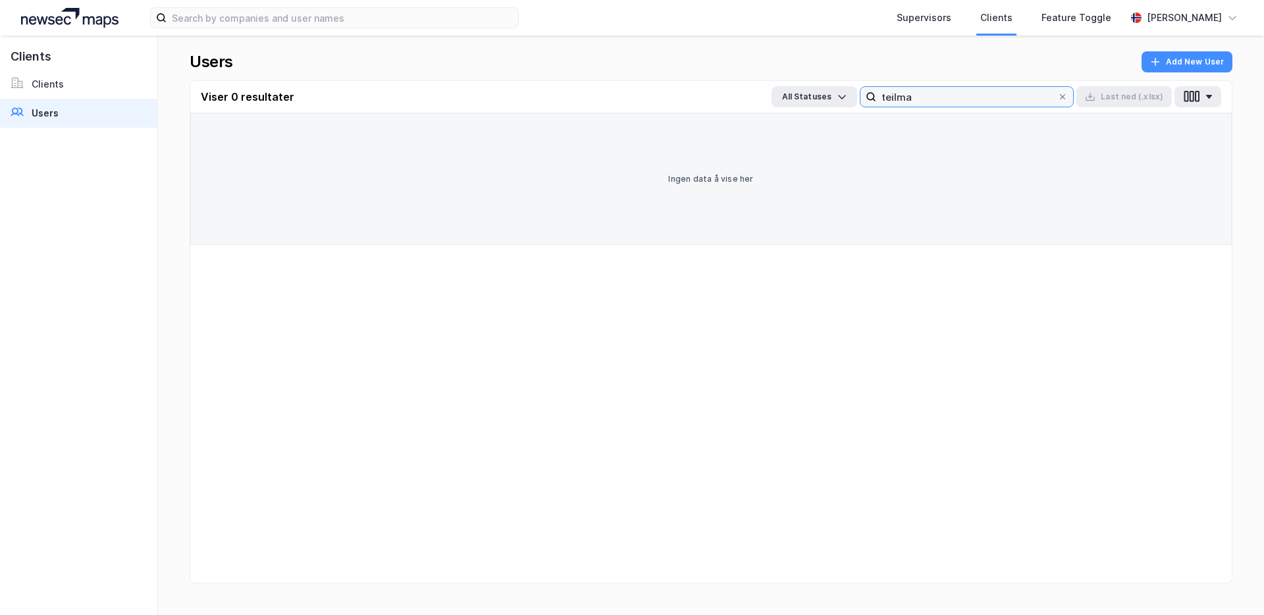
type input "teilman"
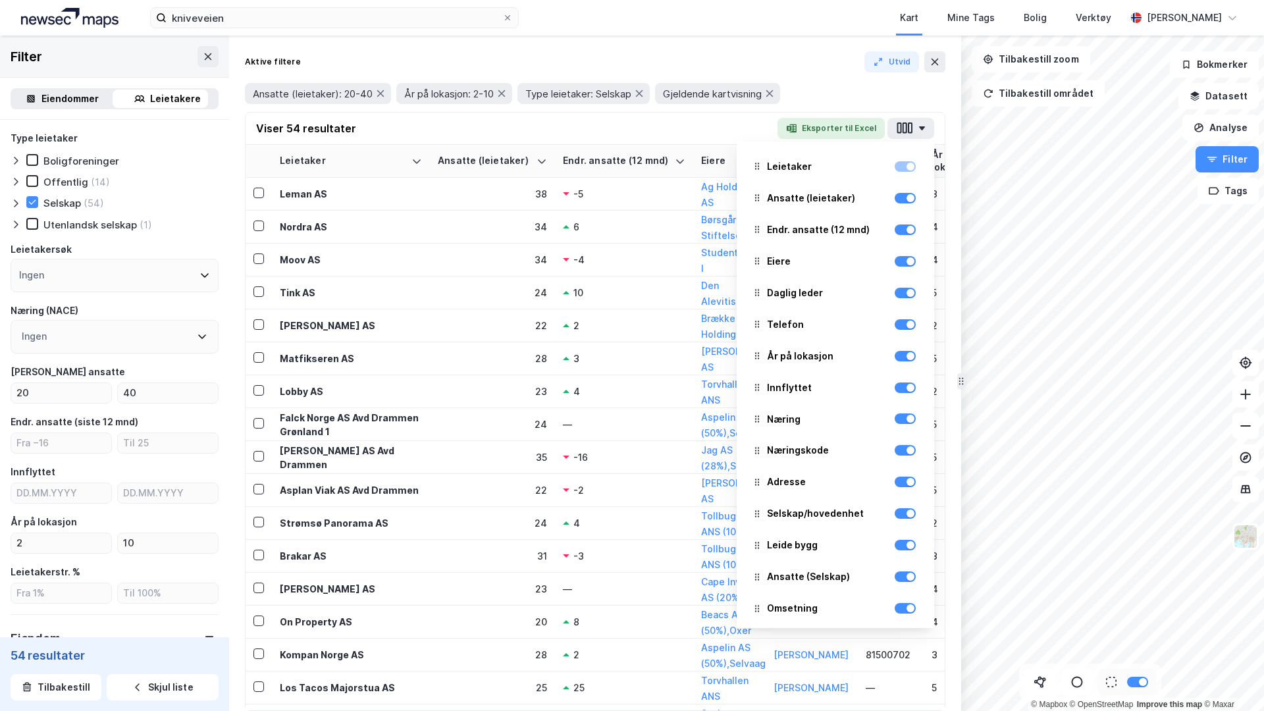
scroll to position [143, 0]
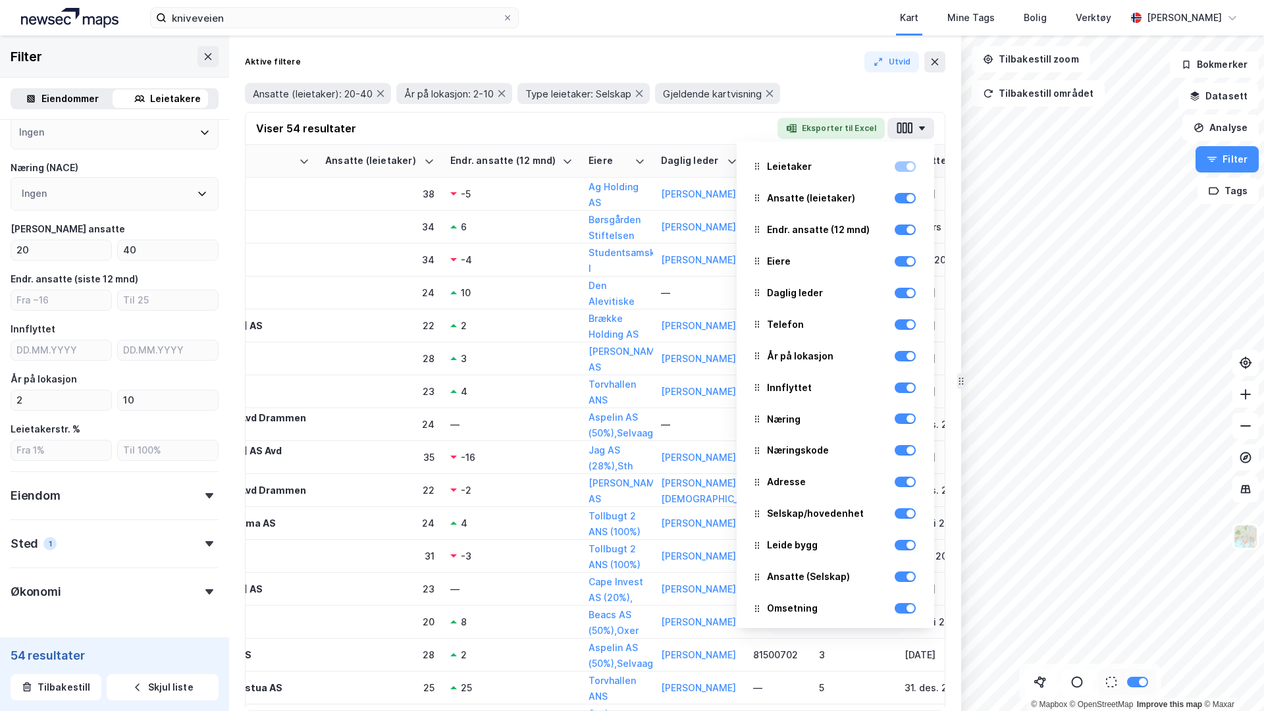
click at [632, 132] on div "Viser 54 resultater Eksporter til Excel Leietaker Ansatte (leietaker) Endr. ans…" at bounding box center [595, 129] width 699 height 32
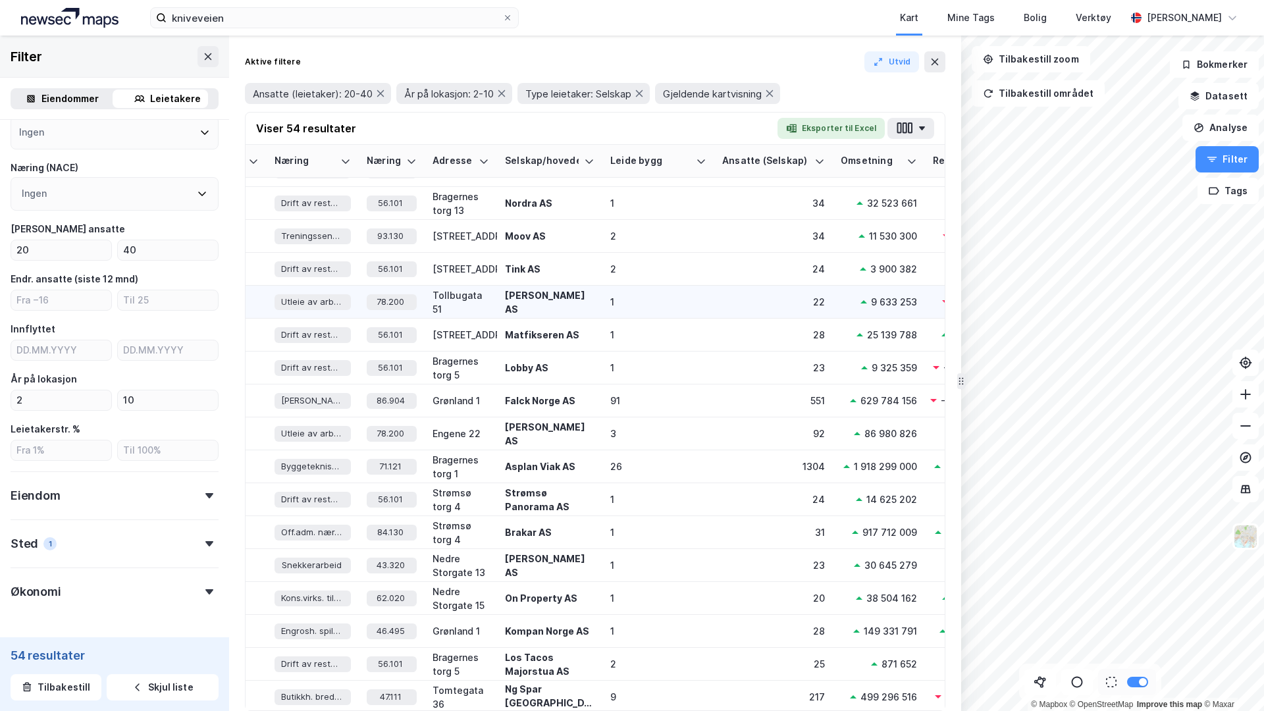
scroll to position [28, 835]
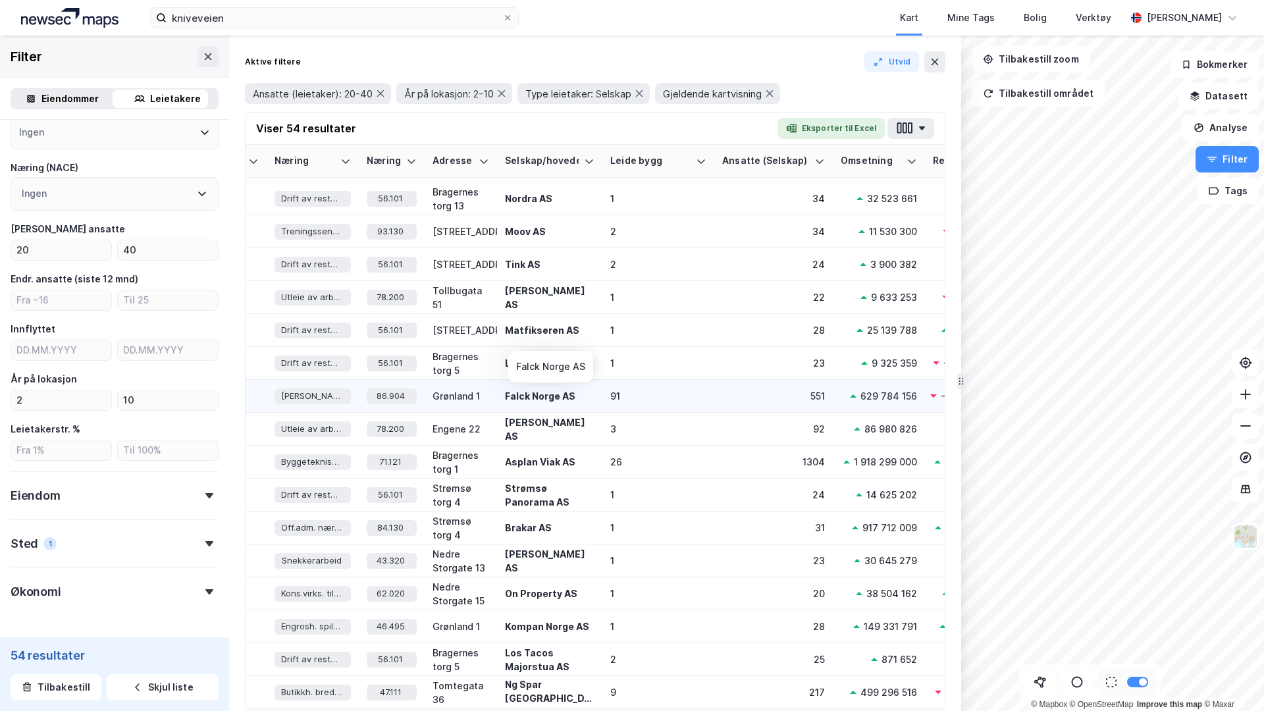
click at [561, 389] on div "Falck Norge AS" at bounding box center [550, 396] width 90 height 14
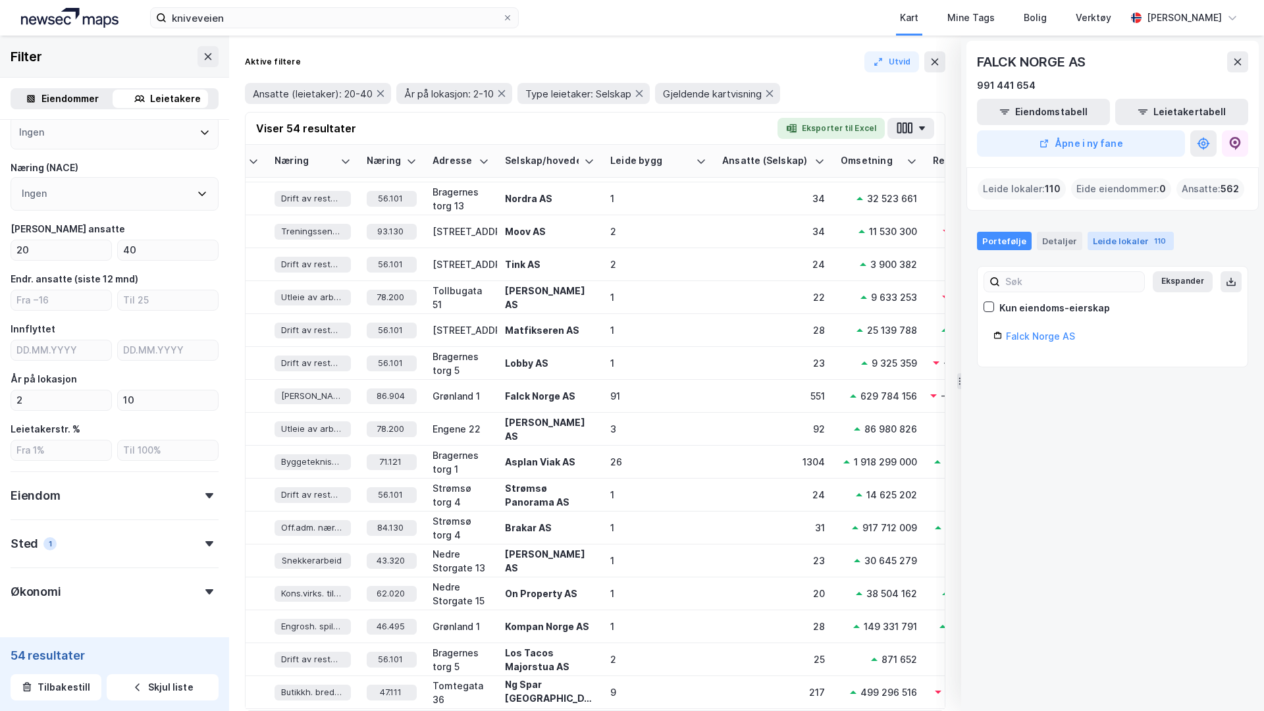
click at [1129, 244] on div "Leide lokaler 110" at bounding box center [1130, 241] width 86 height 18
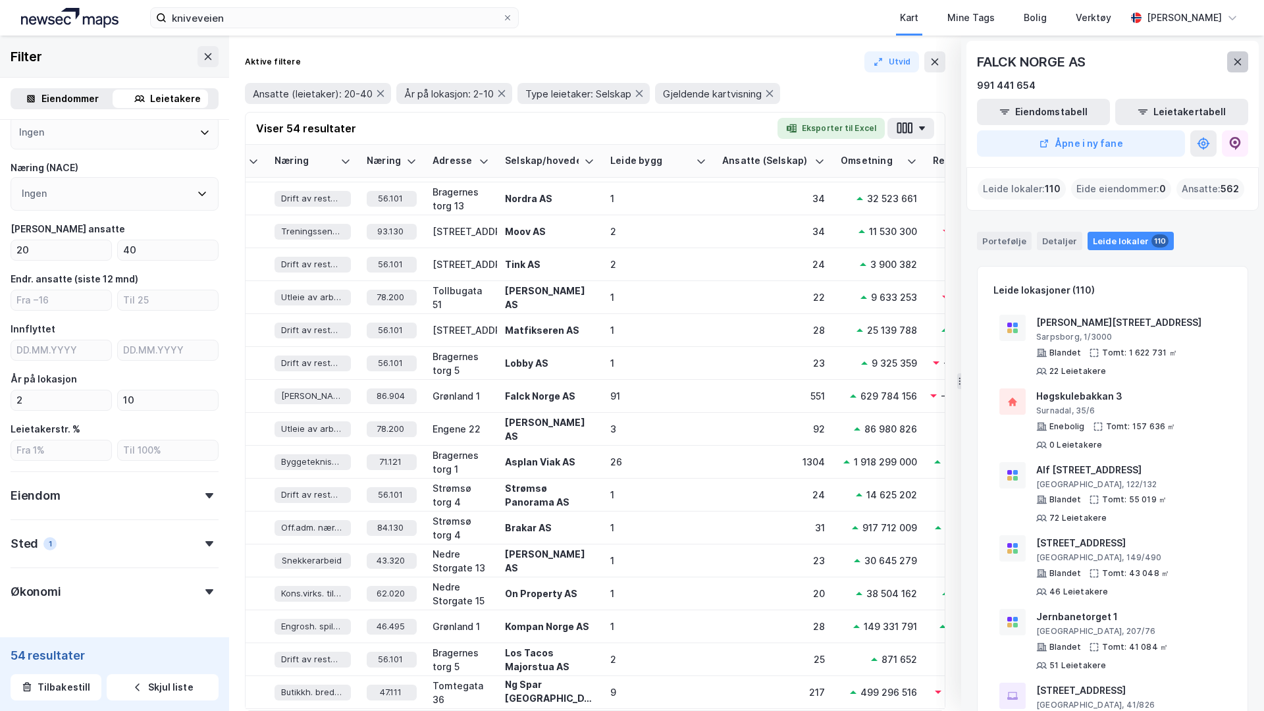
click at [1239, 64] on icon at bounding box center [1237, 62] width 7 height 7
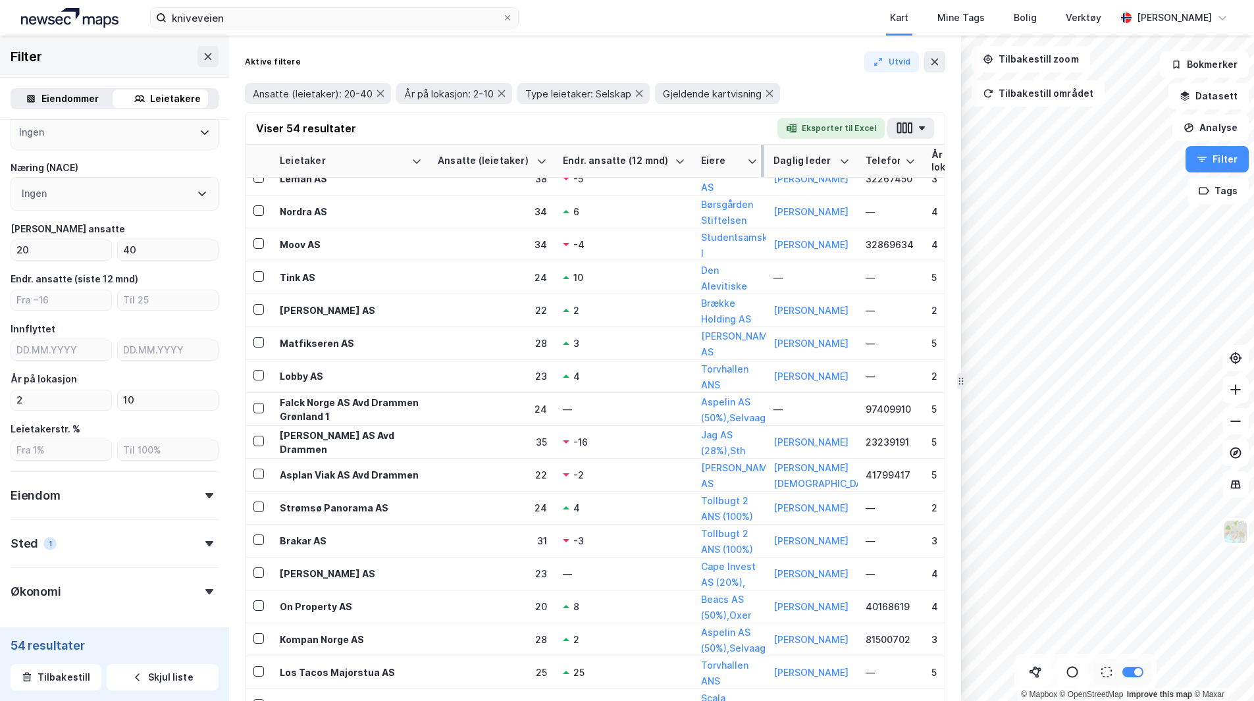
scroll to position [0, 0]
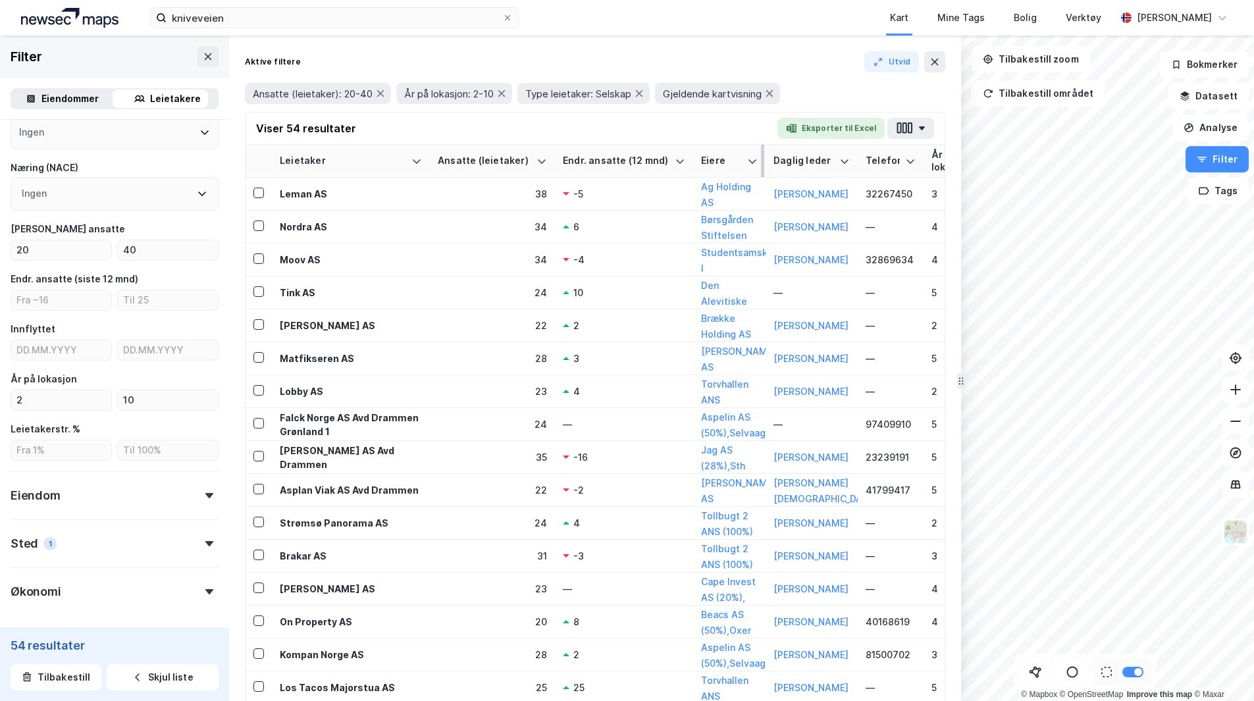
click at [762, 151] on th "Eiere" at bounding box center [729, 161] width 72 height 33
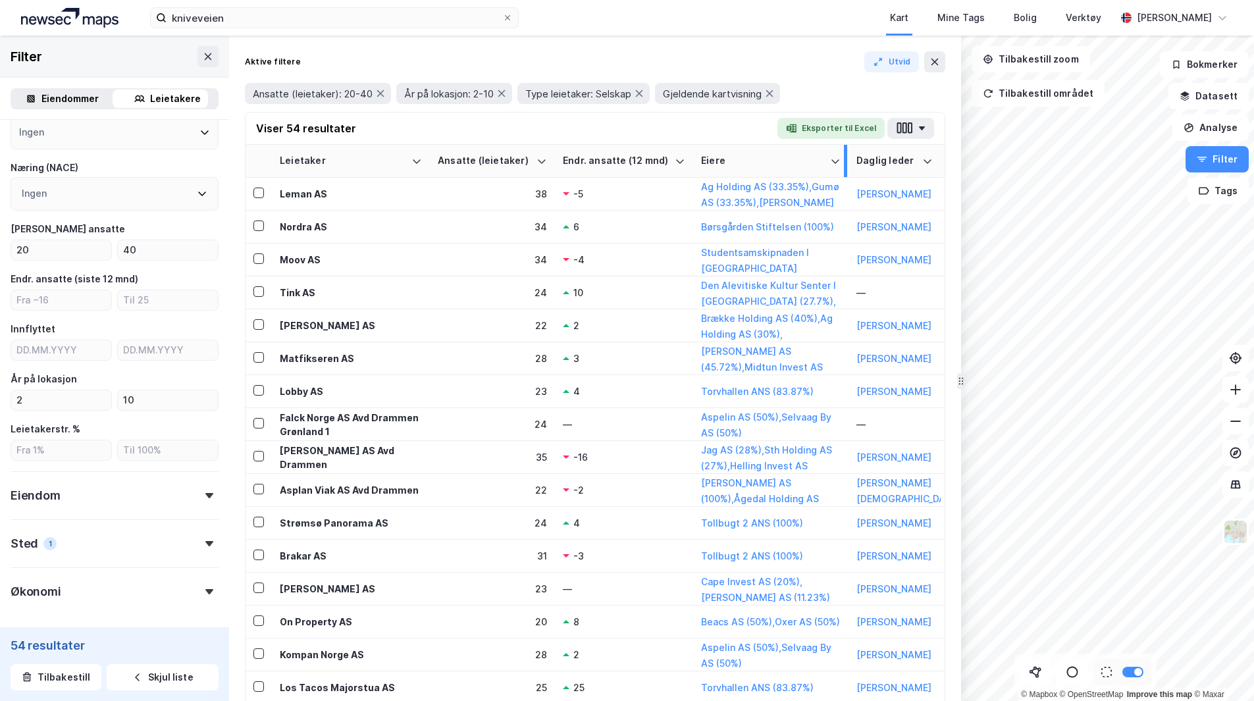
click at [845, 166] on div at bounding box center [845, 161] width 3 height 32
click at [923, 136] on button "button" at bounding box center [910, 128] width 47 height 21
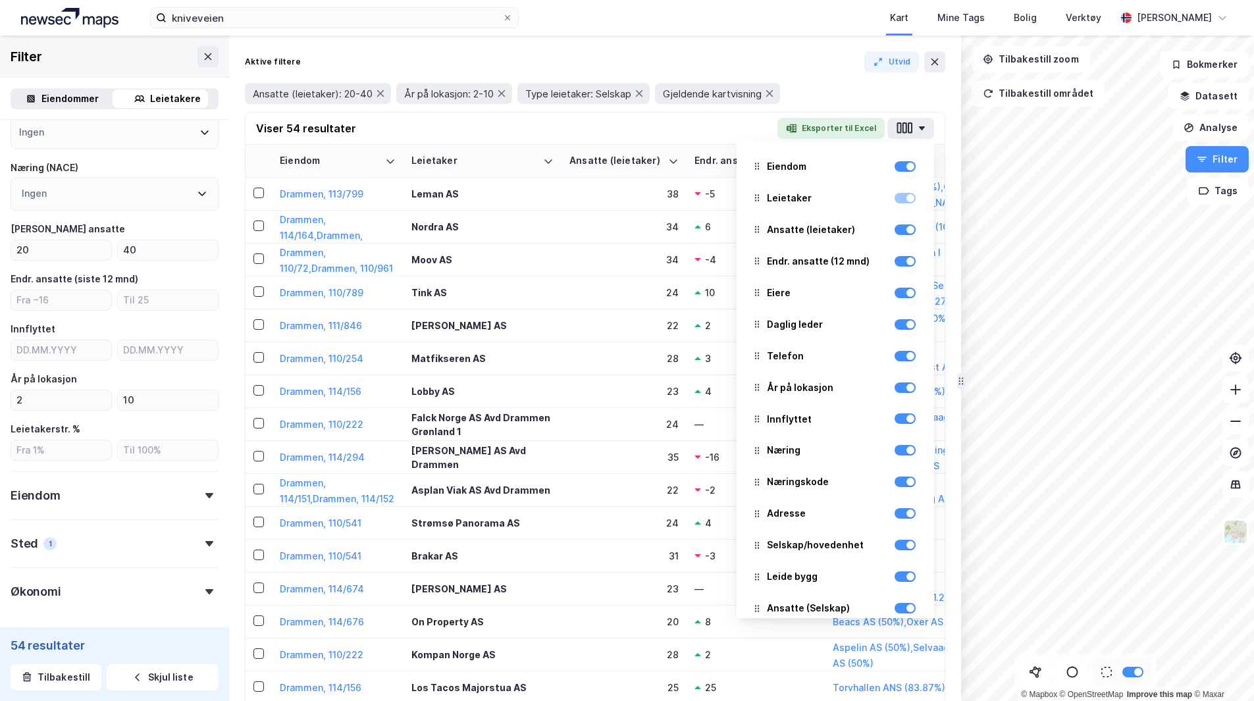
click at [587, 124] on div "Viser 54 resultater Eksporter til Excel Eiendom Leietaker Ansatte (leietaker) E…" at bounding box center [595, 129] width 699 height 32
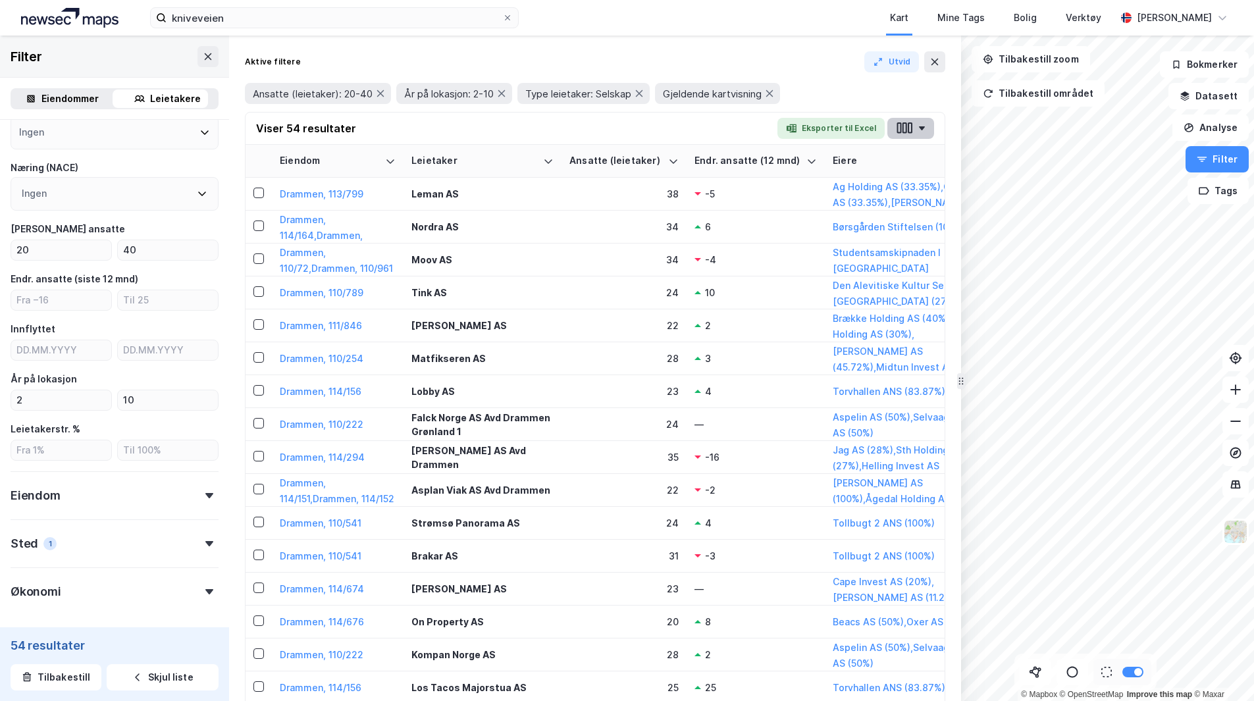
click at [916, 133] on button "button" at bounding box center [910, 128] width 47 height 21
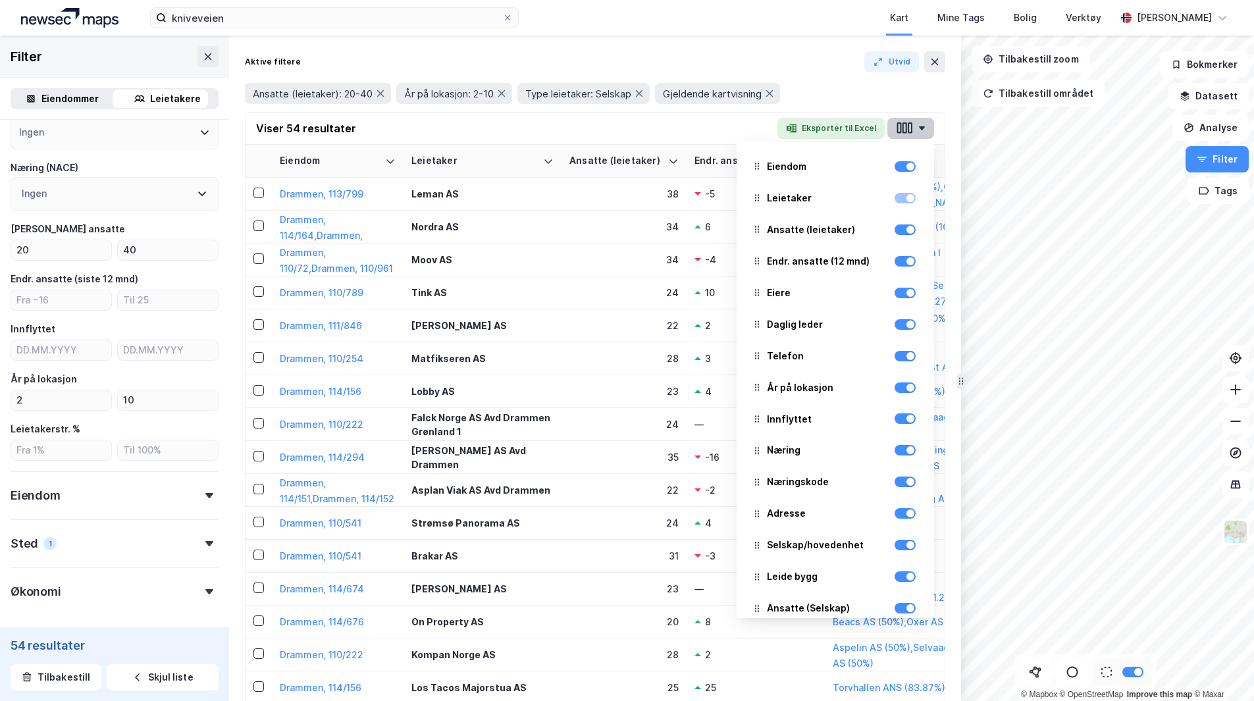
click at [914, 126] on button "button" at bounding box center [910, 128] width 47 height 21
click at [0, 0] on button "Drammen, 110/222" at bounding box center [0, 0] width 0 height 0
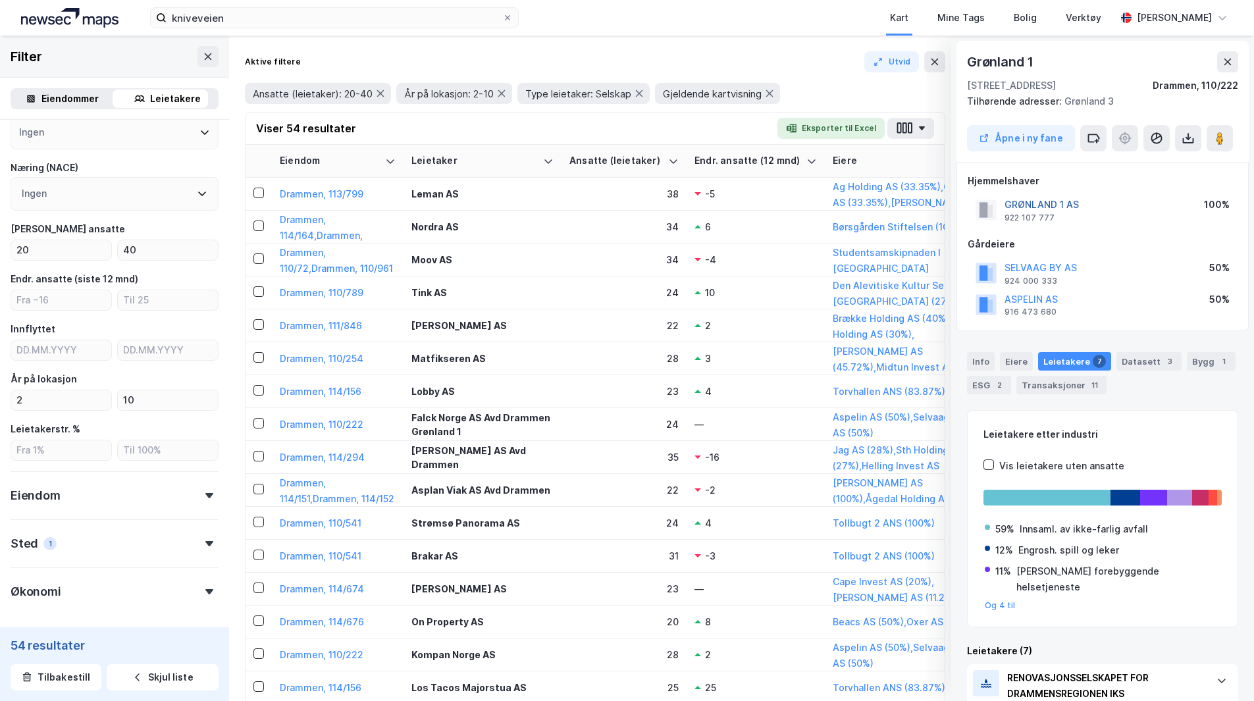
click at [0, 0] on button "GRØNLAND 1 AS" at bounding box center [0, 0] width 0 height 0
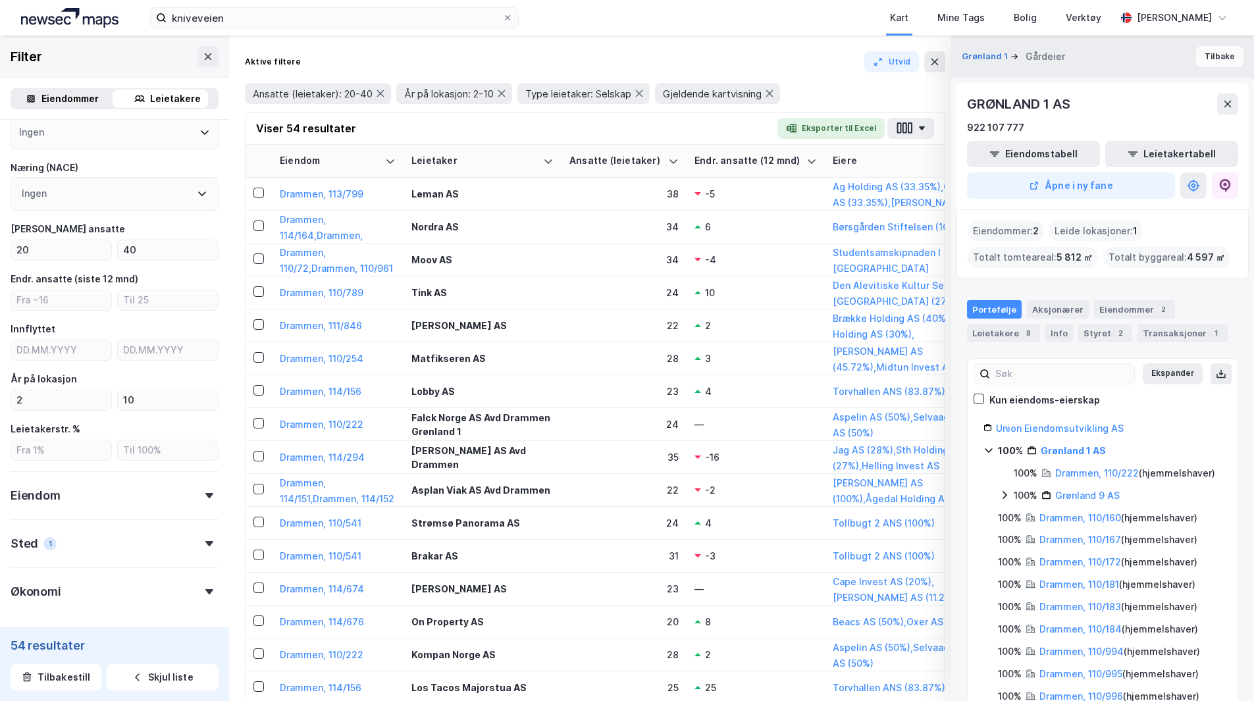
click at [1203, 61] on button "Tilbake" at bounding box center [1219, 56] width 47 height 21
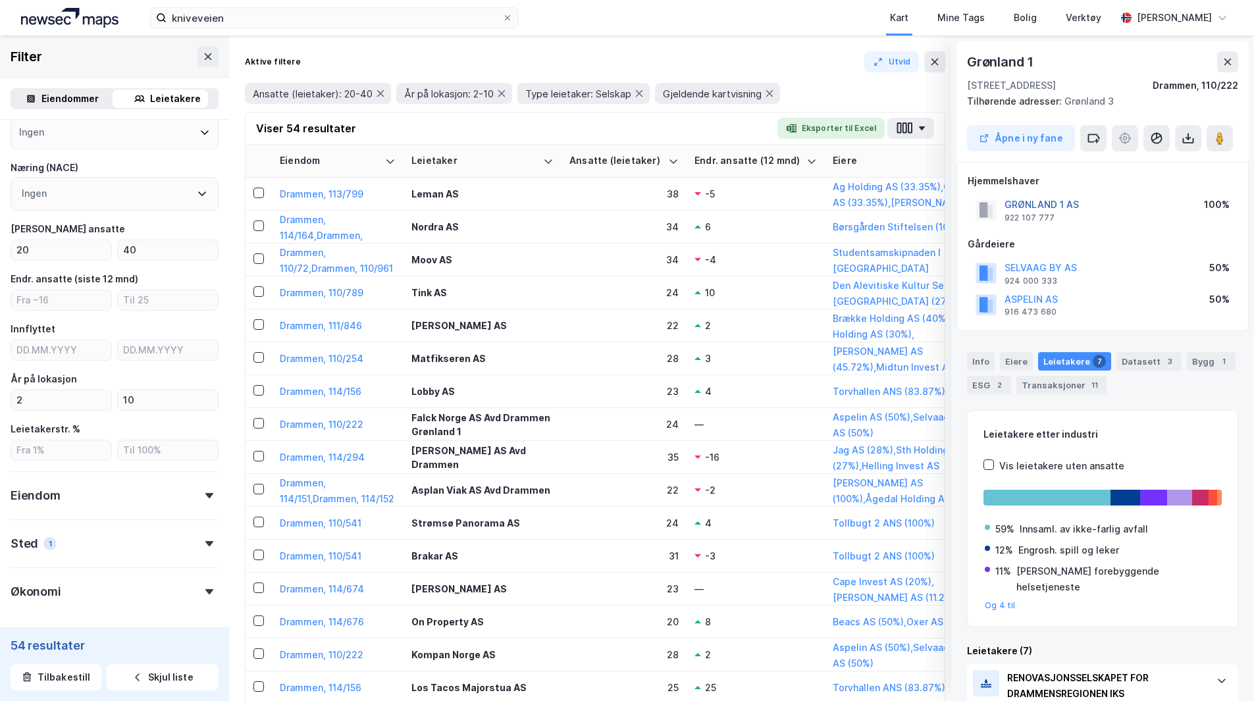
click at [0, 0] on button "GRØNLAND 1 AS" at bounding box center [0, 0] width 0 height 0
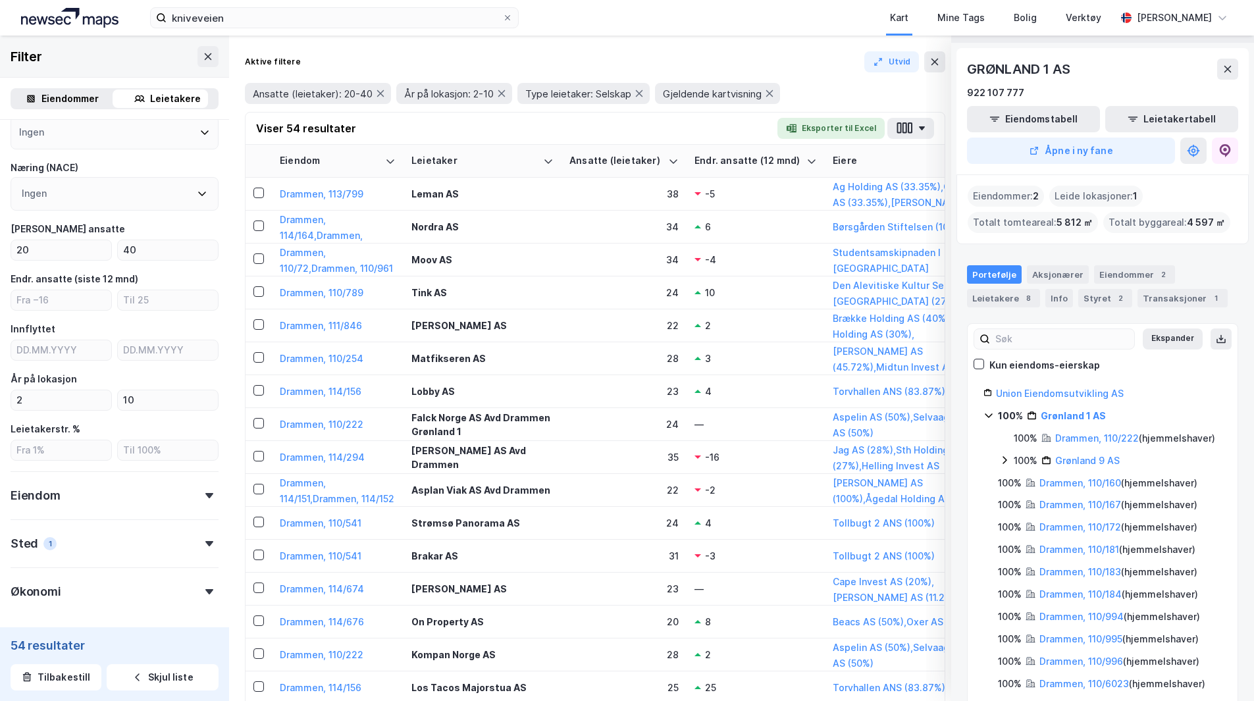
scroll to position [37, 0]
click at [1049, 300] on div "Info" at bounding box center [1059, 296] width 28 height 18
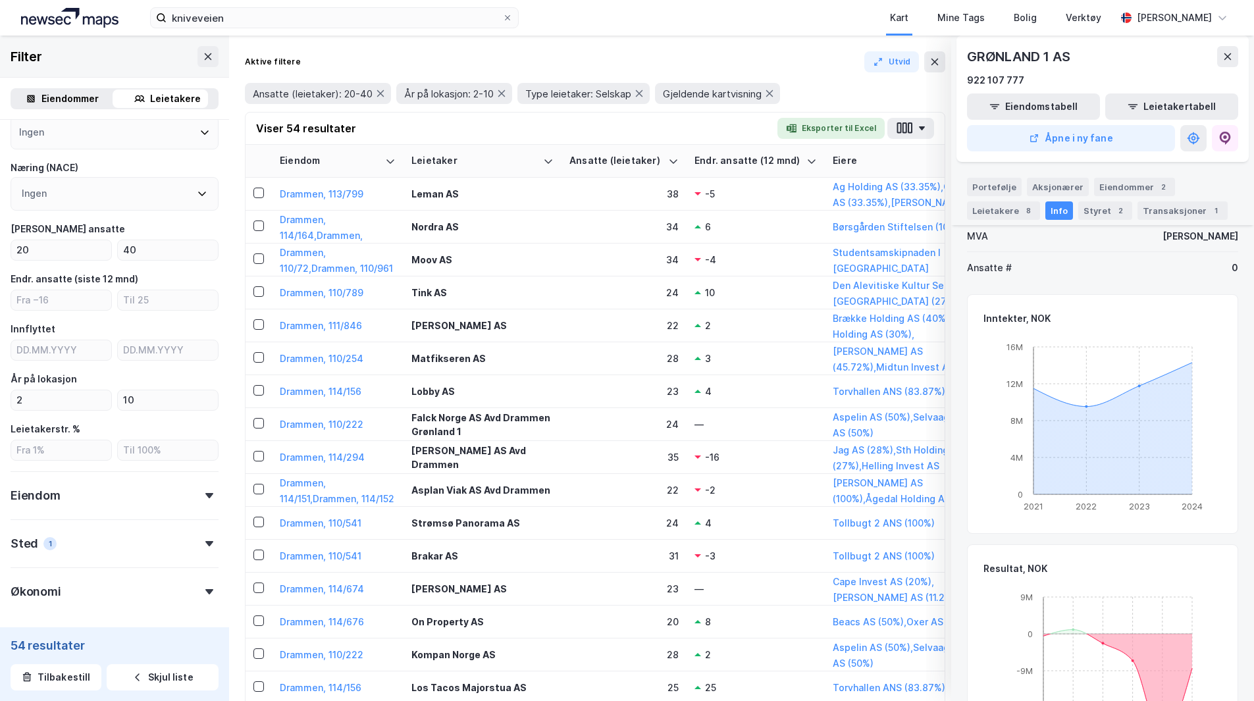
scroll to position [0, 0]
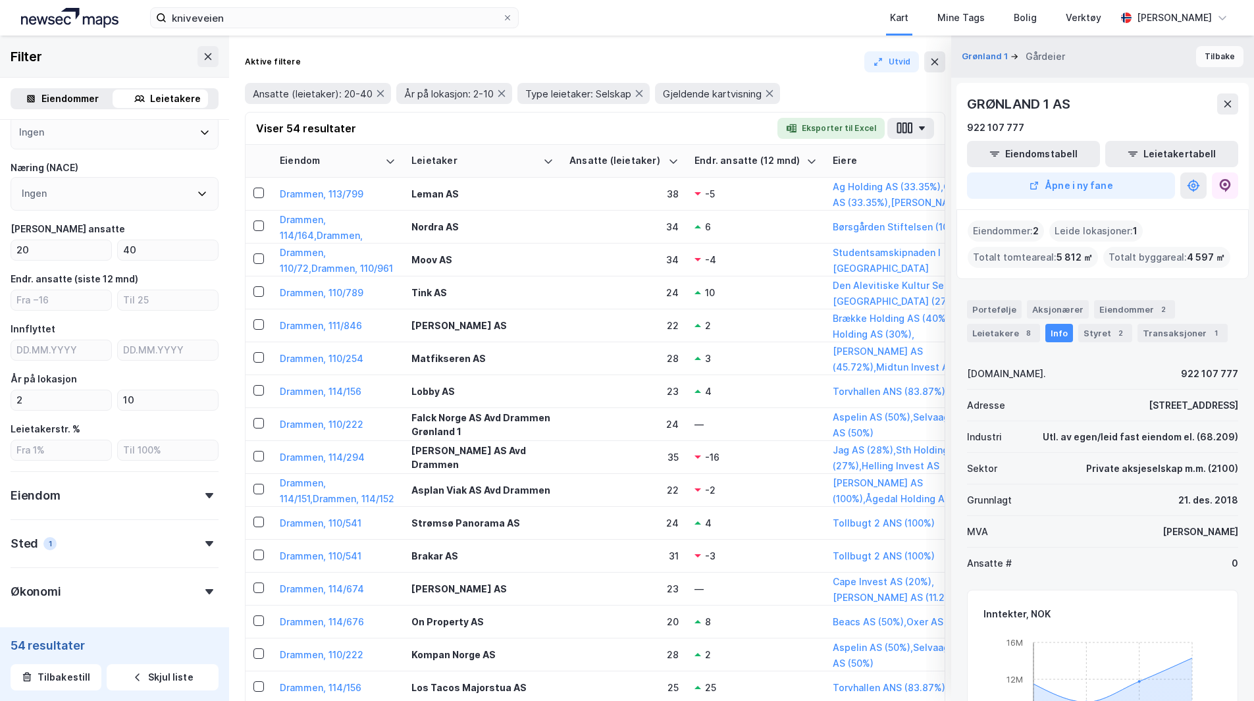
click at [1218, 61] on button "Tilbake" at bounding box center [1219, 56] width 47 height 21
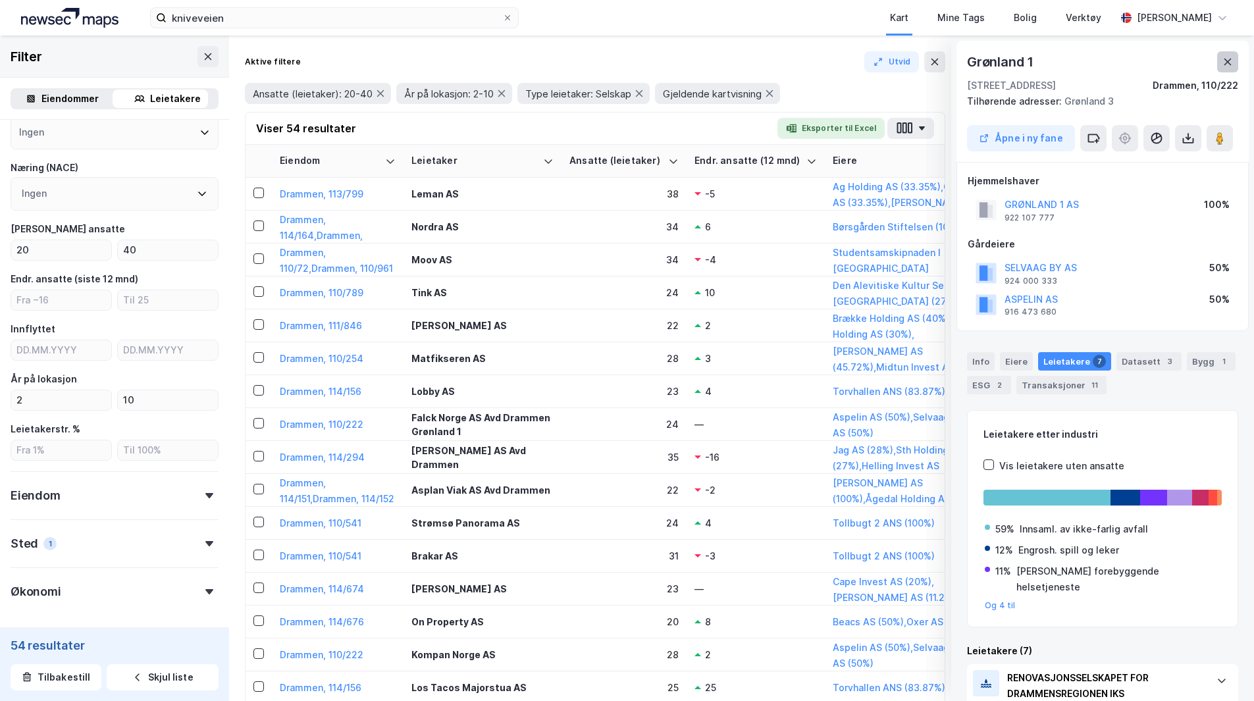
click at [1224, 59] on icon at bounding box center [1227, 62] width 11 height 11
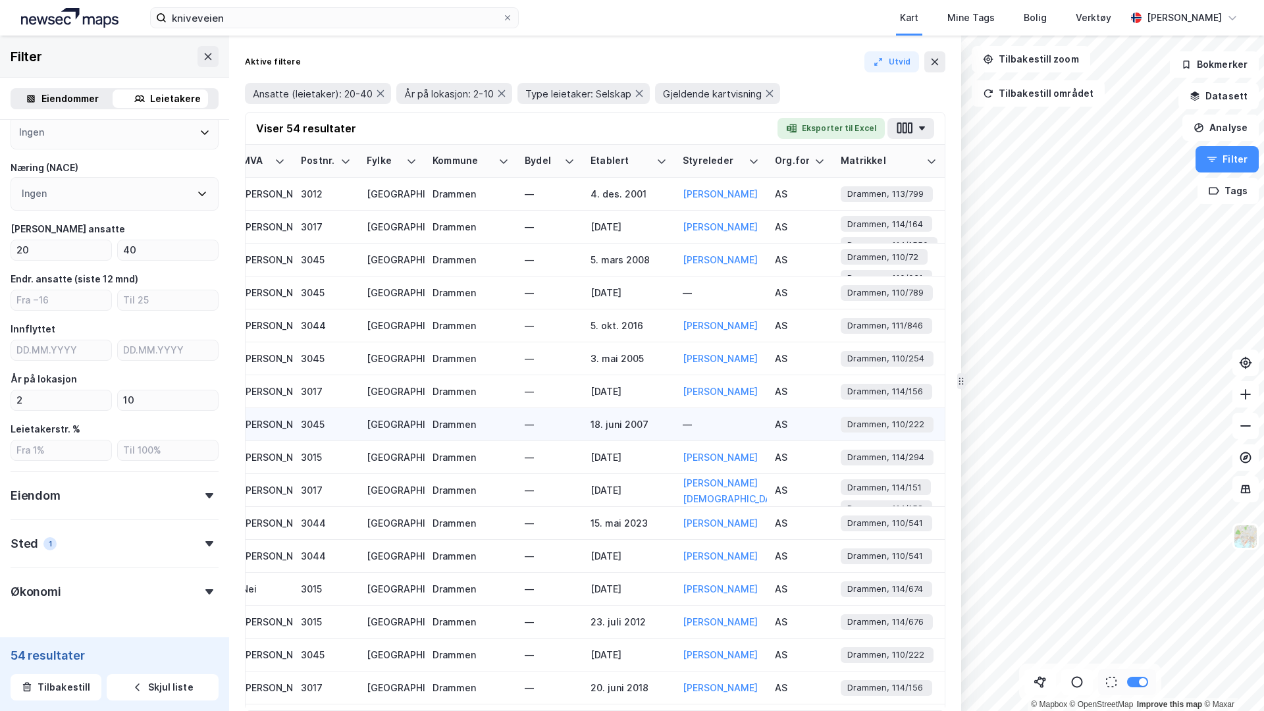
scroll to position [0, 2376]
click at [910, 122] on icon "button" at bounding box center [904, 128] width 17 height 14
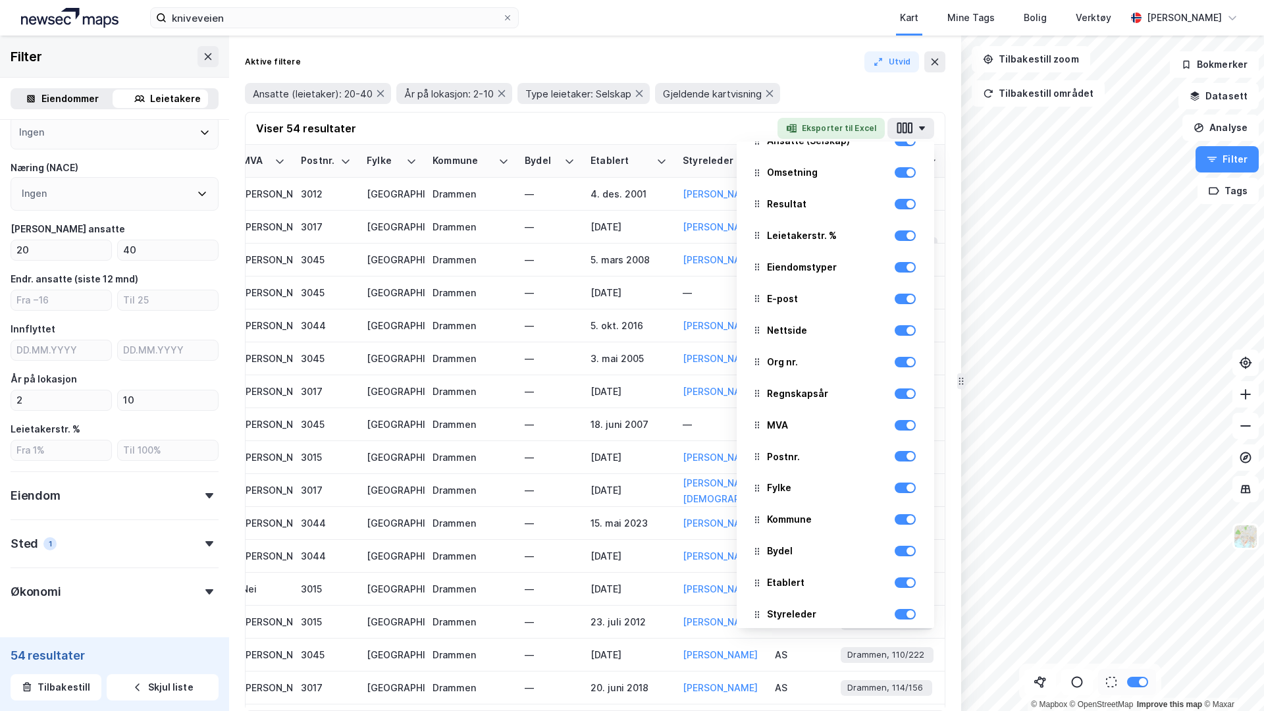
scroll to position [467, 0]
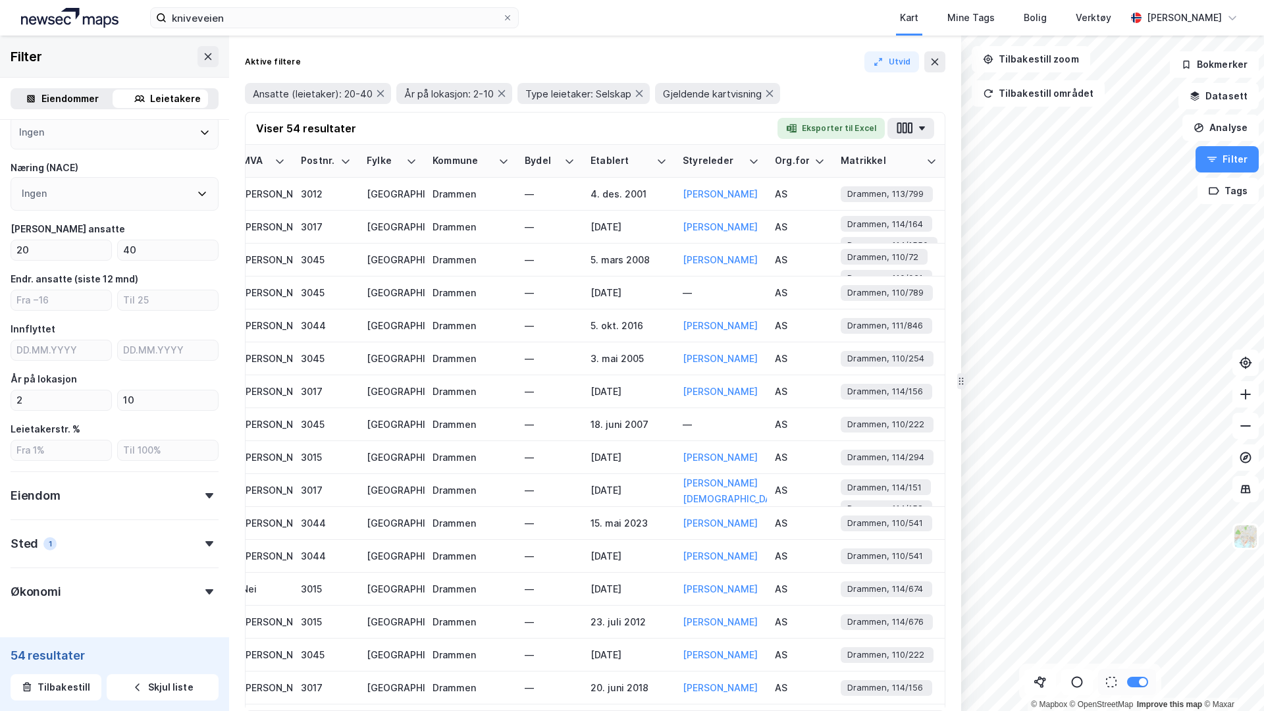
click at [881, 104] on div "Ansatte (leietaker): 20-40 År på lokasjon: 2-10 Type leietaker: Selskap Gjelden…" at bounding box center [595, 93] width 700 height 37
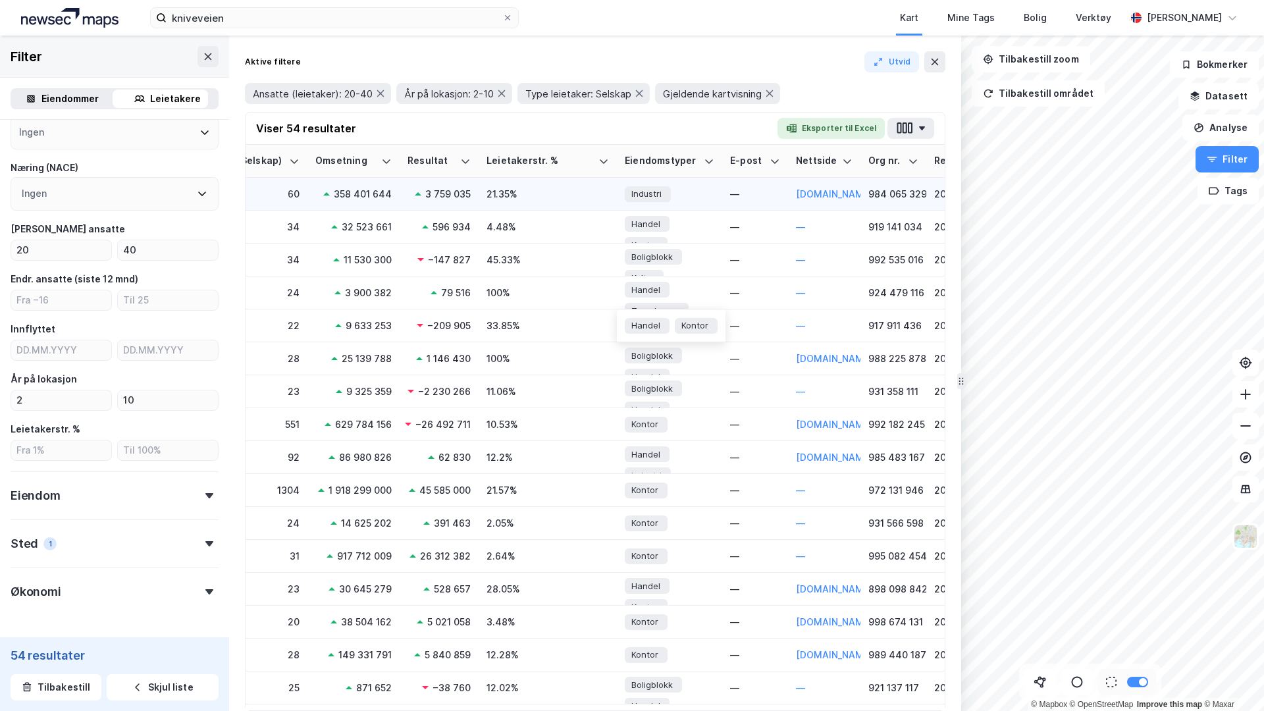
scroll to position [0, 1558]
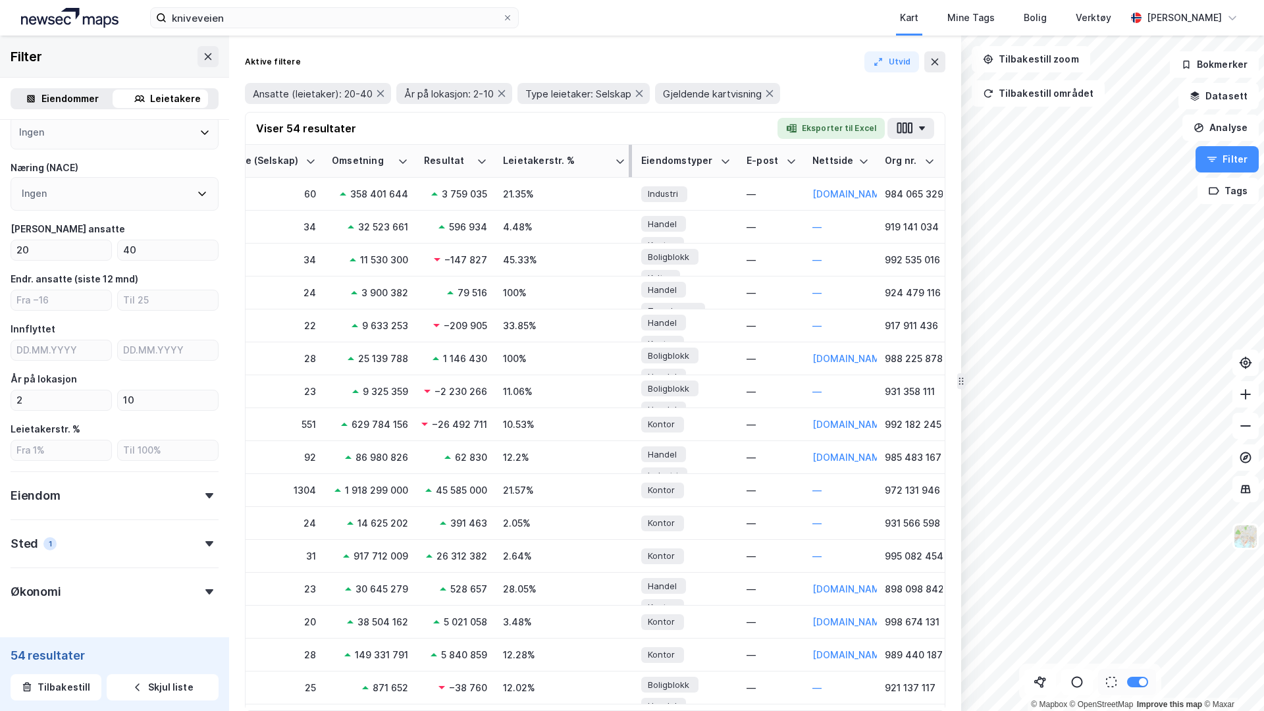
click at [566, 157] on div "Leietakerstr. %" at bounding box center [556, 161] width 107 height 13
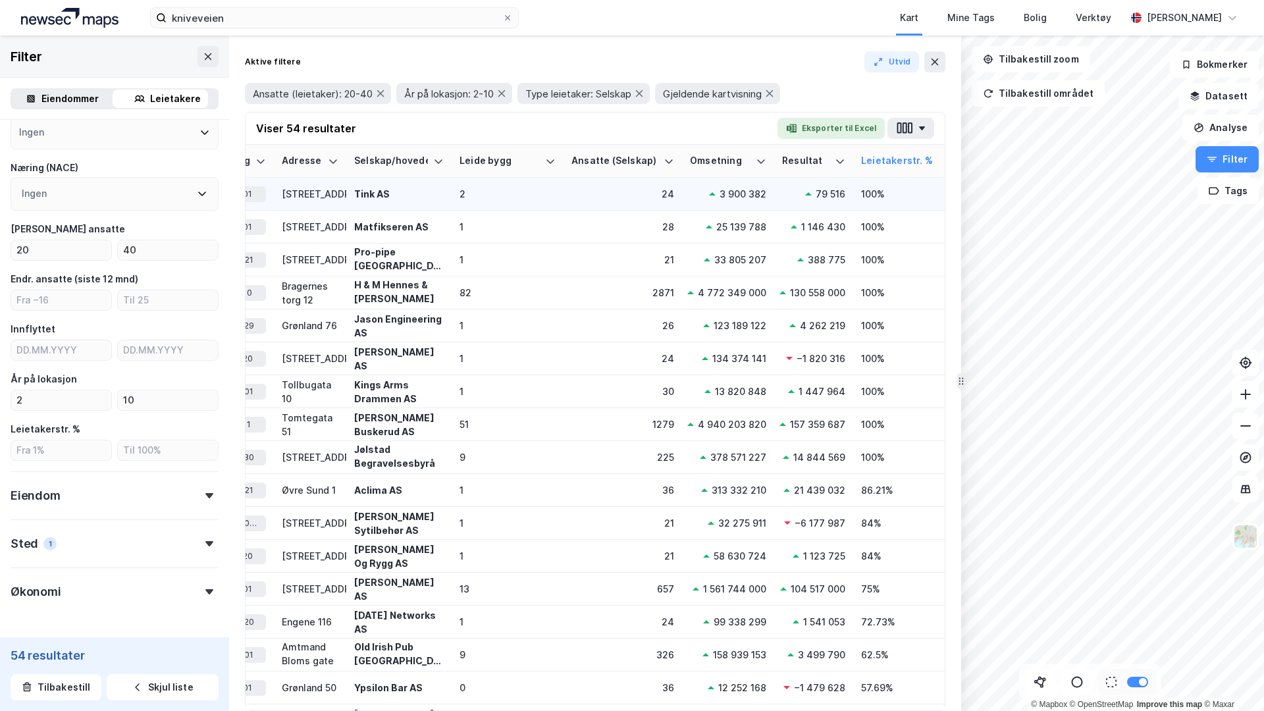
scroll to position [0, 1143]
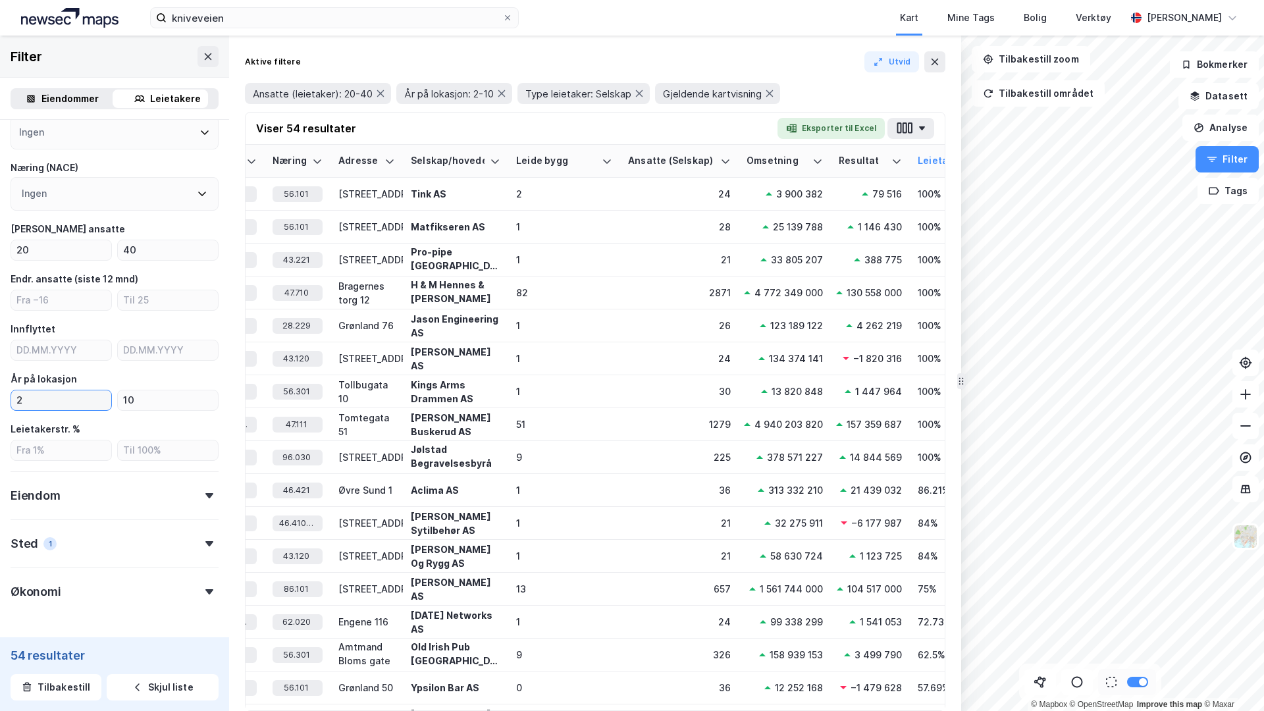
click at [64, 399] on input "2" at bounding box center [61, 400] width 100 height 20
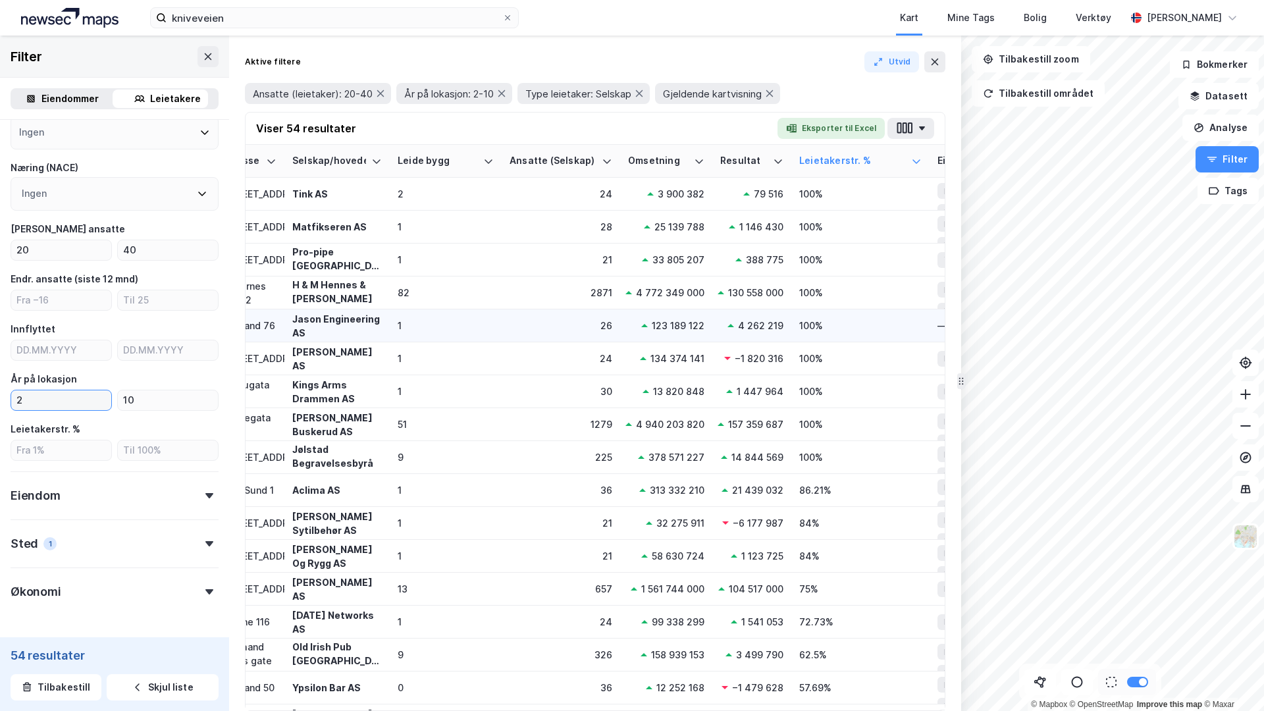
scroll to position [0, 1294]
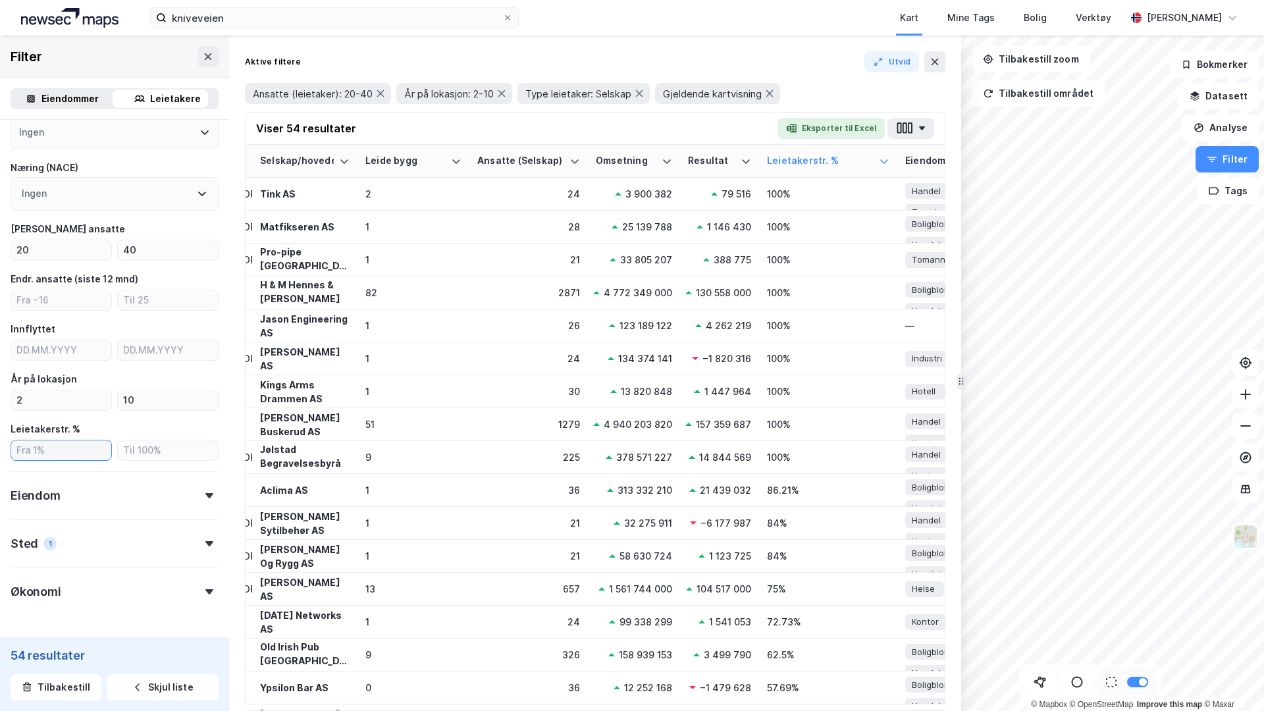
click at [56, 448] on input "number" at bounding box center [61, 450] width 100 height 20
type input "5"
type input "50"
click at [155, 457] on input "number" at bounding box center [168, 450] width 100 height 20
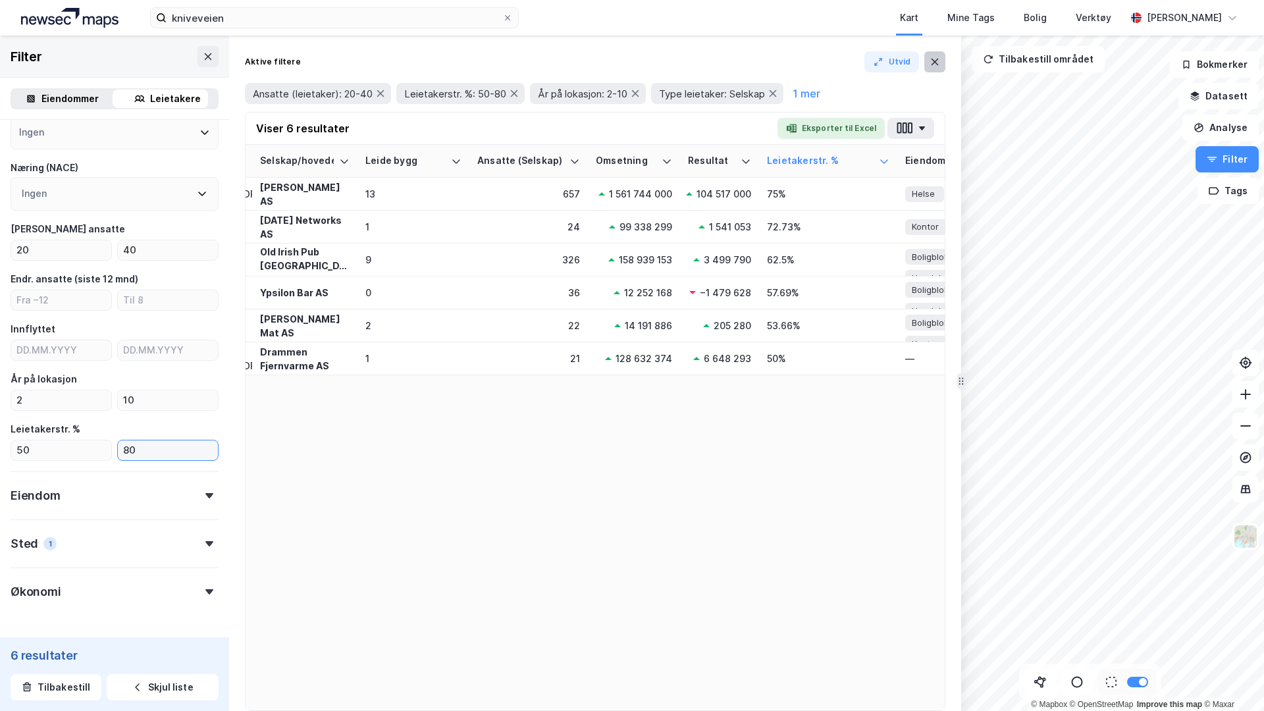
type input "80"
click at [927, 61] on button at bounding box center [934, 61] width 21 height 21
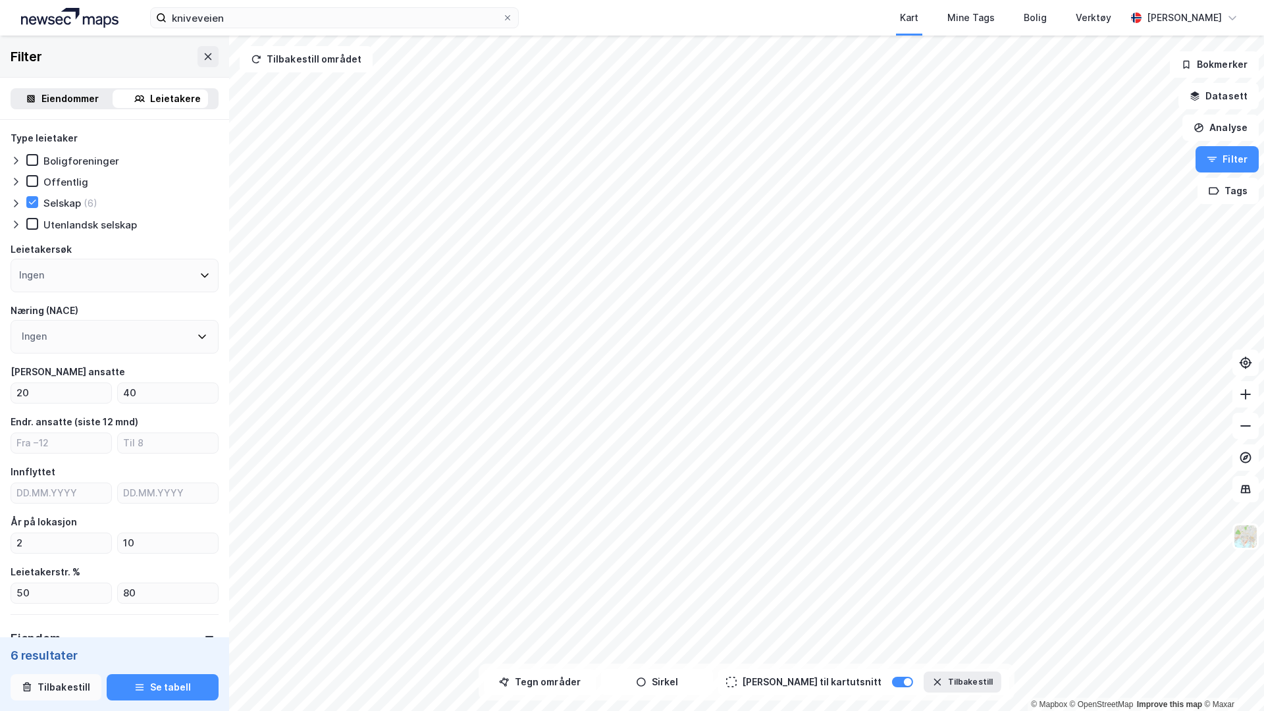
click at [50, 694] on button "Tilbakestill" at bounding box center [56, 687] width 91 height 26
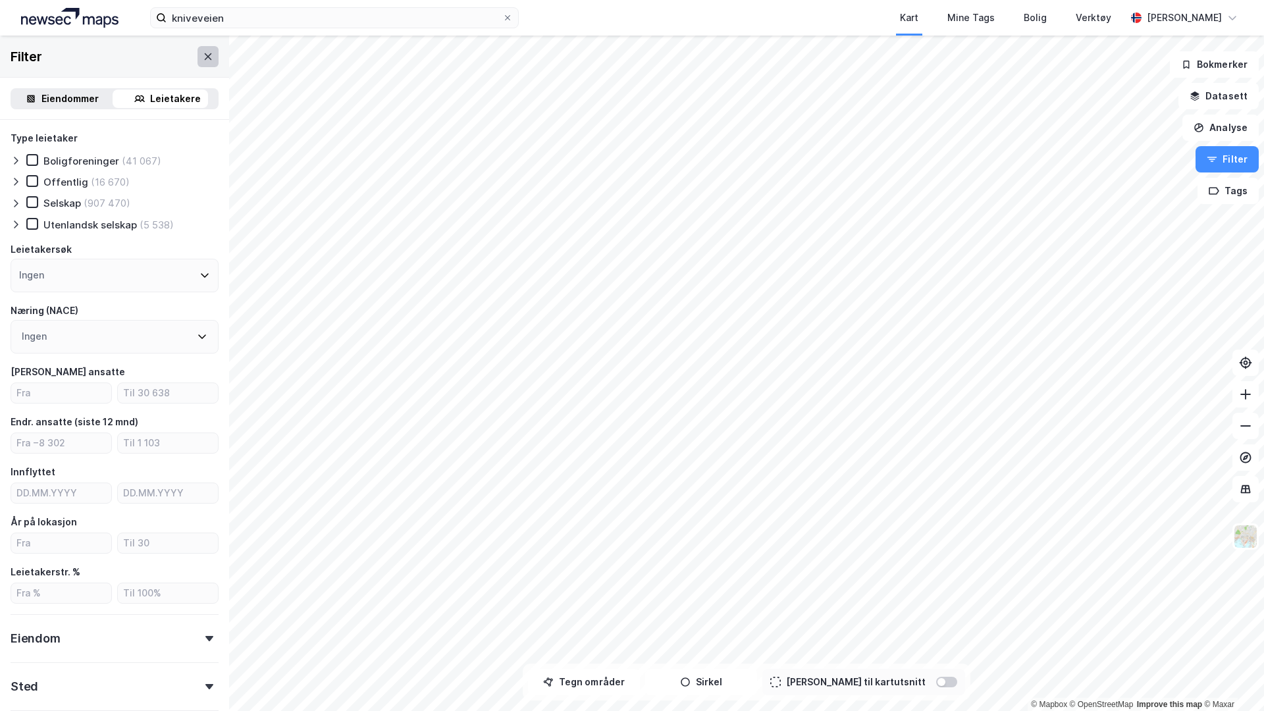
click at [205, 59] on icon at bounding box center [208, 56] width 7 height 7
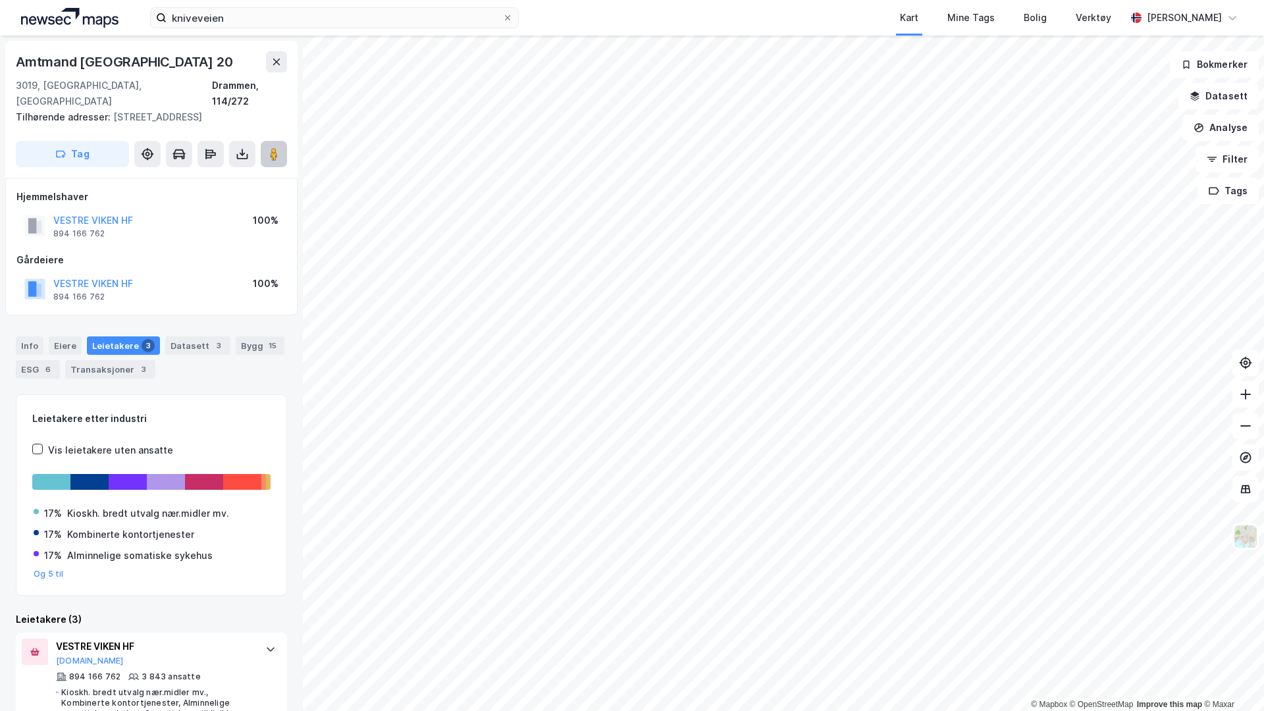
click at [274, 149] on image at bounding box center [274, 153] width 8 height 13
click at [248, 344] on div "Bygg 15" at bounding box center [260, 345] width 49 height 18
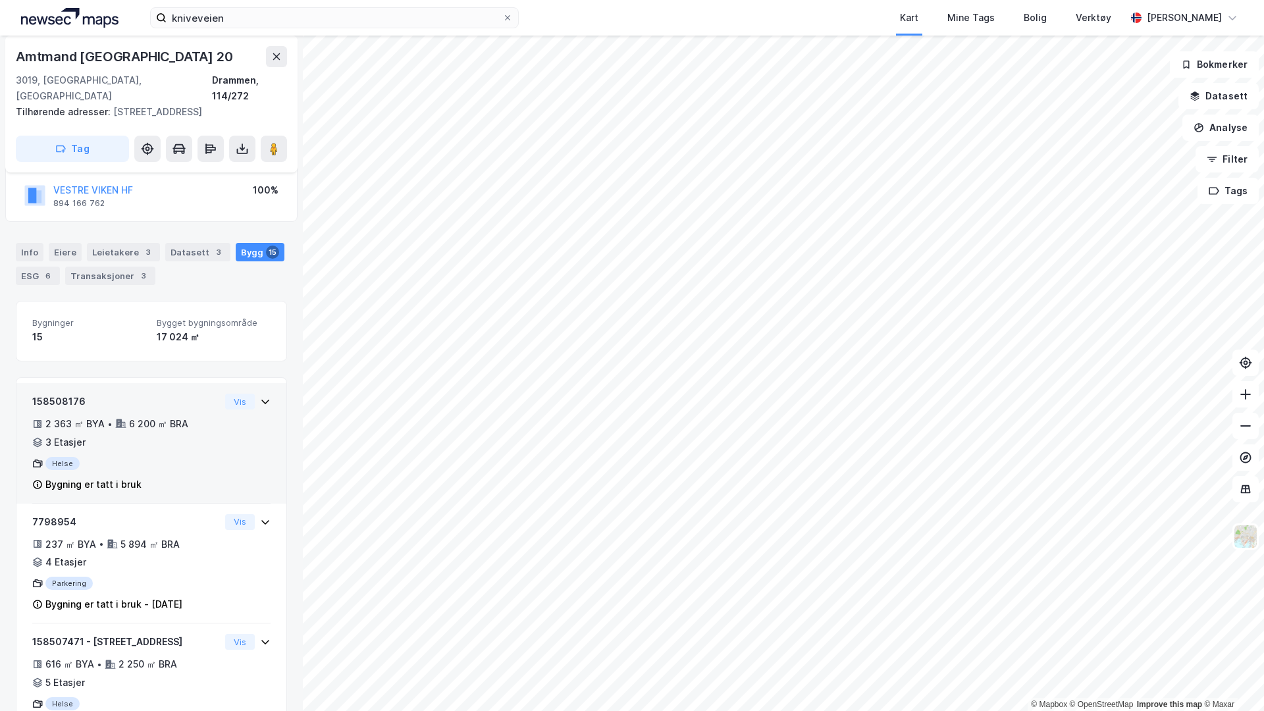
scroll to position [95, 0]
click at [260, 397] on icon at bounding box center [265, 399] width 11 height 11
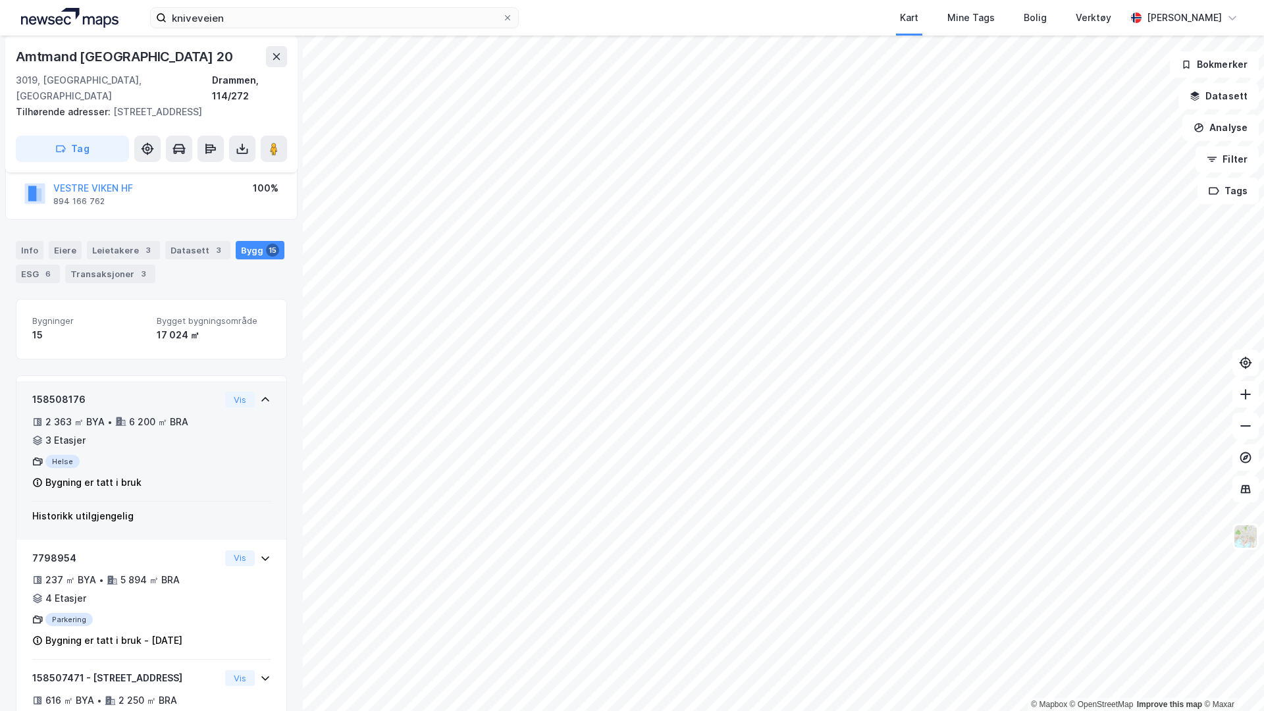
click at [260, 398] on icon at bounding box center [265, 399] width 11 height 11
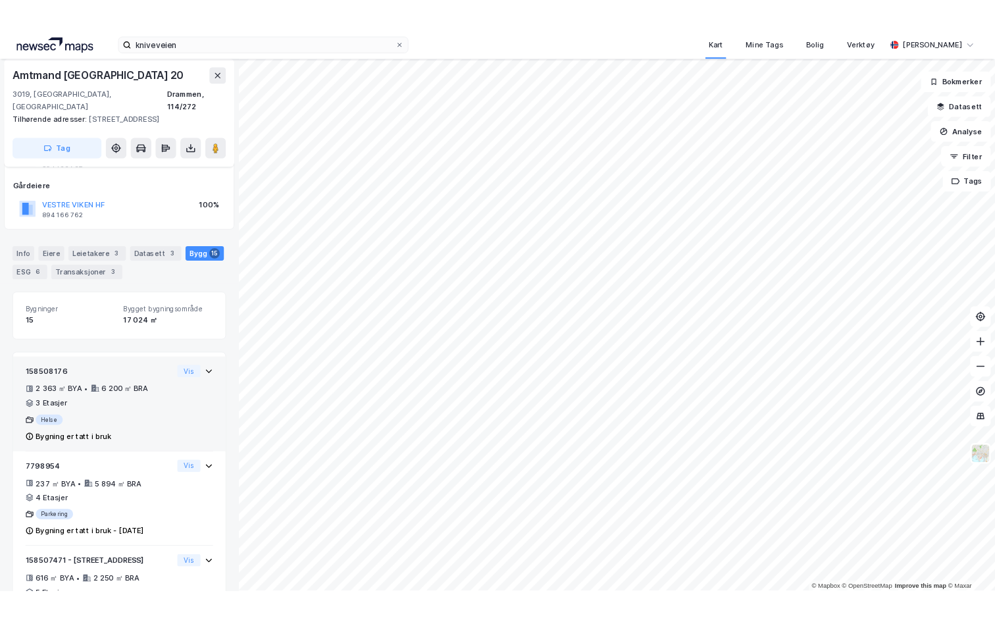
scroll to position [0, 0]
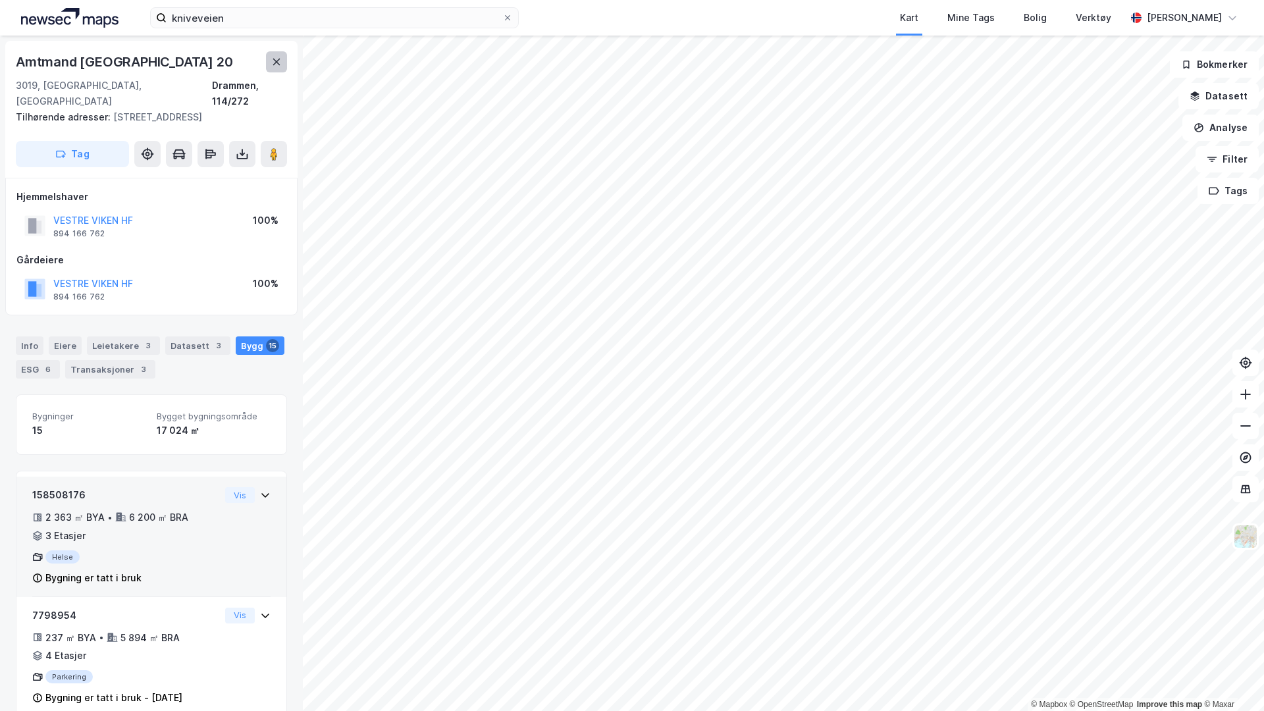
click at [274, 62] on icon at bounding box center [276, 62] width 11 height 11
